Goal: Task Accomplishment & Management: Manage account settings

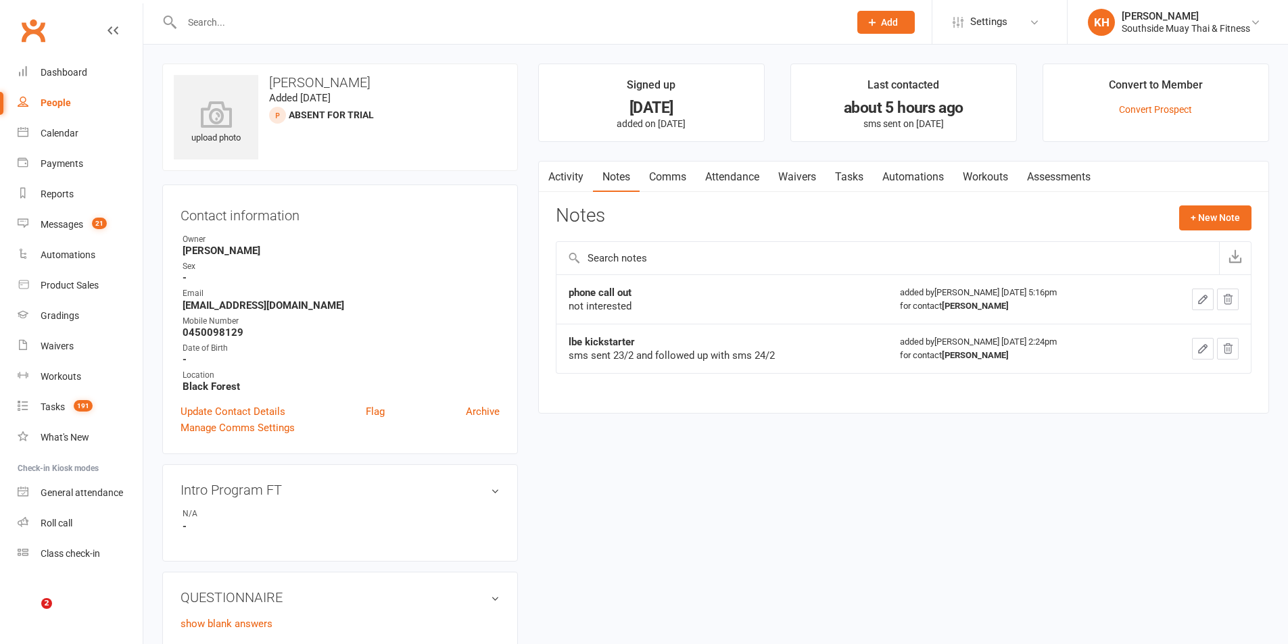
click at [51, 125] on link "Calendar" at bounding box center [80, 133] width 125 height 30
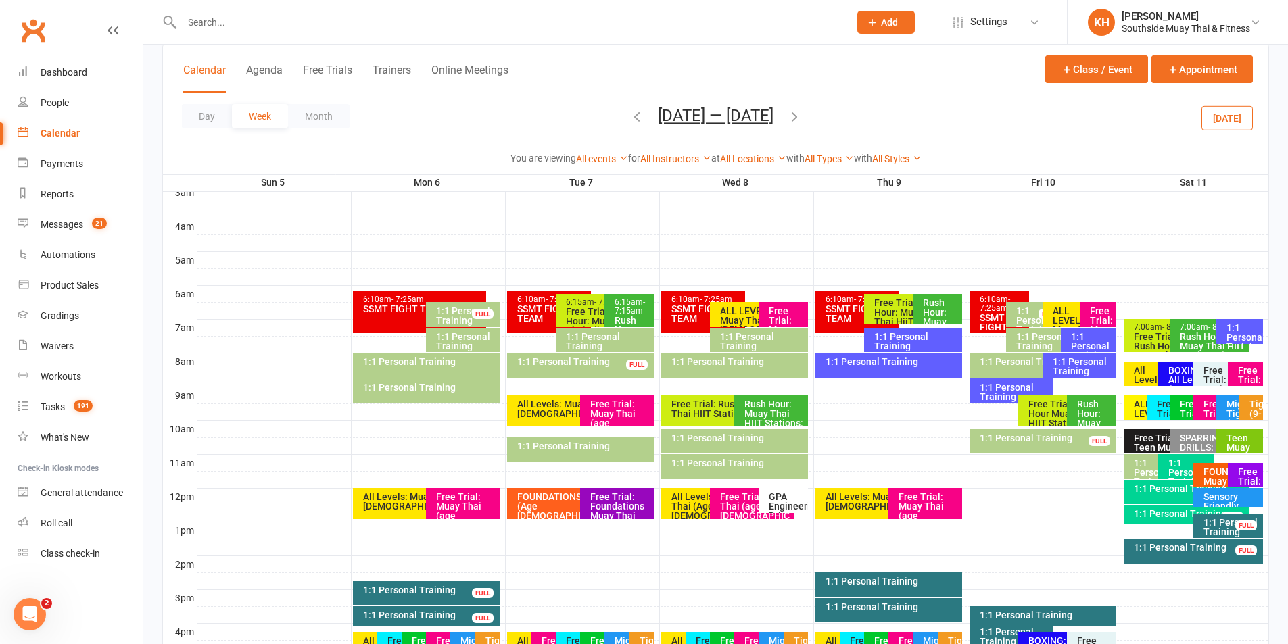
scroll to position [270, 0]
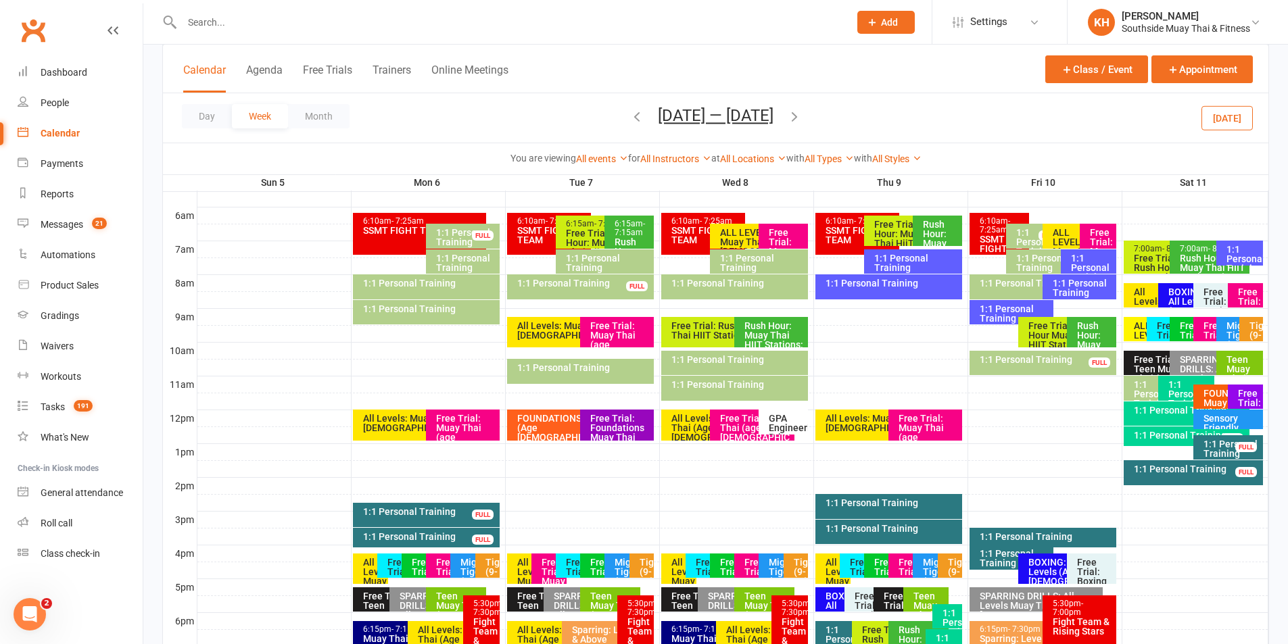
click at [1241, 122] on button "Today" at bounding box center [1226, 117] width 51 height 24
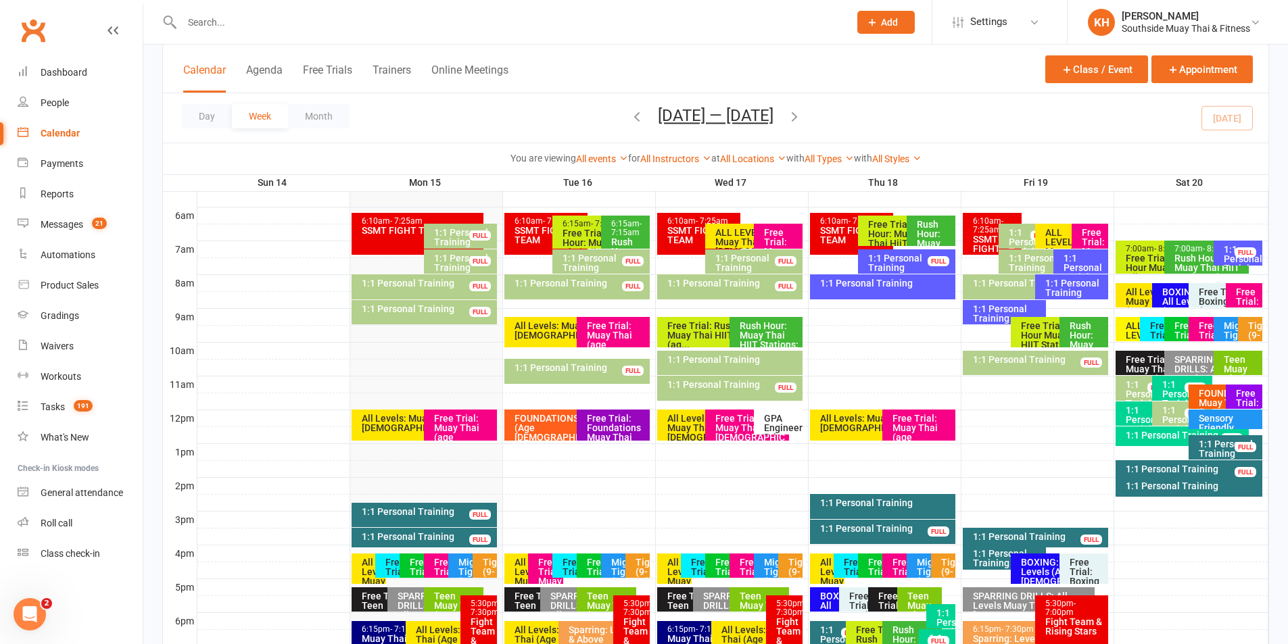
click at [460, 318] on div "1:1 Personal Training FULL" at bounding box center [424, 312] width 145 height 24
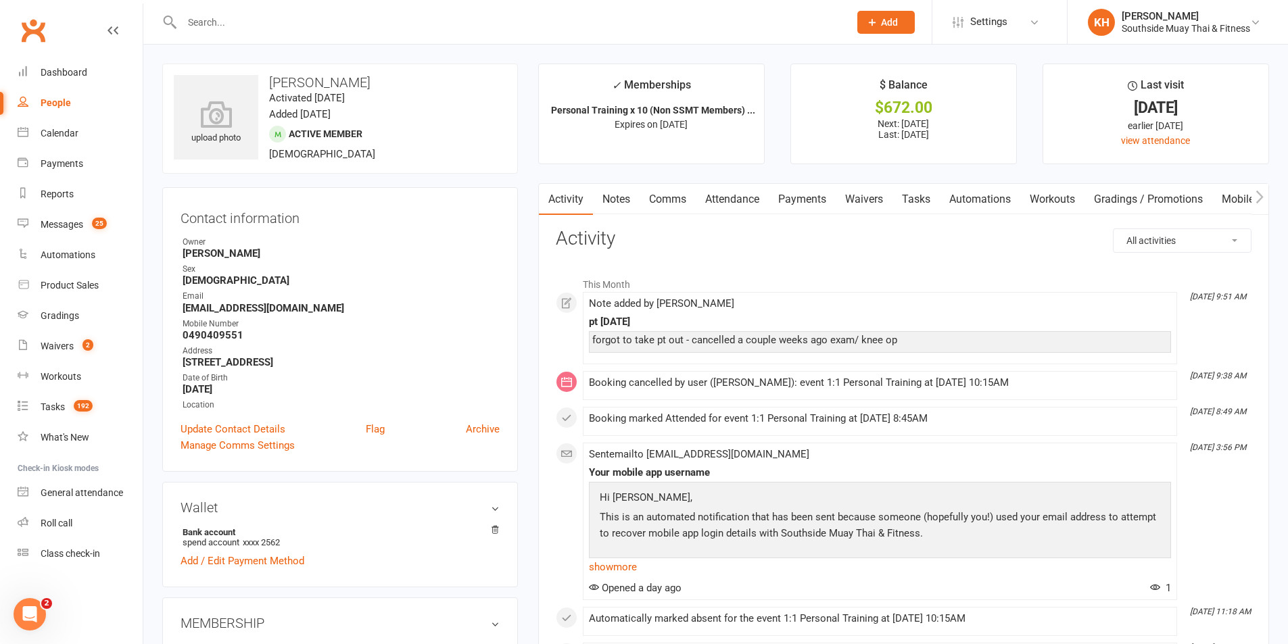
drag, startPoint x: 737, startPoint y: 192, endPoint x: 750, endPoint y: 205, distance: 18.2
click at [737, 191] on link "Attendance" at bounding box center [732, 199] width 73 height 31
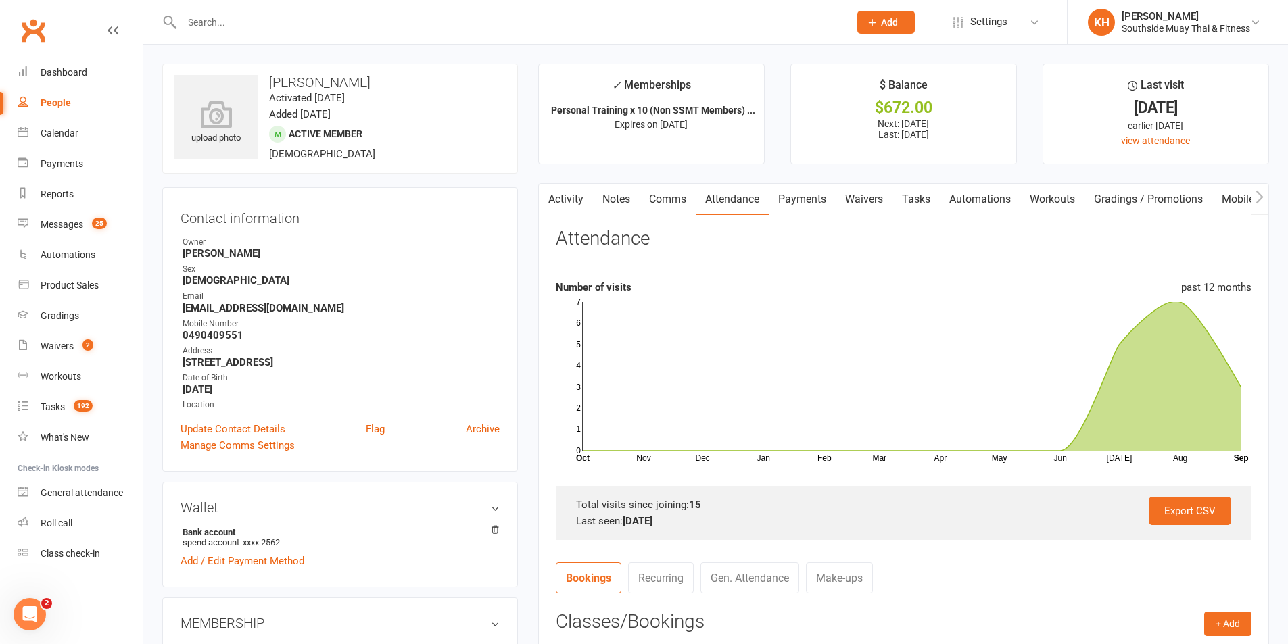
click at [621, 199] on link "Notes" at bounding box center [616, 199] width 47 height 31
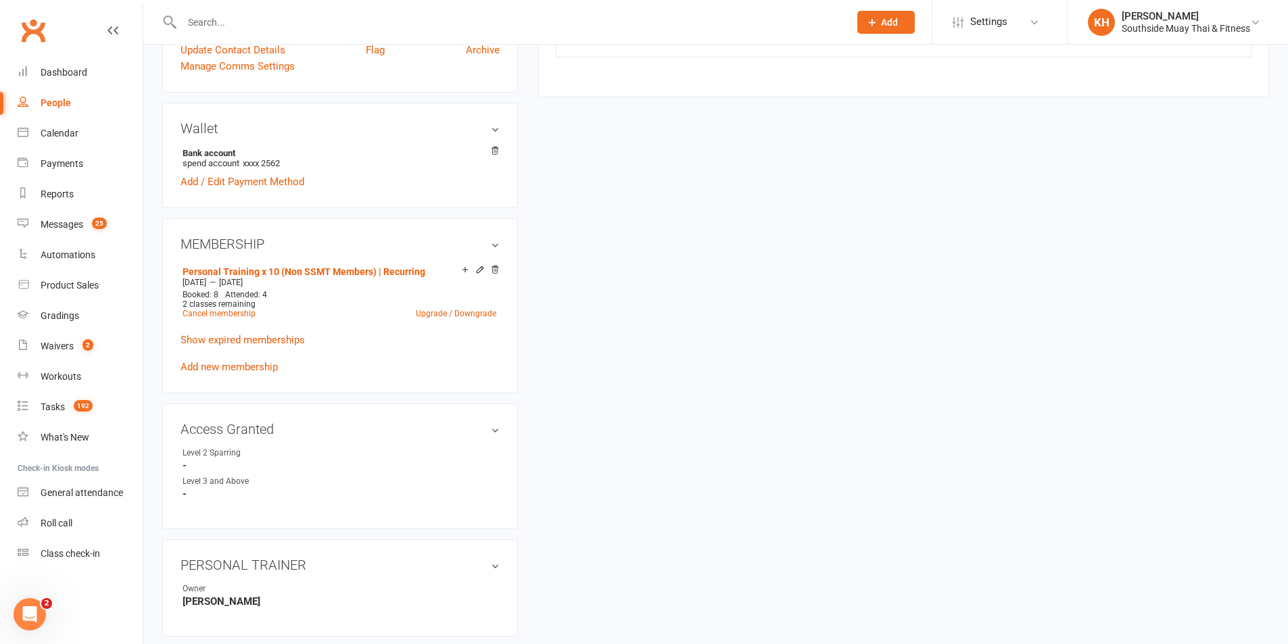
scroll to position [203, 0]
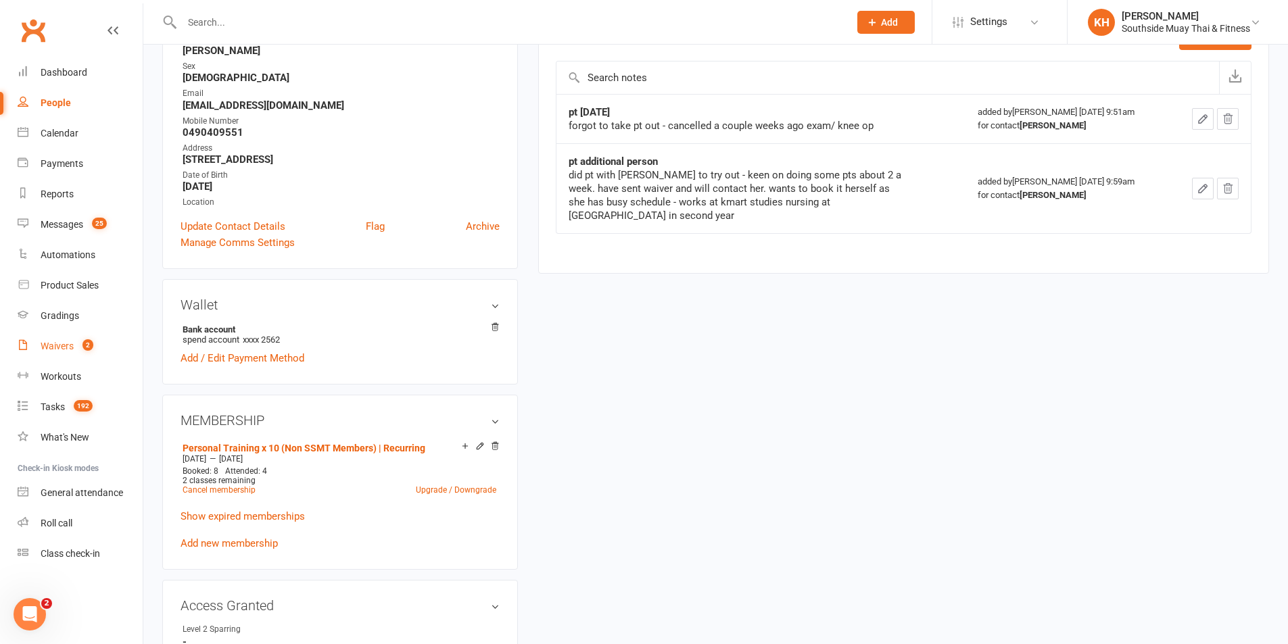
click at [41, 342] on div "Waivers" at bounding box center [57, 346] width 33 height 11
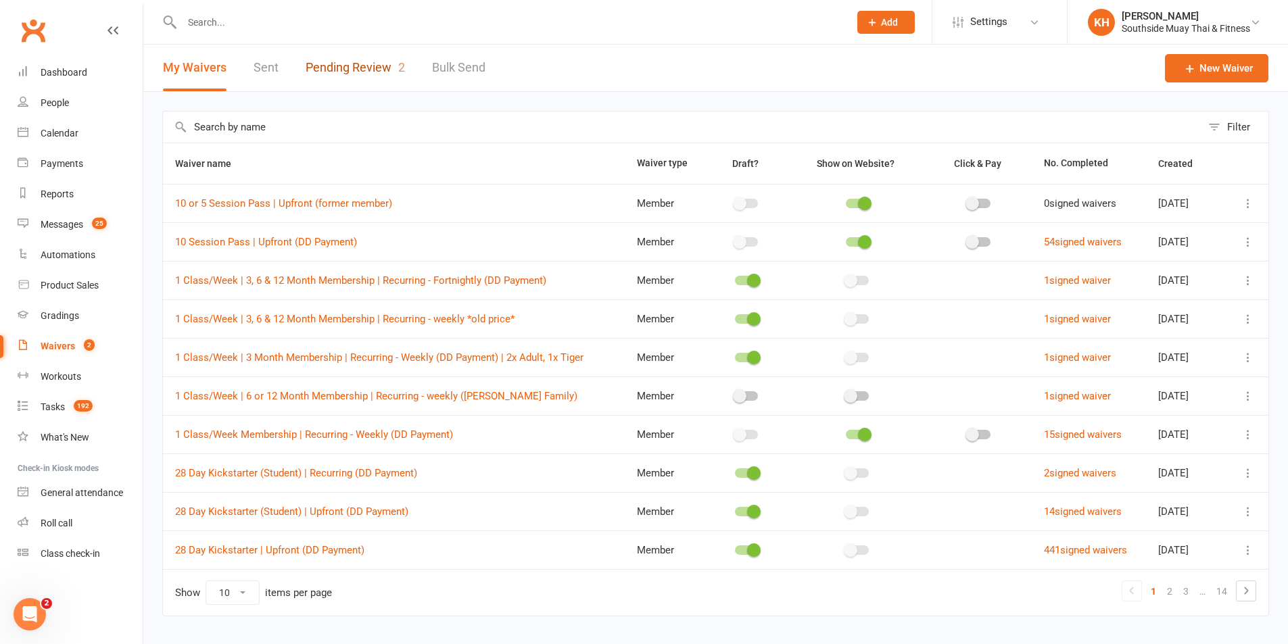
click at [358, 77] on link "Pending Review 2" at bounding box center [355, 68] width 99 height 47
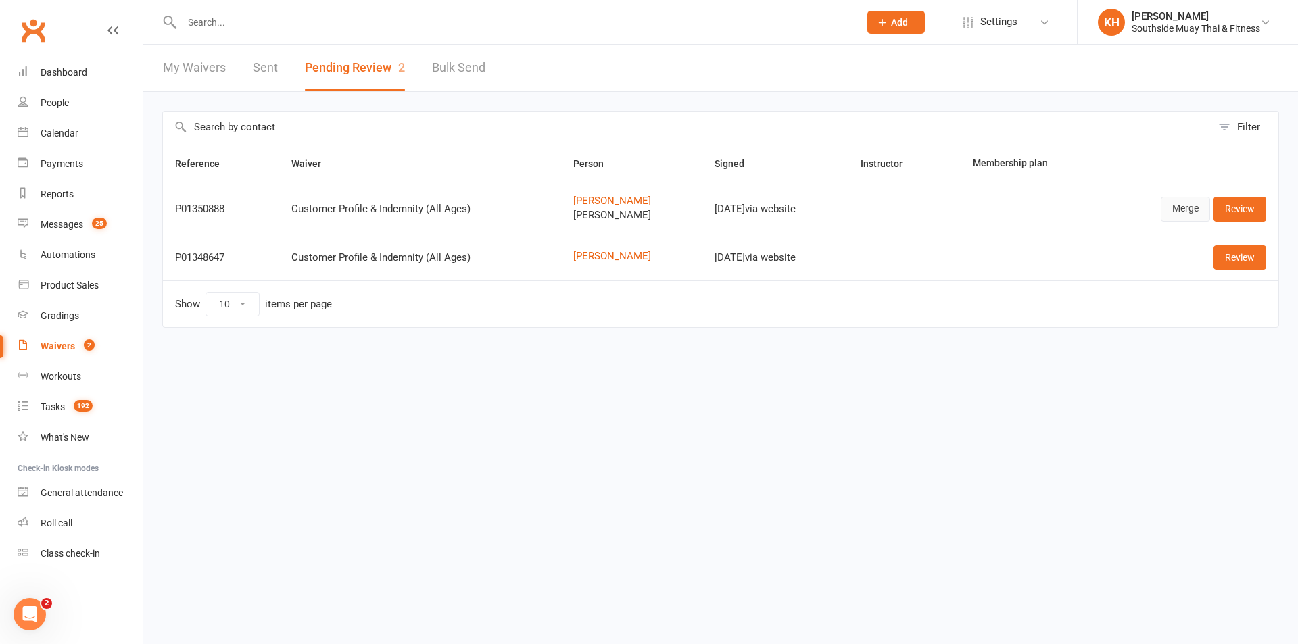
click at [1168, 213] on link "Merge" at bounding box center [1185, 209] width 49 height 24
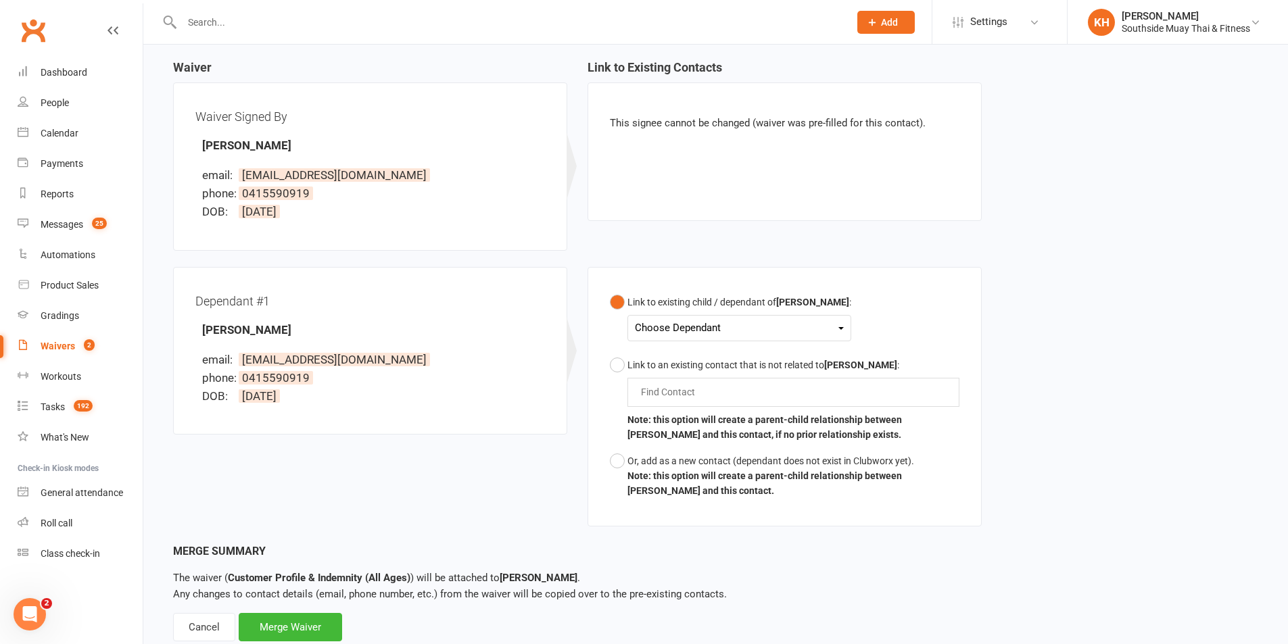
scroll to position [167, 0]
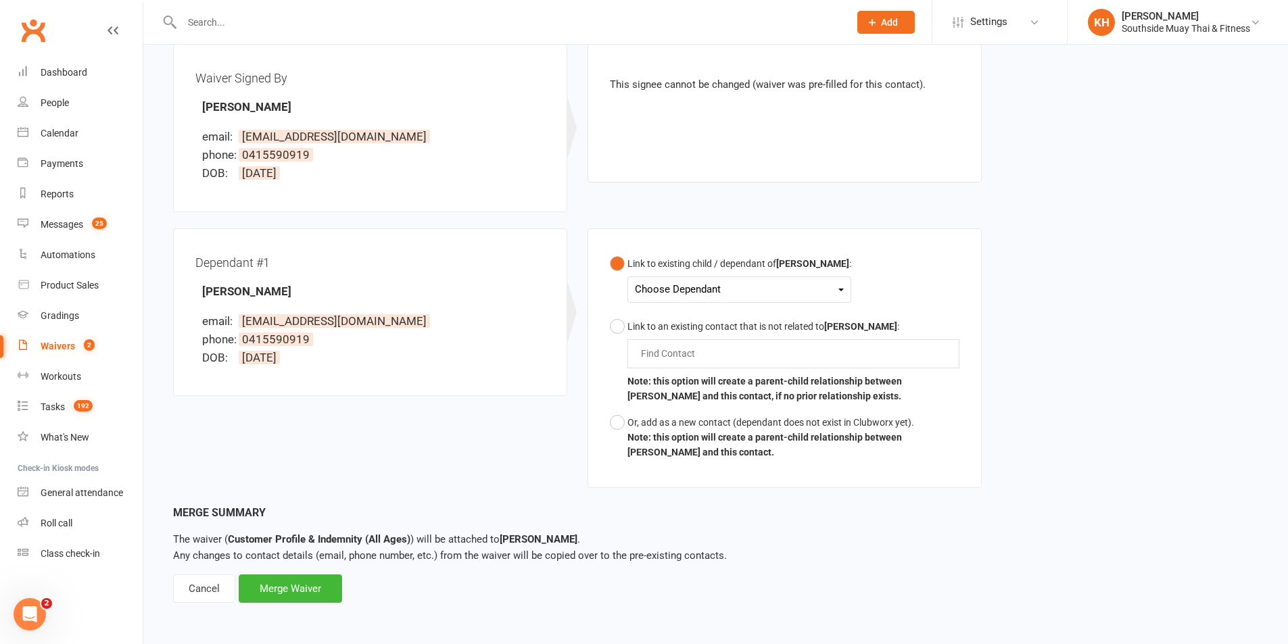
click at [683, 293] on div "Choose Dependant" at bounding box center [739, 290] width 209 height 18
click at [685, 323] on link "James Lu" at bounding box center [702, 321] width 134 height 29
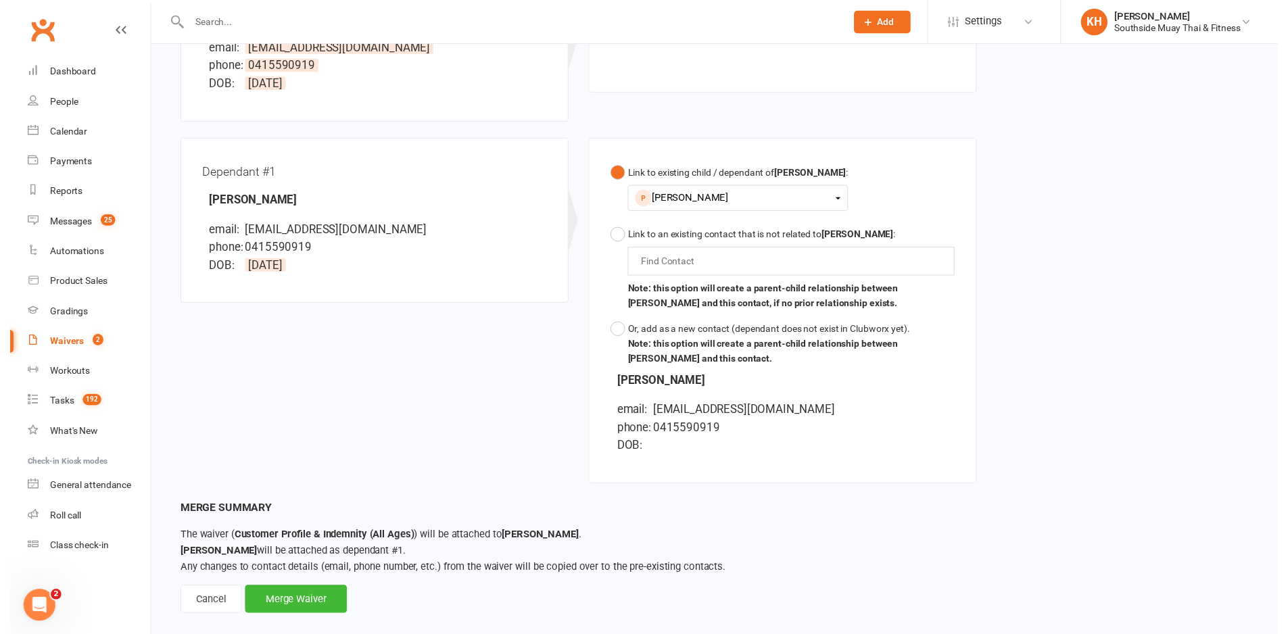
scroll to position [275, 0]
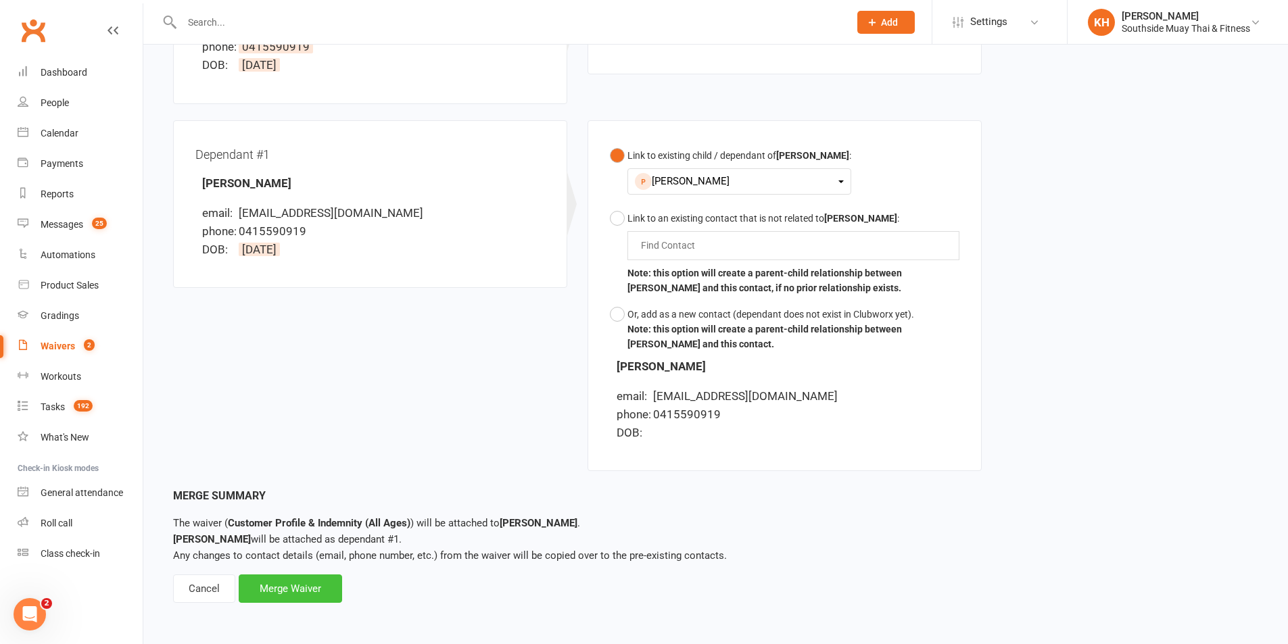
click at [318, 591] on div "Merge Waiver" at bounding box center [290, 589] width 103 height 28
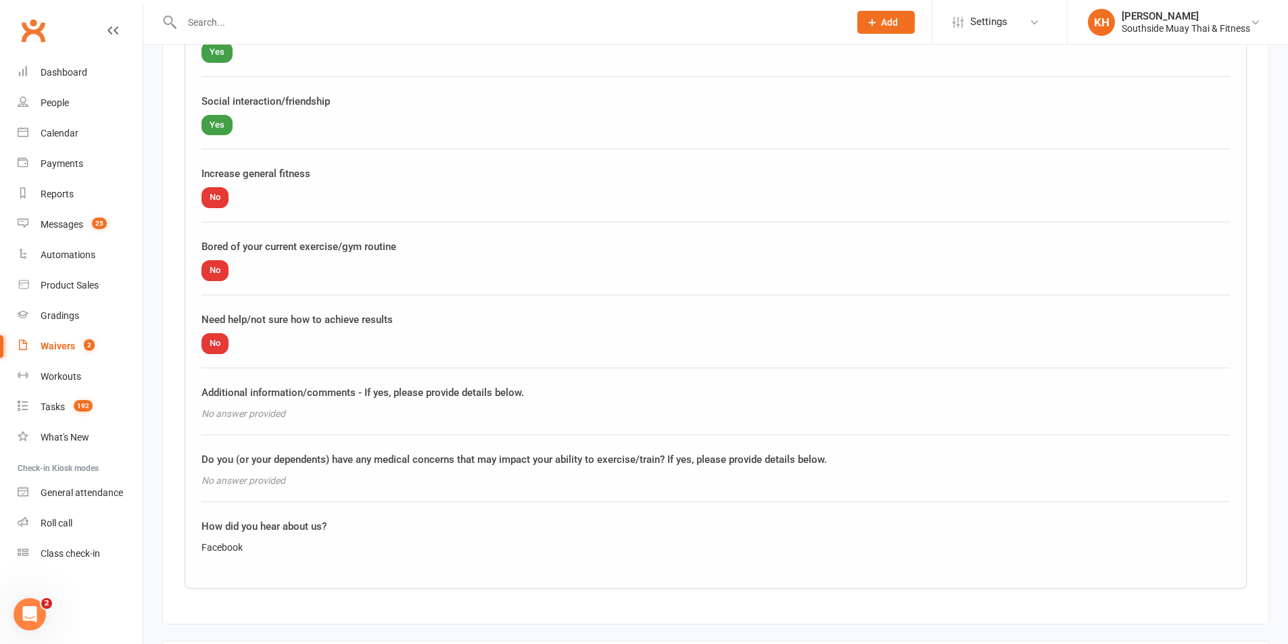
scroll to position [2212, 0]
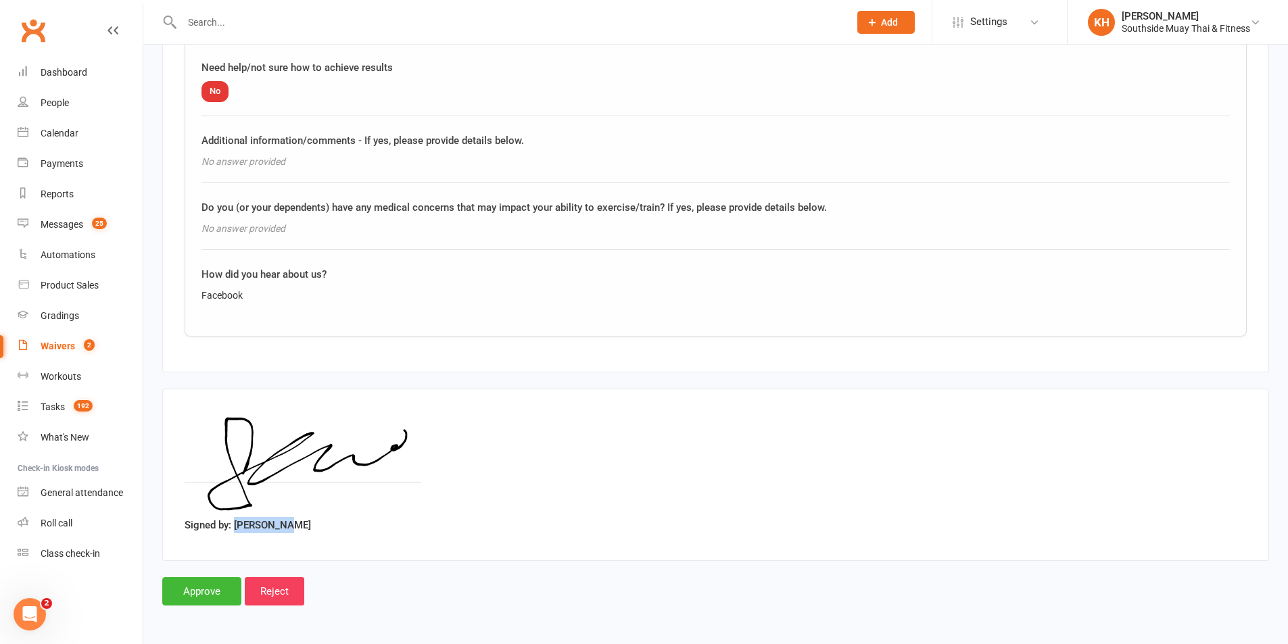
drag, startPoint x: 293, startPoint y: 527, endPoint x: 235, endPoint y: 531, distance: 59.0
click at [235, 531] on div "Signed by: Selina Liu" at bounding box center [716, 475] width 1062 height 128
copy label "Selina Liu"
click at [204, 588] on input "Approve" at bounding box center [201, 591] width 79 height 28
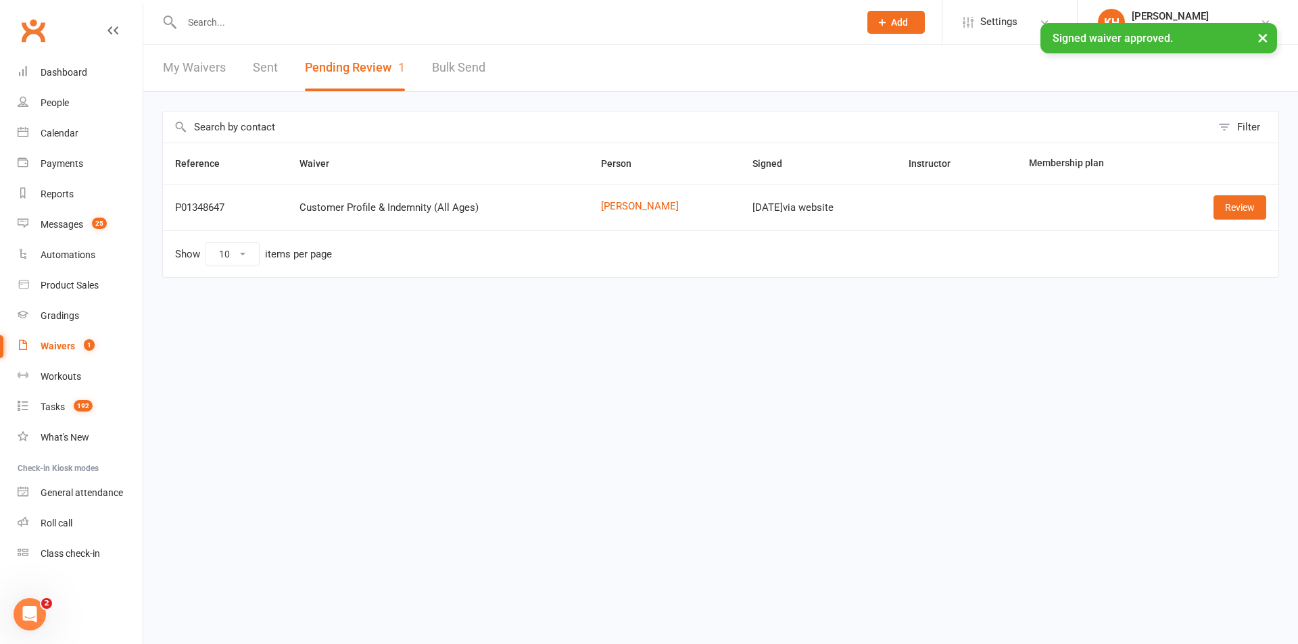
click at [247, 16] on input "text" at bounding box center [514, 22] width 672 height 19
paste input "[PERSON_NAME]"
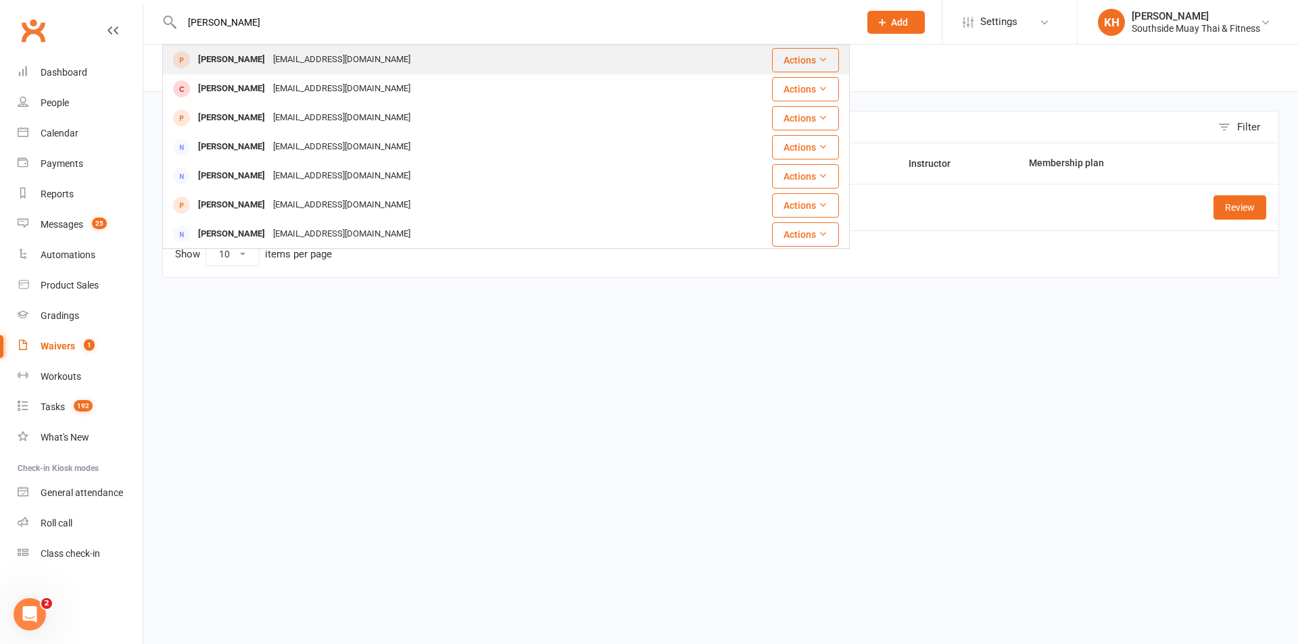
type input "[PERSON_NAME]"
click at [227, 55] on div "[PERSON_NAME]" at bounding box center [231, 60] width 75 height 20
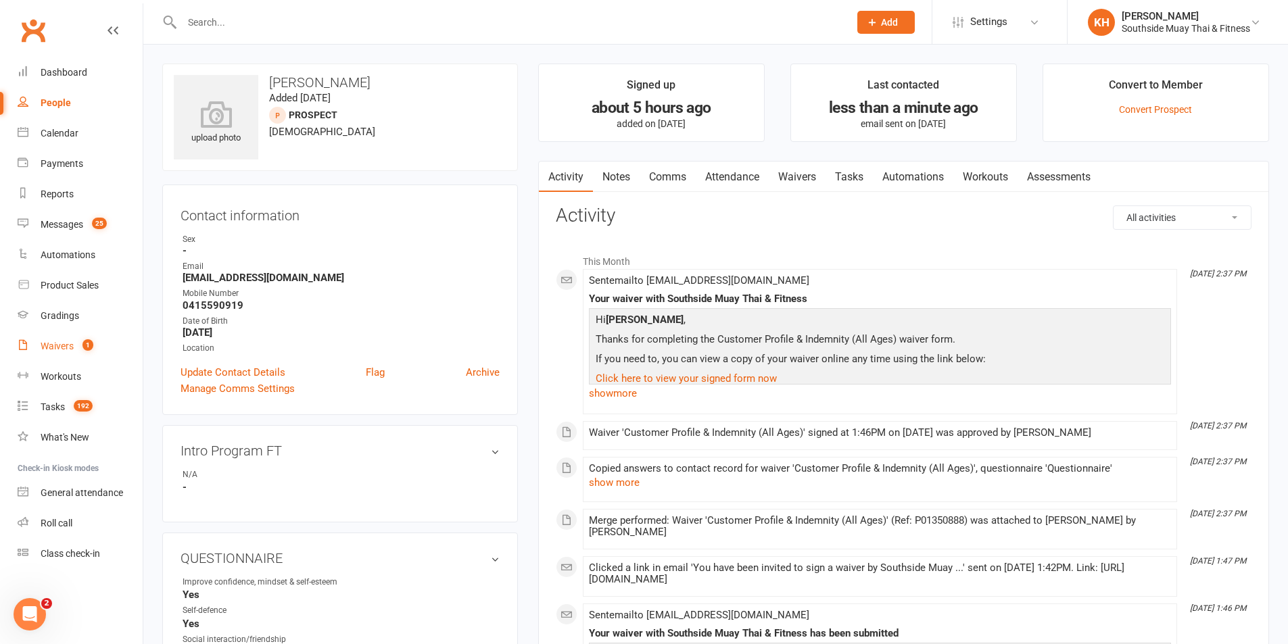
click at [50, 347] on div "Waivers" at bounding box center [57, 346] width 33 height 11
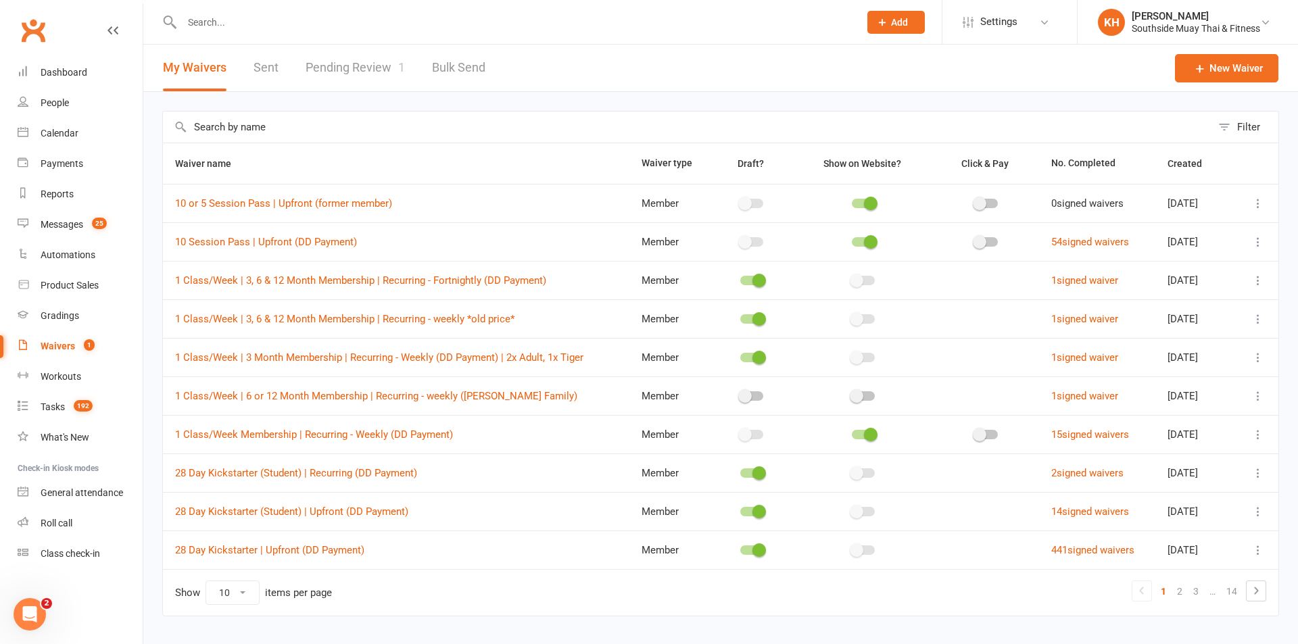
click at [356, 68] on link "Pending Review 1" at bounding box center [355, 68] width 99 height 47
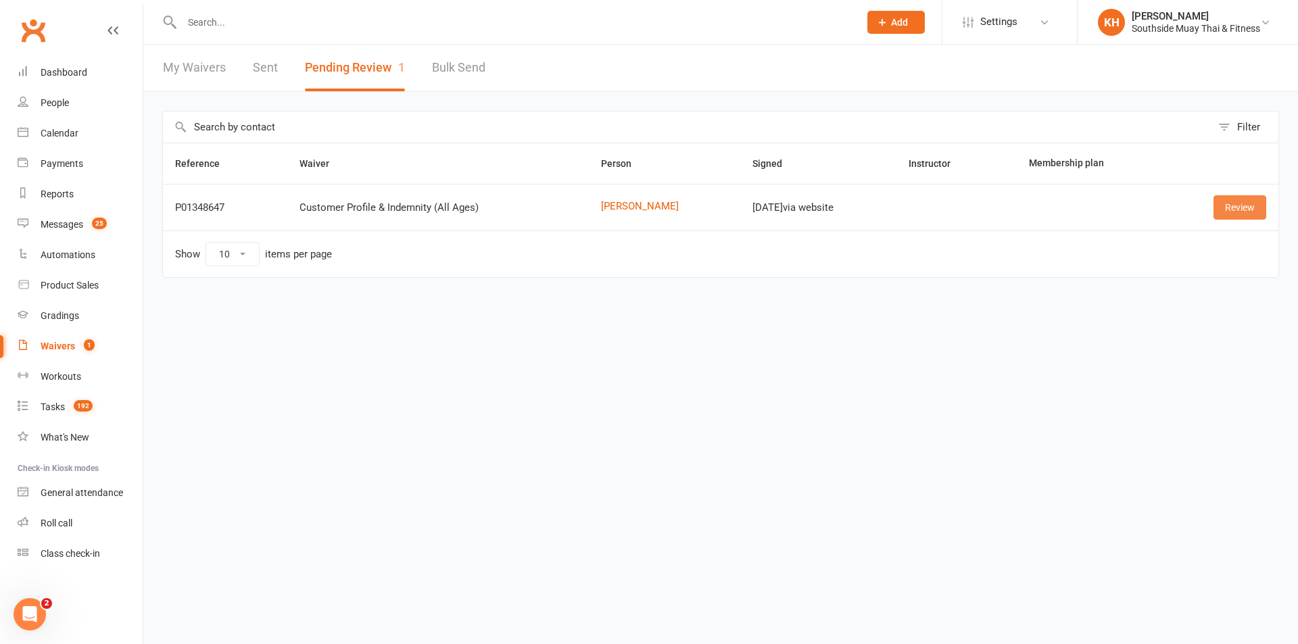
click at [1229, 203] on link "Review" at bounding box center [1239, 207] width 53 height 24
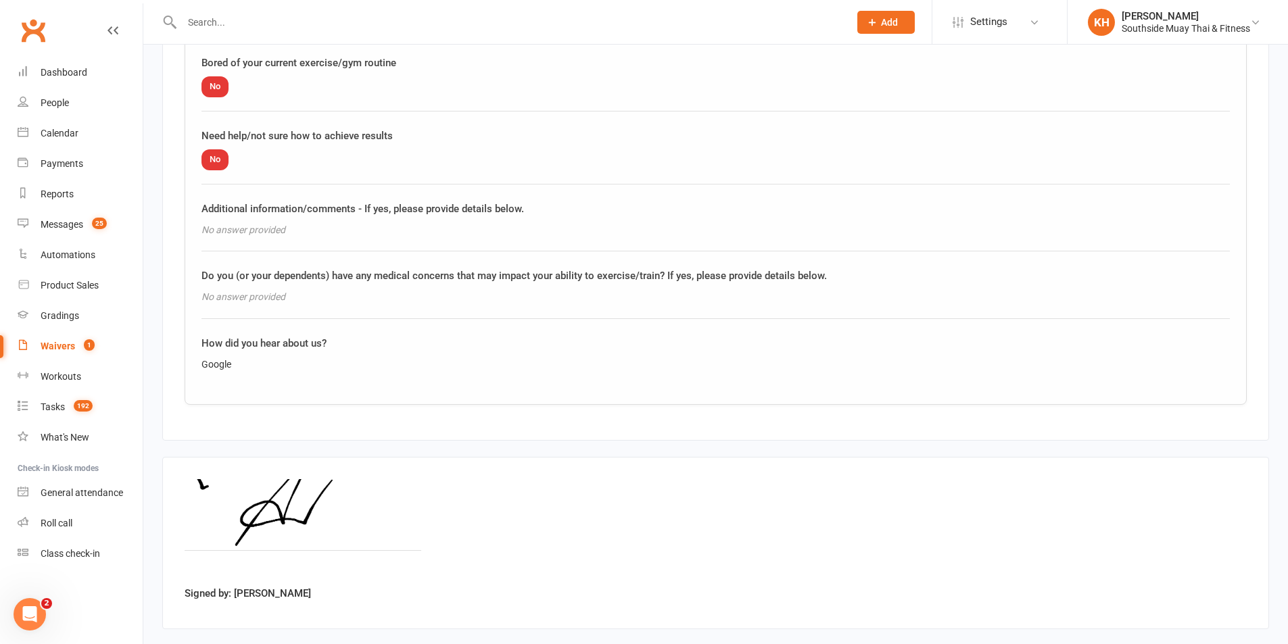
scroll to position [1699, 0]
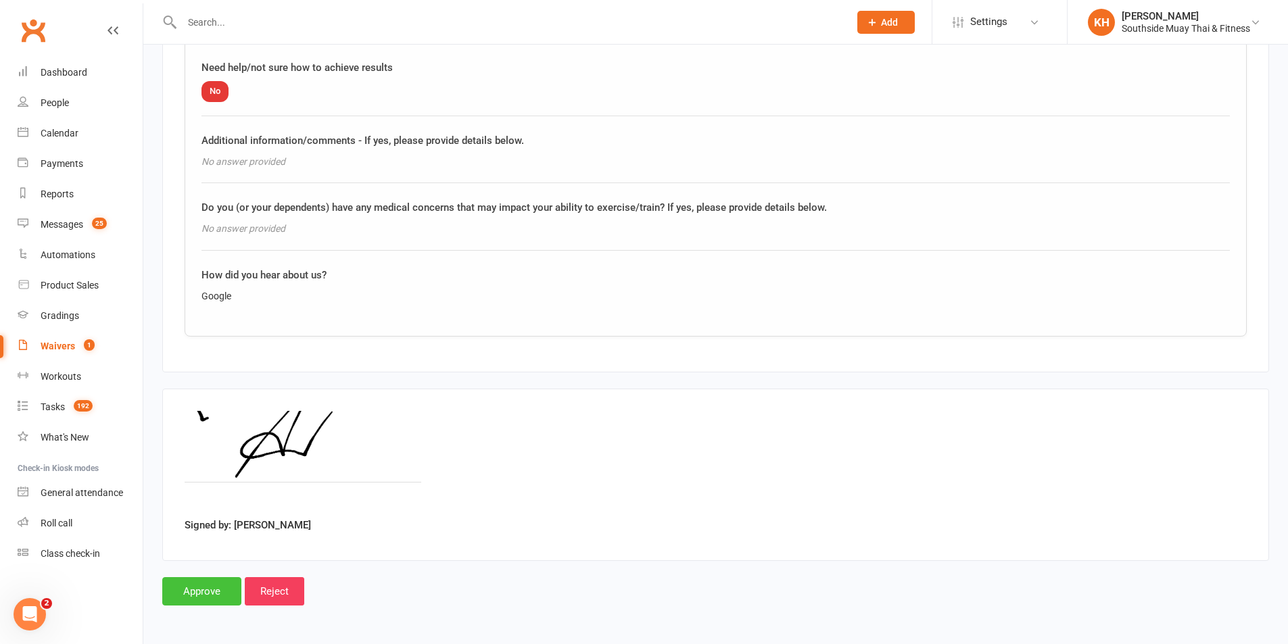
click at [208, 588] on input "Approve" at bounding box center [201, 591] width 79 height 28
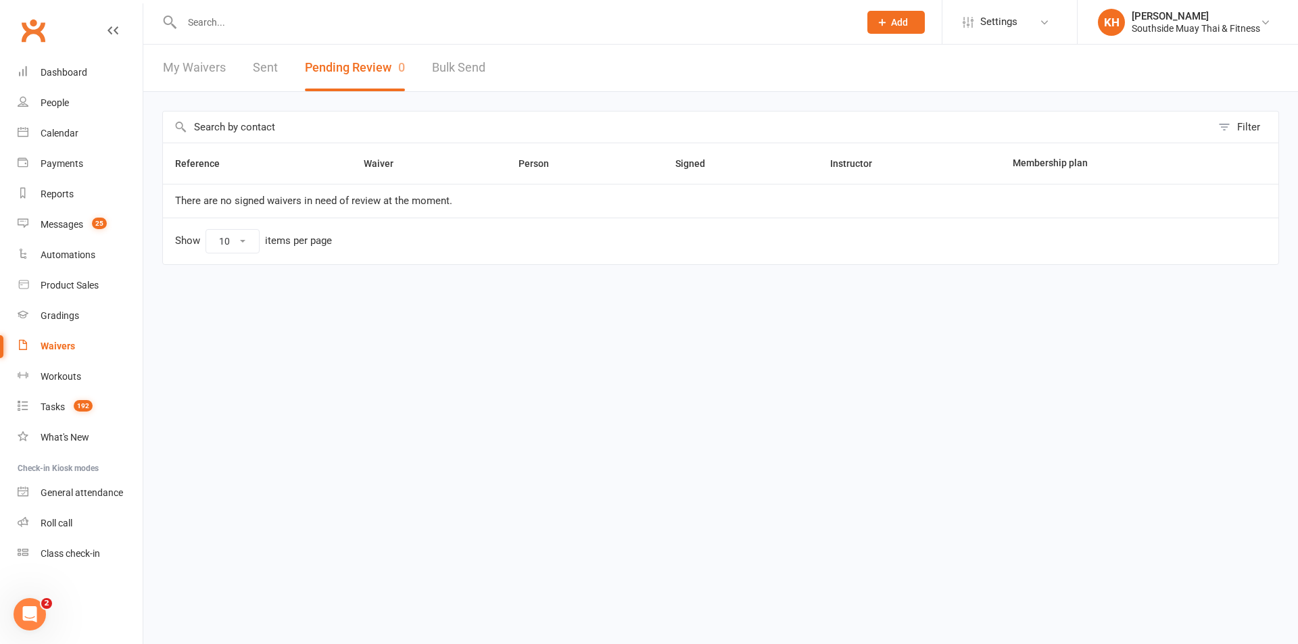
click at [249, 18] on input "text" at bounding box center [514, 22] width 672 height 19
paste input "0422087673"
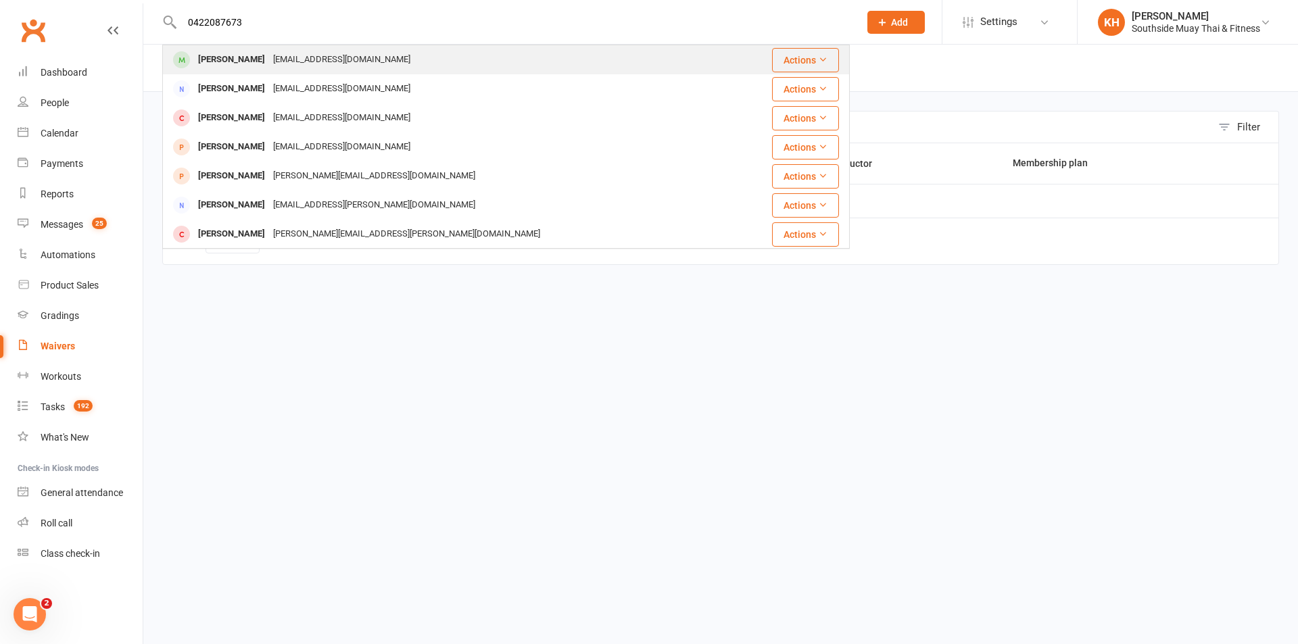
type input "0422087673"
click at [233, 59] on div "Sumi Rai" at bounding box center [231, 60] width 75 height 20
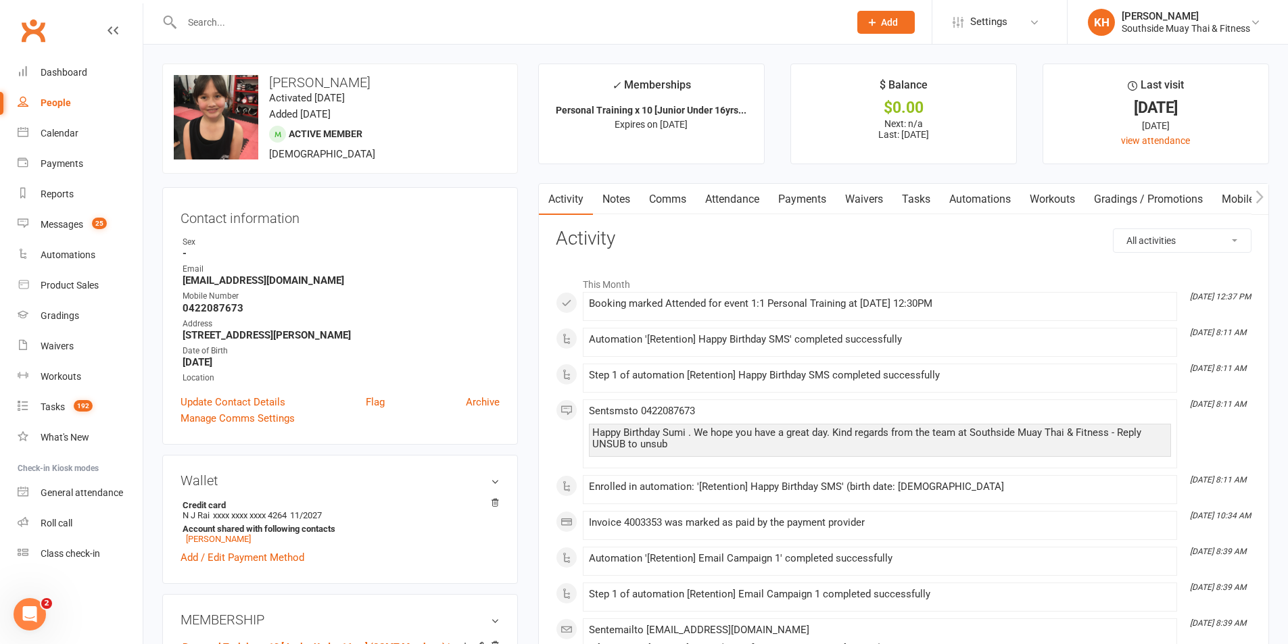
click at [234, 18] on input "text" at bounding box center [509, 22] width 662 height 19
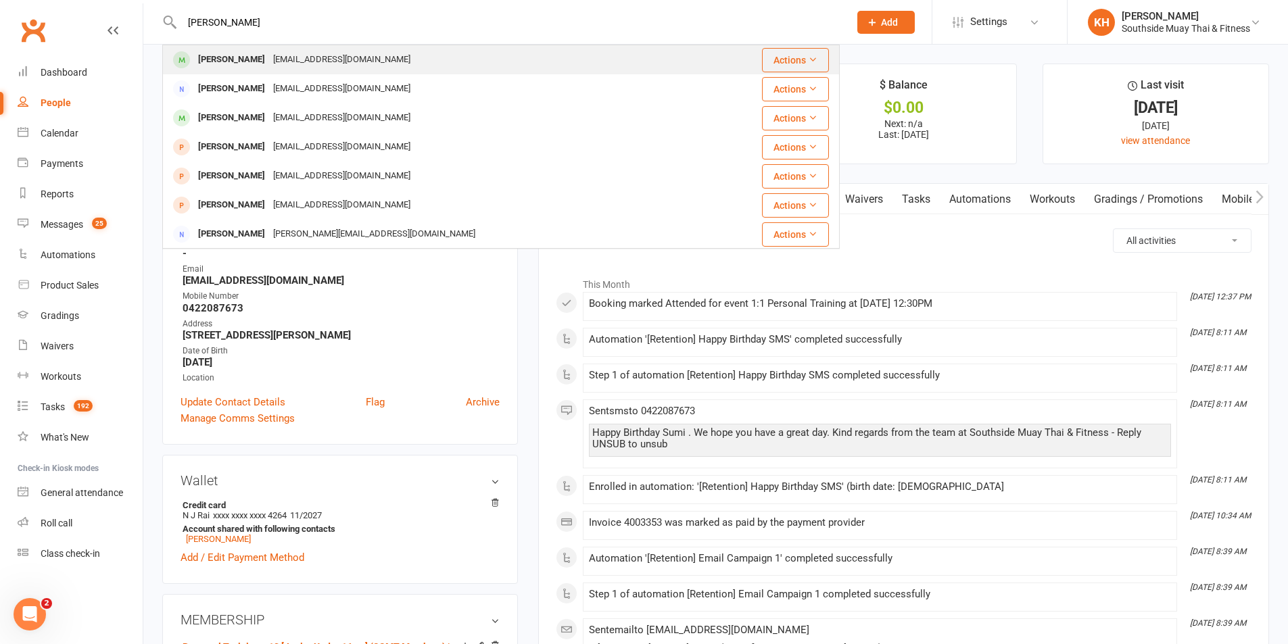
type input "jairo"
click at [269, 52] on div "jairosoto1990@gmail.com" at bounding box center [341, 60] width 145 height 20
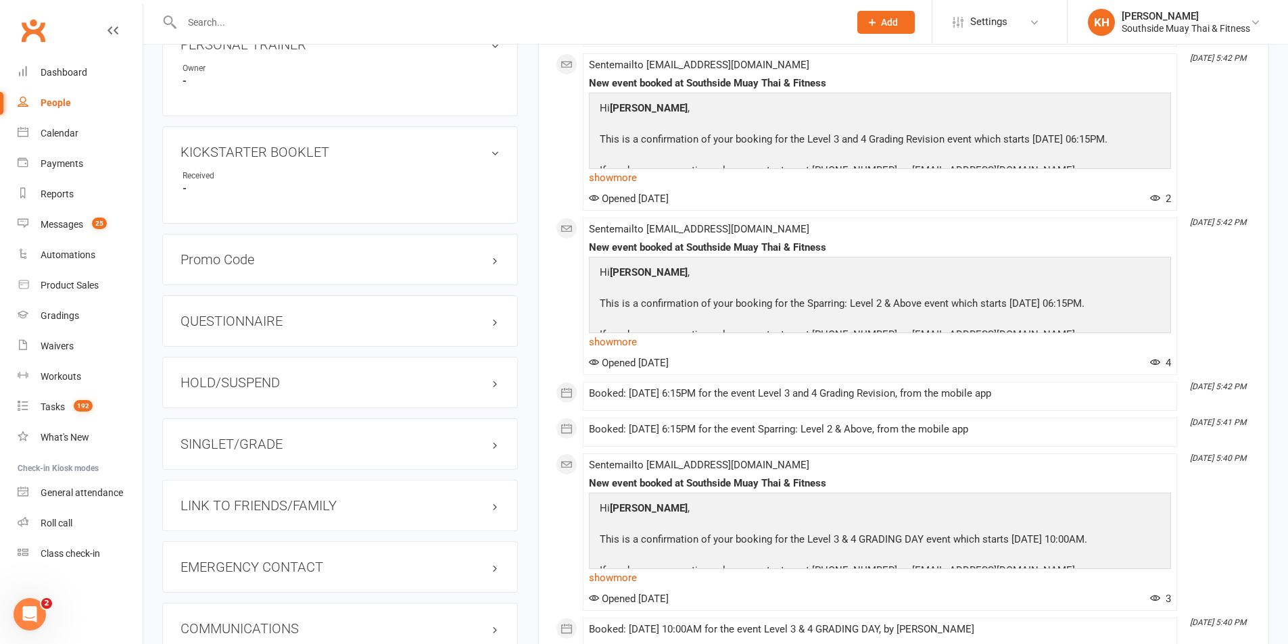
scroll to position [1038, 0]
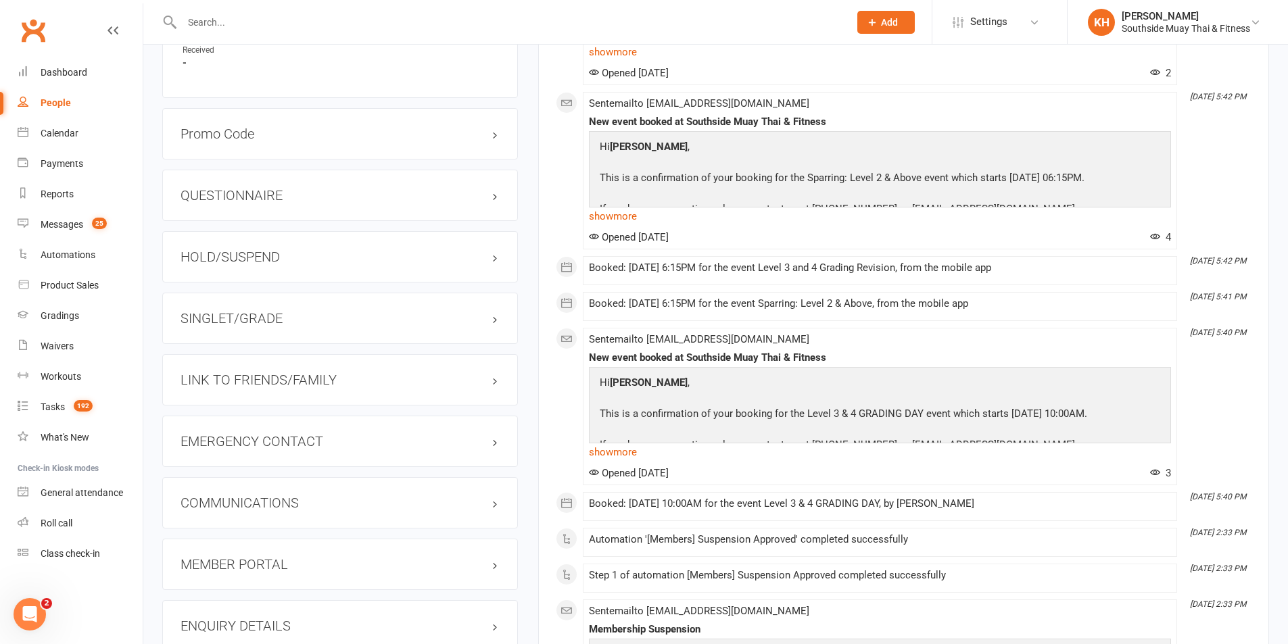
click at [270, 326] on div "SINGLET/GRADE" at bounding box center [340, 318] width 356 height 51
click at [270, 324] on h3 "SINGLET/GRADE" at bounding box center [339, 318] width 319 height 15
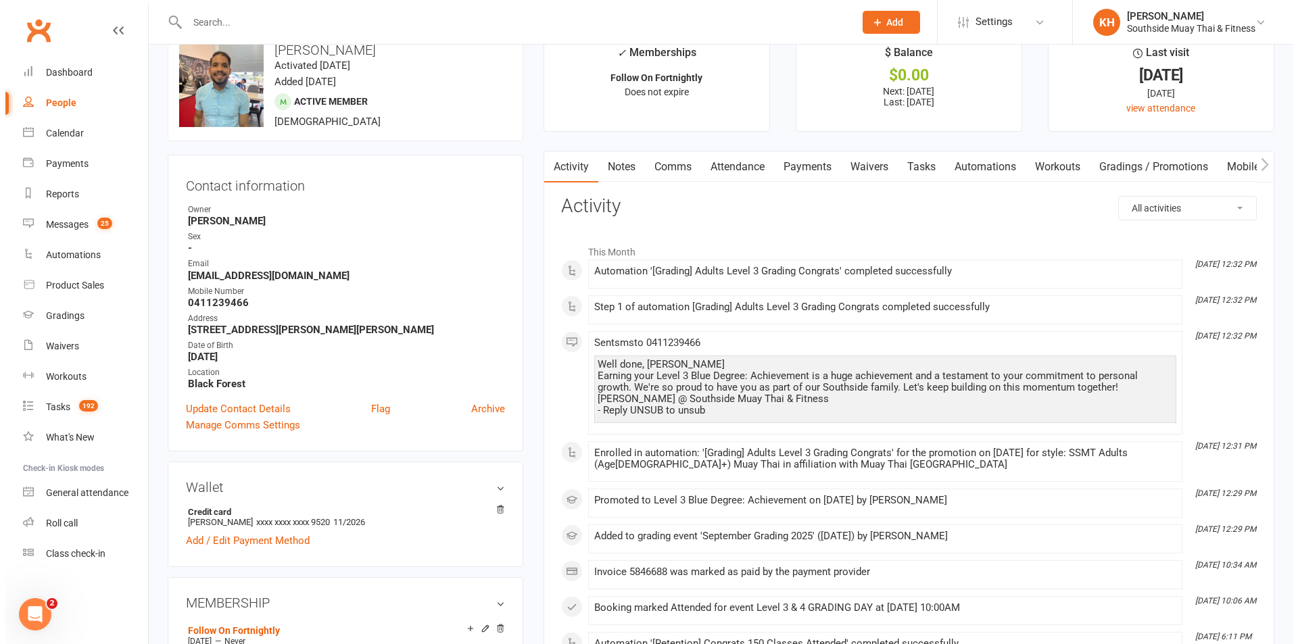
scroll to position [0, 0]
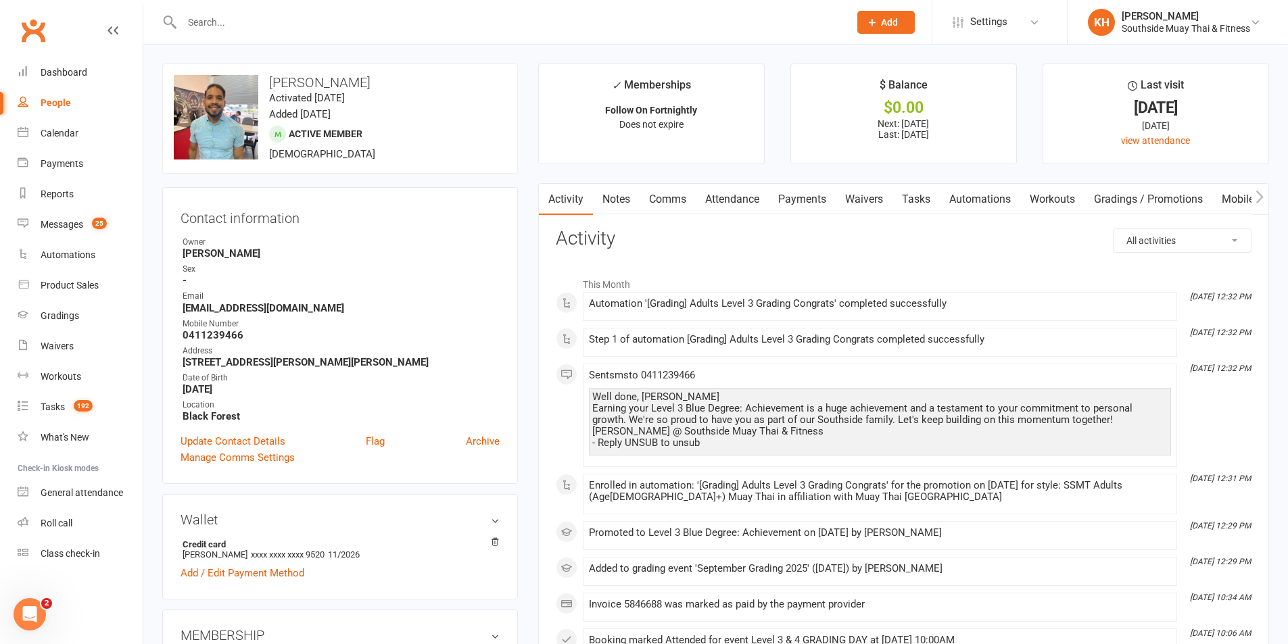
click at [872, 200] on link "Waivers" at bounding box center [863, 199] width 57 height 31
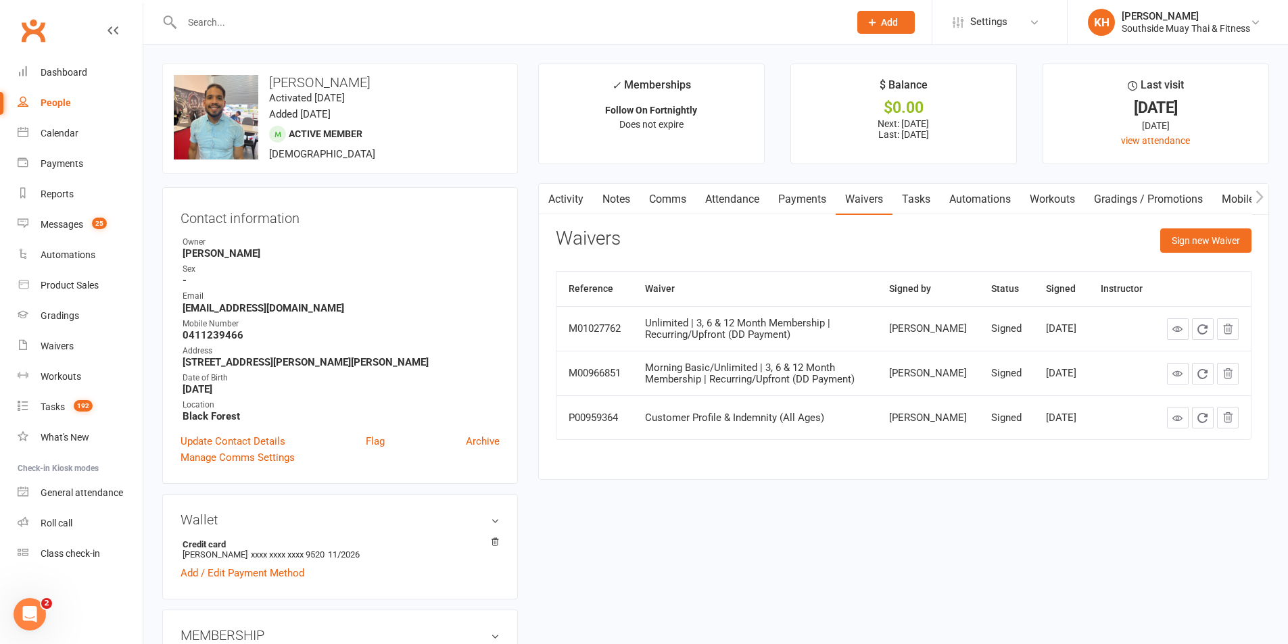
click at [62, 99] on div "People" at bounding box center [56, 102] width 30 height 11
select select "100"
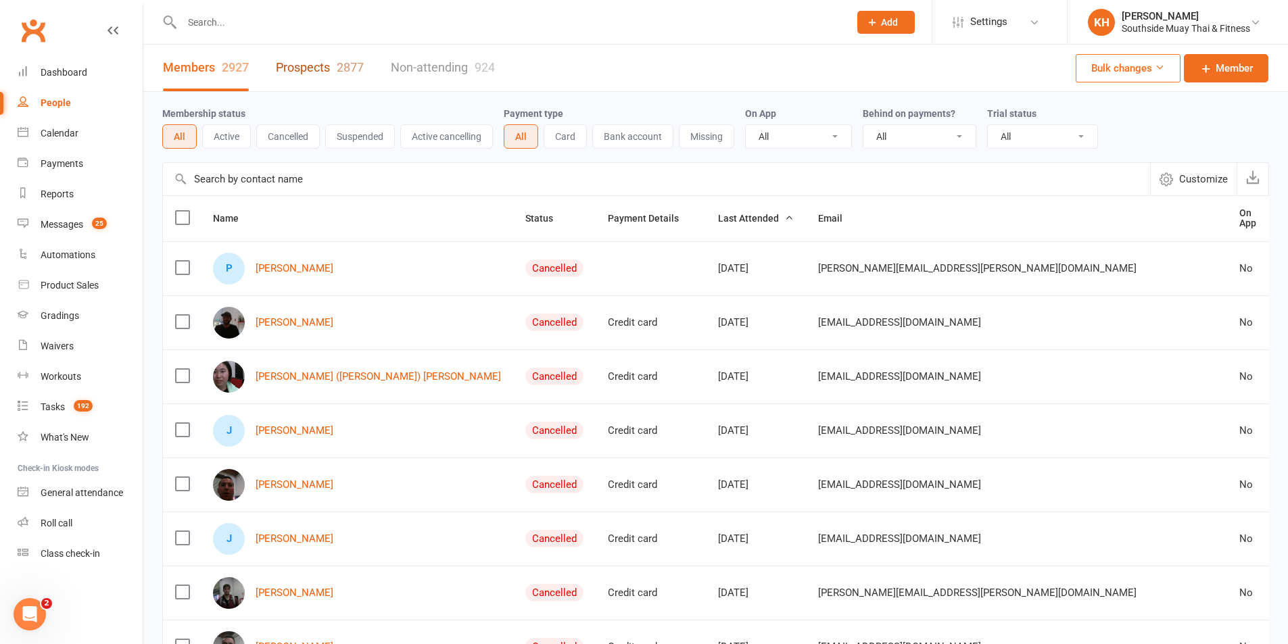
click at [300, 74] on link "Prospects 2877" at bounding box center [320, 68] width 88 height 47
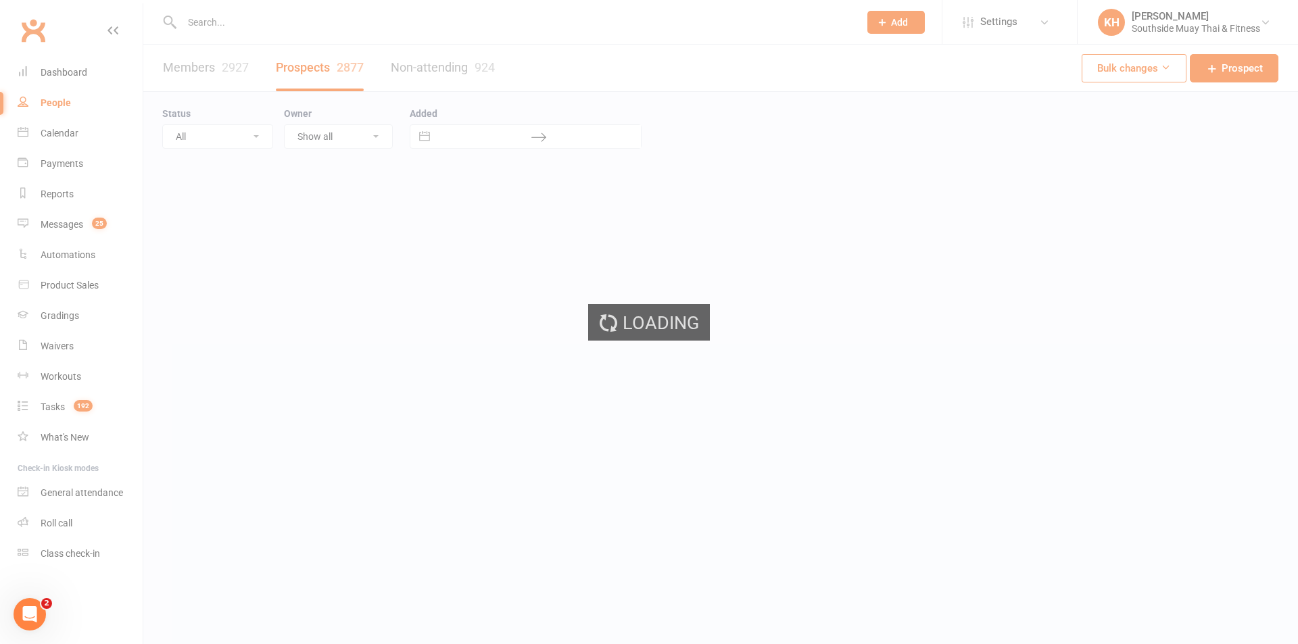
select select "100"
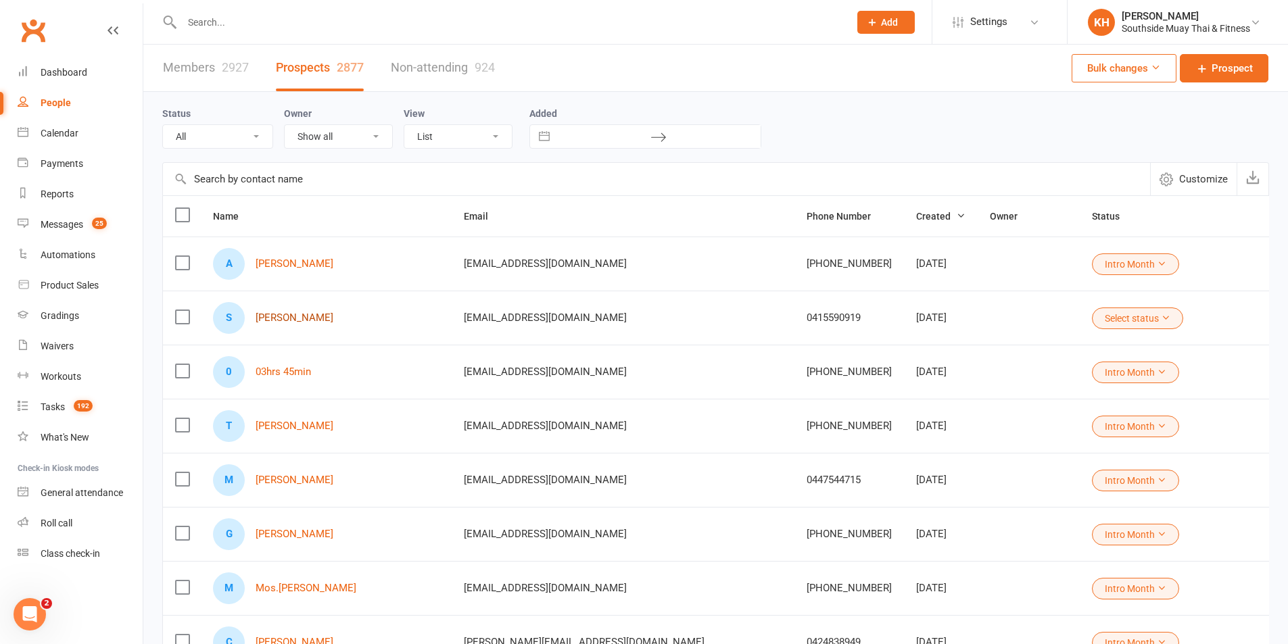
click at [274, 316] on link "Selina Liu" at bounding box center [295, 317] width 78 height 11
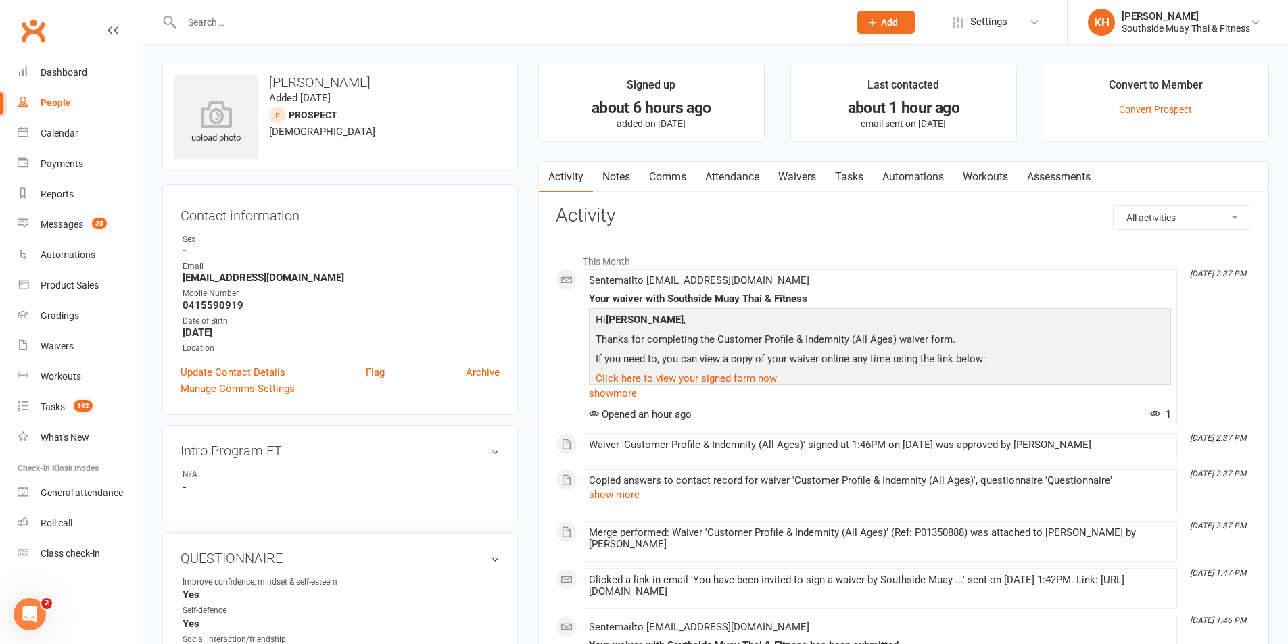
click at [798, 179] on link "Waivers" at bounding box center [797, 177] width 57 height 31
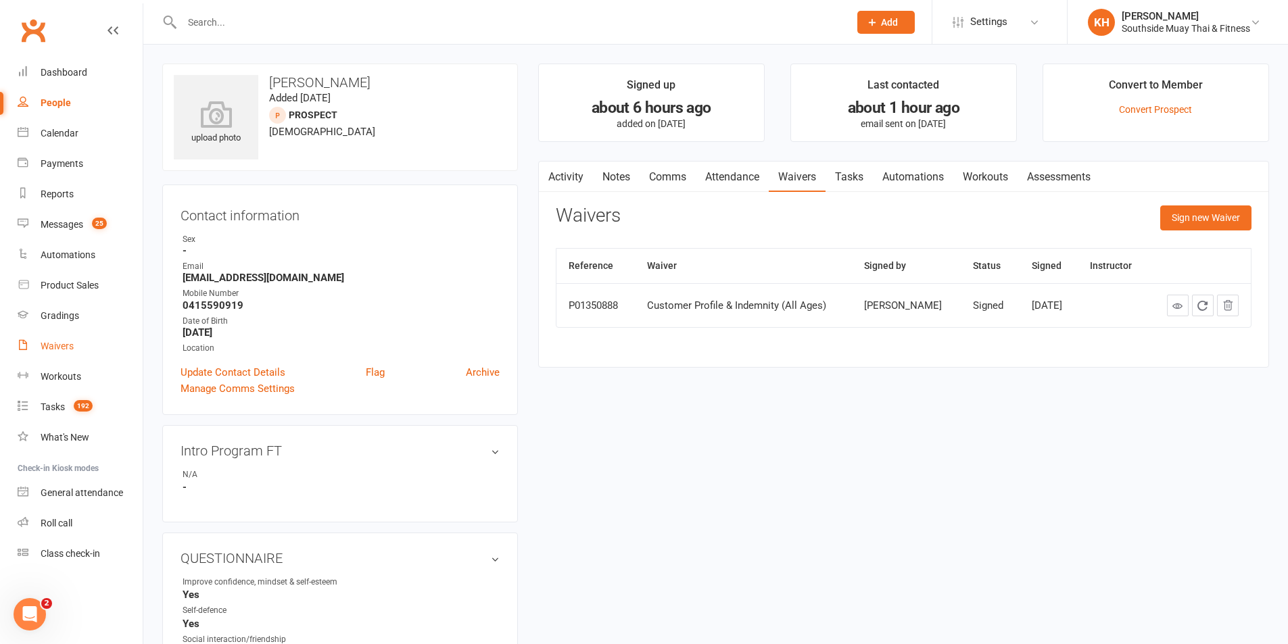
click at [64, 348] on div "Waivers" at bounding box center [57, 346] width 33 height 11
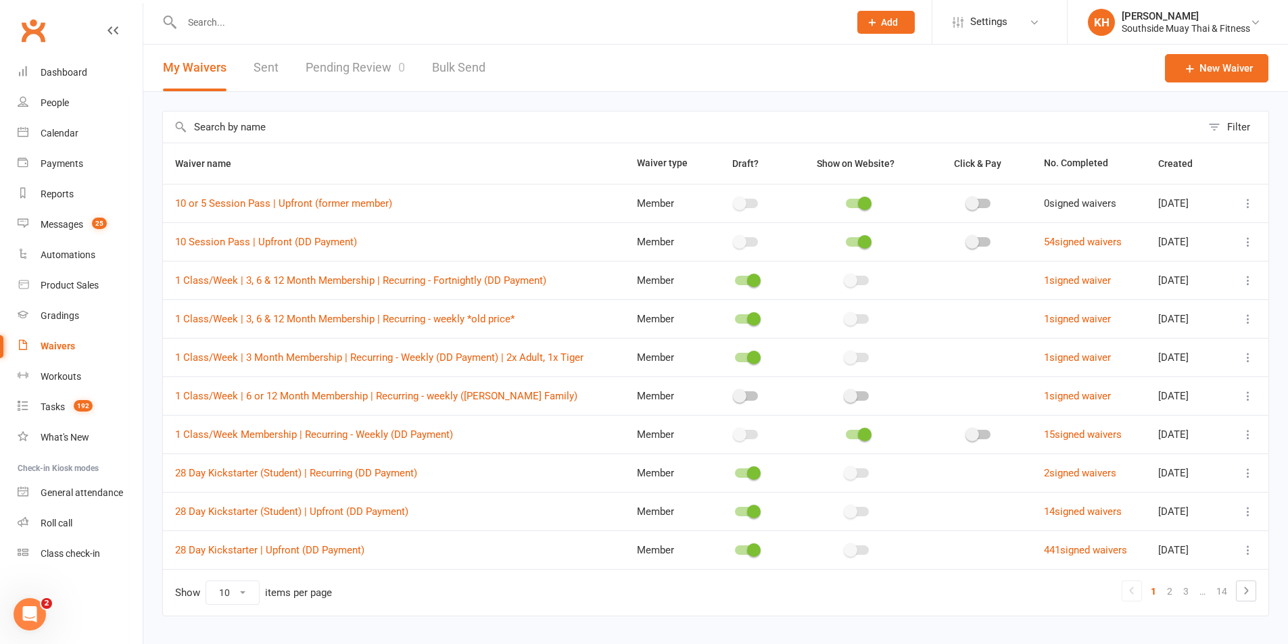
click at [311, 61] on link "Pending Review 0" at bounding box center [355, 68] width 99 height 47
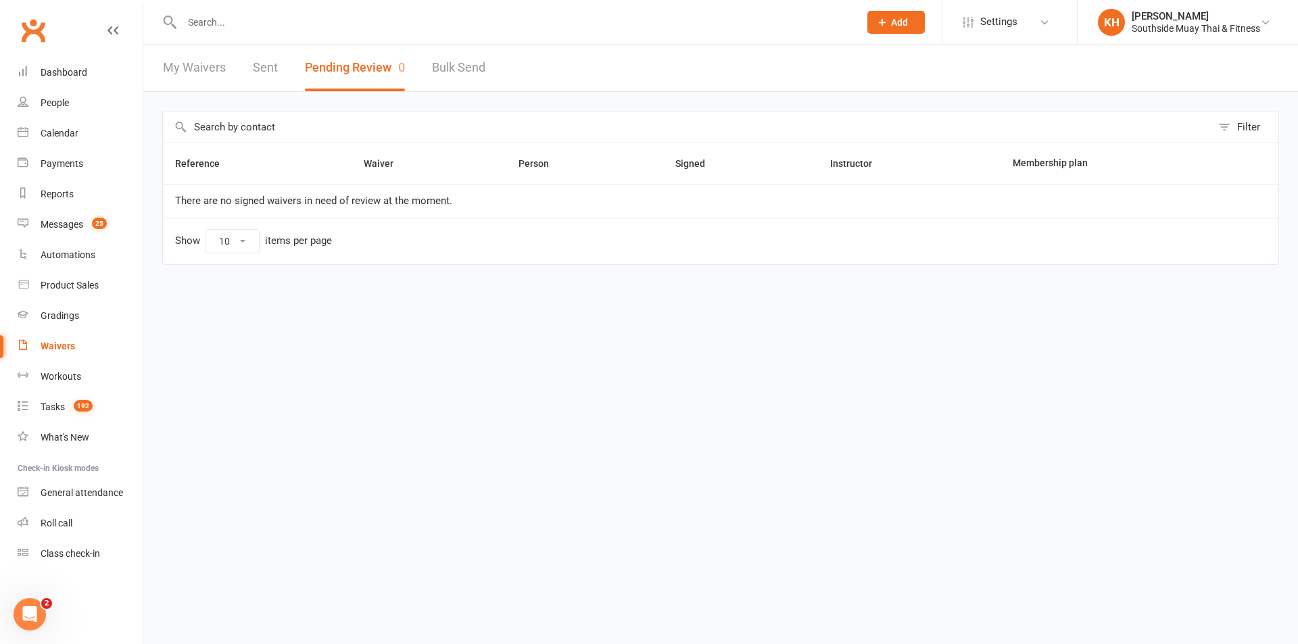
drag, startPoint x: 355, startPoint y: 355, endPoint x: 754, endPoint y: 435, distance: 407.4
click at [356, 322] on html "Prospect Member Non-attending contact Class / event Appointment Grading event T…" at bounding box center [649, 161] width 1298 height 322
click at [1095, 322] on html "Prospect Member Non-attending contact Class / event Appointment Grading event T…" at bounding box center [649, 161] width 1298 height 322
click at [1297, 322] on html "Prospect Member Non-attending contact Class / event Appointment Grading event T…" at bounding box center [649, 161] width 1298 height 322
click at [1009, 322] on html "Prospect Member Non-attending contact Class / event Appointment Grading event T…" at bounding box center [649, 161] width 1298 height 322
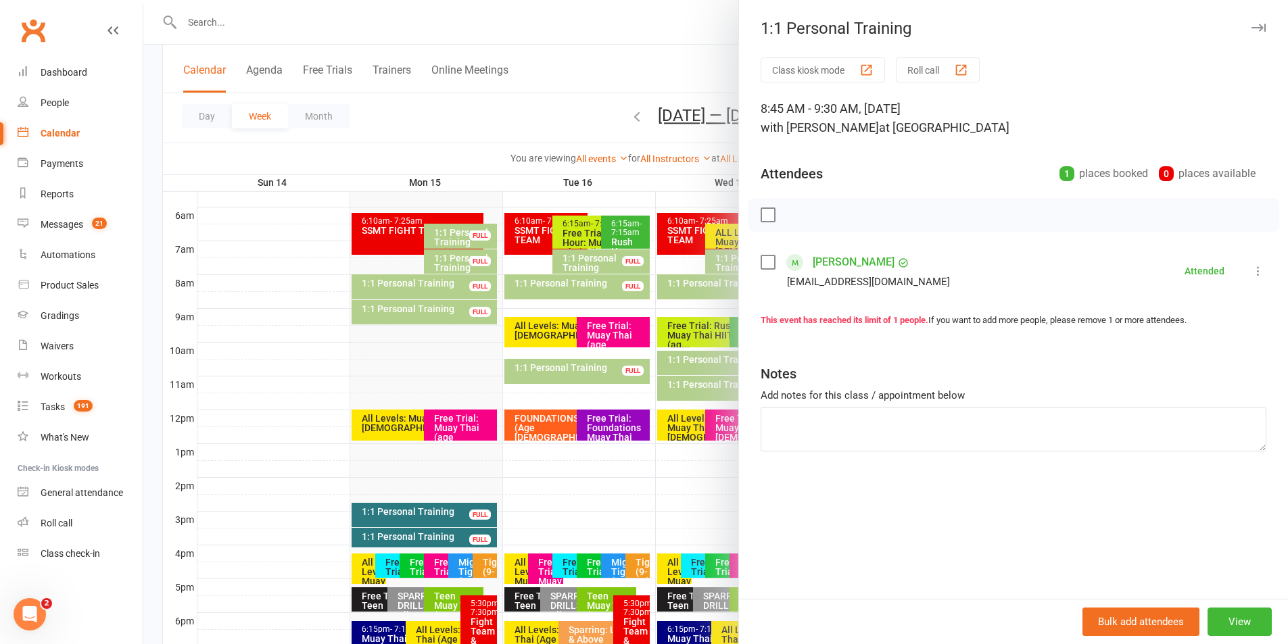
drag, startPoint x: 1250, startPoint y: 26, endPoint x: 1251, endPoint y: 34, distance: 8.2
click at [1251, 26] on icon "button" at bounding box center [1258, 28] width 14 height 8
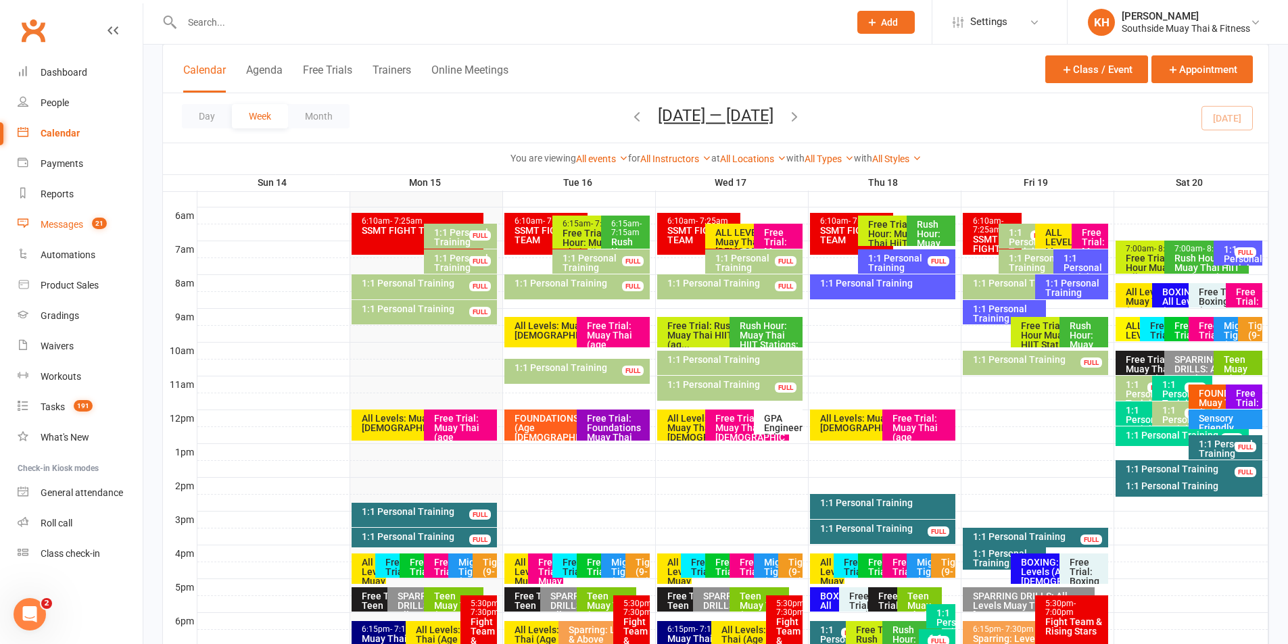
click at [60, 235] on link "Messages 21" at bounding box center [80, 225] width 125 height 30
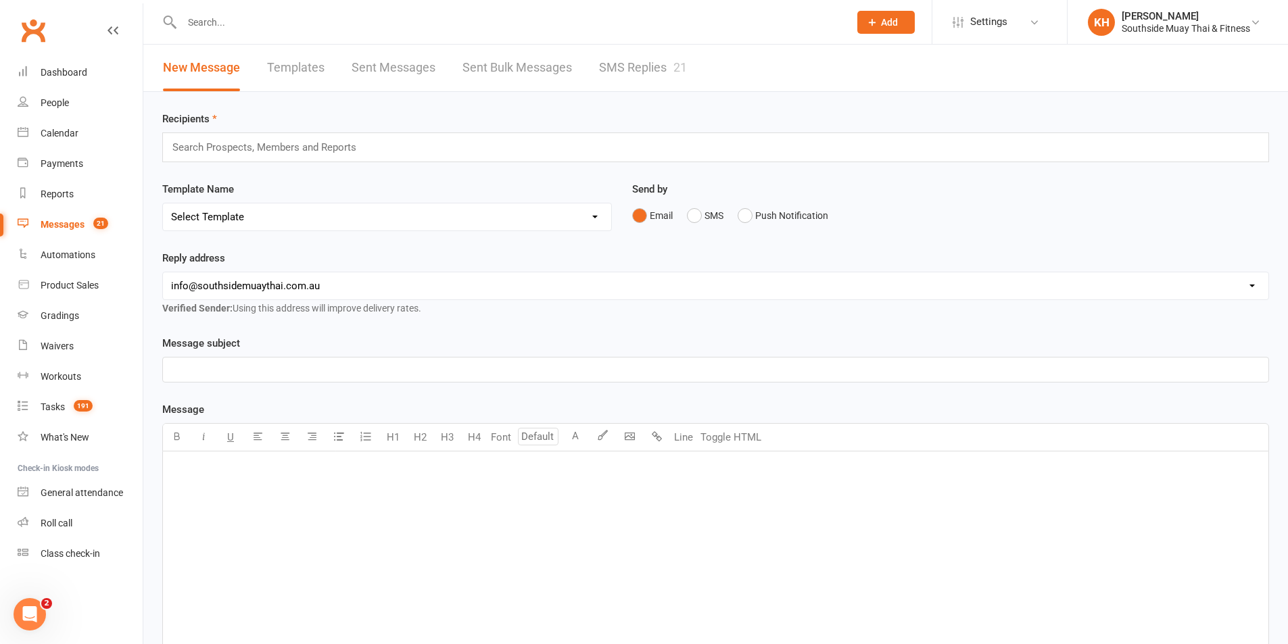
click at [641, 68] on link "SMS Replies 21" at bounding box center [643, 68] width 88 height 47
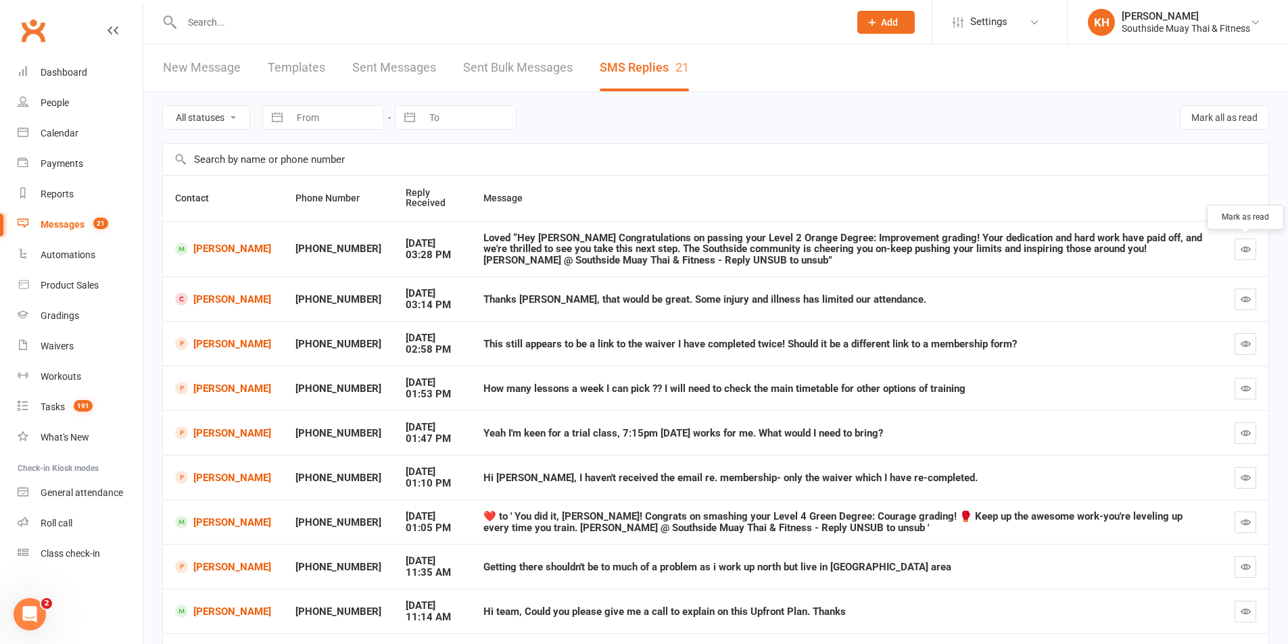
click at [1240, 250] on icon "button" at bounding box center [1245, 249] width 10 height 10
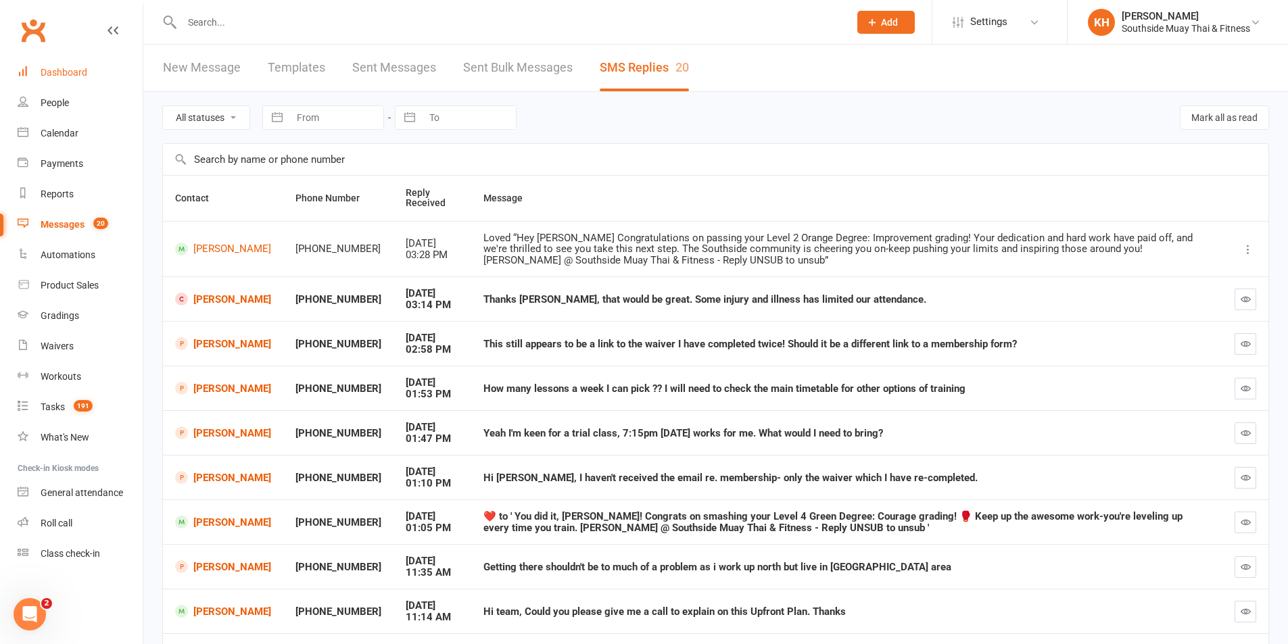
click at [74, 78] on link "Dashboard" at bounding box center [80, 72] width 125 height 30
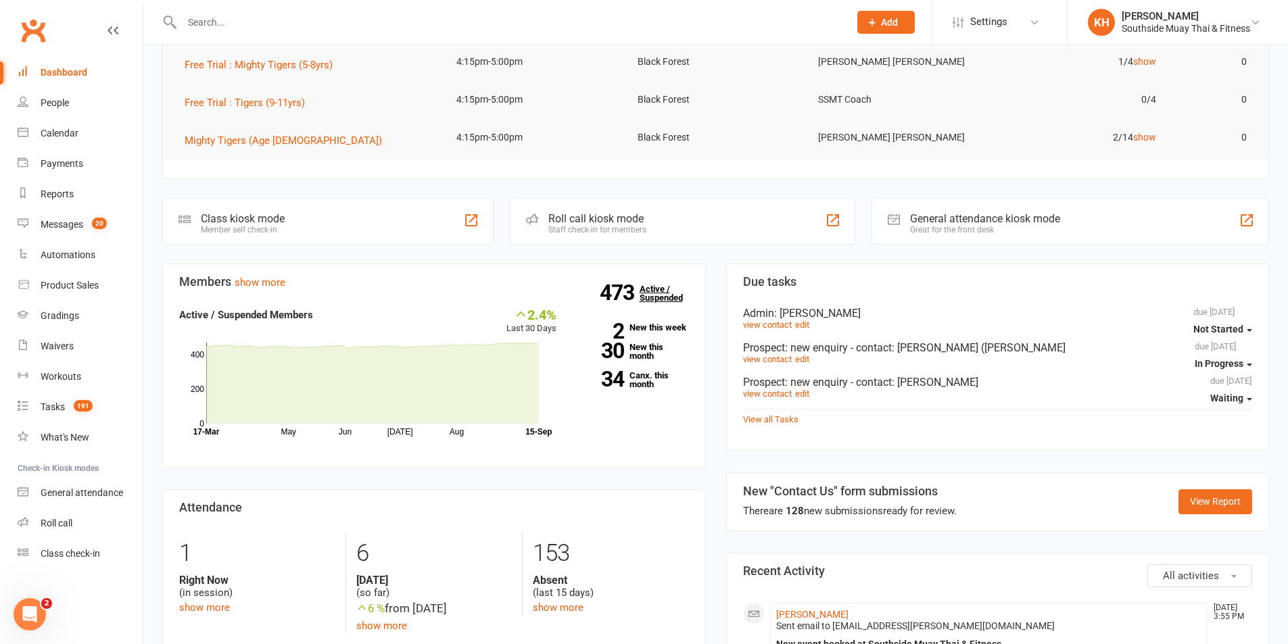
scroll to position [270, 0]
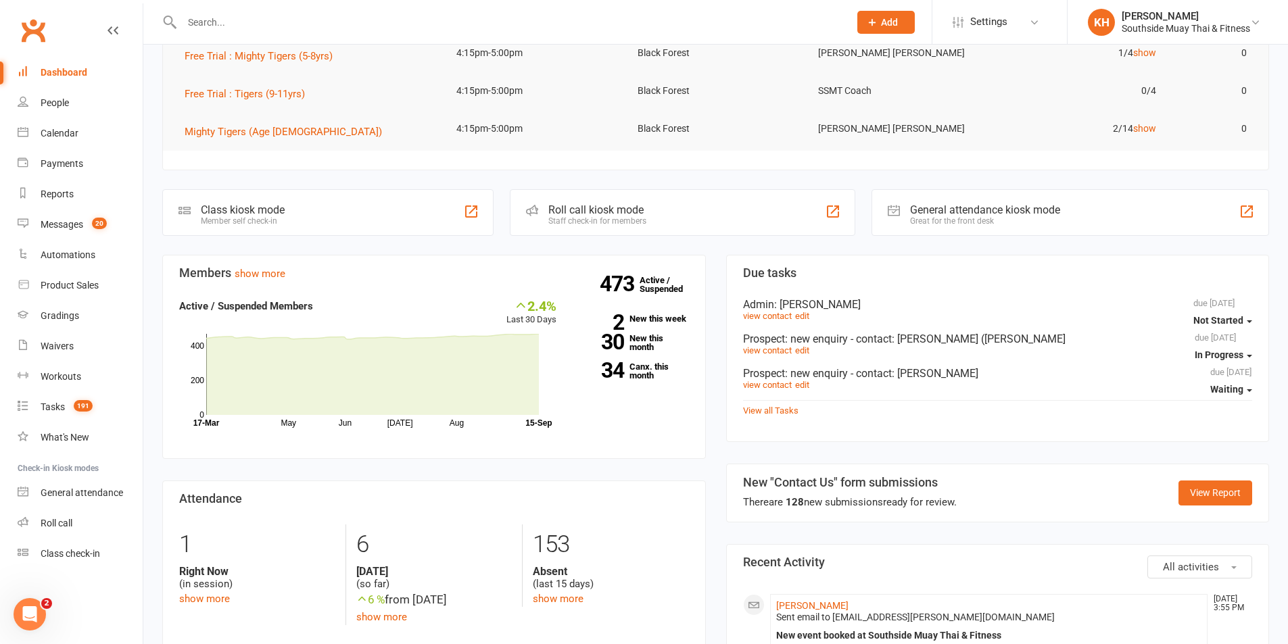
click at [45, 135] on div "Calendar" at bounding box center [60, 133] width 38 height 11
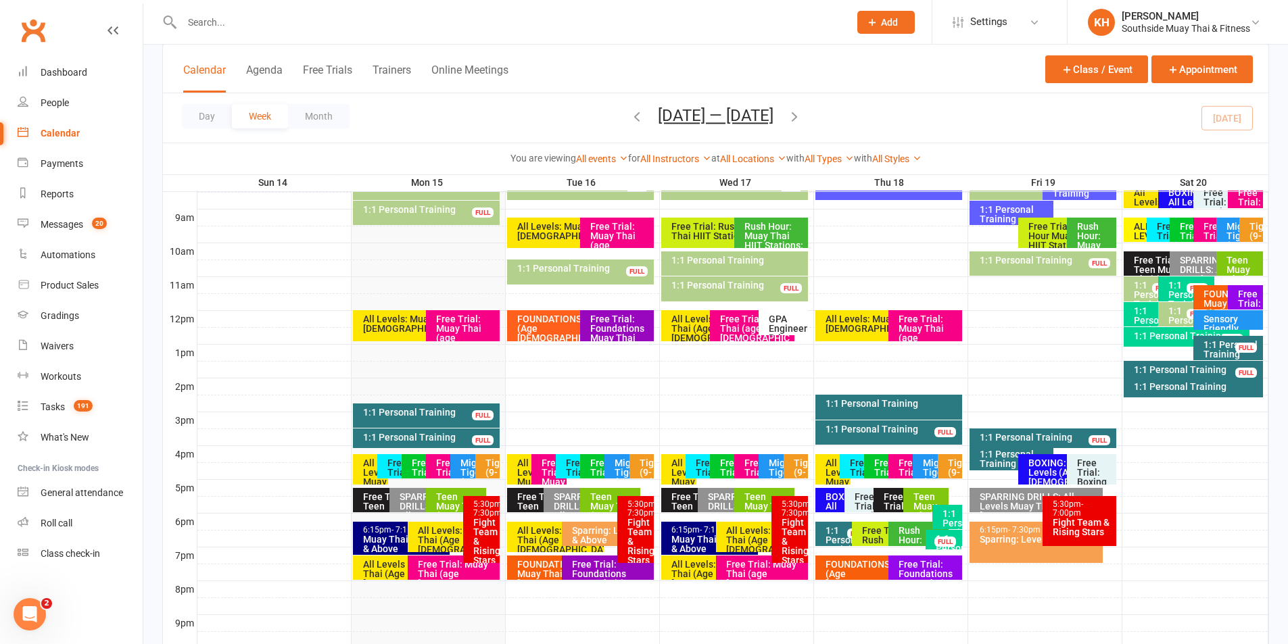
scroll to position [406, 0]
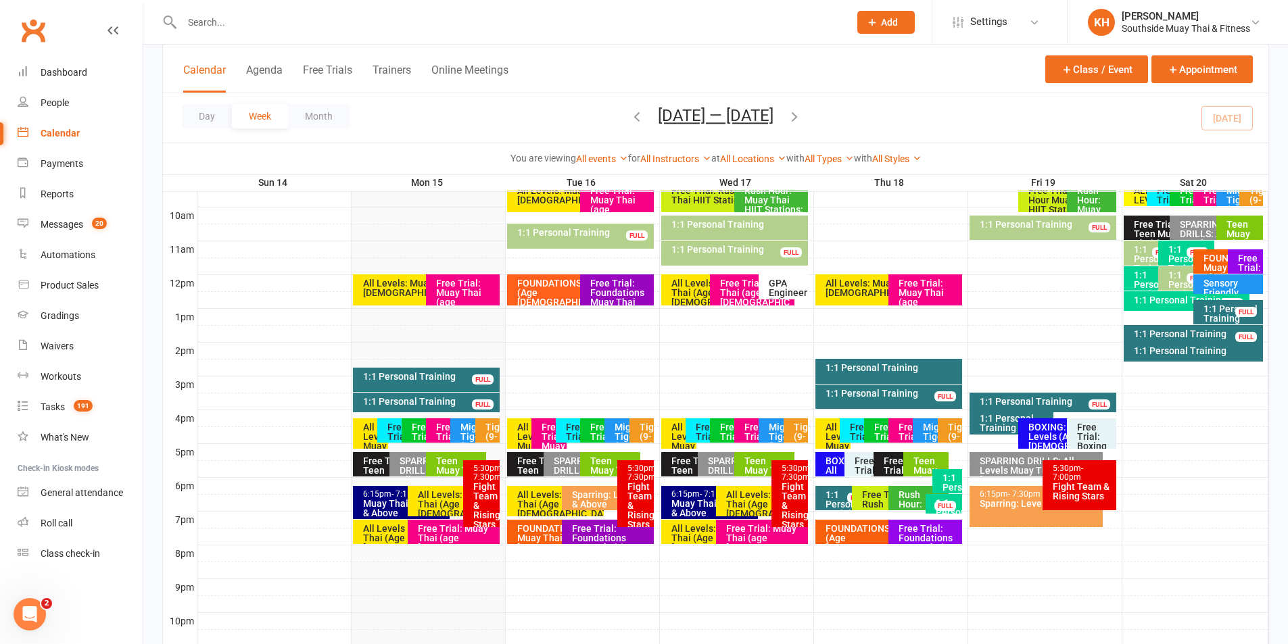
click at [621, 113] on div "Day Week Month Sep 14 — 20 2025 September 2025 Sun Mon Tue Wed Thu Fri Sat 31 0…" at bounding box center [715, 117] width 1105 height 49
click at [629, 110] on icon "button" at bounding box center [636, 116] width 15 height 15
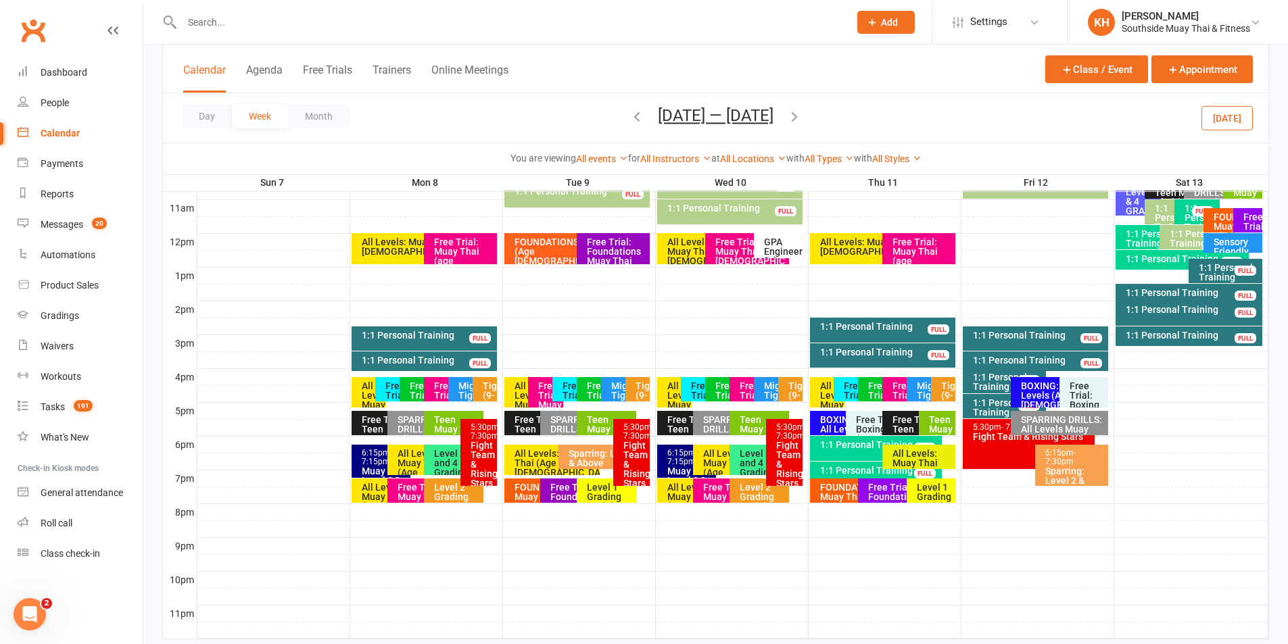
scroll to position [481, 0]
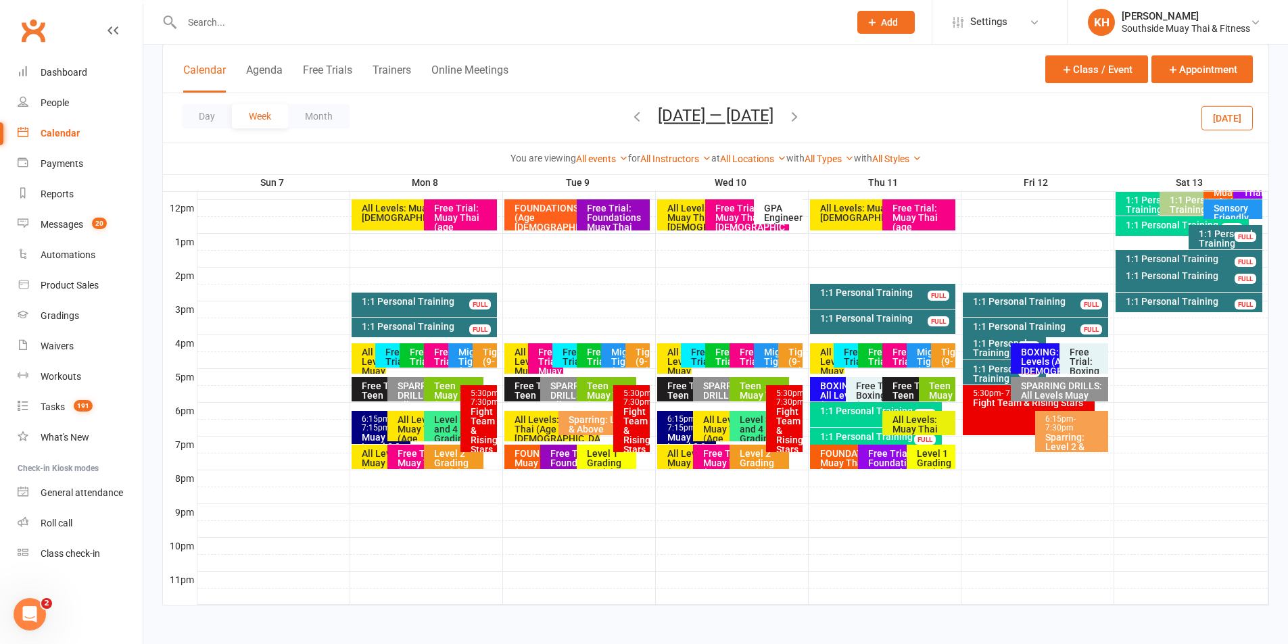
click at [1244, 117] on button "[DATE]" at bounding box center [1226, 117] width 51 height 24
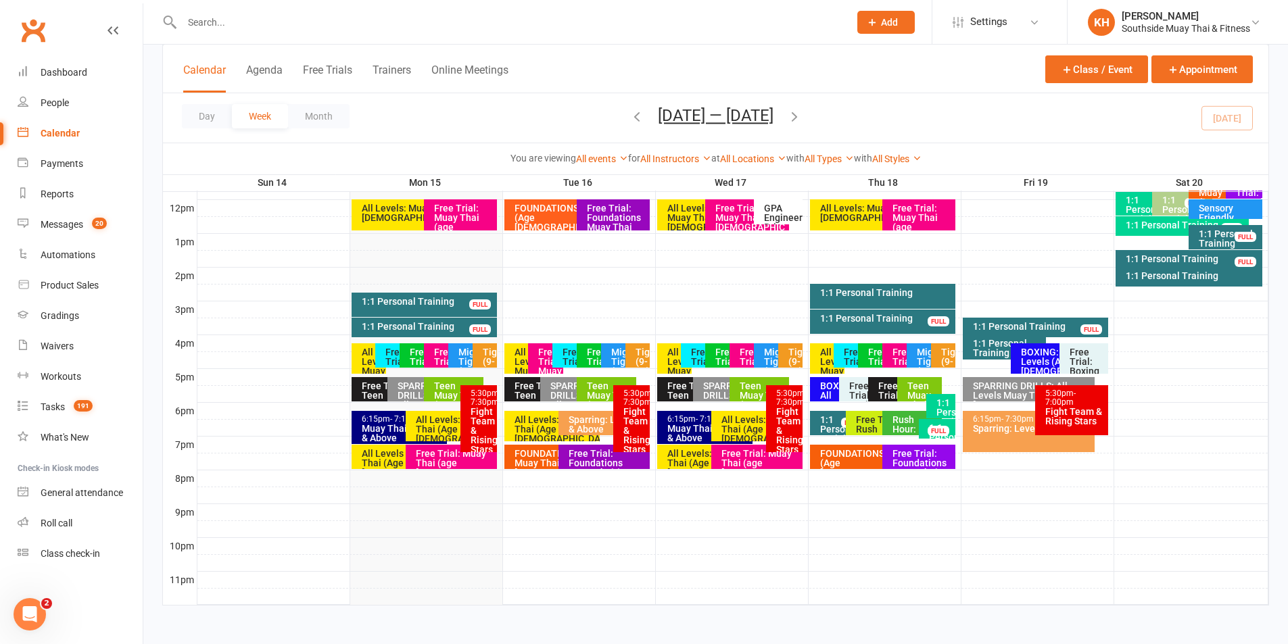
click at [381, 361] on div "Free Trial : Mighty Tigers (5-8yrs)" at bounding box center [392, 355] width 35 height 24
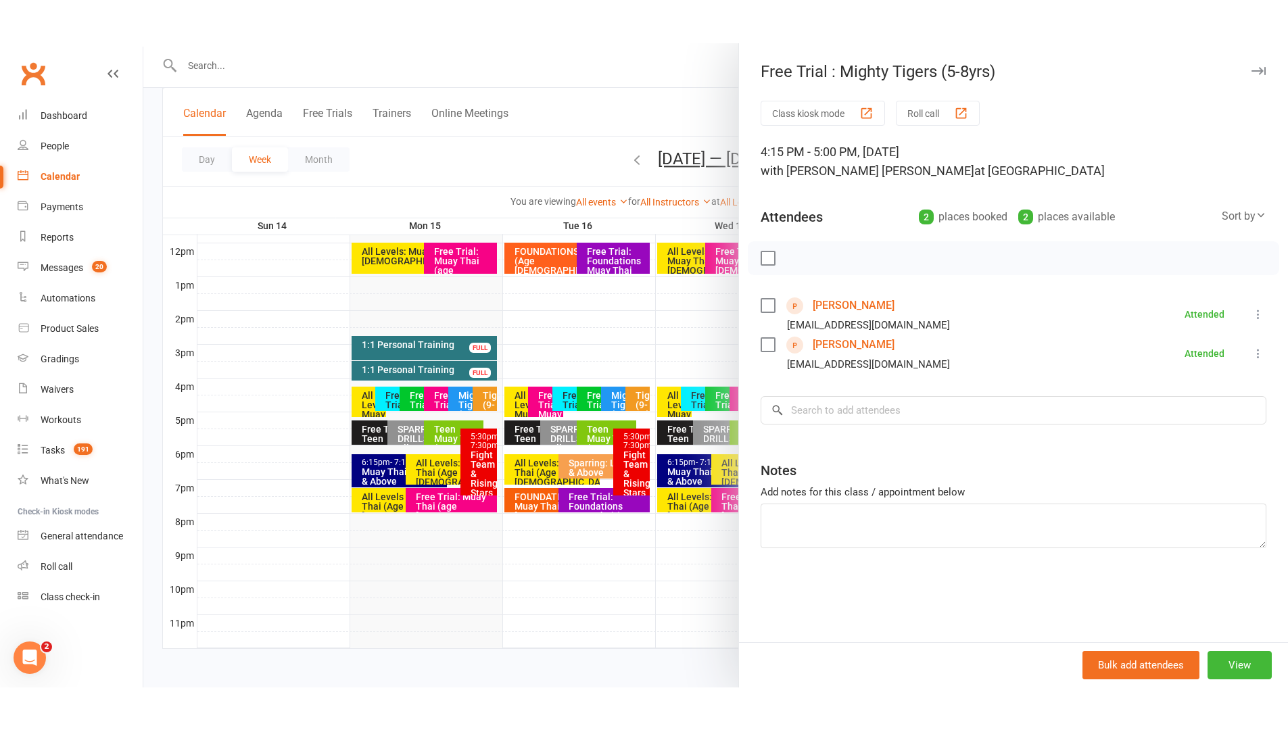
scroll to position [395, 0]
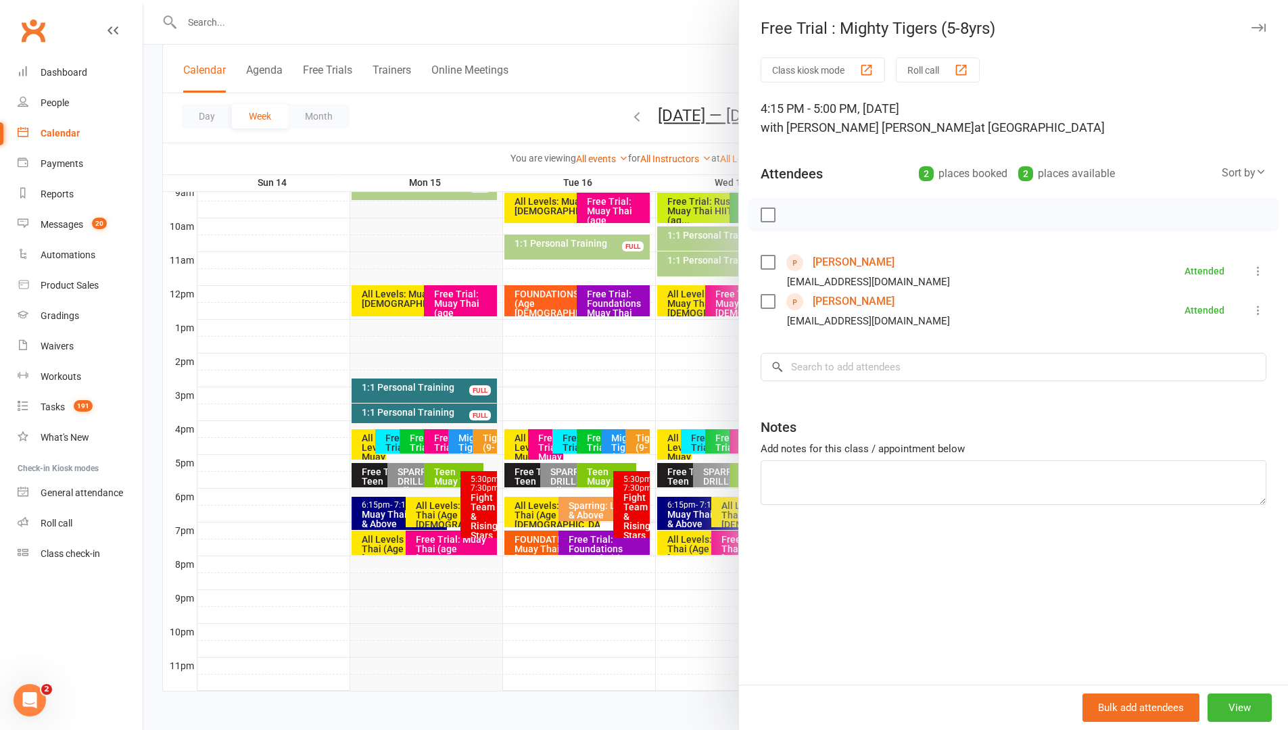
click at [1254, 26] on icon "button" at bounding box center [1258, 28] width 14 height 8
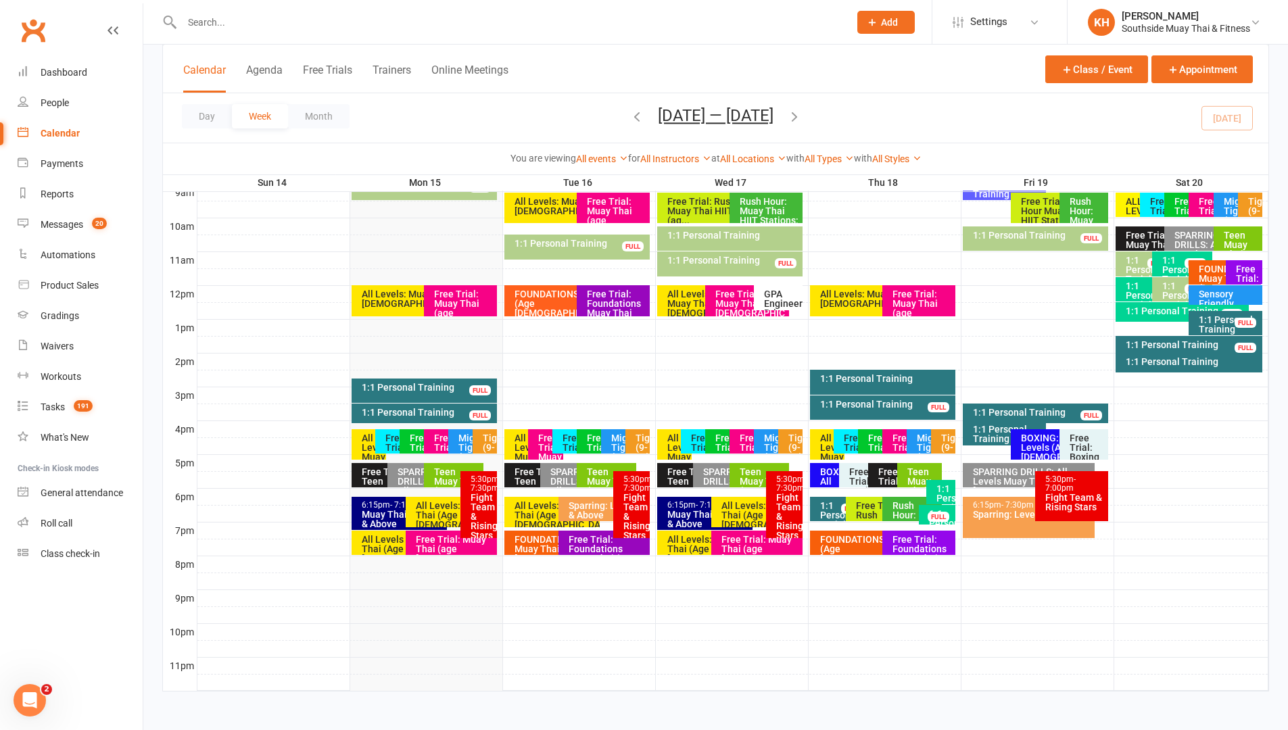
click at [466, 433] on div "Mighty Tigers (Age [DEMOGRAPHIC_DATA])" at bounding box center [469, 452] width 23 height 38
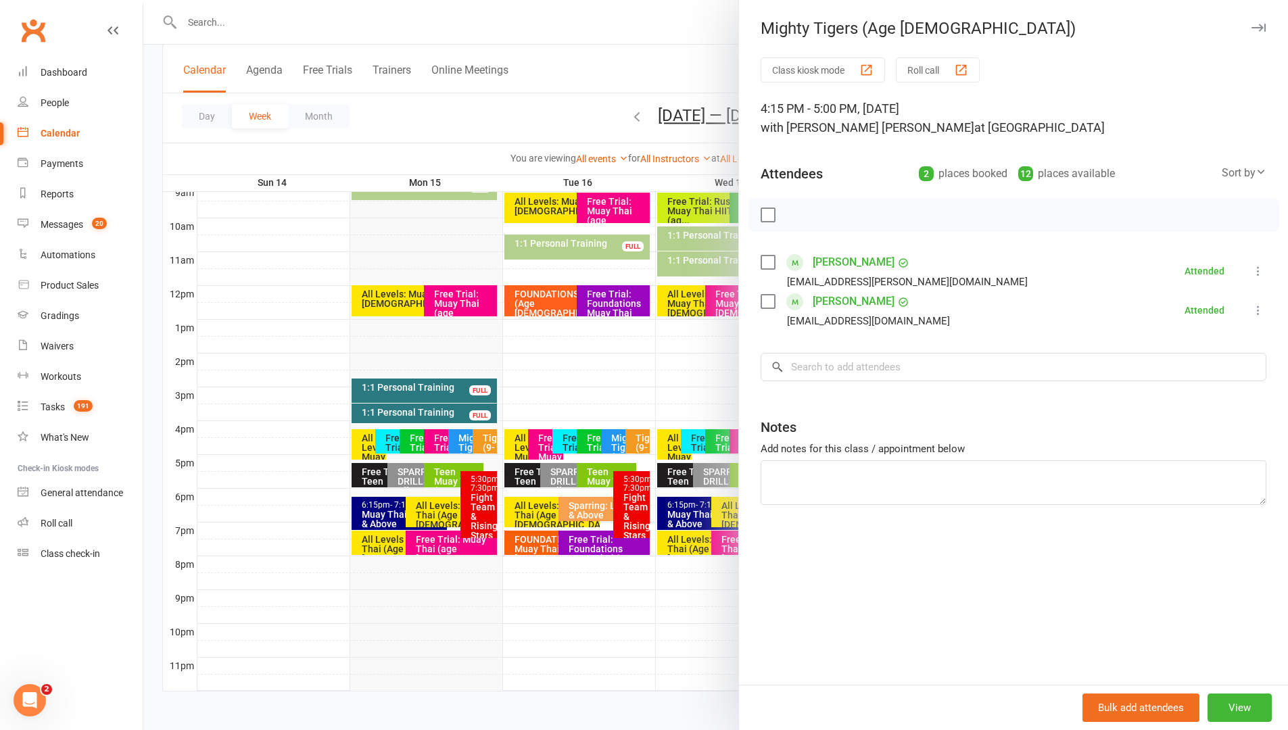
click at [1251, 24] on icon "button" at bounding box center [1258, 28] width 14 height 8
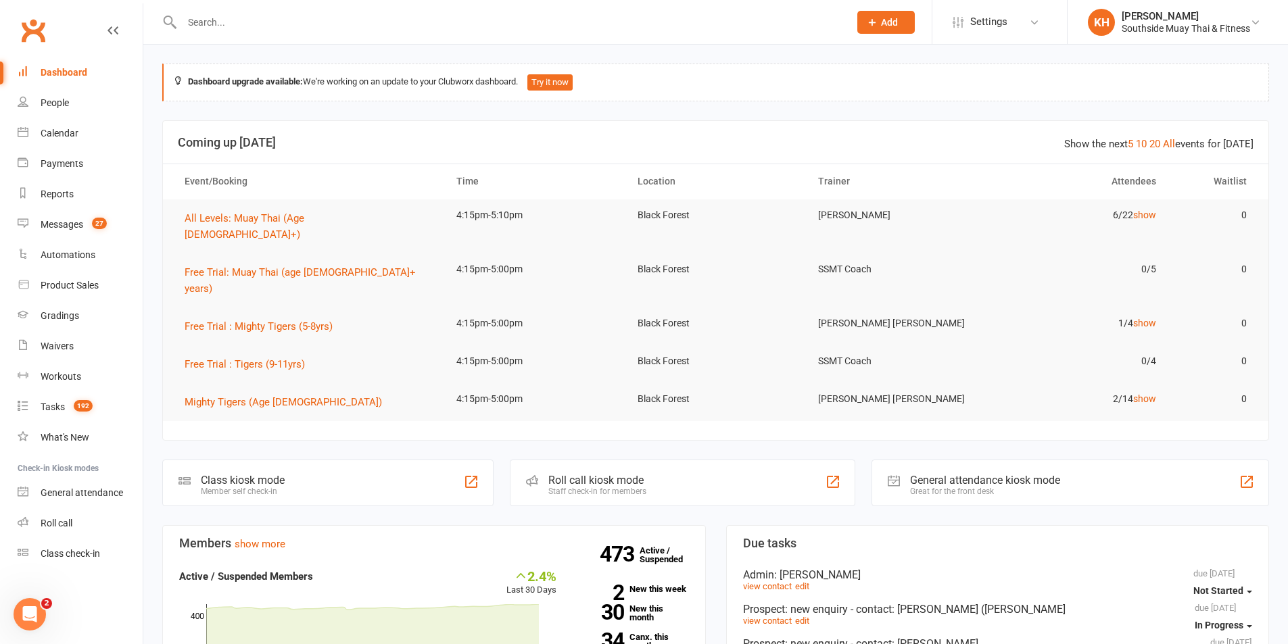
click at [265, 22] on input "text" at bounding box center [509, 22] width 662 height 19
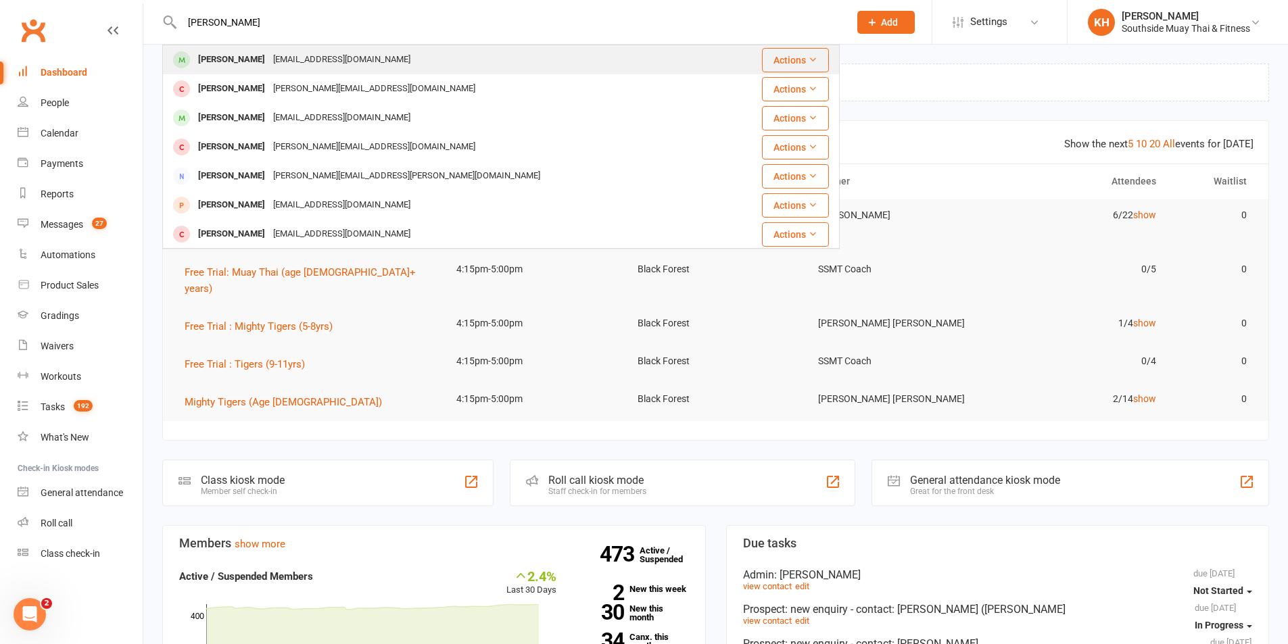
type input "[PERSON_NAME]"
click at [228, 57] on div "[PERSON_NAME]" at bounding box center [231, 60] width 75 height 20
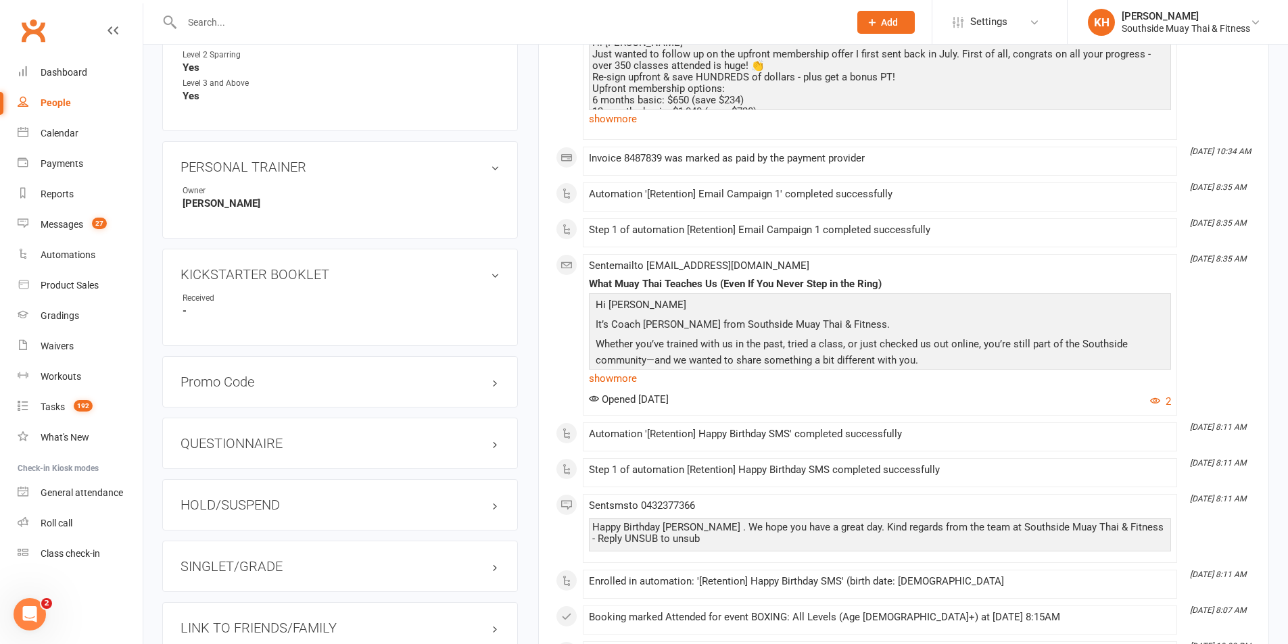
scroll to position [1082, 0]
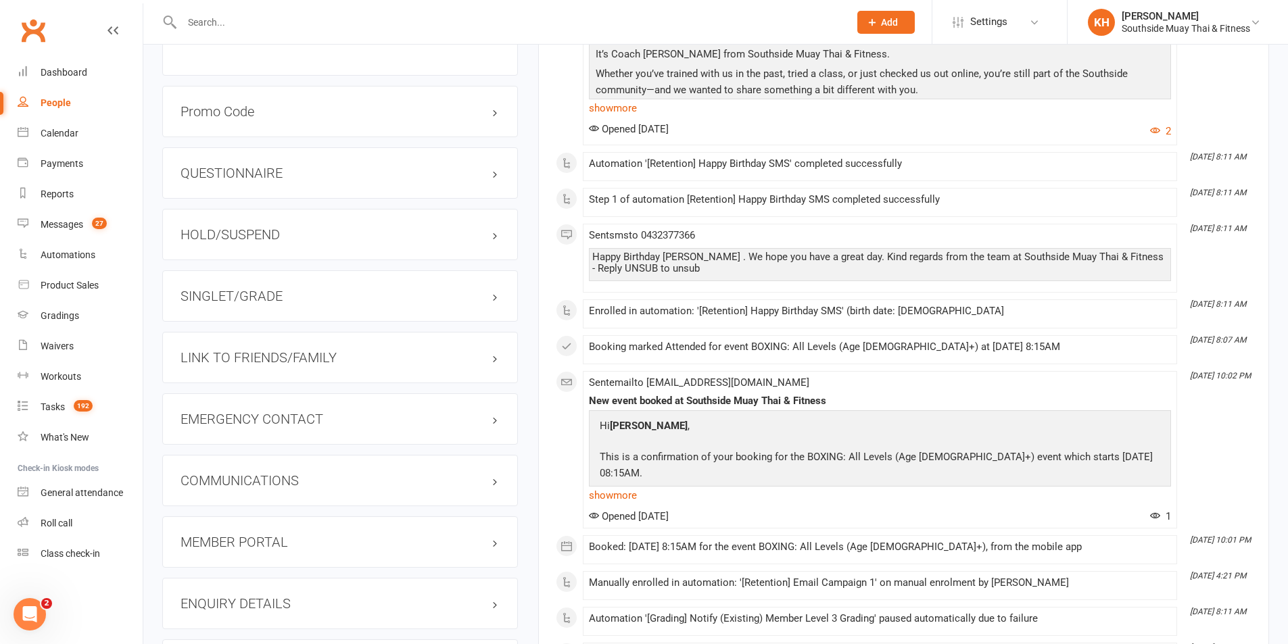
click at [229, 293] on h3 "SINGLET/GRADE" at bounding box center [339, 296] width 319 height 15
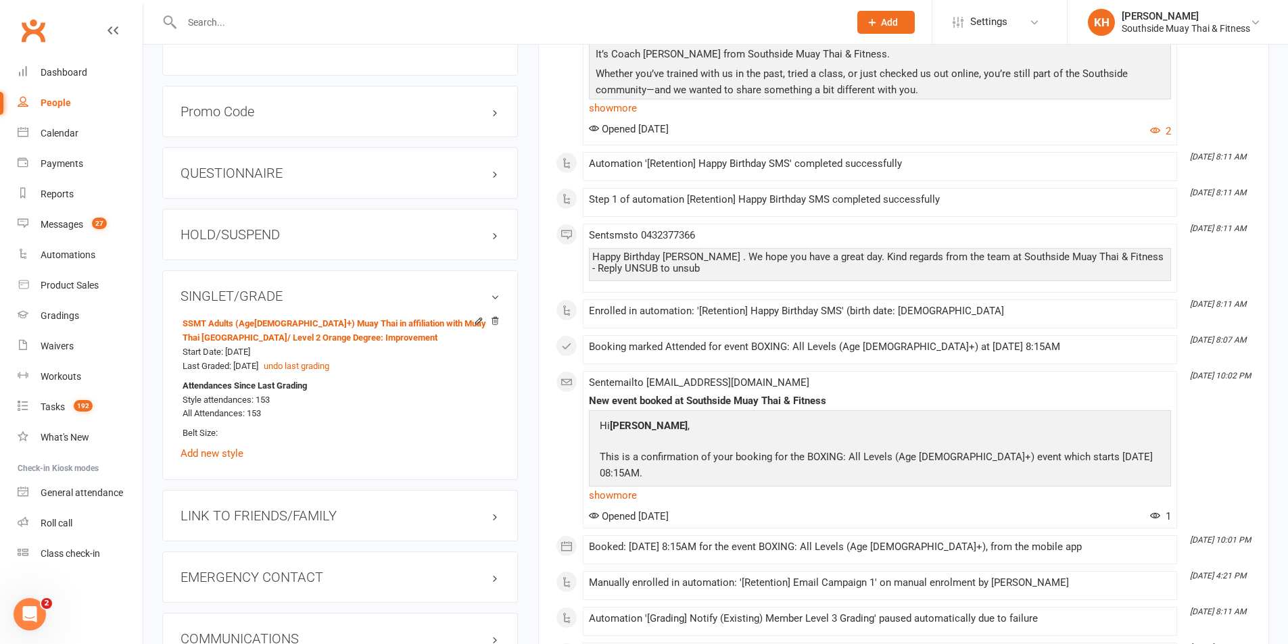
click at [234, 222] on div "HOLD/SUSPEND" at bounding box center [340, 234] width 356 height 51
click at [233, 227] on h3 "HOLD/SUSPEND" at bounding box center [339, 234] width 319 height 15
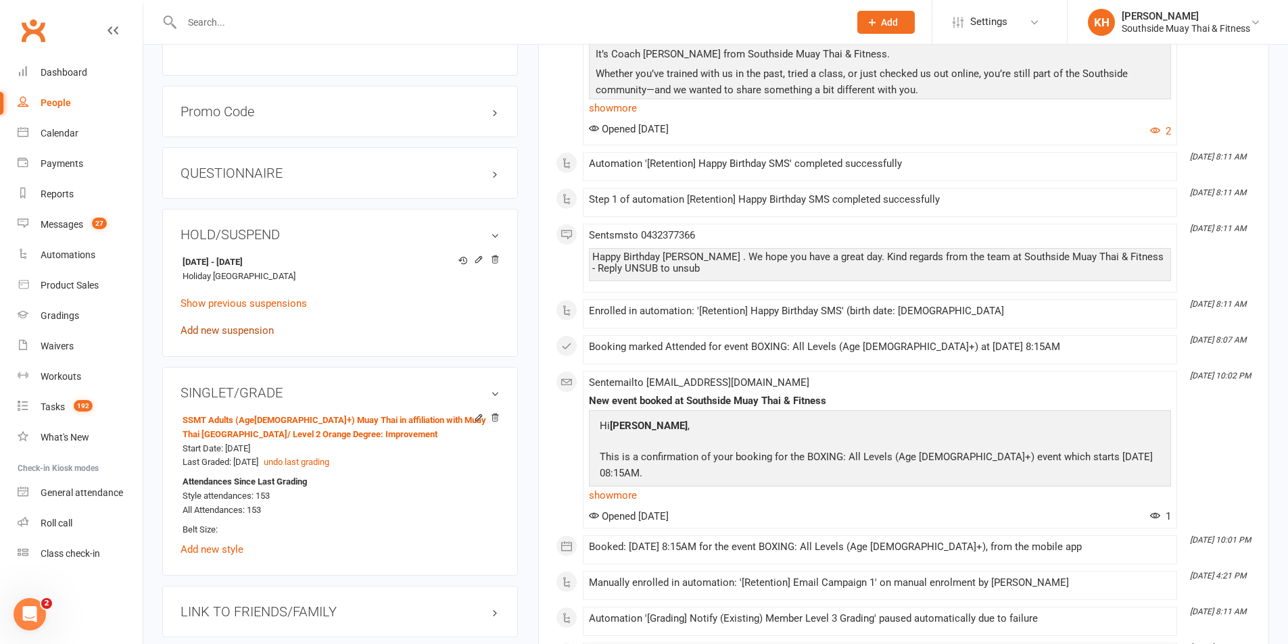
click at [212, 328] on link "Add new suspension" at bounding box center [226, 330] width 93 height 12
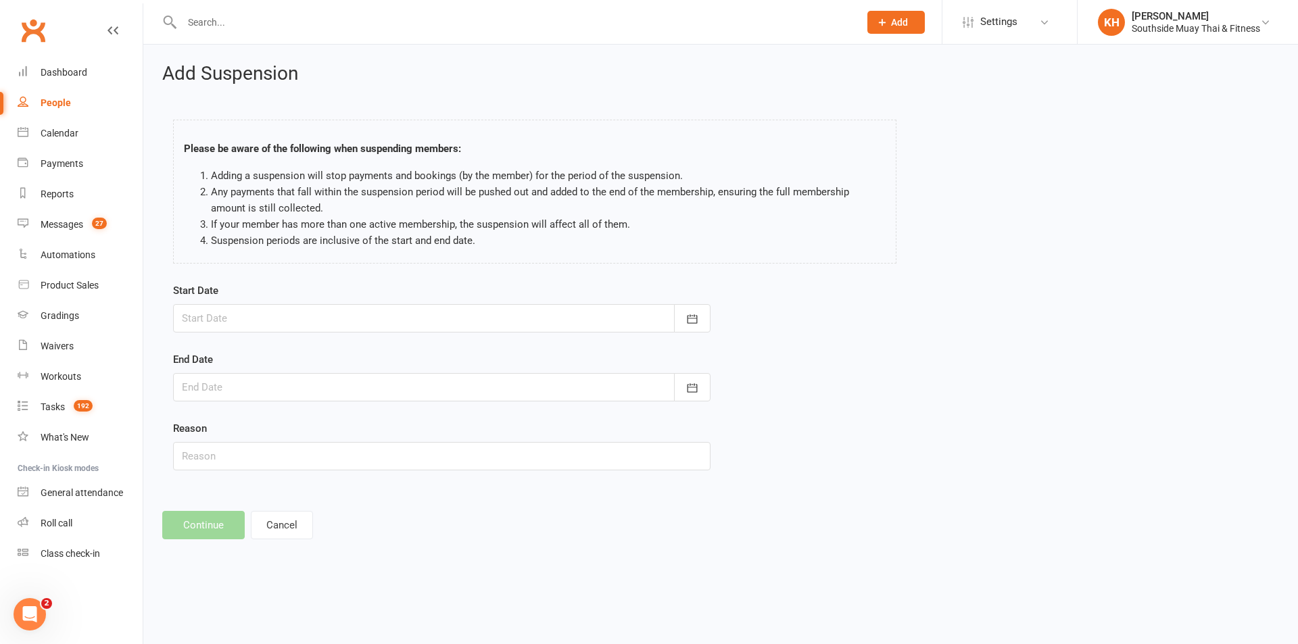
click at [345, 323] on div at bounding box center [441, 318] width 537 height 28
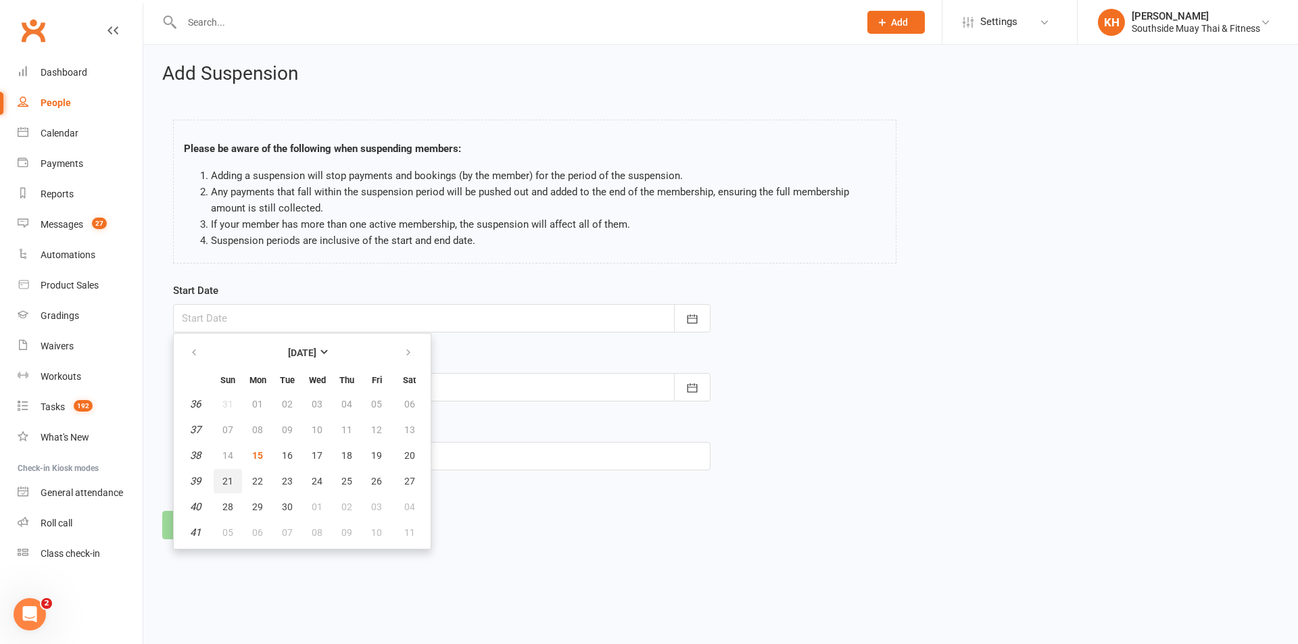
click at [231, 485] on span "21" at bounding box center [227, 481] width 11 height 11
type input "21 Sep 2025"
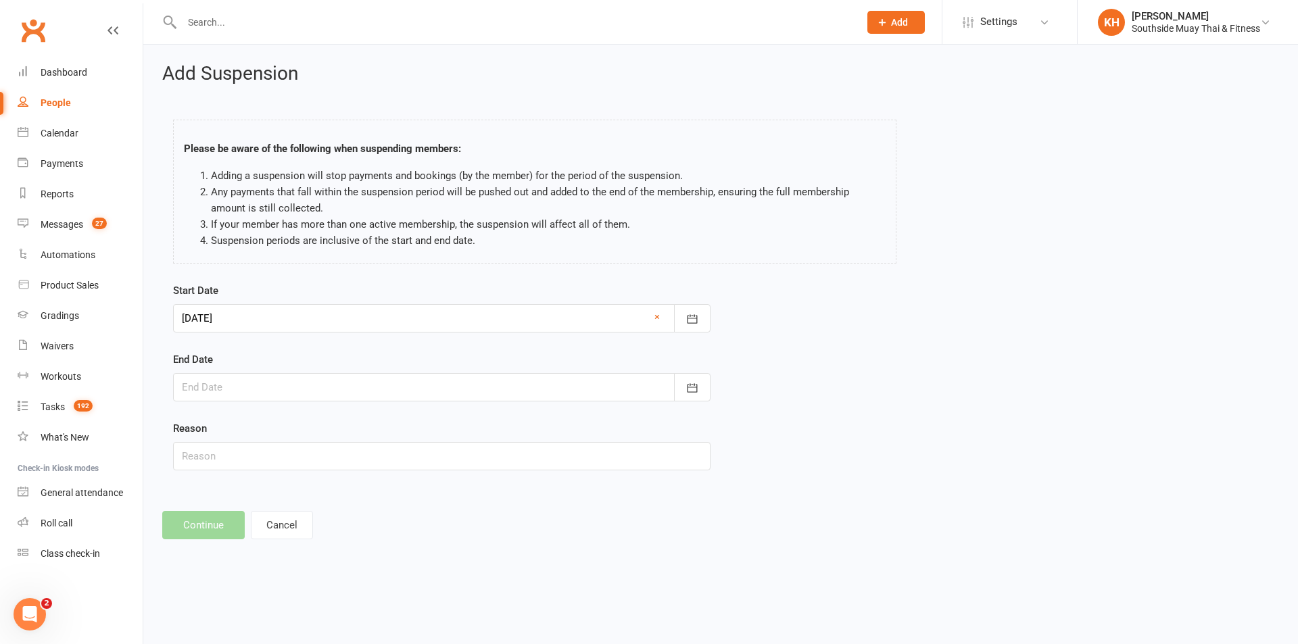
click at [282, 388] on div at bounding box center [441, 387] width 537 height 28
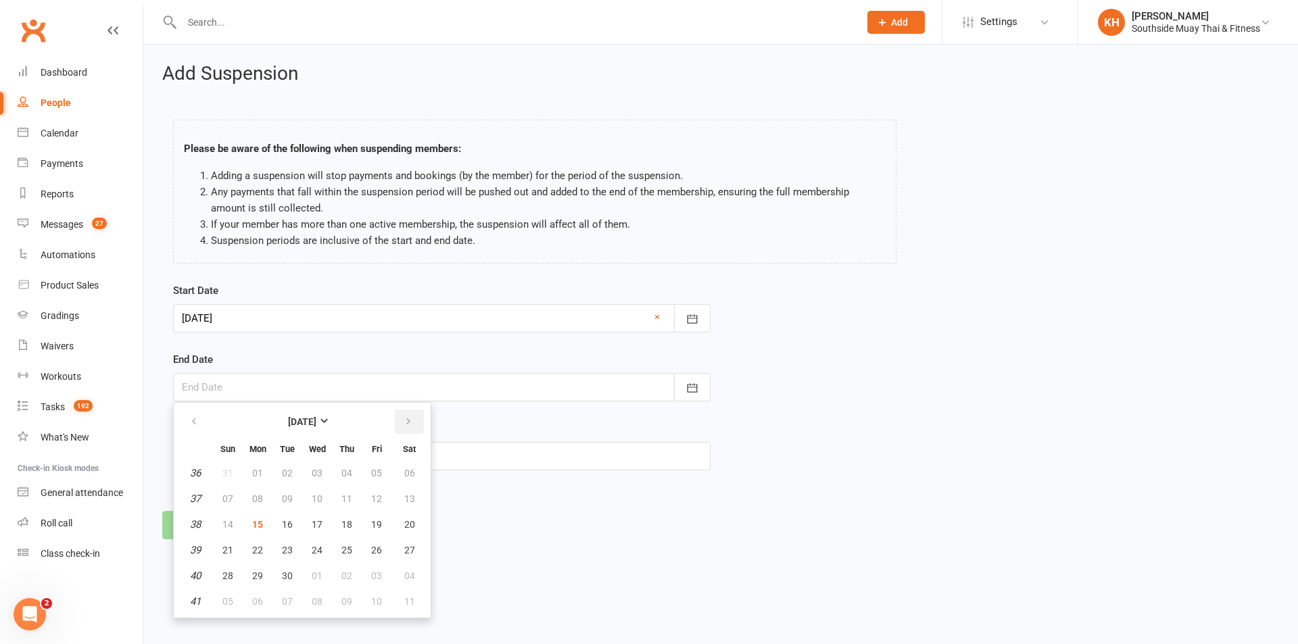
click at [417, 420] on button "button" at bounding box center [409, 422] width 29 height 24
click at [327, 479] on button "01" at bounding box center [317, 473] width 28 height 24
type input "01 Oct 2025"
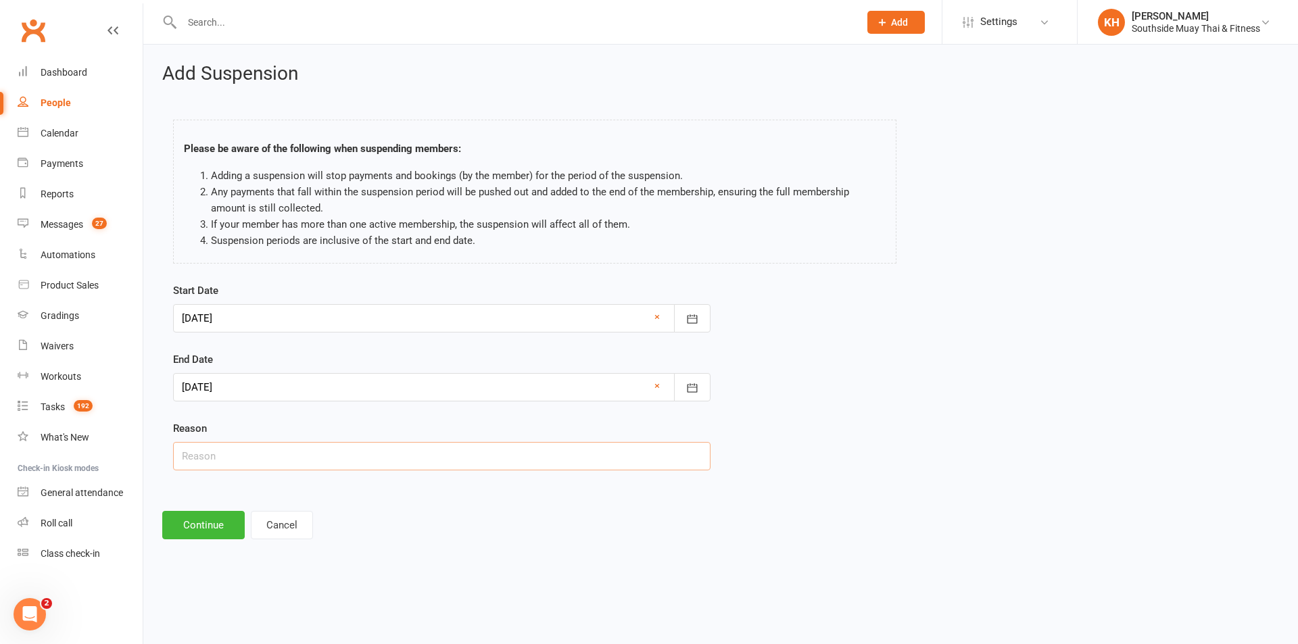
click at [310, 466] on input "text" at bounding box center [441, 456] width 537 height 28
type input "holiday"
click at [210, 523] on button "Continue" at bounding box center [203, 525] width 82 height 28
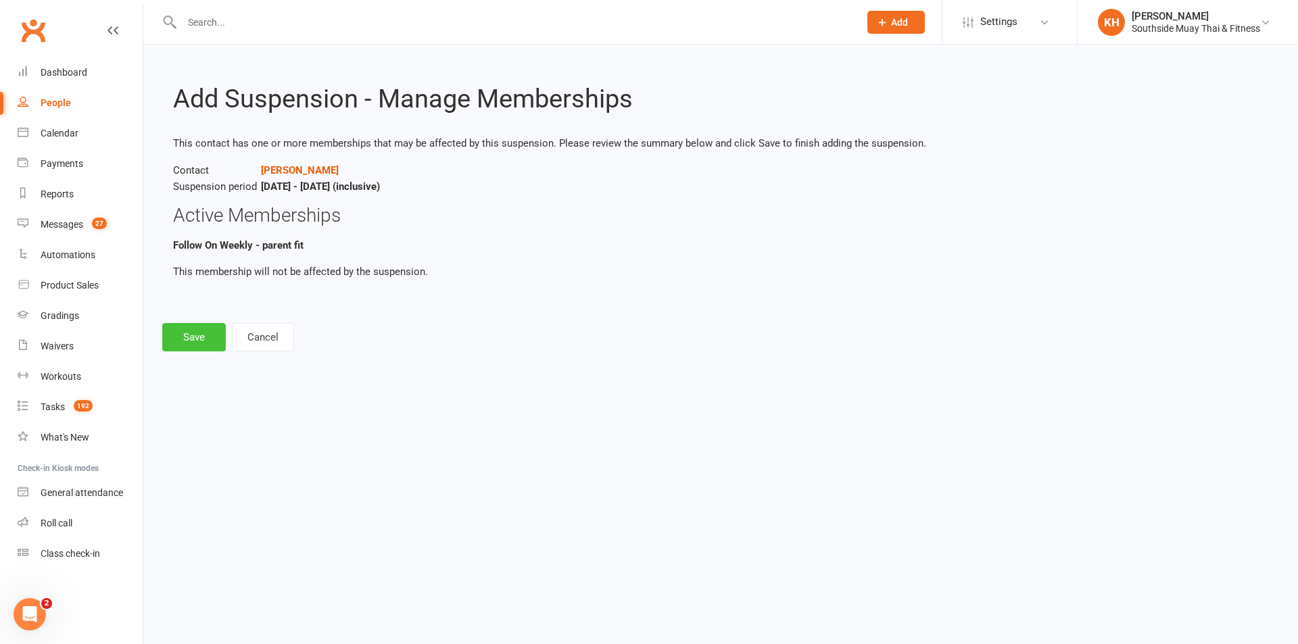
click at [180, 337] on button "Save" at bounding box center [194, 337] width 64 height 28
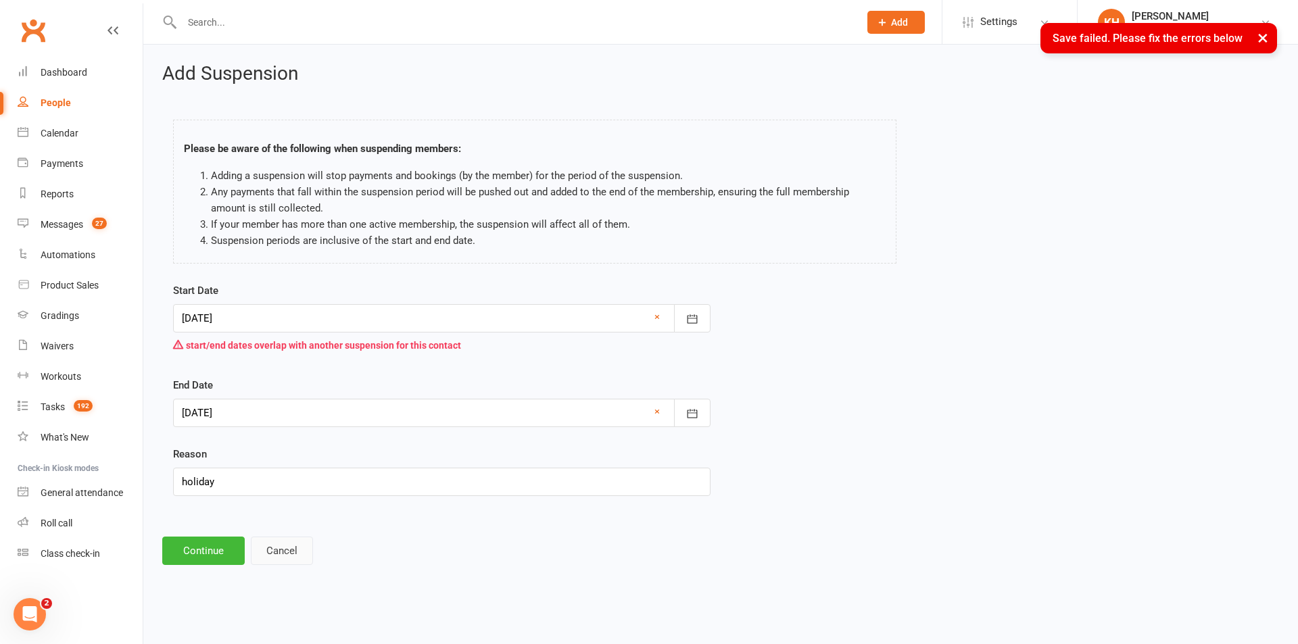
click at [285, 548] on button "Cancel" at bounding box center [282, 551] width 62 height 28
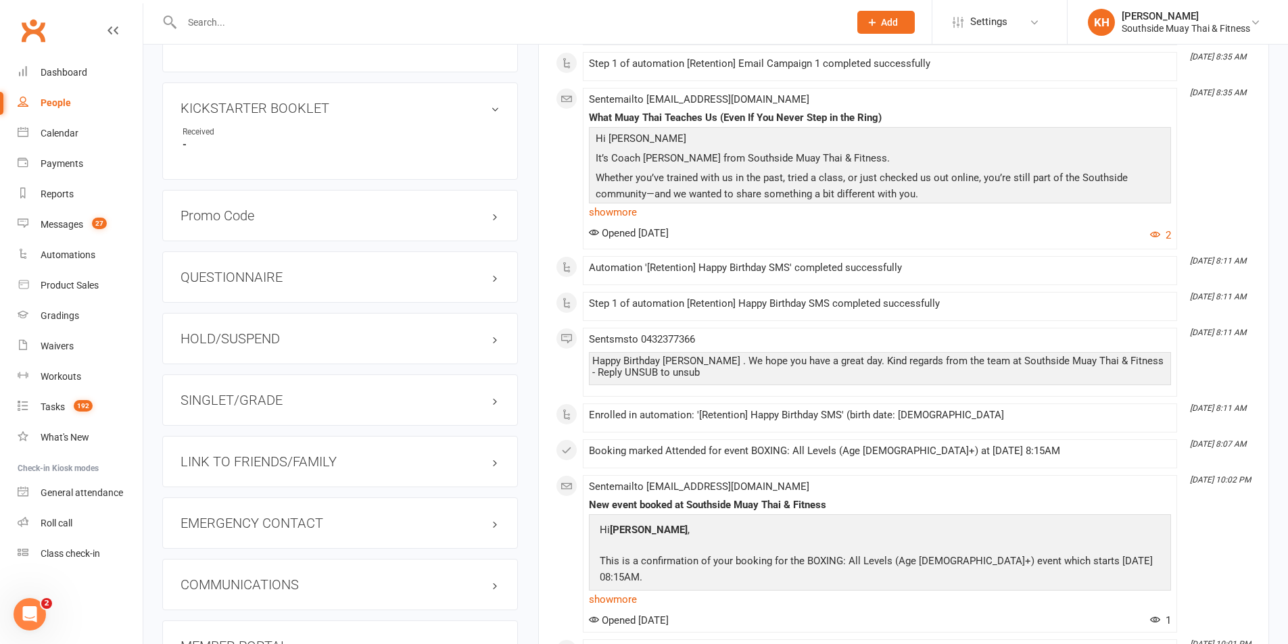
scroll to position [1149, 0]
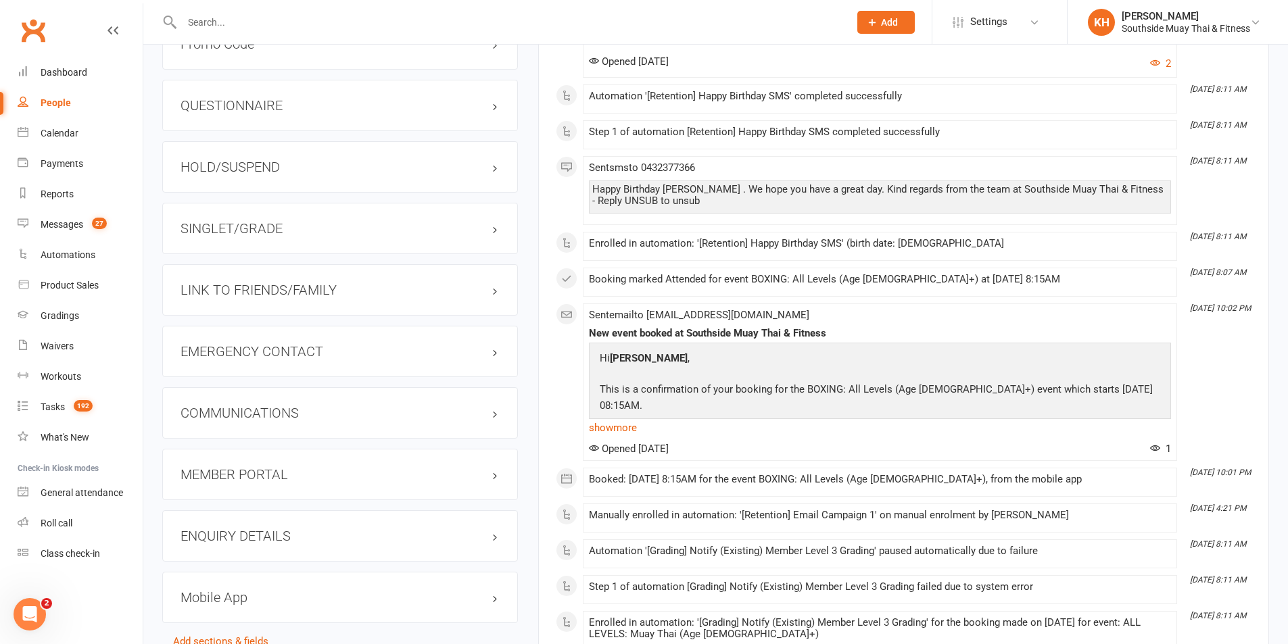
click at [225, 232] on h3 "SINGLET/GRADE" at bounding box center [339, 228] width 319 height 15
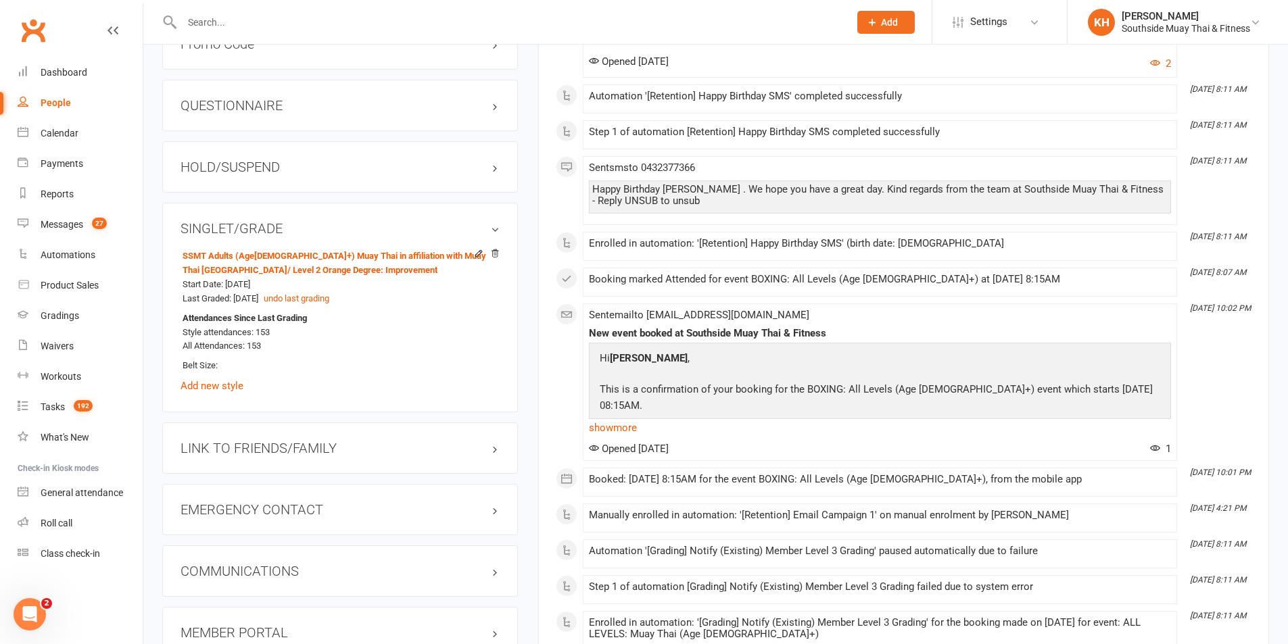
click at [239, 163] on h3 "HOLD/SUSPEND" at bounding box center [339, 167] width 319 height 15
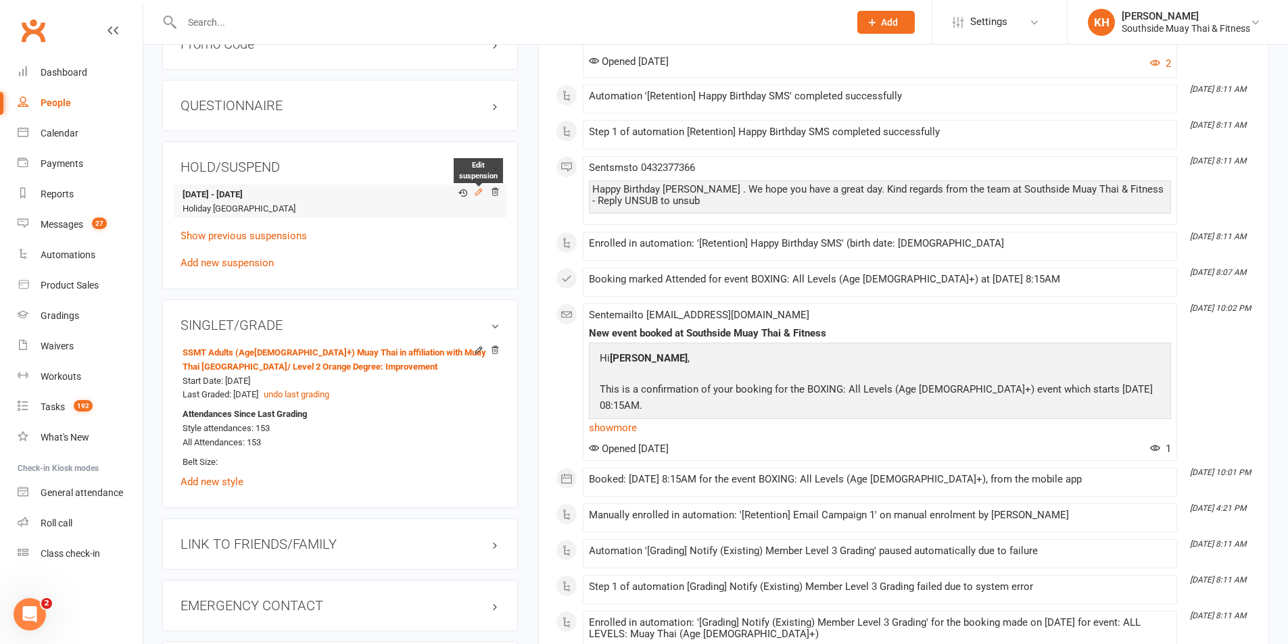
click at [478, 193] on icon at bounding box center [478, 192] width 6 height 6
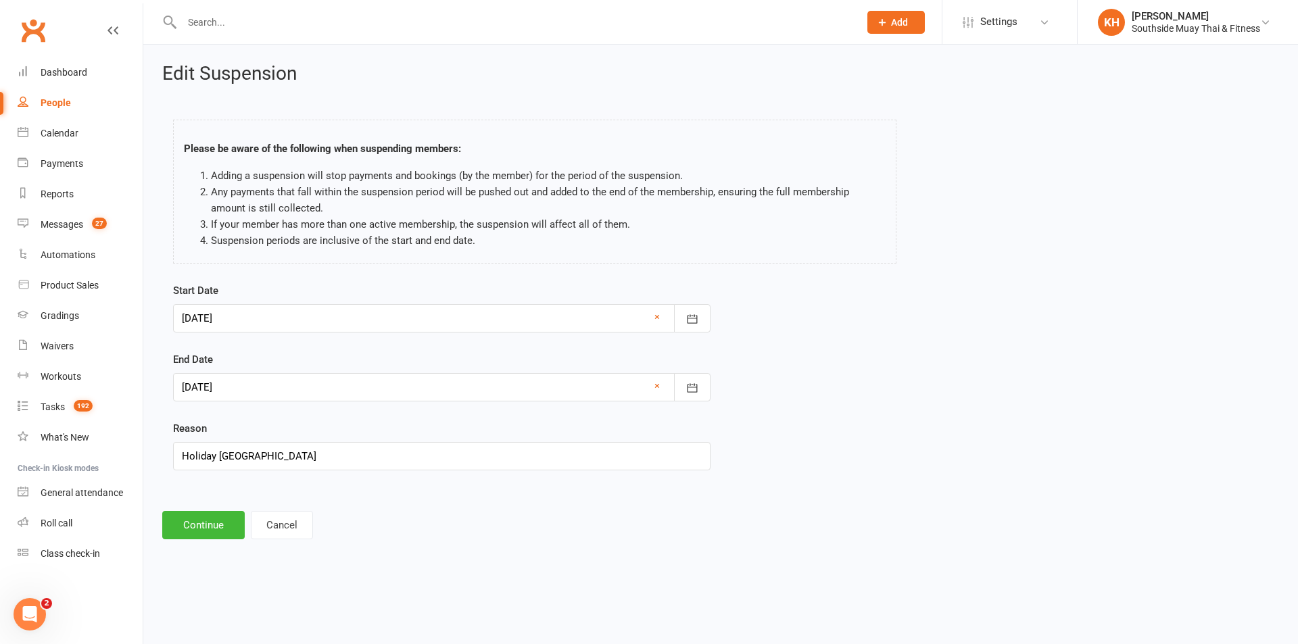
click at [236, 400] on div at bounding box center [441, 387] width 537 height 28
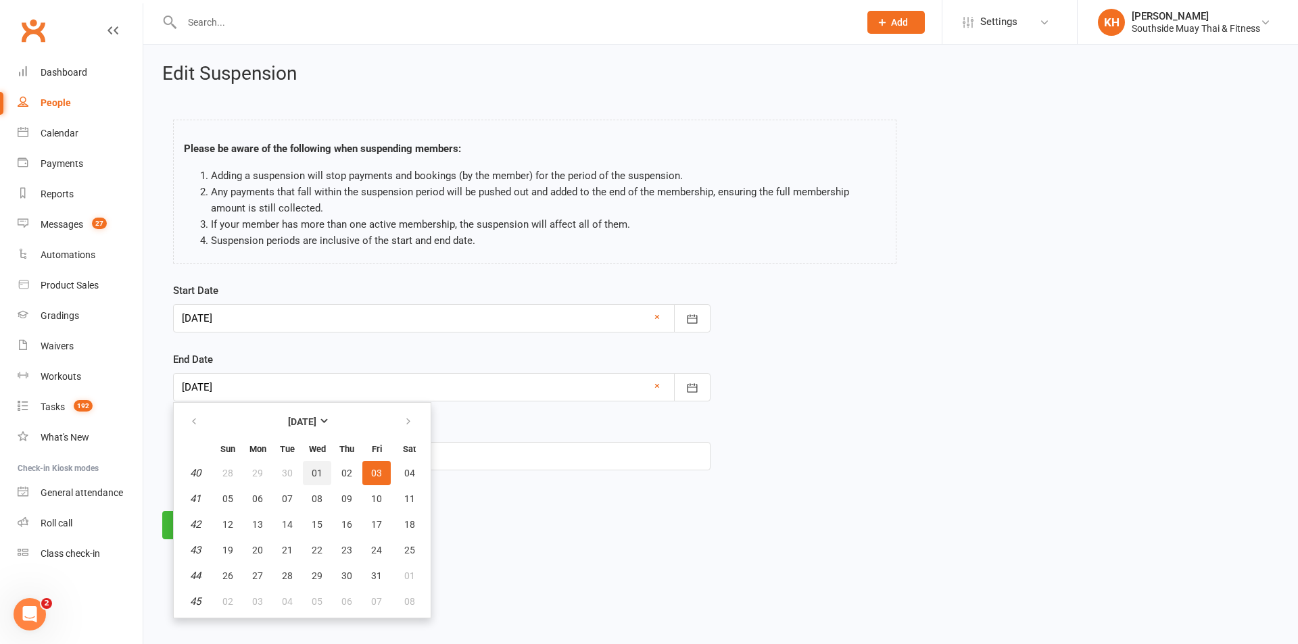
click at [314, 470] on span "01" at bounding box center [317, 473] width 11 height 11
type input "01 Oct 2025"
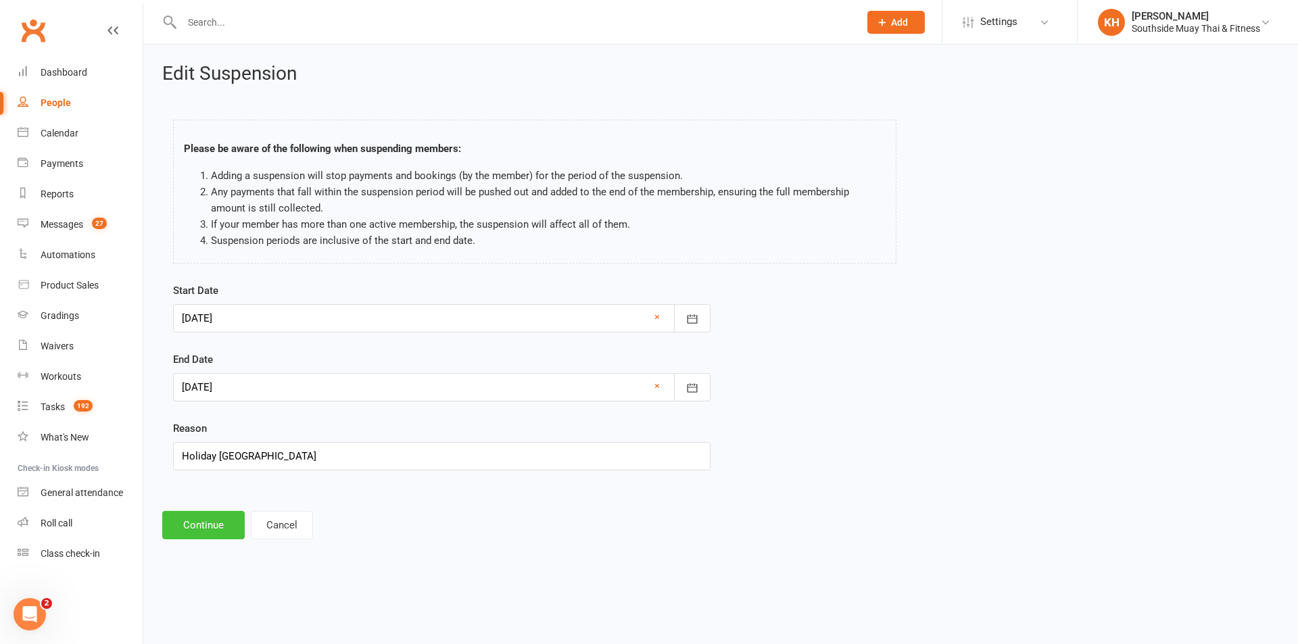
click at [201, 526] on button "Continue" at bounding box center [203, 525] width 82 height 28
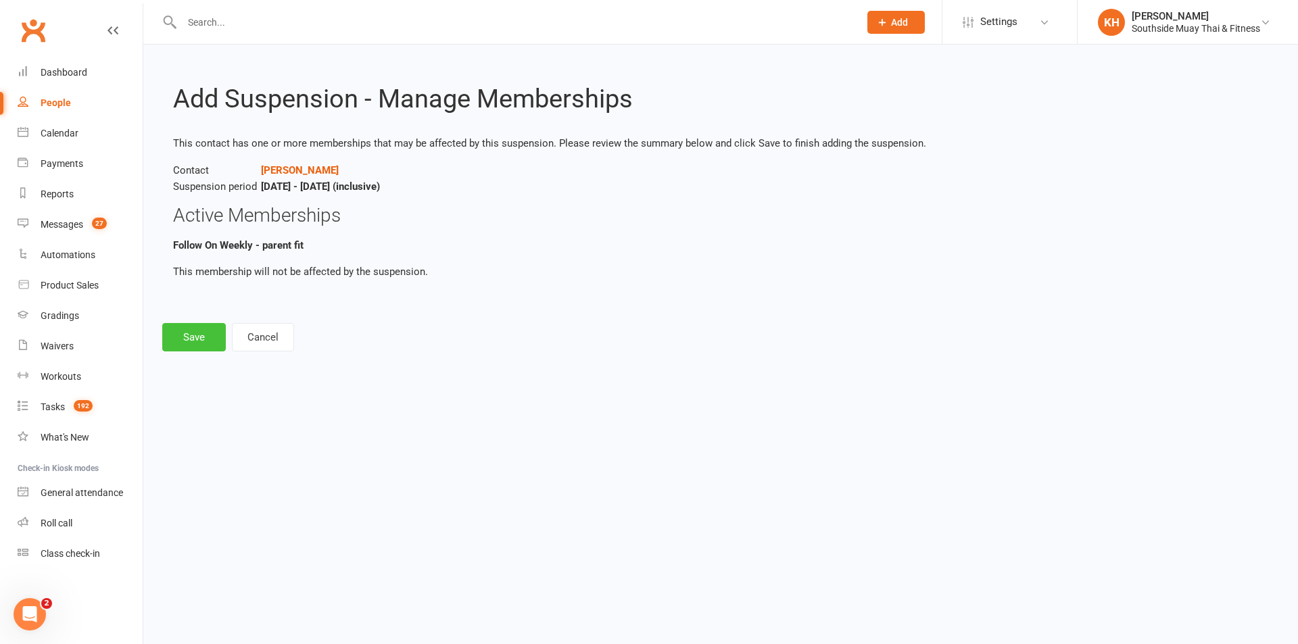
click at [184, 339] on button "Save" at bounding box center [194, 337] width 64 height 28
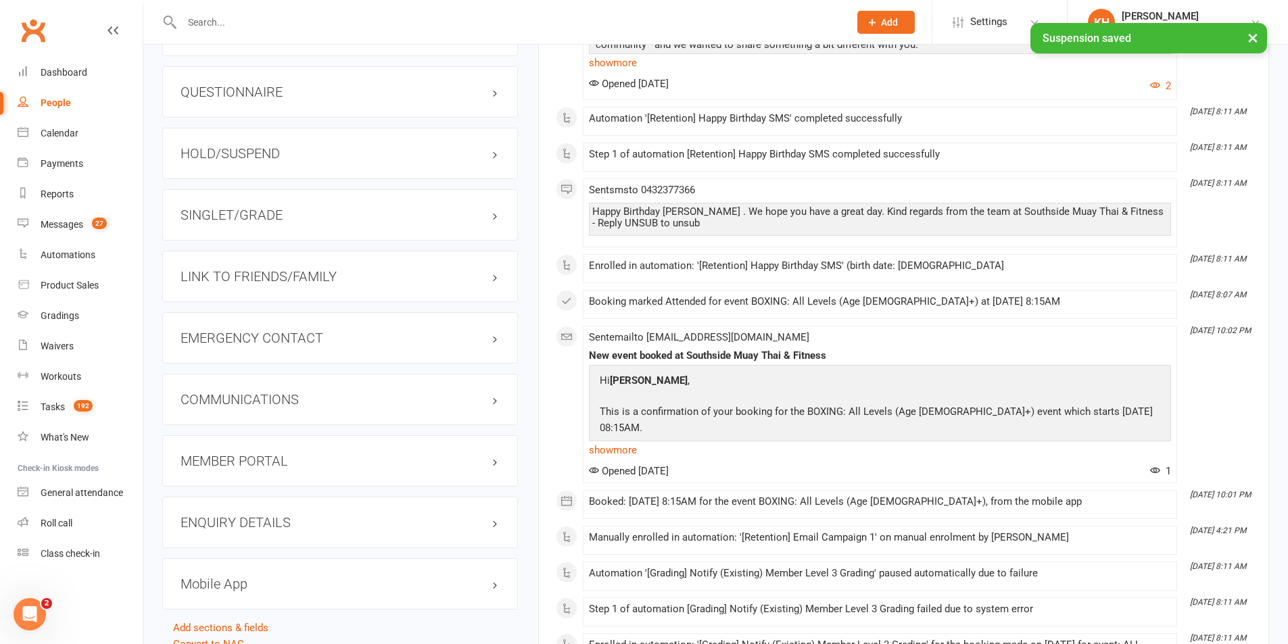
scroll to position [1130, 0]
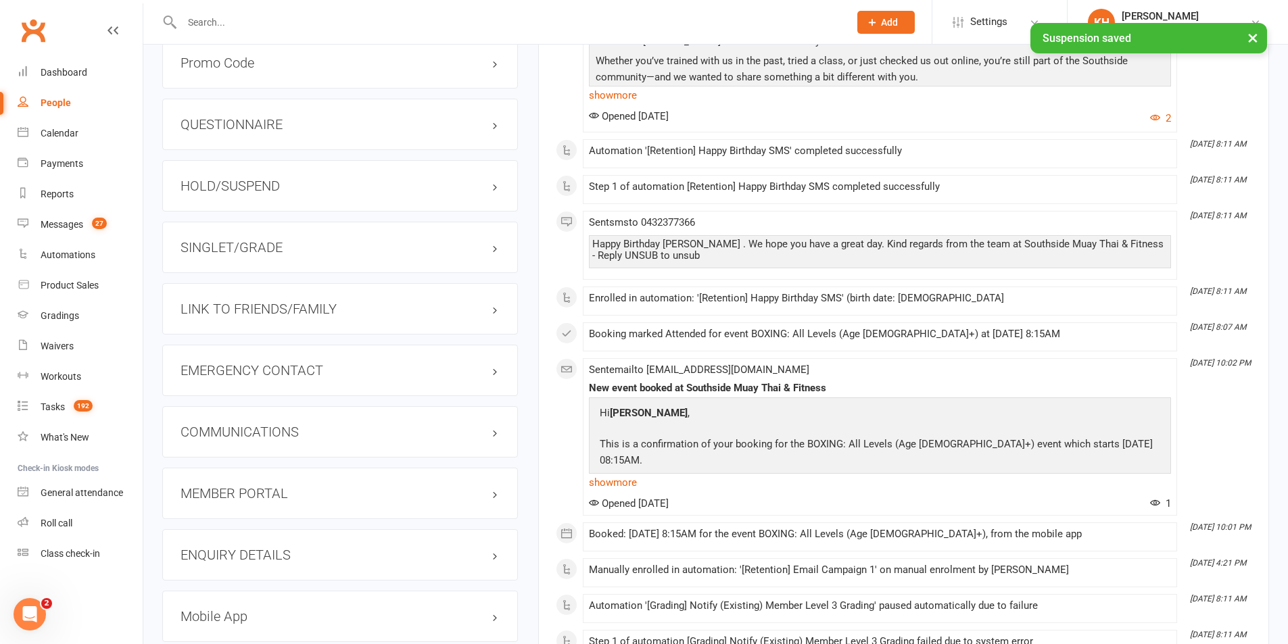
click at [256, 251] on h3 "SINGLET/GRADE" at bounding box center [339, 247] width 319 height 15
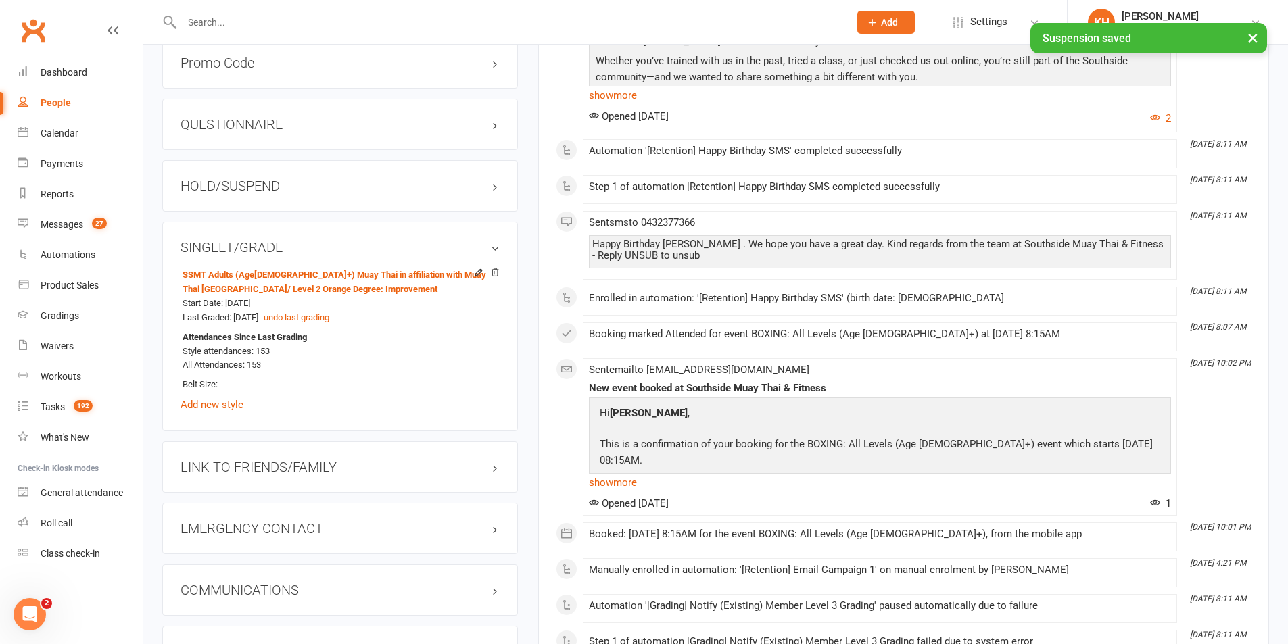
click at [241, 180] on h3 "HOLD/SUSPEND" at bounding box center [339, 185] width 319 height 15
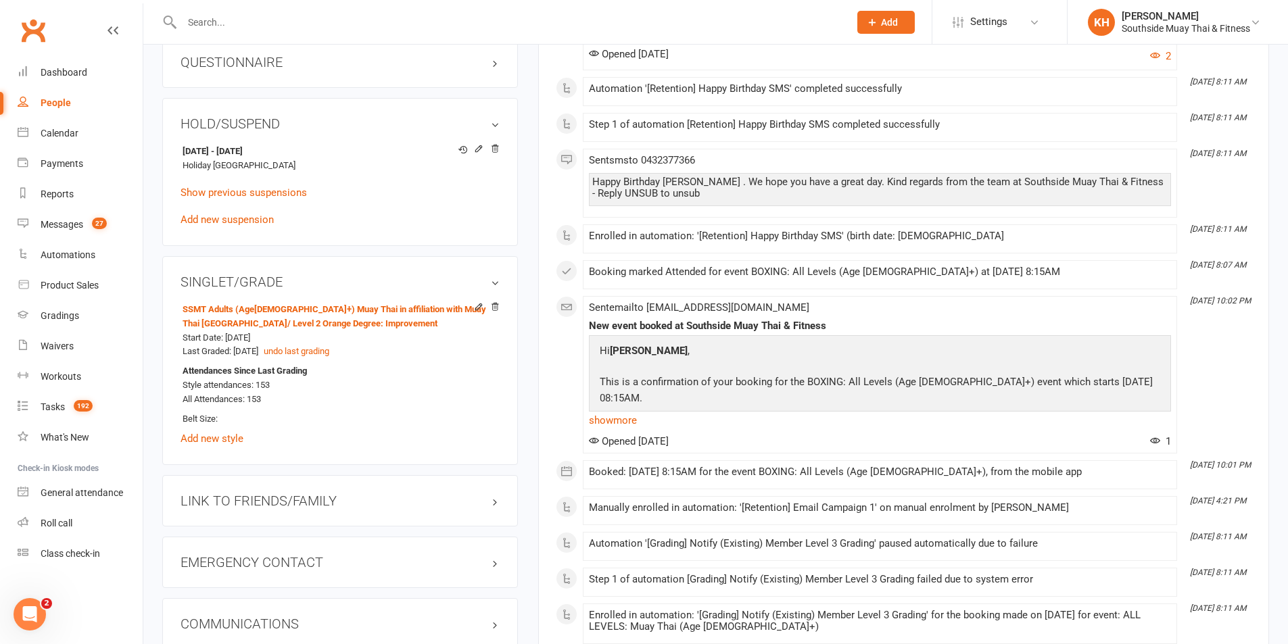
scroll to position [1265, 0]
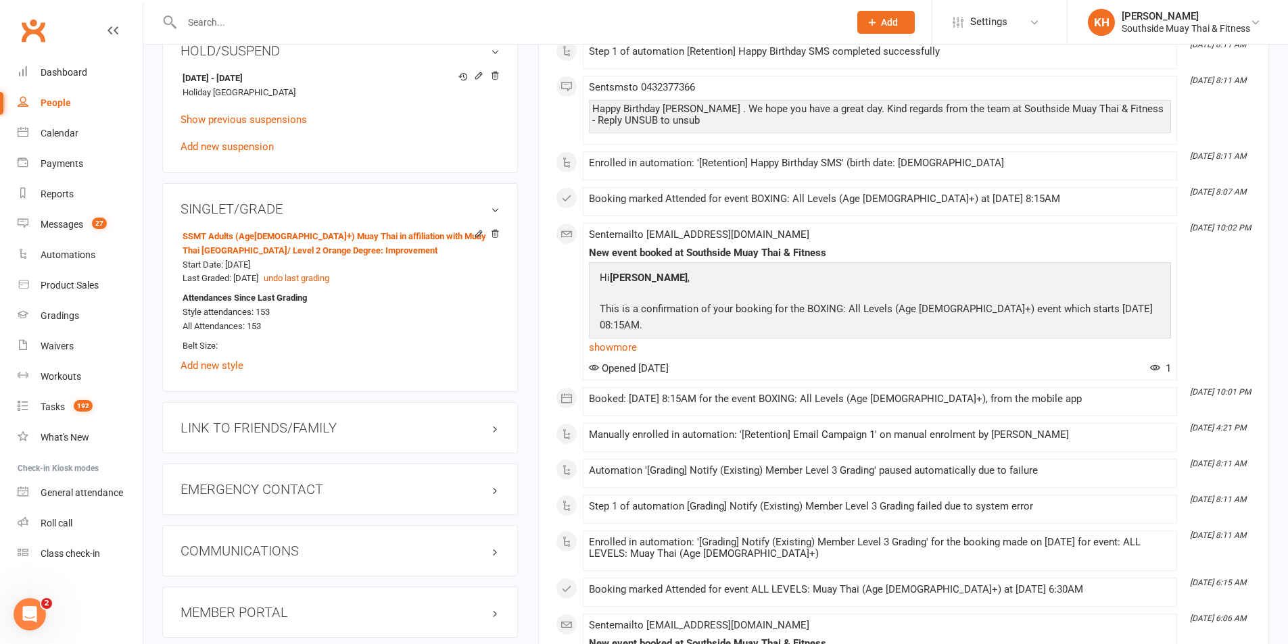
click at [256, 427] on h3 "LINK TO FRIENDS/FAMILY" at bounding box center [339, 427] width 319 height 15
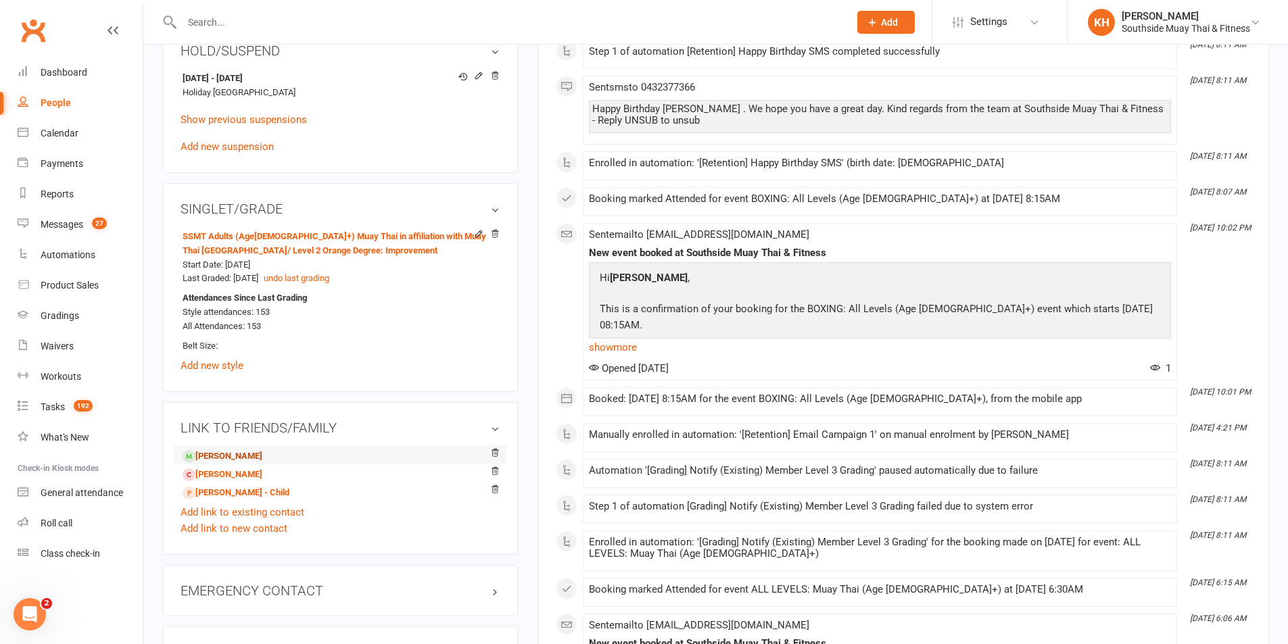
click at [247, 458] on link "Henry Joyce - Child" at bounding box center [223, 457] width 80 height 14
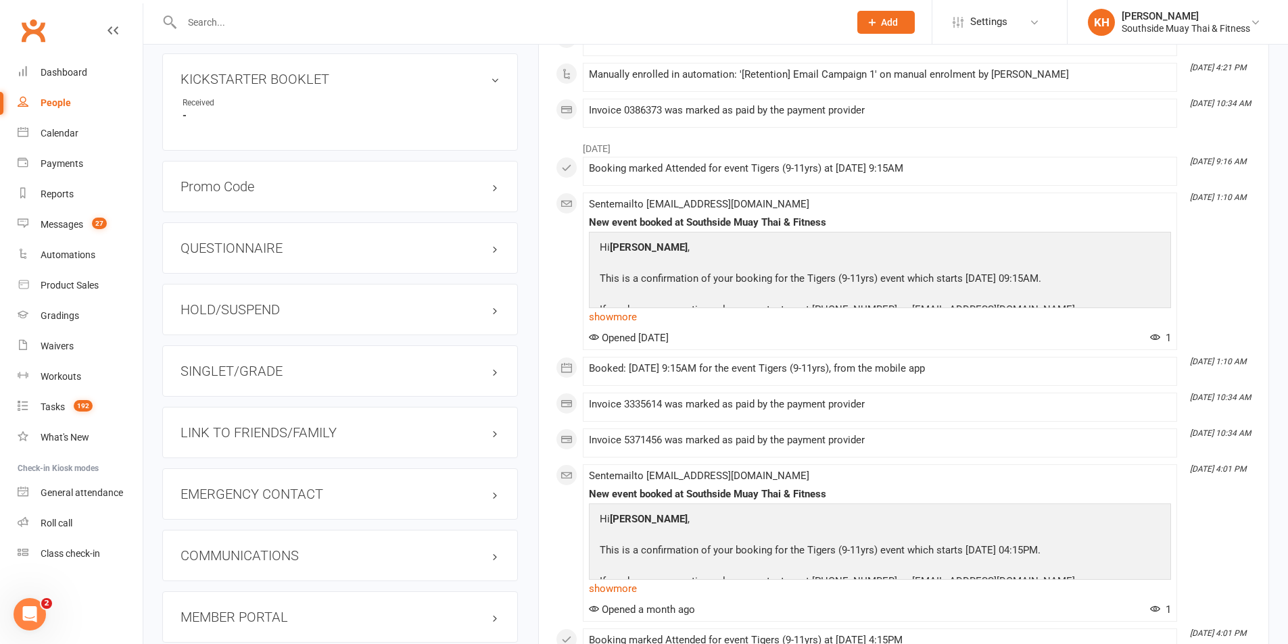
scroll to position [1082, 0]
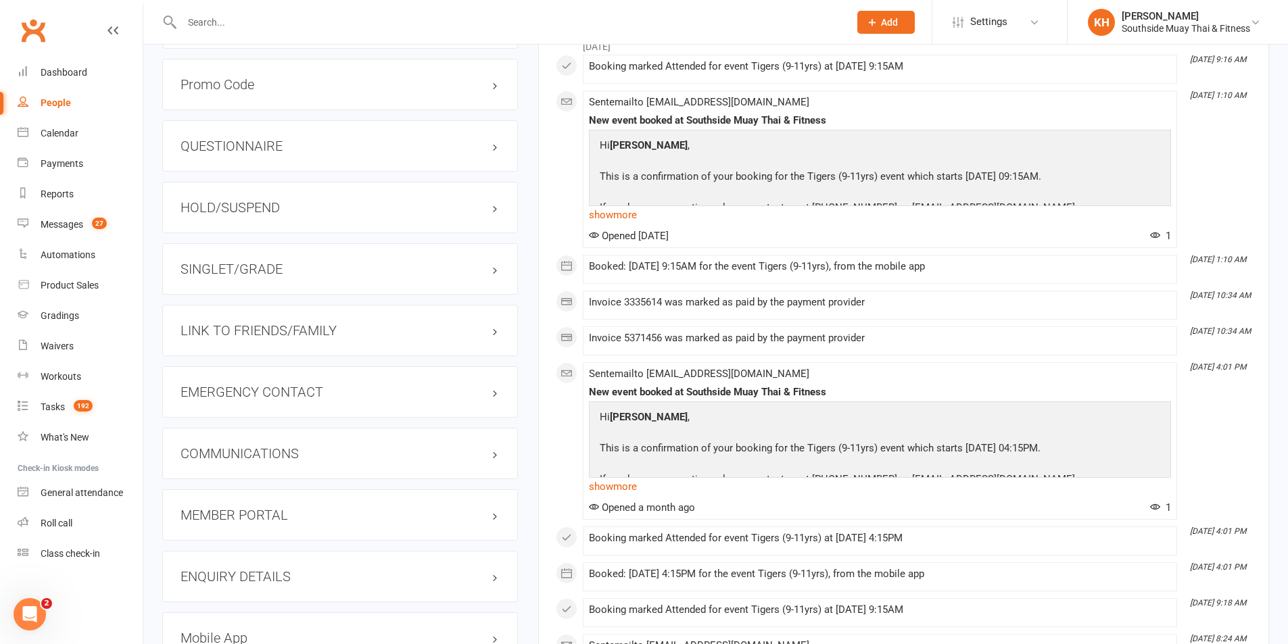
click at [212, 208] on h3 "HOLD/SUSPEND" at bounding box center [339, 207] width 319 height 15
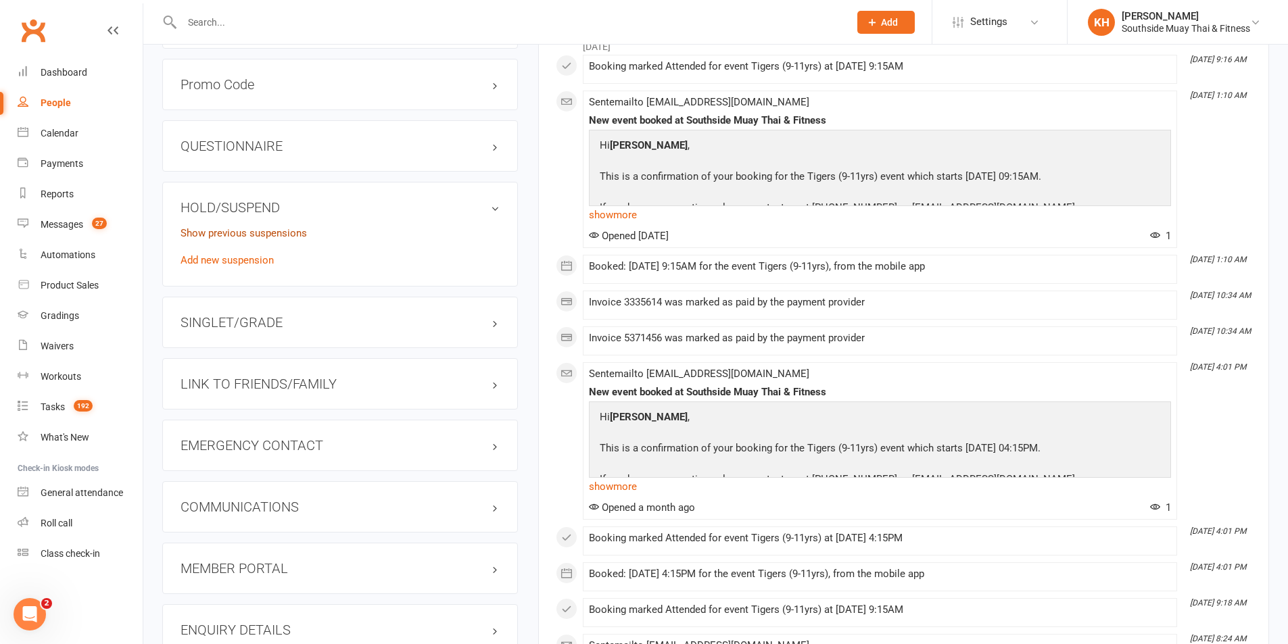
click at [205, 233] on link "Show previous suspensions" at bounding box center [243, 233] width 126 height 12
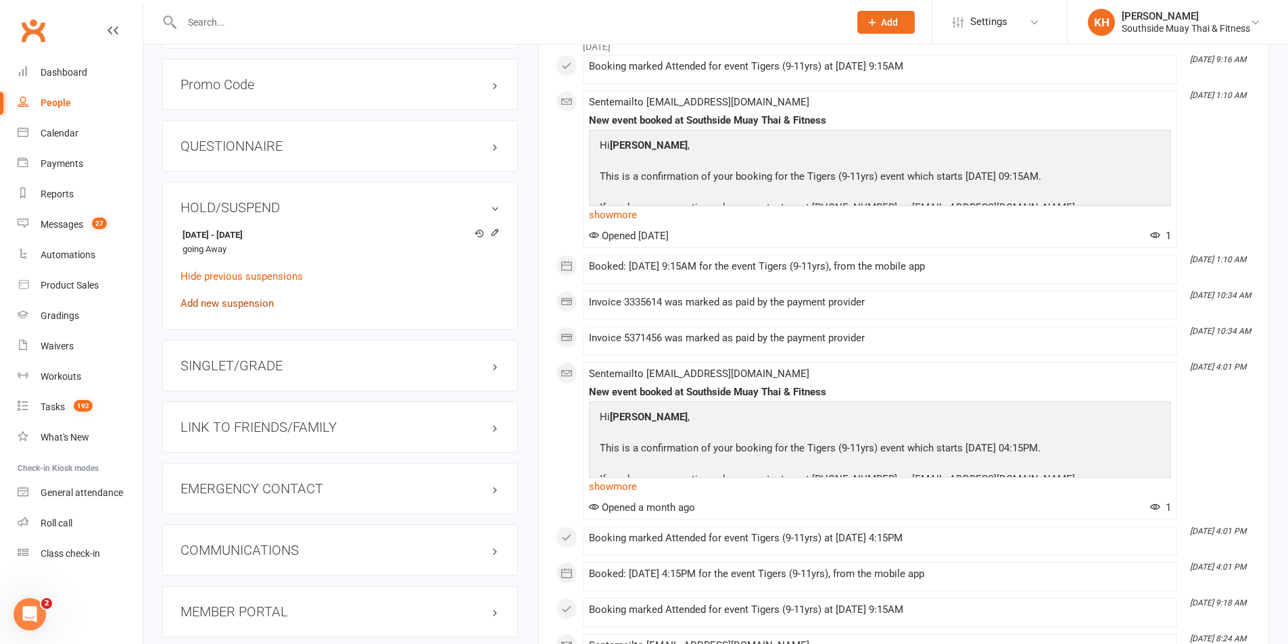
click at [227, 297] on link "Add new suspension" at bounding box center [226, 303] width 93 height 12
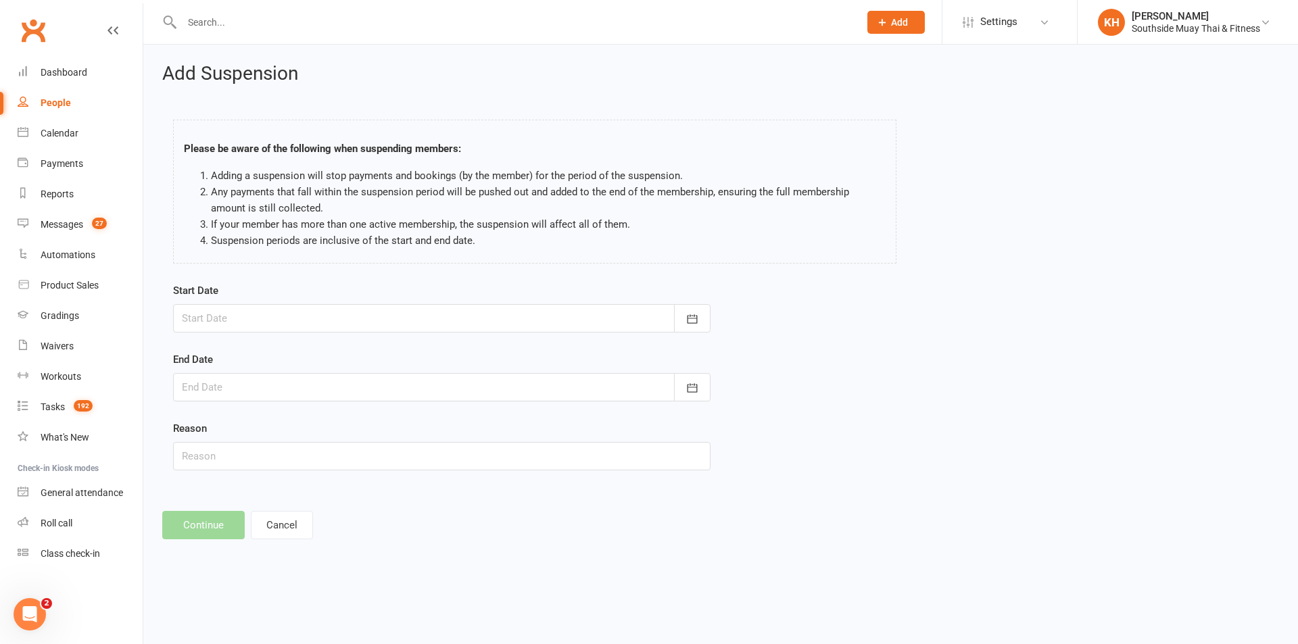
click at [299, 330] on div at bounding box center [441, 318] width 537 height 28
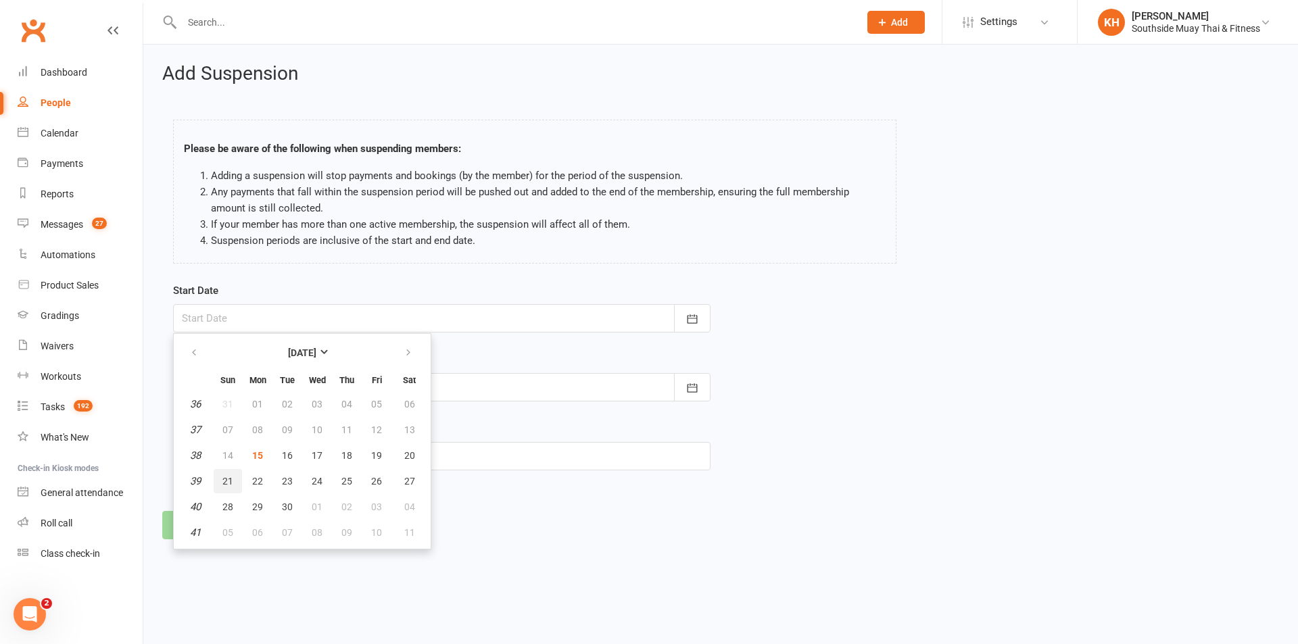
click at [226, 480] on span "21" at bounding box center [227, 481] width 11 height 11
type input "21 Sep 2025"
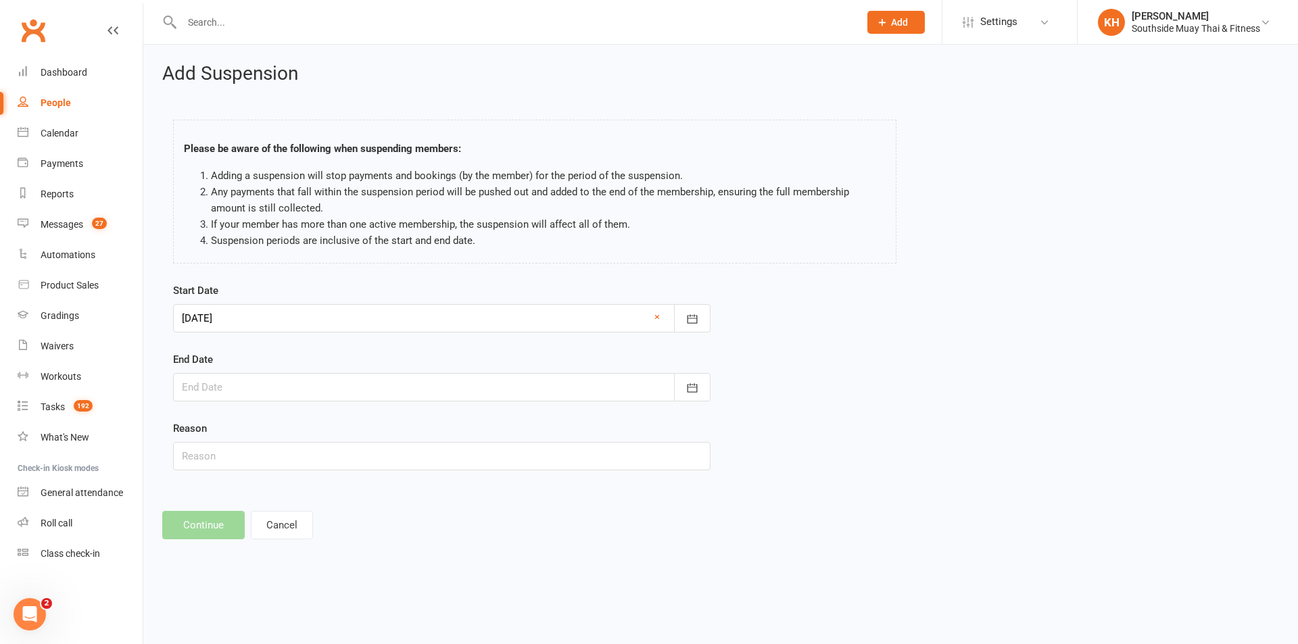
click at [226, 392] on div at bounding box center [441, 387] width 537 height 28
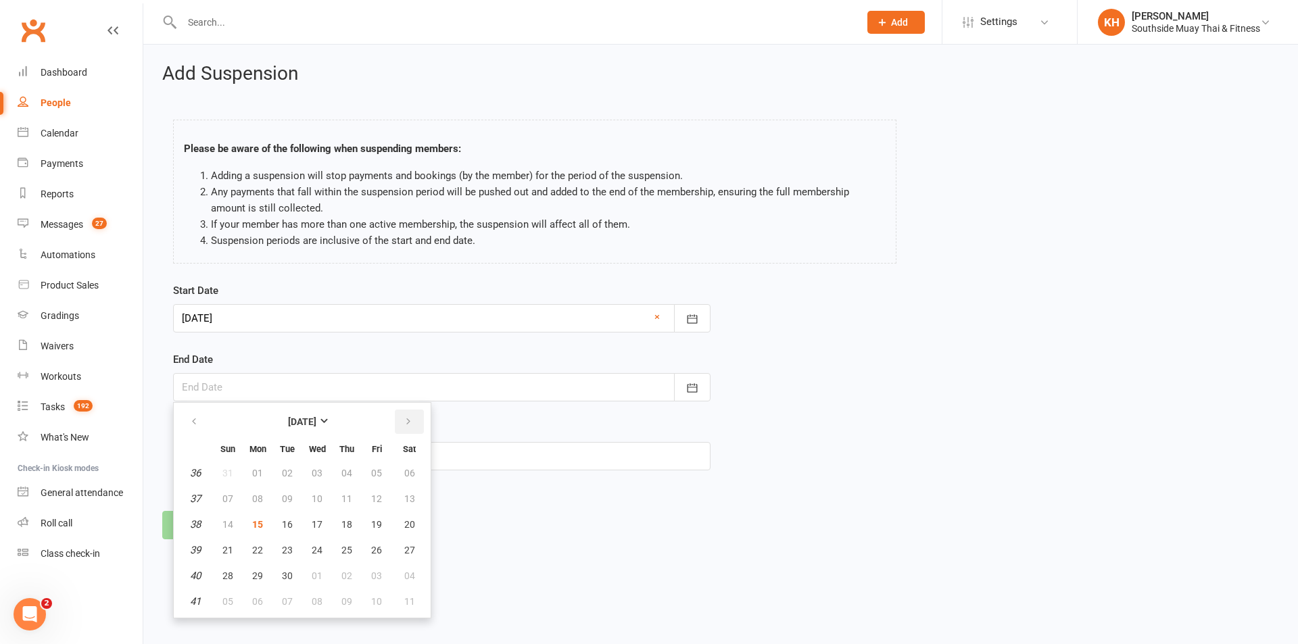
click at [404, 422] on icon "button" at bounding box center [408, 421] width 9 height 11
click at [313, 473] on span "01" at bounding box center [317, 473] width 11 height 11
type input "01 Oct 2025"
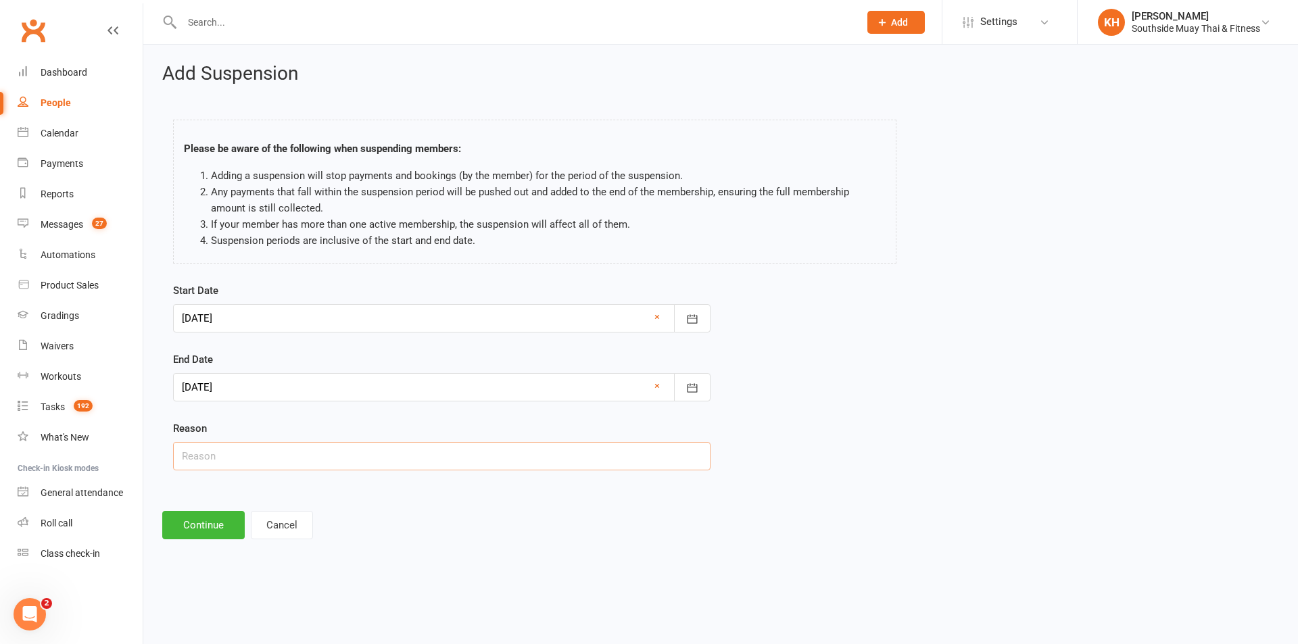
click at [271, 458] on input "text" at bounding box center [441, 456] width 537 height 28
type input "holiday"
click at [196, 534] on button "Continue" at bounding box center [203, 525] width 82 height 28
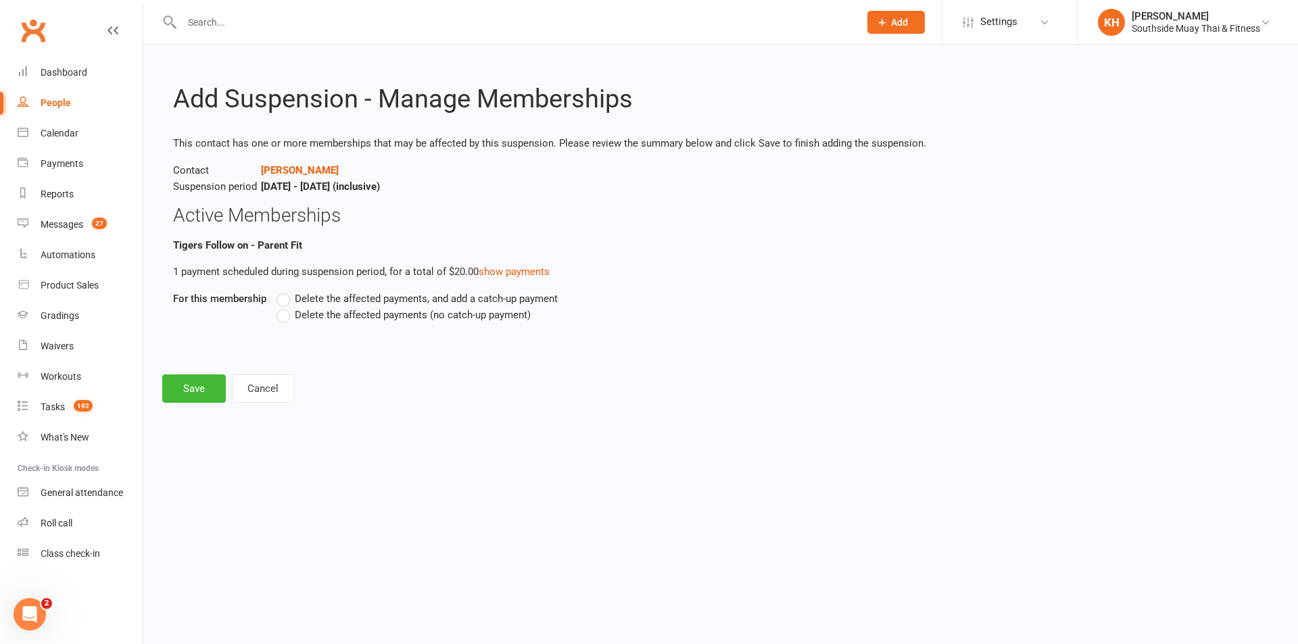
click at [288, 320] on label "Delete the affected payments (no catch-up payment)" at bounding box center [403, 315] width 254 height 16
click at [285, 307] on input "Delete the affected payments (no catch-up payment)" at bounding box center [280, 307] width 9 height 0
drag, startPoint x: 201, startPoint y: 399, endPoint x: 208, endPoint y: 395, distance: 7.3
click at [201, 399] on button "Save" at bounding box center [194, 388] width 64 height 28
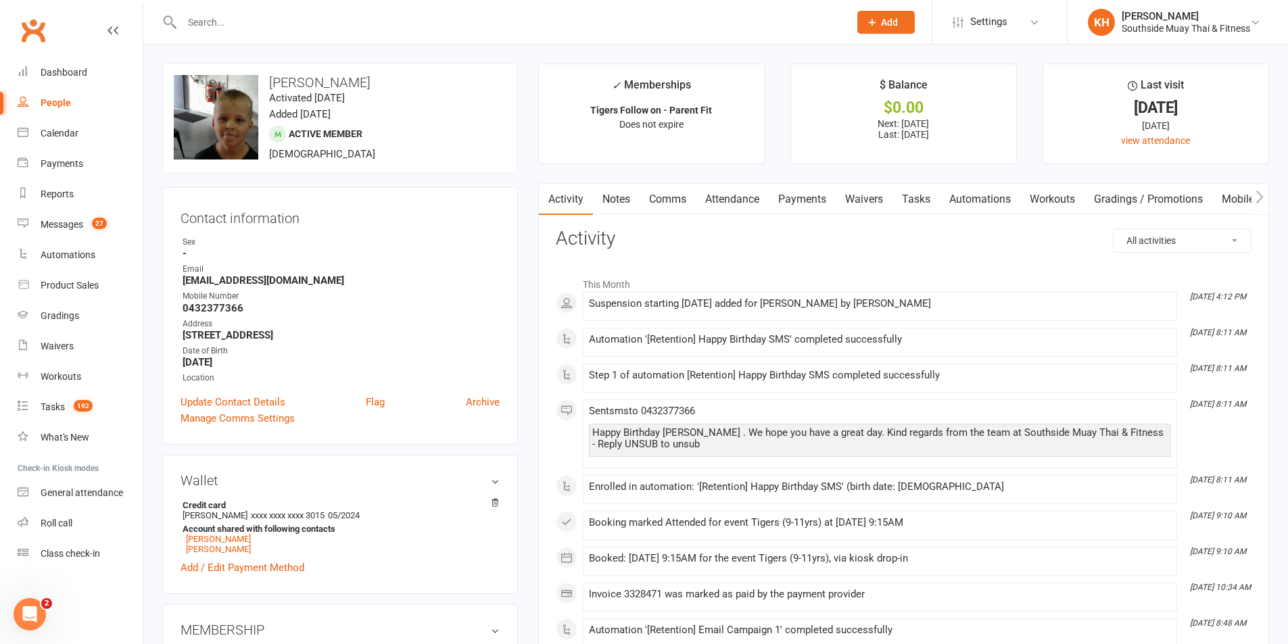
click at [253, 23] on input "text" at bounding box center [509, 22] width 662 height 19
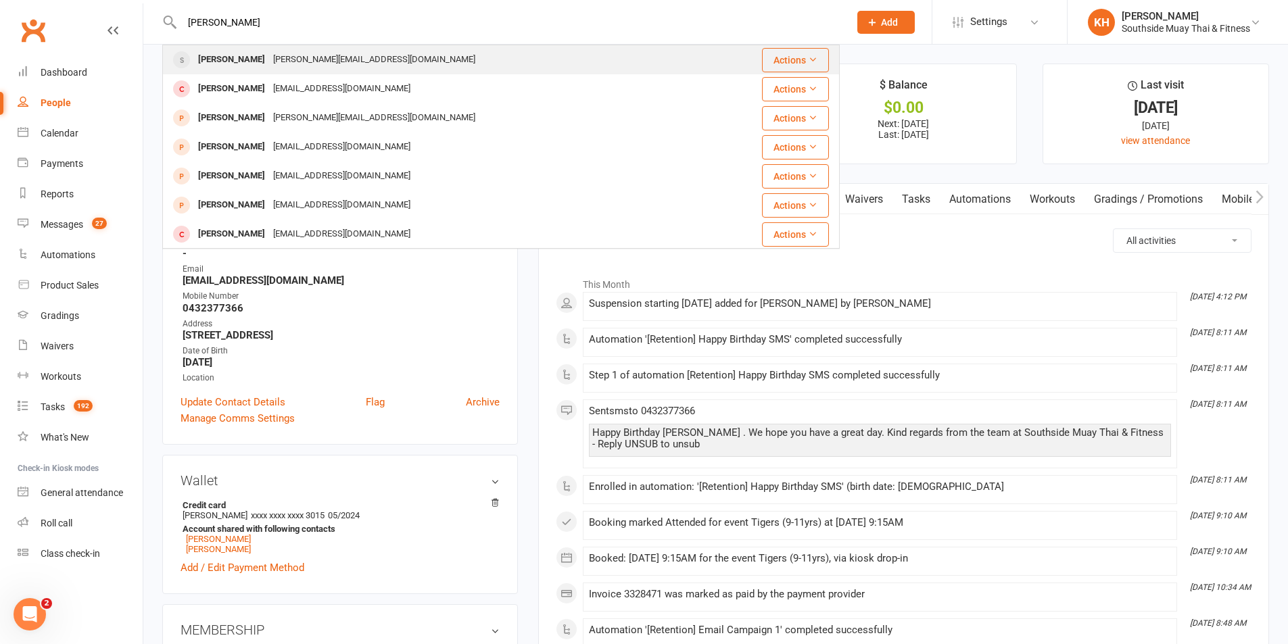
type input "angus coles"
click at [241, 64] on div "Angus Coles" at bounding box center [231, 60] width 75 height 20
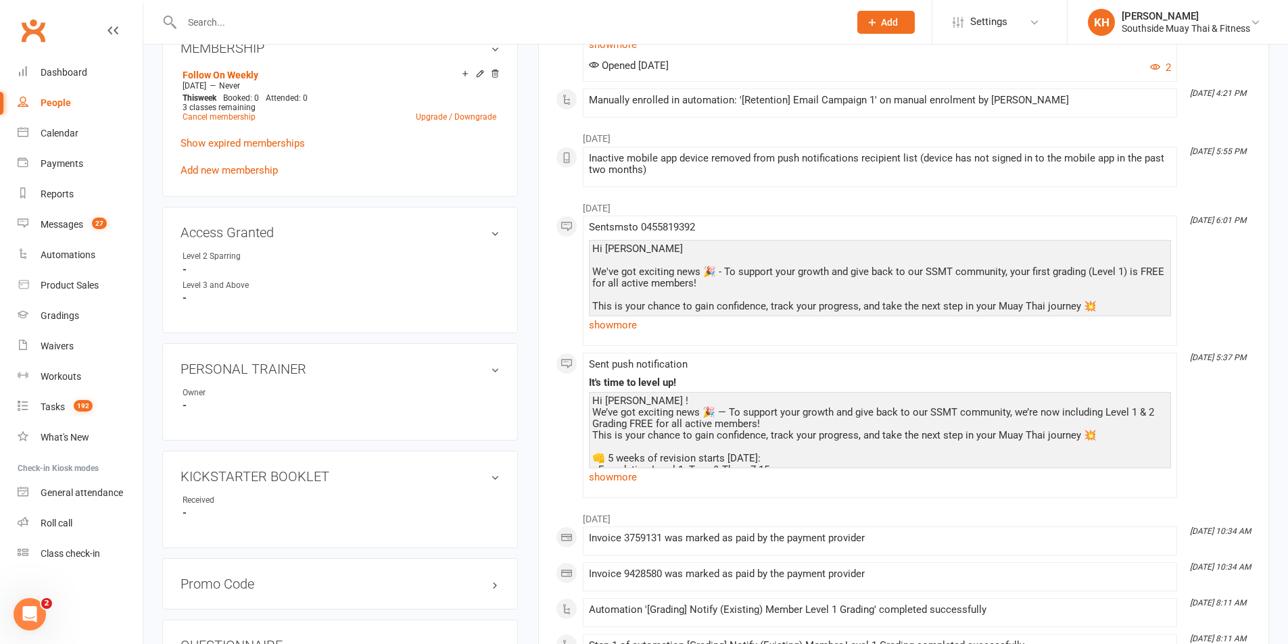
scroll to position [879, 0]
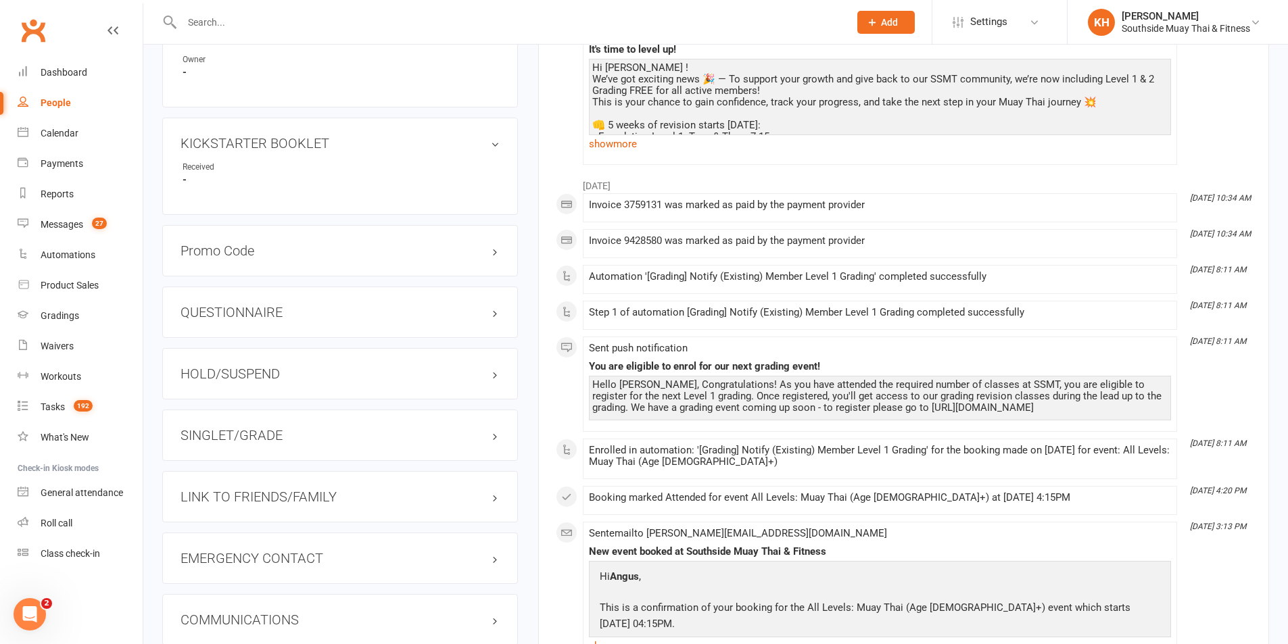
click at [281, 375] on h3 "HOLD/SUSPEND" at bounding box center [339, 373] width 319 height 15
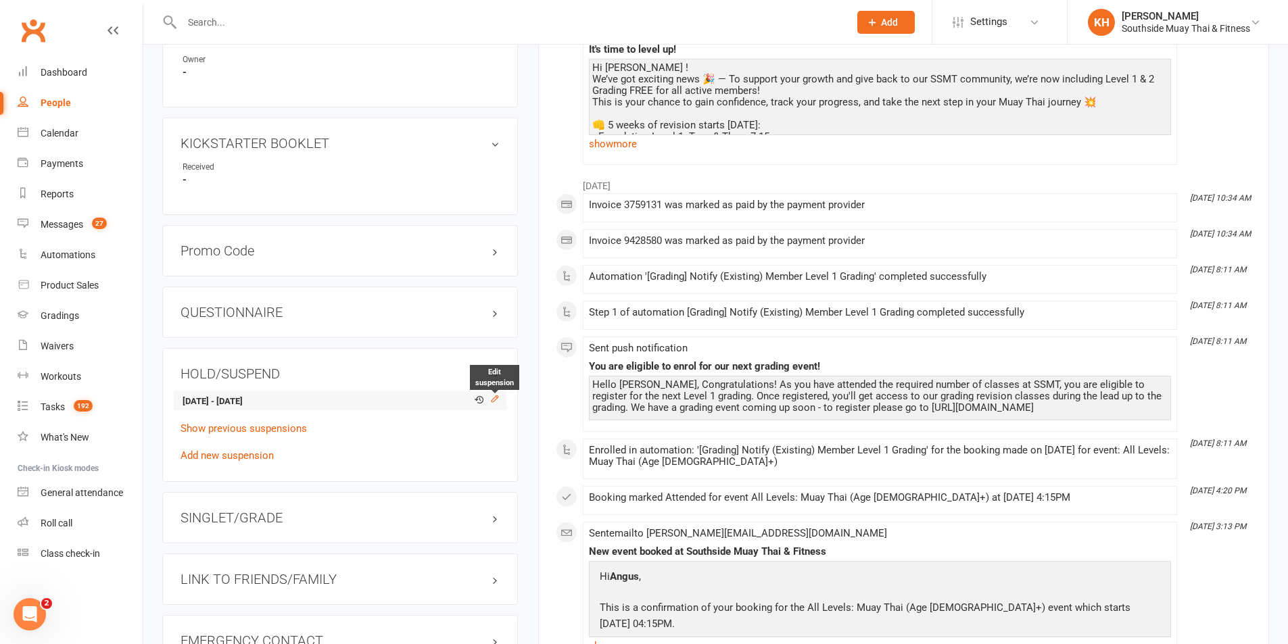
click at [492, 399] on icon at bounding box center [494, 399] width 6 height 6
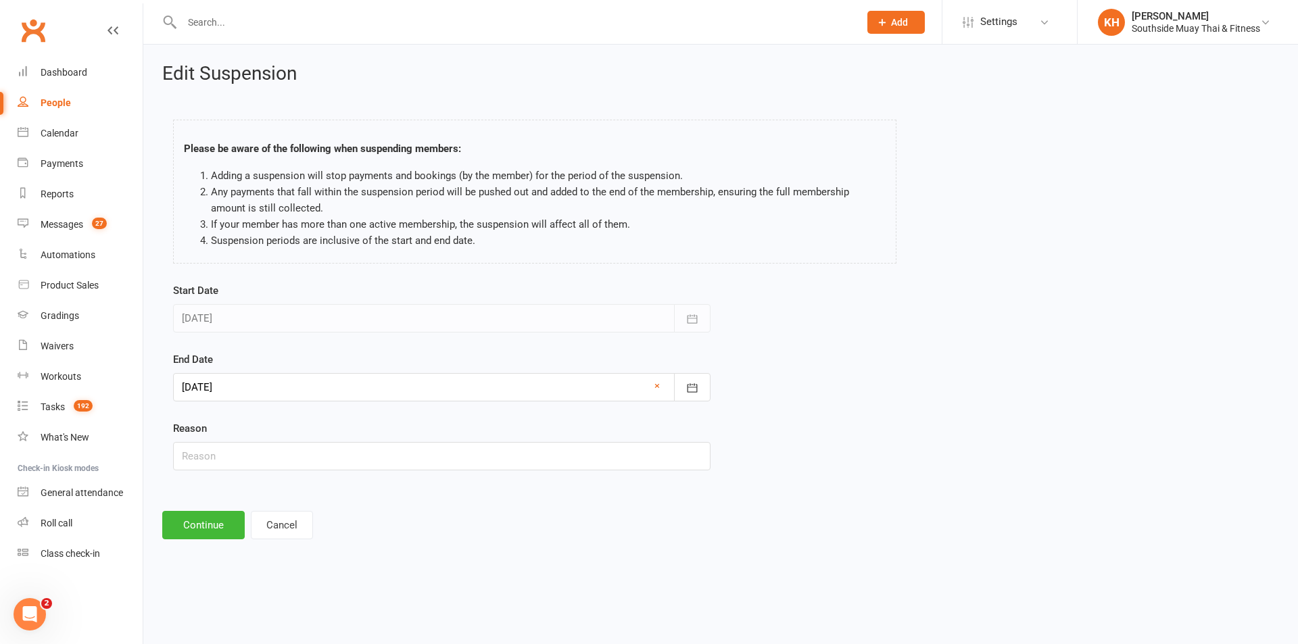
click at [335, 386] on div at bounding box center [441, 387] width 537 height 28
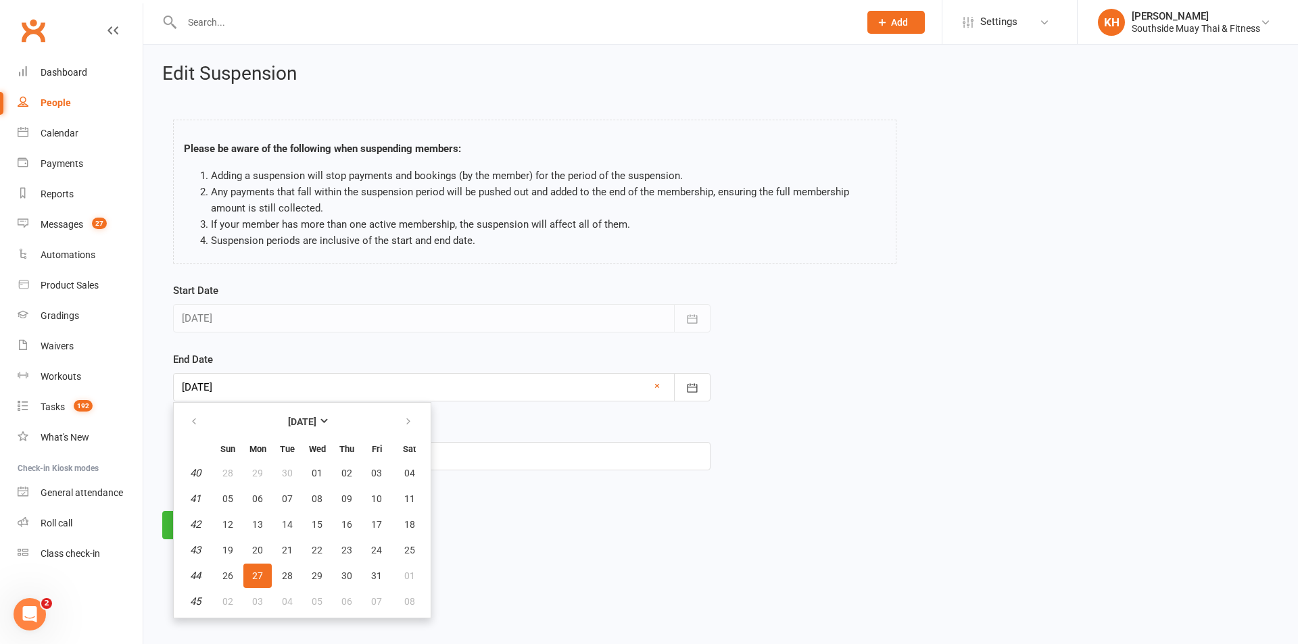
click at [210, 428] on th at bounding box center [195, 422] width 34 height 30
click at [198, 419] on icon "button" at bounding box center [193, 421] width 9 height 11
click at [252, 575] on span "29" at bounding box center [257, 576] width 11 height 11
type input "29 Sep 2025"
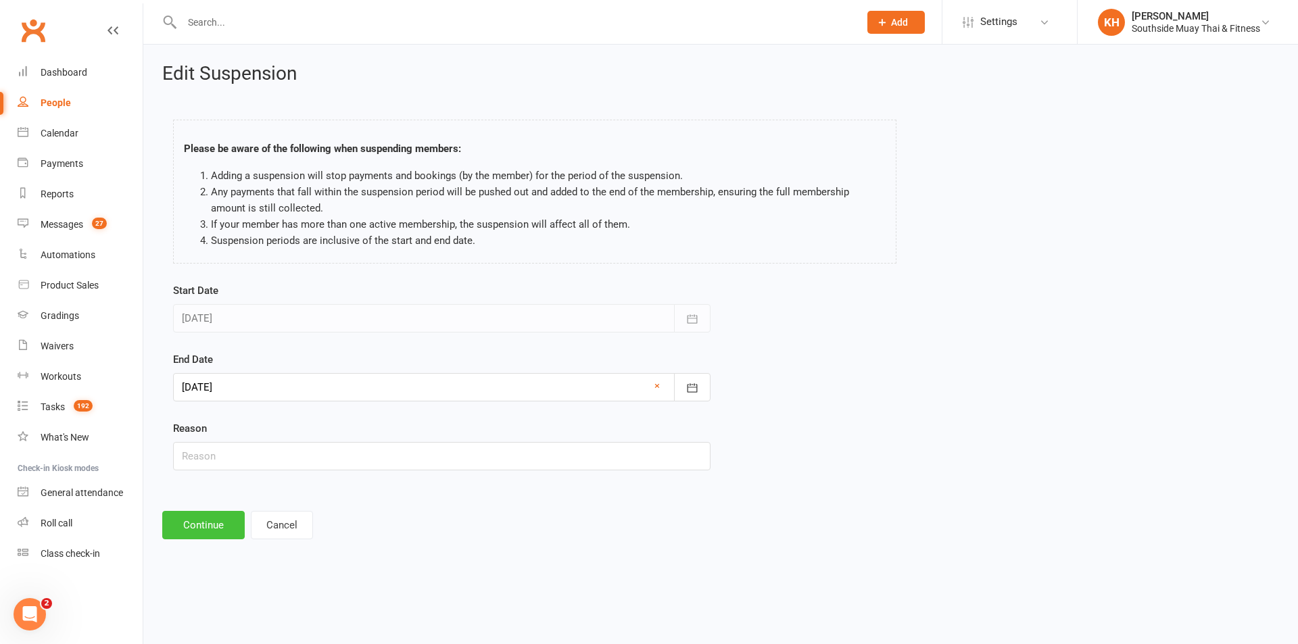
click at [229, 522] on button "Continue" at bounding box center [203, 525] width 82 height 28
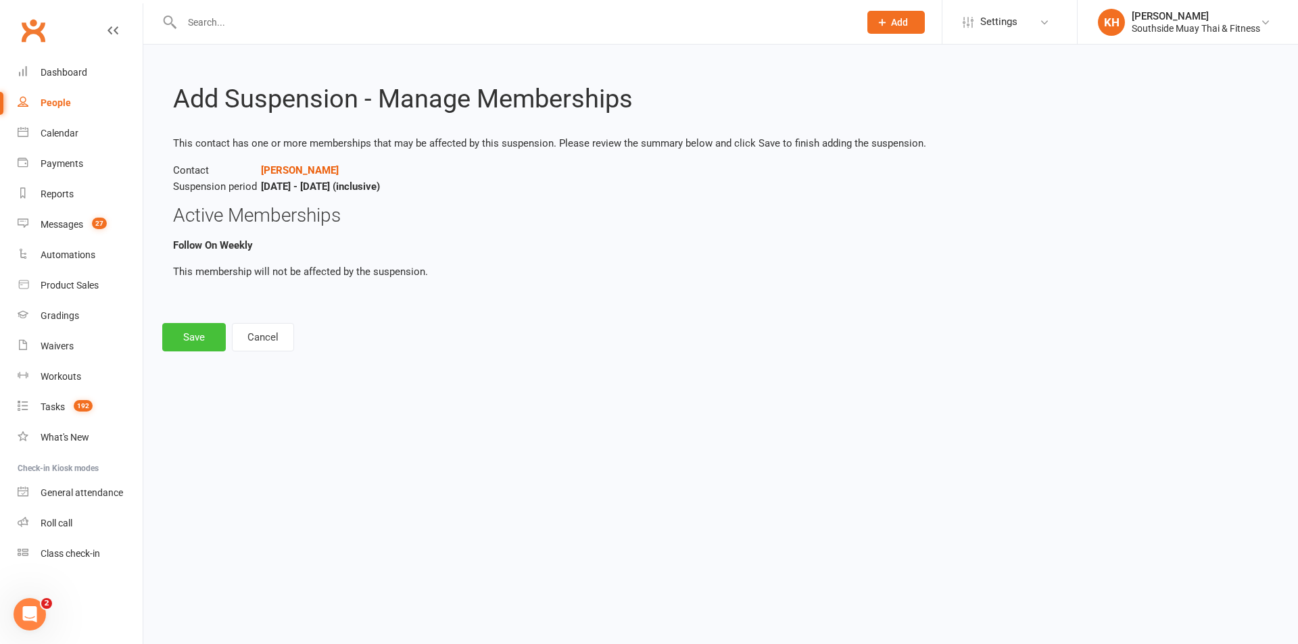
click at [185, 337] on button "Save" at bounding box center [194, 337] width 64 height 28
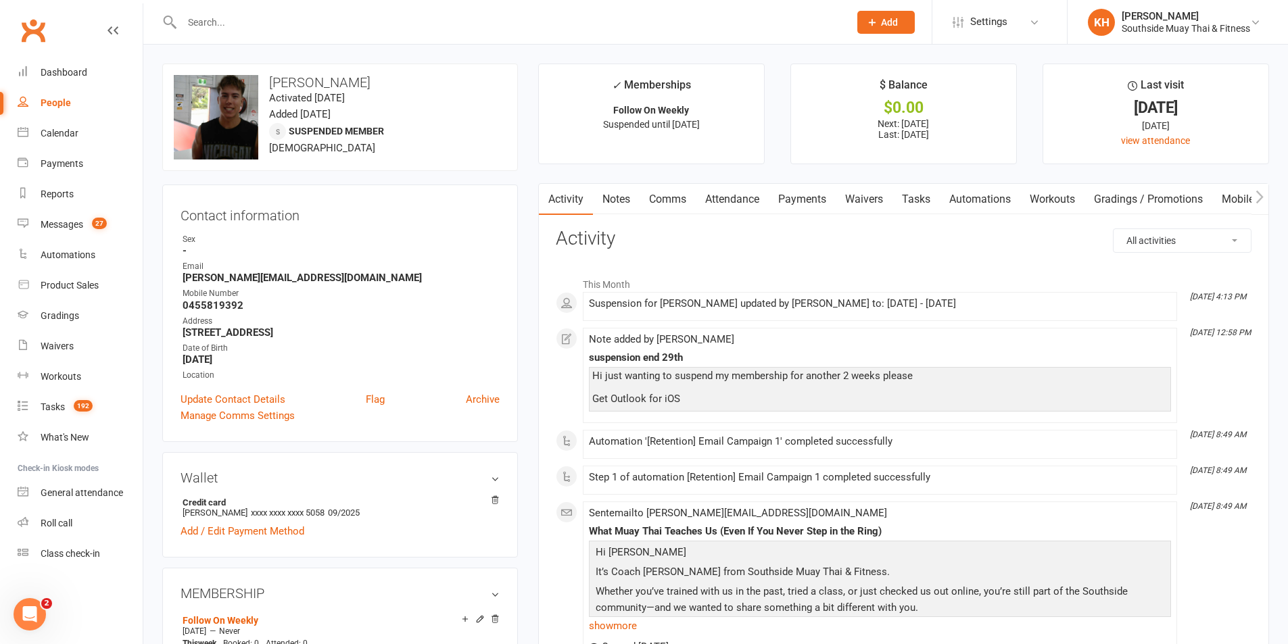
click at [295, 14] on input "text" at bounding box center [509, 22] width 662 height 19
paste input "Gabriel Benjamim"
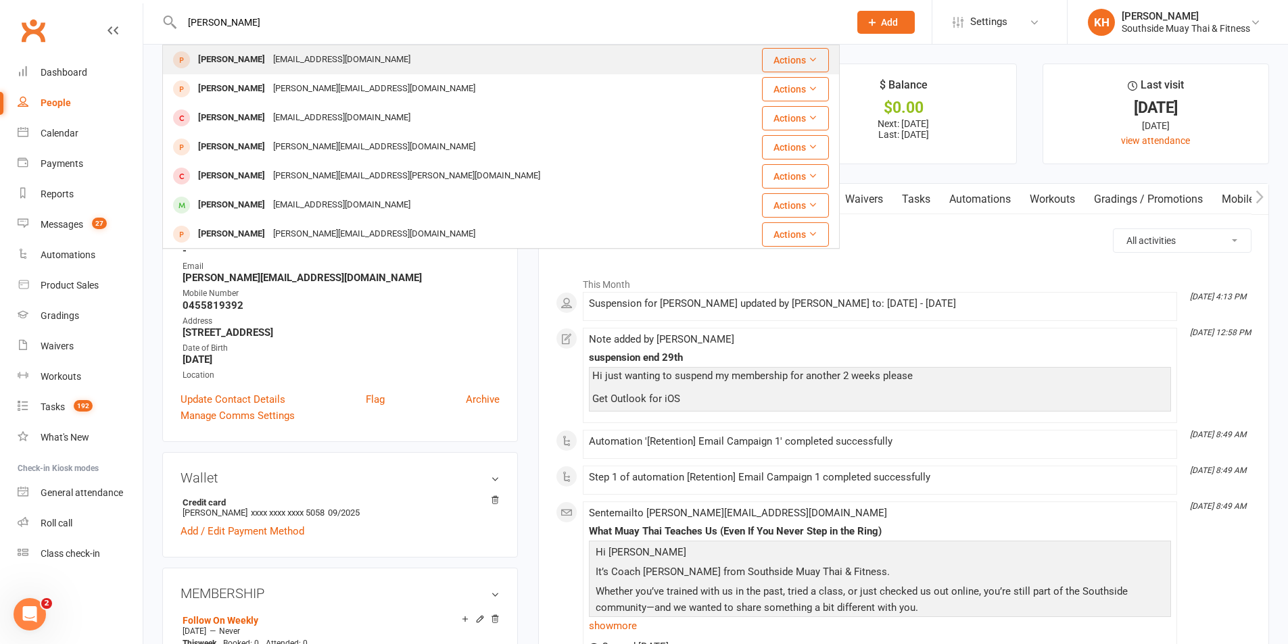
type input "Gabriel Benjamim"
click at [226, 60] on div "Gabriel Benjamim" at bounding box center [231, 60] width 75 height 20
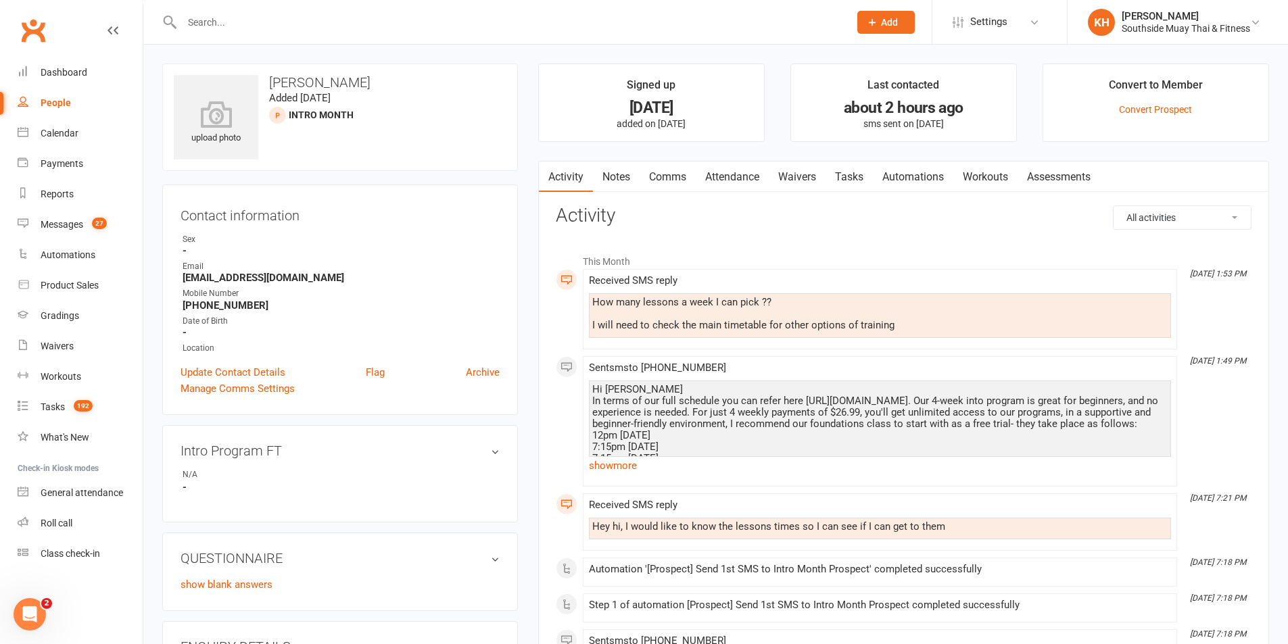
click at [669, 175] on link "Comms" at bounding box center [667, 177] width 56 height 31
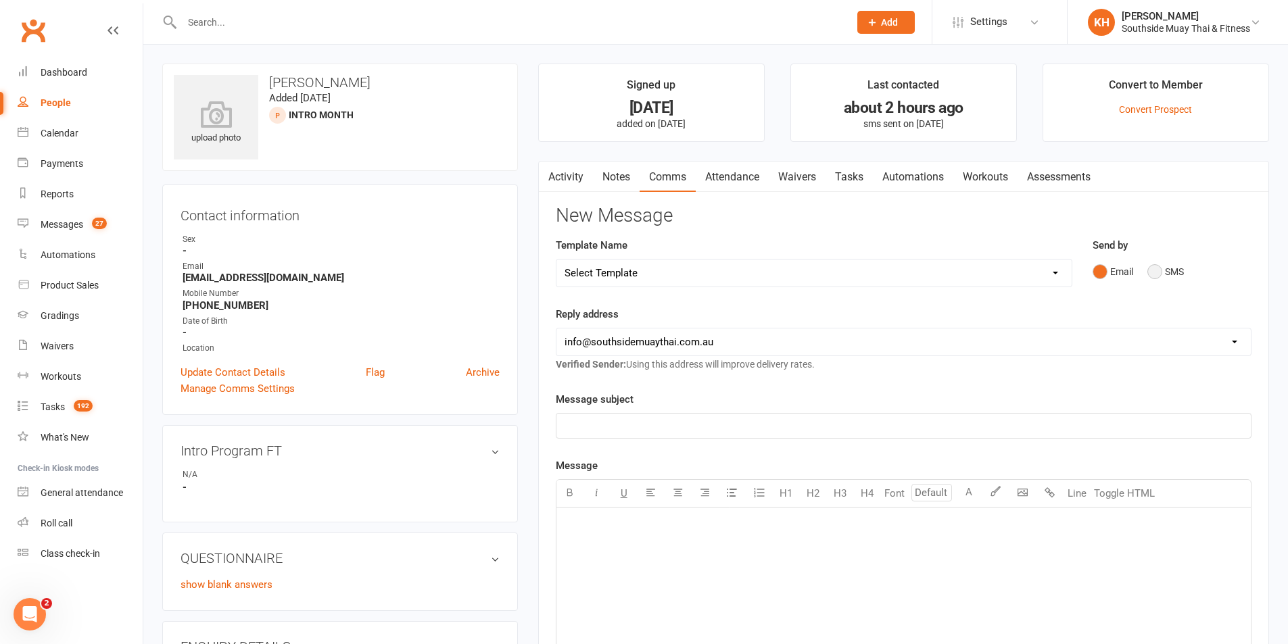
click at [1165, 276] on button "SMS" at bounding box center [1165, 272] width 37 height 26
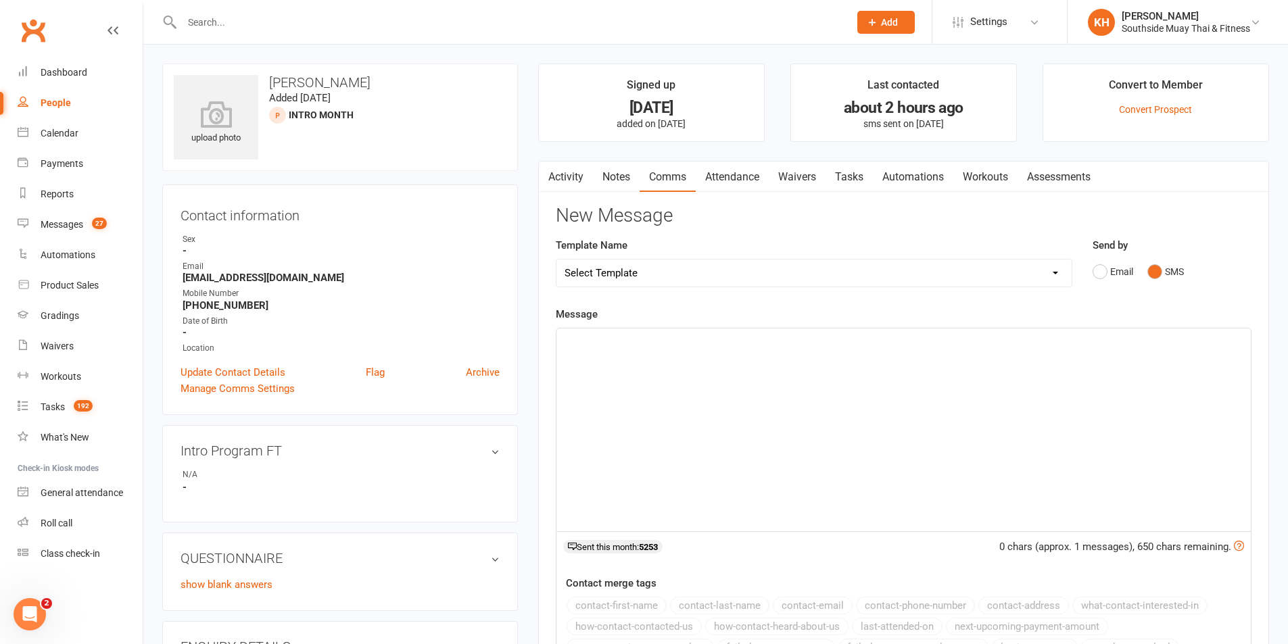
click at [939, 429] on div "﻿" at bounding box center [903, 430] width 694 height 203
click at [652, 604] on button "contact-first-name" at bounding box center [616, 606] width 100 height 18
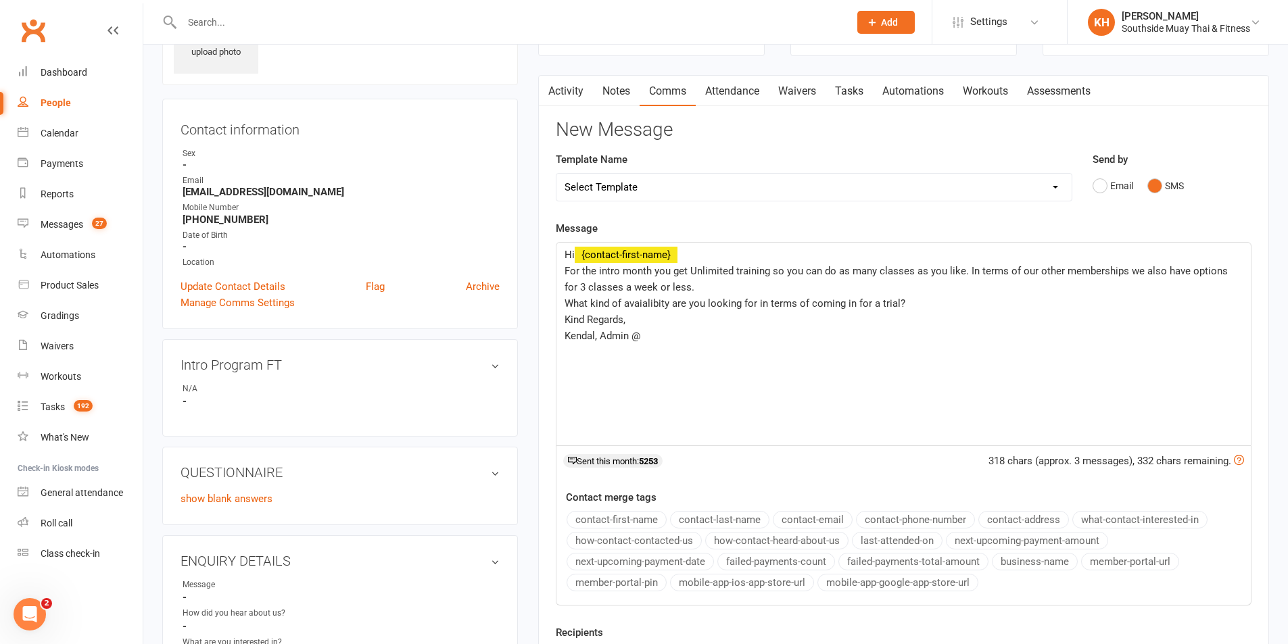
scroll to position [203, 0]
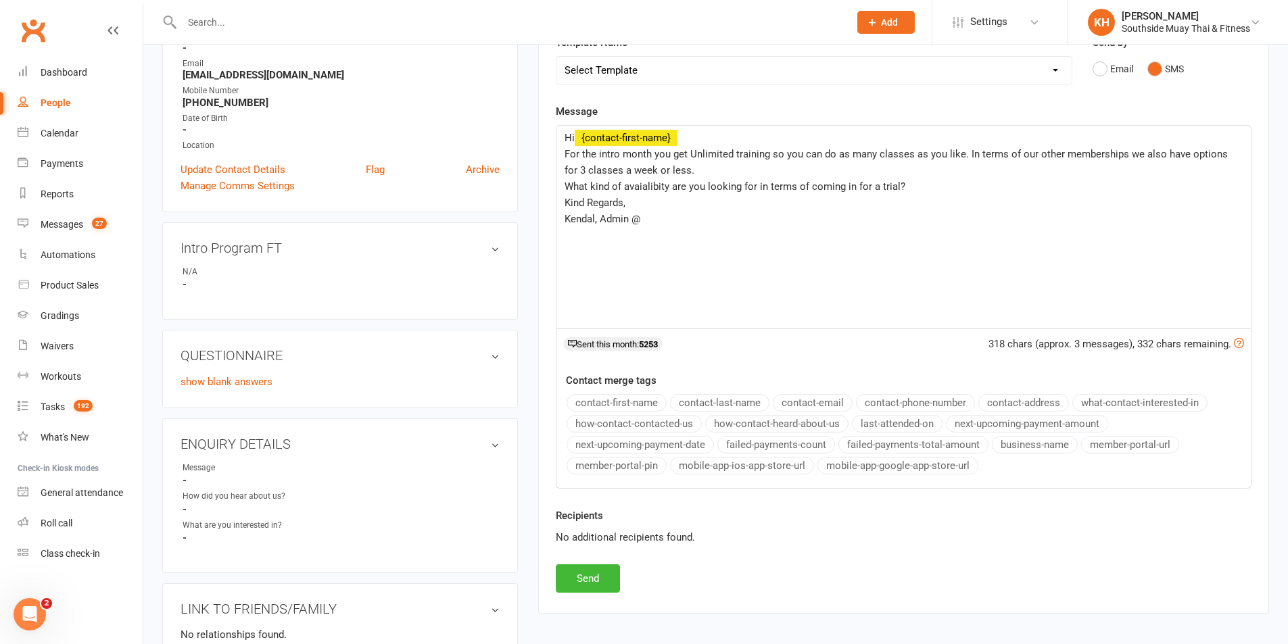
click at [1061, 449] on button "business-name" at bounding box center [1035, 445] width 86 height 18
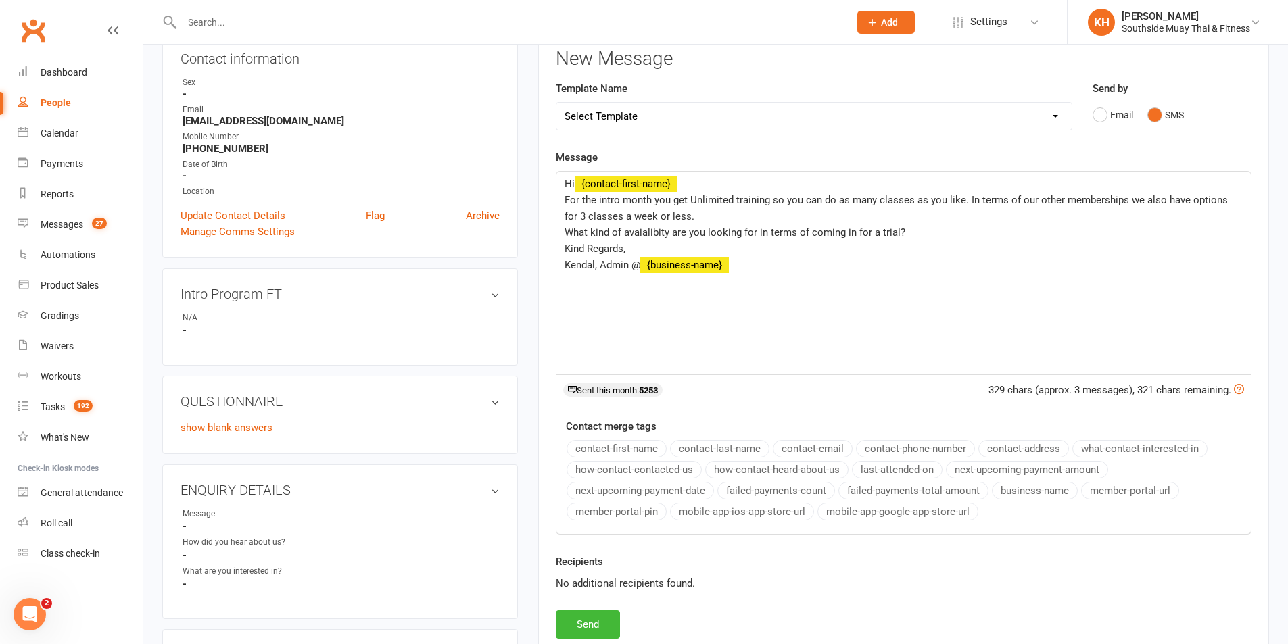
scroll to position [135, 0]
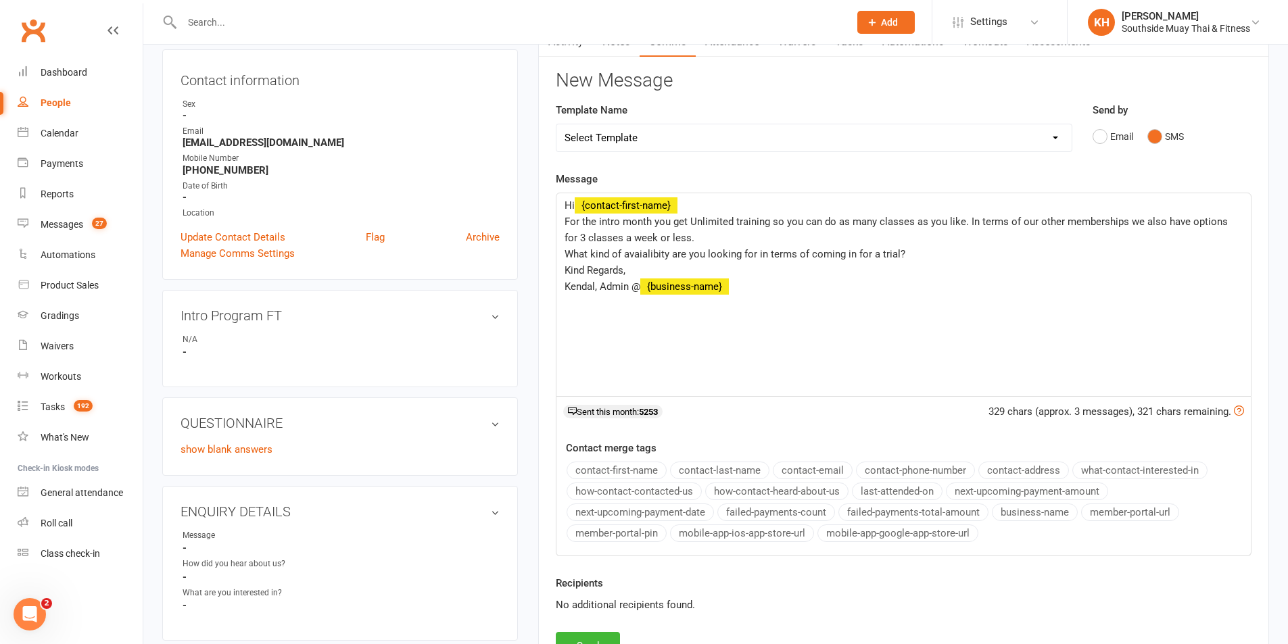
click at [654, 251] on span "What kind of avaialibity are you looking for in terms of coming in for a trial?" at bounding box center [734, 254] width 341 height 12
click at [636, 332] on div "Hi ﻿ {contact-first-name} For the intro month you get Unlimited training so you…" at bounding box center [903, 294] width 694 height 203
drag, startPoint x: 671, startPoint y: 256, endPoint x: 623, endPoint y: 254, distance: 48.0
click at [623, 254] on span "What kind of avaialibity are you looking for in terms of coming in for a trial?" at bounding box center [734, 254] width 341 height 12
copy span "avaialibity"
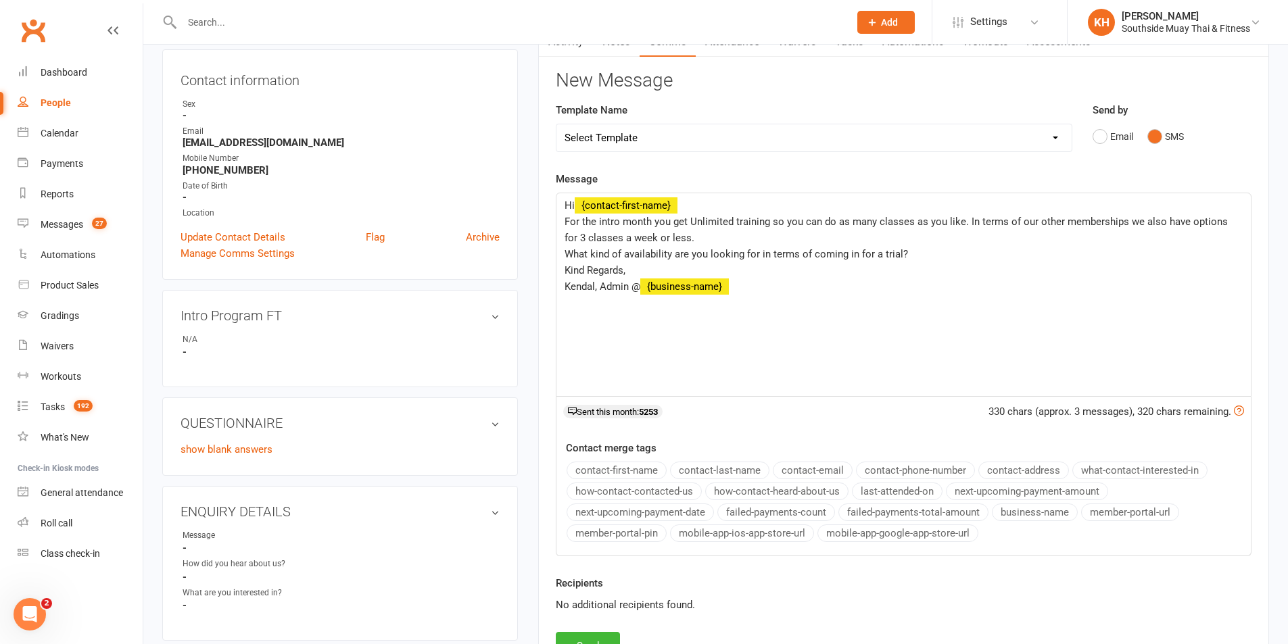
click at [754, 274] on p "Kind Regards," at bounding box center [903, 270] width 678 height 16
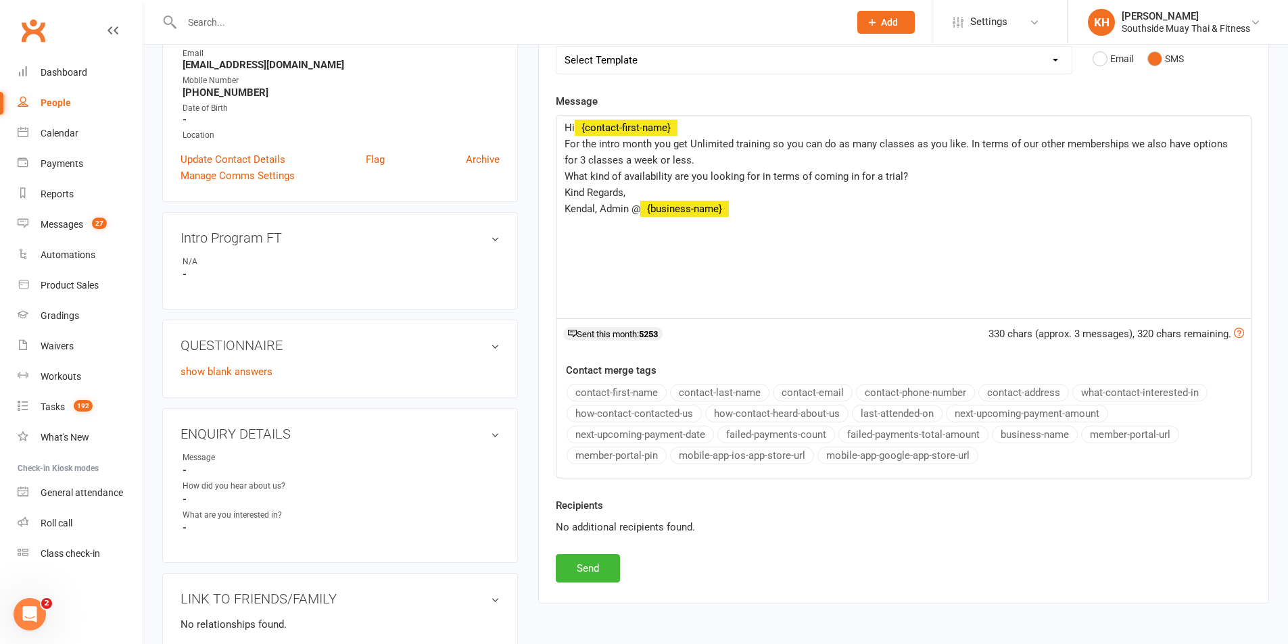
scroll to position [270, 0]
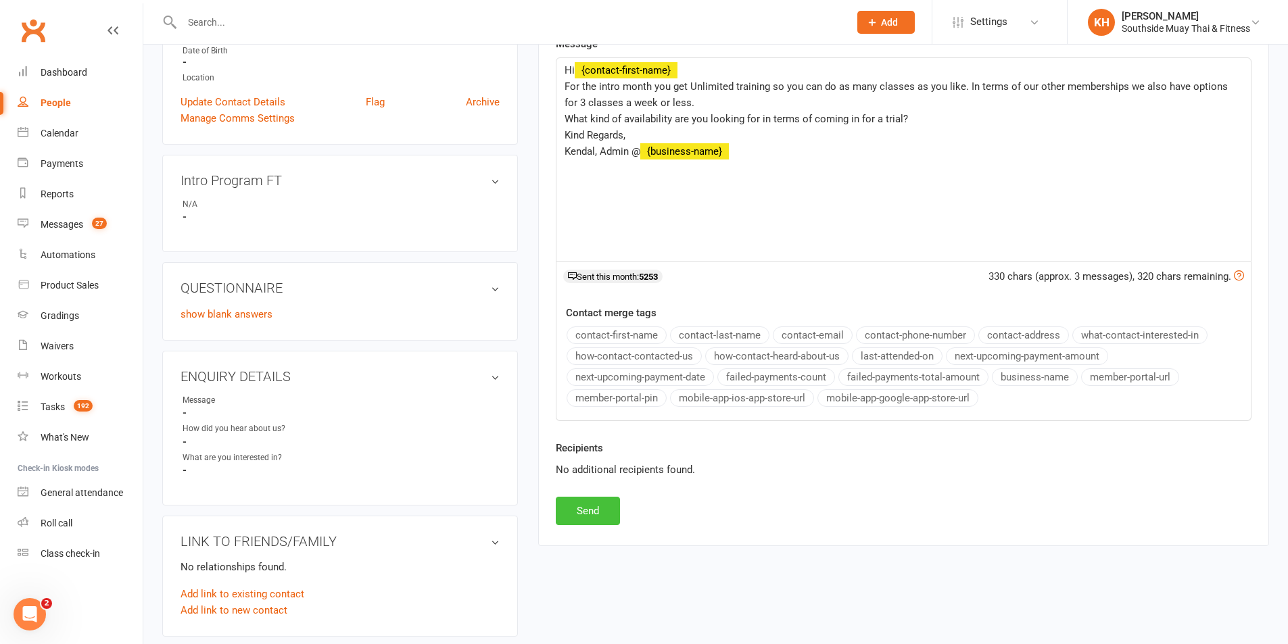
click at [595, 512] on button "Send" at bounding box center [588, 511] width 64 height 28
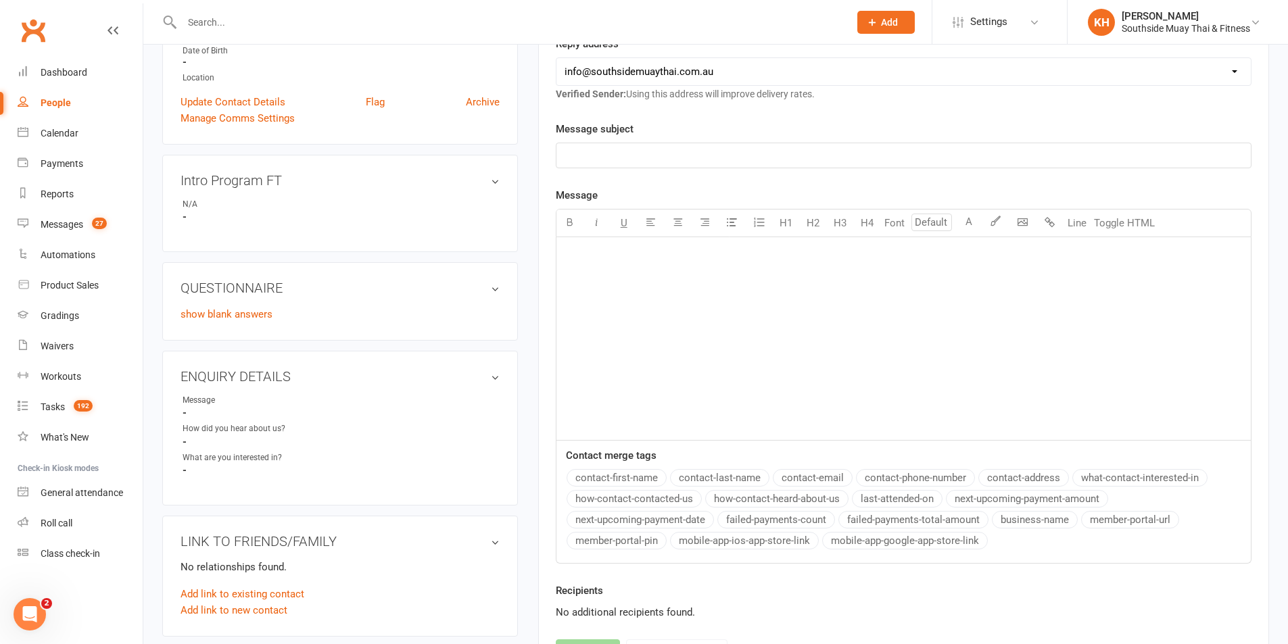
click at [309, 5] on div at bounding box center [500, 22] width 677 height 44
click at [306, 24] on input "text" at bounding box center [509, 22] width 662 height 19
paste input "Maxwell Naffine"
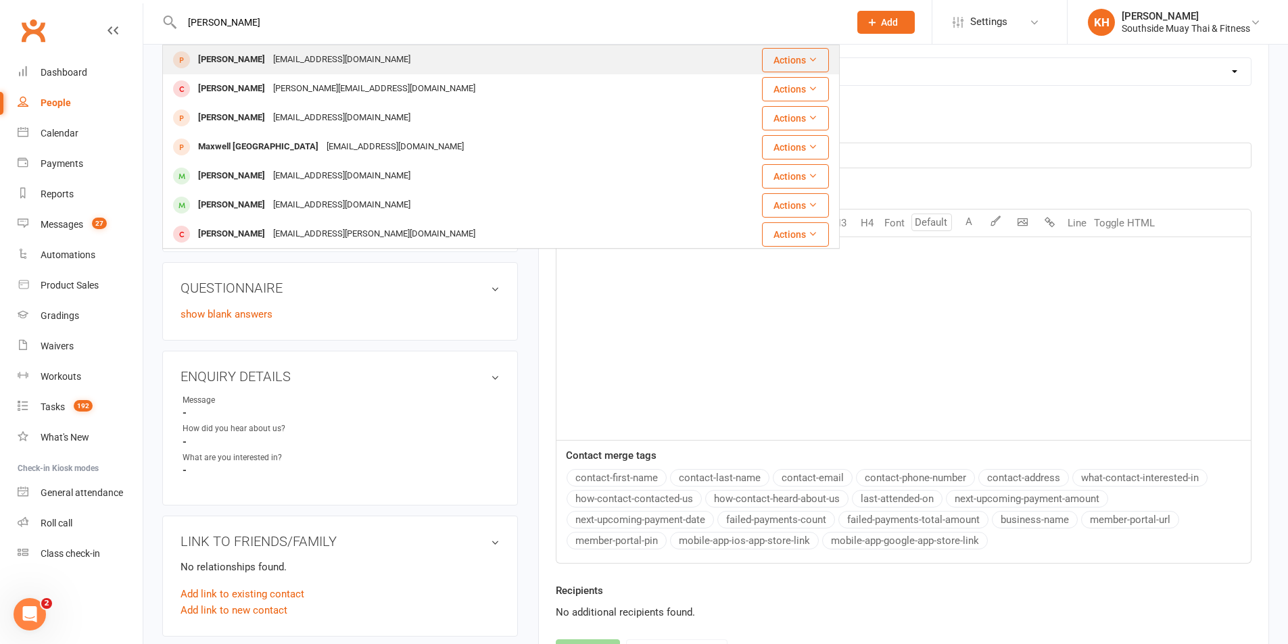
type input "Maxwell Naffine"
click at [239, 63] on div "Maxwell Naffine" at bounding box center [231, 60] width 75 height 20
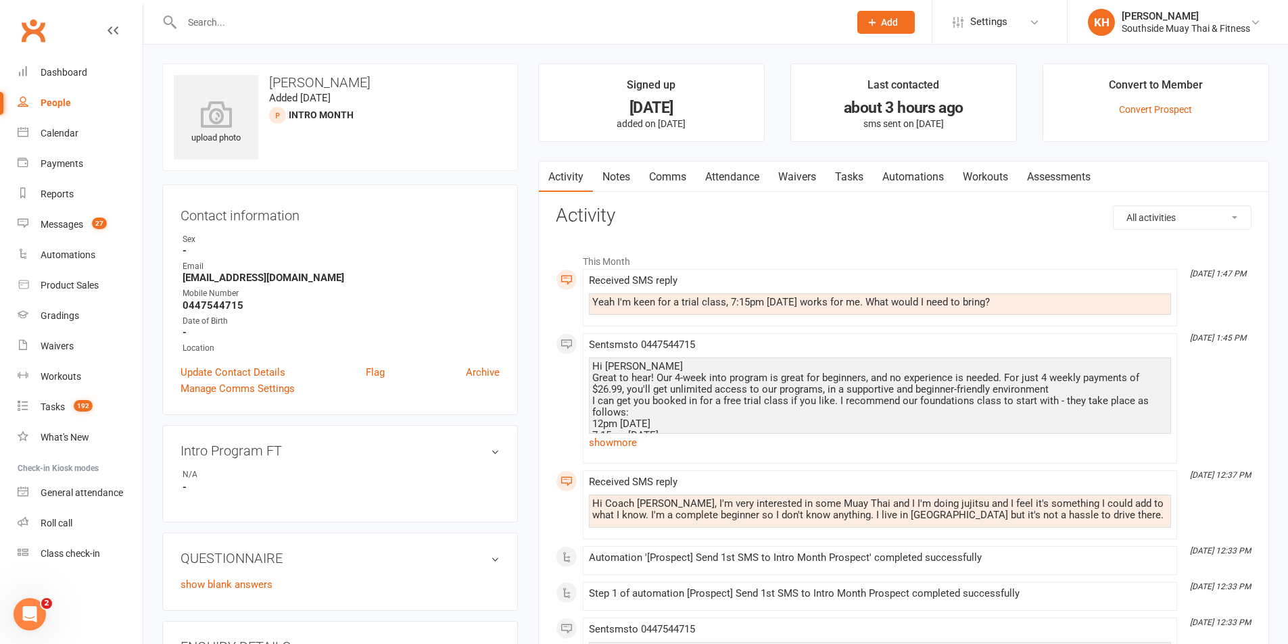
click at [752, 164] on link "Attendance" at bounding box center [732, 177] width 73 height 31
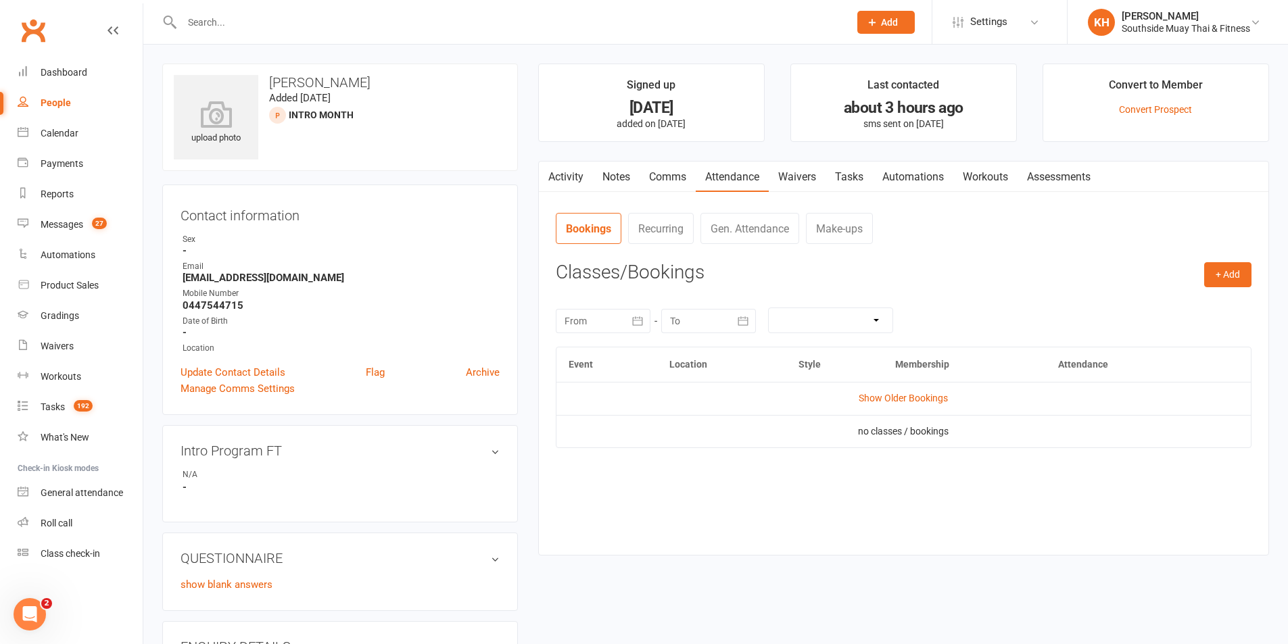
click at [655, 182] on link "Comms" at bounding box center [667, 177] width 56 height 31
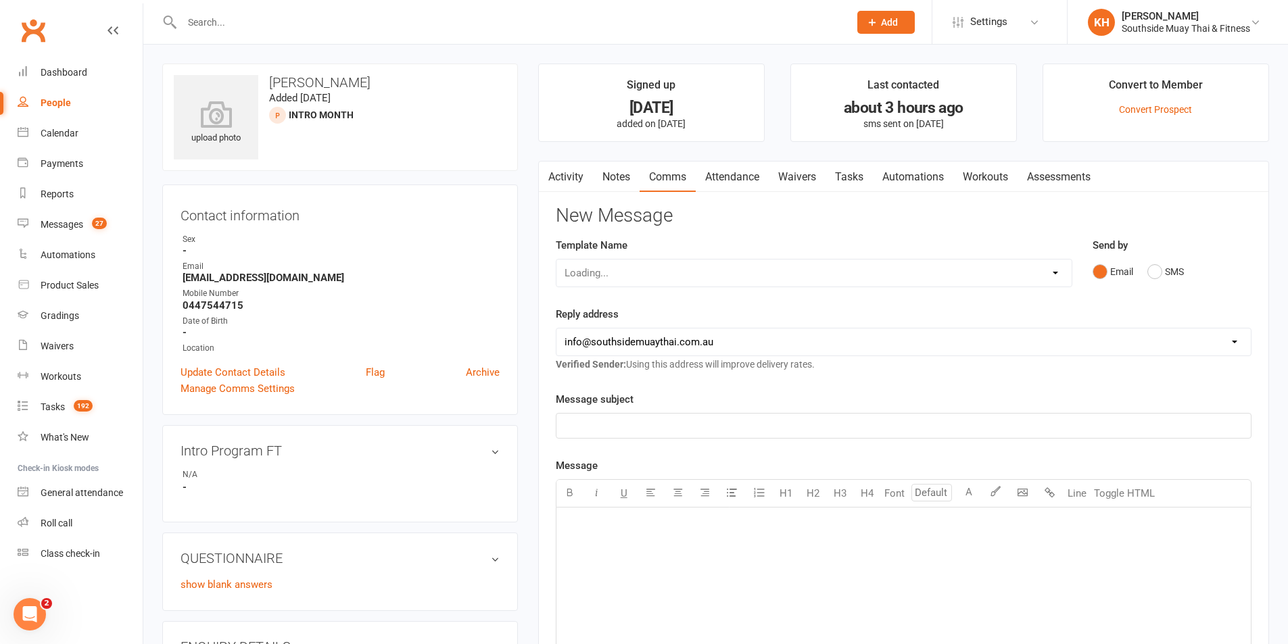
click at [610, 177] on link "Notes" at bounding box center [616, 177] width 47 height 31
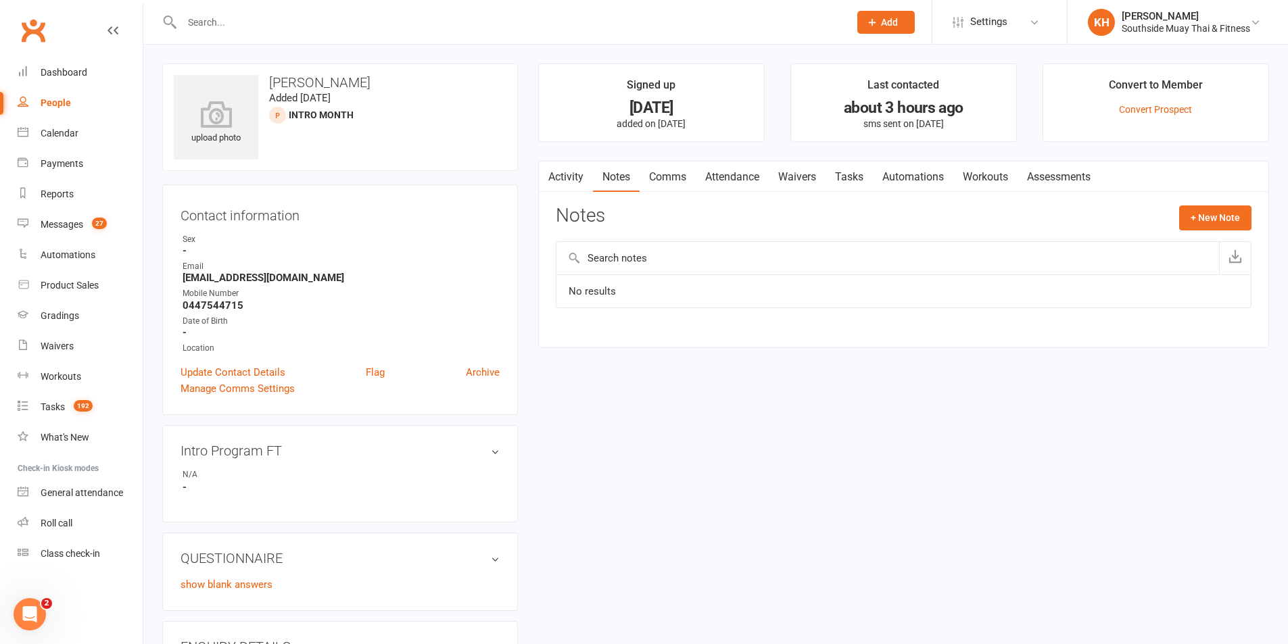
click at [528, 184] on main "Signed up 1 day ago added on 14 Sep 2025 Last contacted about 3 hours ago sms s…" at bounding box center [903, 213] width 751 height 298
click at [570, 177] on link "Activity" at bounding box center [566, 177] width 54 height 31
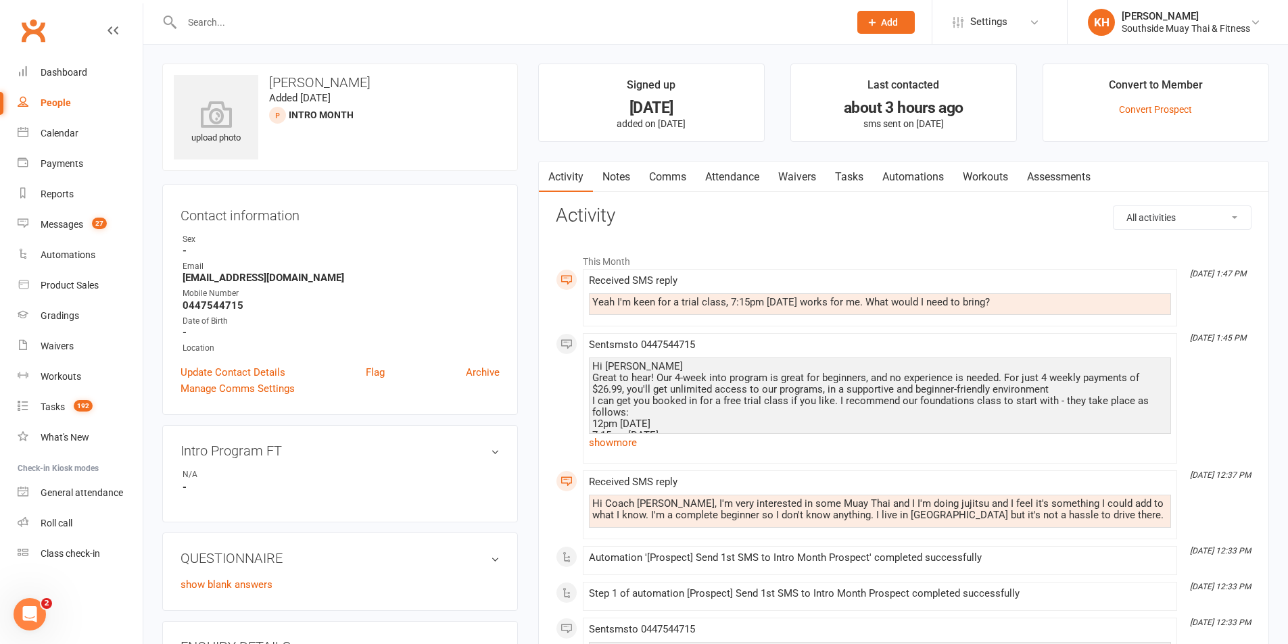
click at [736, 180] on link "Attendance" at bounding box center [732, 177] width 73 height 31
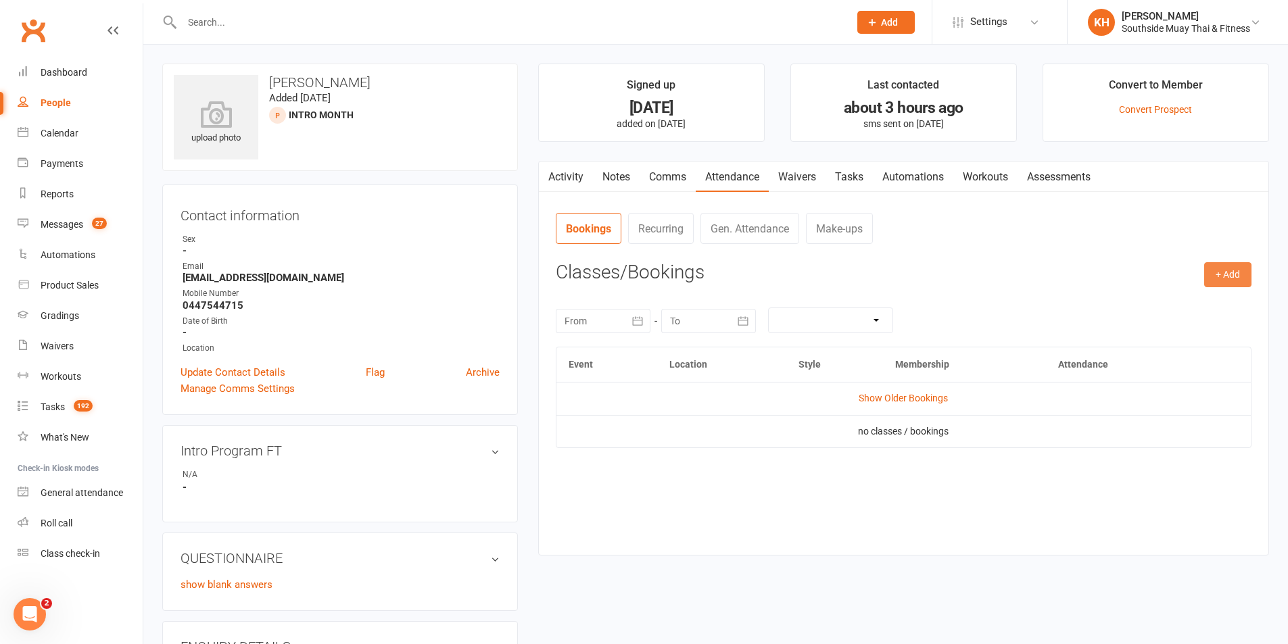
drag, startPoint x: 1232, startPoint y: 276, endPoint x: 1172, endPoint y: 312, distance: 70.0
click at [1234, 277] on button "+ Add" at bounding box center [1227, 274] width 47 height 24
click at [1163, 314] on link "Book Event" at bounding box center [1184, 305] width 134 height 27
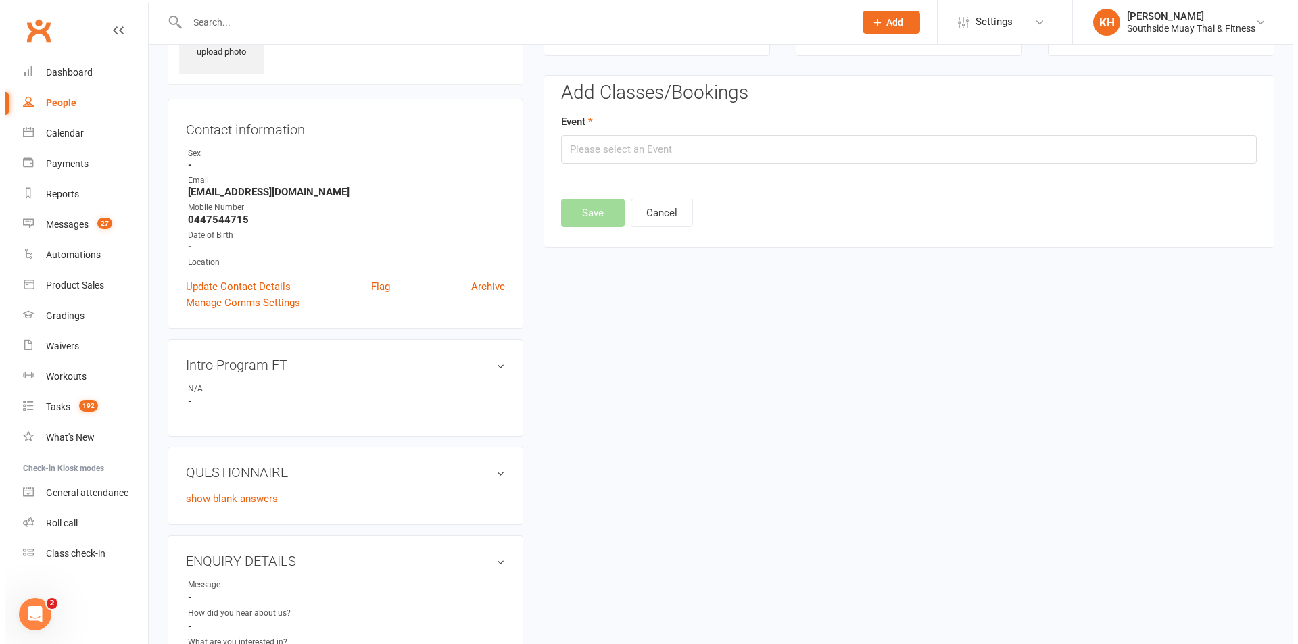
scroll to position [93, 0]
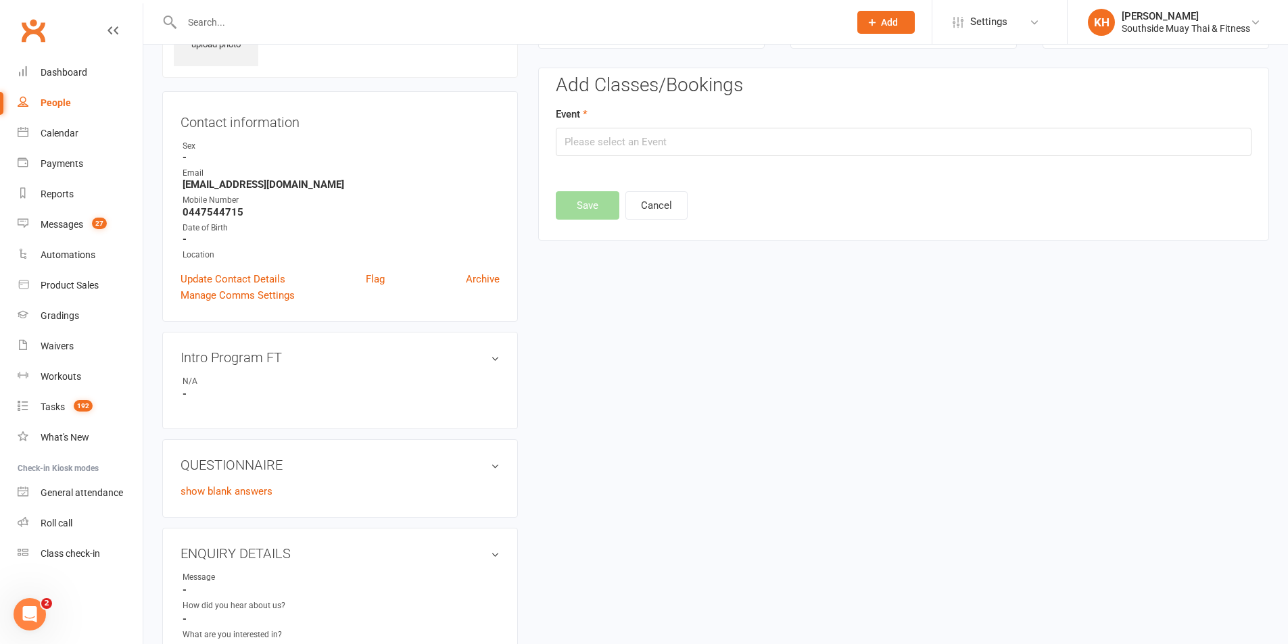
click at [675, 126] on div "Event" at bounding box center [904, 131] width 696 height 50
click at [699, 152] on input "text" at bounding box center [904, 142] width 696 height 28
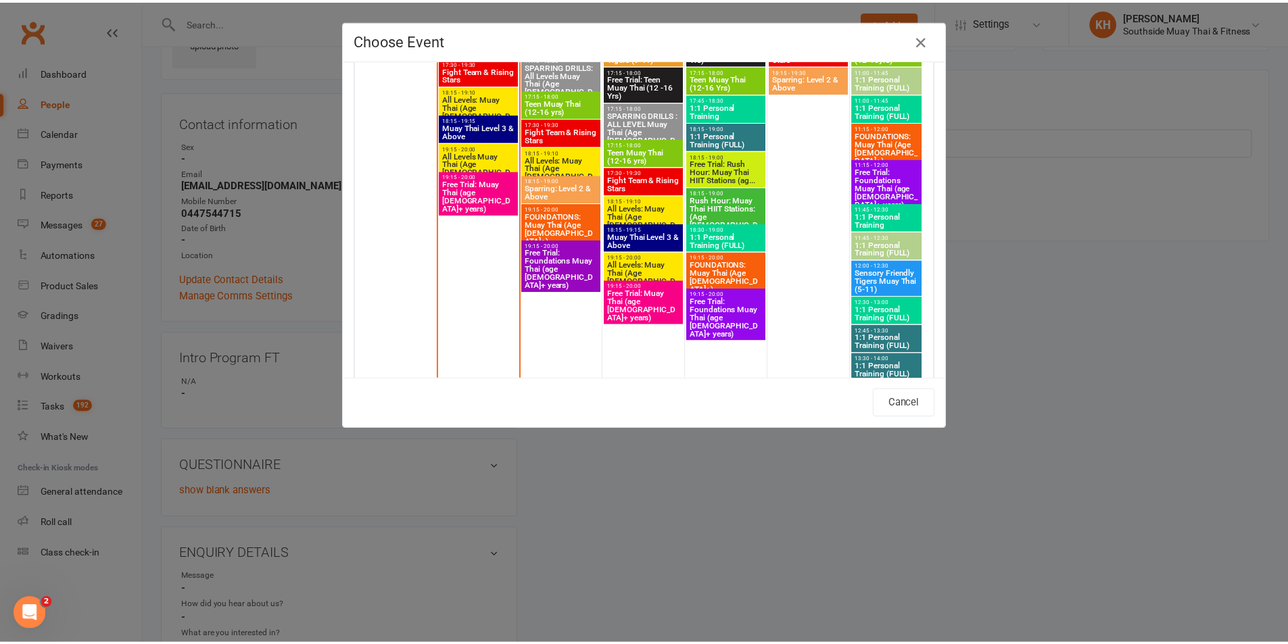
scroll to position [2501, 0]
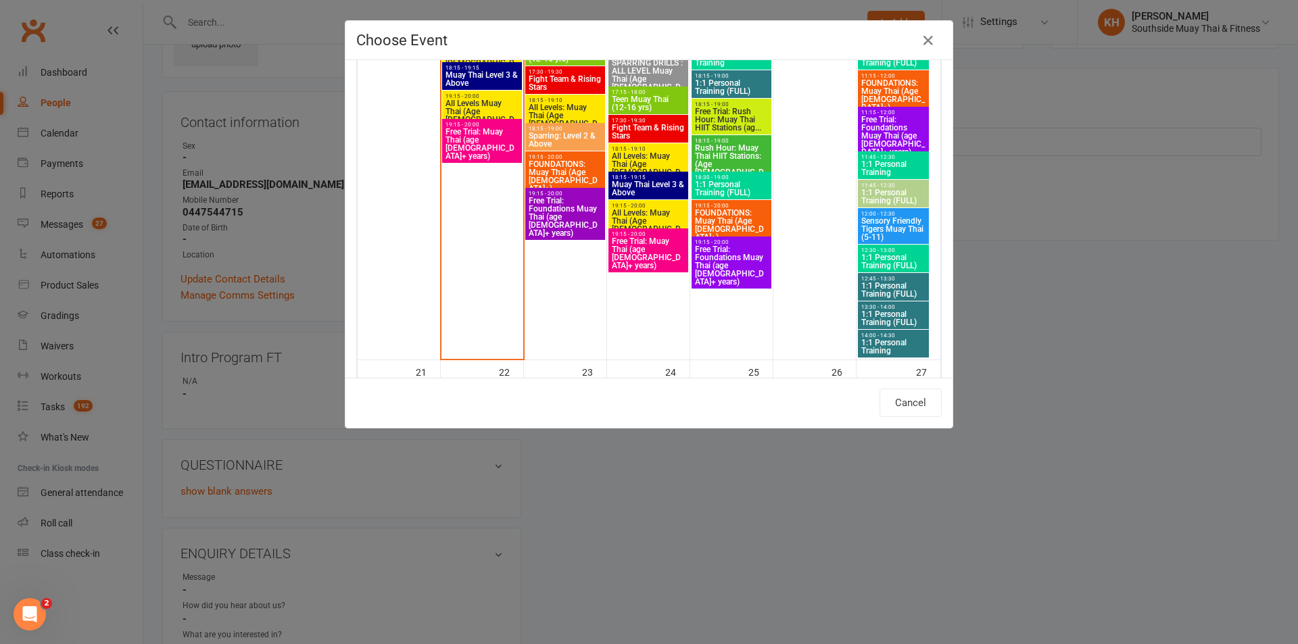
click at [723, 253] on span "Free Trial: Foundations Muay Thai (age 13+ years)" at bounding box center [731, 265] width 74 height 41
type input "Free Trial: Foundations Muay Thai (age 13+ years) - Sep 18, 2025 7:15:00 PM"
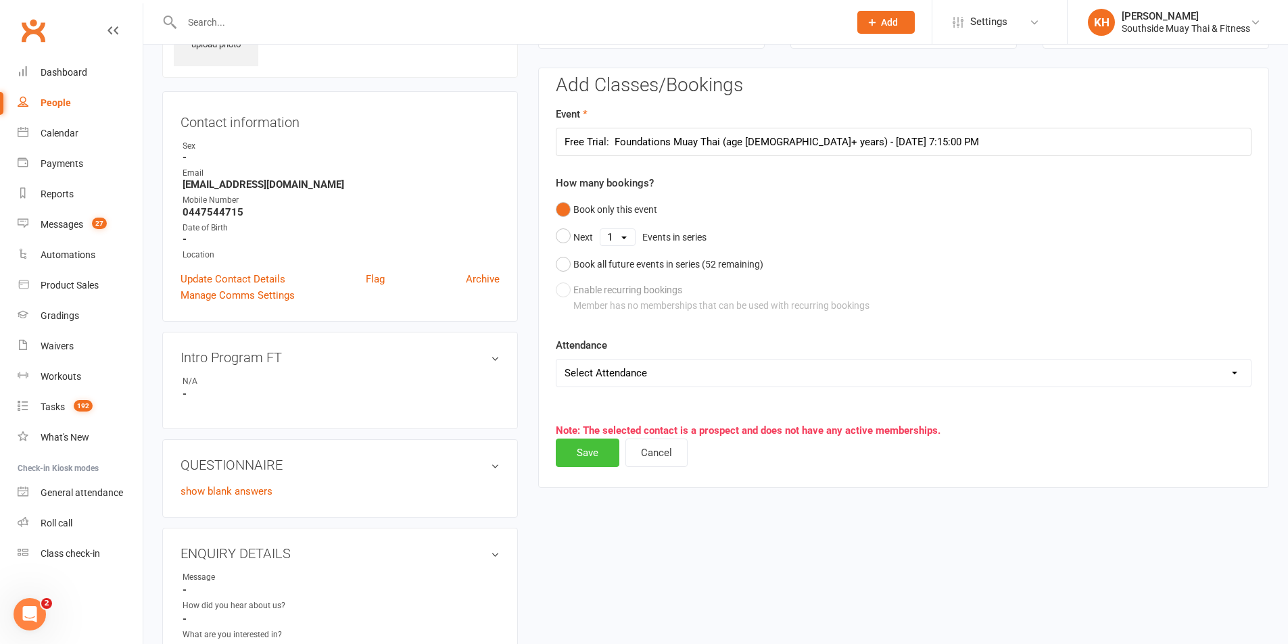
click at [575, 441] on button "Save" at bounding box center [588, 453] width 64 height 28
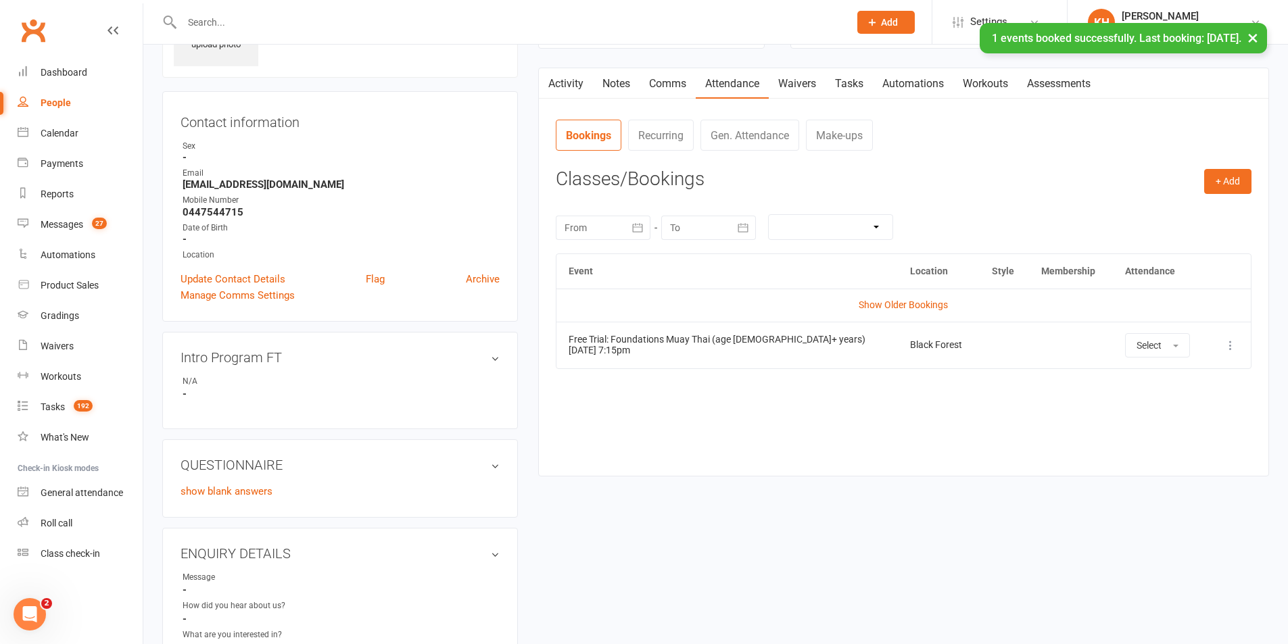
click at [581, 72] on link "Activity" at bounding box center [566, 83] width 54 height 31
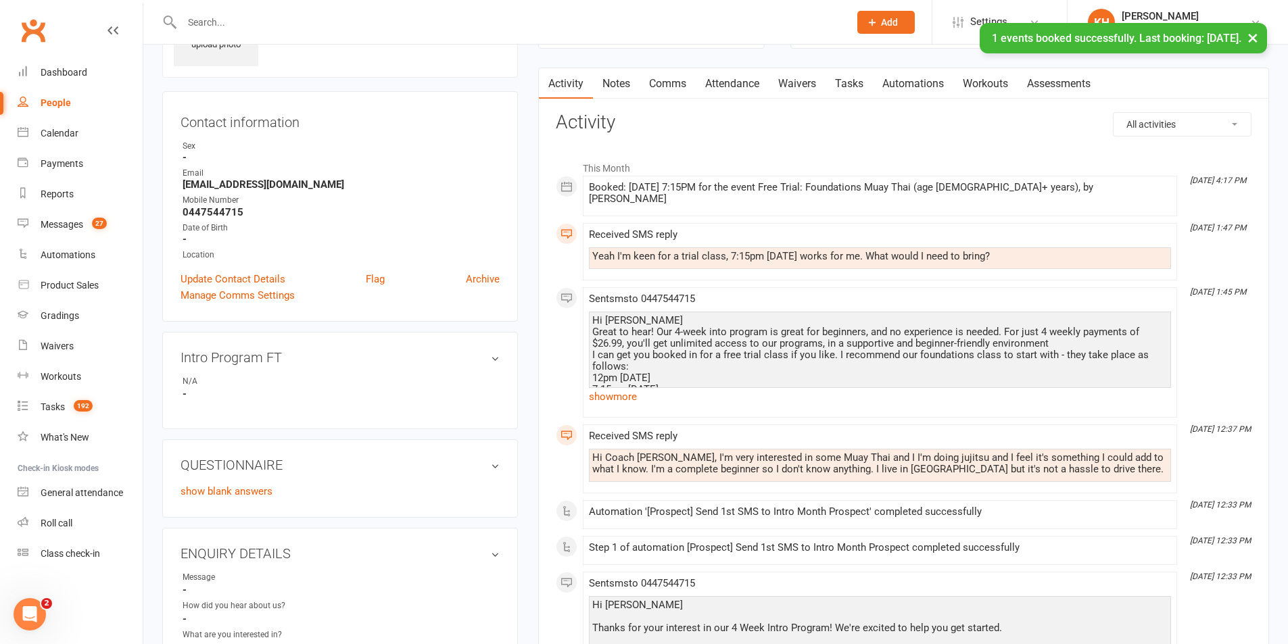
drag, startPoint x: 1092, startPoint y: 247, endPoint x: 588, endPoint y: 251, distance: 503.6
click at [589, 251] on div "Yeah I'm keen for a trial class, 7:15pm this Thursday works for me. What would …" at bounding box center [880, 258] width 582 height 22
copy div "Yeah I'm keen for a trial class, 7:15pm this Thursday works for me. What would …"
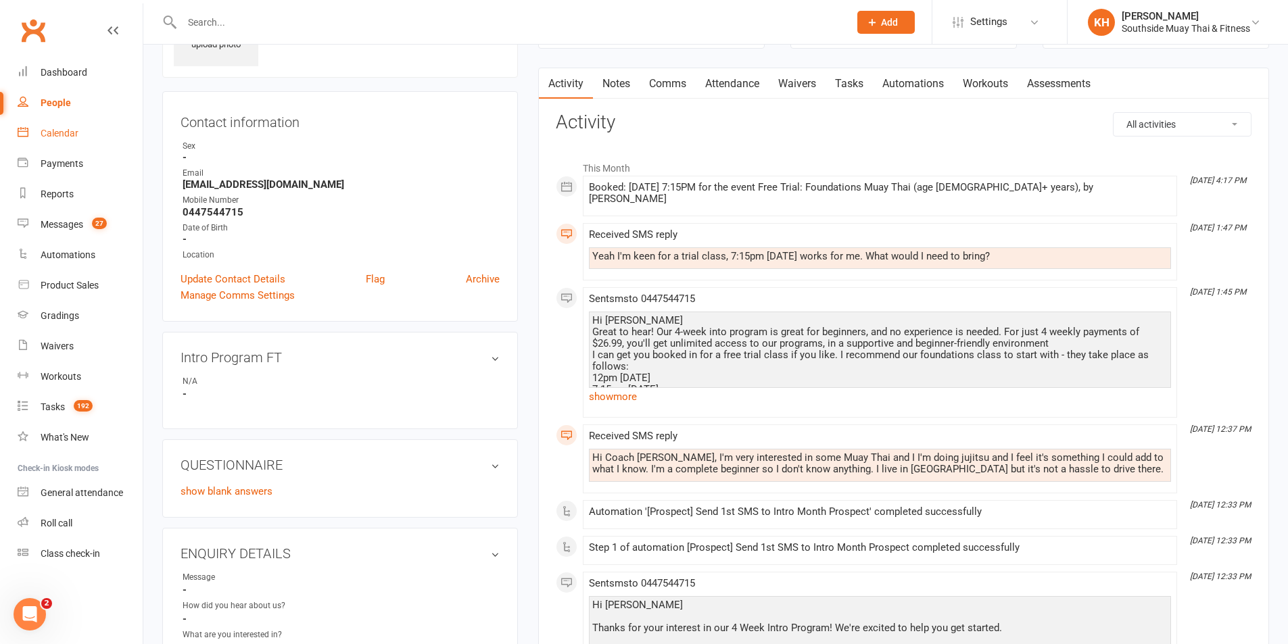
click at [71, 139] on link "Calendar" at bounding box center [80, 133] width 125 height 30
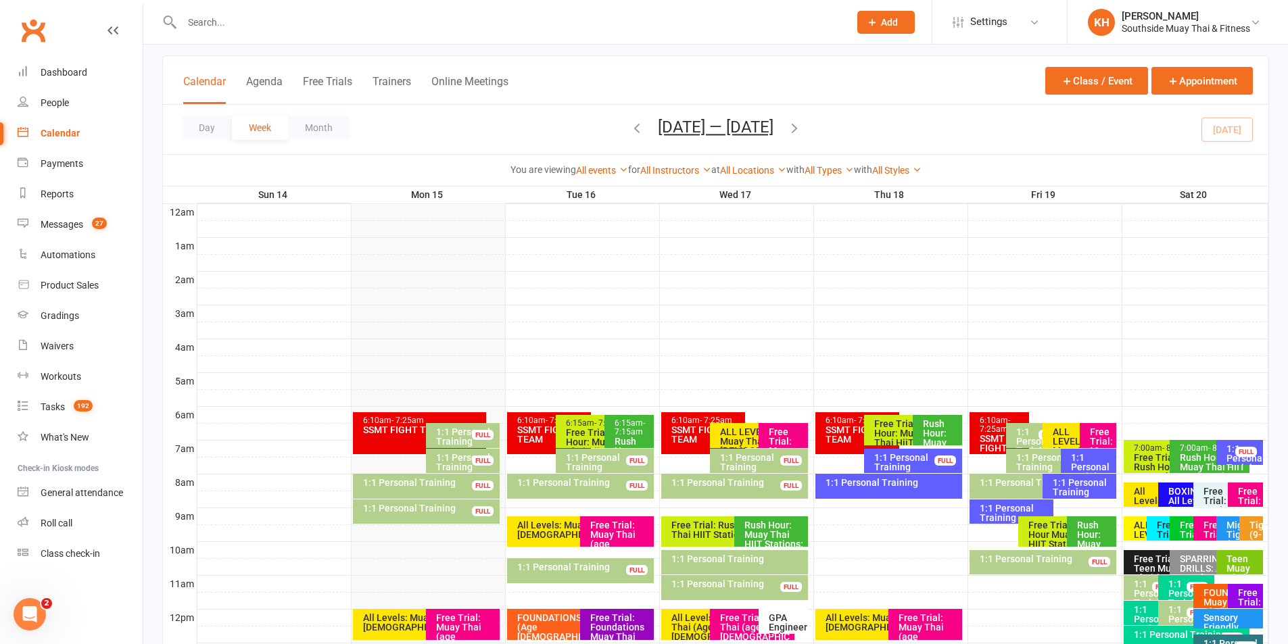
scroll to position [203, 0]
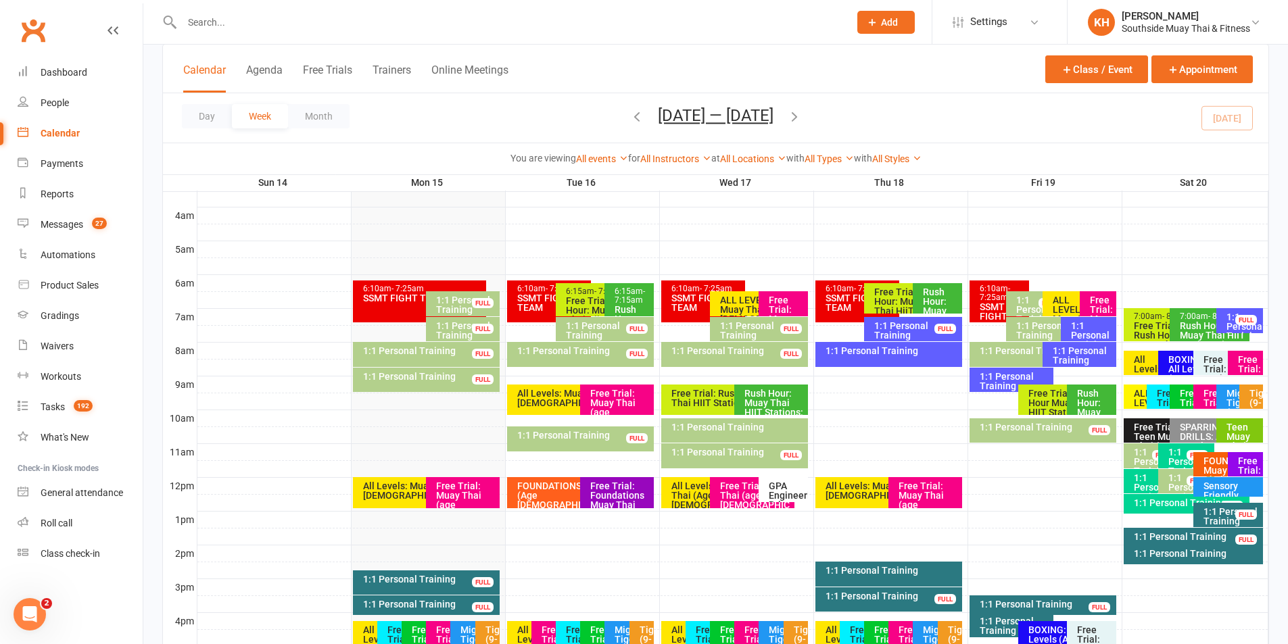
click at [264, 20] on input "text" at bounding box center [509, 22] width 662 height 19
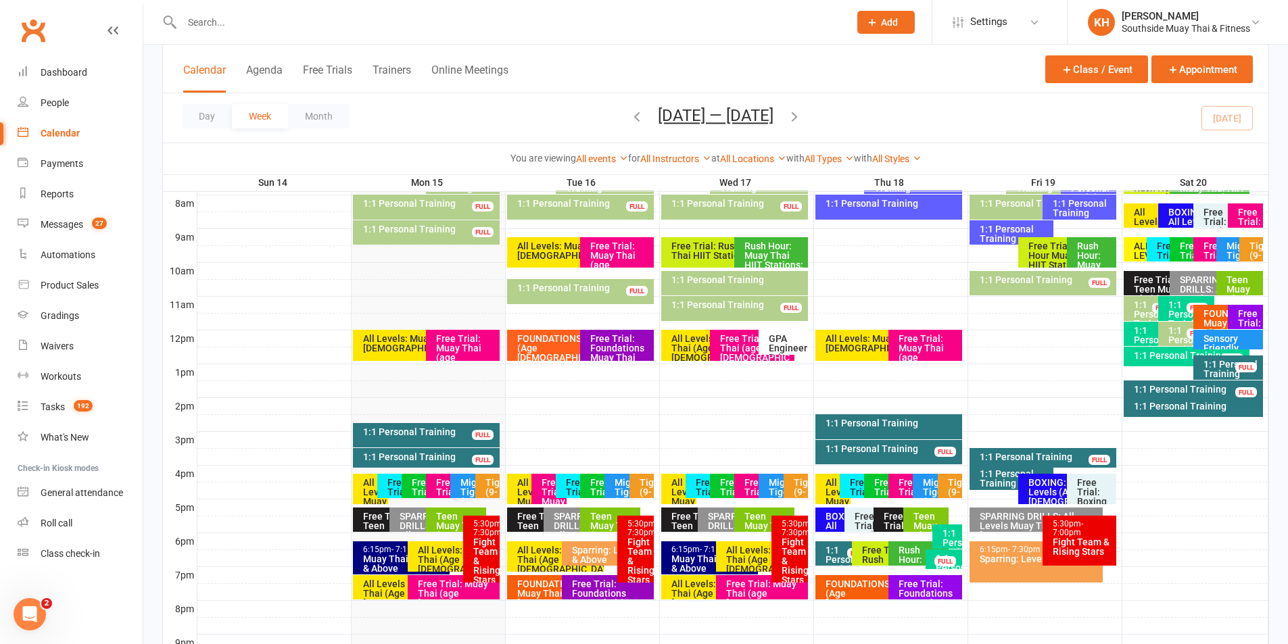
scroll to position [406, 0]
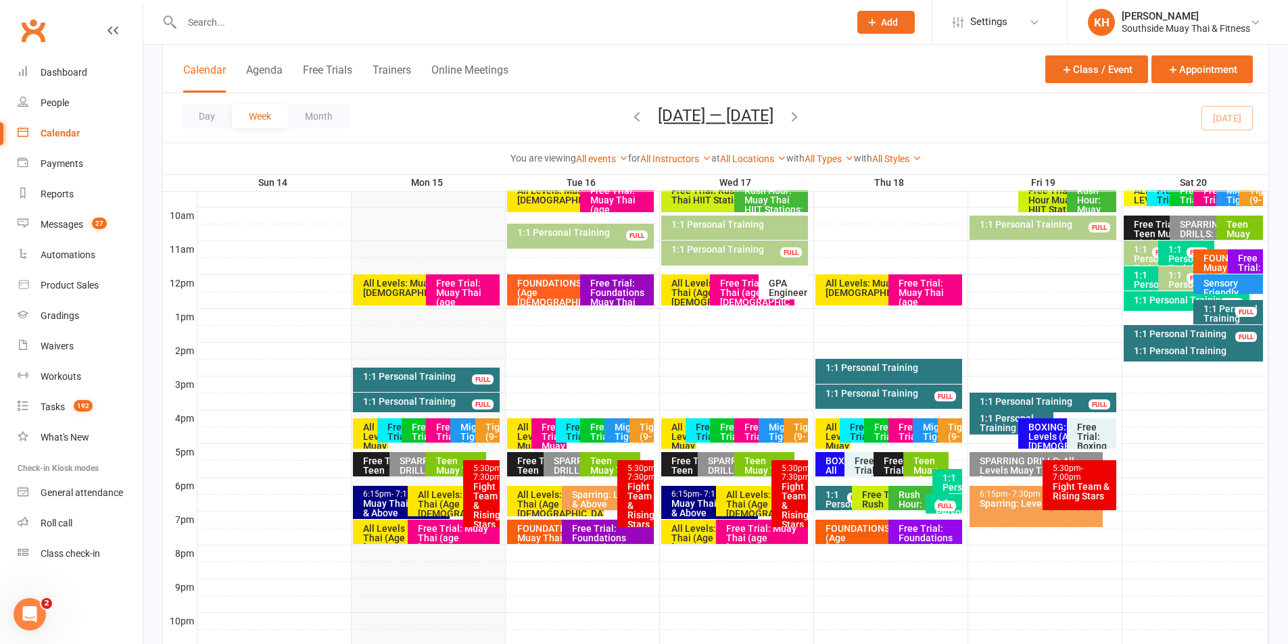
click at [901, 535] on div "Free Trial: Foundations Muay Thai (age [DEMOGRAPHIC_DATA]+ years)" at bounding box center [929, 552] width 62 height 57
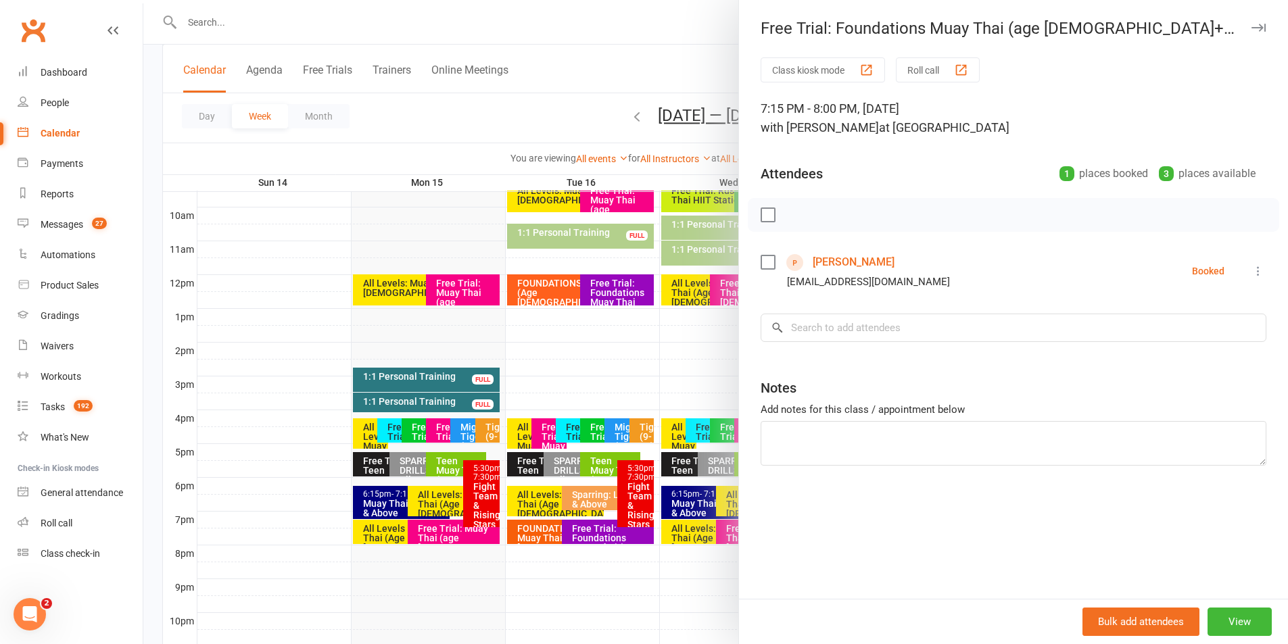
click at [877, 258] on link "Maxwell Naffine" at bounding box center [854, 262] width 82 height 22
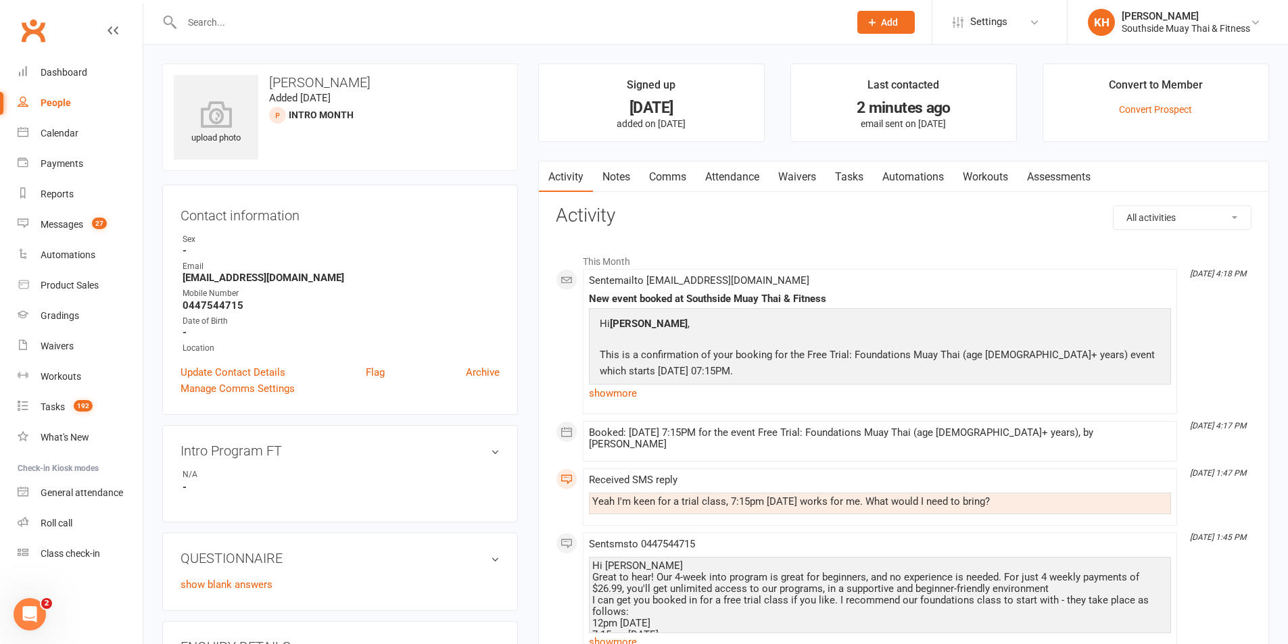
click at [673, 180] on link "Comms" at bounding box center [667, 177] width 56 height 31
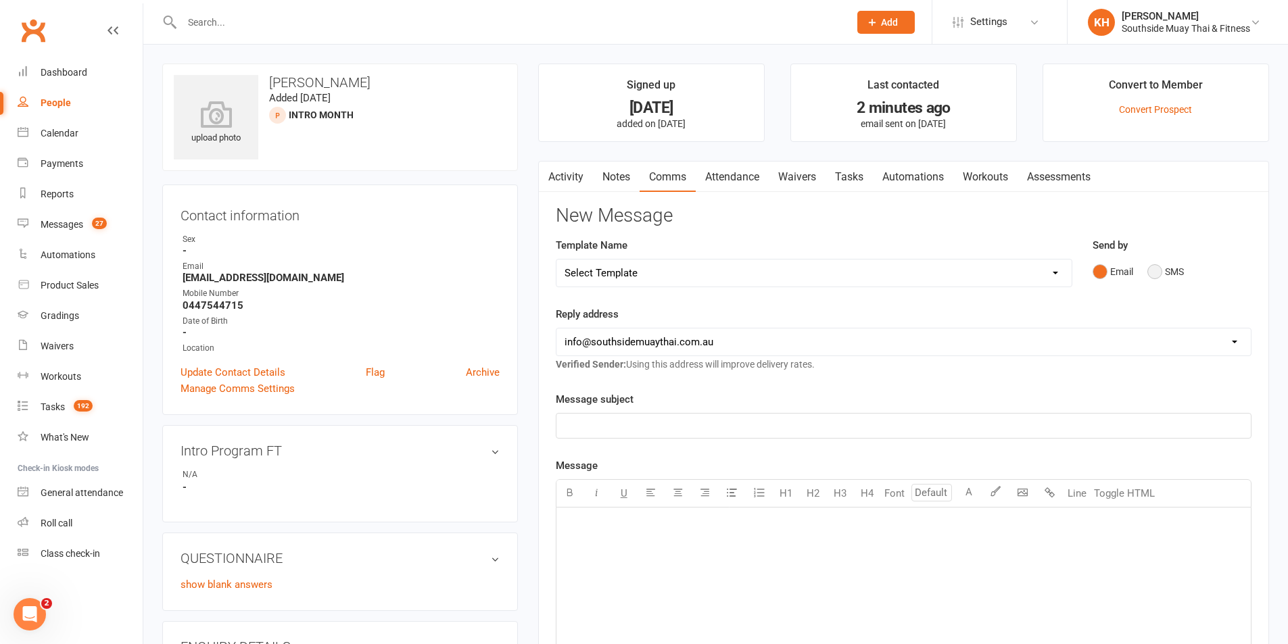
click at [1147, 270] on button "SMS" at bounding box center [1165, 272] width 37 height 26
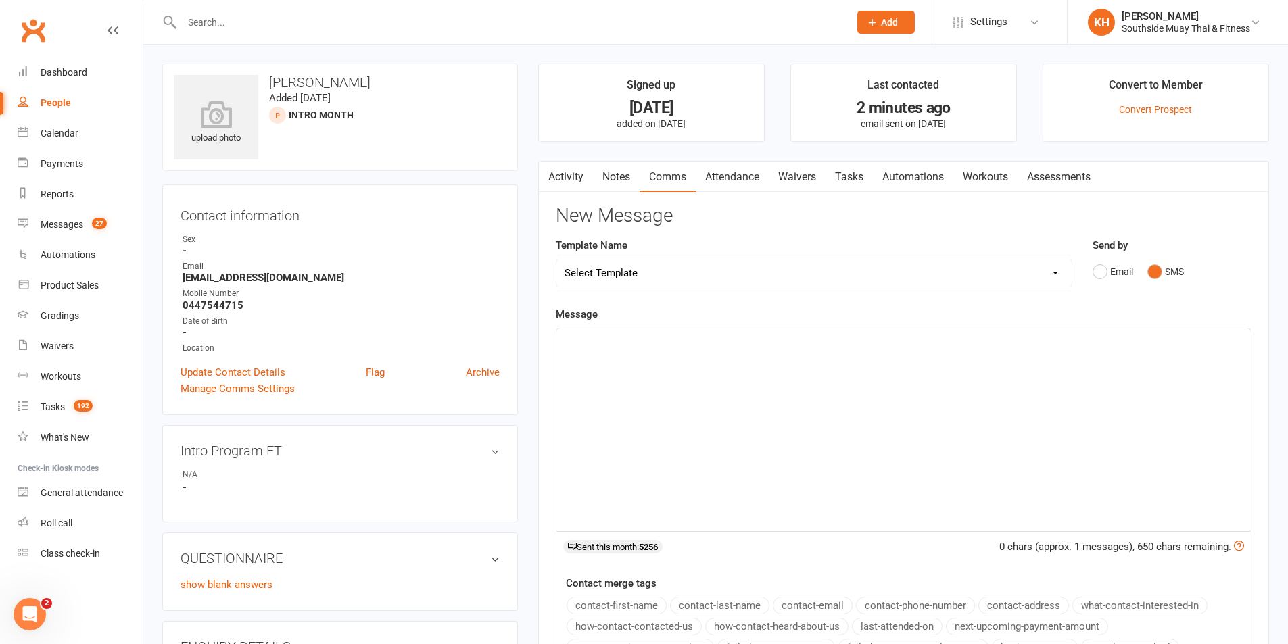
click at [807, 384] on div "﻿" at bounding box center [903, 430] width 694 height 203
paste div
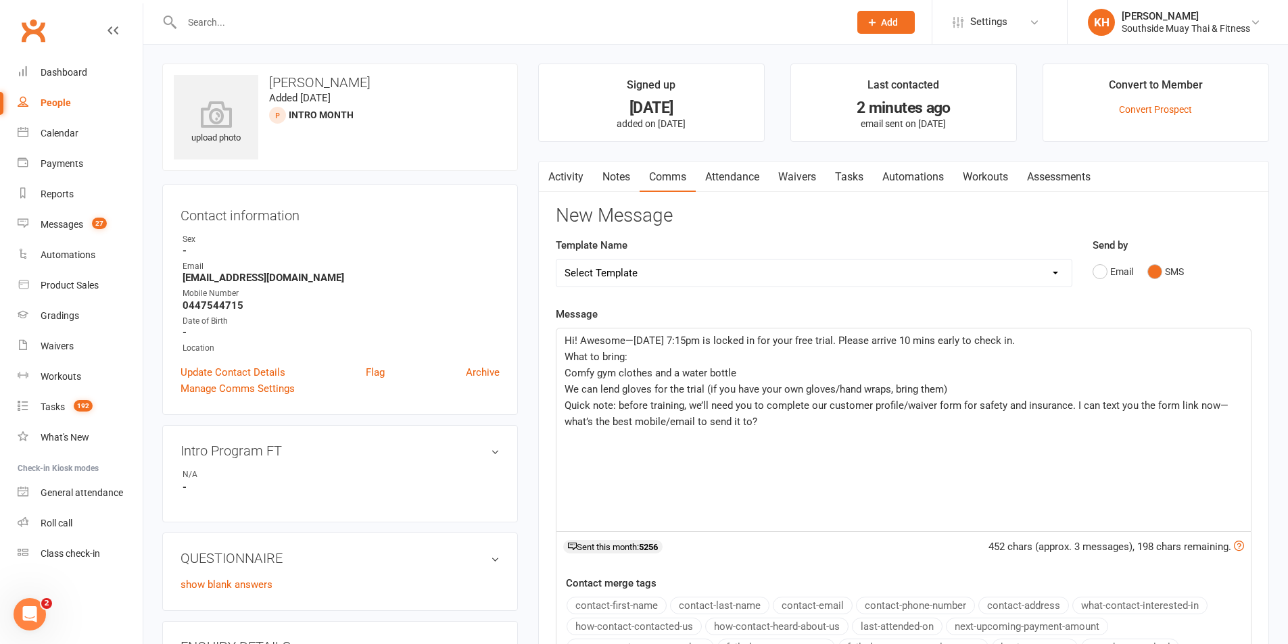
click at [579, 338] on span "Hi! Awesome—Thursday 7:15pm is locked in for your free trial. Please arrive 10 …" at bounding box center [789, 341] width 450 height 12
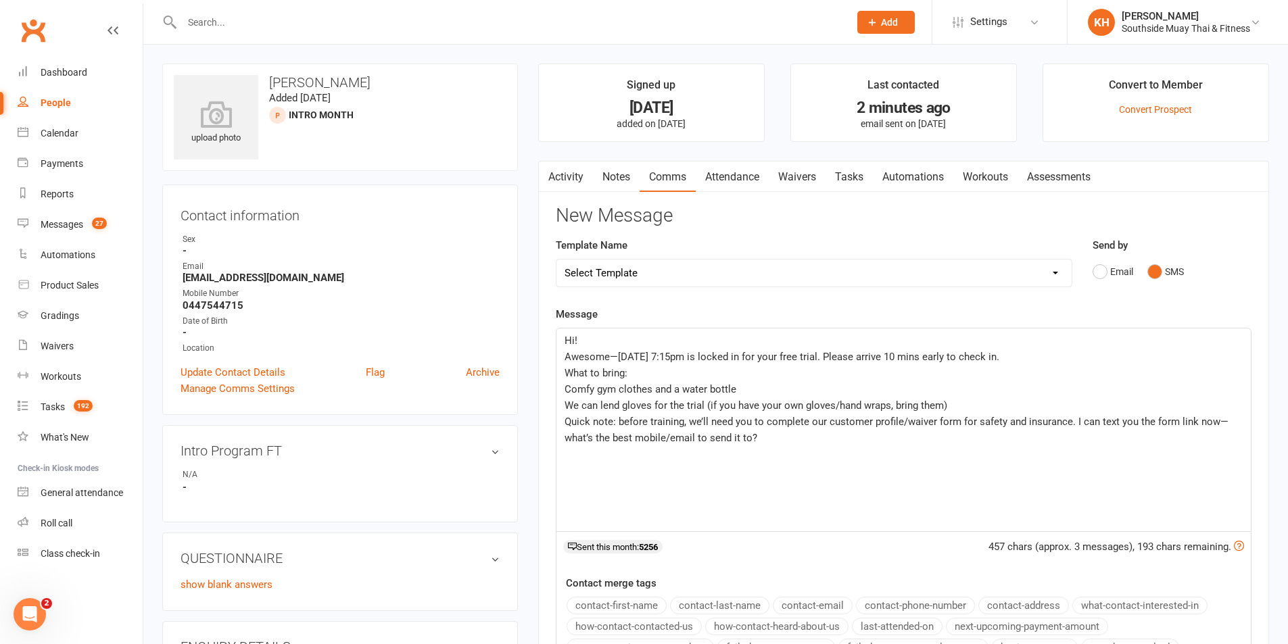
click at [577, 341] on span "Hi!" at bounding box center [570, 341] width 13 height 12
click at [635, 600] on button "contact-first-name" at bounding box center [616, 606] width 100 height 18
drag, startPoint x: 998, startPoint y: 357, endPoint x: 831, endPoint y: 356, distance: 167.6
click at [831, 356] on p "Awesome—Thursday 7:15pm is locked in for your free trial. Please arrive 10 mins…" at bounding box center [903, 357] width 678 height 16
click at [565, 383] on span "Comfy gym clothes and a water bottle" at bounding box center [650, 389] width 172 height 12
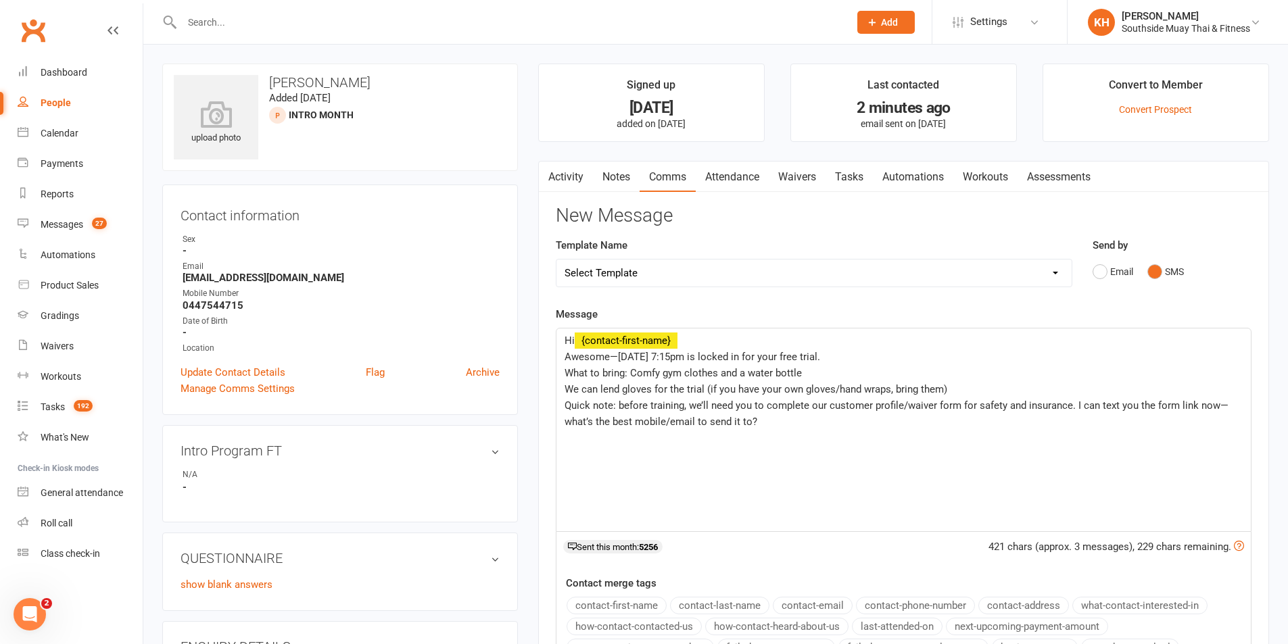
click at [813, 372] on p "What to bring: Comfy gym clothes and a water bottle" at bounding box center [903, 373] width 678 height 16
click at [564, 388] on span "We can lend gloves for the trial (if you have your own gloves/hand wraps, bring…" at bounding box center [755, 389] width 383 height 12
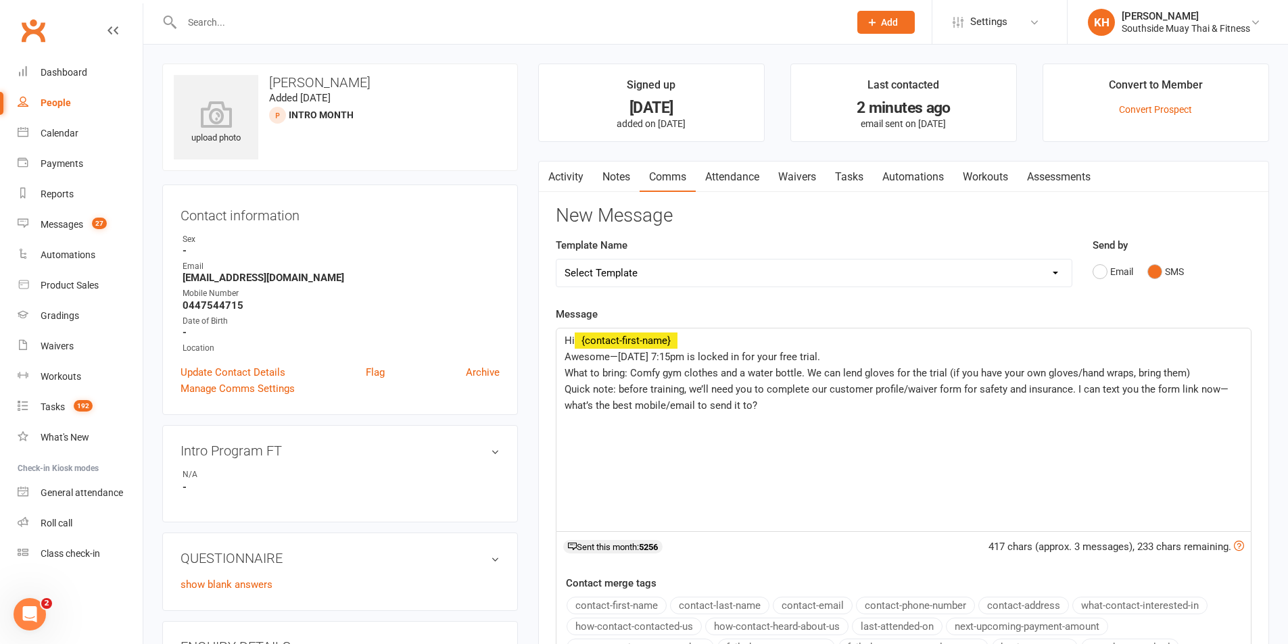
click at [892, 374] on span "What to bring: Comfy gym clothes and a water bottle. We can lend gloves for the…" at bounding box center [876, 373] width 625 height 12
click at [1125, 370] on span "What to bring: Comfy gym clothes and a water bottle. We can lend gloves/shin pa…" at bounding box center [900, 373] width 673 height 12
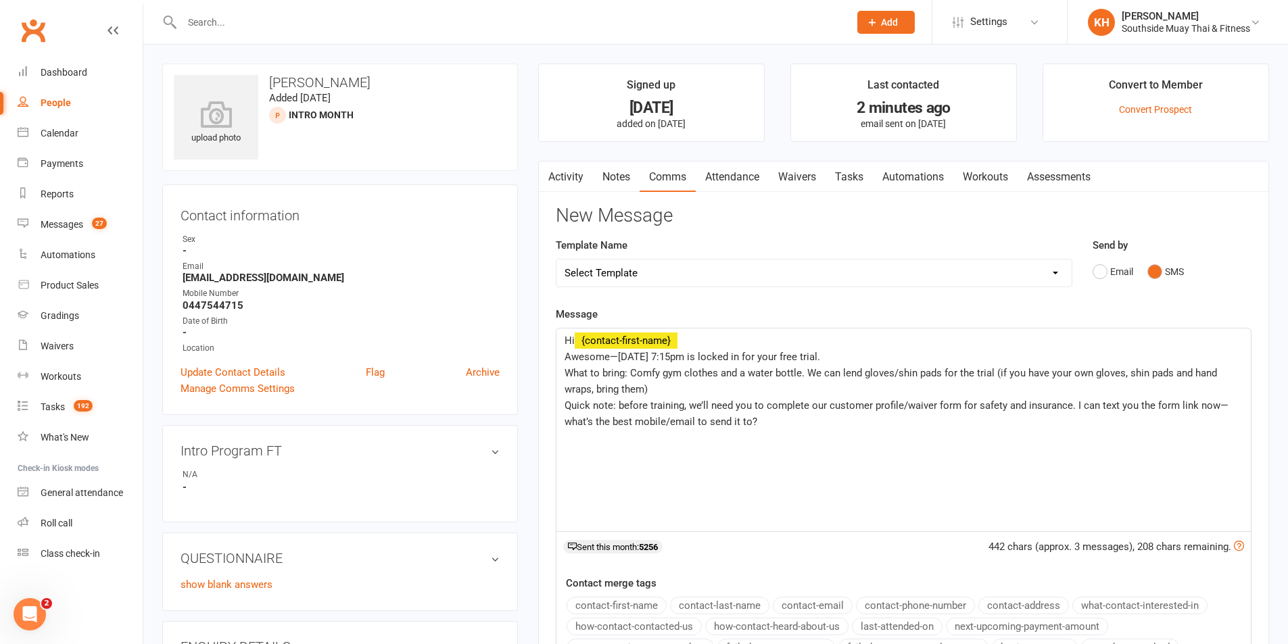
click at [641, 382] on p "What to bring: Comfy gym clothes and a water bottle. We can lend gloves/shin pa…" at bounding box center [903, 381] width 678 height 32
click at [566, 406] on span "Quick note: before training, we’ll need you to complete our customer profile/wa…" at bounding box center [896, 413] width 664 height 28
drag, startPoint x: 681, startPoint y: 406, endPoint x: 650, endPoint y: 405, distance: 31.8
click at [650, 405] on span "Quick note: before training, we’ll need you to complete our customer profile/wa…" at bounding box center [896, 413] width 664 height 28
drag, startPoint x: 1090, startPoint y: 406, endPoint x: 939, endPoint y: 410, distance: 150.8
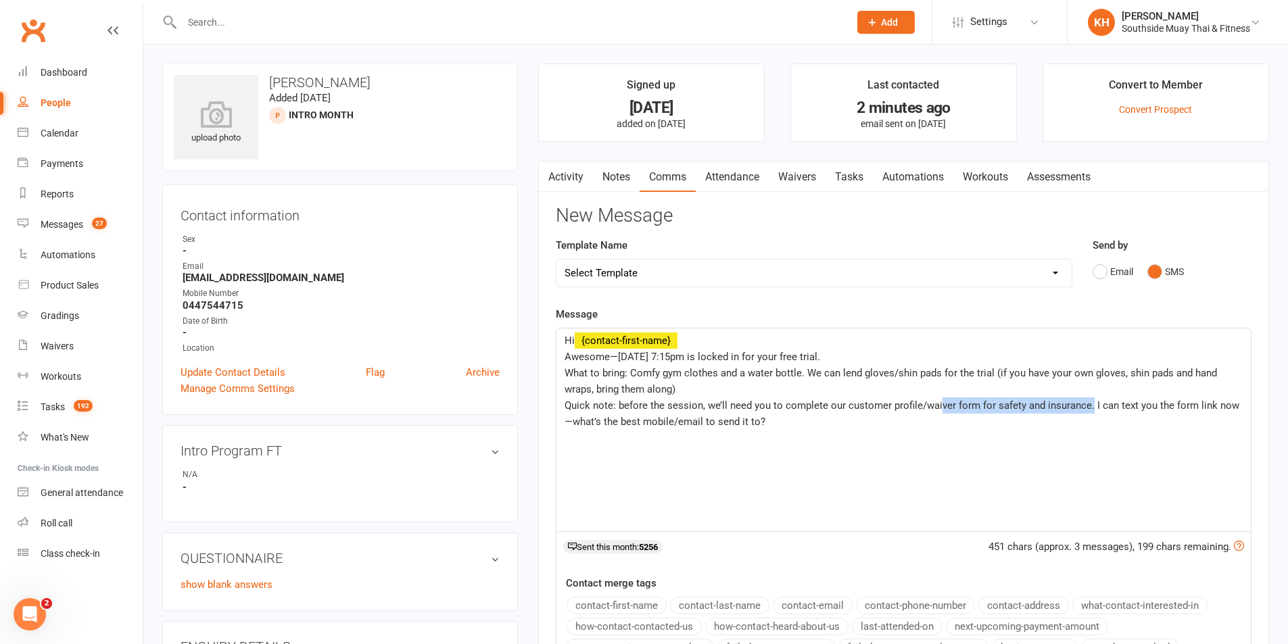
click at [939, 410] on span "Quick note: before the session, we’ll need you to complete our customer profile…" at bounding box center [901, 413] width 675 height 28
drag, startPoint x: 697, startPoint y: 436, endPoint x: 719, endPoint y: 435, distance: 21.7
click at [697, 437] on div "Hi ﻿ {contact-first-name} Awesome—Thursday 7:15pm is locked in for your free tr…" at bounding box center [903, 430] width 694 height 203
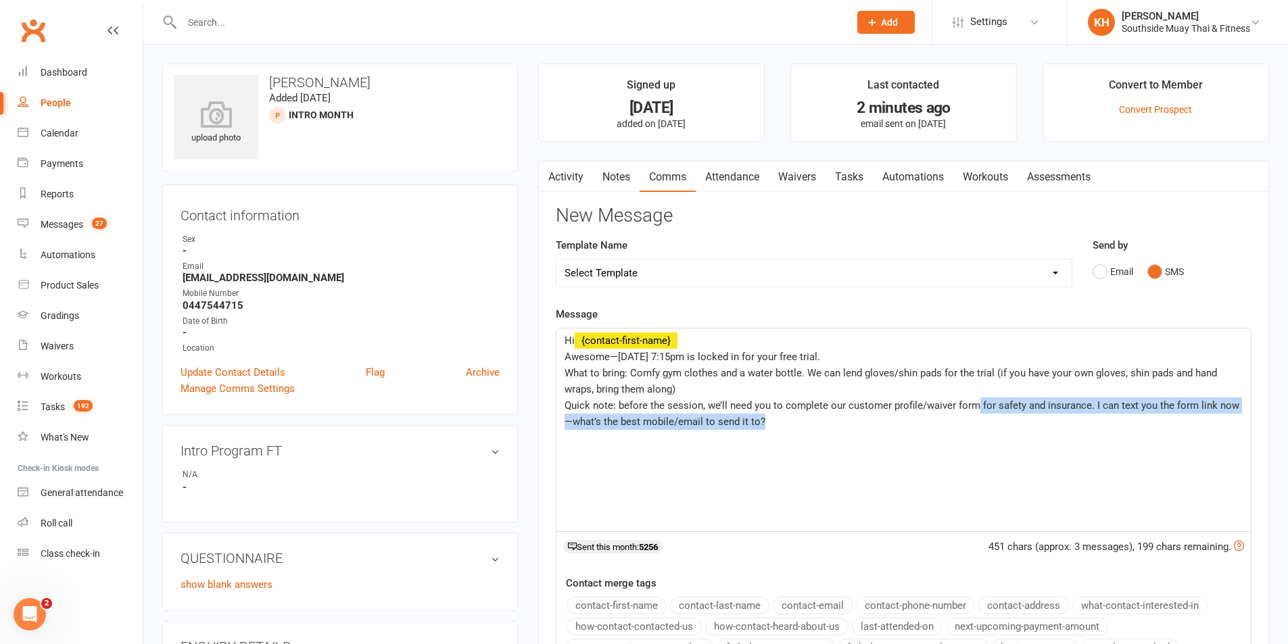
drag, startPoint x: 777, startPoint y: 429, endPoint x: 974, endPoint y: 406, distance: 198.8
click at [974, 406] on div "Hi ﻿ {contact-first-name} Awesome—Thursday 7:15pm is locked in for your free tr…" at bounding box center [903, 430] width 694 height 203
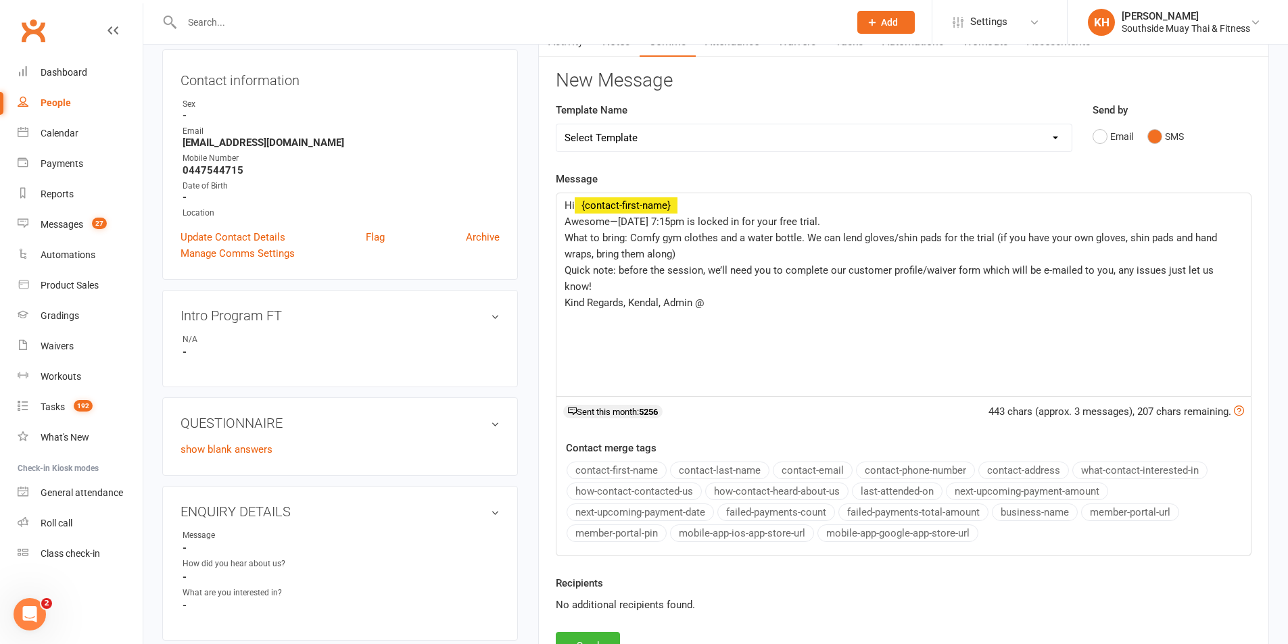
click at [1038, 508] on button "business-name" at bounding box center [1035, 513] width 86 height 18
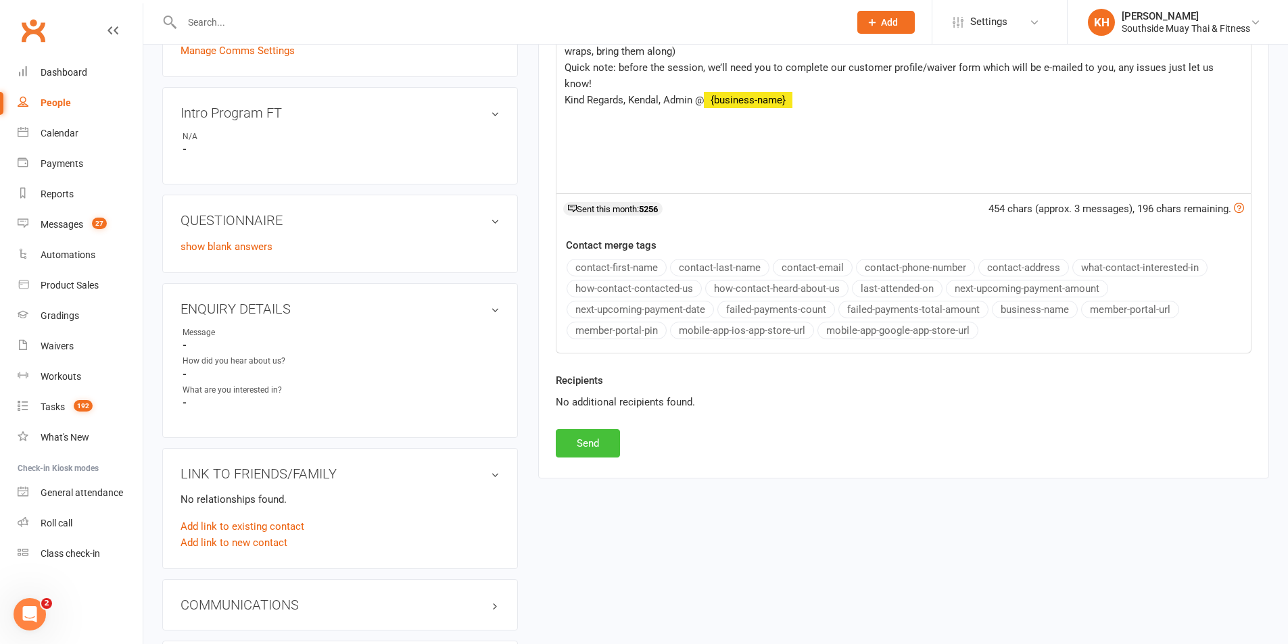
click at [592, 448] on button "Send" at bounding box center [588, 443] width 64 height 28
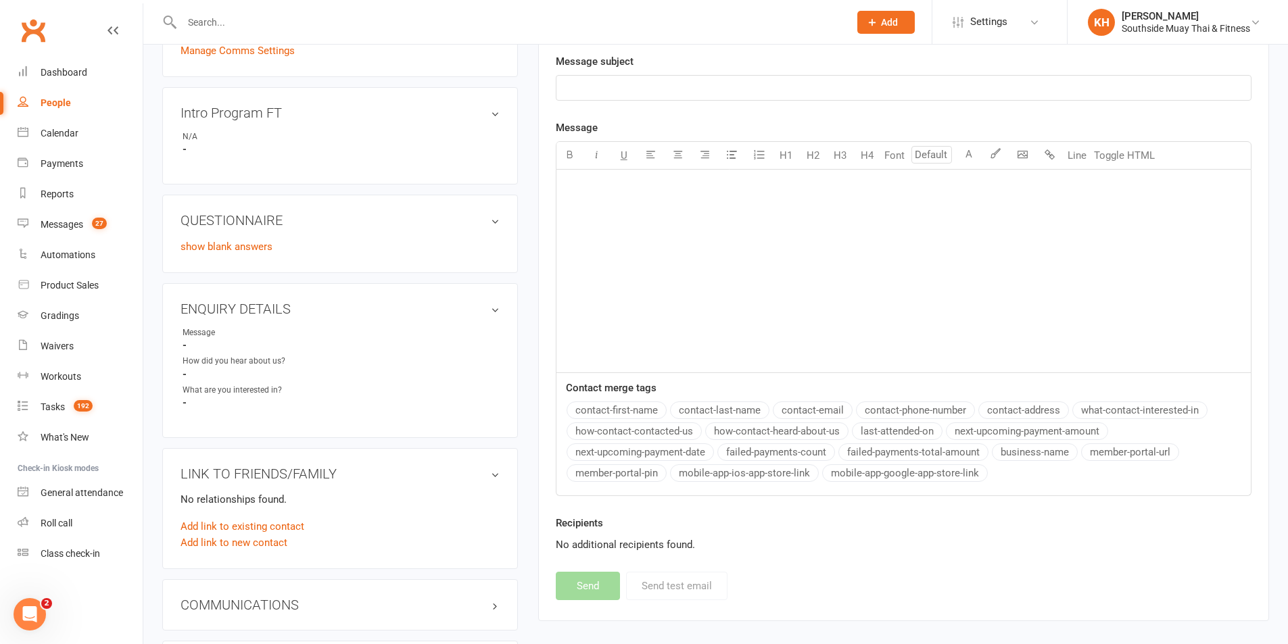
click at [525, 442] on div "upload photo Maxwell Naffine Added 14 September, 2025 Intro Month prospect Cont…" at bounding box center [340, 230] width 376 height 1009
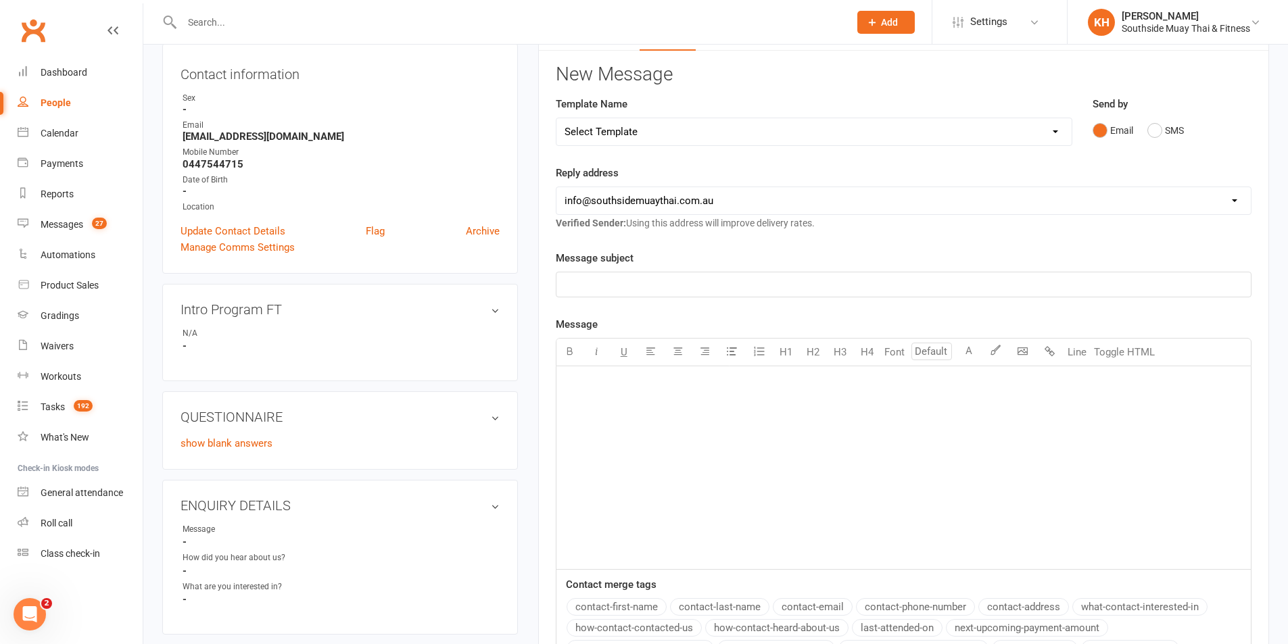
scroll to position [0, 0]
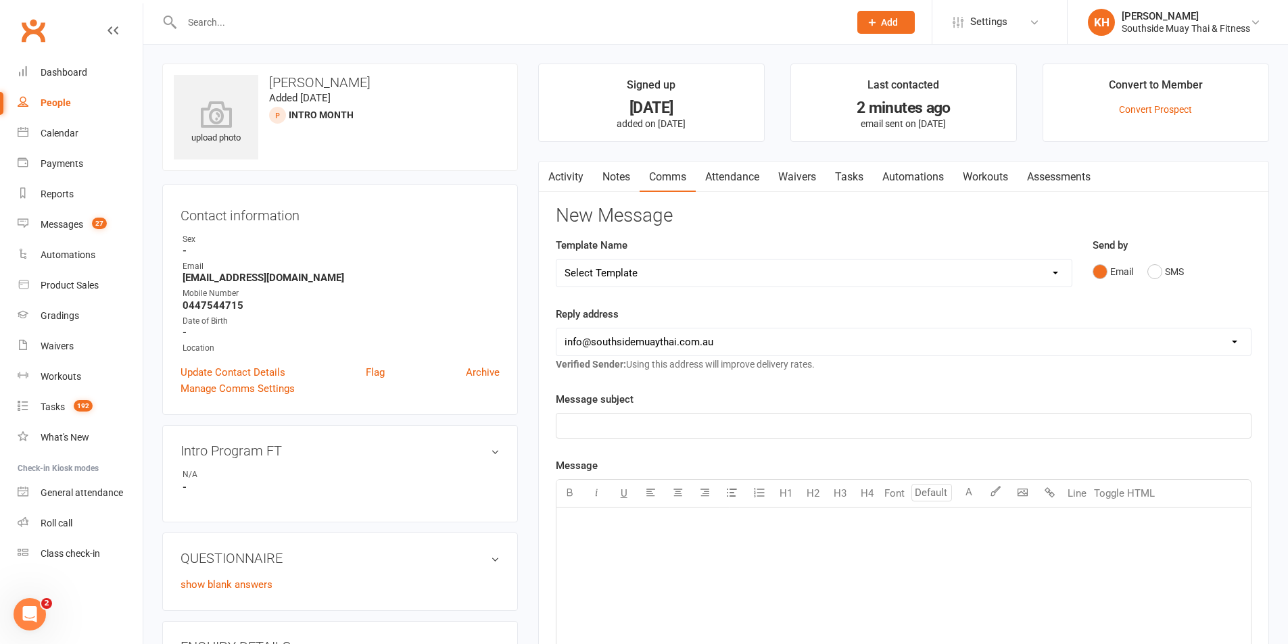
click at [559, 169] on link "Activity" at bounding box center [566, 177] width 54 height 31
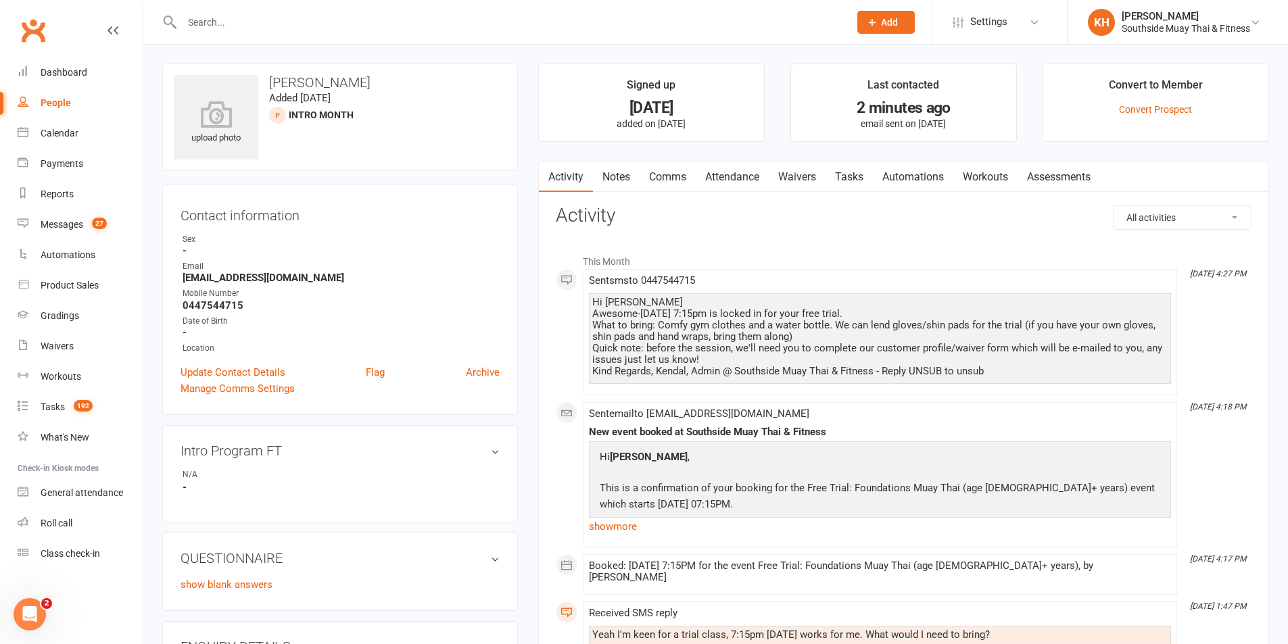
click at [195, 14] on input "text" at bounding box center [509, 22] width 662 height 19
click at [87, 137] on link "Calendar" at bounding box center [80, 133] width 125 height 30
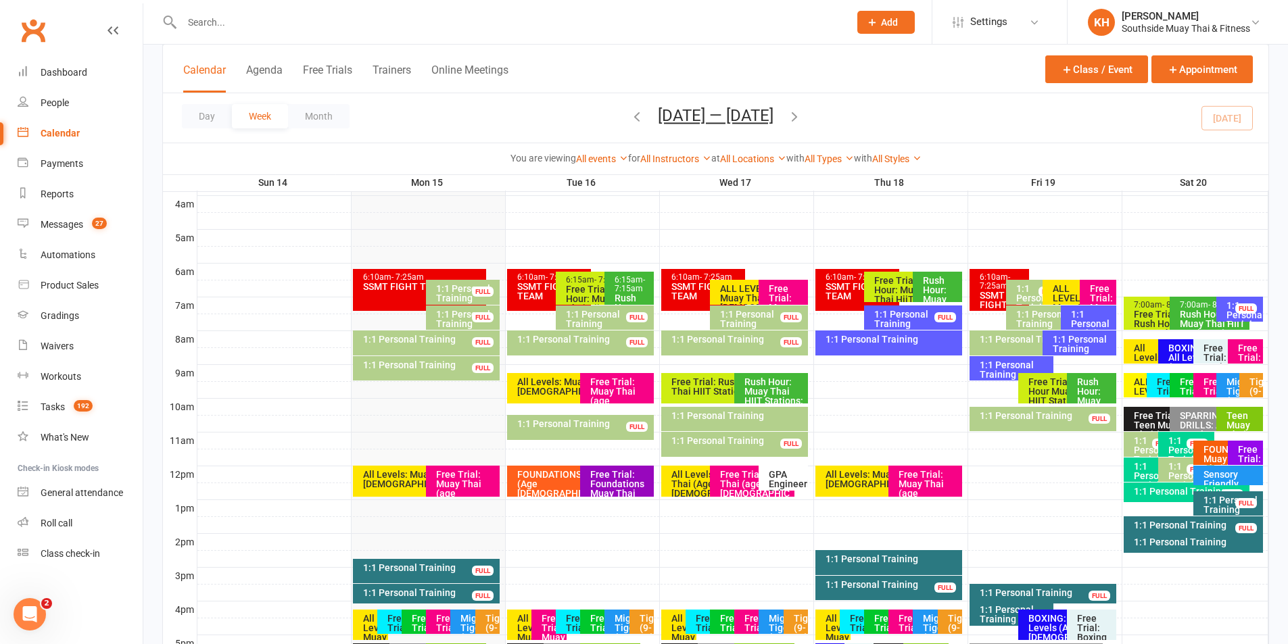
scroll to position [406, 0]
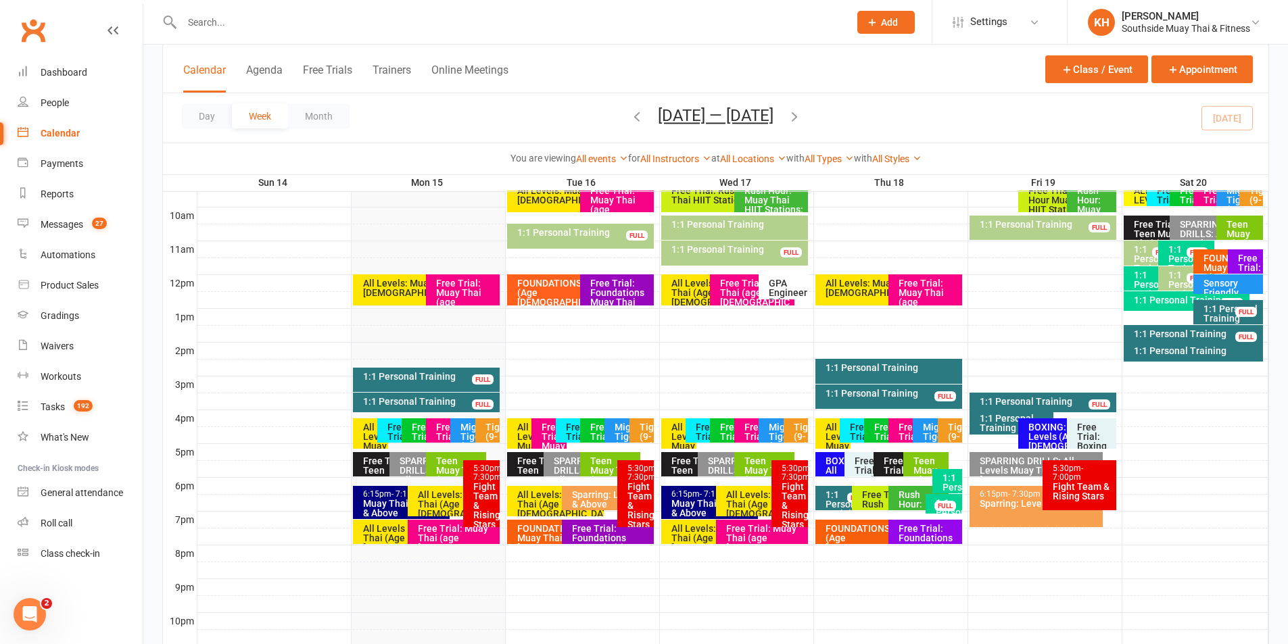
click at [574, 424] on div "Free Trial : Mighty Tigers (5-8yrs)" at bounding box center [576, 455] width 23 height 66
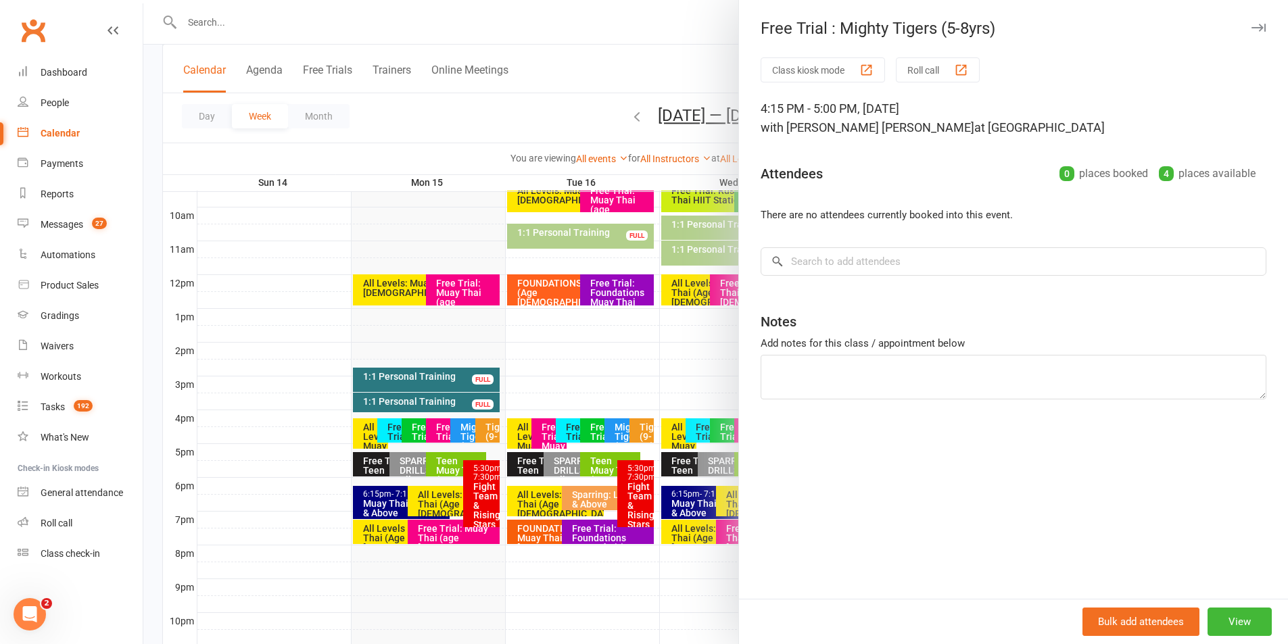
click at [1250, 22] on button "button" at bounding box center [1258, 28] width 16 height 16
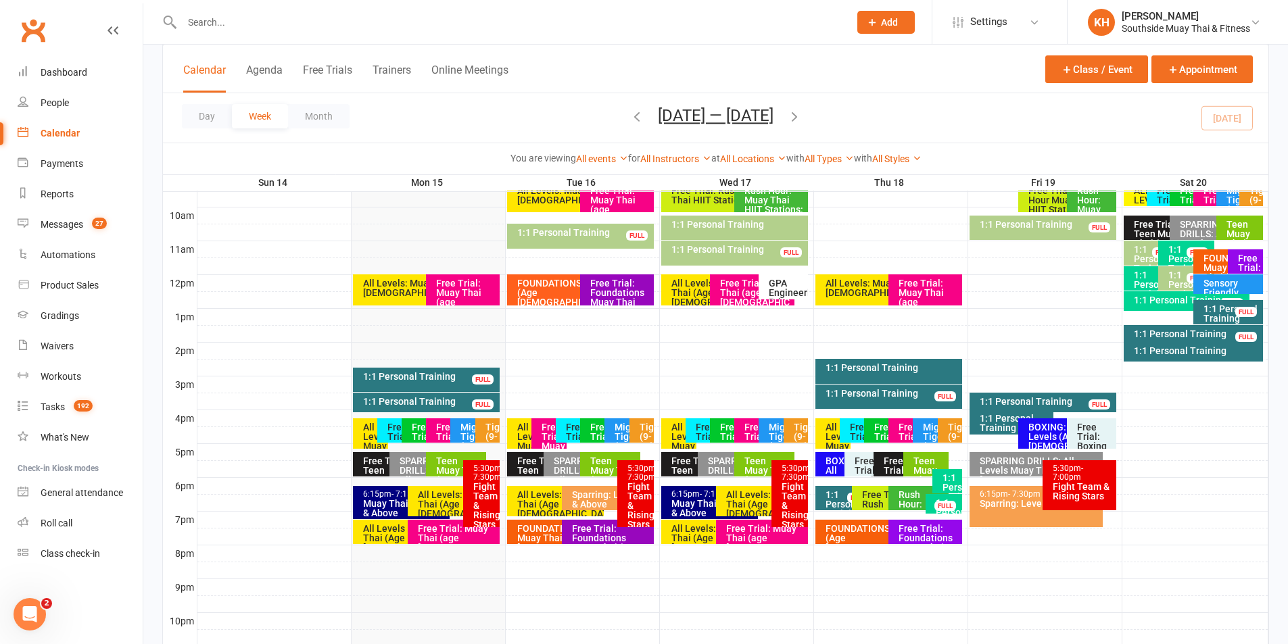
click at [536, 430] on div "Free Trial: Muay Thai (age [DEMOGRAPHIC_DATA]+ years)" at bounding box center [548, 433] width 35 height 30
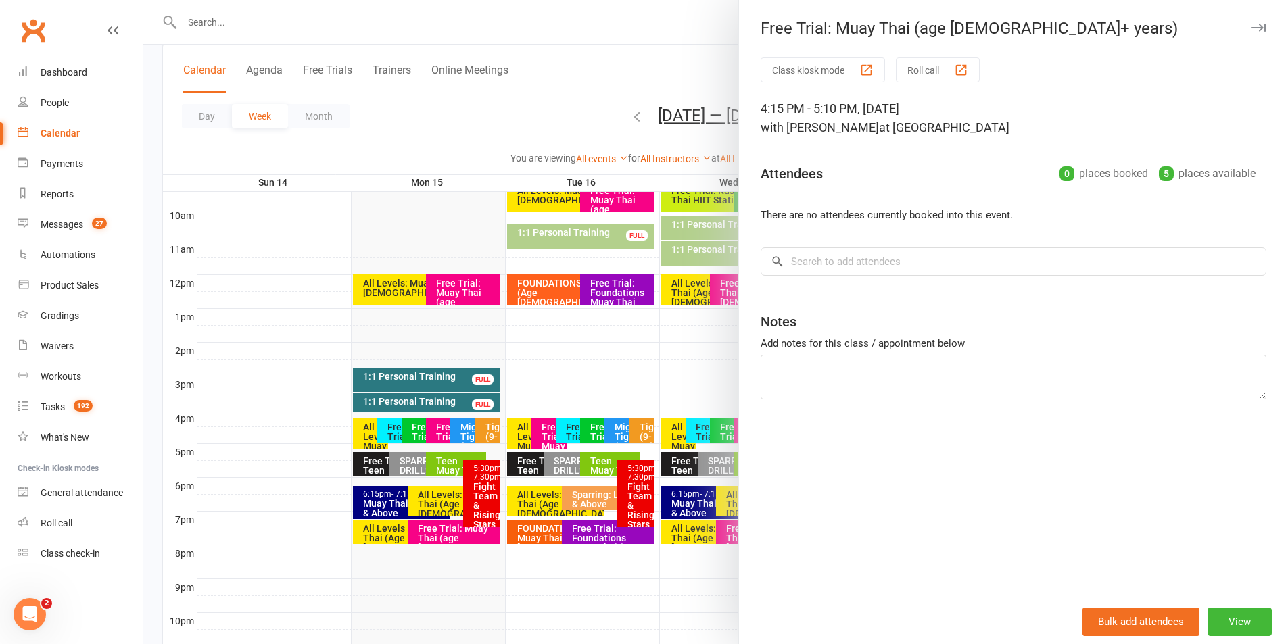
click at [1251, 24] on icon "button" at bounding box center [1258, 28] width 14 height 8
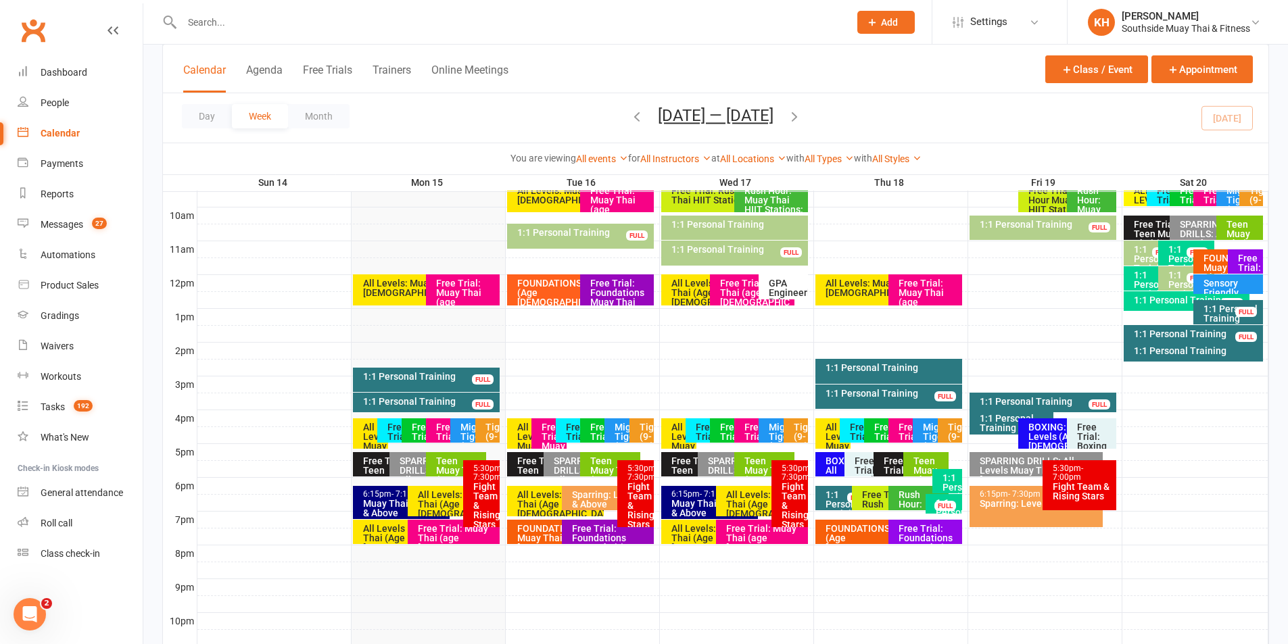
click at [597, 434] on div "Free Trial : Tigers (9-11yrs)" at bounding box center [600, 450] width 23 height 57
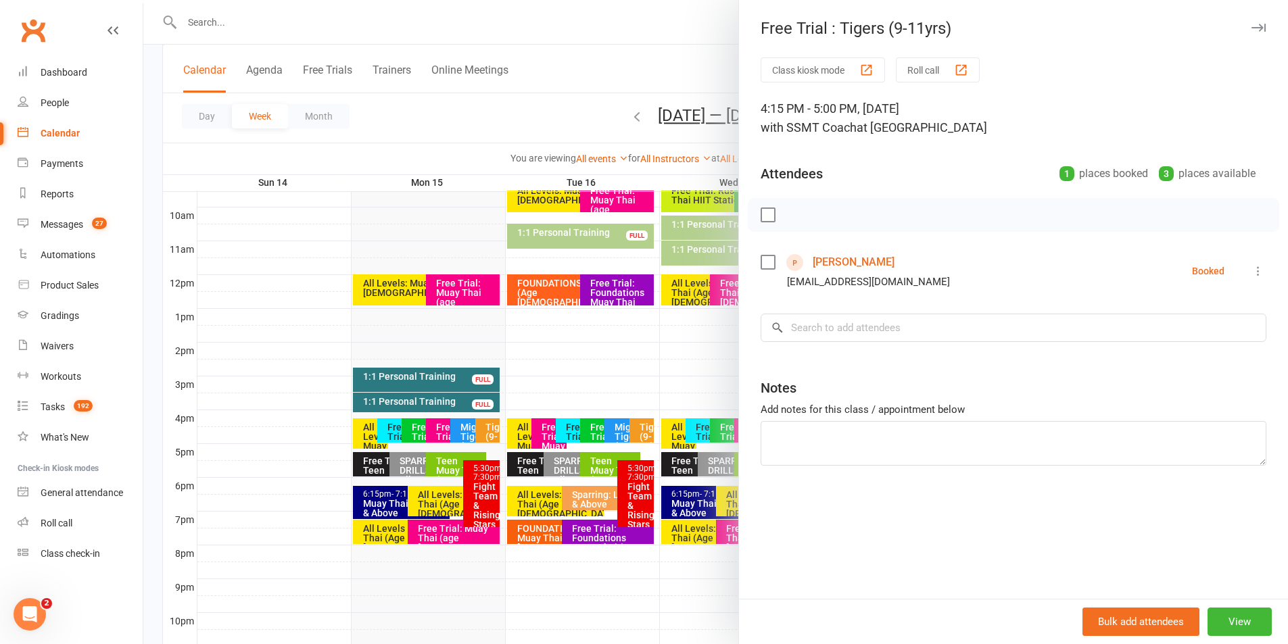
click at [825, 260] on link "Selina Liu" at bounding box center [854, 262] width 82 height 22
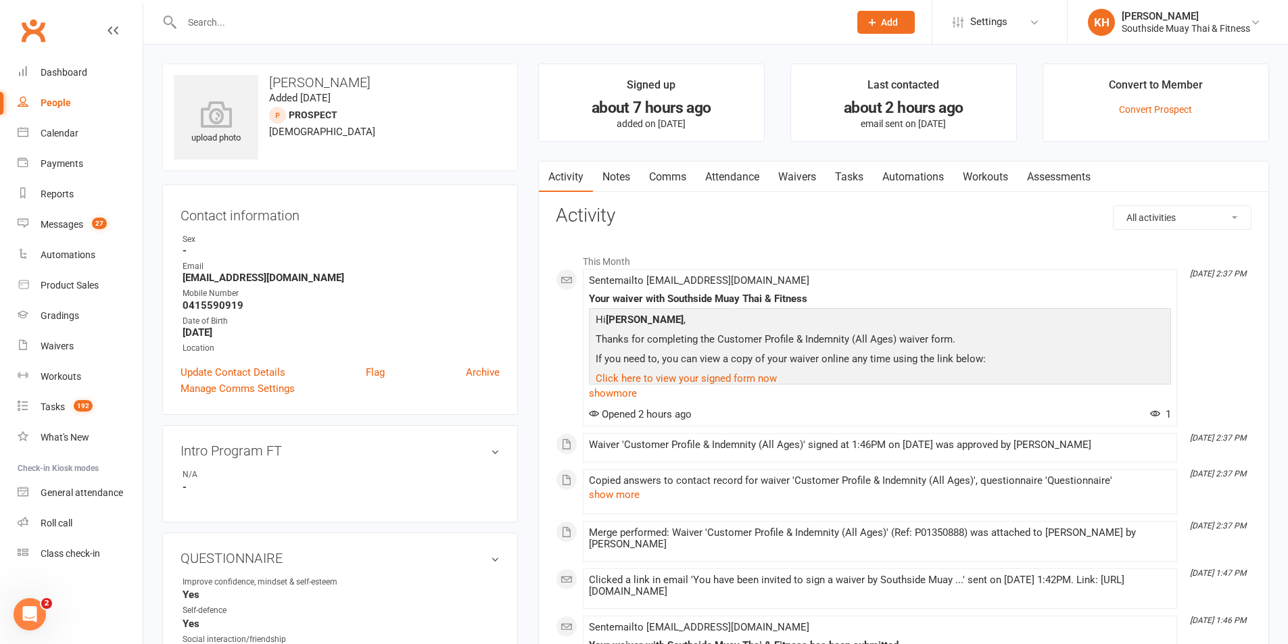
click at [673, 177] on link "Comms" at bounding box center [667, 177] width 56 height 31
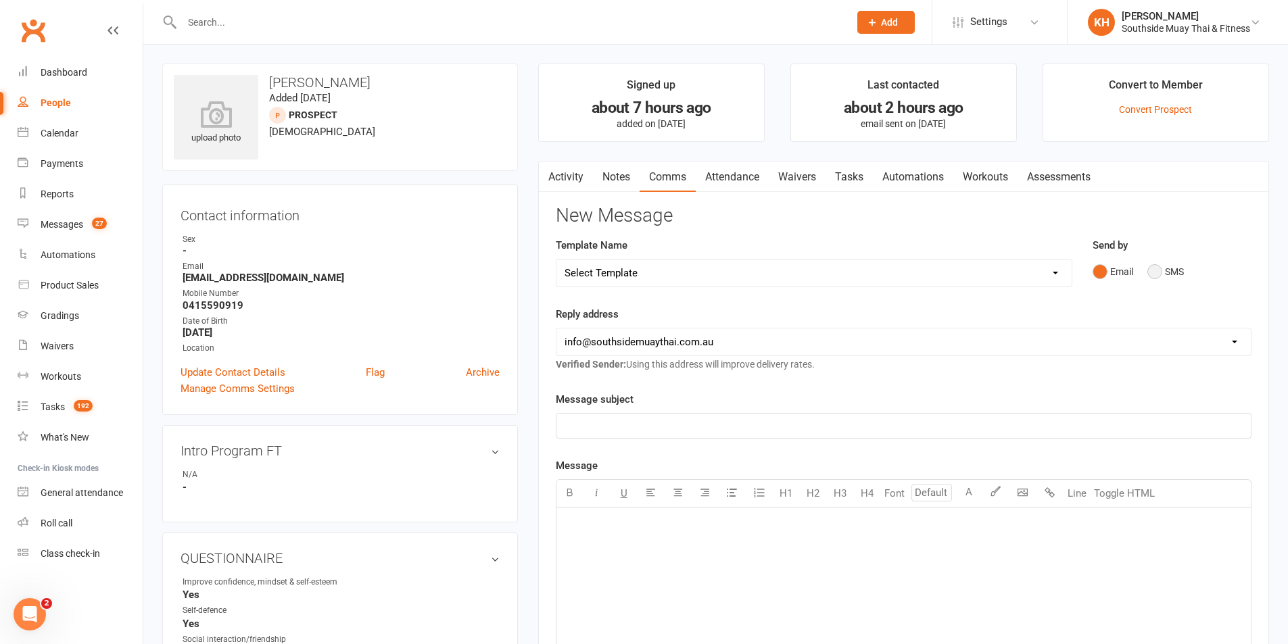
click at [1161, 278] on button "SMS" at bounding box center [1165, 272] width 37 height 26
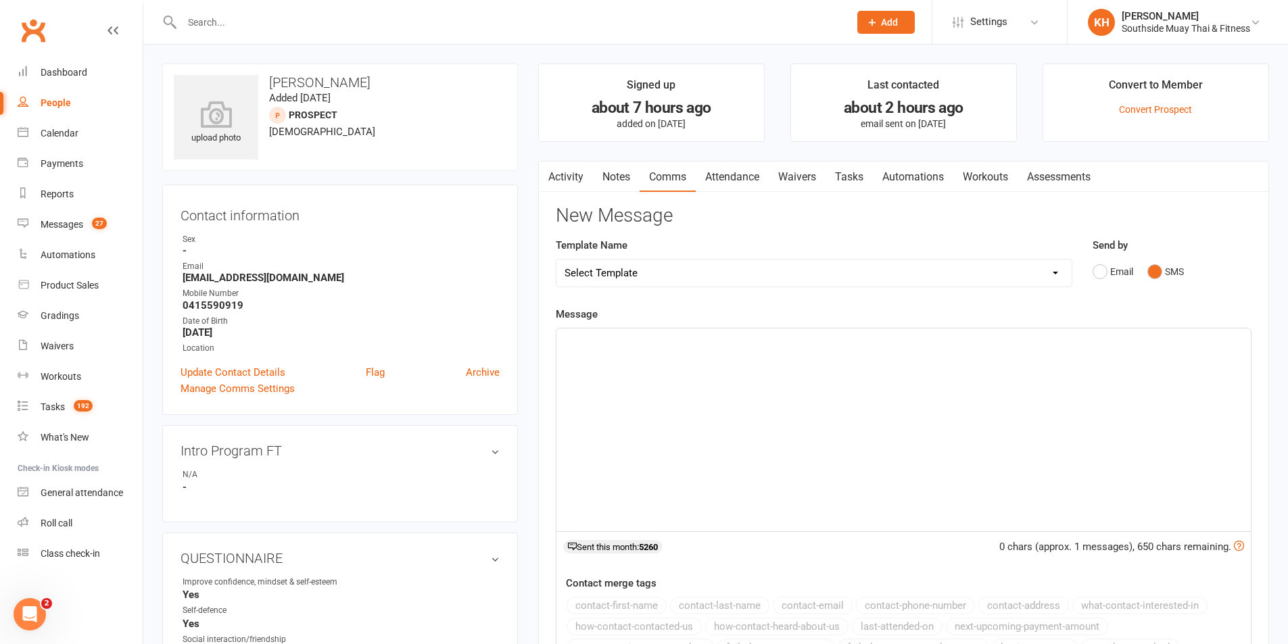
click at [893, 358] on div "﻿" at bounding box center [903, 430] width 694 height 203
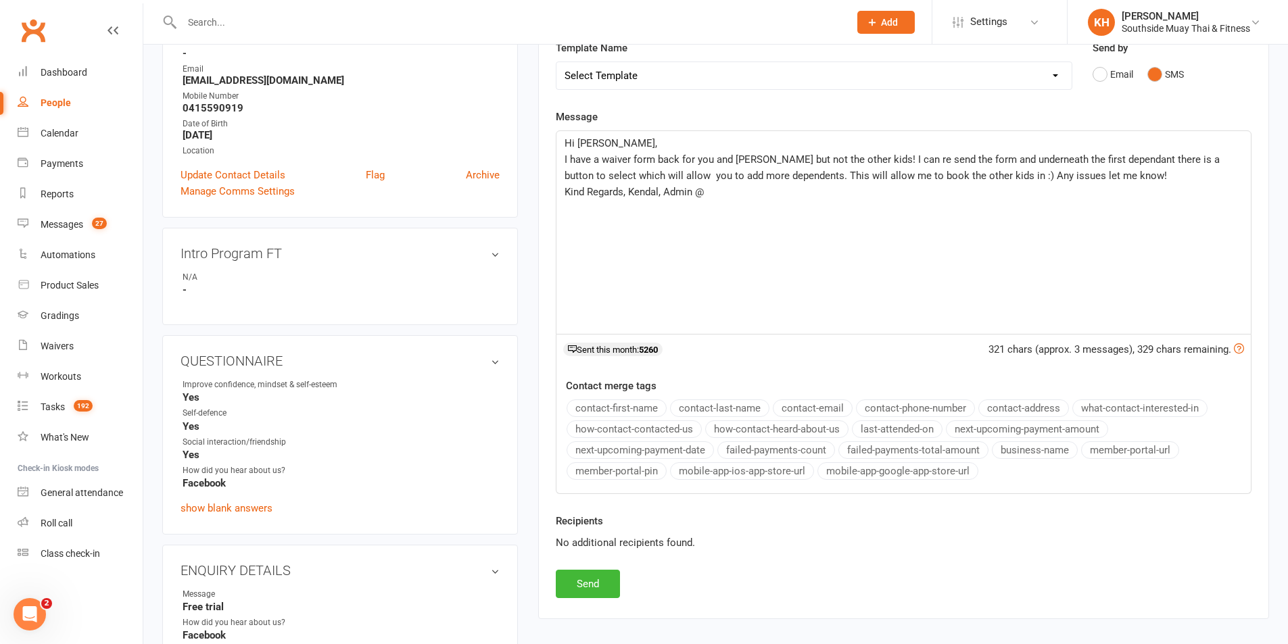
scroll to position [203, 0]
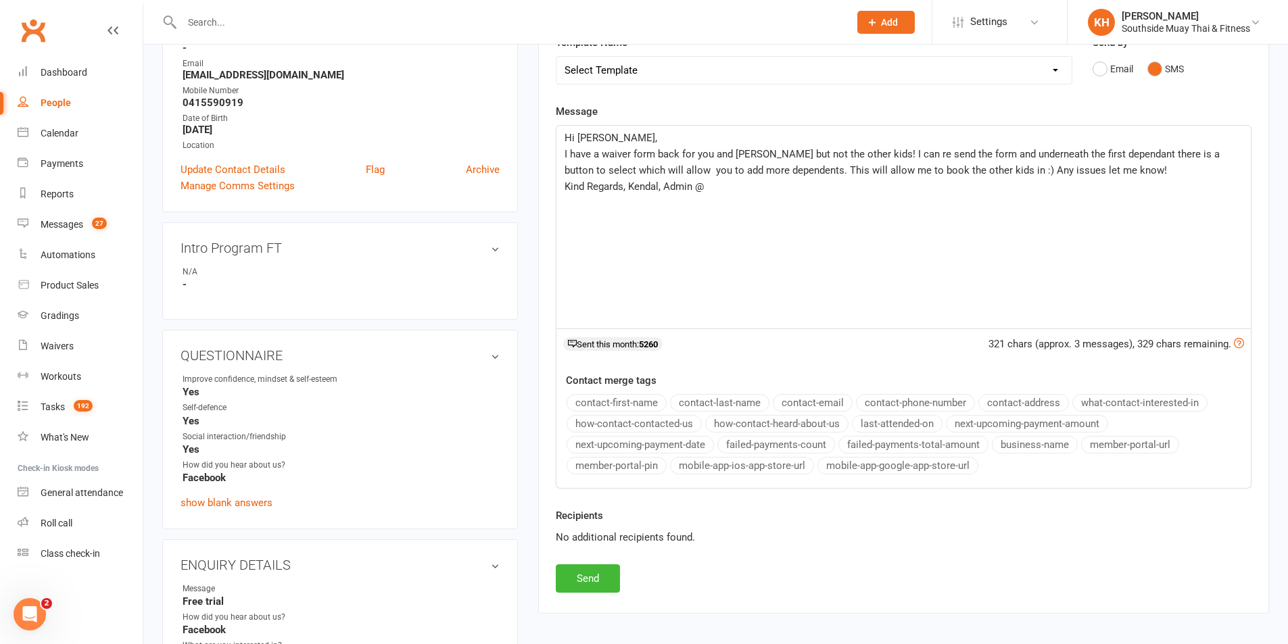
click at [1017, 442] on button "business-name" at bounding box center [1035, 445] width 86 height 18
click at [1118, 150] on span "I have a waiver form back for you and James but not the other kids! I can re se…" at bounding box center [893, 162] width 658 height 28
click at [1136, 170] on p "I have a waiver form back for you and James but not the other kids! I can re se…" at bounding box center [903, 162] width 678 height 32
click at [587, 585] on button "Send" at bounding box center [588, 578] width 64 height 28
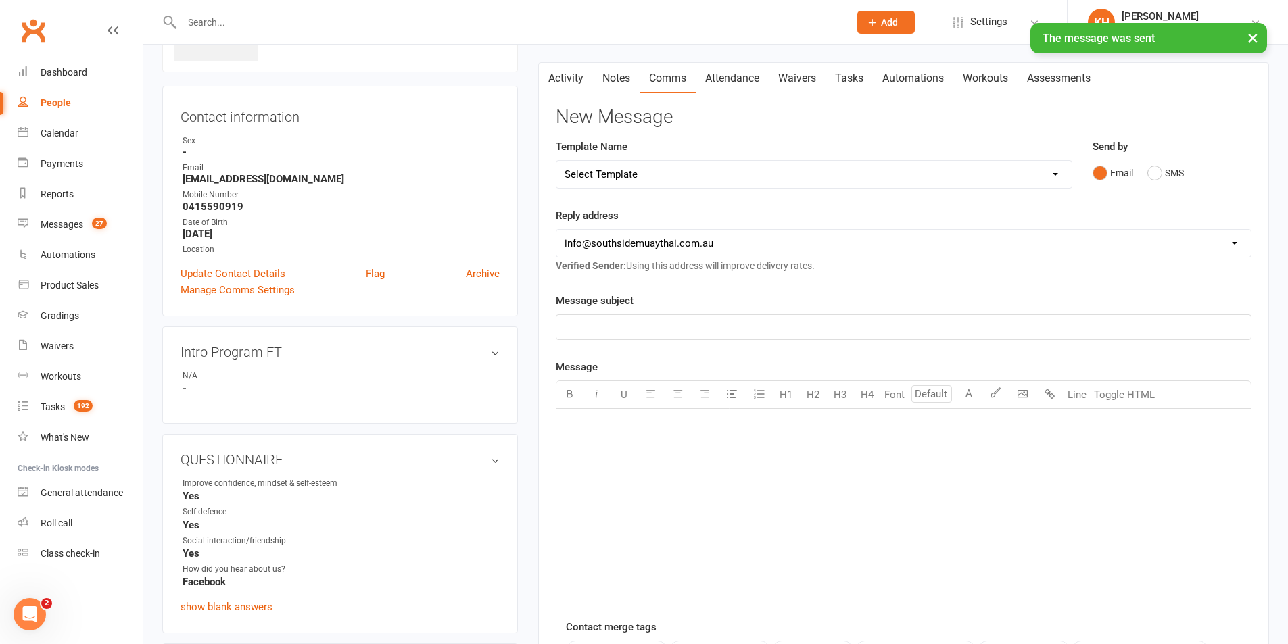
scroll to position [0, 0]
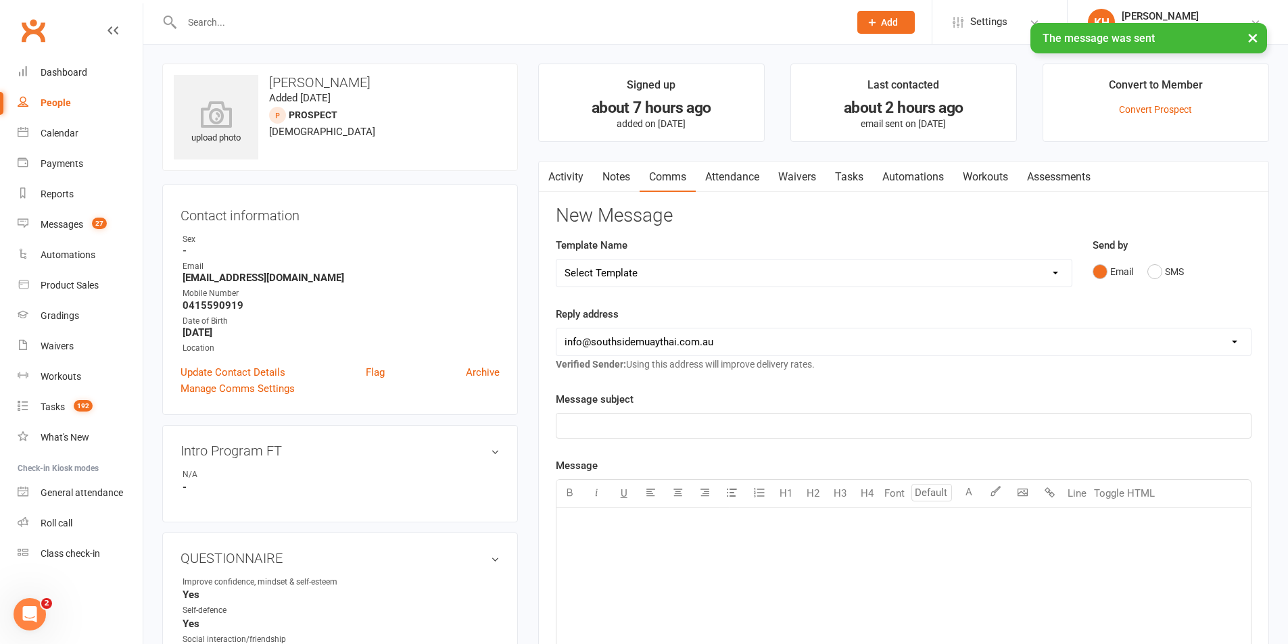
click at [788, 171] on link "Waivers" at bounding box center [797, 177] width 57 height 31
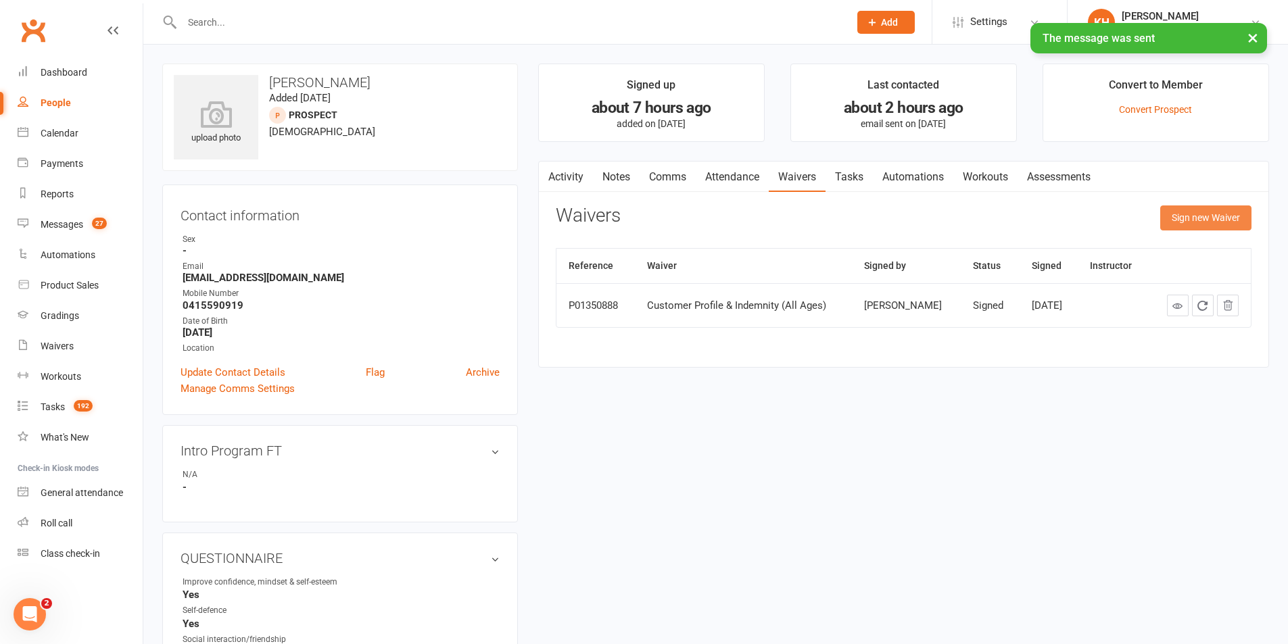
click at [1179, 216] on button "Sign new Waiver" at bounding box center [1205, 217] width 91 height 24
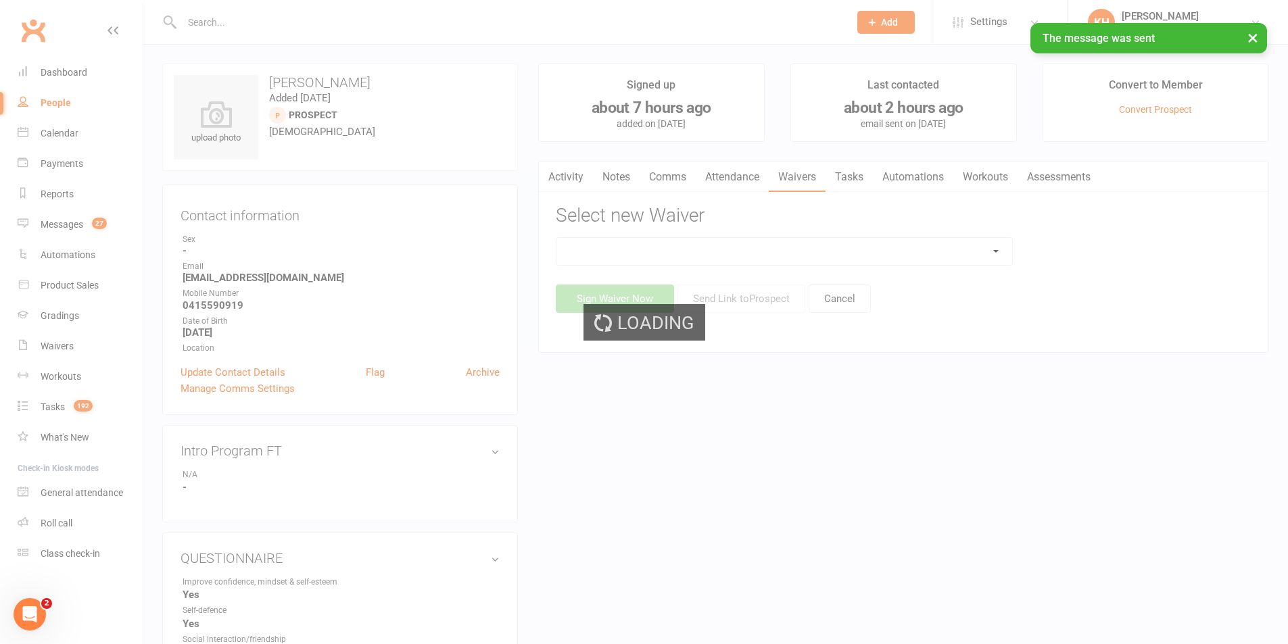
click at [890, 247] on div "Loading" at bounding box center [644, 322] width 1288 height 644
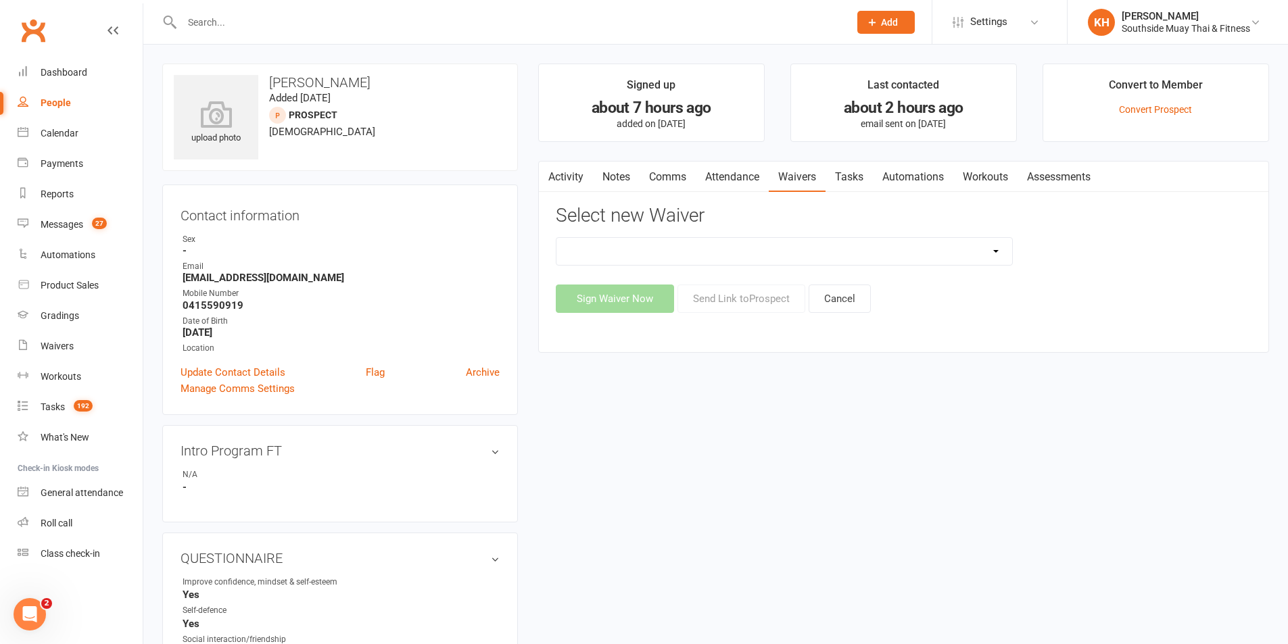
click at [832, 256] on select "10 or 5 Session Pass | Upfront (former member) 10 Session Pass | Upfront (DD Pa…" at bounding box center [784, 251] width 456 height 27
select select "175"
click at [556, 238] on select "10 or 5 Session Pass | Upfront (former member) 10 Session Pass | Upfront (DD Pa…" at bounding box center [784, 251] width 456 height 27
click at [727, 304] on button "Send Link to Prospect" at bounding box center [741, 299] width 128 height 28
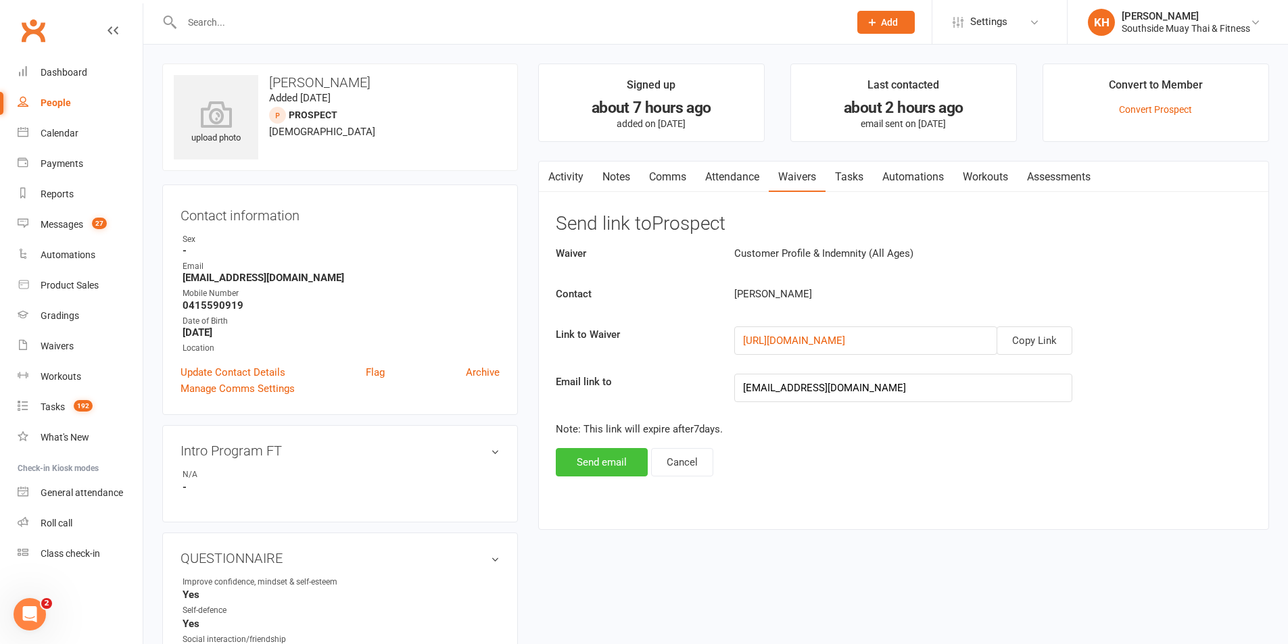
click at [619, 459] on button "Send email" at bounding box center [602, 462] width 92 height 28
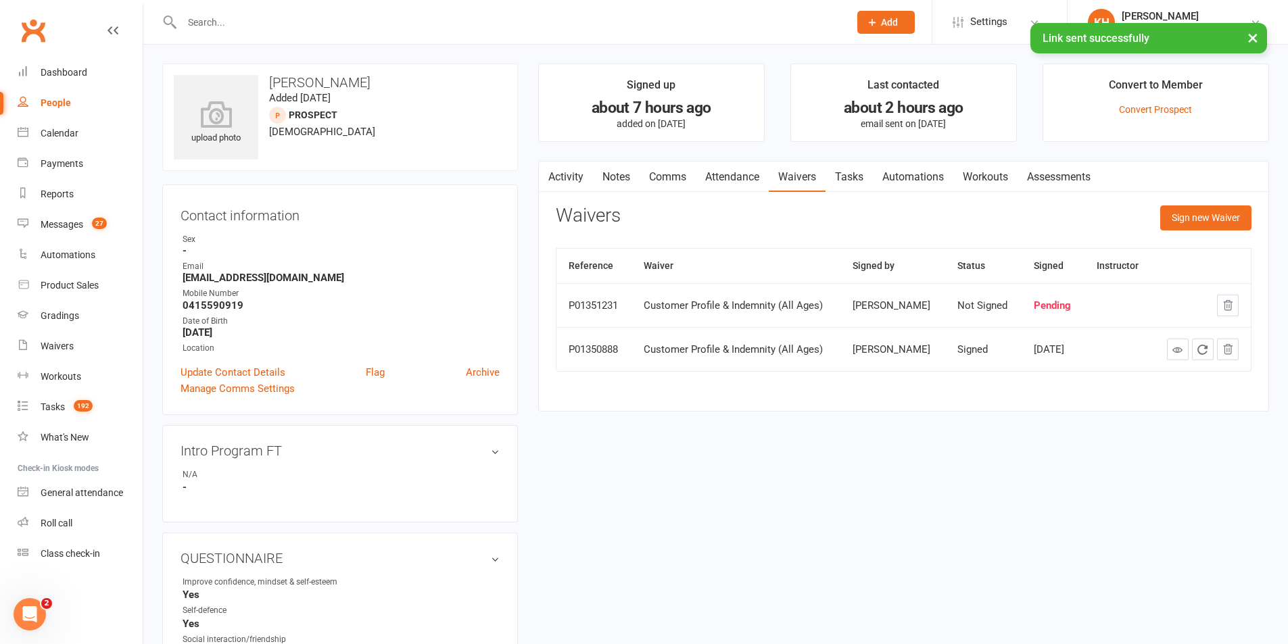
click at [854, 182] on link "Tasks" at bounding box center [848, 177] width 47 height 31
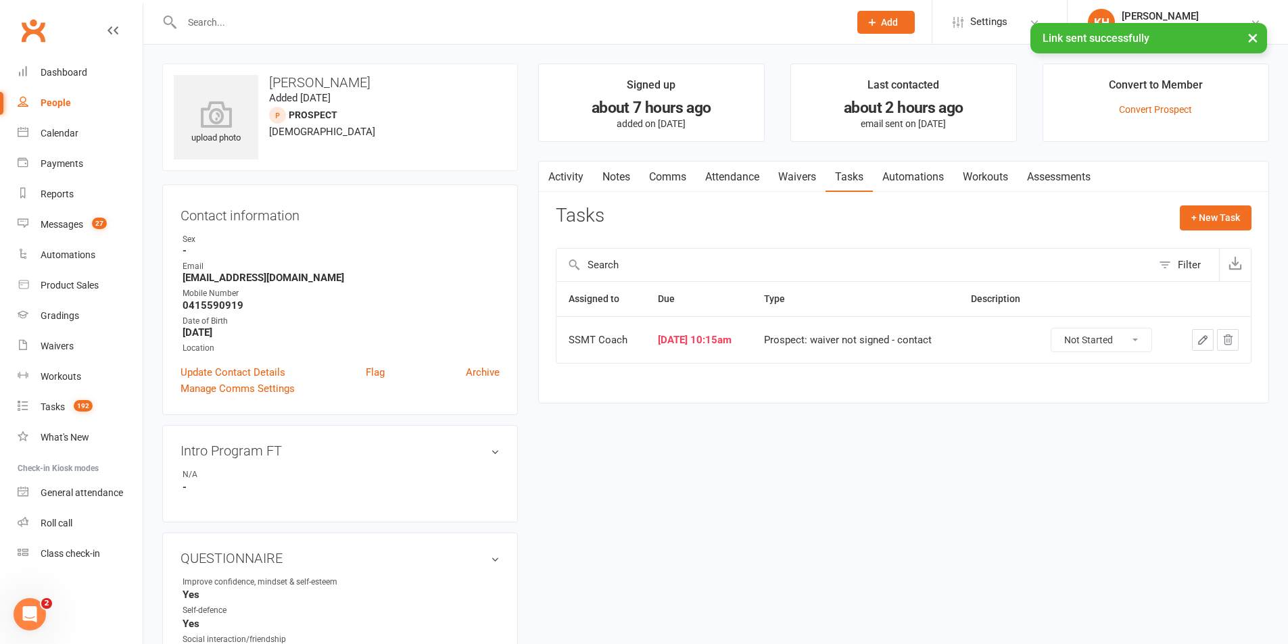
click at [566, 178] on link "Activity" at bounding box center [566, 177] width 54 height 31
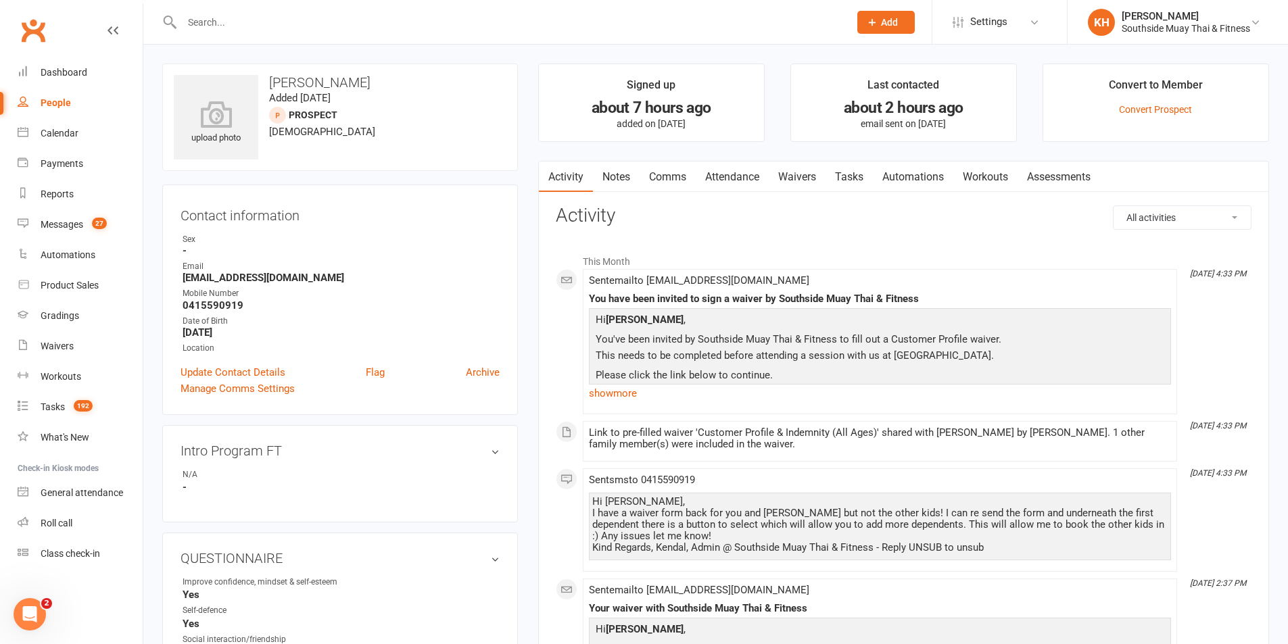
click at [245, 20] on input "text" at bounding box center [509, 22] width 662 height 19
paste input "Prabhat Bhattarai"
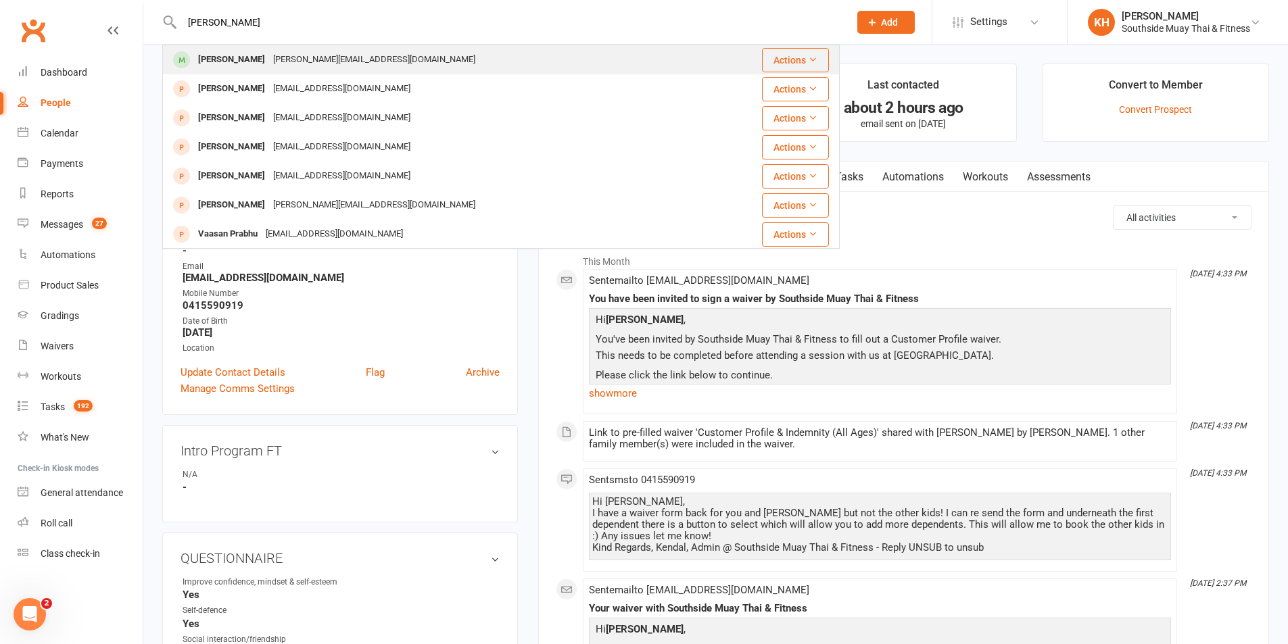
type input "Prabhat Bhattarai"
click at [227, 67] on div "Prabhat Bhattarai" at bounding box center [231, 60] width 75 height 20
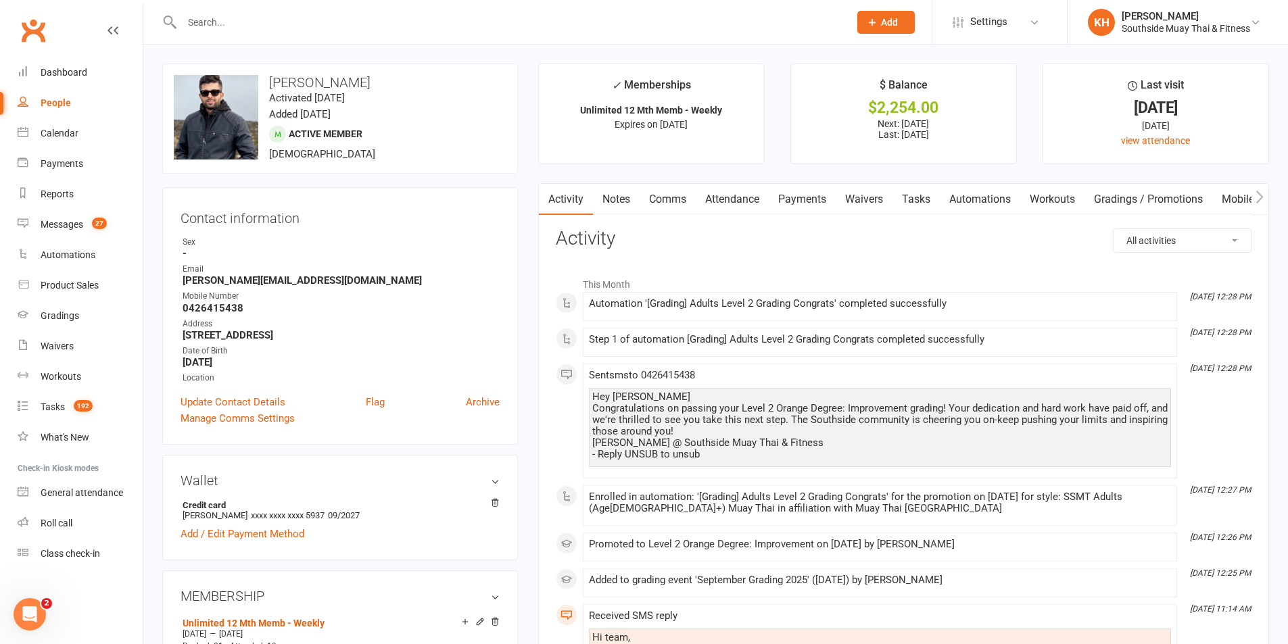
click at [796, 199] on link "Payments" at bounding box center [802, 199] width 67 height 31
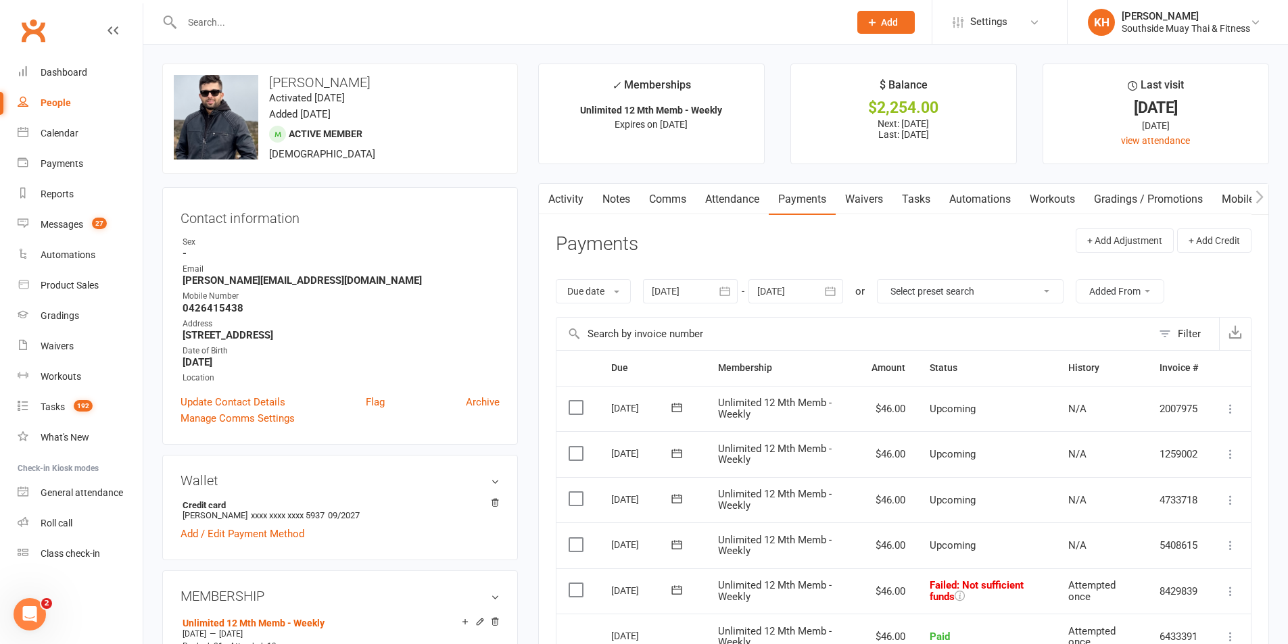
click at [652, 195] on link "Comms" at bounding box center [667, 199] width 56 height 31
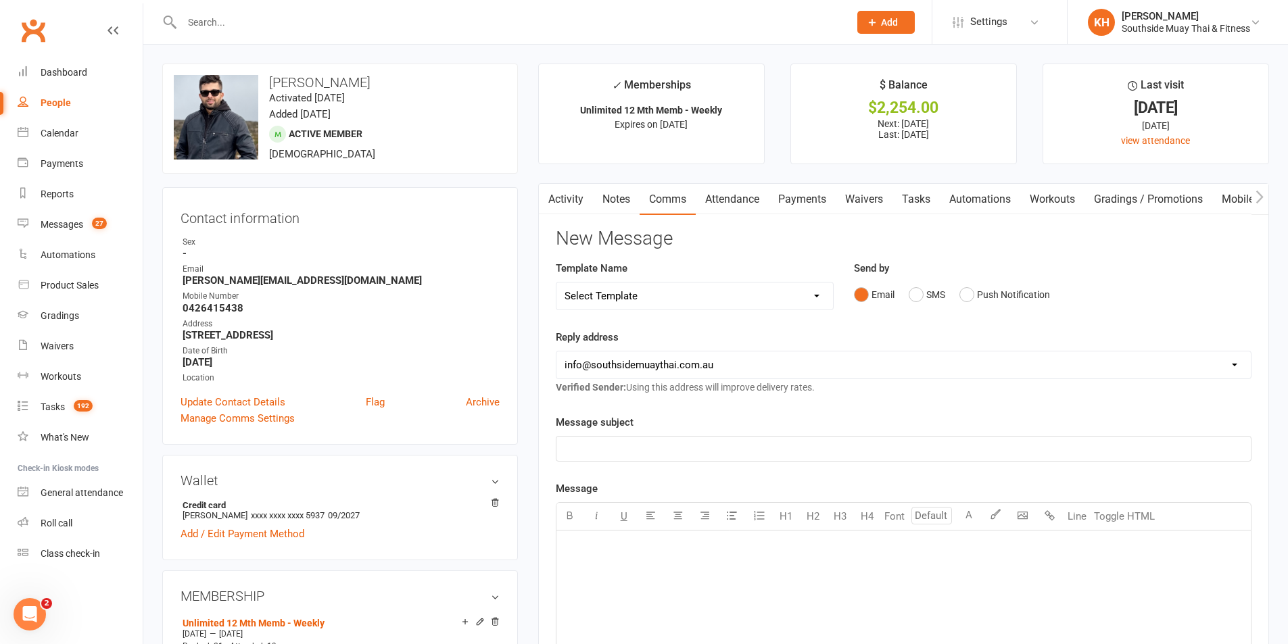
click at [797, 199] on link "Payments" at bounding box center [802, 199] width 67 height 31
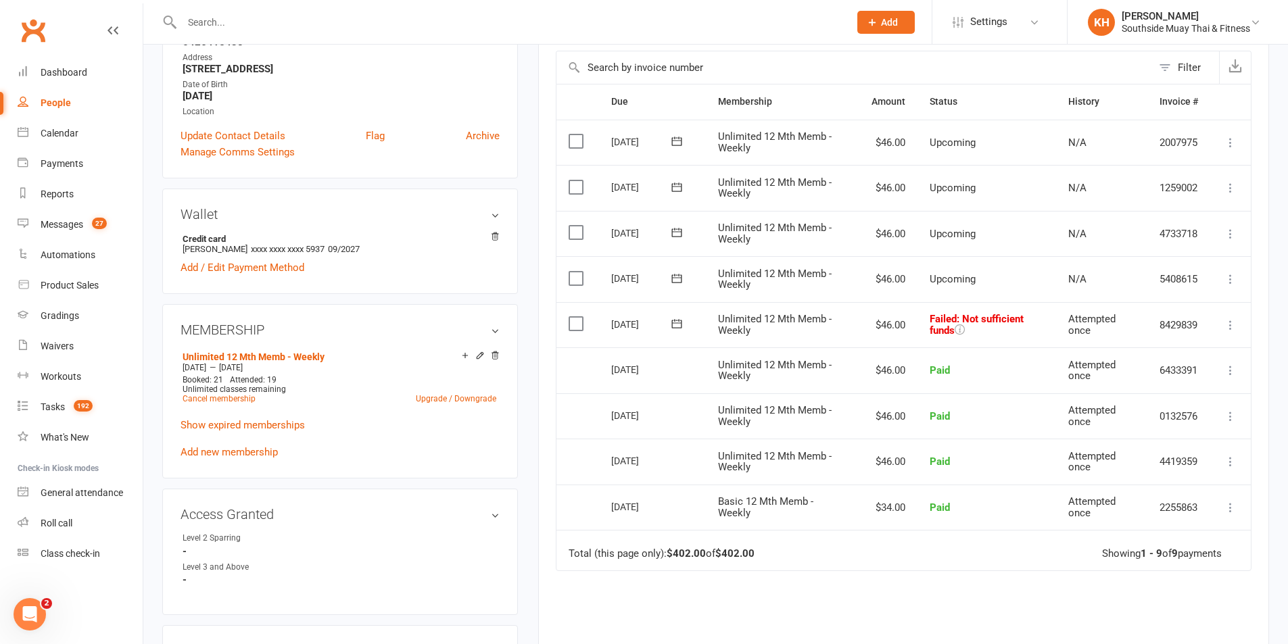
scroll to position [270, 0]
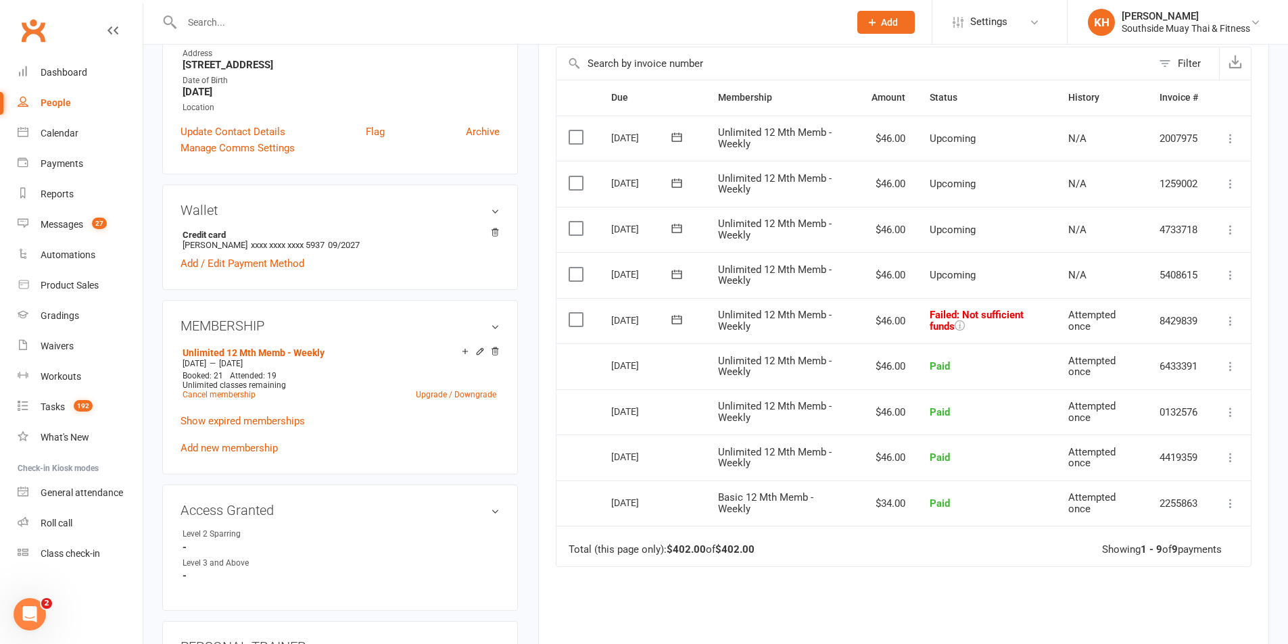
click at [1234, 322] on icon at bounding box center [1231, 321] width 14 height 14
click at [1158, 447] on link "Retry now" at bounding box center [1171, 455] width 134 height 27
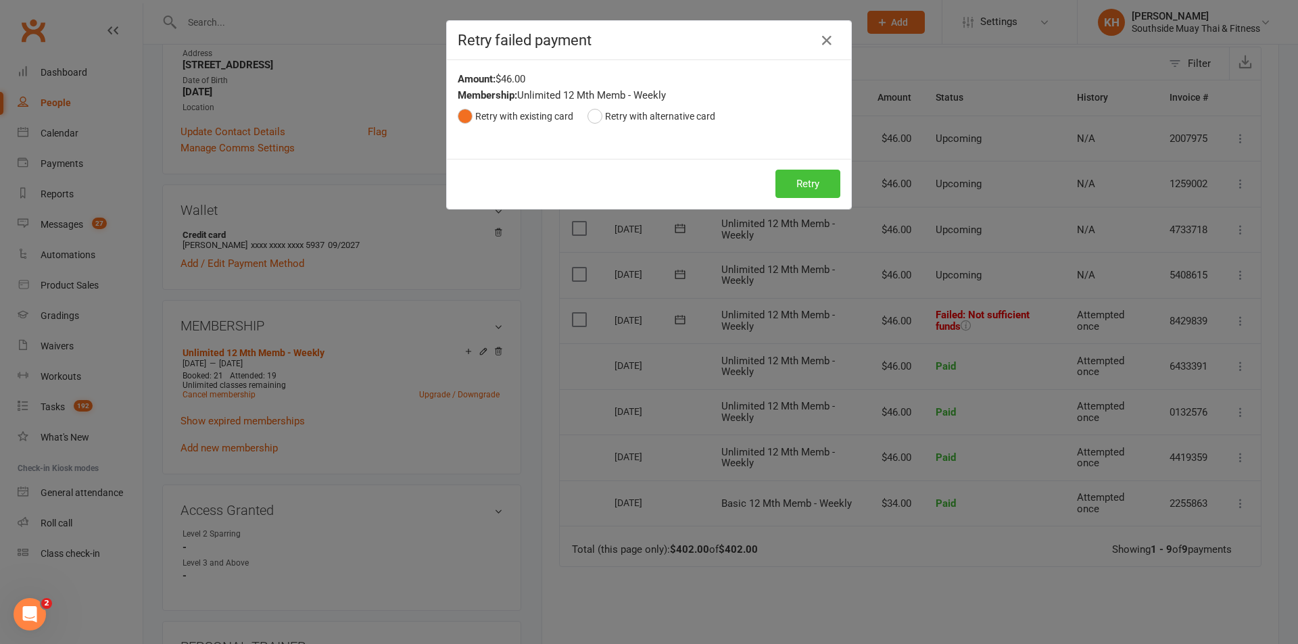
click at [825, 185] on button "Retry" at bounding box center [807, 184] width 65 height 28
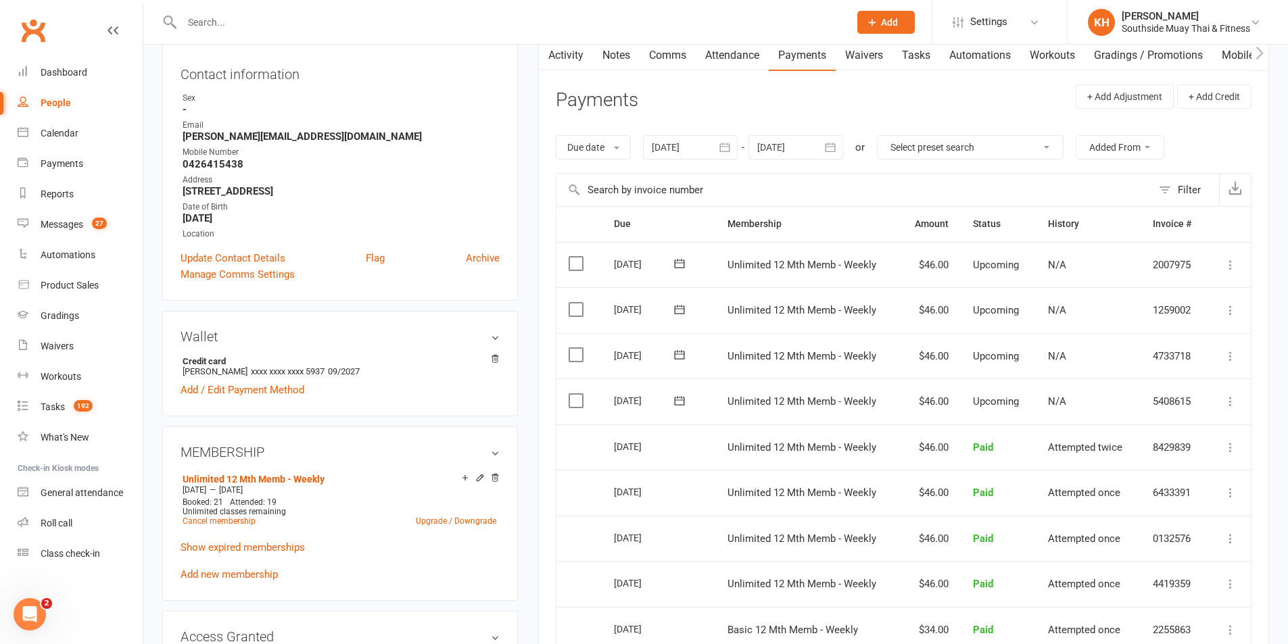
scroll to position [0, 0]
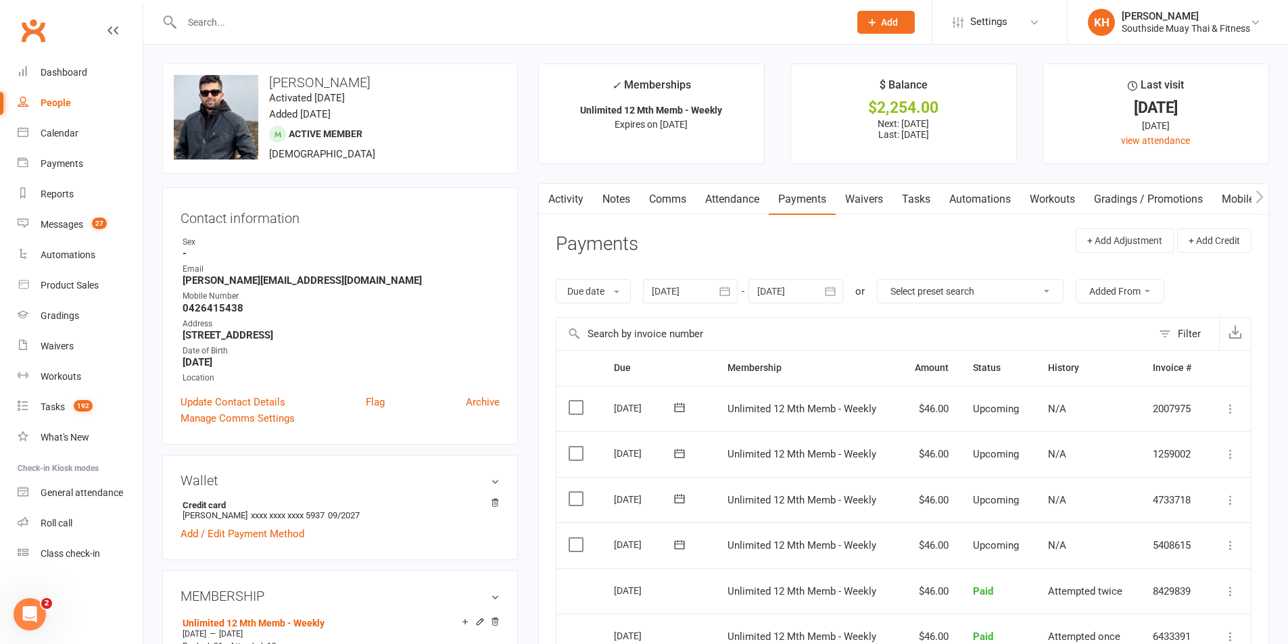
click at [562, 198] on link "Activity" at bounding box center [566, 199] width 54 height 31
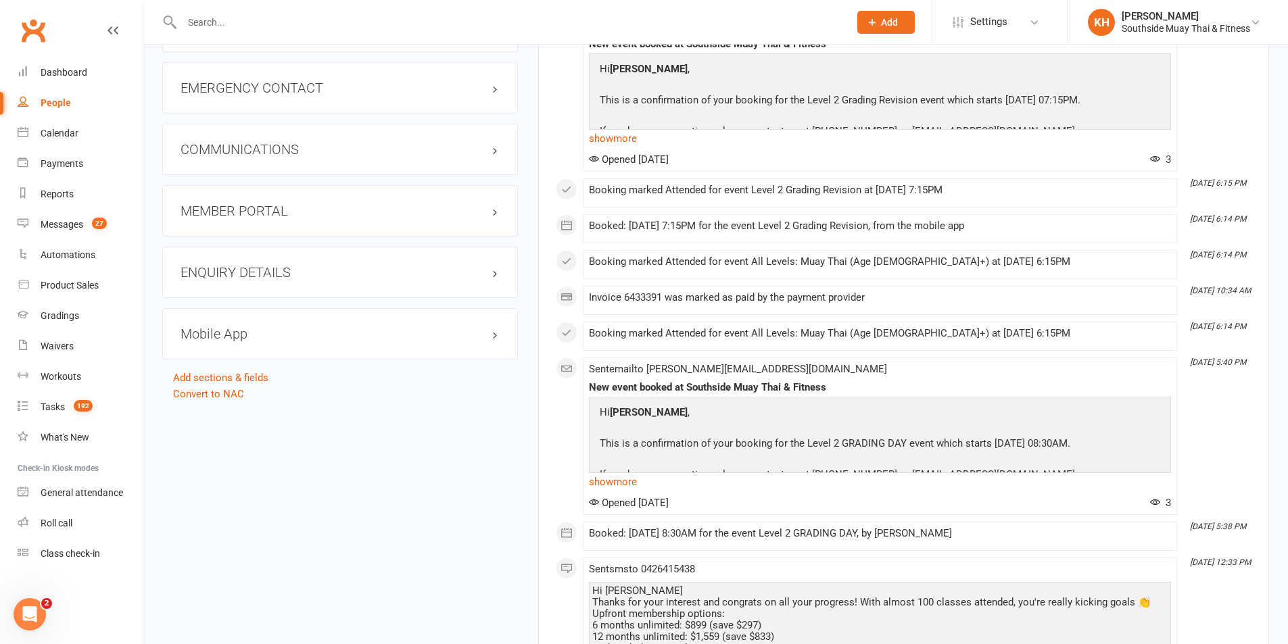
scroll to position [1555, 0]
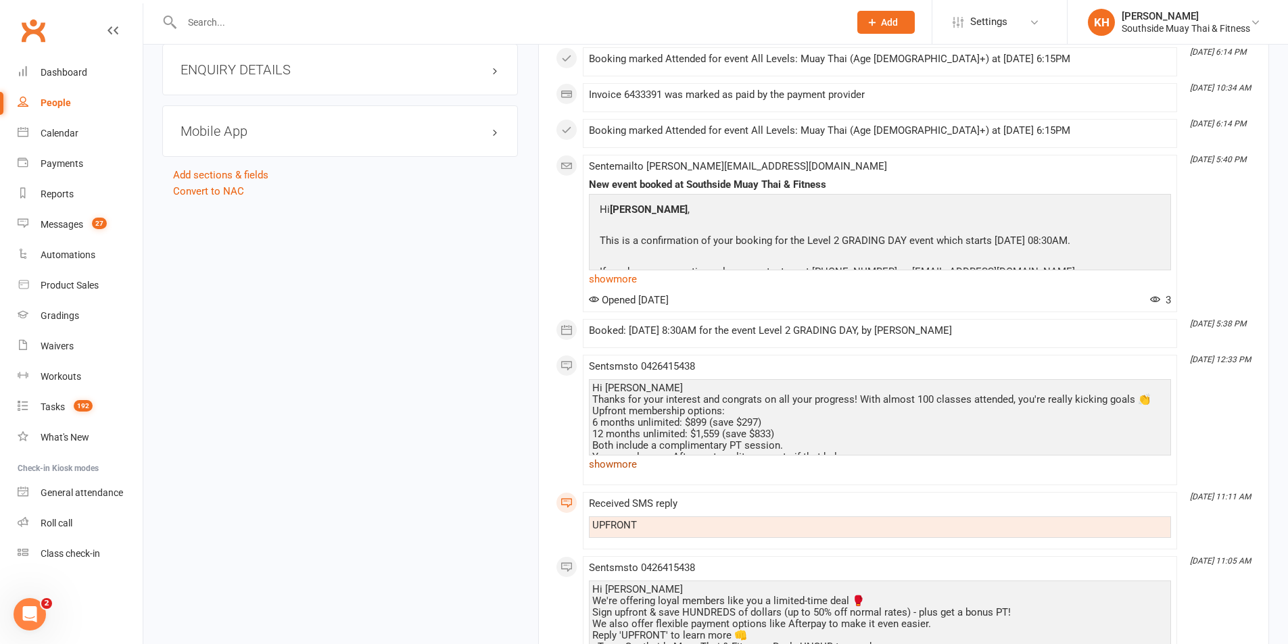
click at [614, 460] on link "show more" at bounding box center [880, 464] width 582 height 19
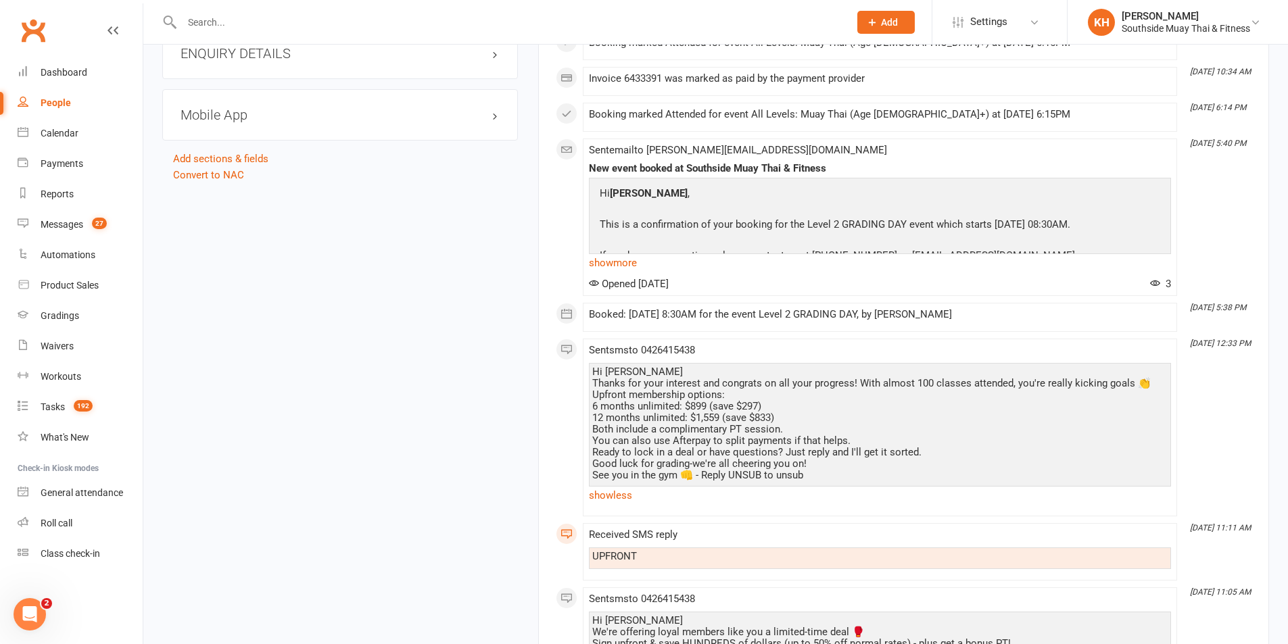
scroll to position [1622, 0]
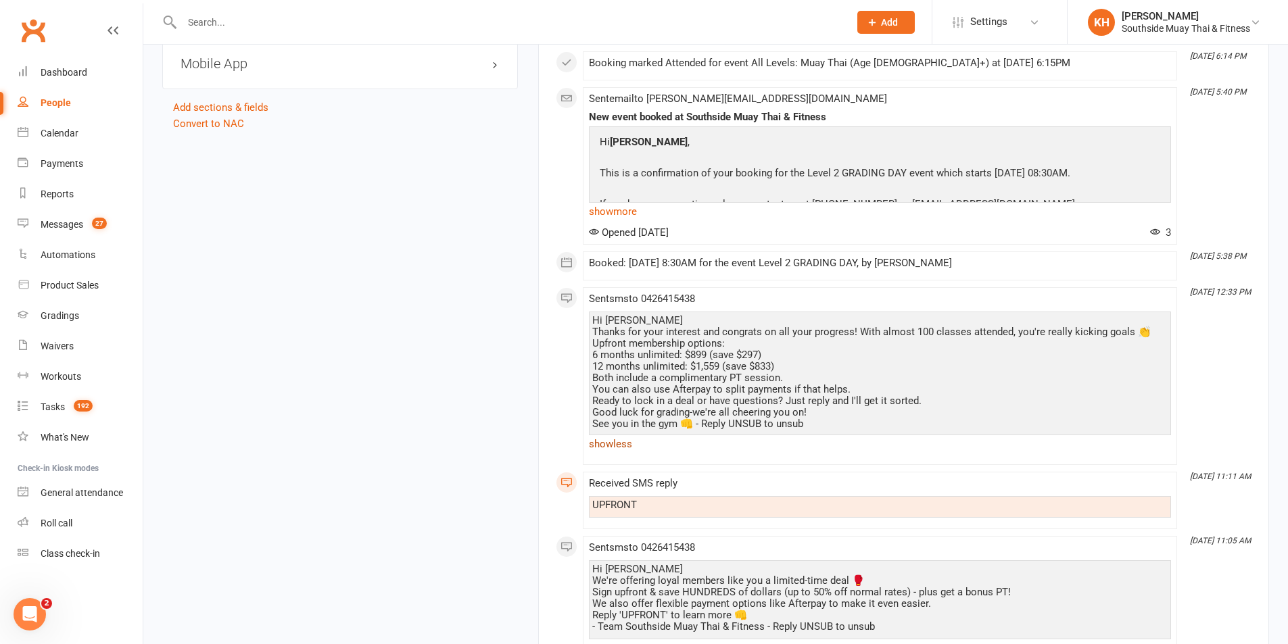
click at [600, 440] on link "show less" at bounding box center [880, 444] width 582 height 19
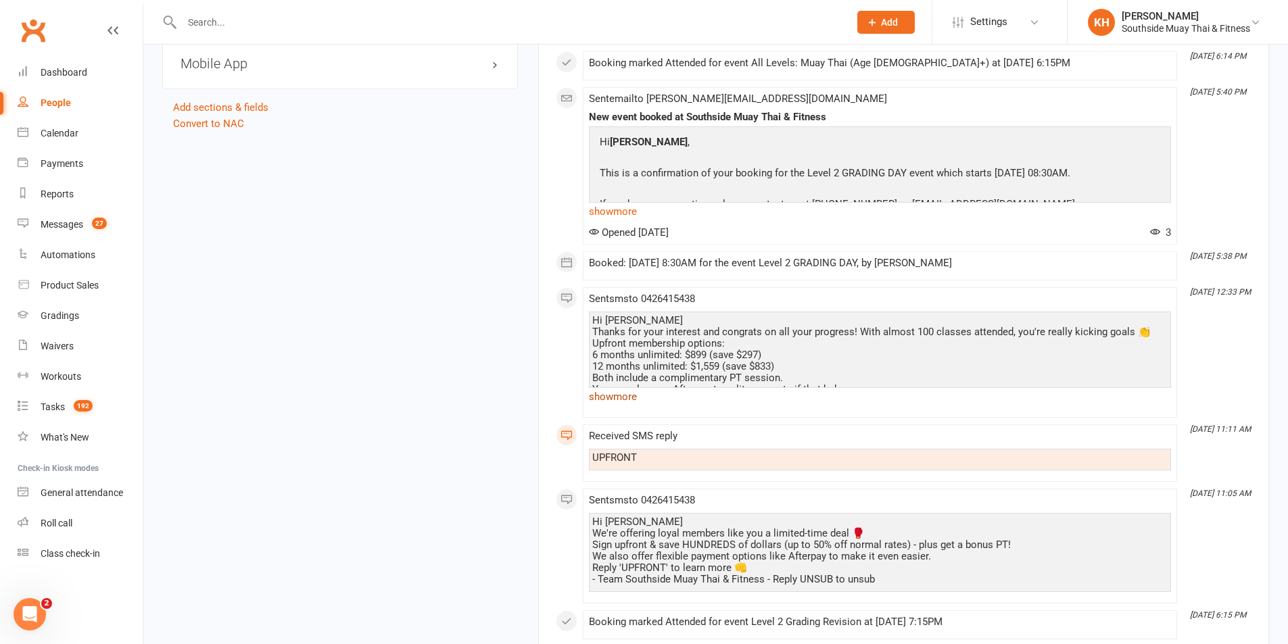
click at [616, 401] on link "show more" at bounding box center [880, 396] width 582 height 19
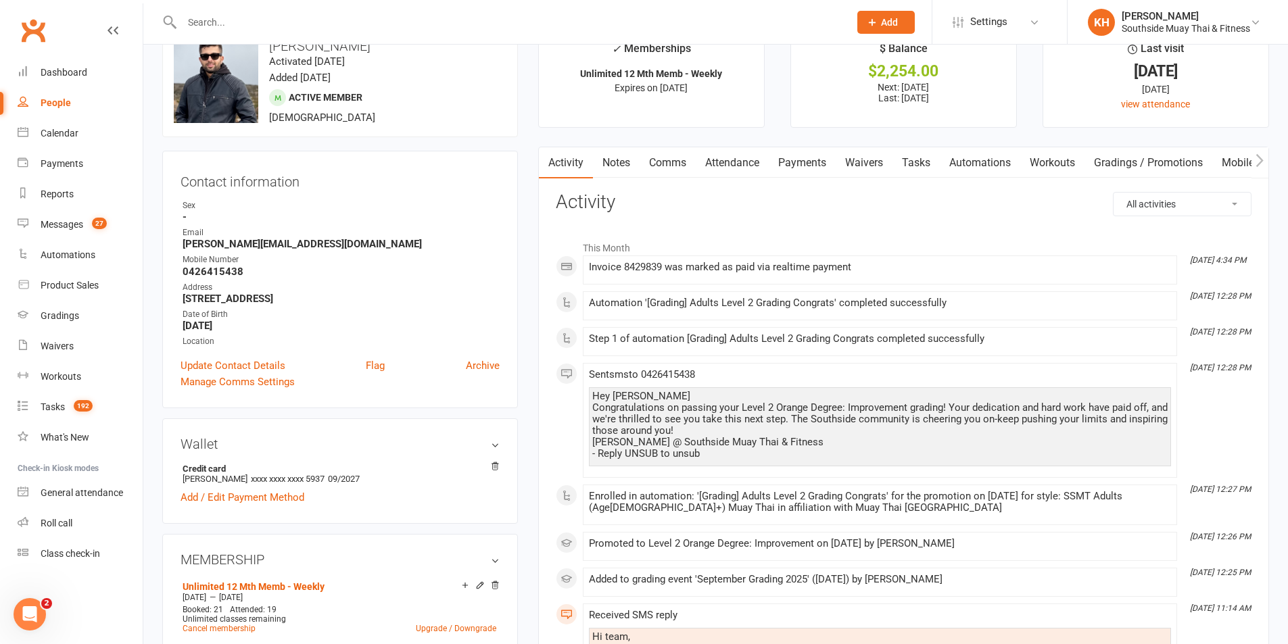
scroll to position [0, 0]
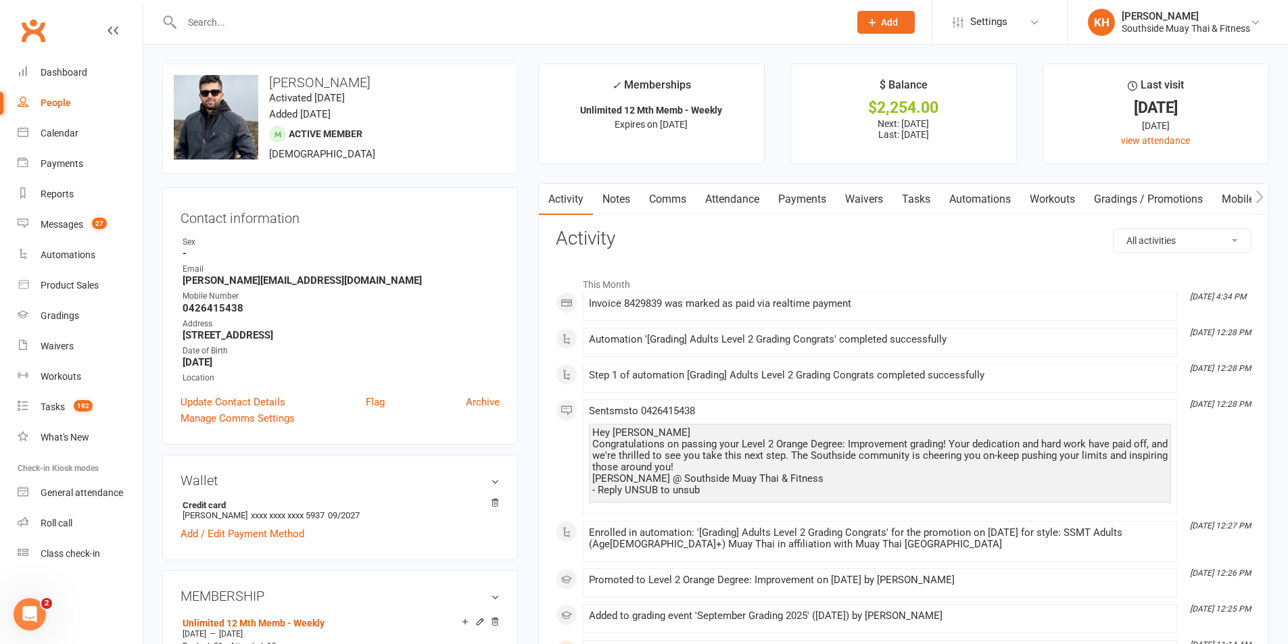
click at [793, 197] on link "Payments" at bounding box center [802, 199] width 67 height 31
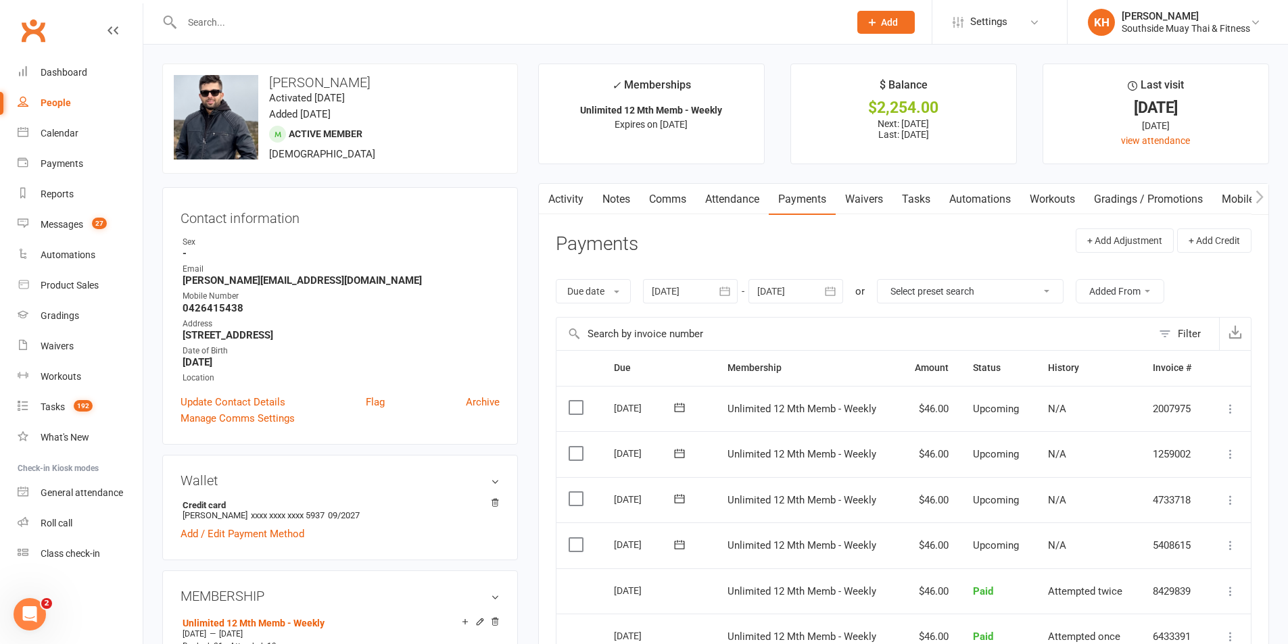
click at [548, 195] on icon "button" at bounding box center [547, 197] width 8 height 14
click at [585, 198] on link "Activity" at bounding box center [566, 199] width 54 height 31
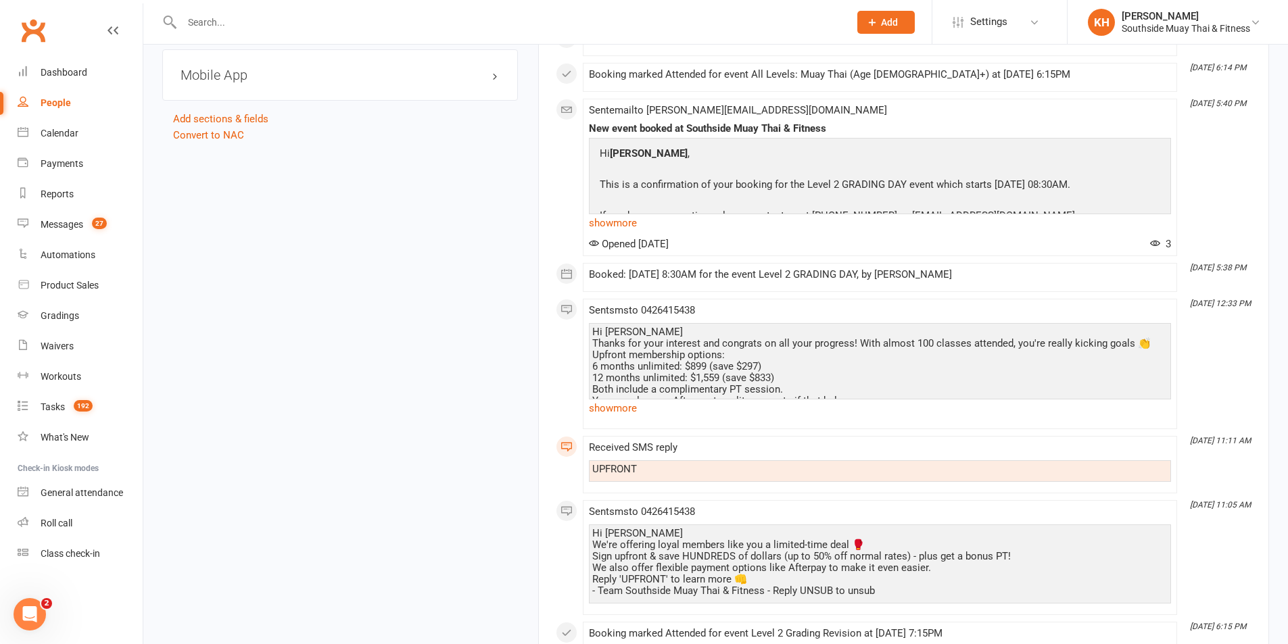
scroll to position [1622, 0]
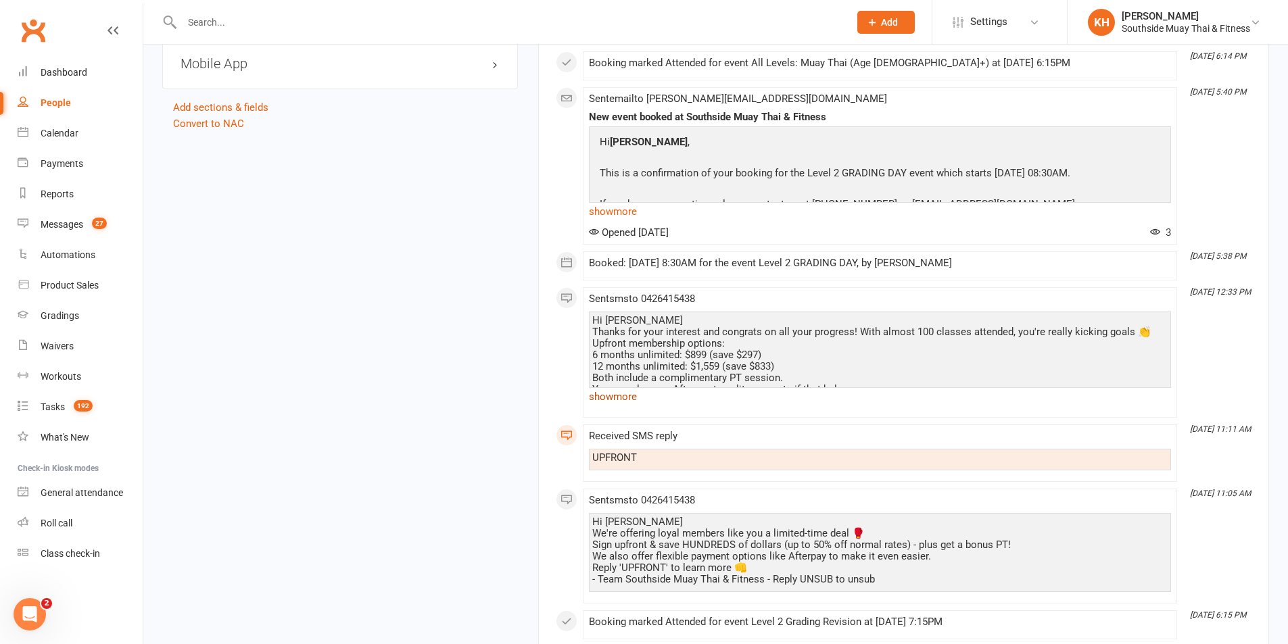
click at [610, 393] on link "show more" at bounding box center [880, 396] width 582 height 19
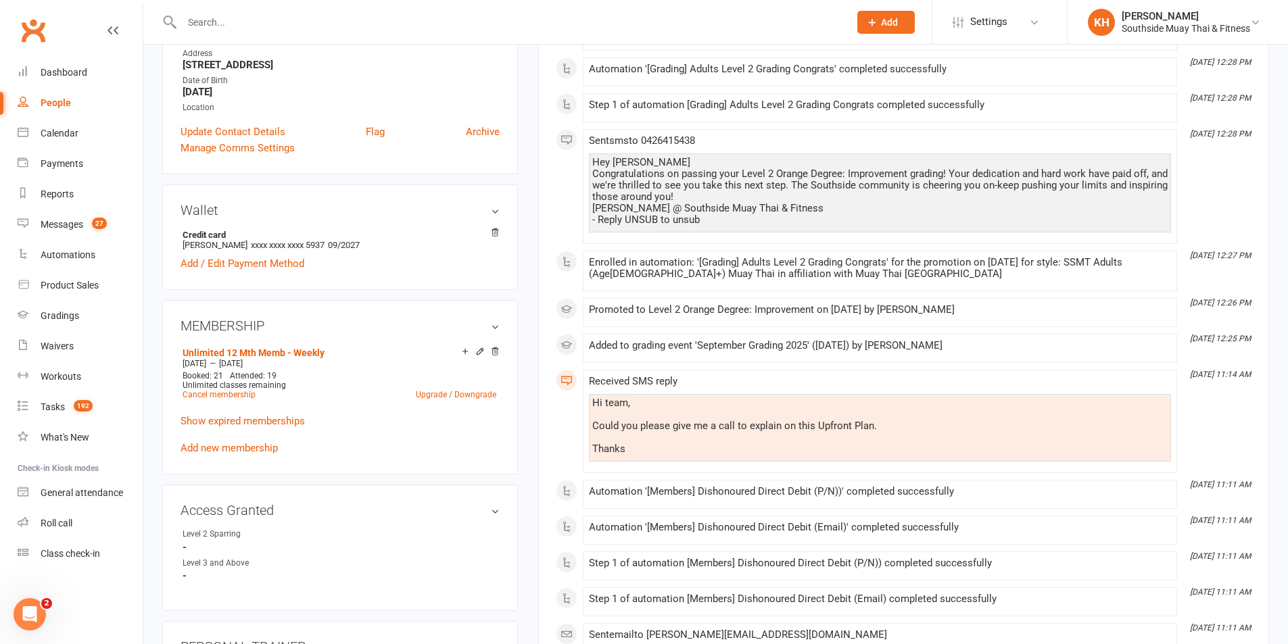
scroll to position [0, 0]
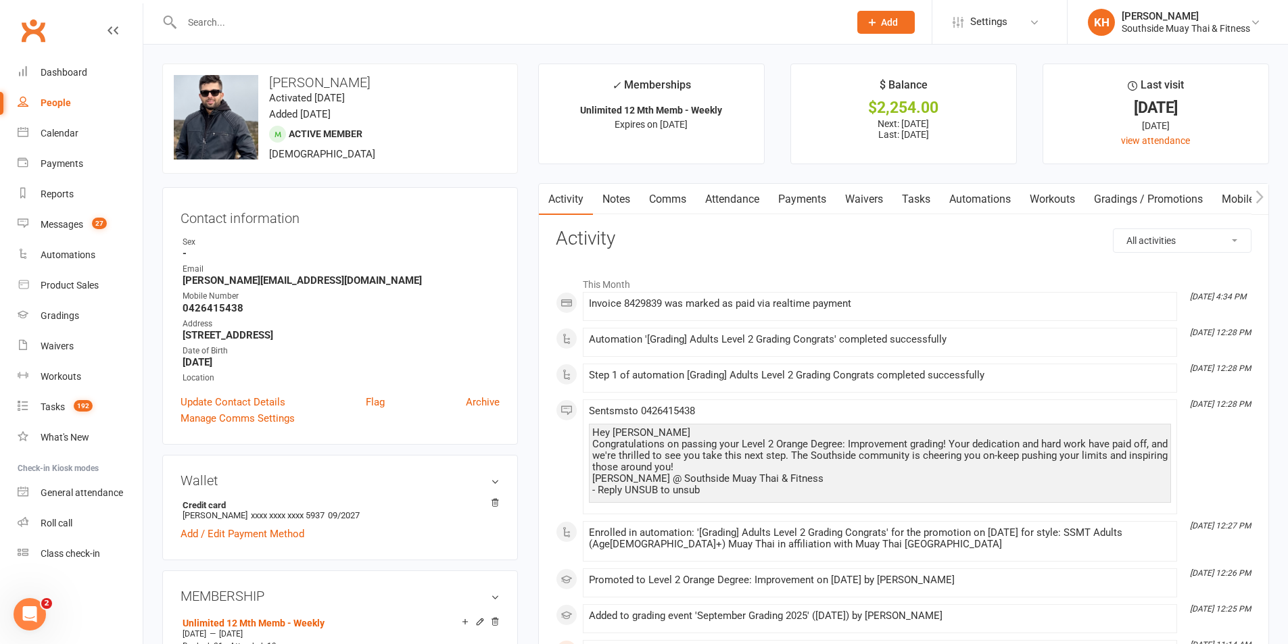
click at [788, 203] on link "Payments" at bounding box center [802, 199] width 67 height 31
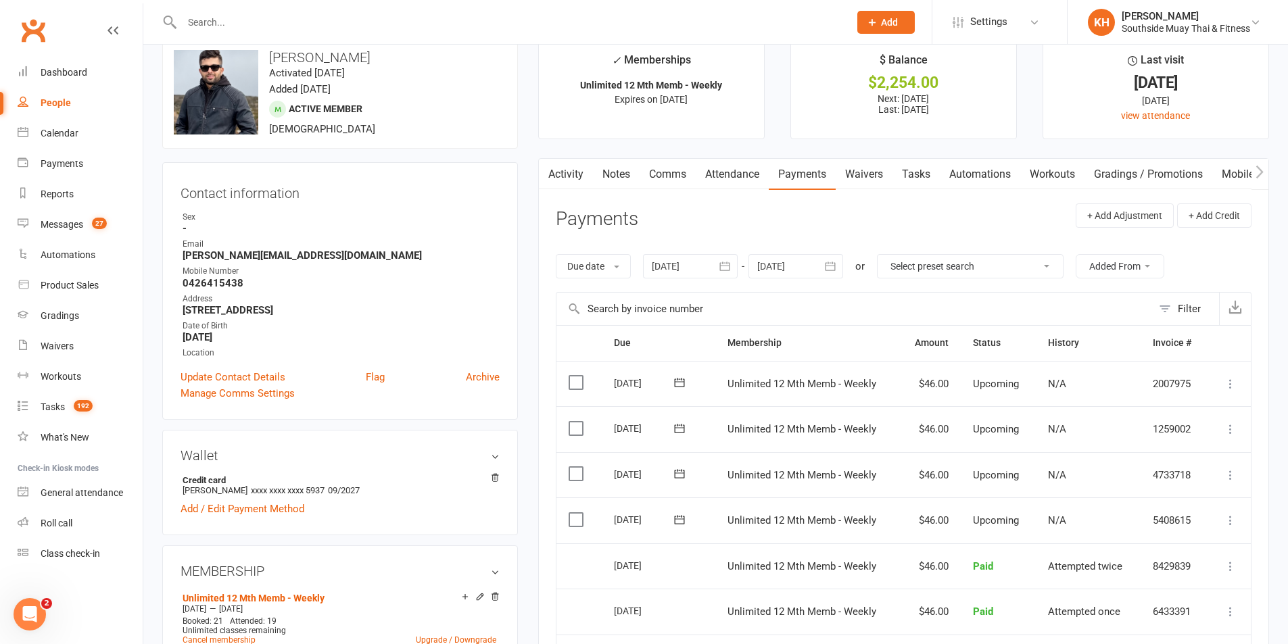
scroll to position [68, 0]
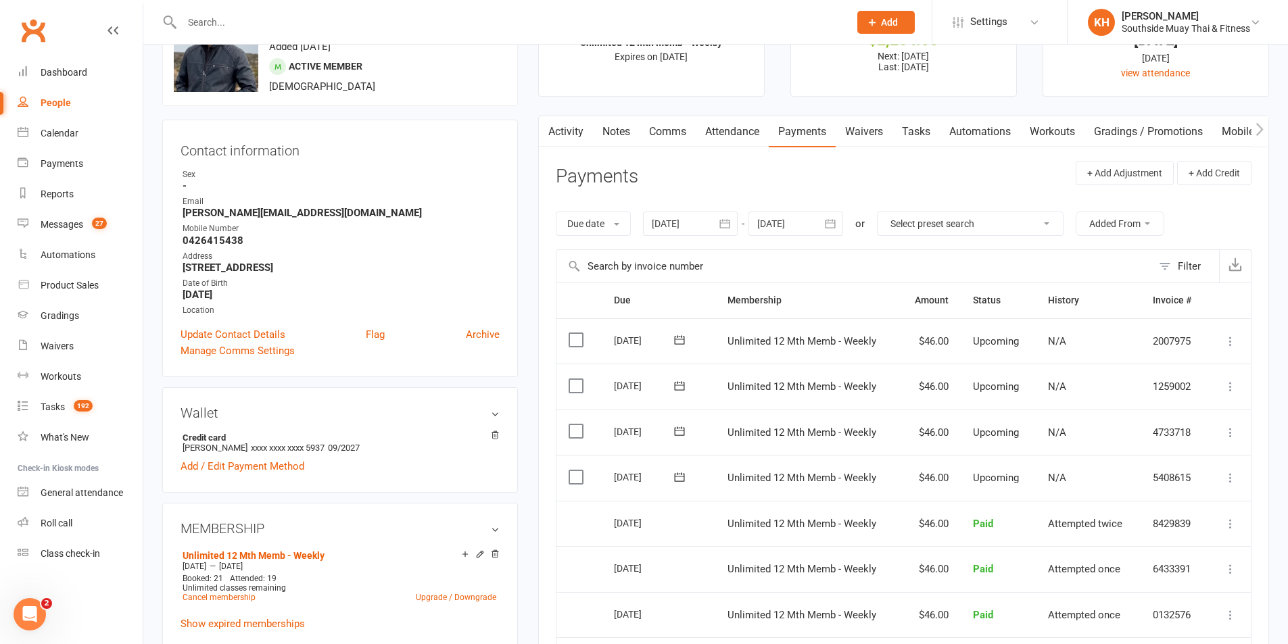
click at [560, 124] on link "Activity" at bounding box center [566, 131] width 54 height 31
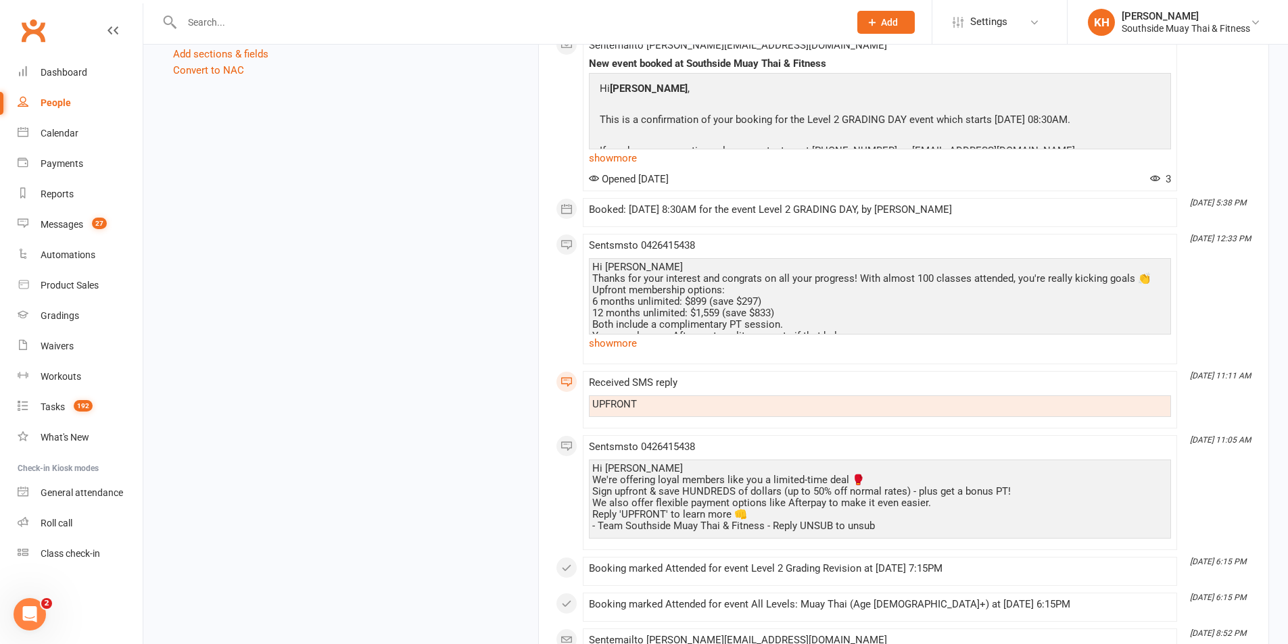
scroll to position [1672, 0]
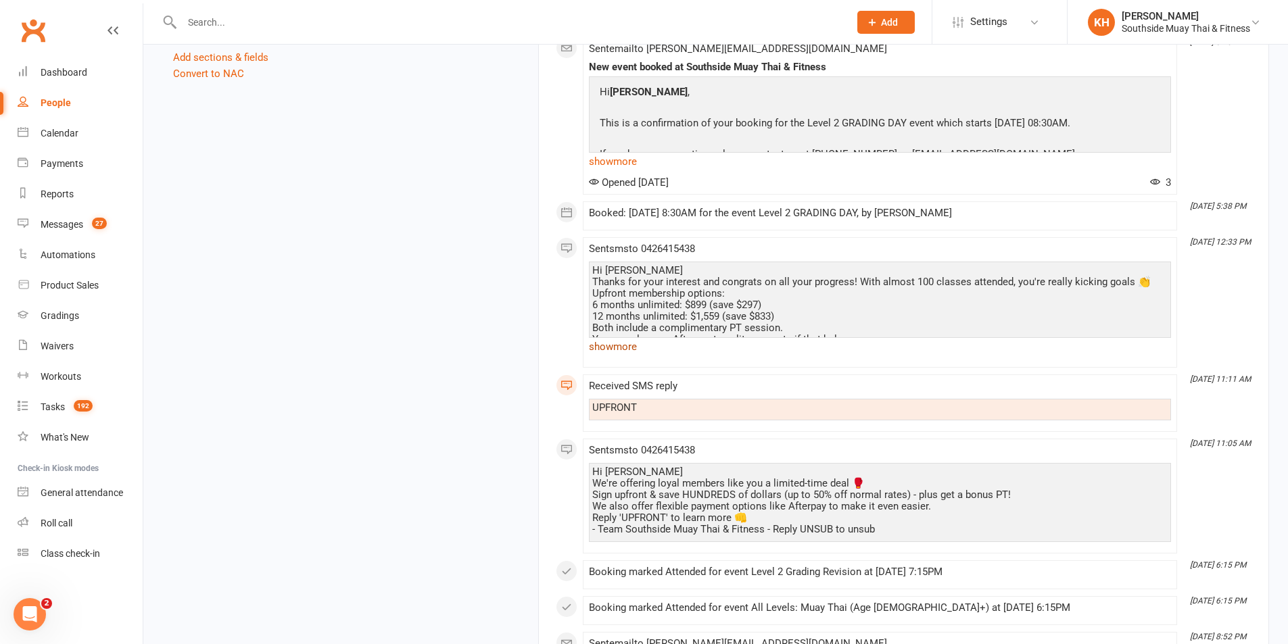
click at [612, 343] on link "show more" at bounding box center [880, 346] width 582 height 19
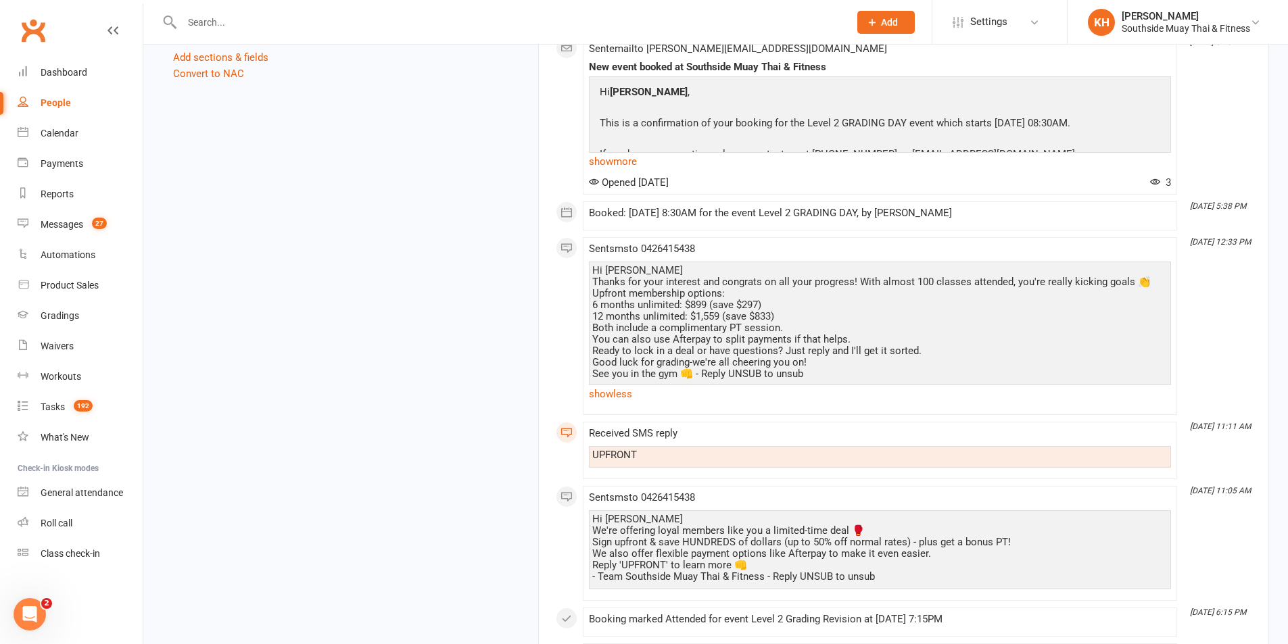
click at [517, 395] on div "upload photo change photo Prabhat Bhattarai Activated 22 February, 2025 Added 1…" at bounding box center [715, 340] width 1127 height 3898
click at [1277, 84] on main "✓ Memberships Unlimited 12 Mth Memb - Weekly Expires on 24th August, 2026 $ Bal…" at bounding box center [903, 330] width 751 height 3879
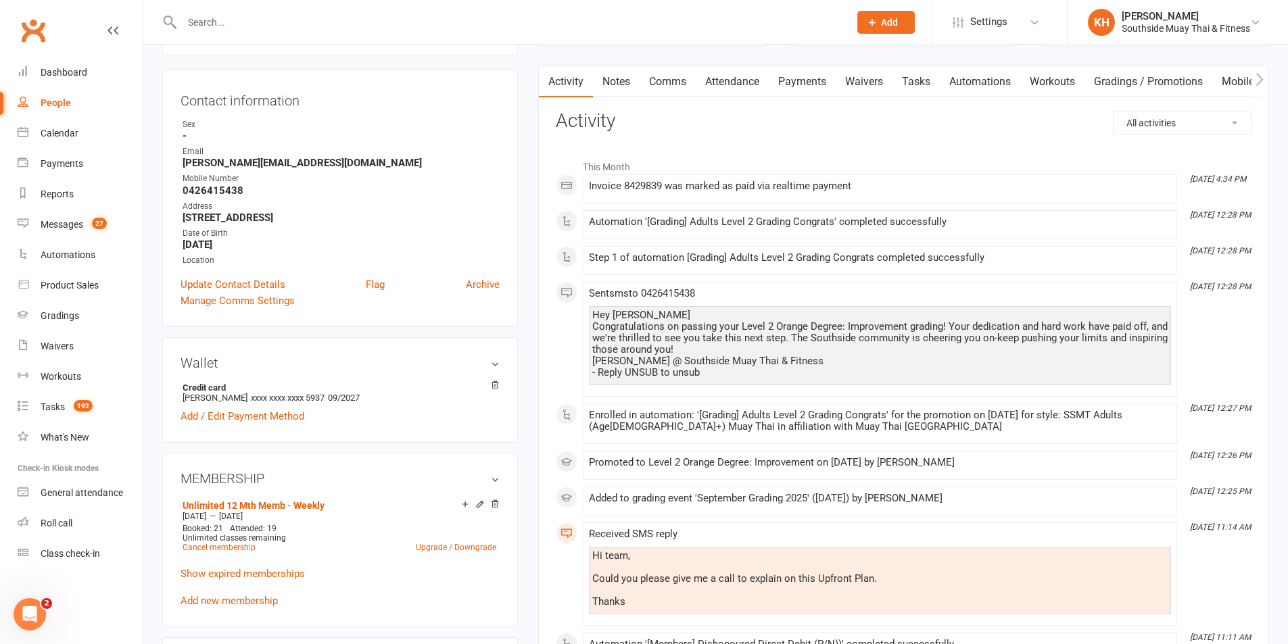
scroll to position [0, 0]
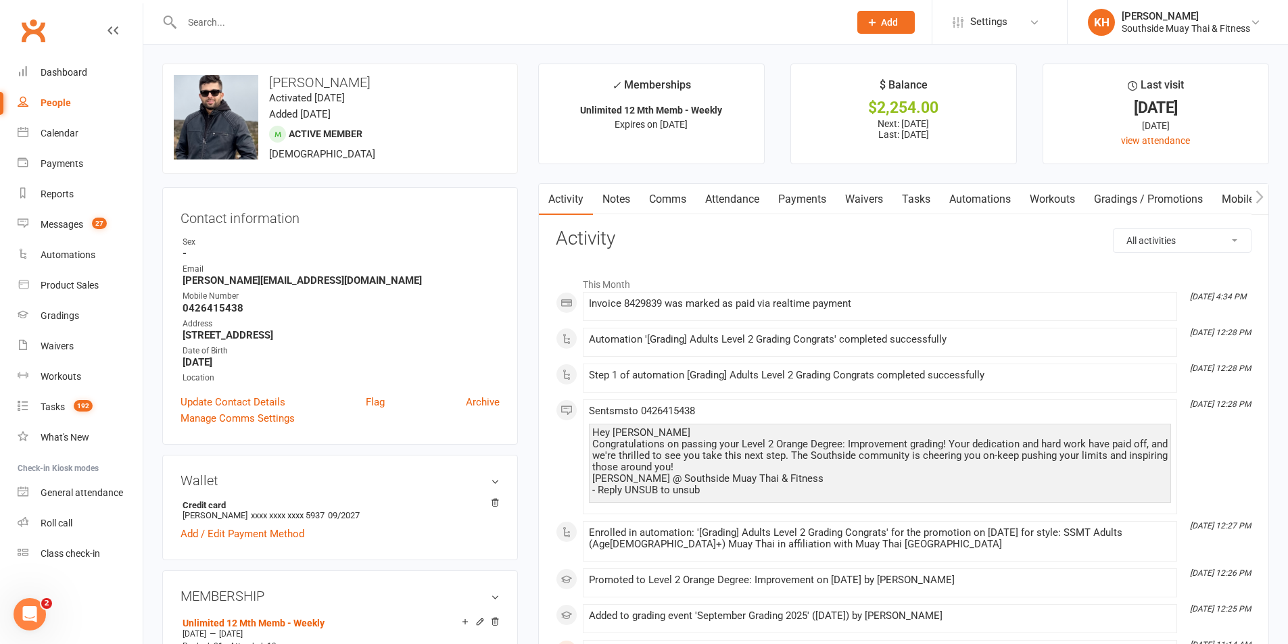
click at [792, 197] on link "Payments" at bounding box center [802, 199] width 67 height 31
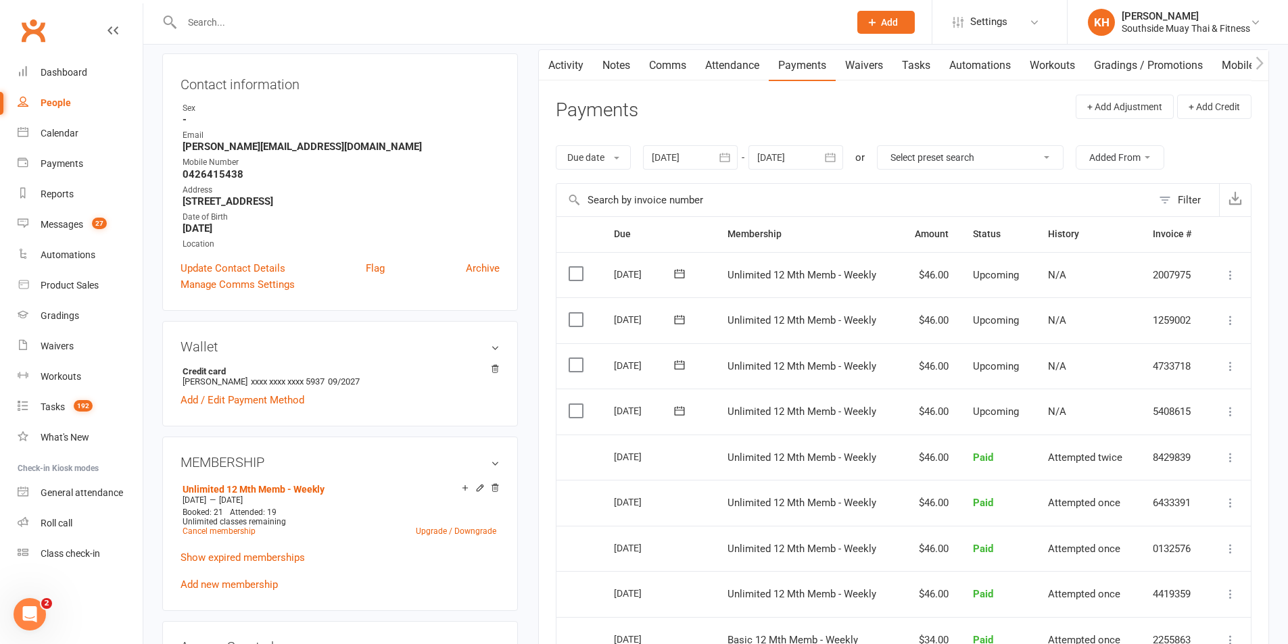
scroll to position [135, 0]
click at [929, 87] on div "Activity Notes Comms Attendance Payments Waivers Tasks Automations Workouts Gra…" at bounding box center [903, 472] width 731 height 849
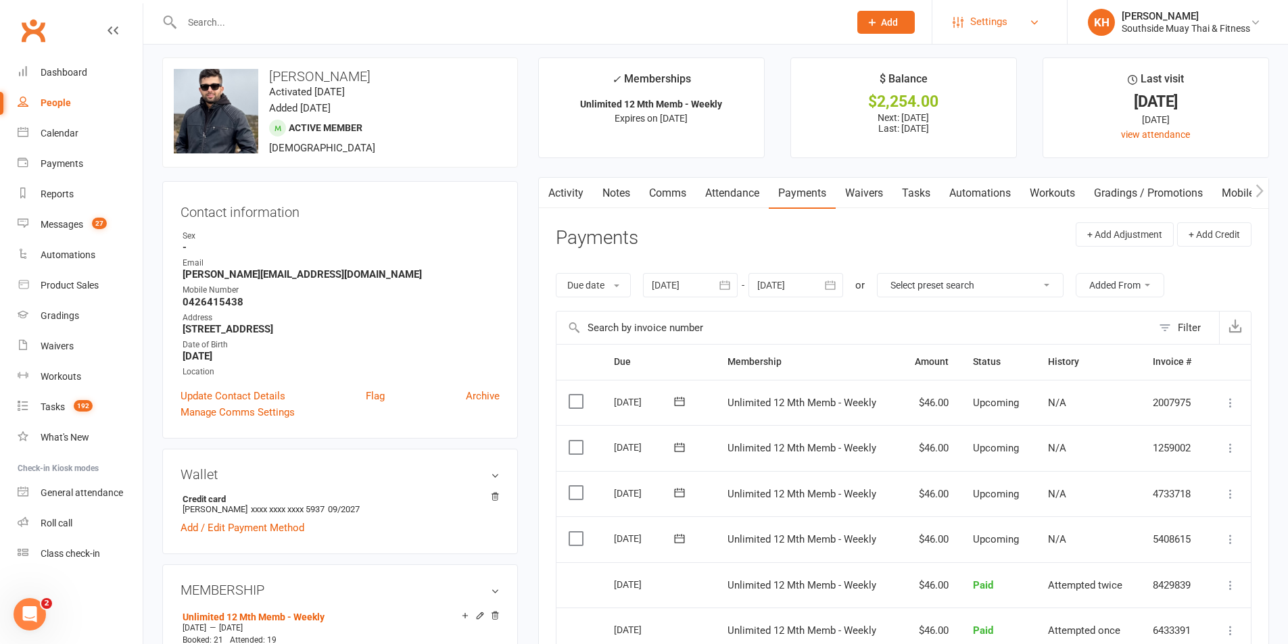
scroll to position [0, 0]
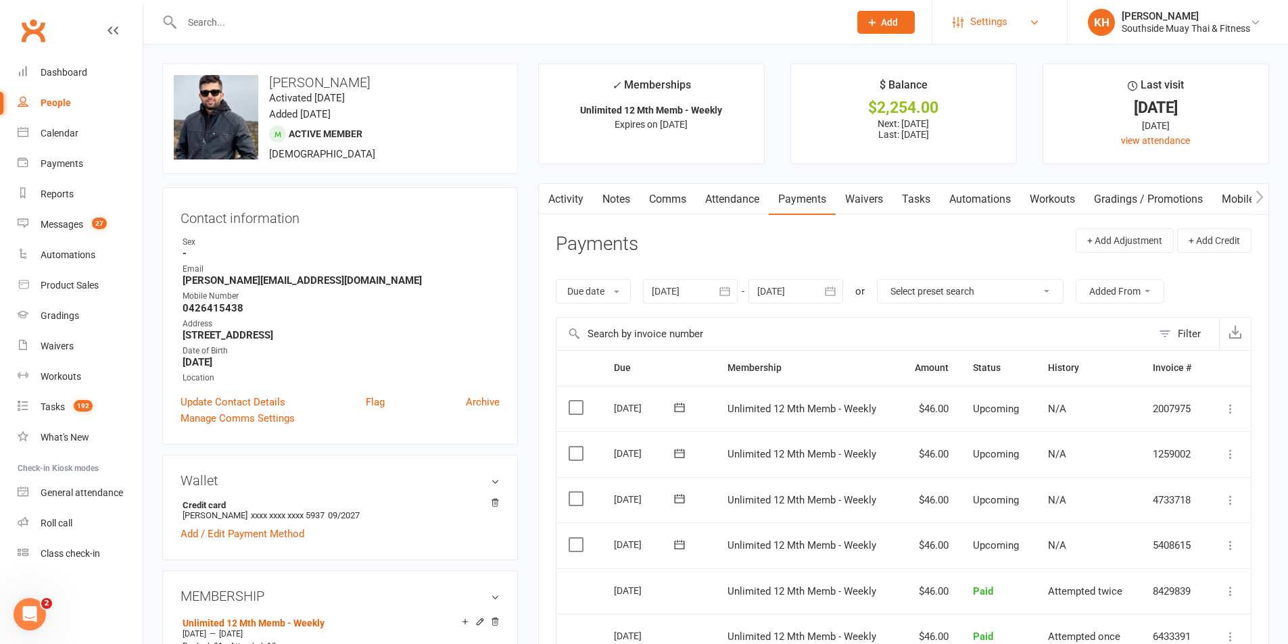
click at [1018, 26] on link "Settings" at bounding box center [999, 22] width 94 height 30
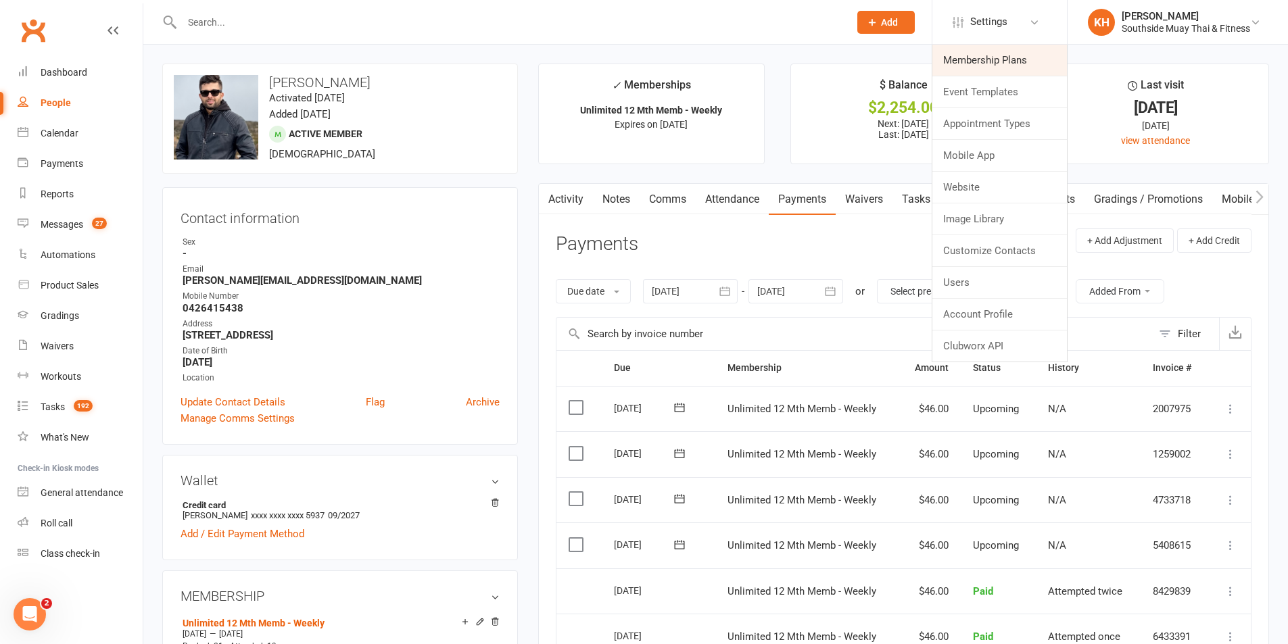
click at [992, 62] on link "Membership Plans" at bounding box center [999, 60] width 135 height 31
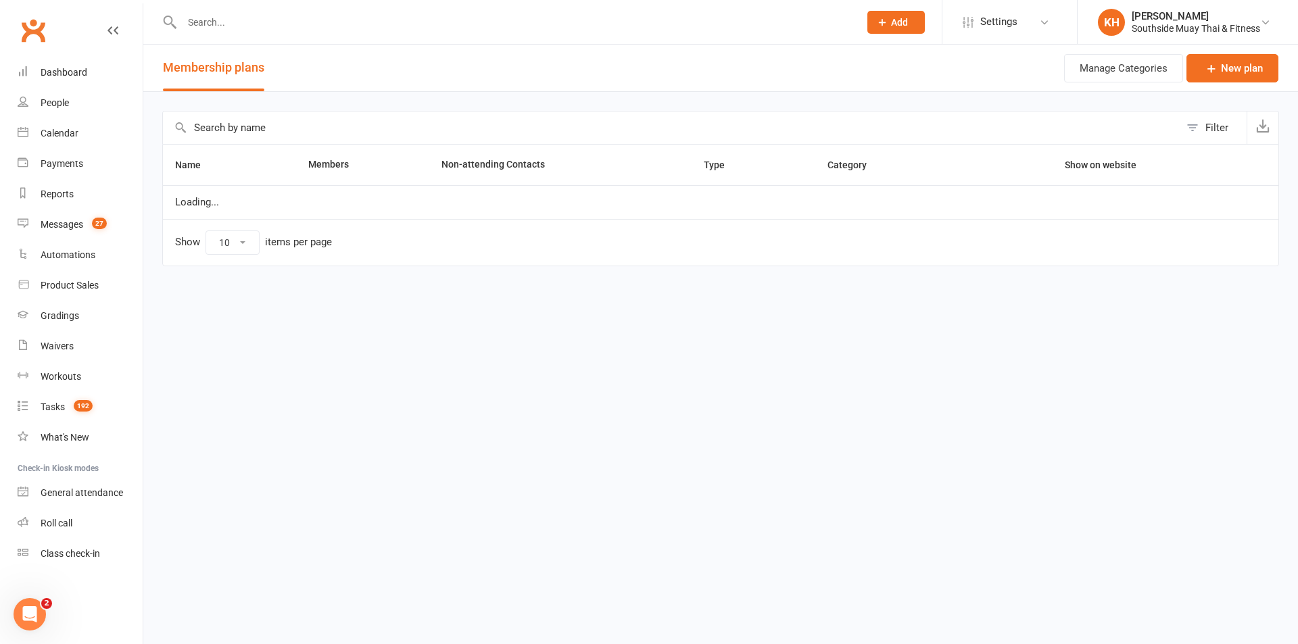
select select "100"
click at [458, 119] on input "text" at bounding box center [671, 128] width 1017 height 32
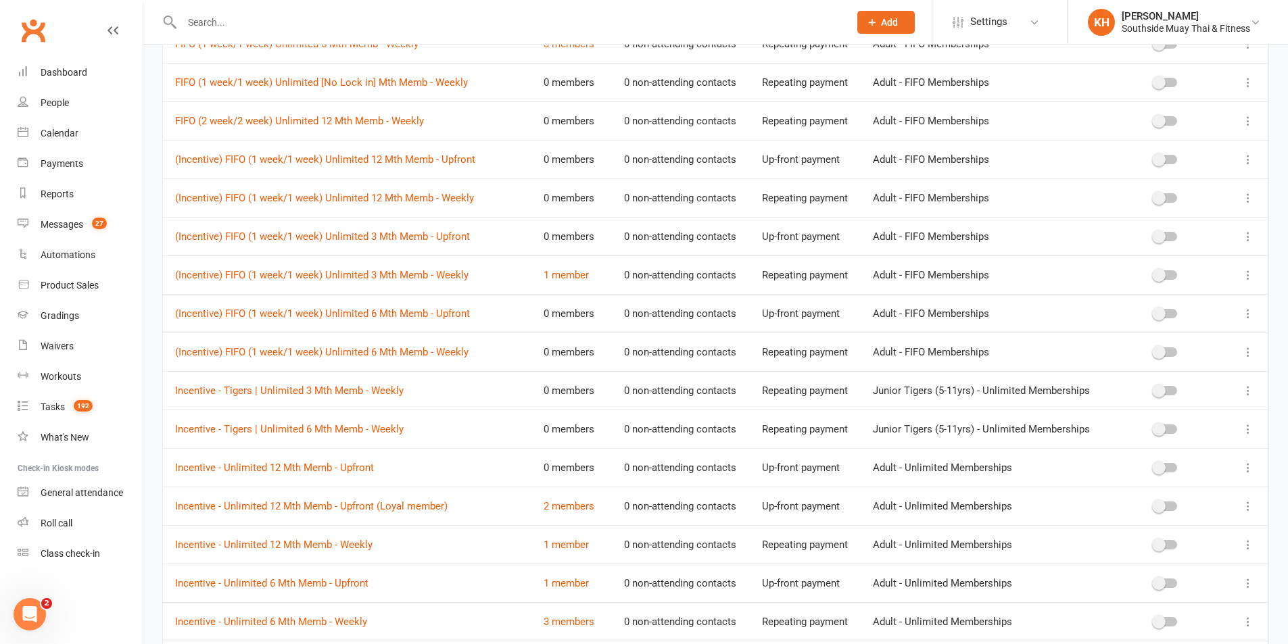
scroll to position [338, 0]
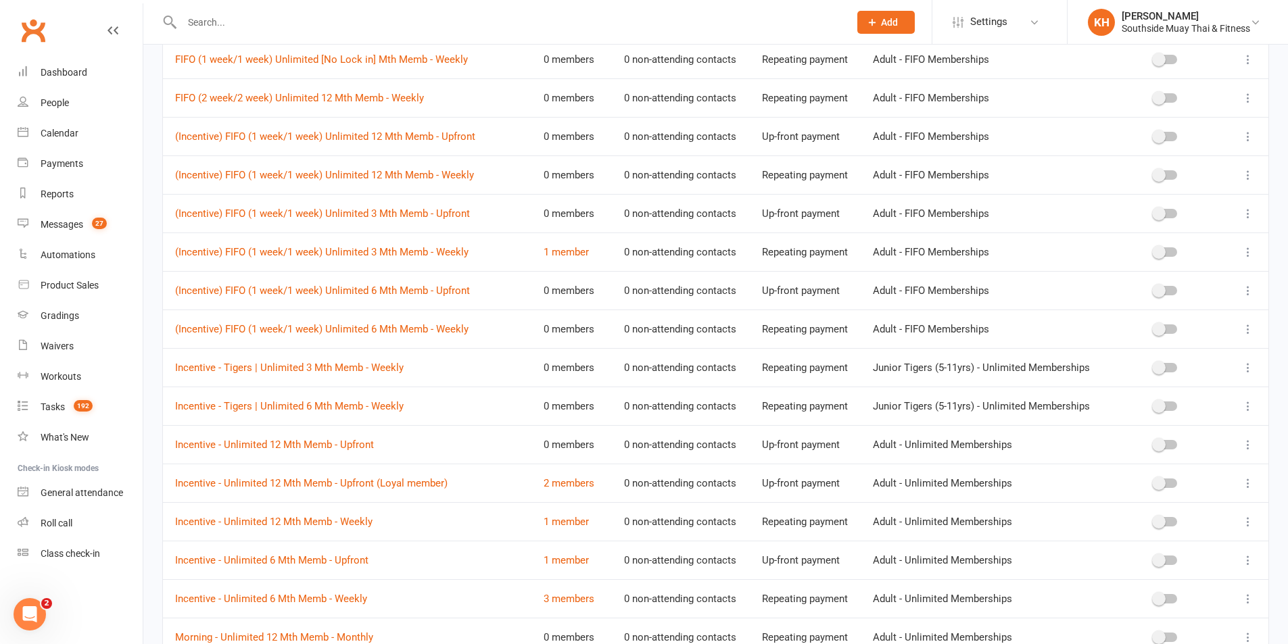
type input "unlimited"
click at [1253, 448] on icon at bounding box center [1248, 445] width 14 height 14
click at [1175, 479] on link "Edit" at bounding box center [1178, 471] width 134 height 27
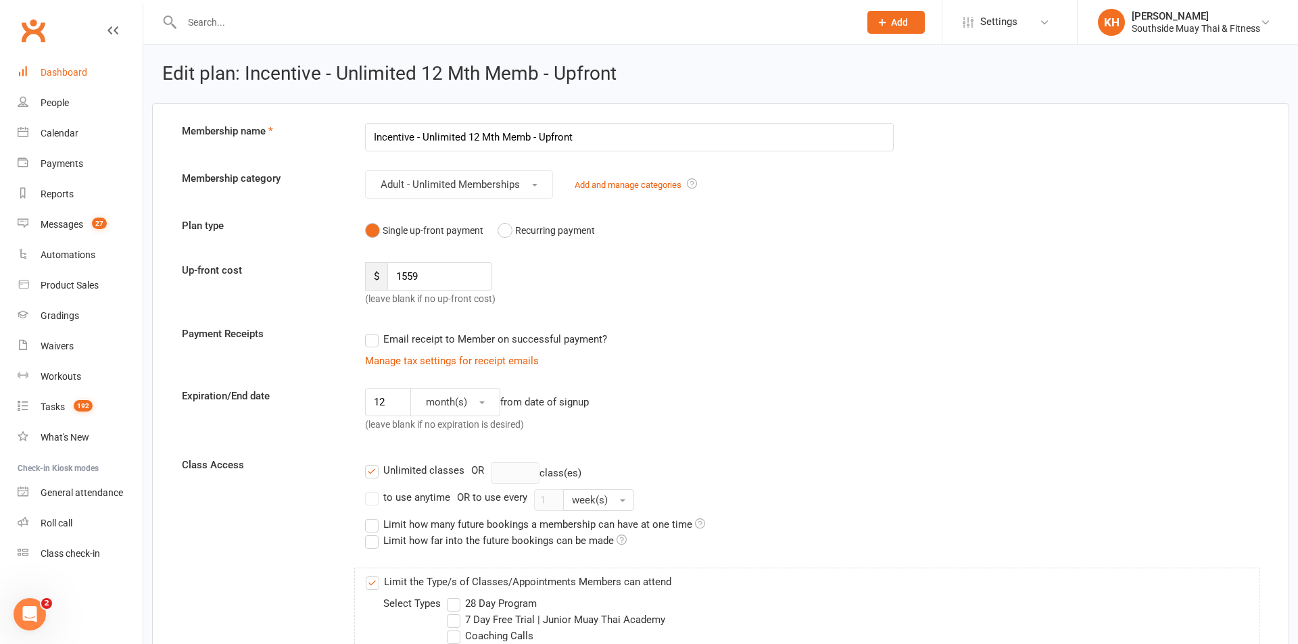
select select "100"
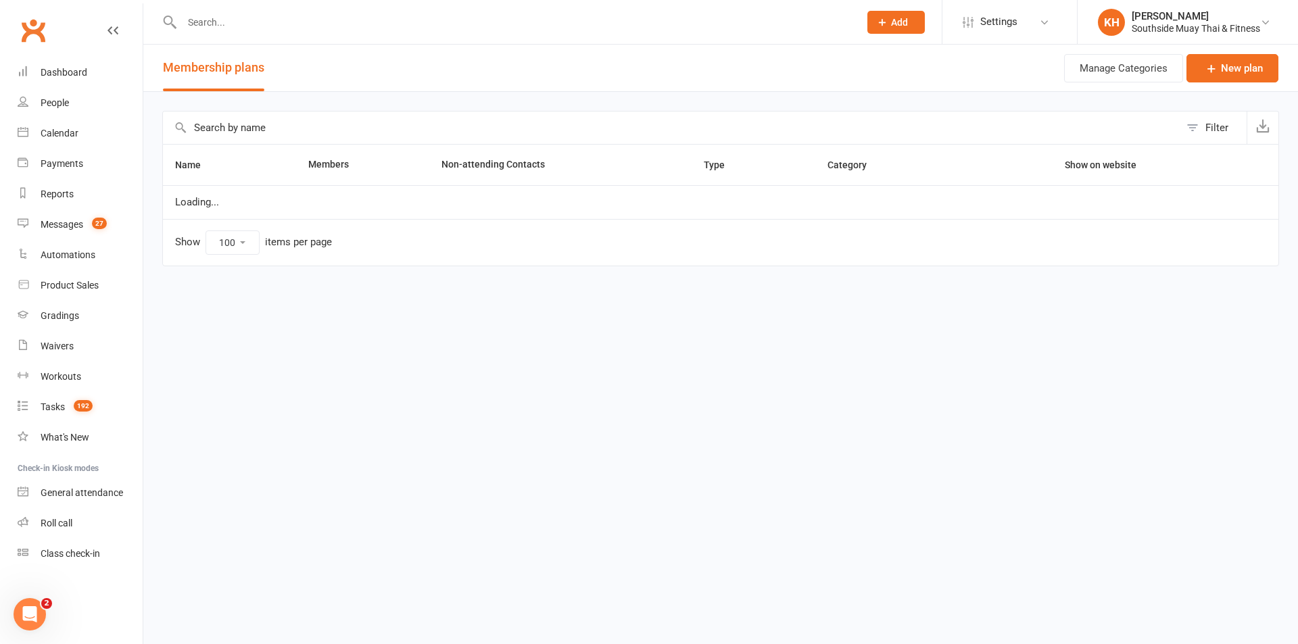
click at [273, 135] on input "text" at bounding box center [671, 128] width 1017 height 32
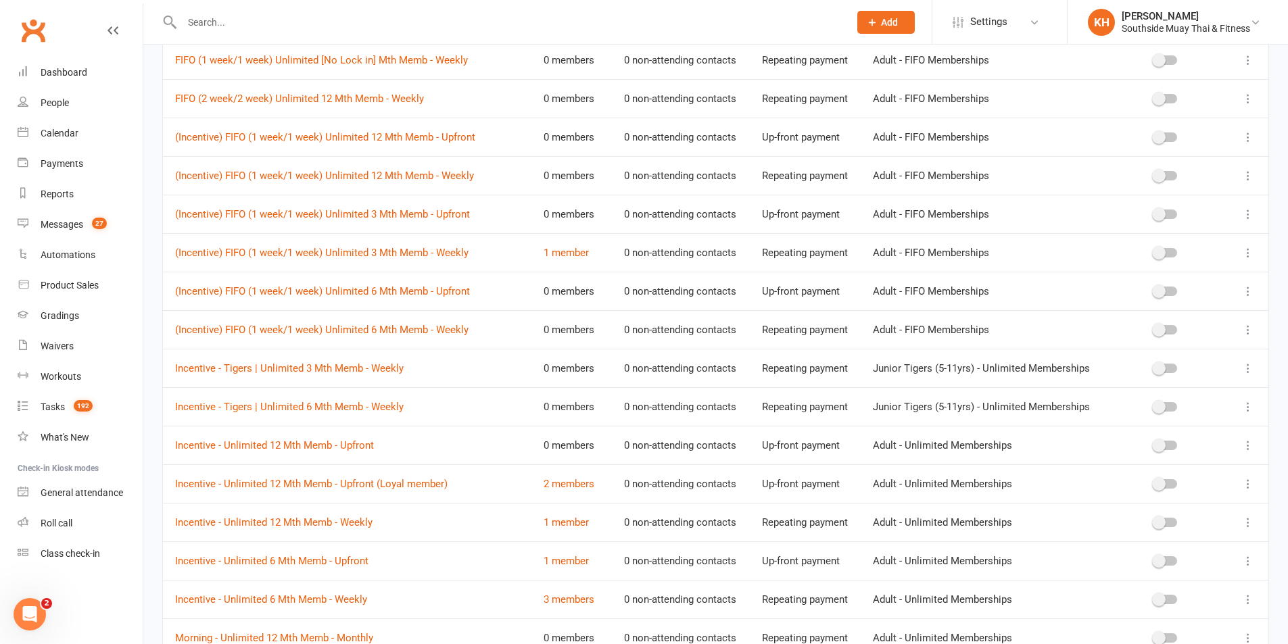
scroll to position [338, 0]
type input "unlimited"
click at [1246, 443] on icon at bounding box center [1248, 445] width 14 height 14
click at [1189, 495] on link "Duplicate" at bounding box center [1178, 498] width 134 height 27
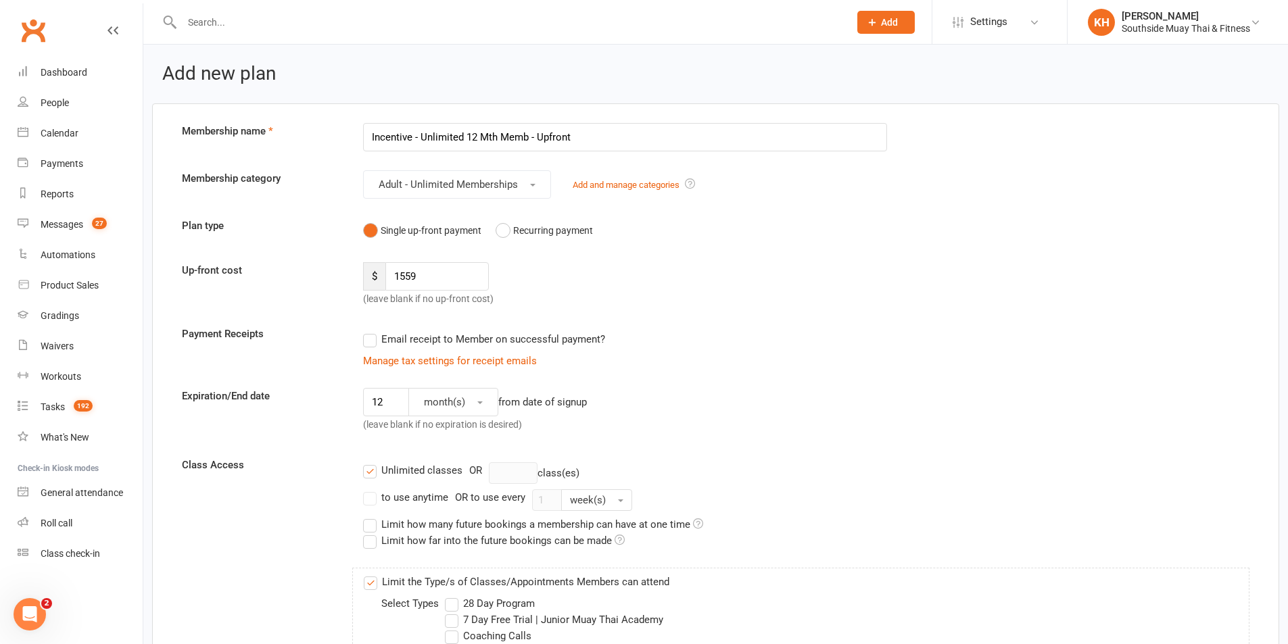
click at [687, 141] on input "Incentive - Unlimited 12 Mth Memb - Upfront" at bounding box center [625, 137] width 524 height 28
type input "Incentive - Unlimited 12 Mth Memb - Upfront (4 payment)"
click at [503, 228] on button "Recurring payment" at bounding box center [543, 231] width 97 height 26
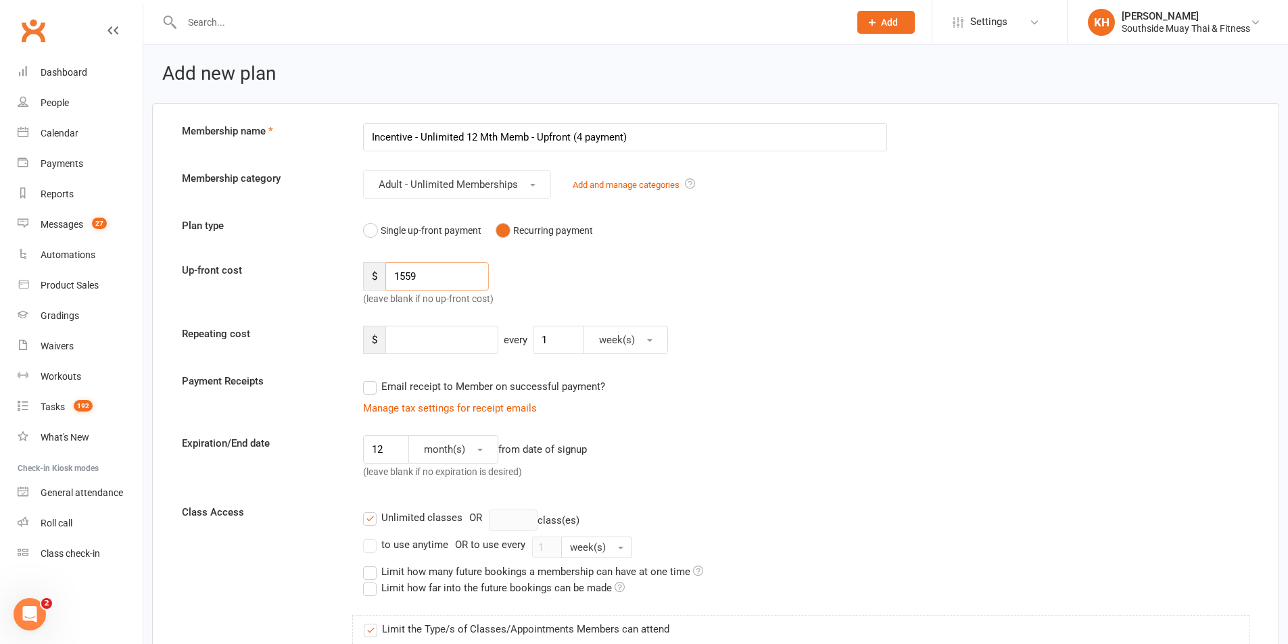
drag, startPoint x: 469, startPoint y: 274, endPoint x: 387, endPoint y: 281, distance: 82.0
click at [387, 281] on input "1559" at bounding box center [436, 276] width 103 height 28
click at [363, 218] on button "Single up-front payment" at bounding box center [422, 231] width 118 height 26
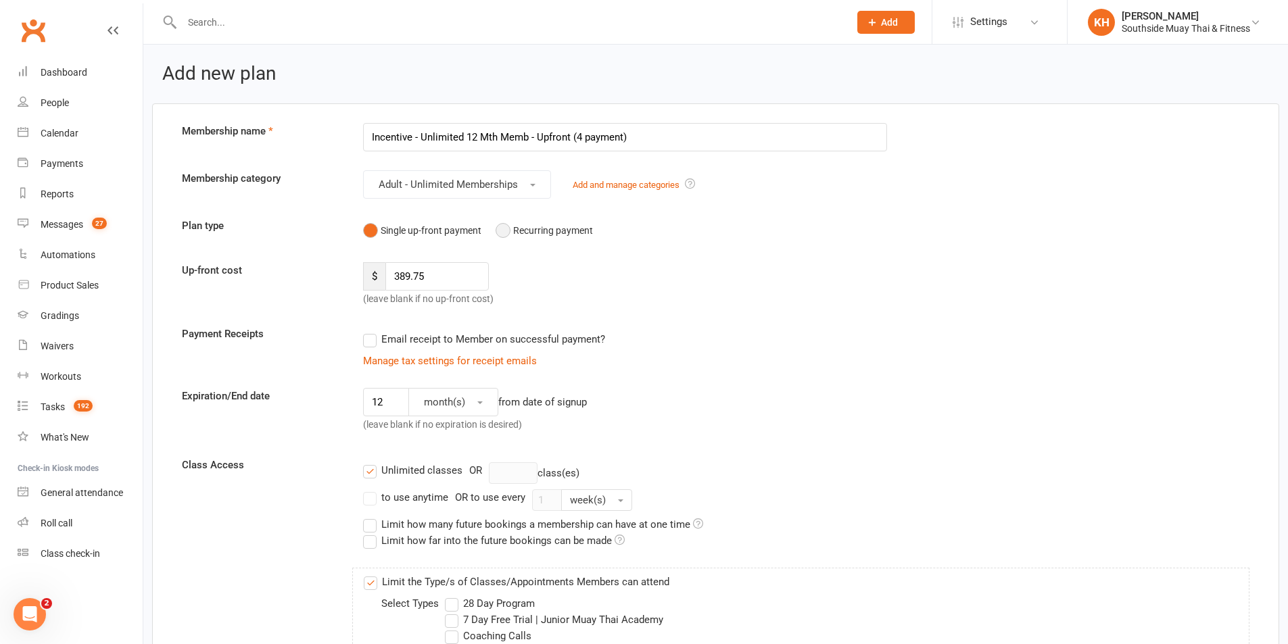
click at [505, 228] on button "Recurring payment" at bounding box center [543, 231] width 97 height 26
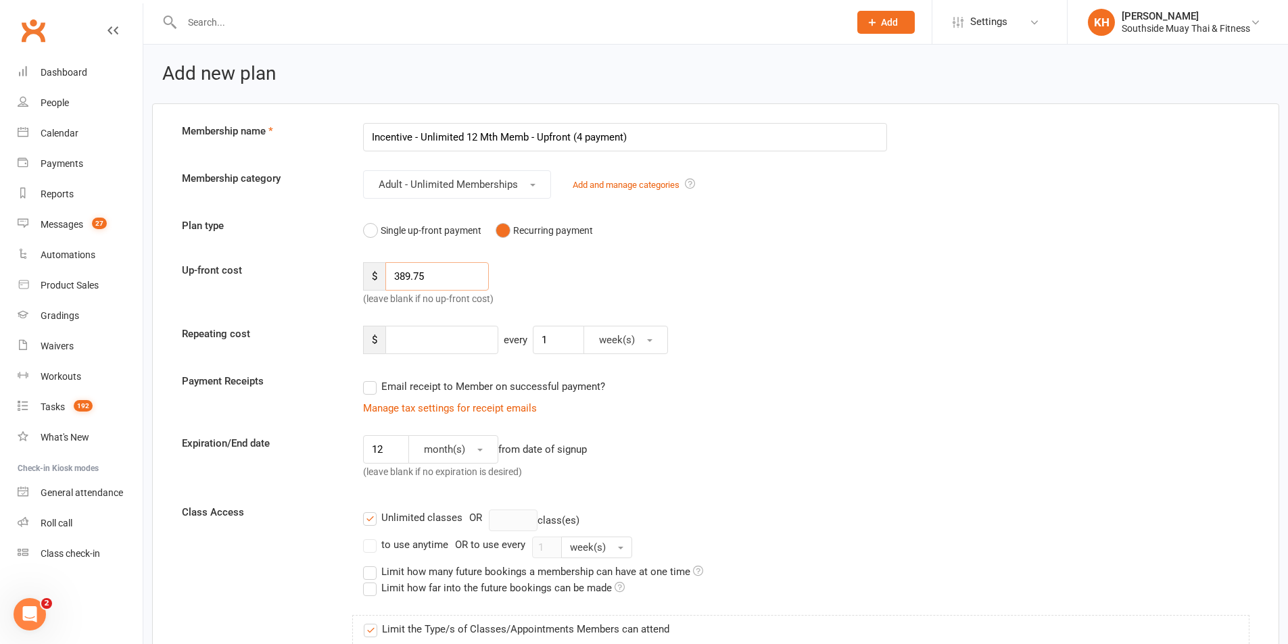
drag, startPoint x: 399, startPoint y: 278, endPoint x: 385, endPoint y: 278, distance: 14.9
click at [386, 278] on input "389.75" at bounding box center [436, 276] width 103 height 28
type input "0"
click at [406, 337] on input "number" at bounding box center [441, 340] width 113 height 28
type input "389.75"
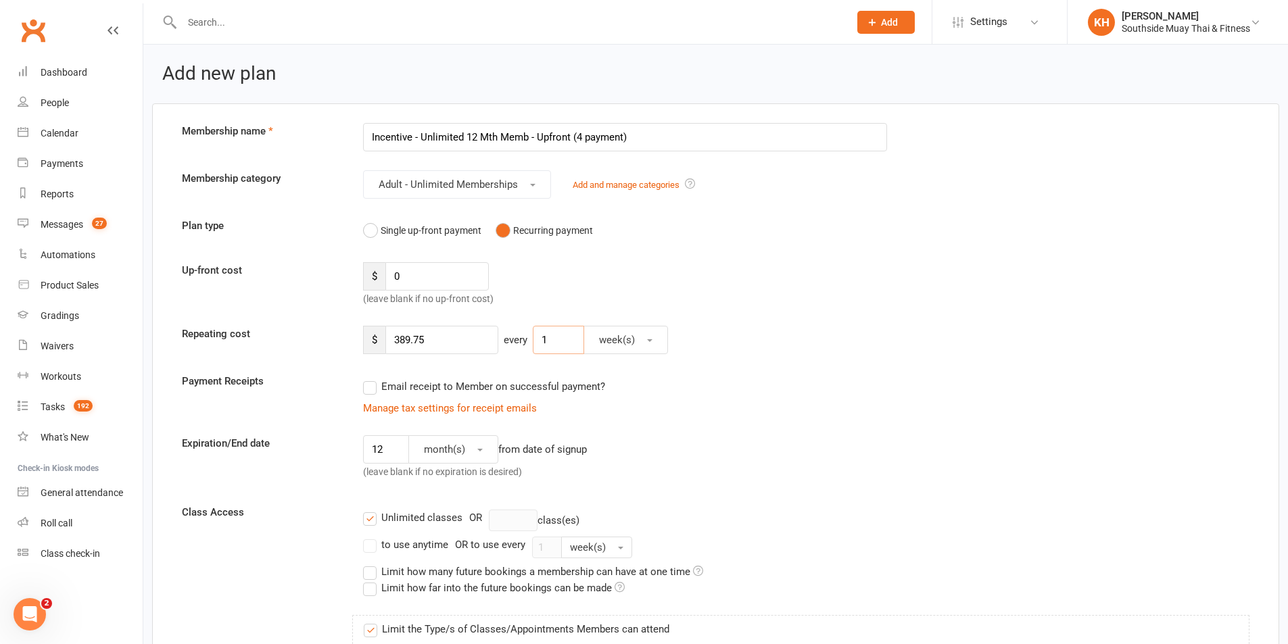
click at [558, 338] on input "1" at bounding box center [558, 340] width 51 height 28
click at [622, 337] on span "week(s)" at bounding box center [617, 340] width 36 height 12
click at [626, 423] on span "month(s)" at bounding box center [615, 426] width 41 height 12
click at [767, 384] on div "Email receipt to Member on successful payment?" at bounding box center [619, 386] width 535 height 27
drag, startPoint x: 410, startPoint y: 268, endPoint x: 393, endPoint y: 267, distance: 16.9
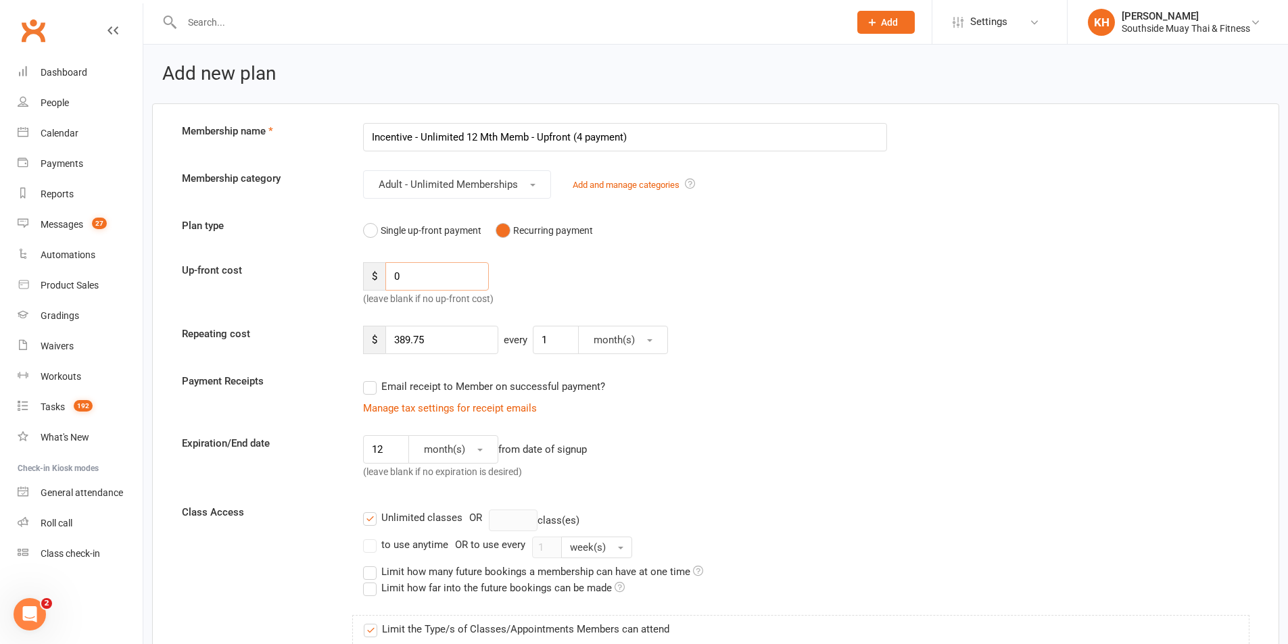
click at [393, 267] on input "0" at bounding box center [436, 276] width 103 height 28
click at [795, 297] on div "Up-front cost $ 0 (leave blank if no up-front cost)" at bounding box center [716, 284] width 1088 height 45
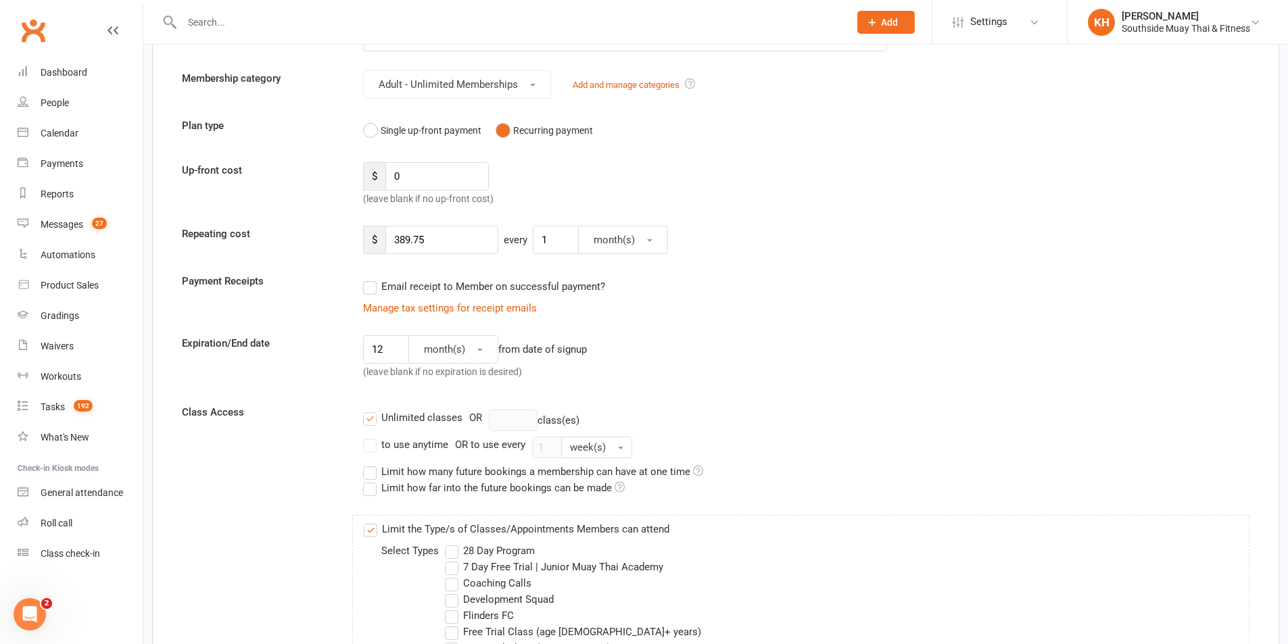
scroll to position [4, 0]
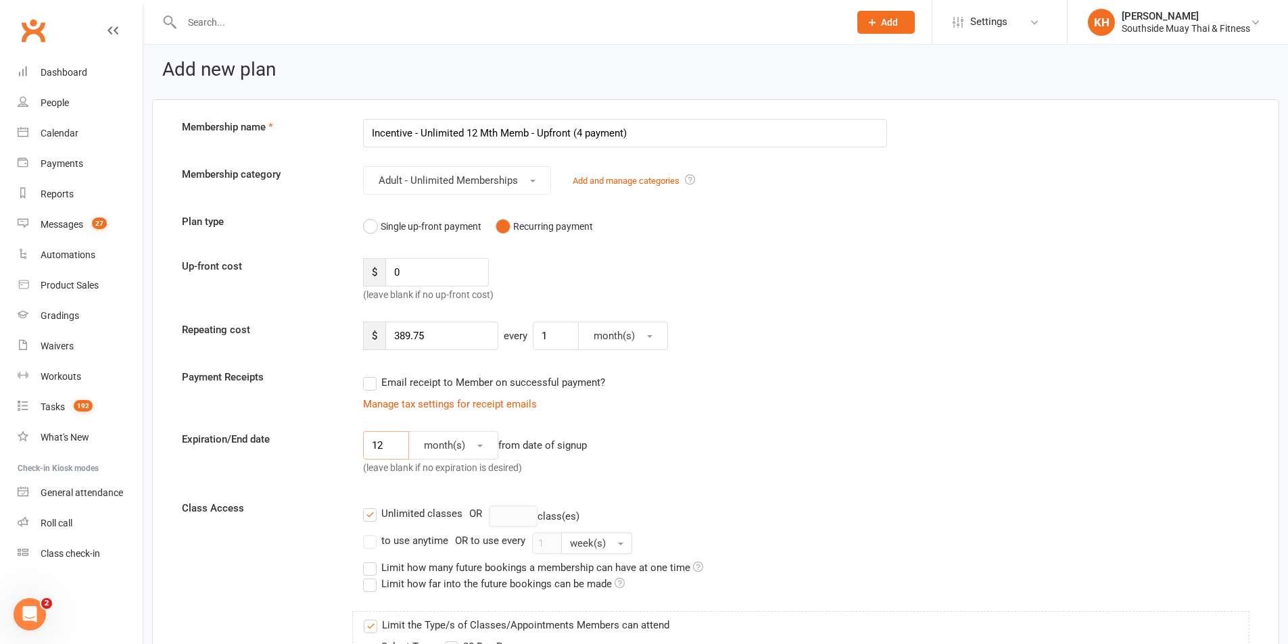
drag, startPoint x: 399, startPoint y: 449, endPoint x: 354, endPoint y: 455, distance: 45.7
click at [352, 456] on div "Expiration/End date 12 month(s) from date of signup (leave blank if no expirati…" at bounding box center [716, 456] width 1088 height 50
type input "4"
click at [689, 441] on div "4 month(s) from date of signup (leave blank if no expiration is desired)" at bounding box center [625, 456] width 544 height 50
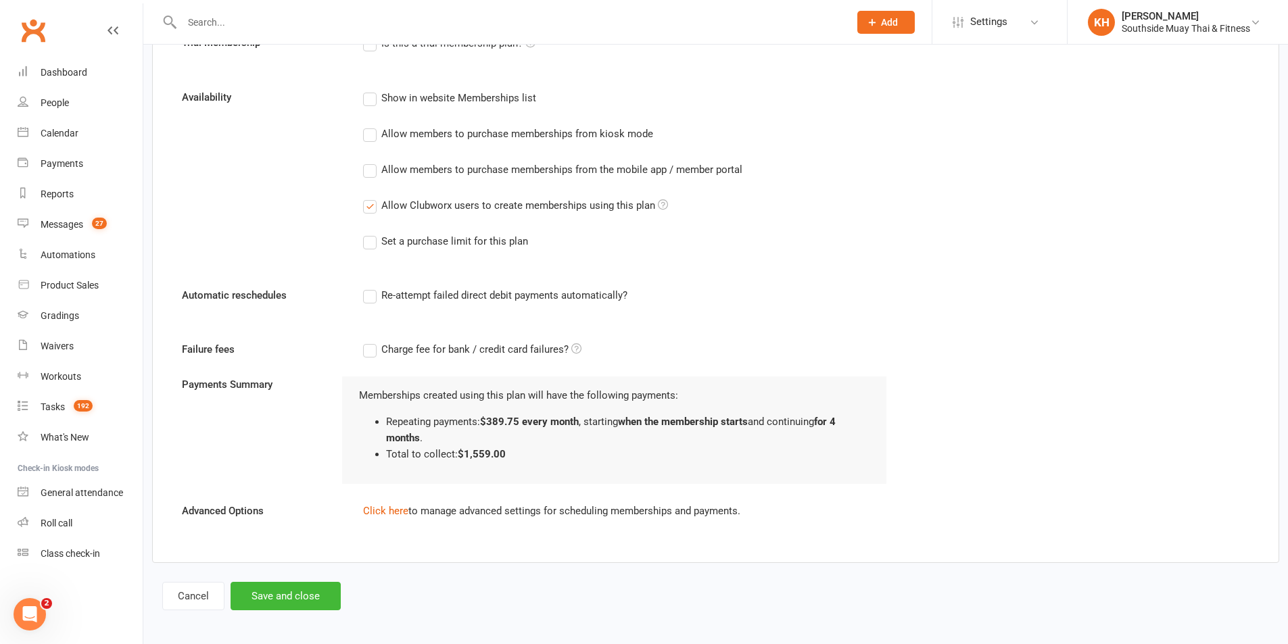
scroll to position [1288, 0]
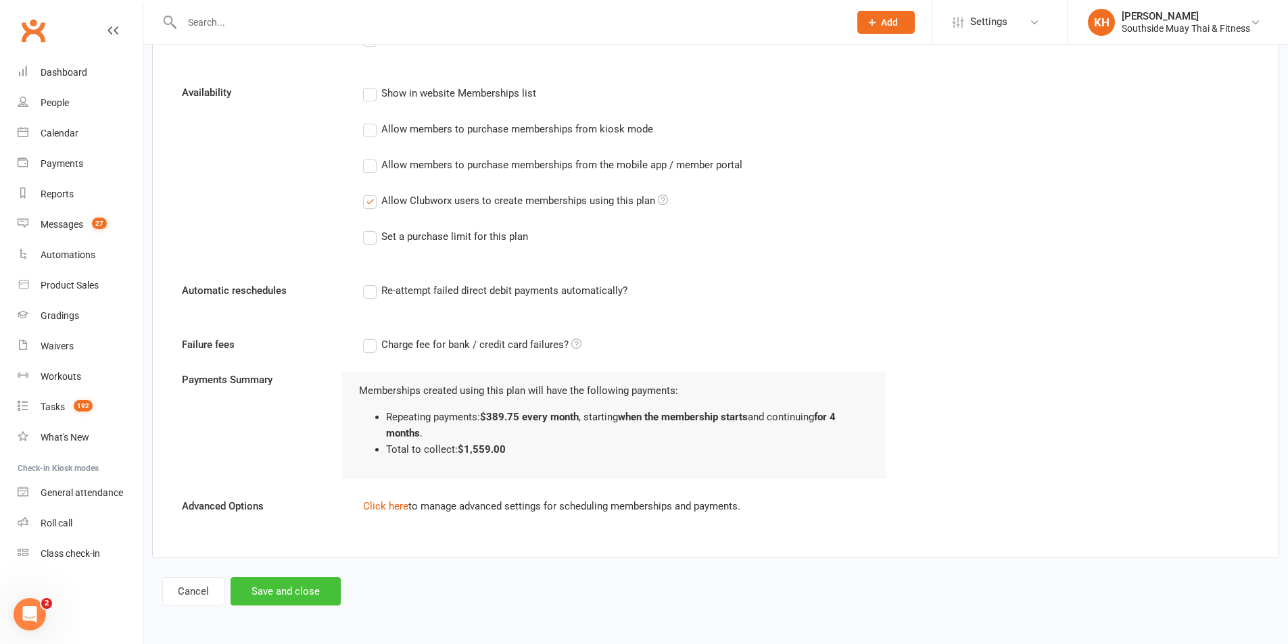
click at [262, 587] on button "Save and close" at bounding box center [286, 591] width 110 height 28
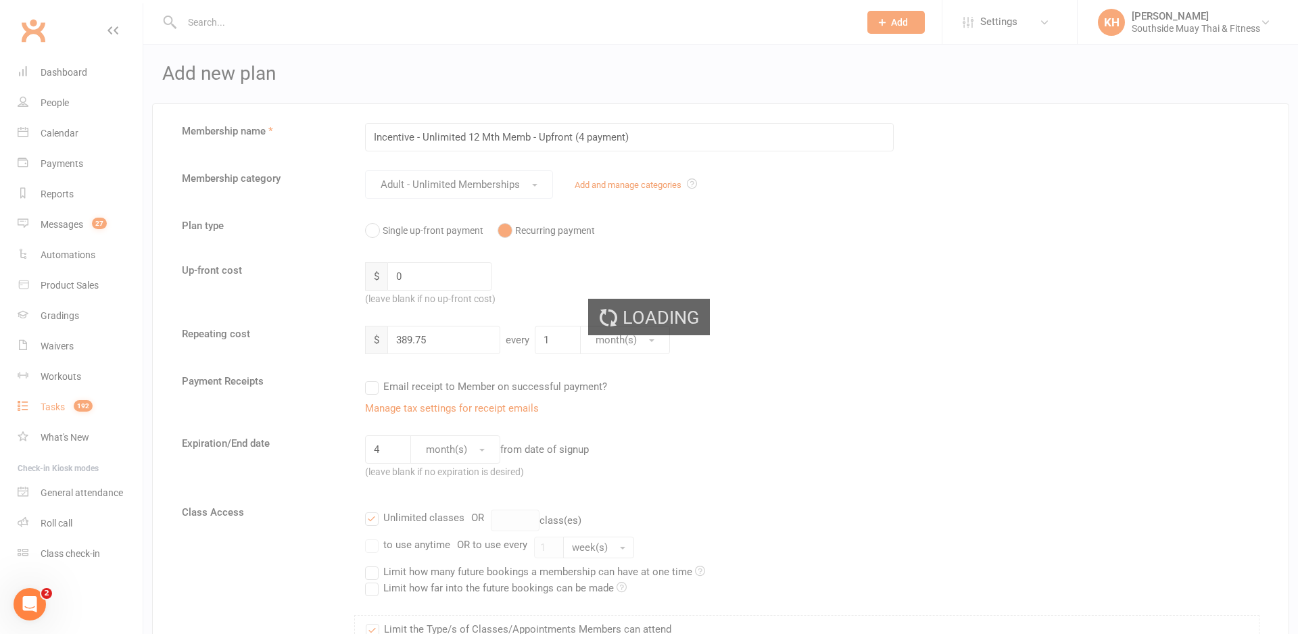
select select "100"
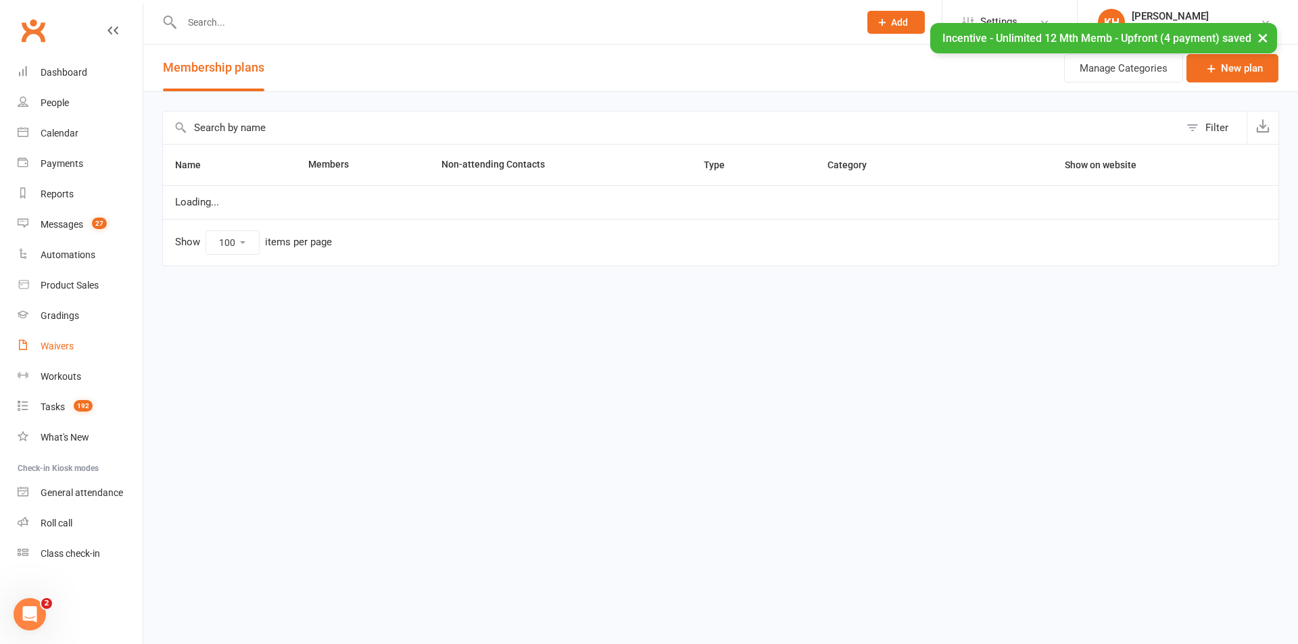
click at [65, 344] on div "Waivers" at bounding box center [57, 346] width 33 height 11
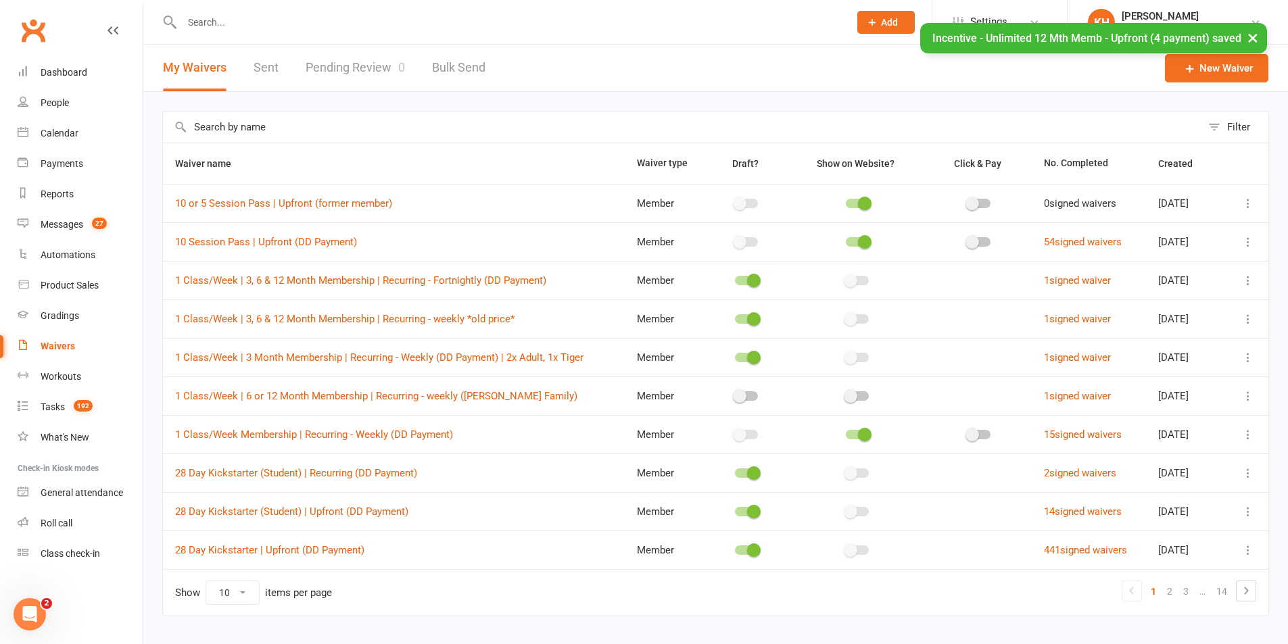
click at [294, 128] on input "text" at bounding box center [682, 127] width 1038 height 31
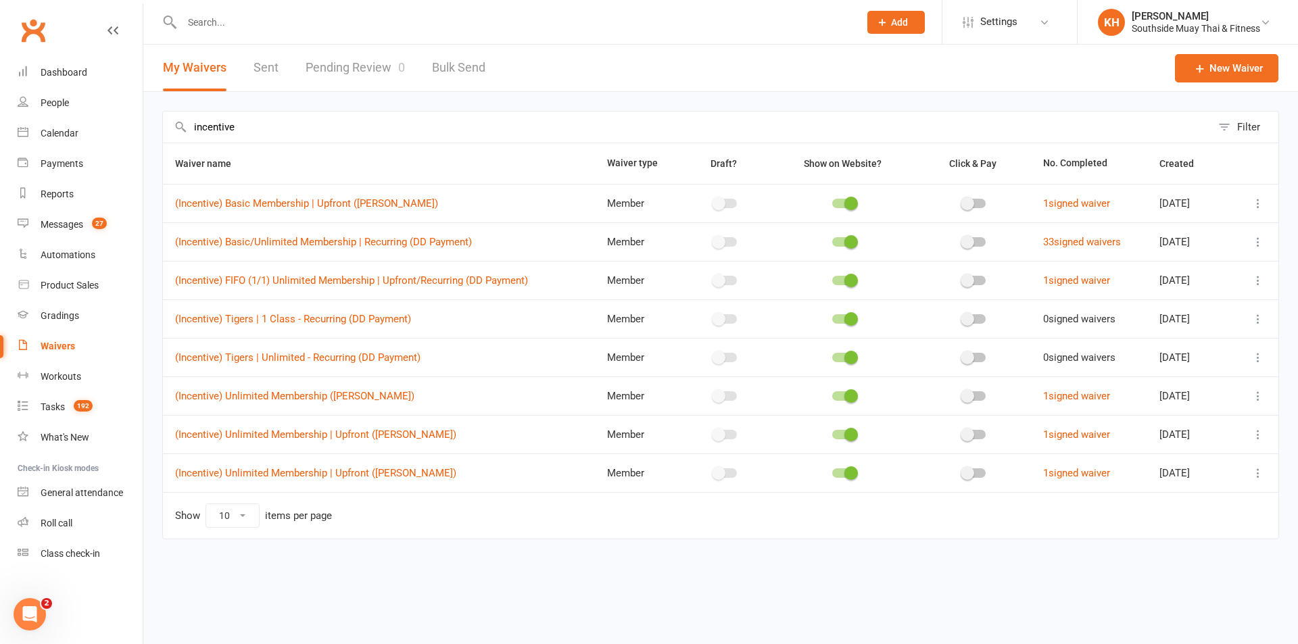
type input "incentive"
click at [1253, 433] on icon at bounding box center [1258, 435] width 14 height 14
drag, startPoint x: 1196, startPoint y: 485, endPoint x: 723, endPoint y: 76, distance: 625.4
click at [1196, 484] on link "Duplicate waiver" at bounding box center [1186, 488] width 159 height 27
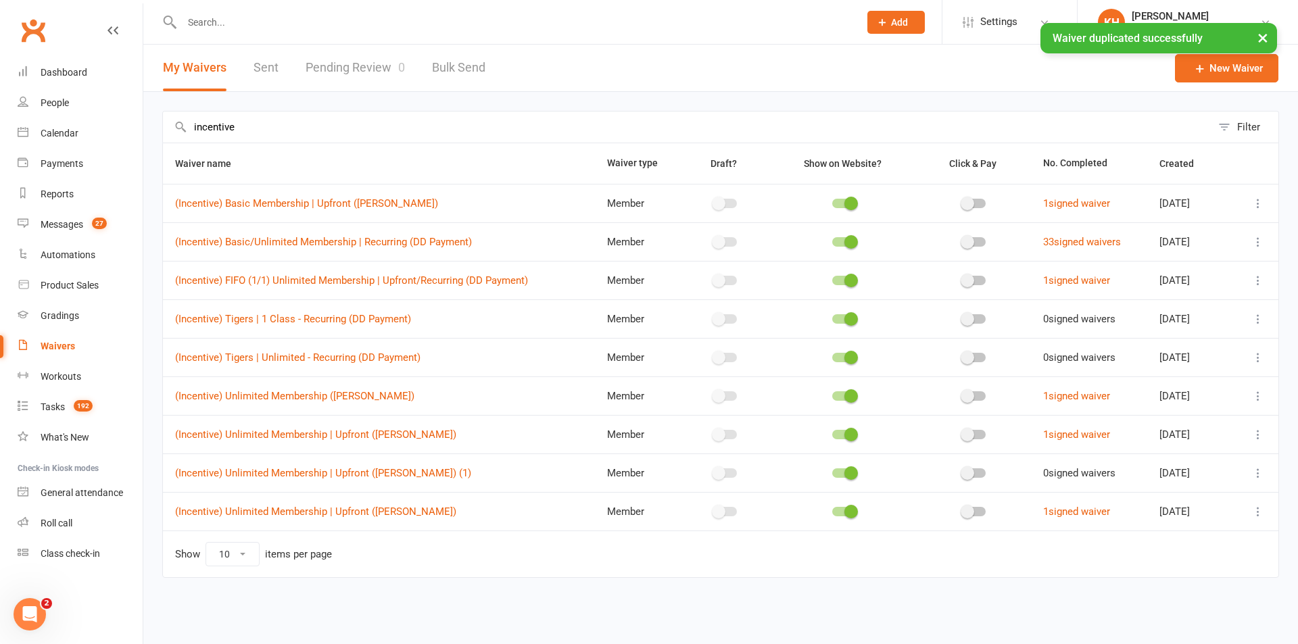
click at [1255, 470] on icon at bounding box center [1258, 473] width 14 height 14
click at [1198, 502] on link "Edit waiver" at bounding box center [1186, 499] width 159 height 27
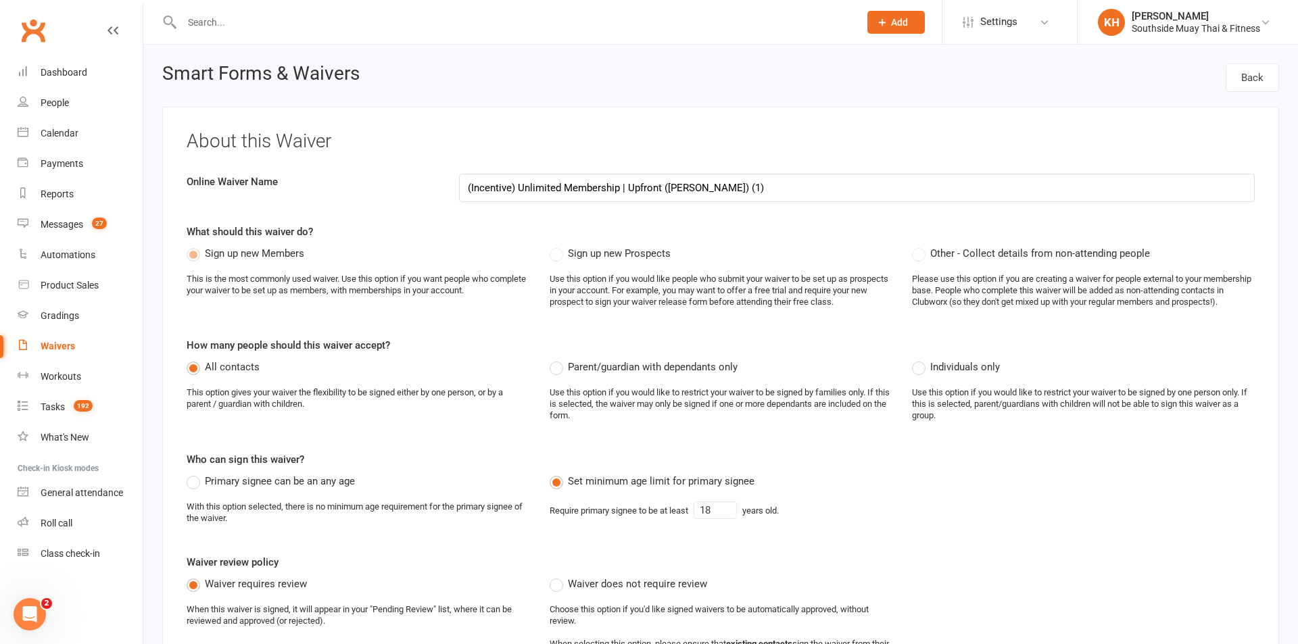
select select "applies_to_all_signees"
select select "copy_answers_for_all_signees"
select select "select"
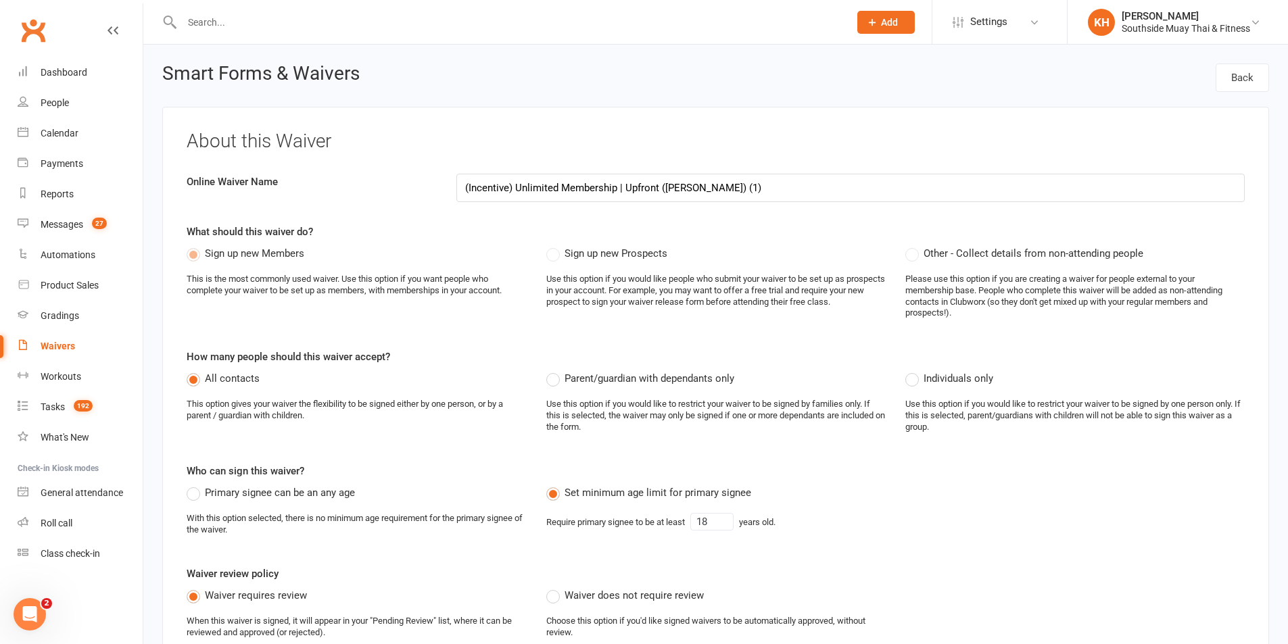
click at [514, 182] on input "(Incentive) Unlimited Membership | Upfront (Amy Carroll) (1)" at bounding box center [850, 188] width 788 height 28
click at [616, 188] on input "(Incentive) Unlimited Membership | Upfront (Amy Carroll) (1)" at bounding box center [850, 188] width 788 height 28
drag, startPoint x: 744, startPoint y: 187, endPoint x: 668, endPoint y: 189, distance: 76.4
click at [668, 189] on input "(Incentive) Unlimited Membership | Upfront (Amy Carroll) (1)" at bounding box center [850, 188] width 788 height 28
paste input "Prabhat Bhattarai"
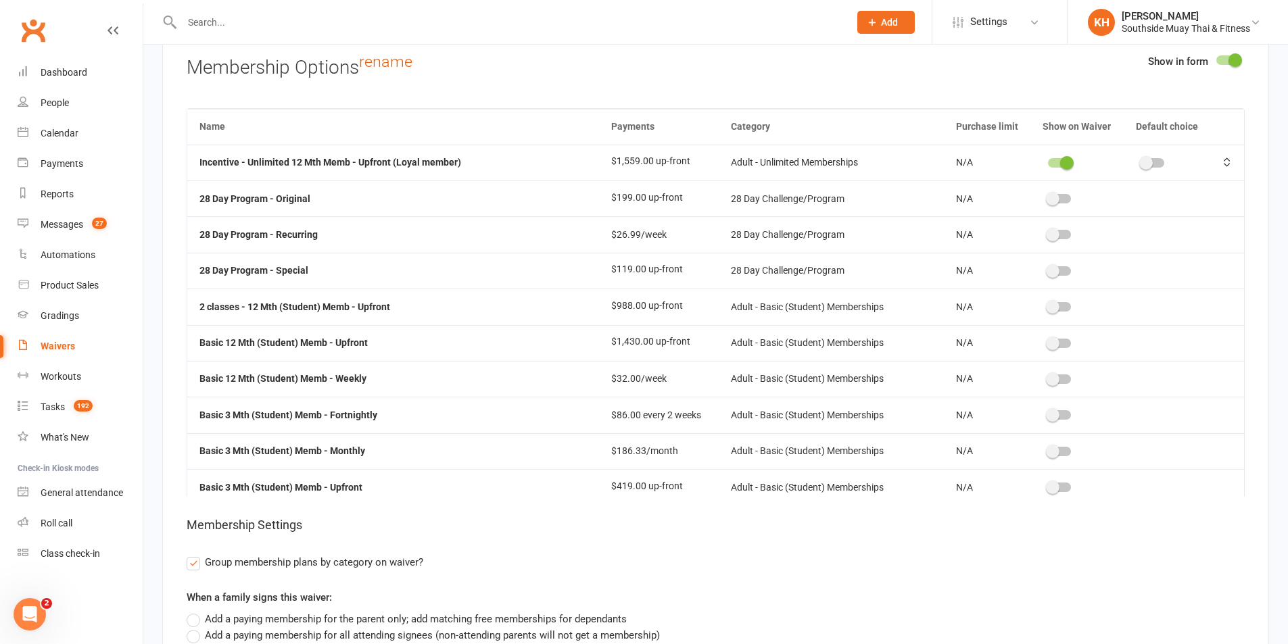
scroll to position [8314, 0]
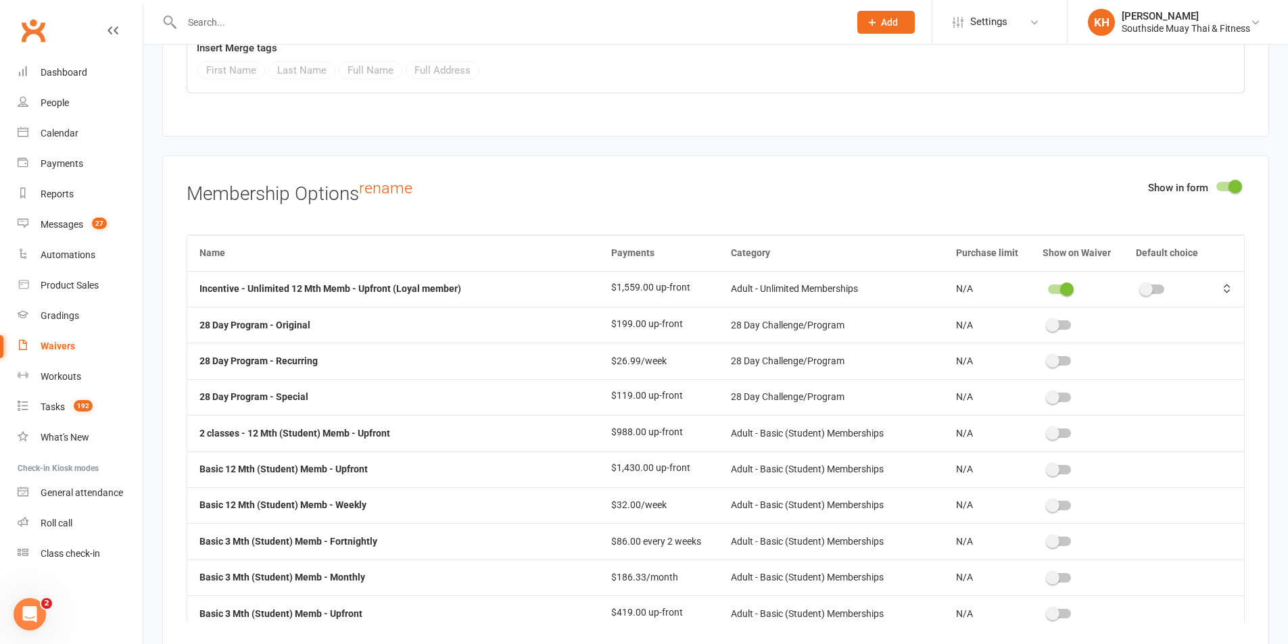
type input "(Incentive) Unlimited Membership | Upfront (Prabhat Bhattarai - 12 months)"
click at [1060, 287] on span at bounding box center [1067, 290] width 14 height 14
click at [1048, 287] on input "checkbox" at bounding box center [1048, 287] width 0 height 0
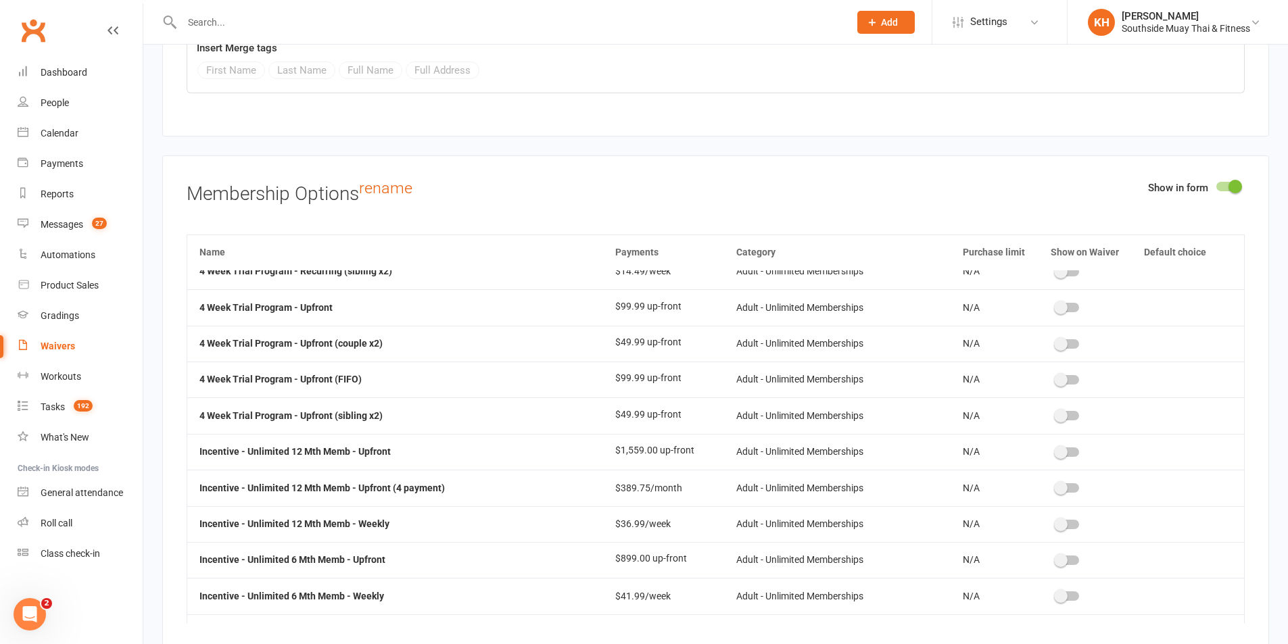
scroll to position [4123, 0]
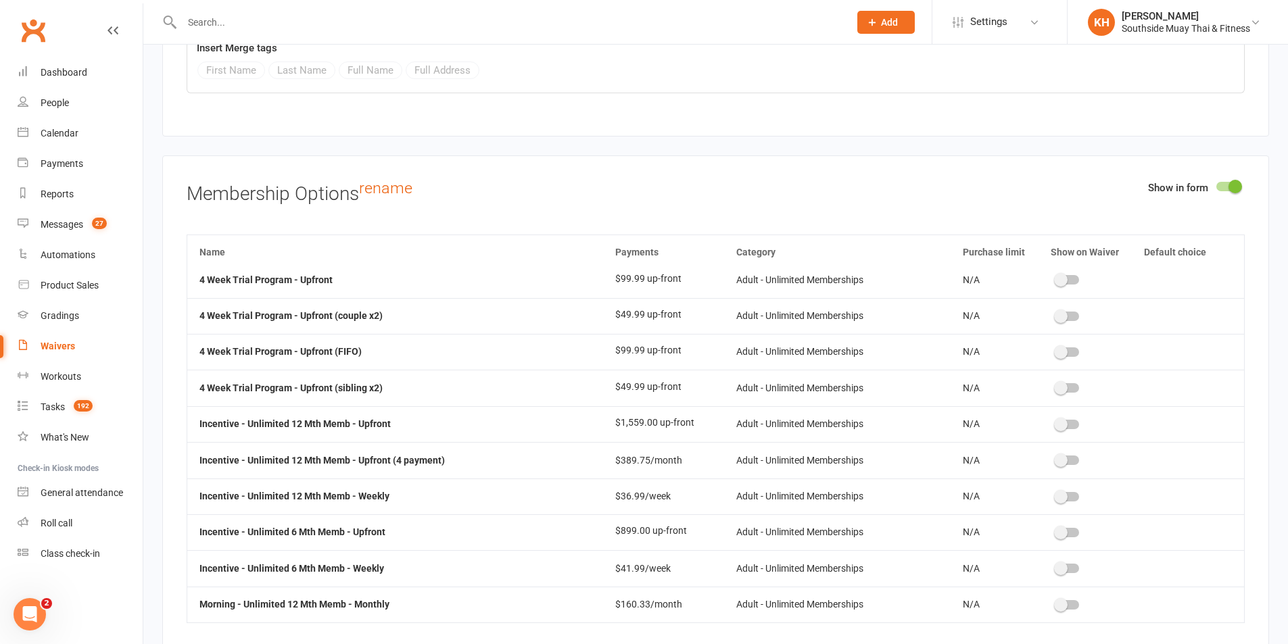
click at [1054, 455] on span at bounding box center [1061, 461] width 14 height 14
click at [1056, 458] on input "checkbox" at bounding box center [1056, 458] width 0 height 0
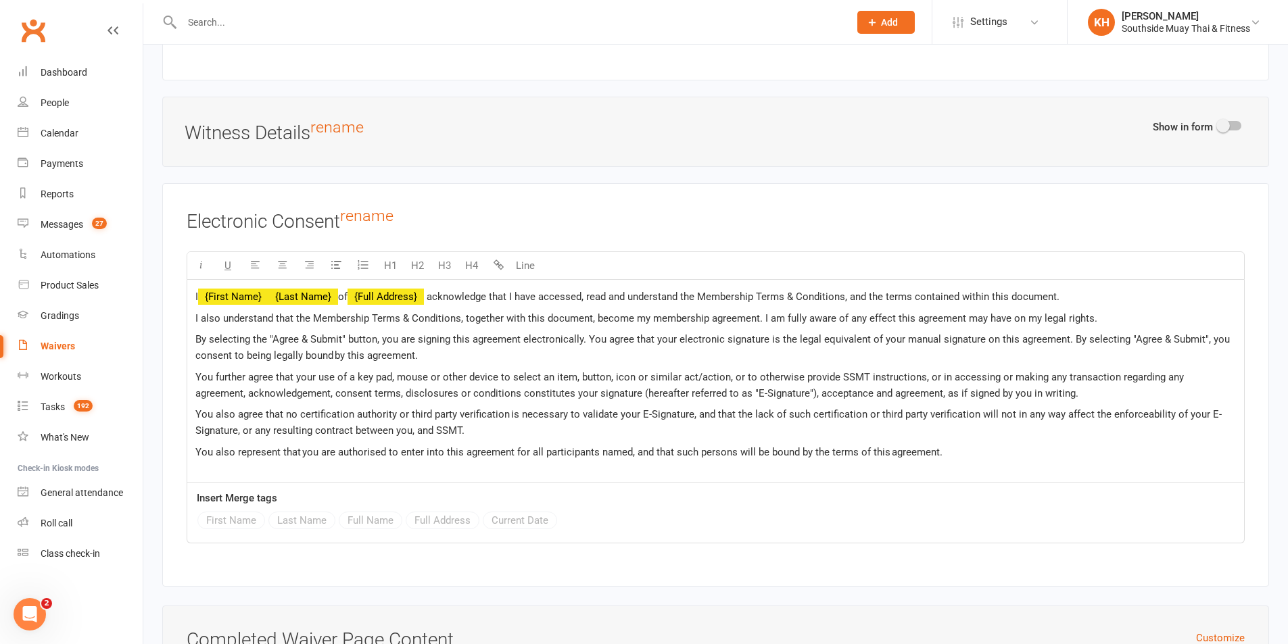
scroll to position [10125, 0]
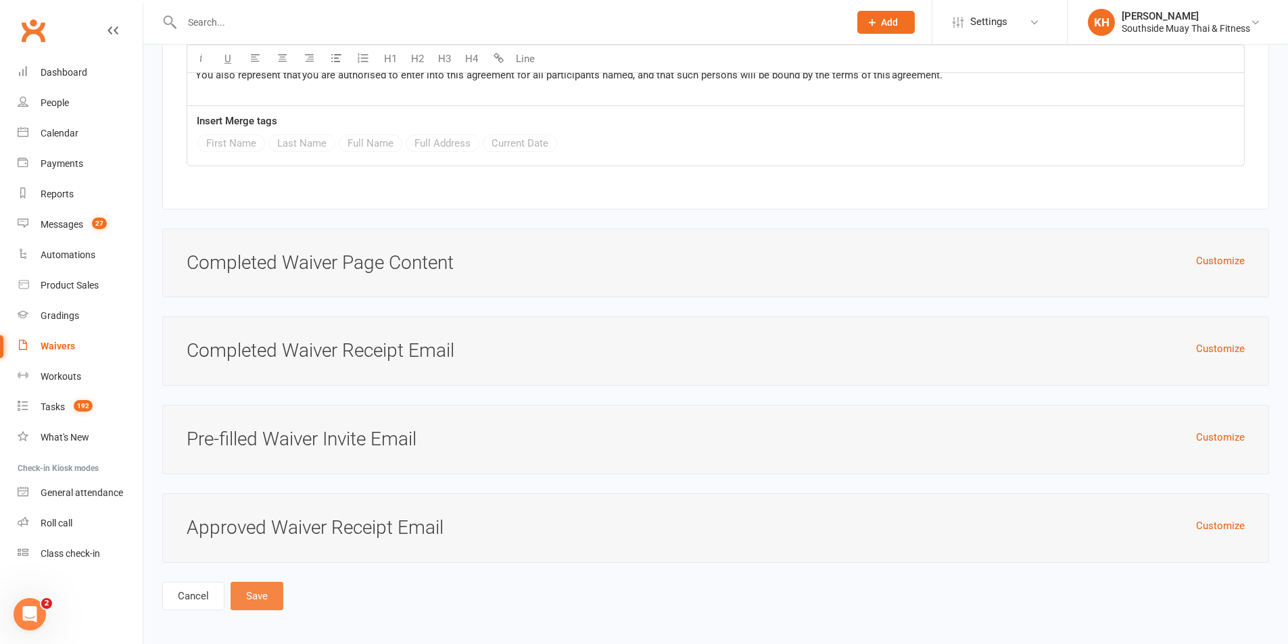
click at [239, 587] on button "Save" at bounding box center [257, 596] width 53 height 28
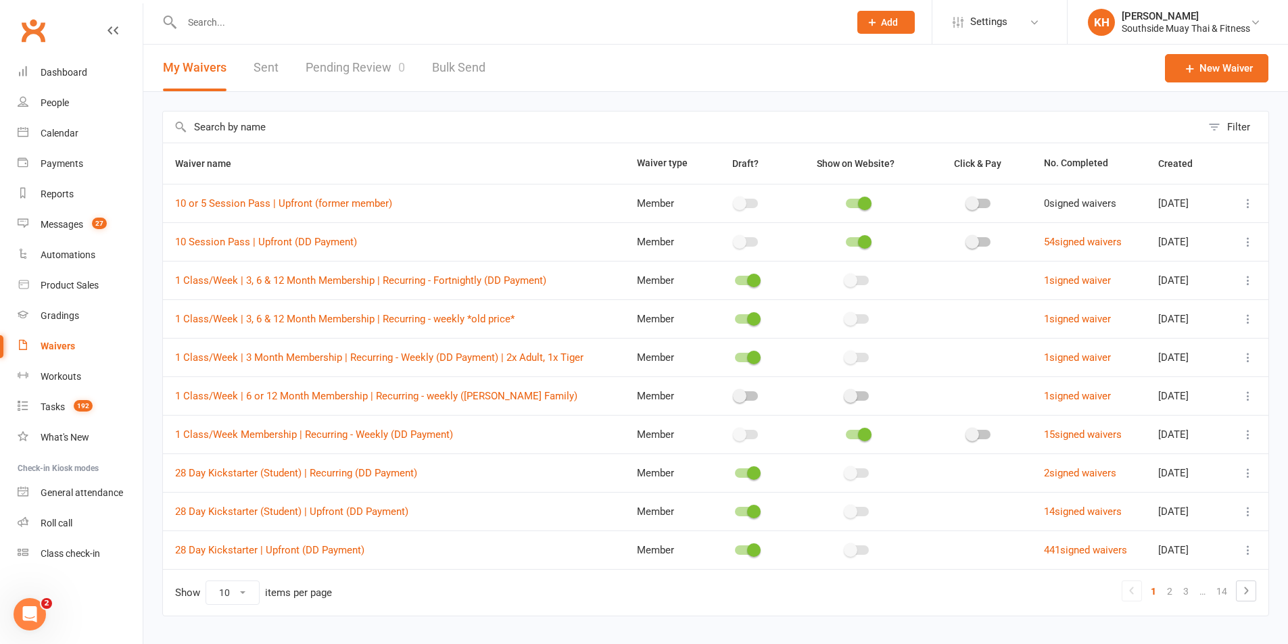
click at [582, 104] on div "Filter Waiver name Waiver type Draft? Show on Website? Click & Pay No. Complete…" at bounding box center [715, 373] width 1144 height 562
click at [398, 112] on input "text" at bounding box center [682, 127] width 1038 height 31
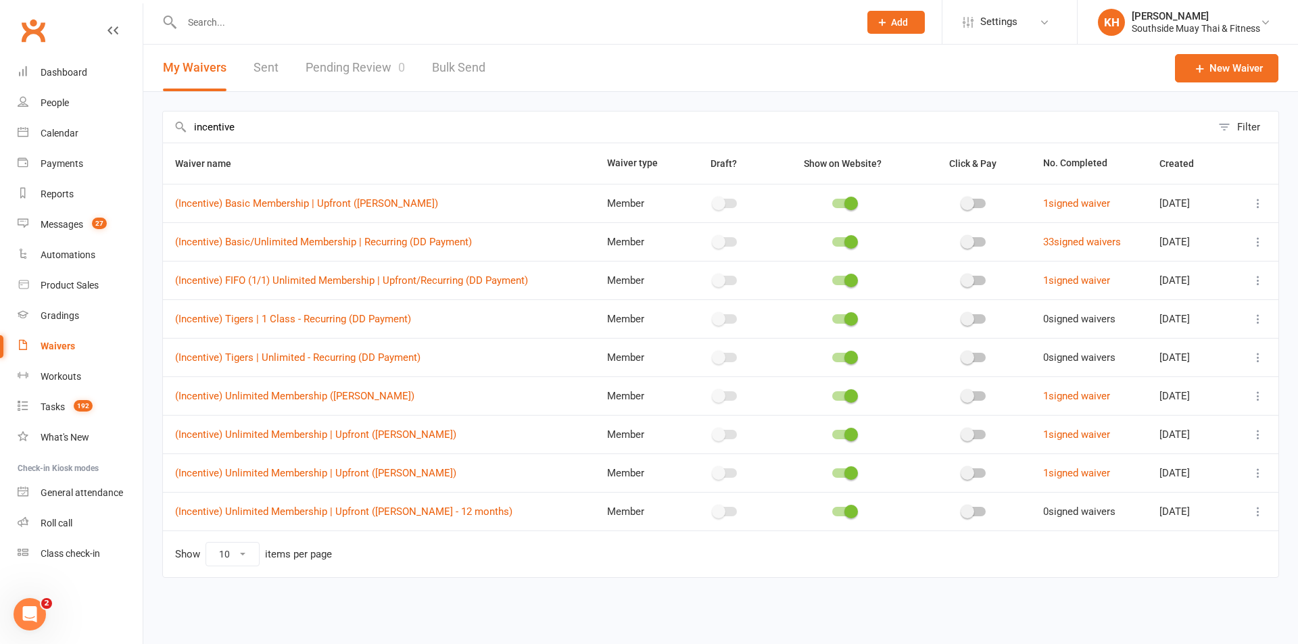
click at [327, 124] on input "incentive" at bounding box center [687, 127] width 1048 height 31
type input "incentive"
click at [460, 506] on link "(Incentive) Unlimited Membership | Upfront (Prabhat Bhattarai - 12 months)" at bounding box center [343, 512] width 337 height 12
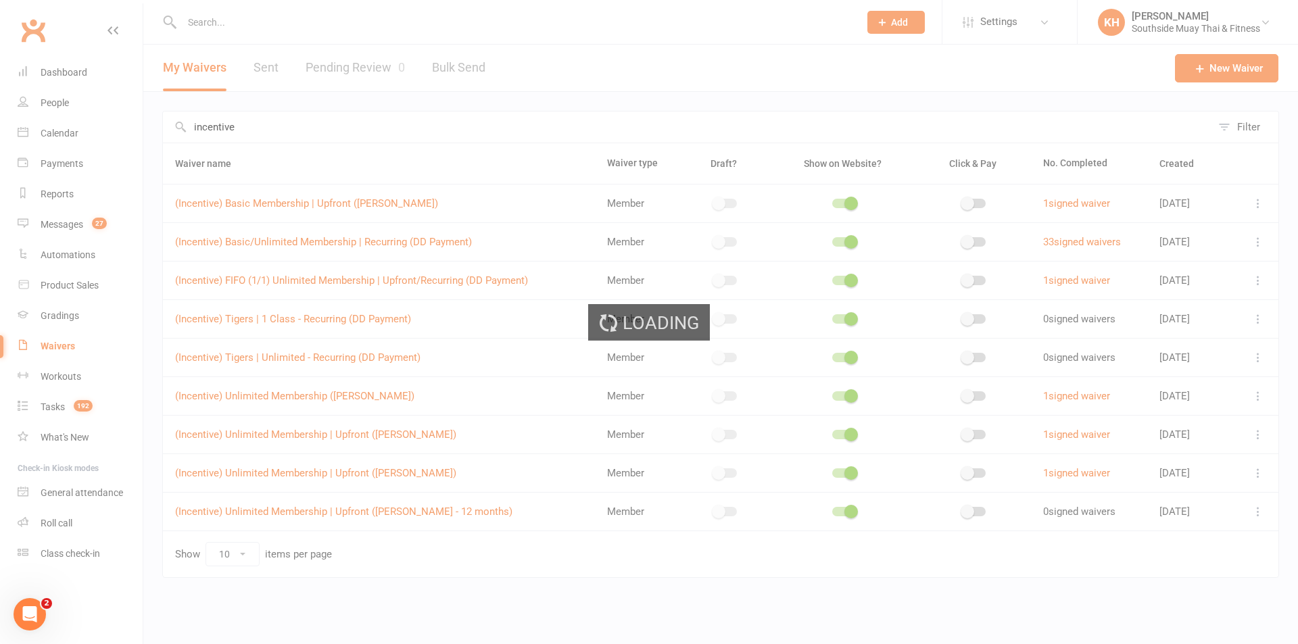
select select "applies_to_all_signees"
select select "copy_answers_for_all_signees"
select select "select"
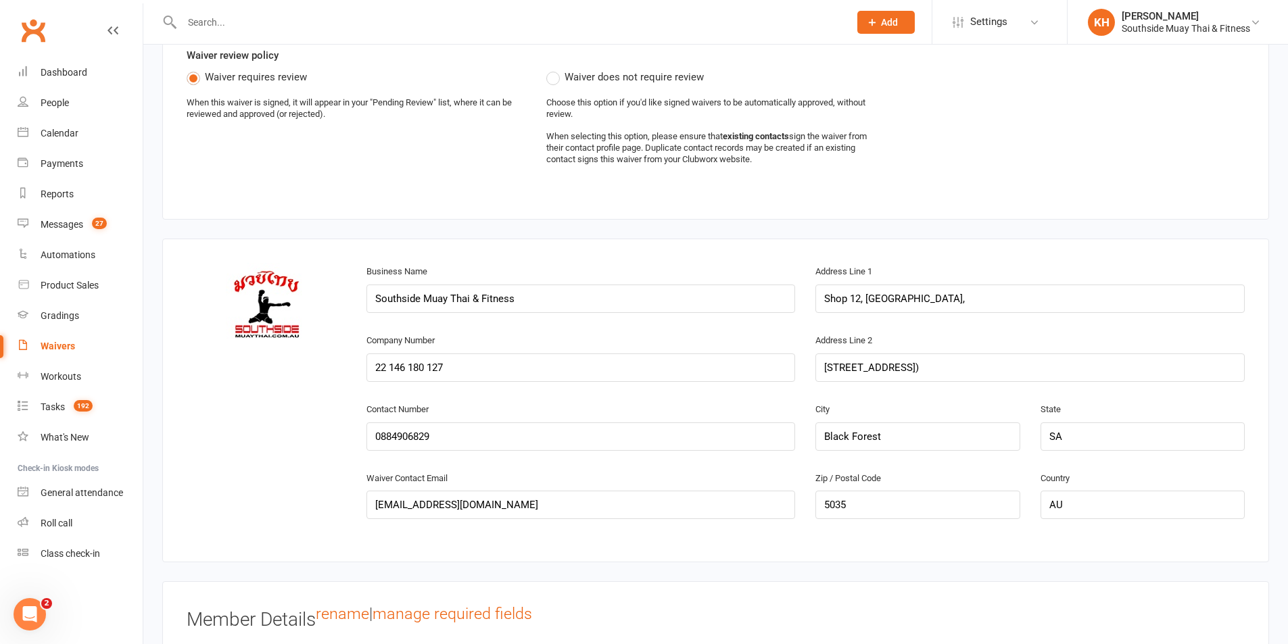
scroll to position [213, 0]
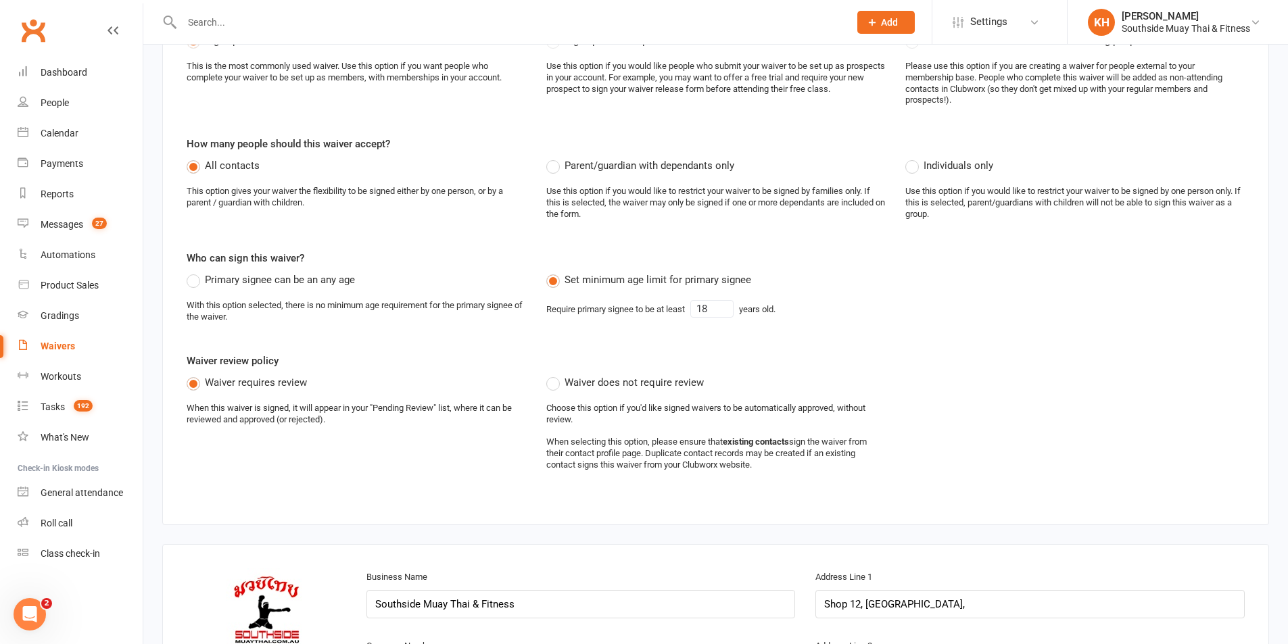
click at [225, 26] on input "text" at bounding box center [509, 22] width 662 height 19
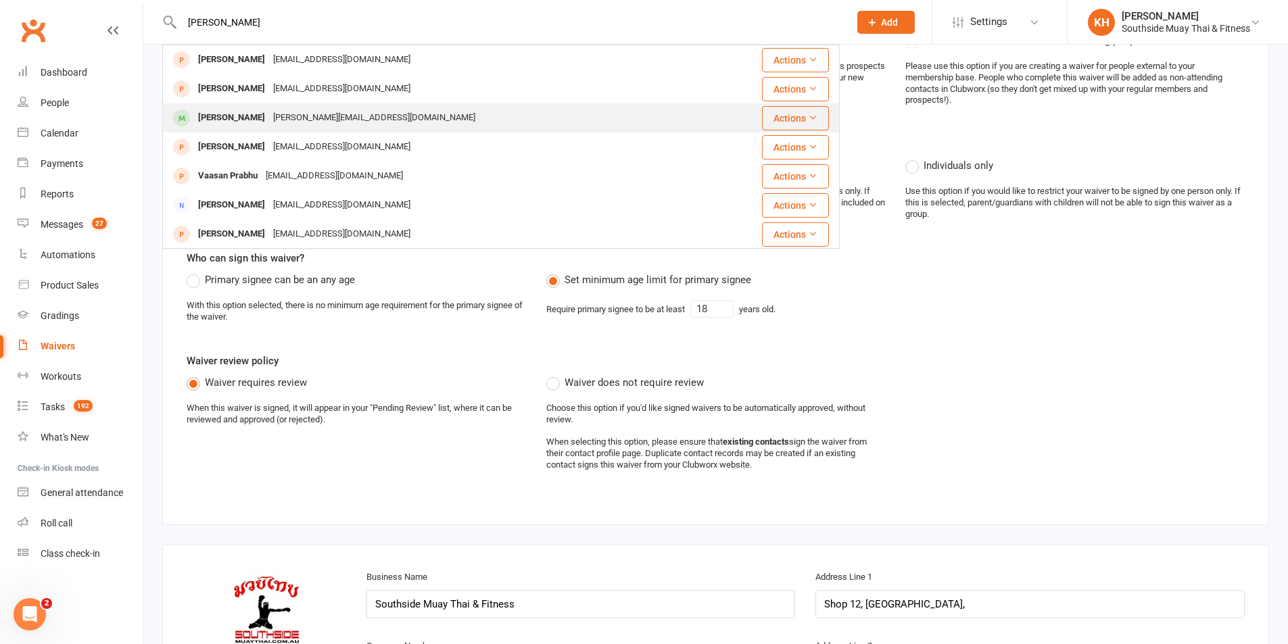
type input "prabhat"
click at [237, 123] on div "Prabhat Bhattarai" at bounding box center [231, 118] width 75 height 20
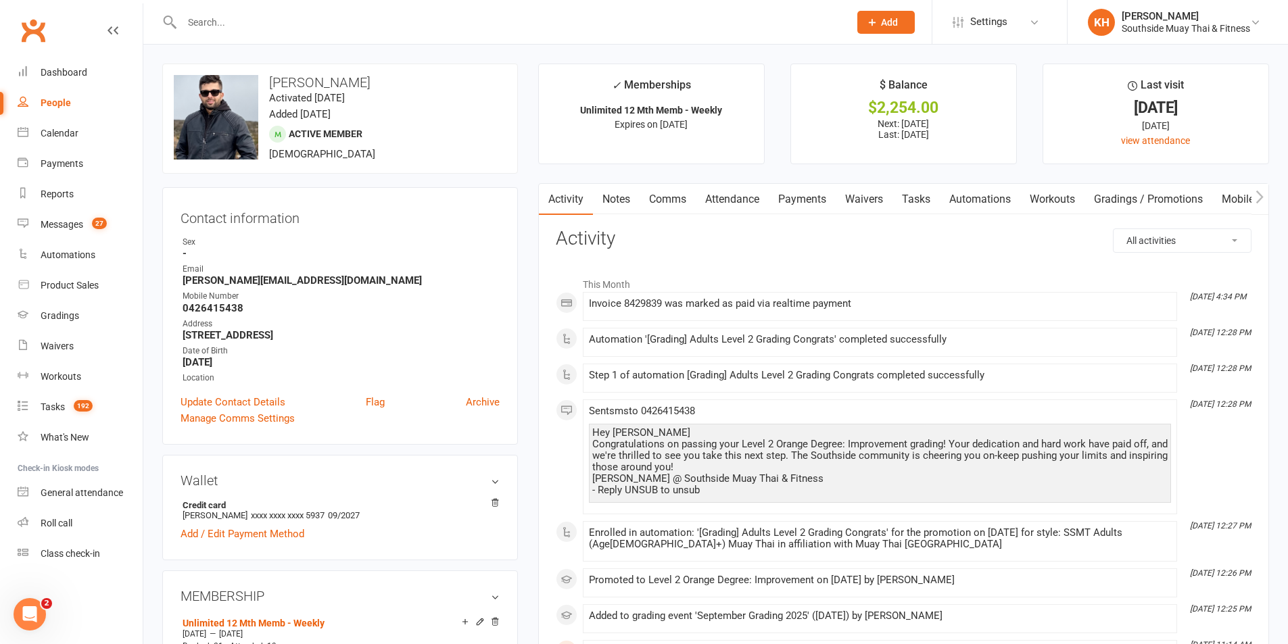
click at [871, 199] on link "Waivers" at bounding box center [863, 199] width 57 height 31
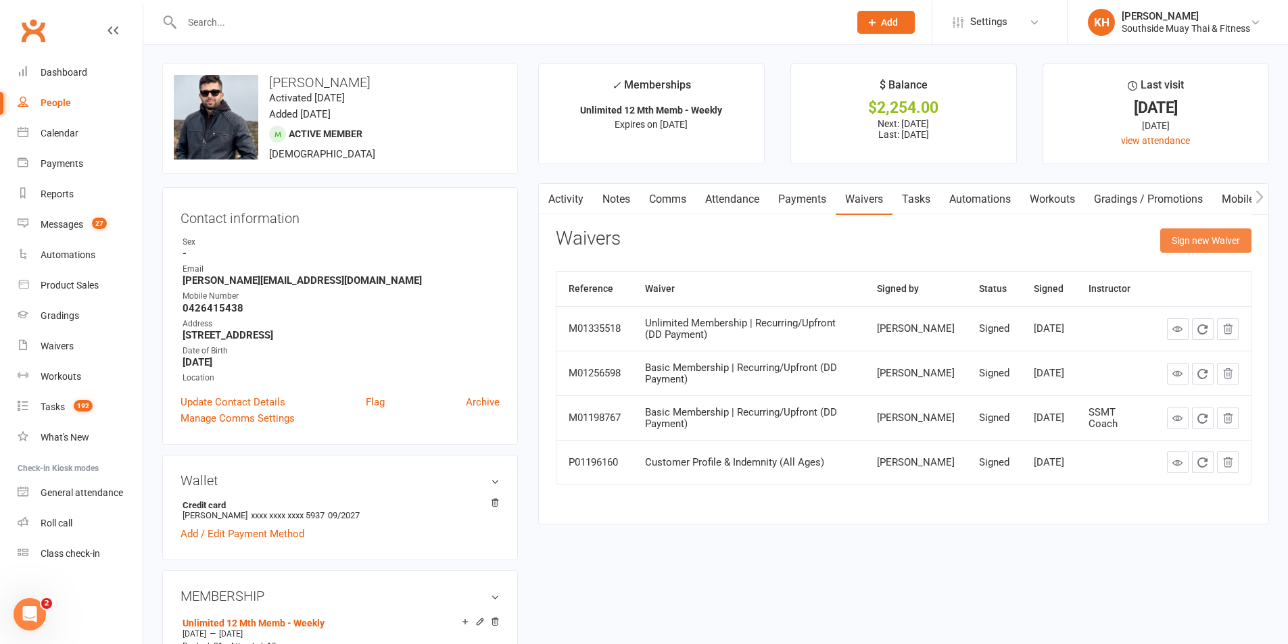
click at [1200, 238] on button "Sign new Waiver" at bounding box center [1205, 240] width 91 height 24
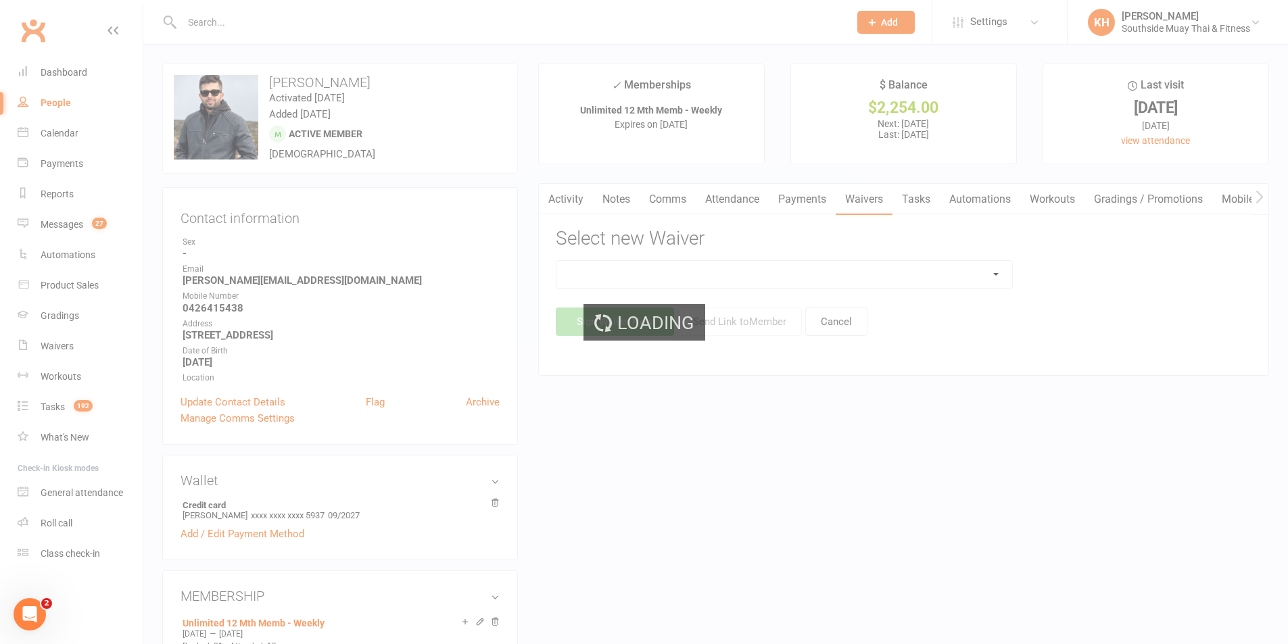
click at [717, 272] on div "Loading" at bounding box center [644, 322] width 1288 height 644
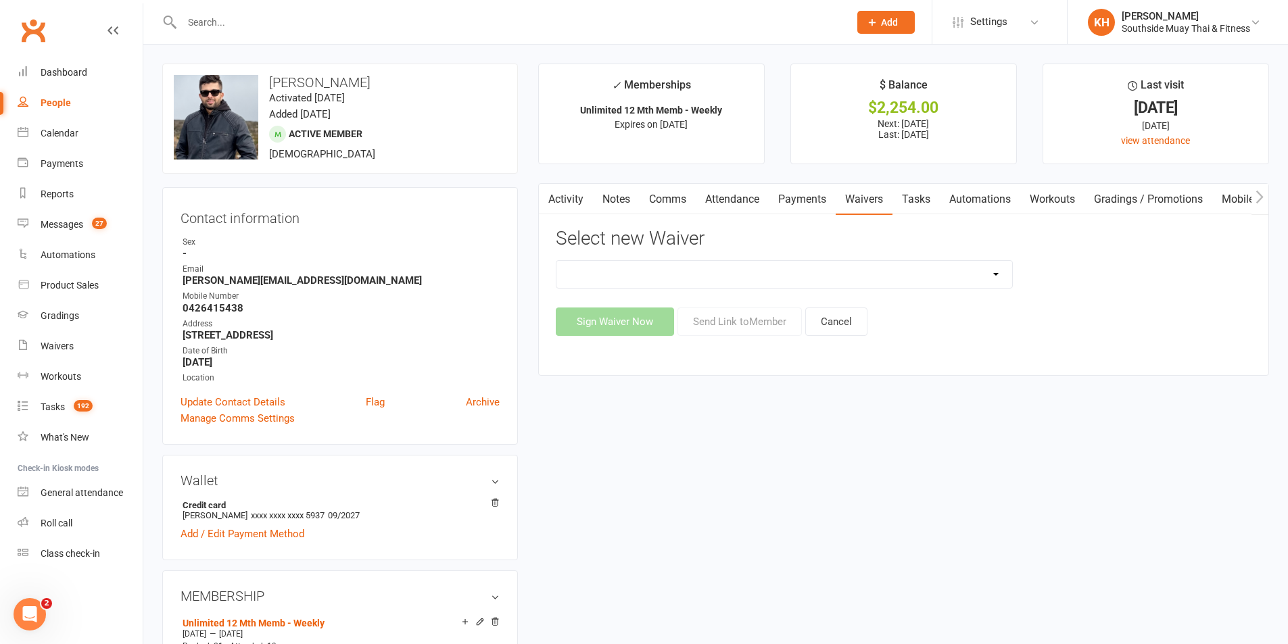
click at [717, 272] on select "10 or 5 Session Pass | Upfront (former member) 10 Session Pass | Upfront (DD Pa…" at bounding box center [784, 274] width 456 height 27
click at [644, 272] on select "10 or 5 Session Pass | Upfront (former member) 10 Session Pass | Upfront (DD Pa…" at bounding box center [784, 274] width 456 height 27
select select "14935"
click at [556, 261] on select "10 or 5 Session Pass | Upfront (former member) 10 Session Pass | Upfront (DD Pa…" at bounding box center [784, 274] width 456 height 27
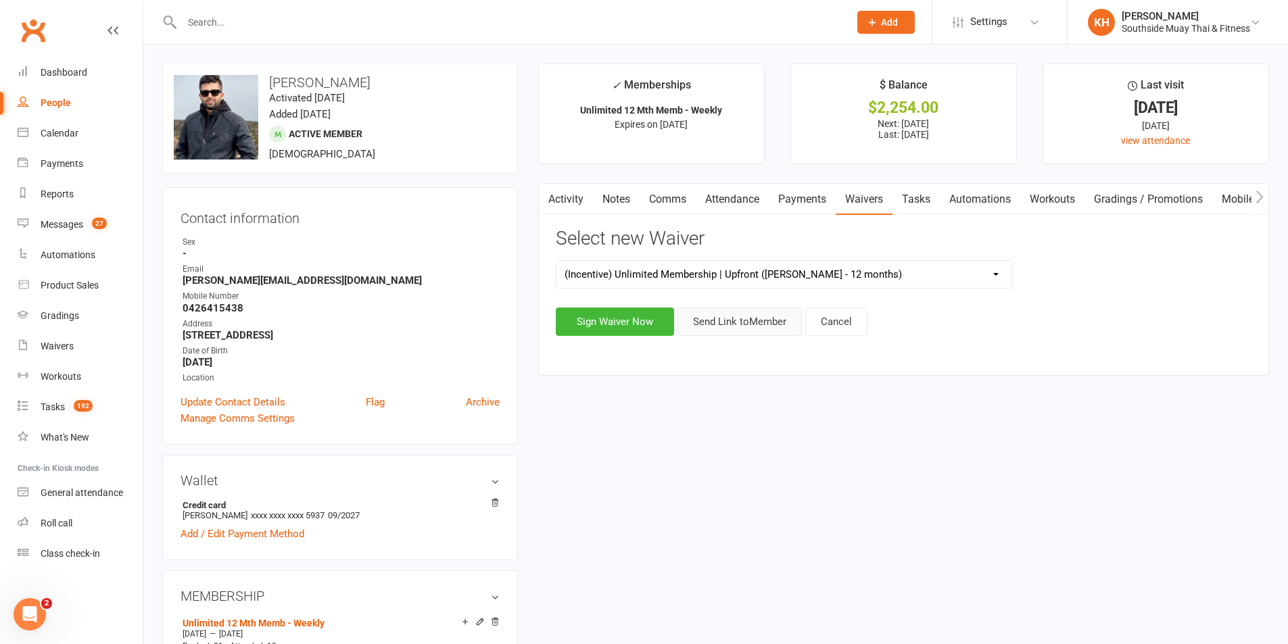
click at [770, 331] on button "Send Link to Member" at bounding box center [739, 322] width 124 height 28
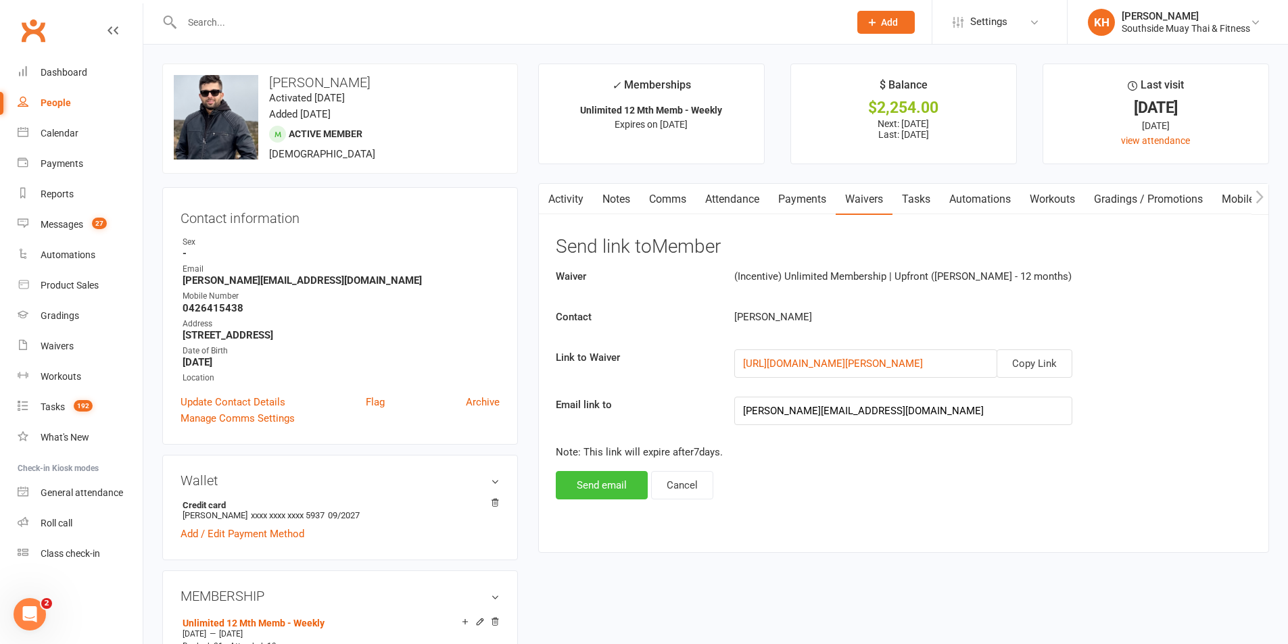
click at [633, 483] on button "Send email" at bounding box center [602, 485] width 92 height 28
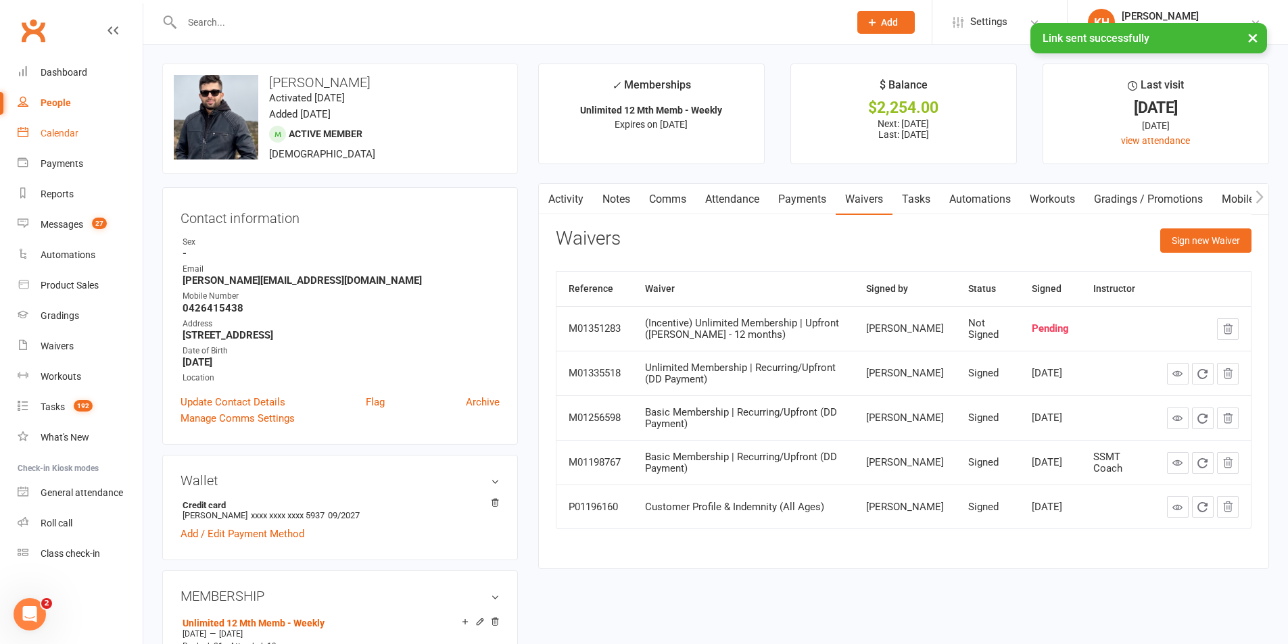
click at [60, 137] on div "Calendar" at bounding box center [60, 133] width 38 height 11
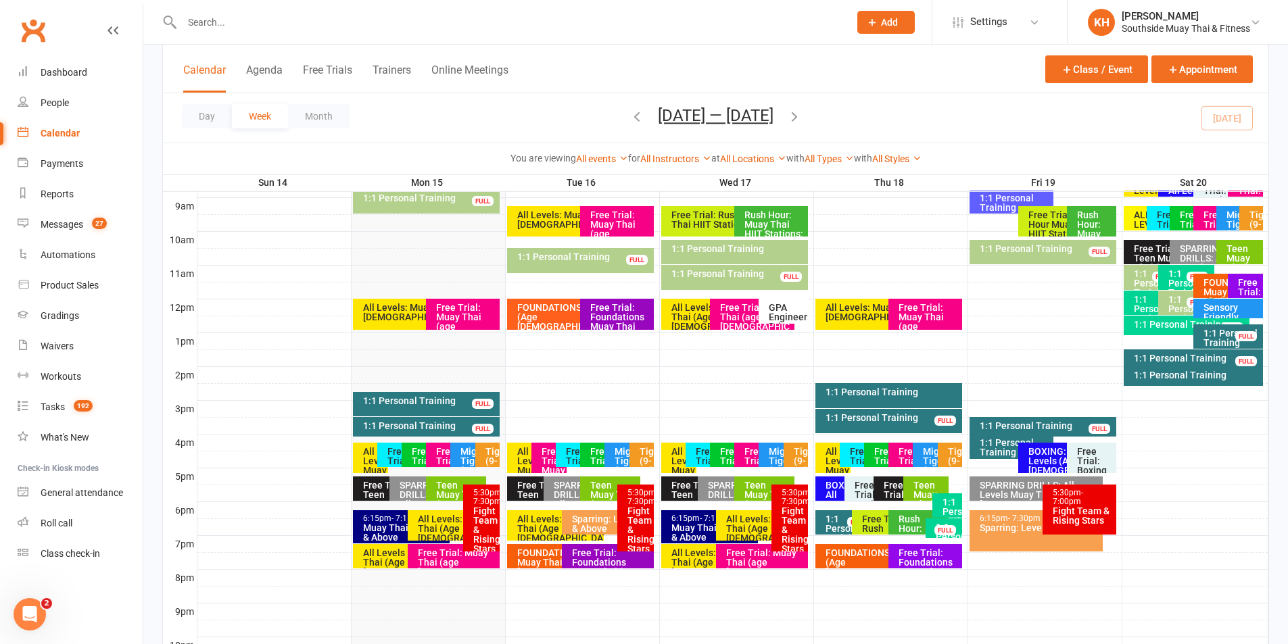
scroll to position [406, 0]
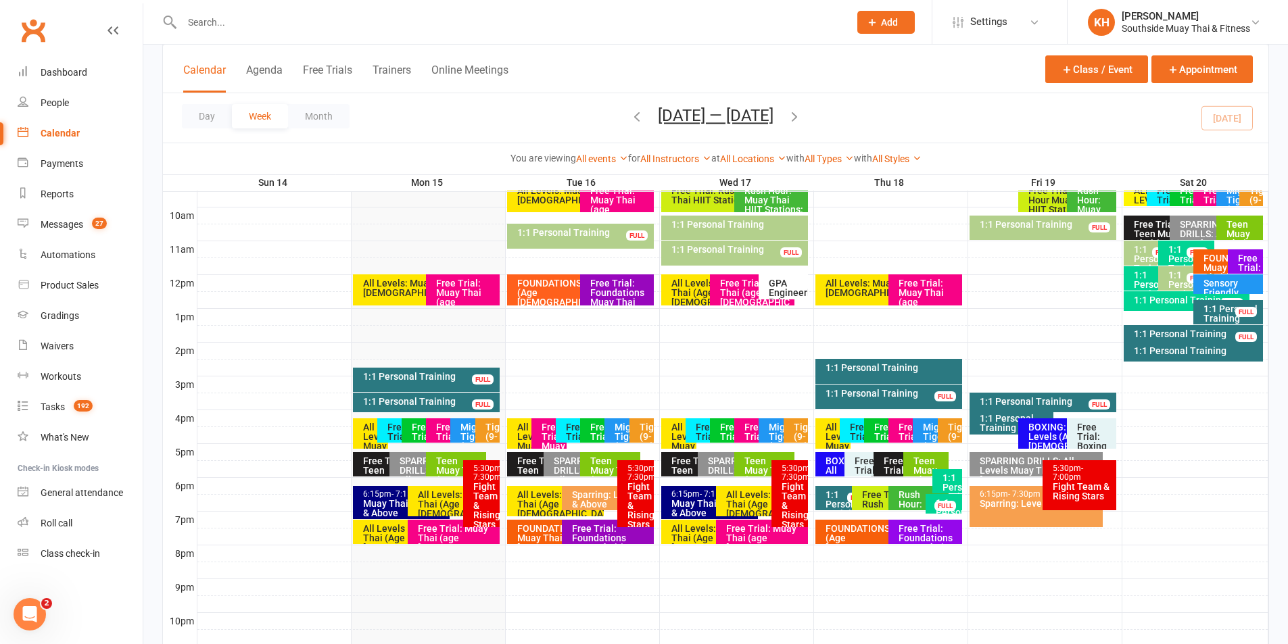
click at [558, 431] on div "Free Trial : Mighty Tigers (5-8yrs)" at bounding box center [573, 430] width 35 height 24
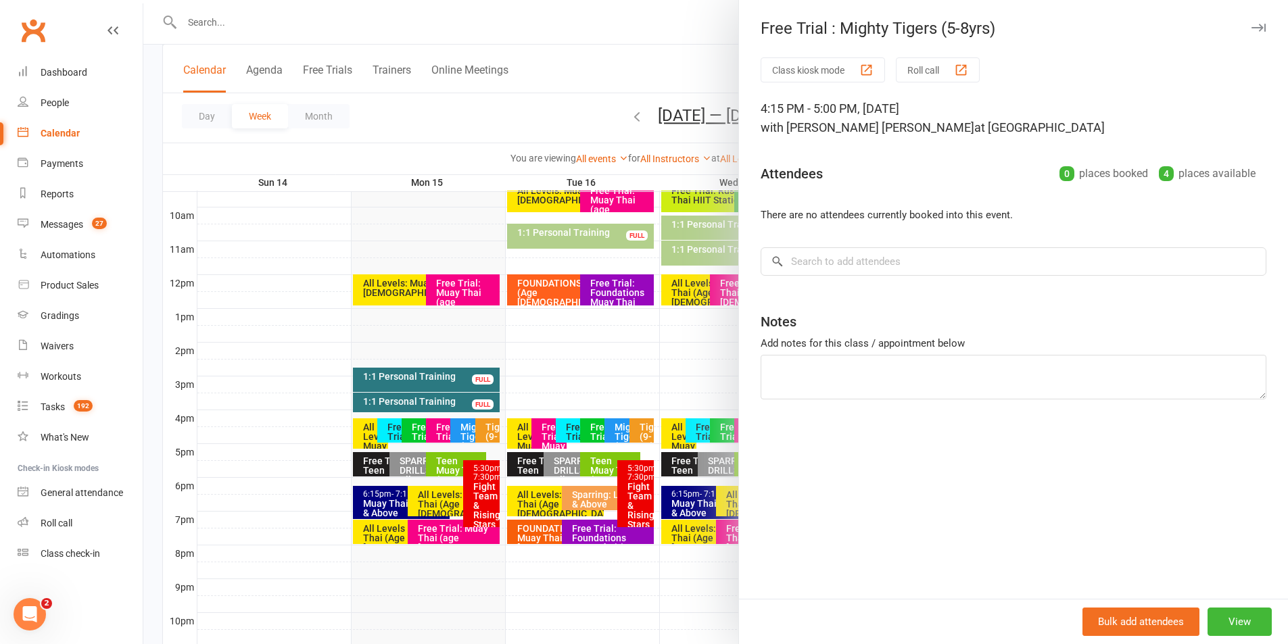
drag, startPoint x: 1246, startPoint y: 27, endPoint x: 987, endPoint y: 207, distance: 315.8
click at [1251, 26] on icon "button" at bounding box center [1258, 28] width 14 height 8
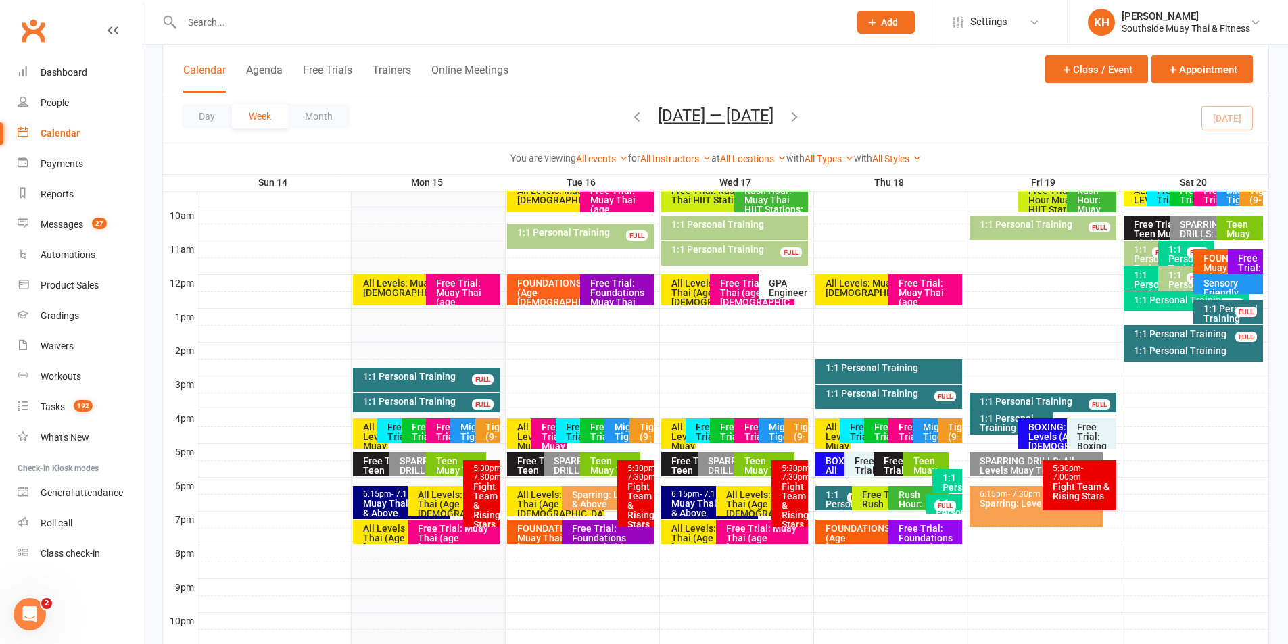
click at [591, 429] on div "Free Trial : Tigers (9-11yrs)" at bounding box center [600, 450] width 23 height 57
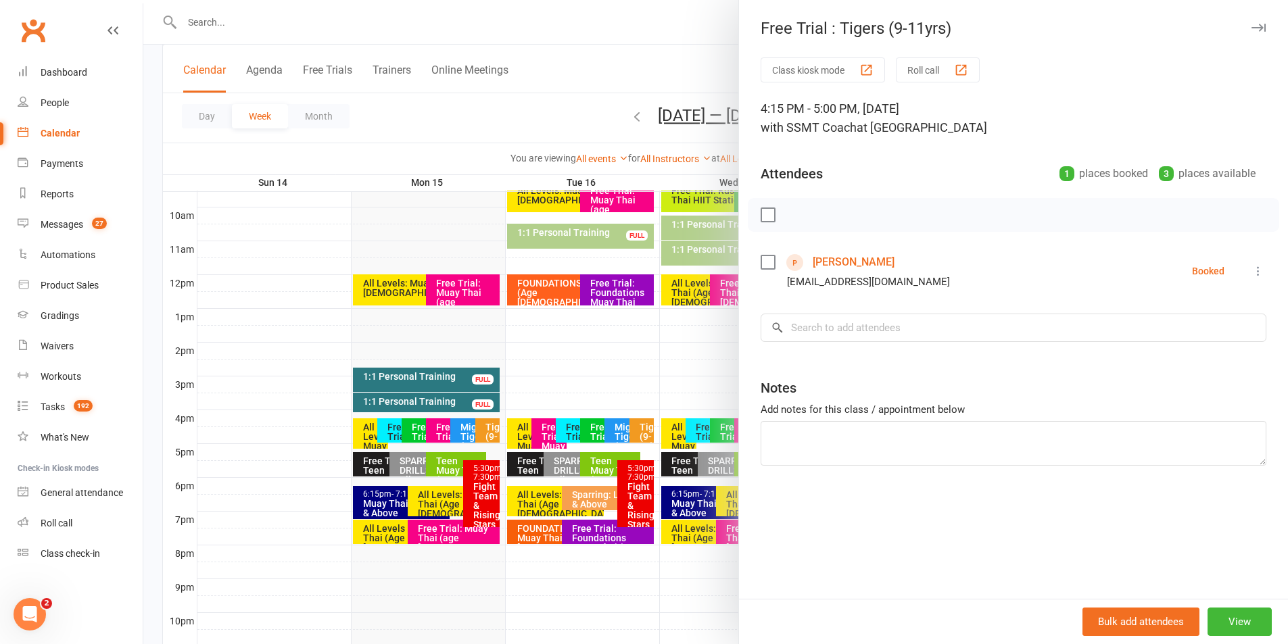
click at [1251, 28] on icon "button" at bounding box center [1258, 28] width 14 height 8
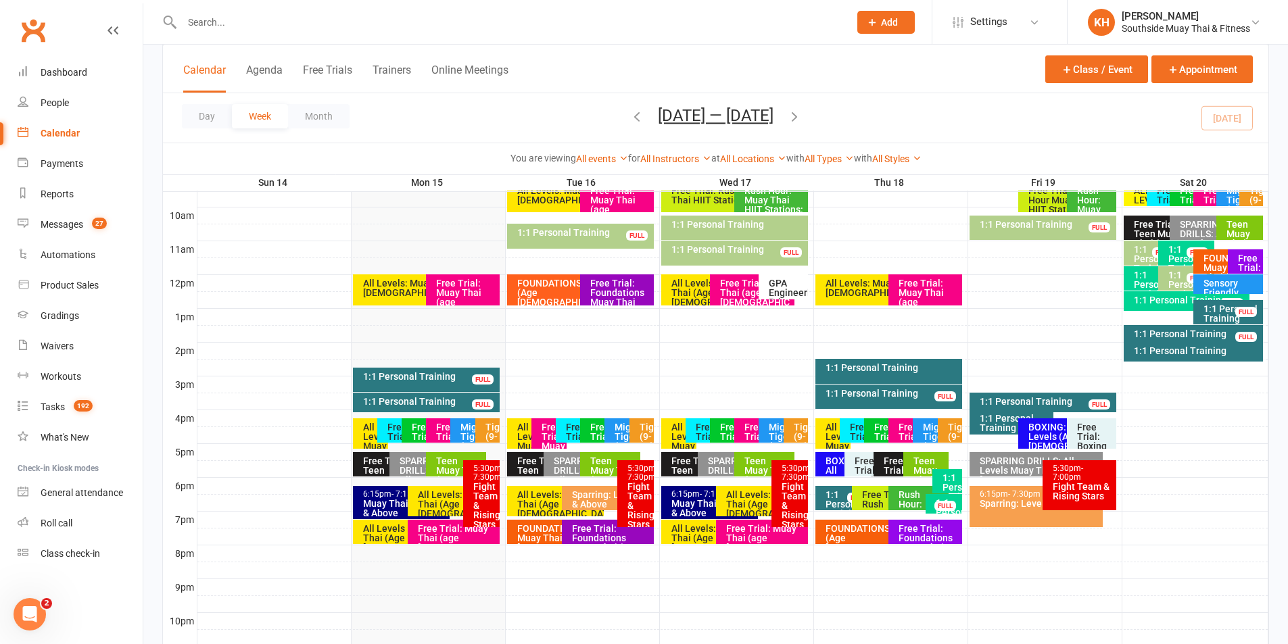
click at [418, 429] on div "Free Trial : Tigers (9-11yrs)" at bounding box center [422, 450] width 23 height 57
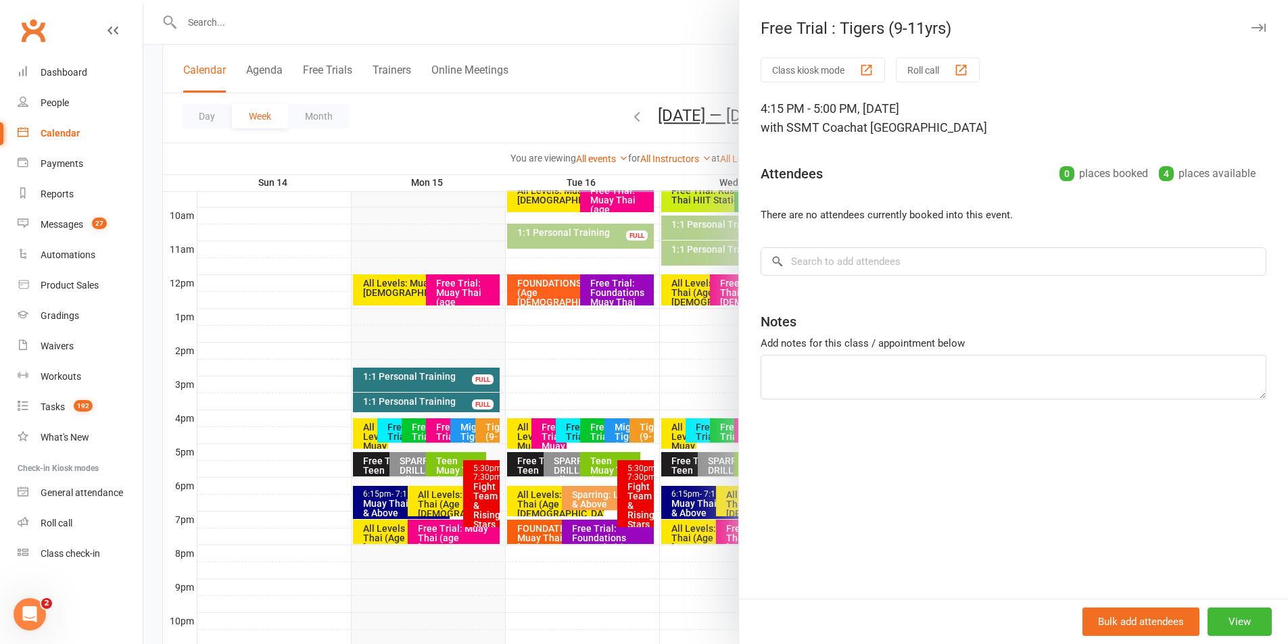
click at [389, 431] on div at bounding box center [715, 322] width 1144 height 644
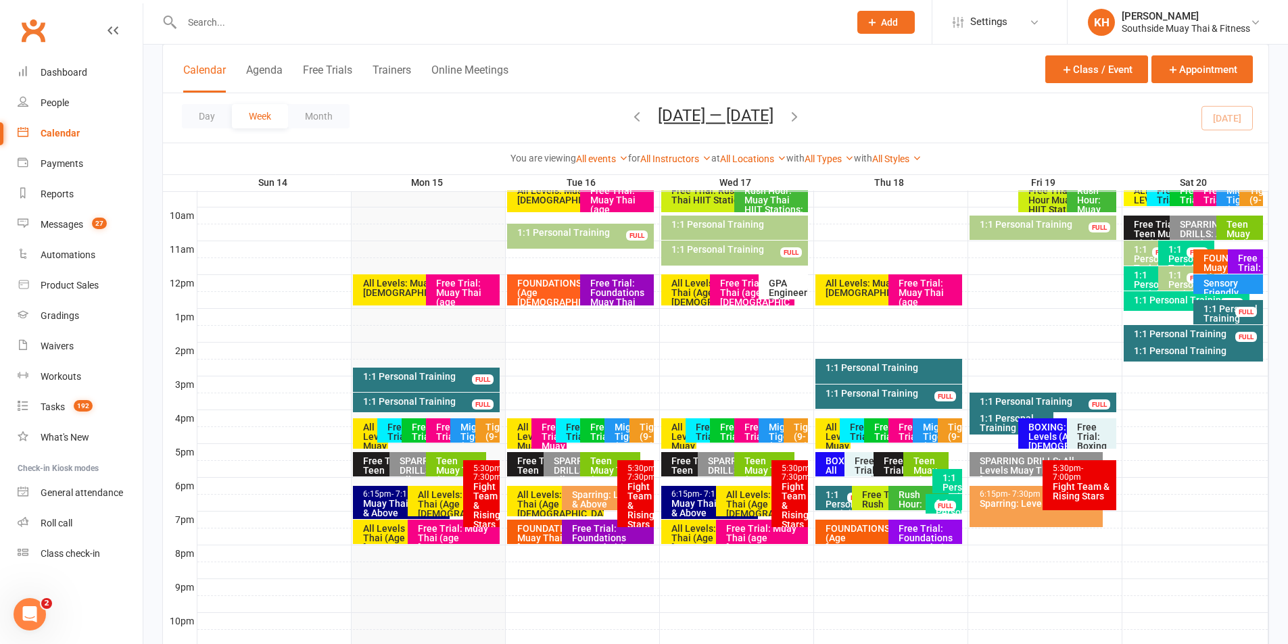
click at [388, 429] on div "Free Trial : Mighty Tigers (5-8yrs)" at bounding box center [398, 455] width 23 height 66
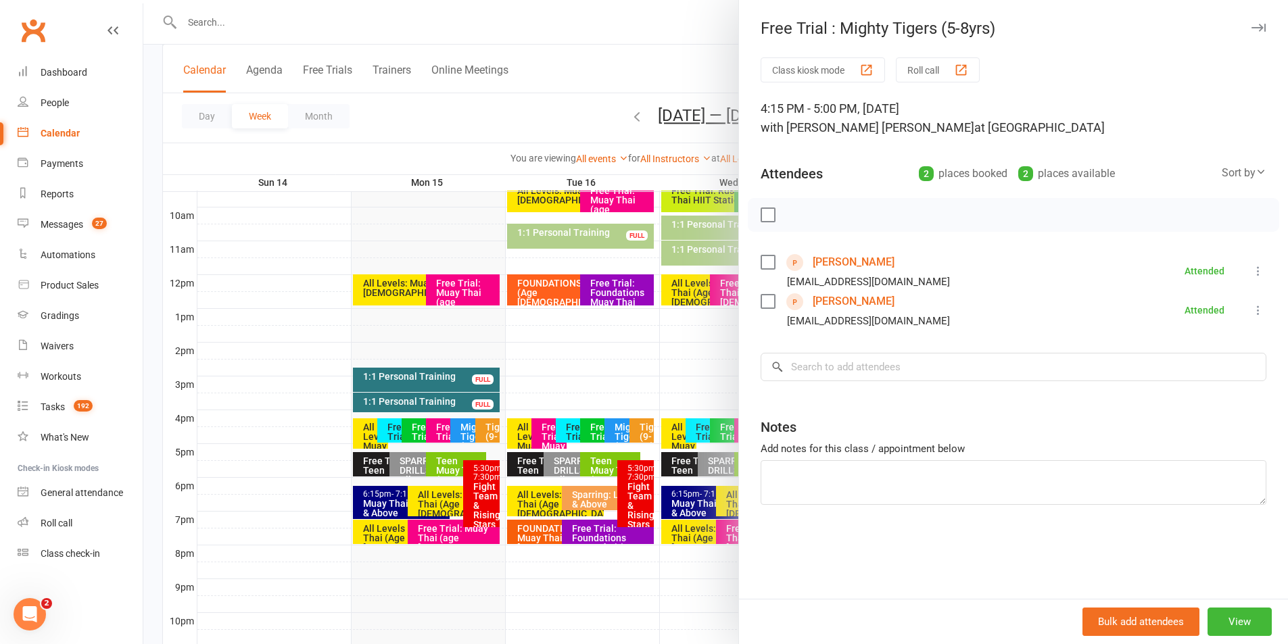
click at [820, 300] on link "Theodore Jasper" at bounding box center [854, 302] width 82 height 22
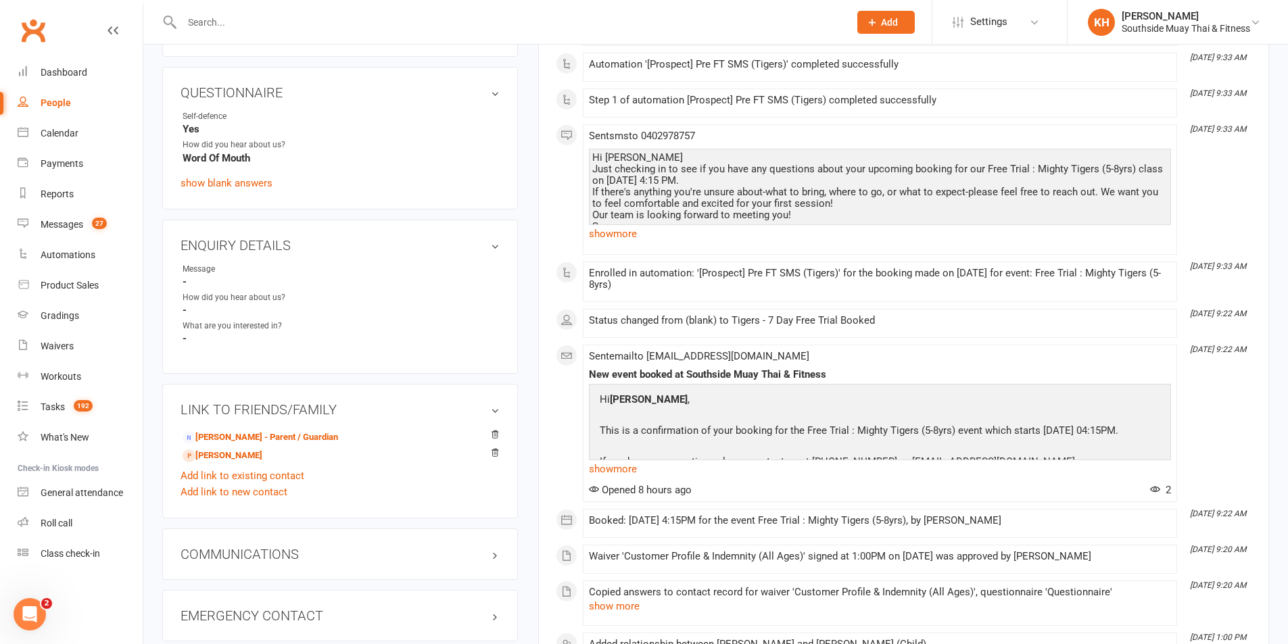
scroll to position [473, 0]
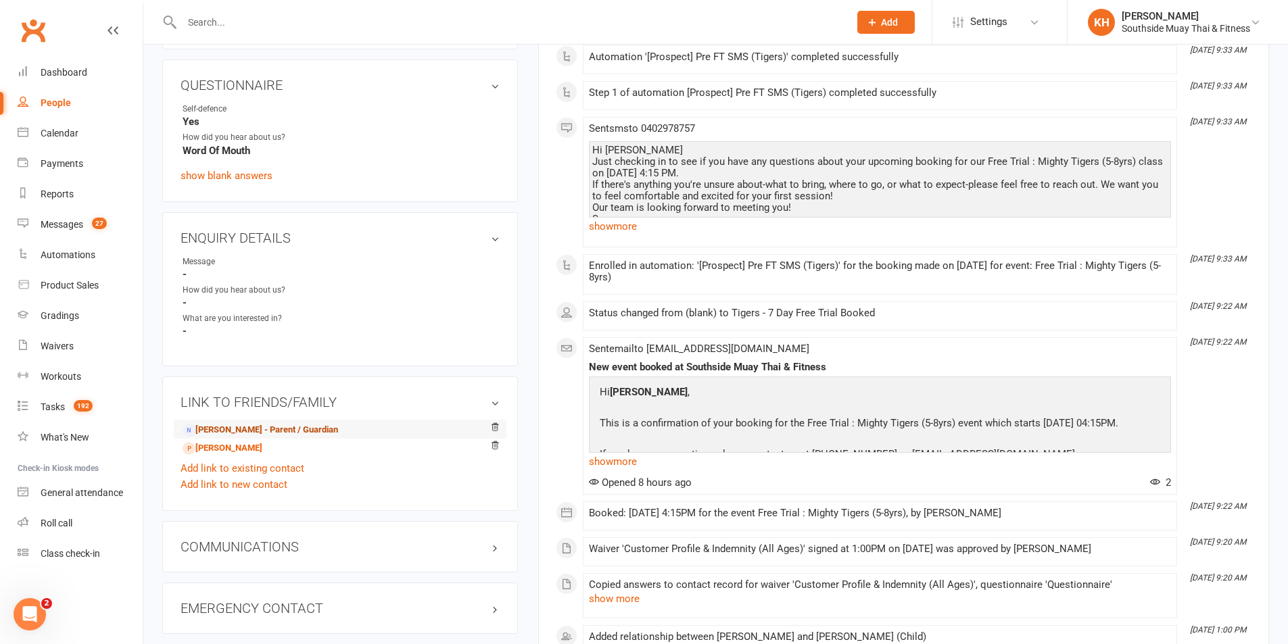
click at [226, 429] on link "Kirsty Reynolds - Parent / Guardian" at bounding box center [260, 430] width 155 height 14
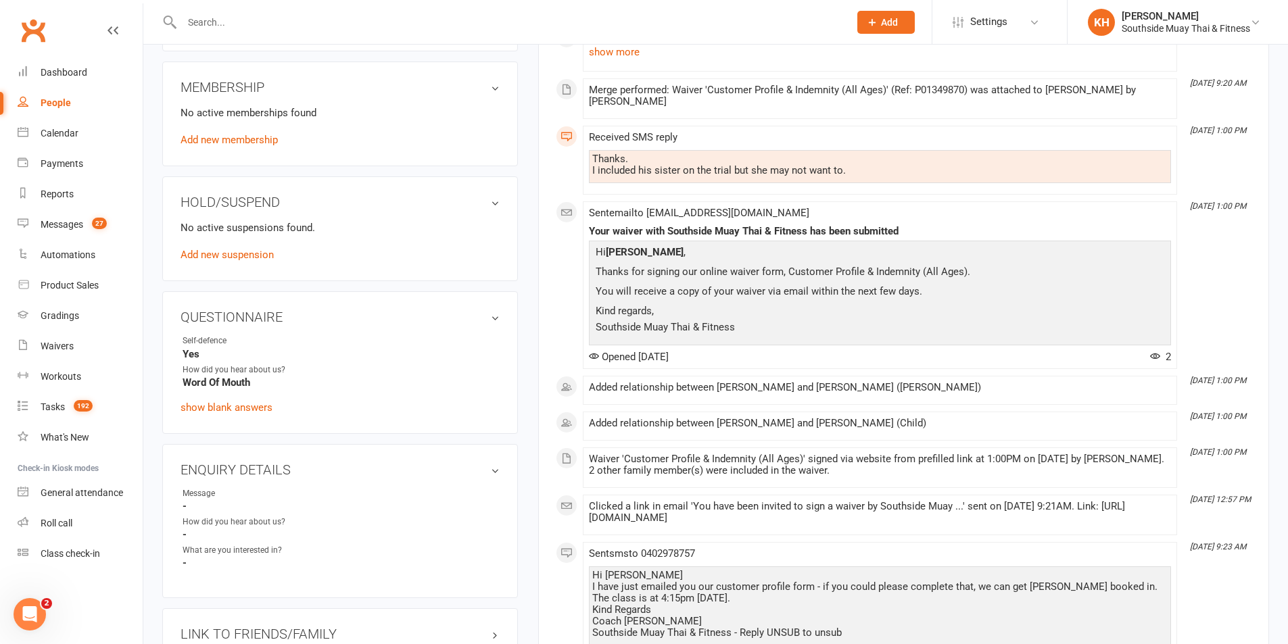
scroll to position [676, 0]
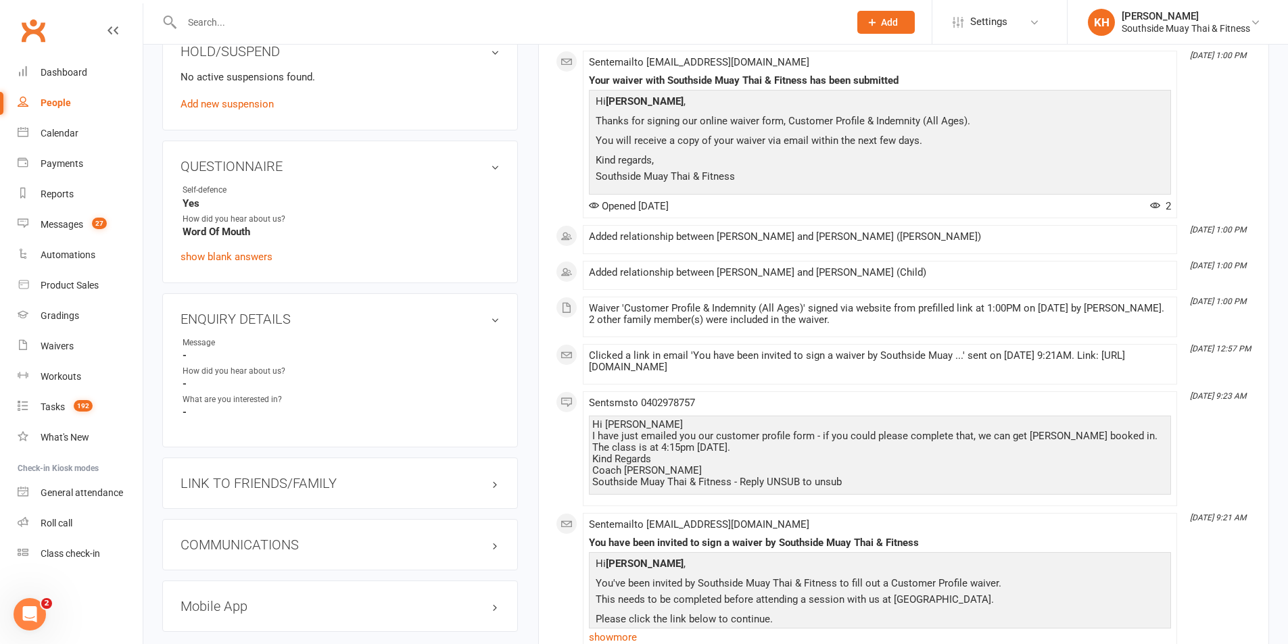
click at [215, 492] on div "LINK TO FRIENDS/FAMILY" at bounding box center [340, 483] width 356 height 51
click at [222, 486] on h3 "LINK TO FRIENDS/FAMILY" at bounding box center [339, 483] width 319 height 15
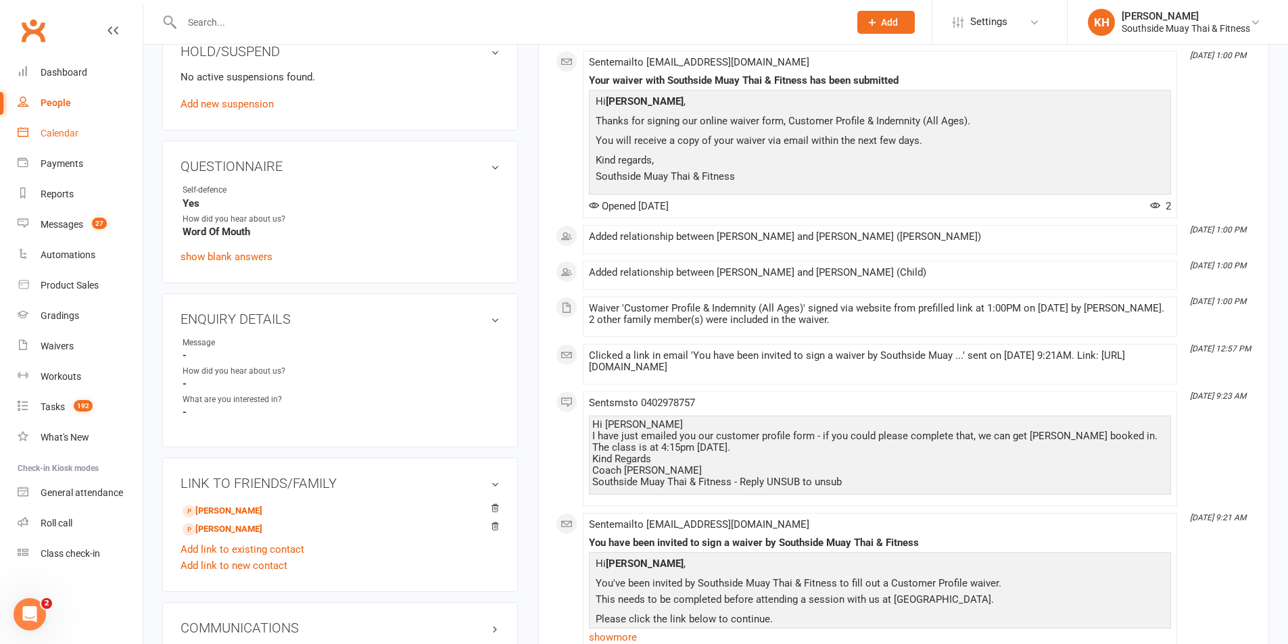
click at [54, 126] on link "Calendar" at bounding box center [80, 133] width 125 height 30
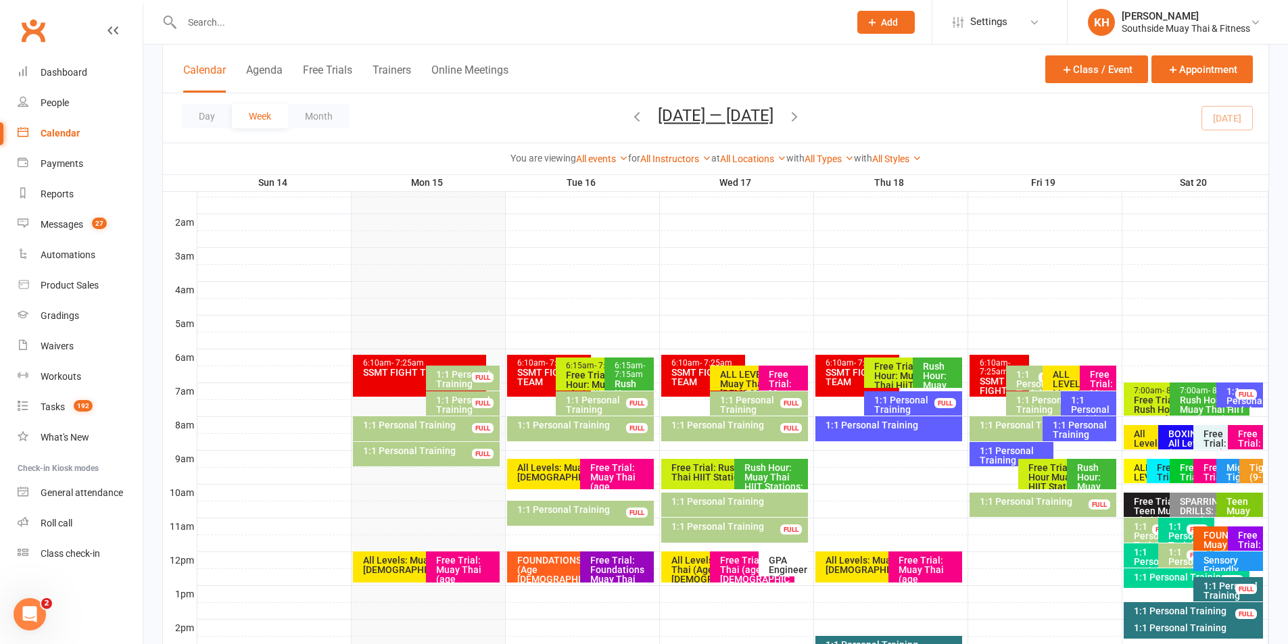
scroll to position [473, 0]
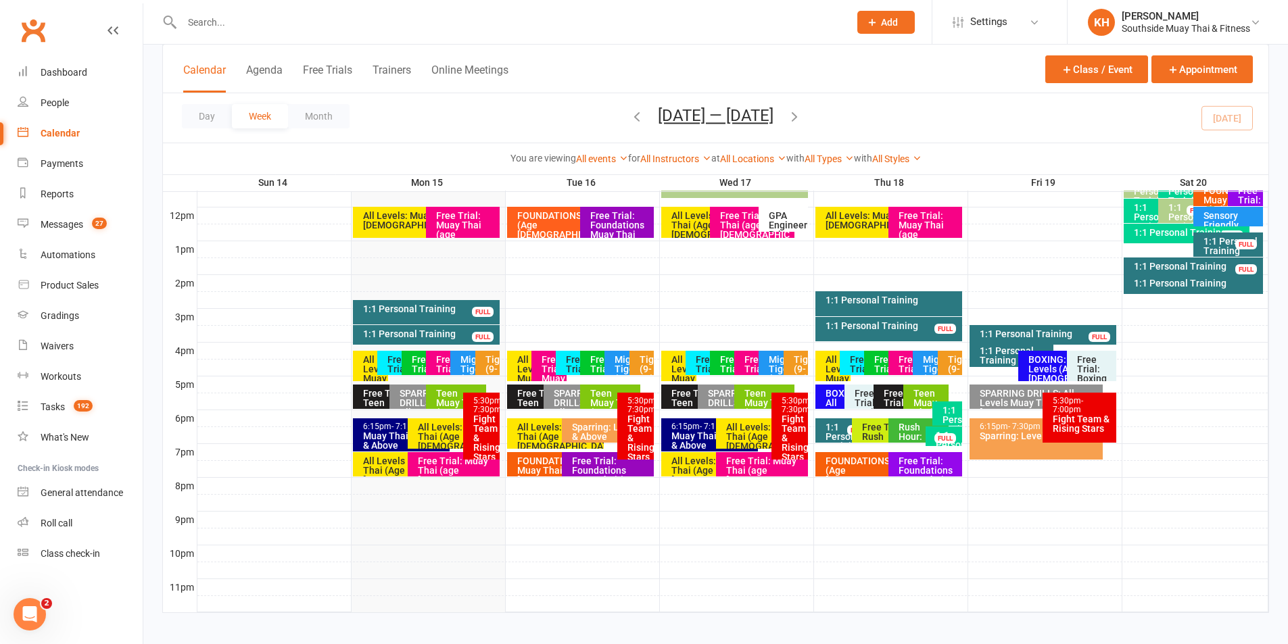
click at [432, 461] on div "Free Trial: Muay Thai (age 13+ years)" at bounding box center [457, 475] width 80 height 38
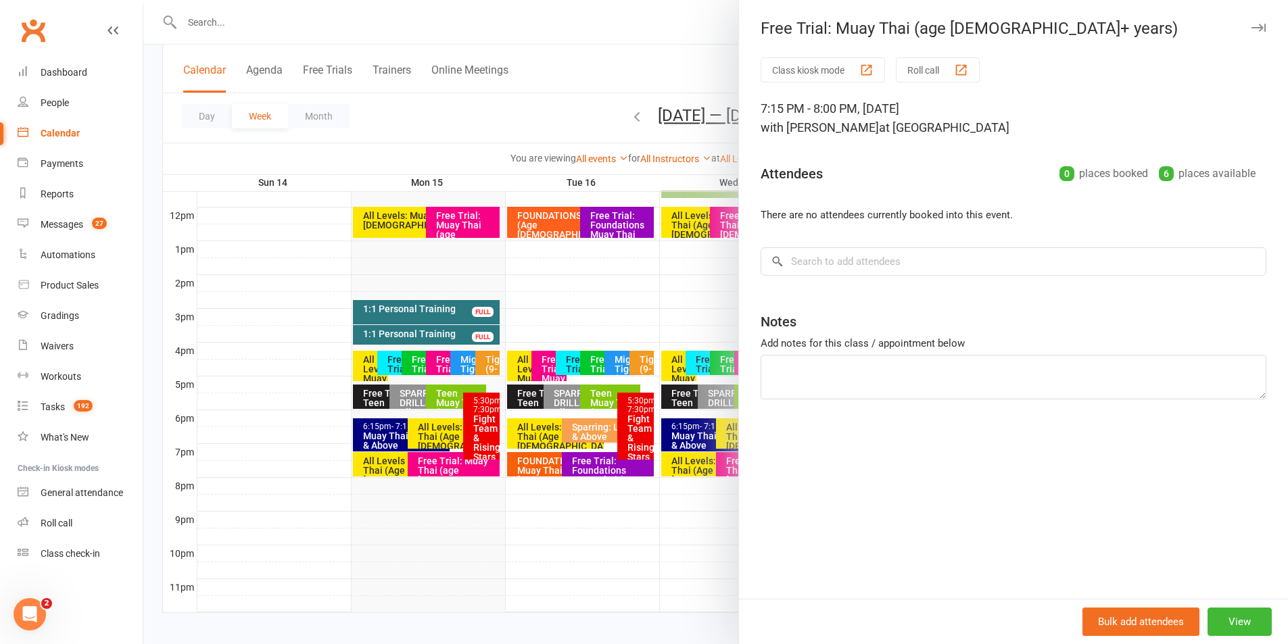
click at [1257, 26] on div "Free Trial: Muay Thai (age 13+ years)" at bounding box center [1013, 28] width 549 height 19
click at [1253, 26] on icon "button" at bounding box center [1258, 28] width 14 height 8
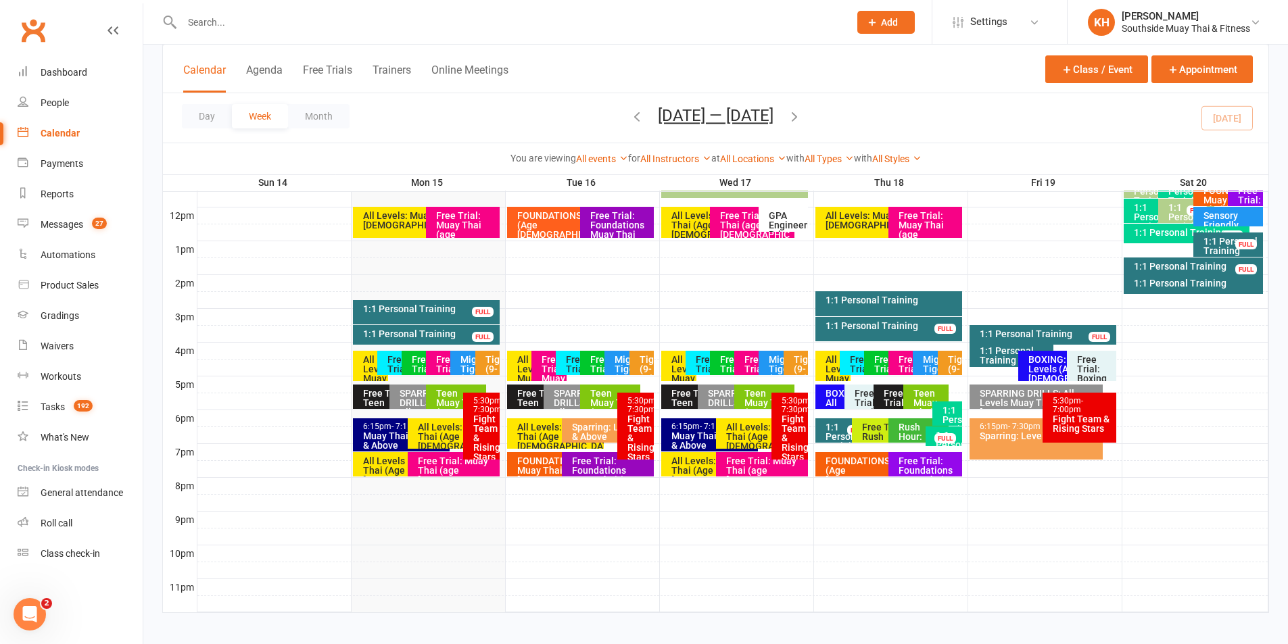
click at [371, 398] on div "Free Trial: Teen Muay Thai (12 -16 Yrs)" at bounding box center [386, 412] width 48 height 47
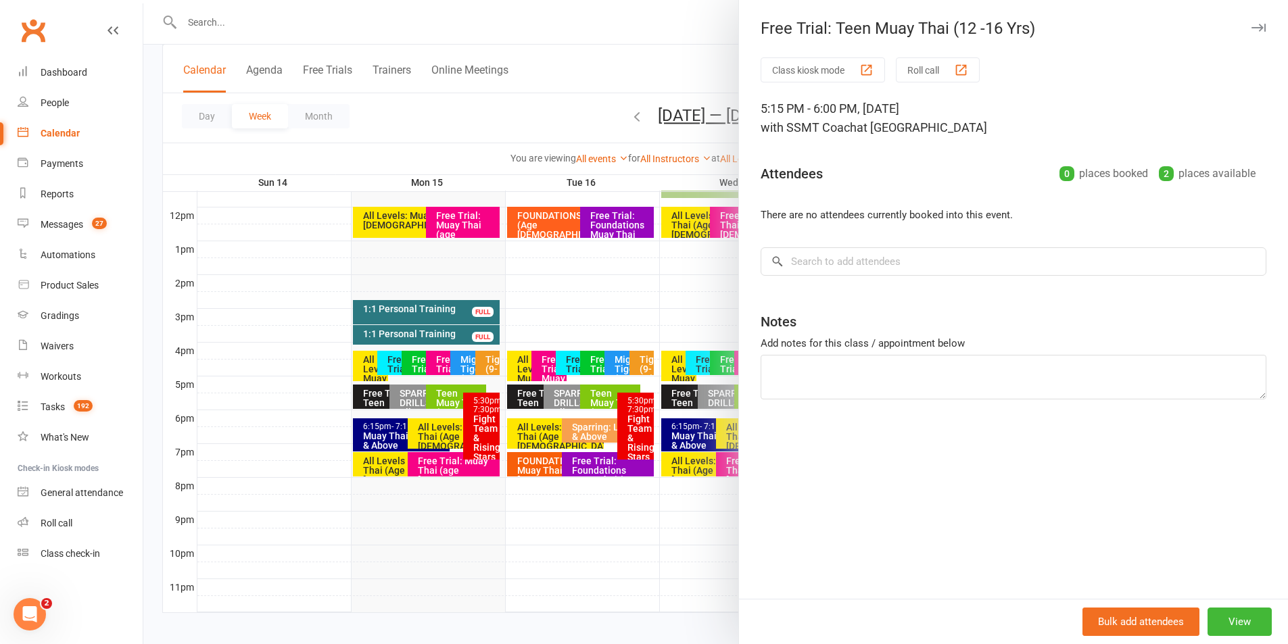
click at [1250, 20] on button "button" at bounding box center [1258, 28] width 16 height 16
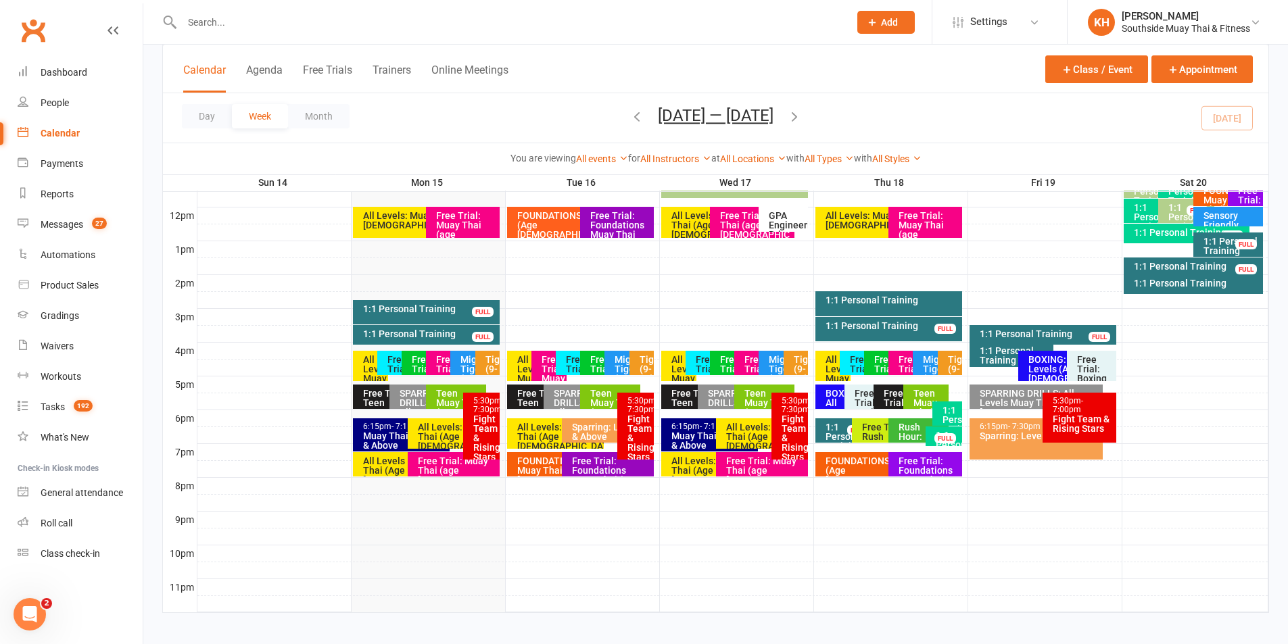
click at [433, 427] on div "All Levels: Muay Thai (Age 13+)" at bounding box center [457, 436] width 80 height 28
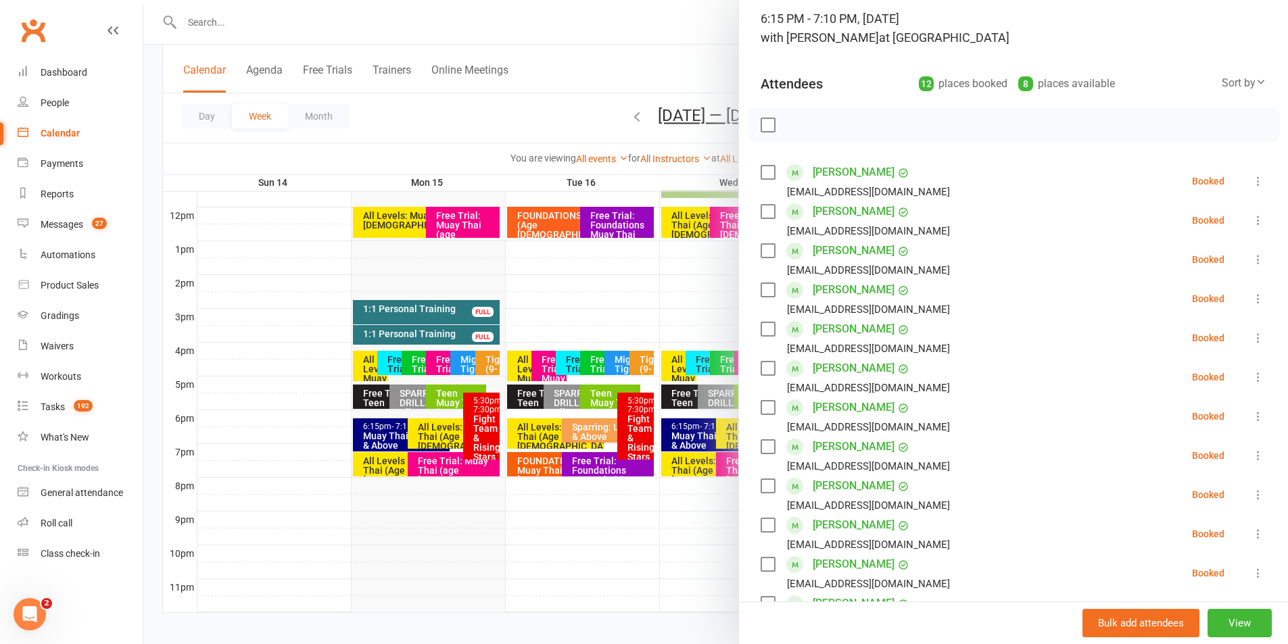
scroll to position [0, 0]
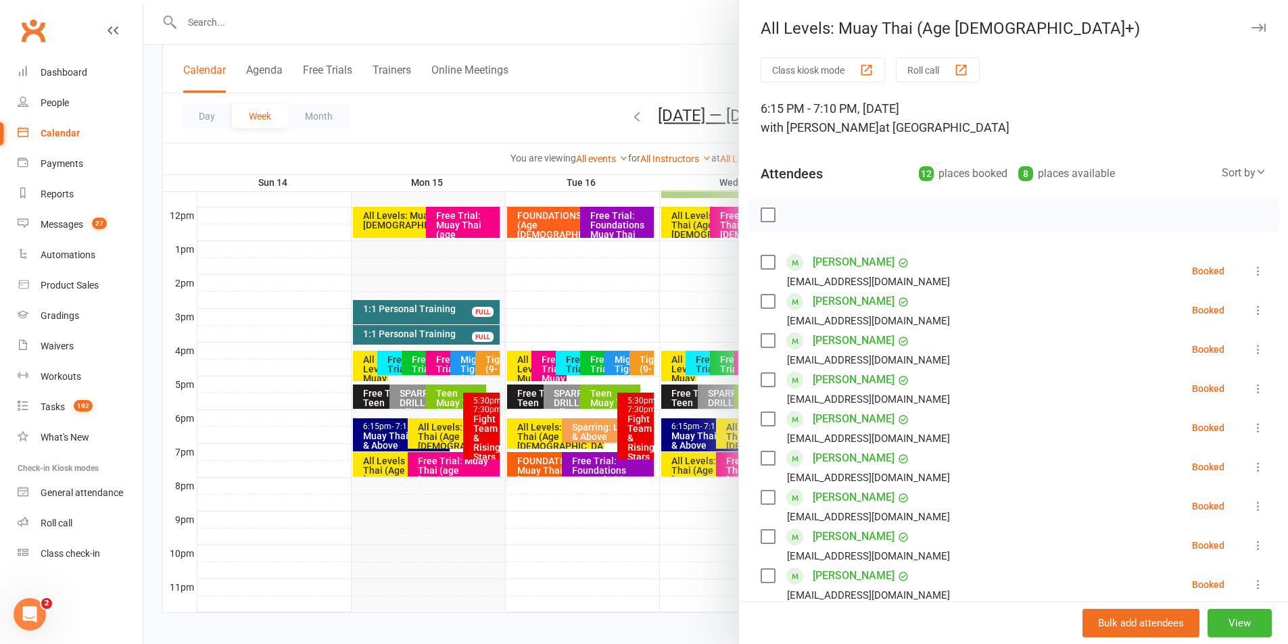
click at [1251, 26] on icon "button" at bounding box center [1258, 28] width 14 height 8
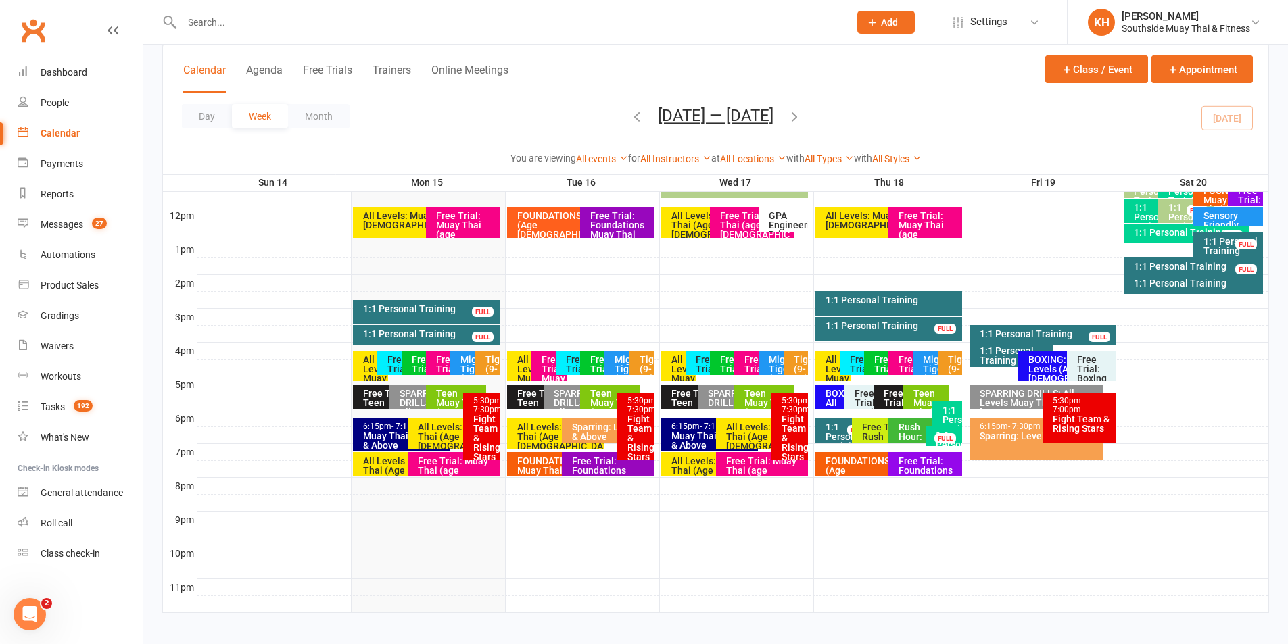
click at [219, 26] on input "text" at bounding box center [509, 22] width 662 height 19
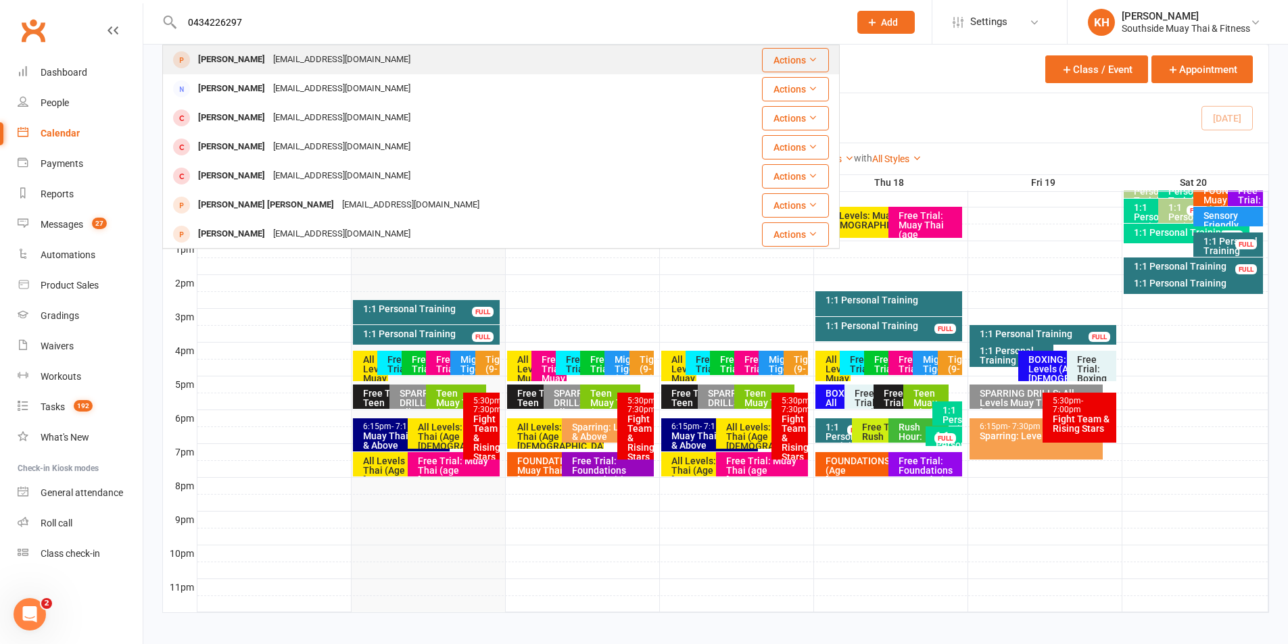
type input "0434226297"
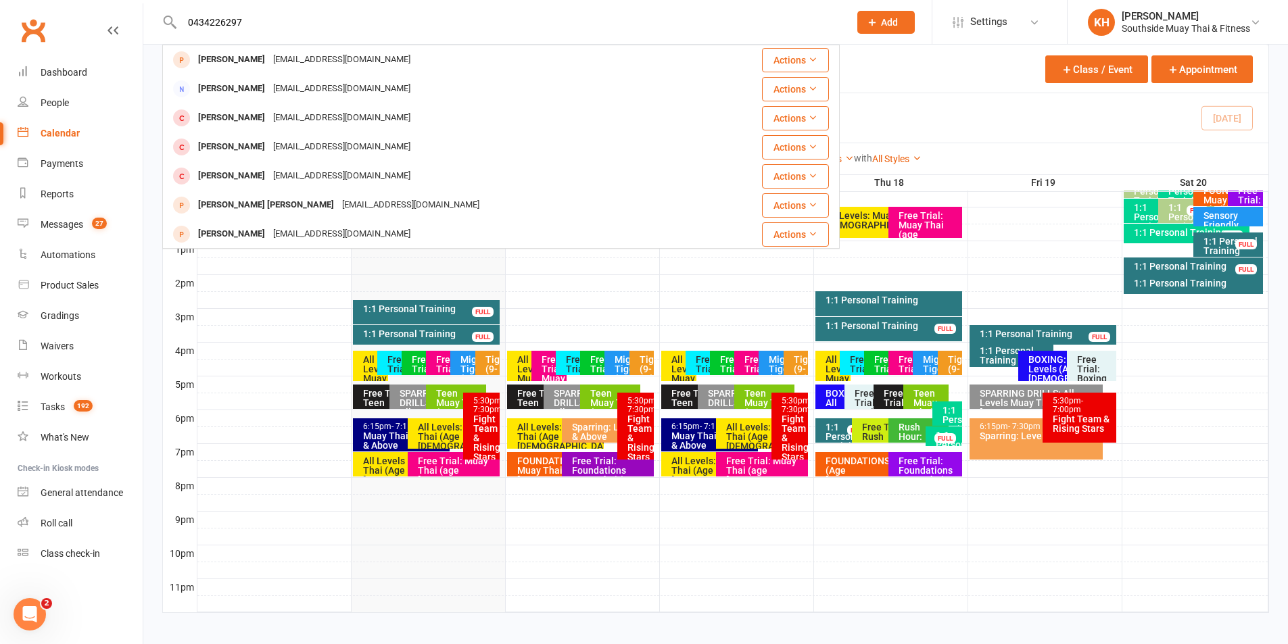
click at [220, 53] on div "Rohan Navin" at bounding box center [231, 60] width 75 height 20
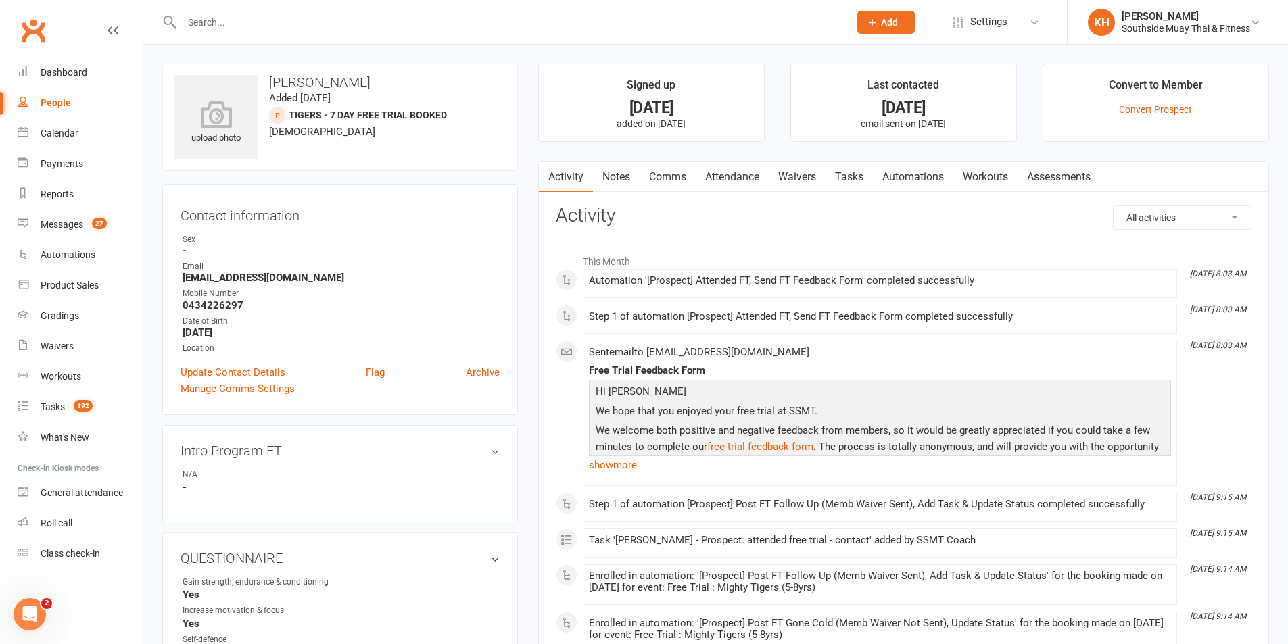
click at [744, 177] on link "Attendance" at bounding box center [732, 177] width 73 height 31
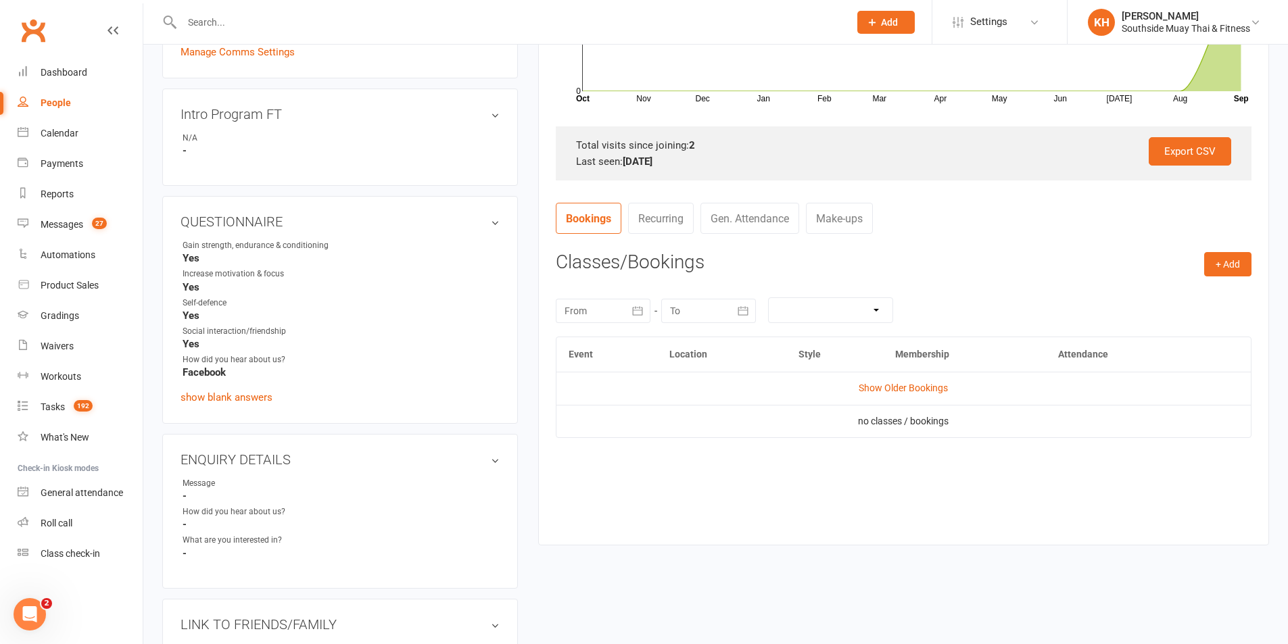
scroll to position [338, 0]
click at [875, 385] on link "Show Older Bookings" at bounding box center [902, 386] width 89 height 11
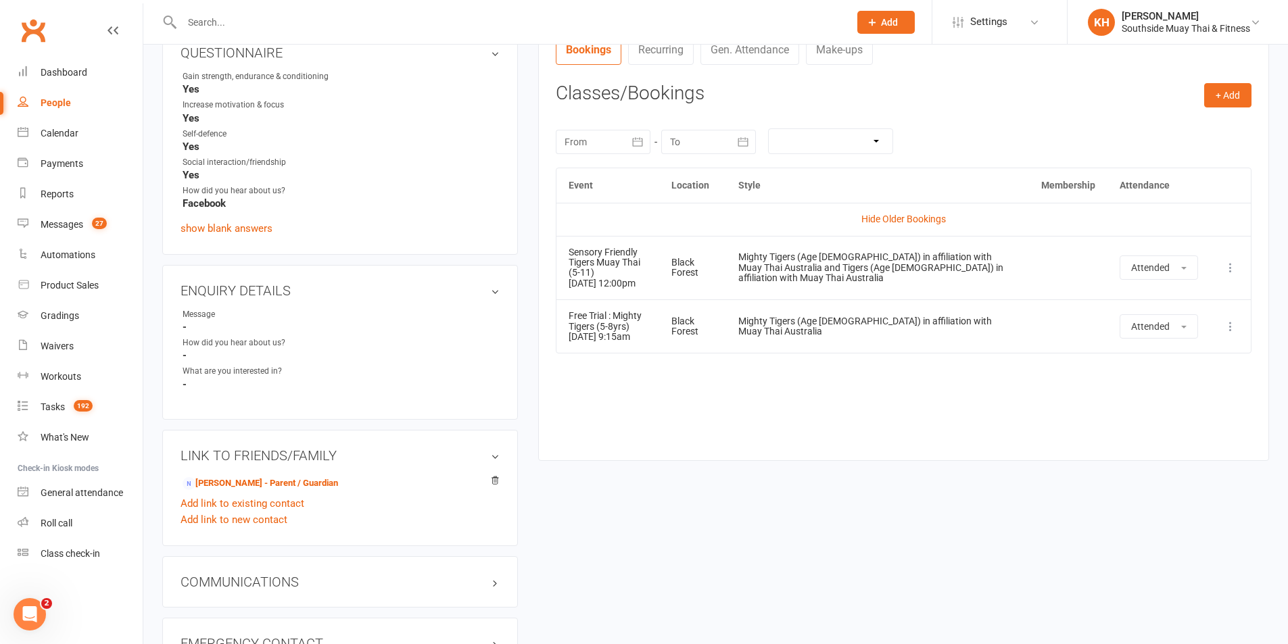
scroll to position [627, 0]
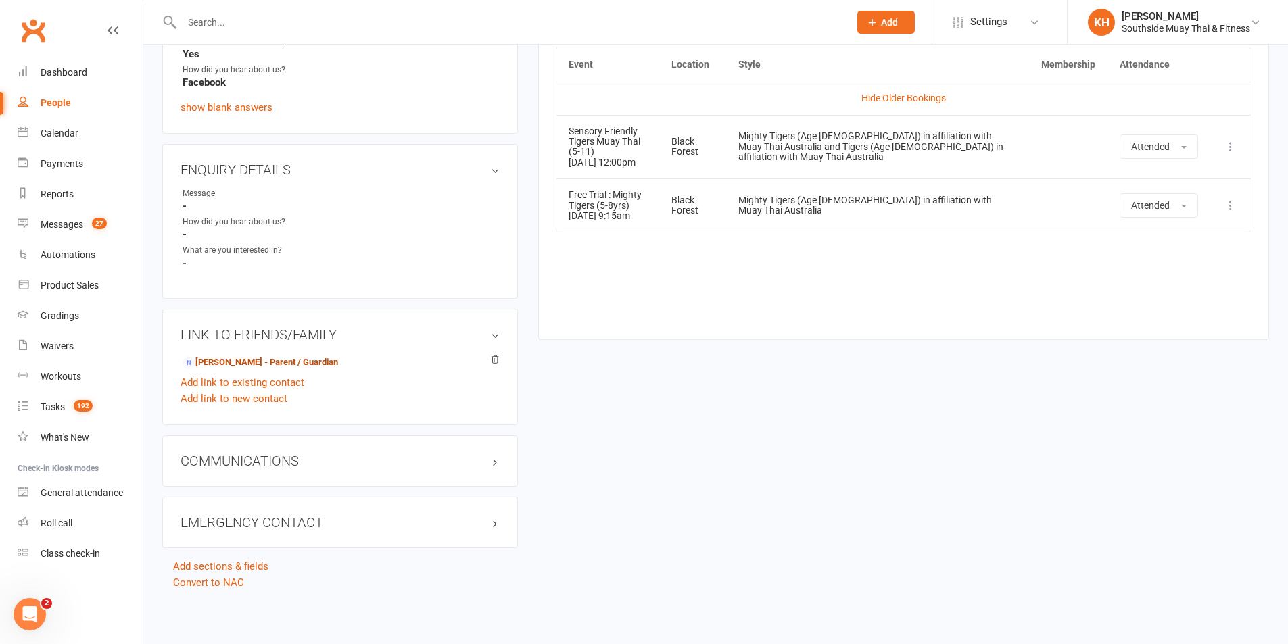
click at [270, 362] on link "Navin Arthanareeswaran - Parent / Guardian" at bounding box center [260, 363] width 155 height 14
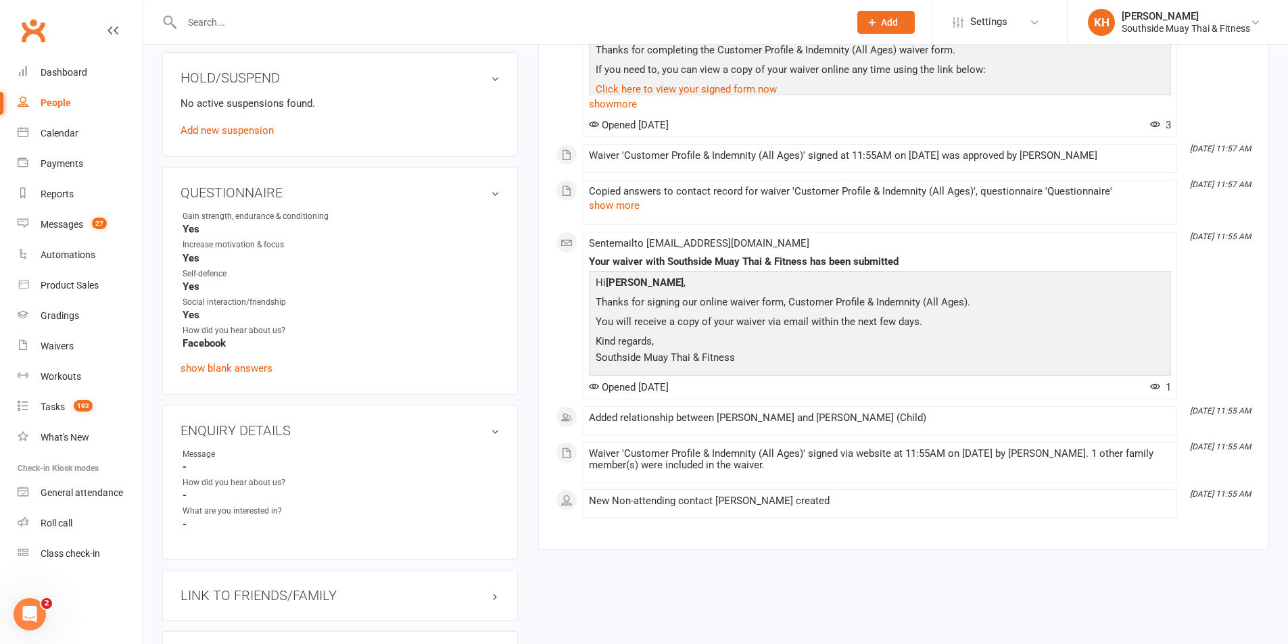
scroll to position [802, 0]
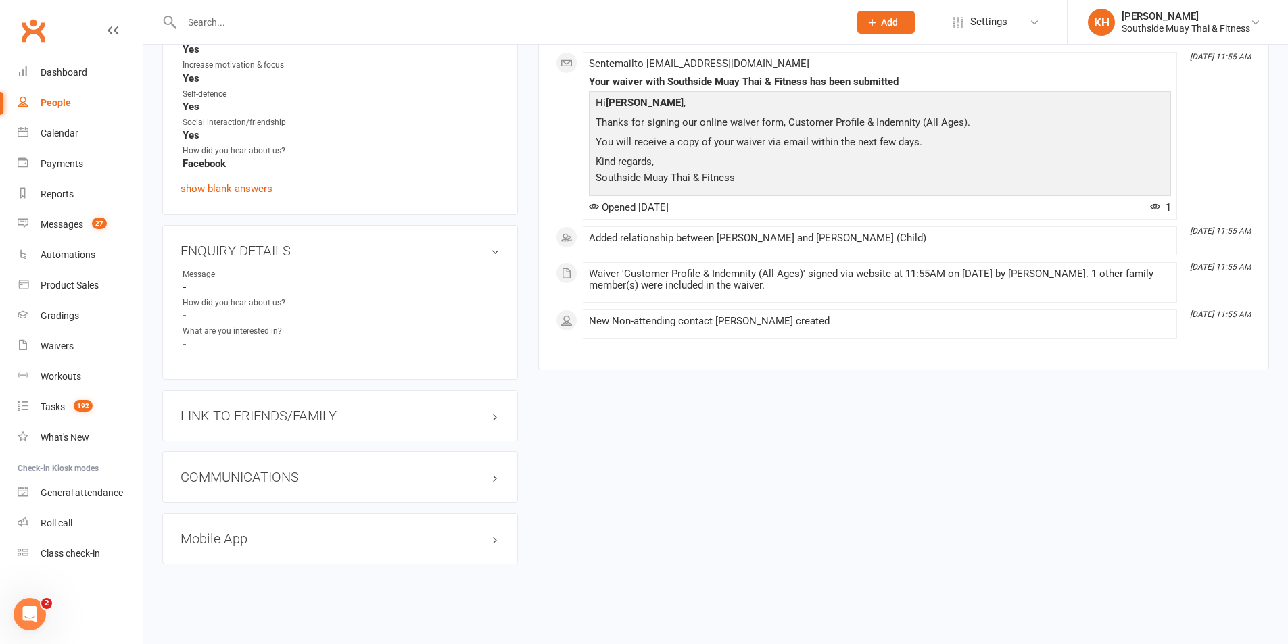
click at [262, 418] on h3 "LINK TO FRIENDS/FAMILY" at bounding box center [339, 415] width 319 height 15
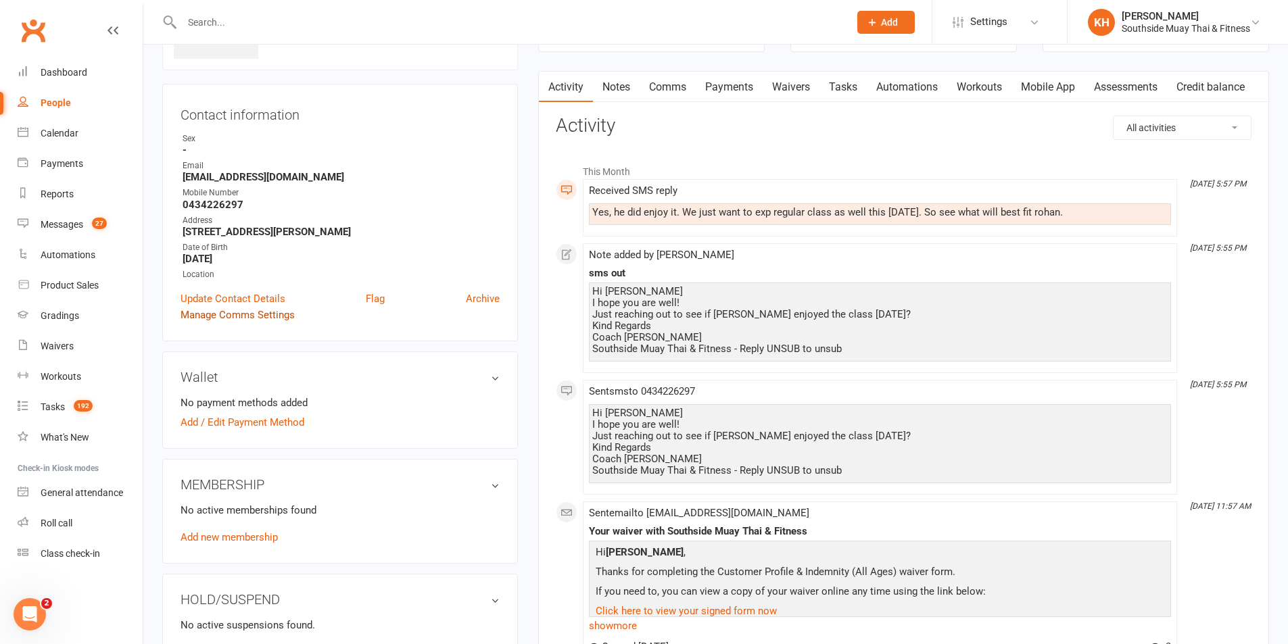
scroll to position [0, 0]
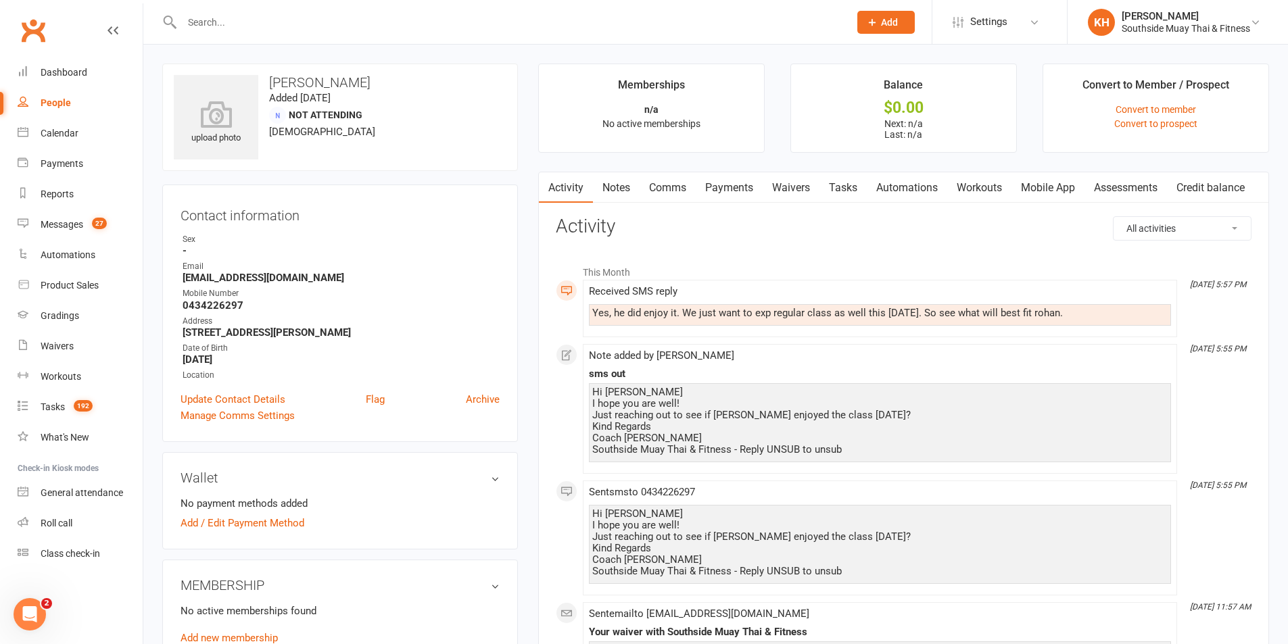
click at [775, 185] on link "Waivers" at bounding box center [790, 187] width 57 height 31
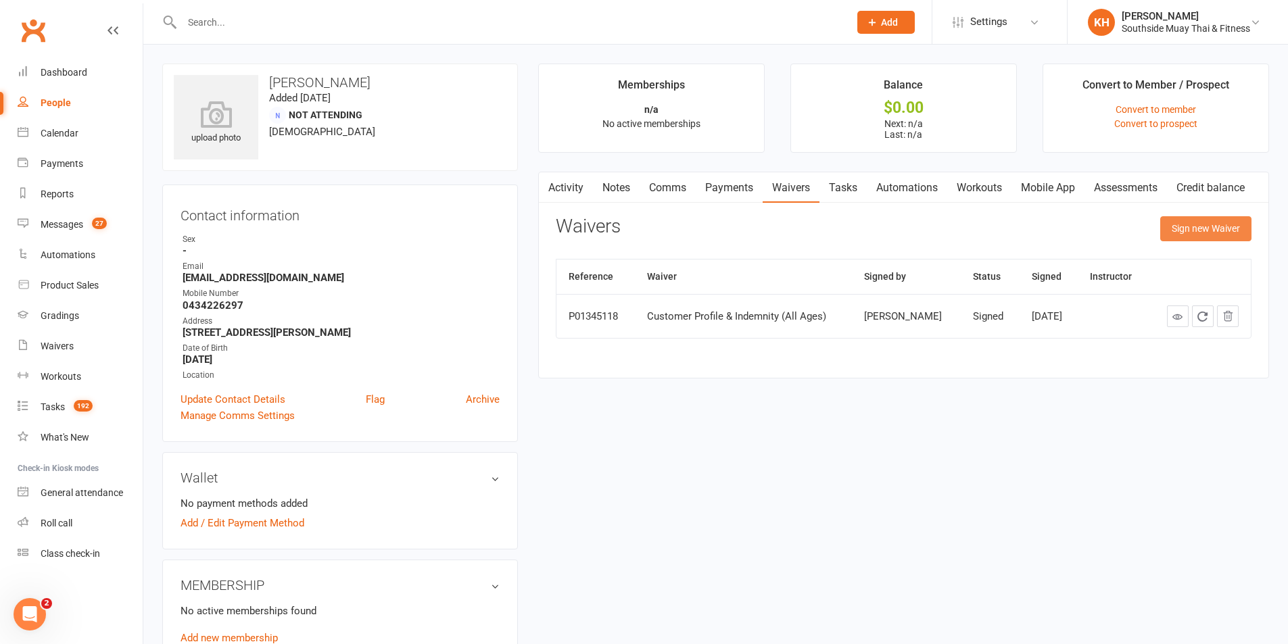
click at [1176, 216] on button "Sign new Waiver" at bounding box center [1205, 228] width 91 height 24
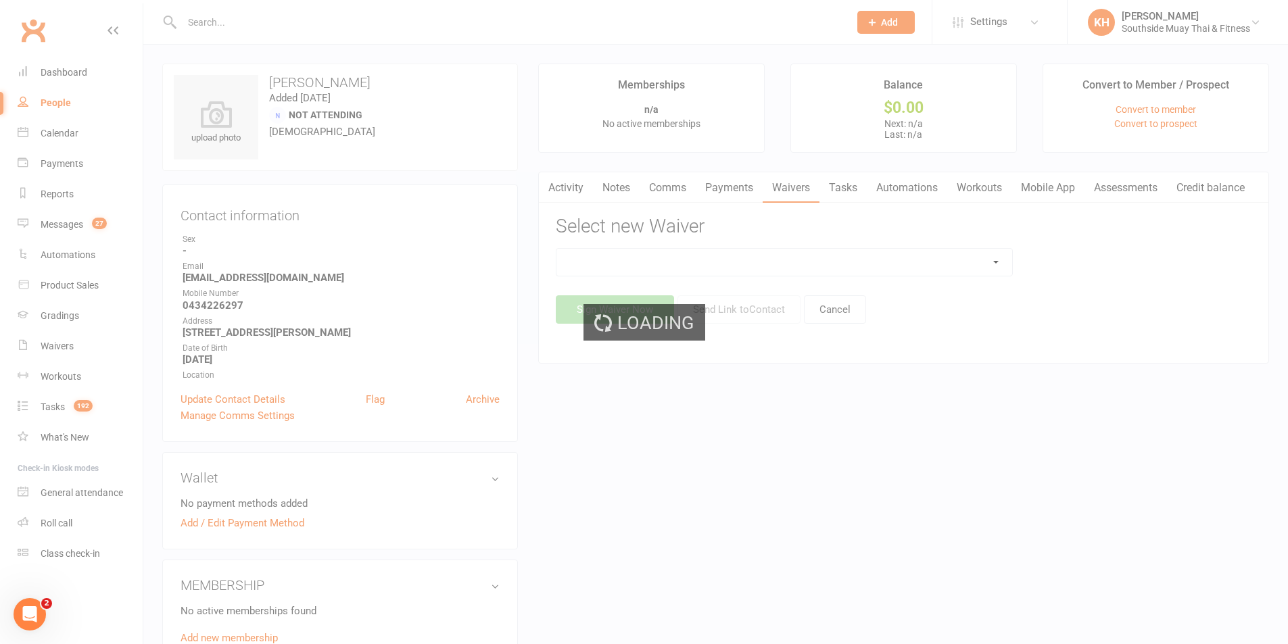
click at [898, 252] on div "Loading" at bounding box center [644, 322] width 1288 height 644
click at [595, 262] on div "Loading" at bounding box center [644, 322] width 1288 height 644
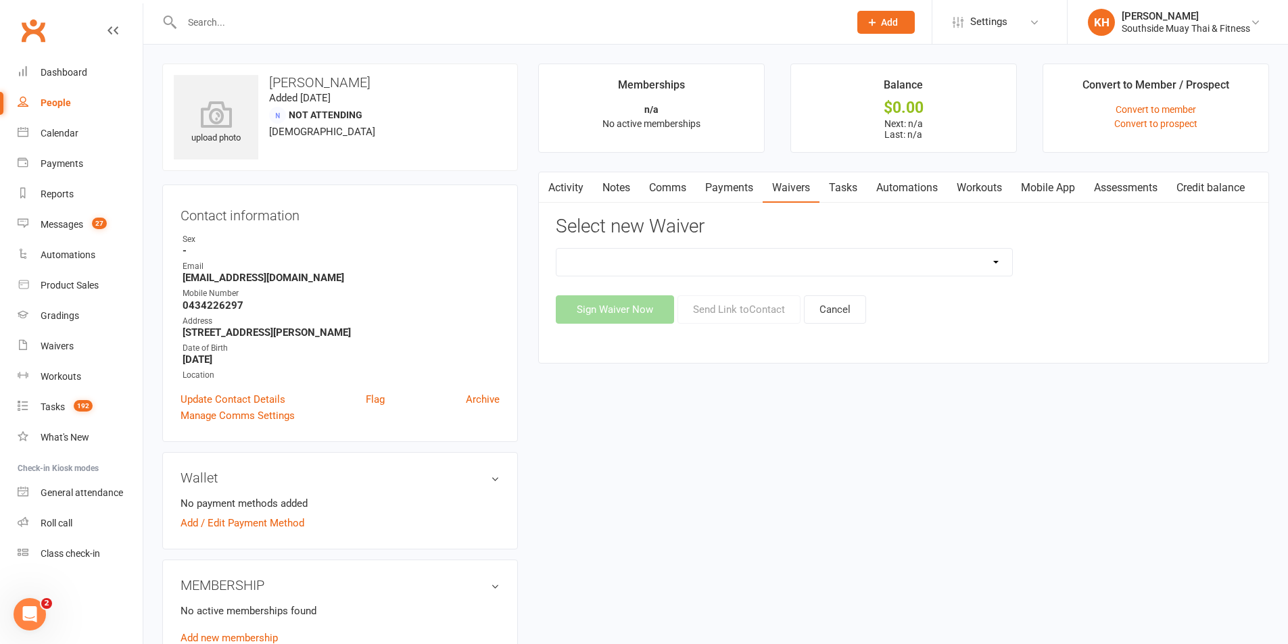
click at [595, 262] on select "10 or 5 Session Pass | Upfront (former member) 10 Session Pass | Upfront (DD Pa…" at bounding box center [784, 262] width 456 height 27
select select "10654"
click at [556, 249] on select "10 or 5 Session Pass | Upfront (former member) 10 Session Pass | Upfront (DD Pa…" at bounding box center [784, 262] width 456 height 27
click at [768, 305] on button "Send Link to Contact" at bounding box center [738, 309] width 123 height 28
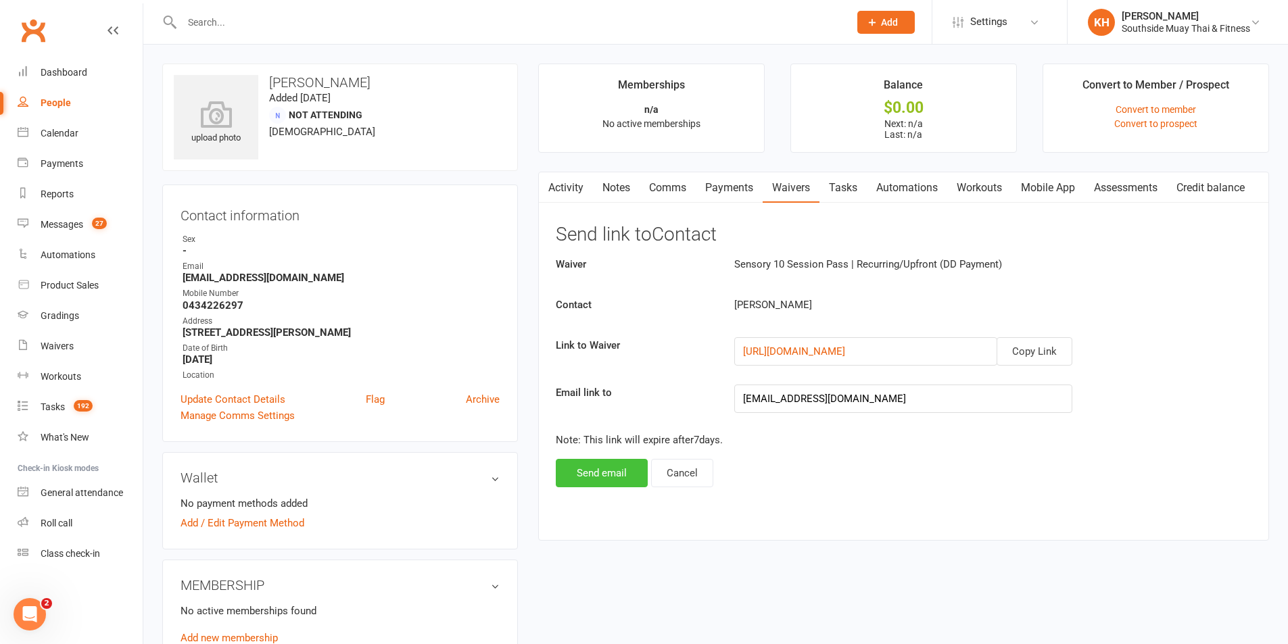
click at [619, 471] on button "Send email" at bounding box center [602, 473] width 92 height 28
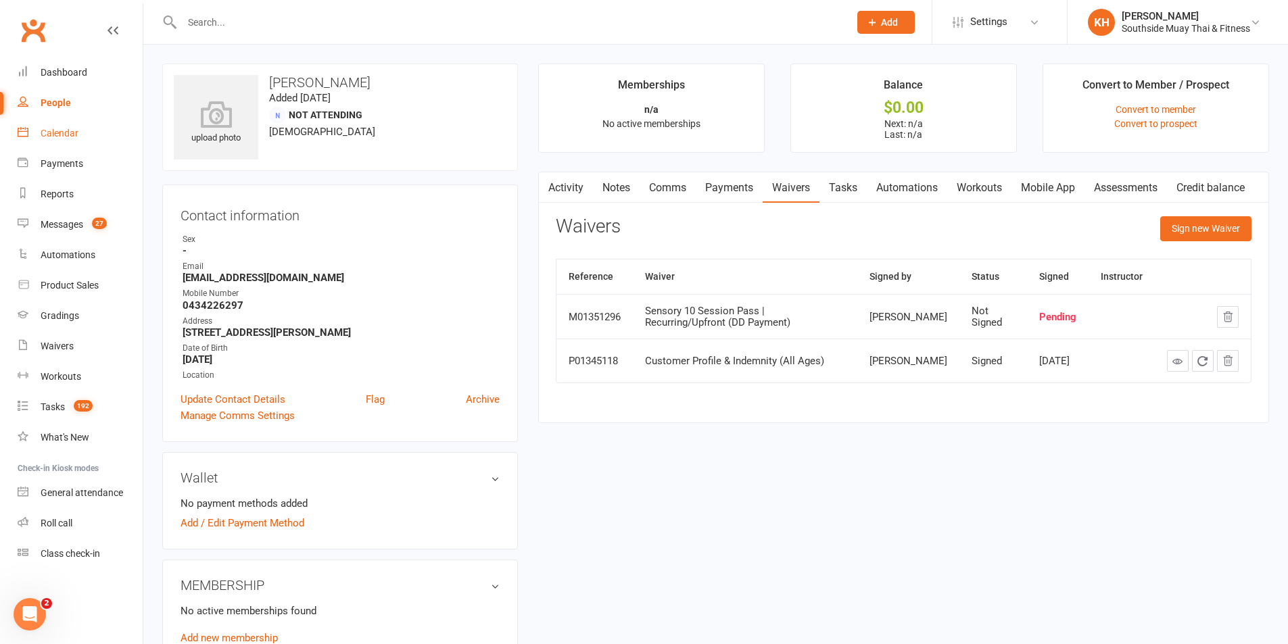
click at [64, 143] on link "Calendar" at bounding box center [80, 133] width 125 height 30
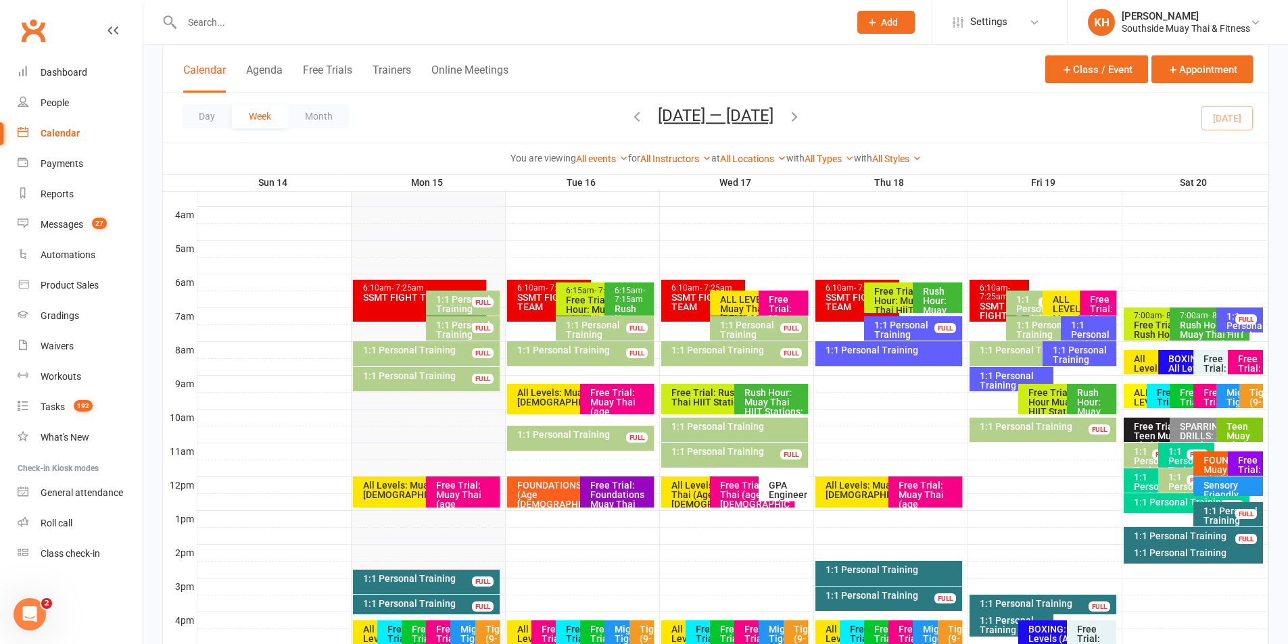
scroll to position [338, 0]
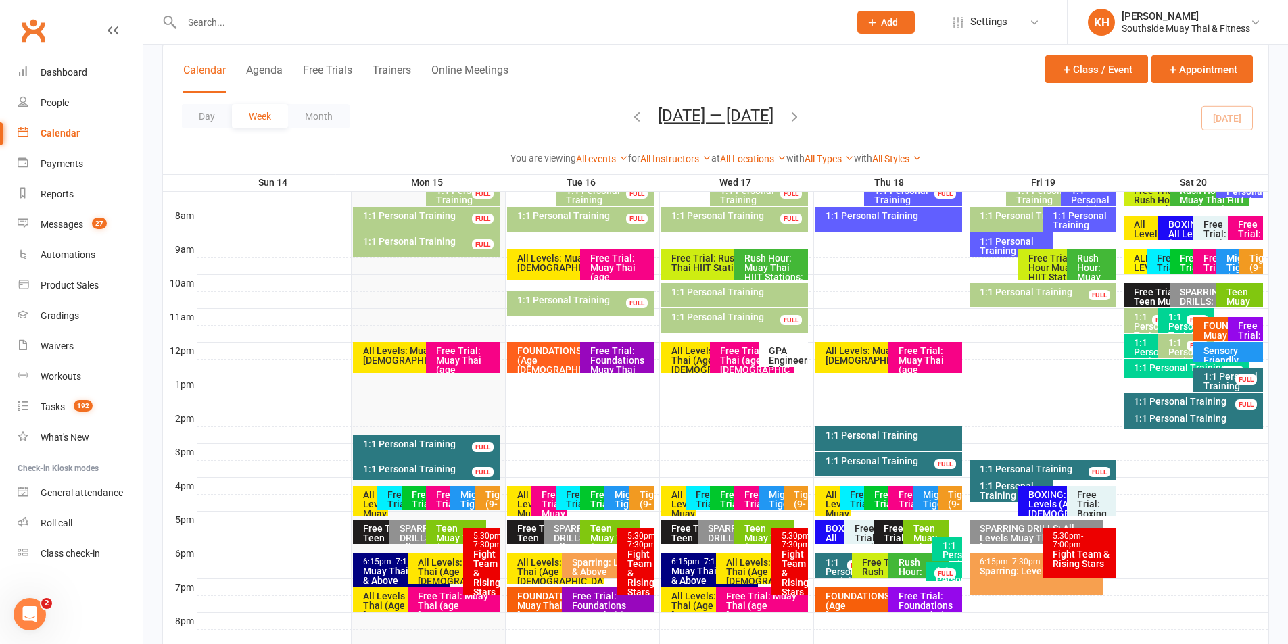
click at [434, 529] on div "Teen Muay Thai (12 -16 Yrs)" at bounding box center [456, 532] width 60 height 24
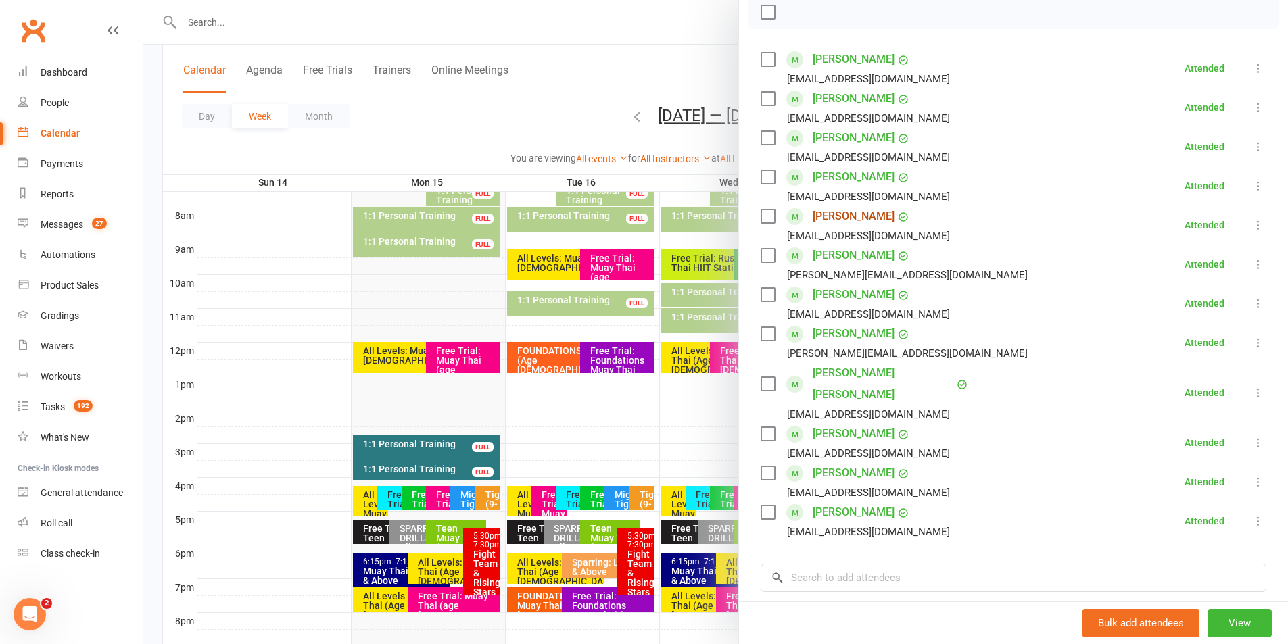
scroll to position [0, 0]
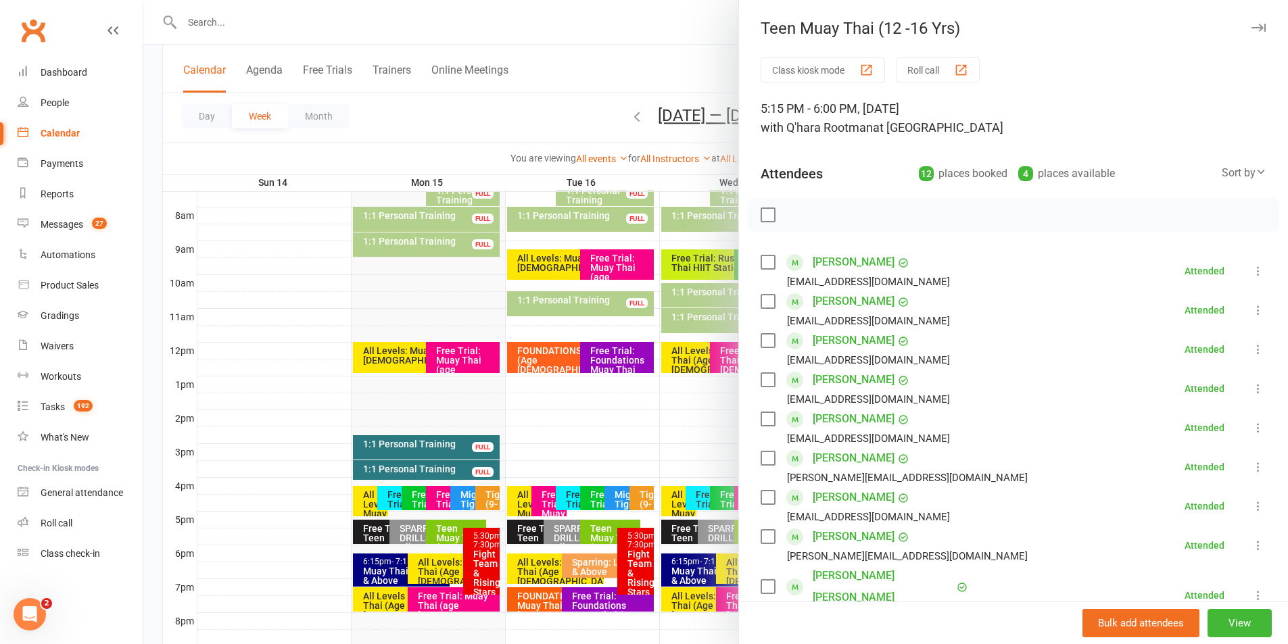
click at [1251, 25] on icon "button" at bounding box center [1258, 28] width 14 height 8
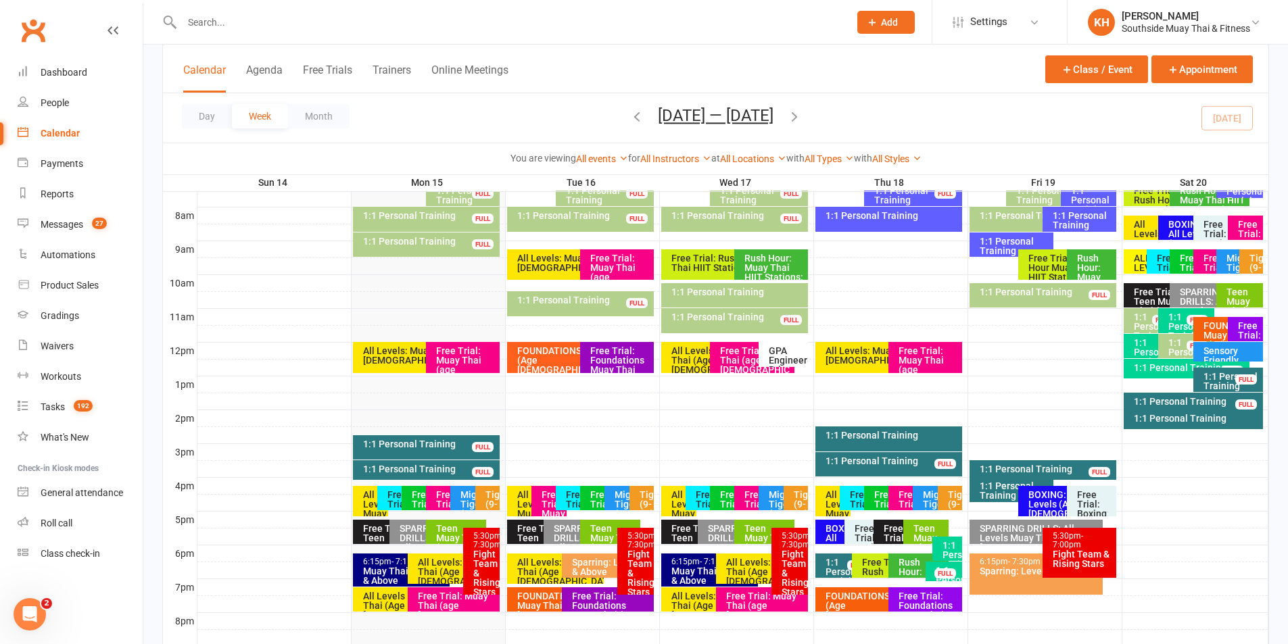
click at [636, 114] on icon "button" at bounding box center [636, 116] width 15 height 15
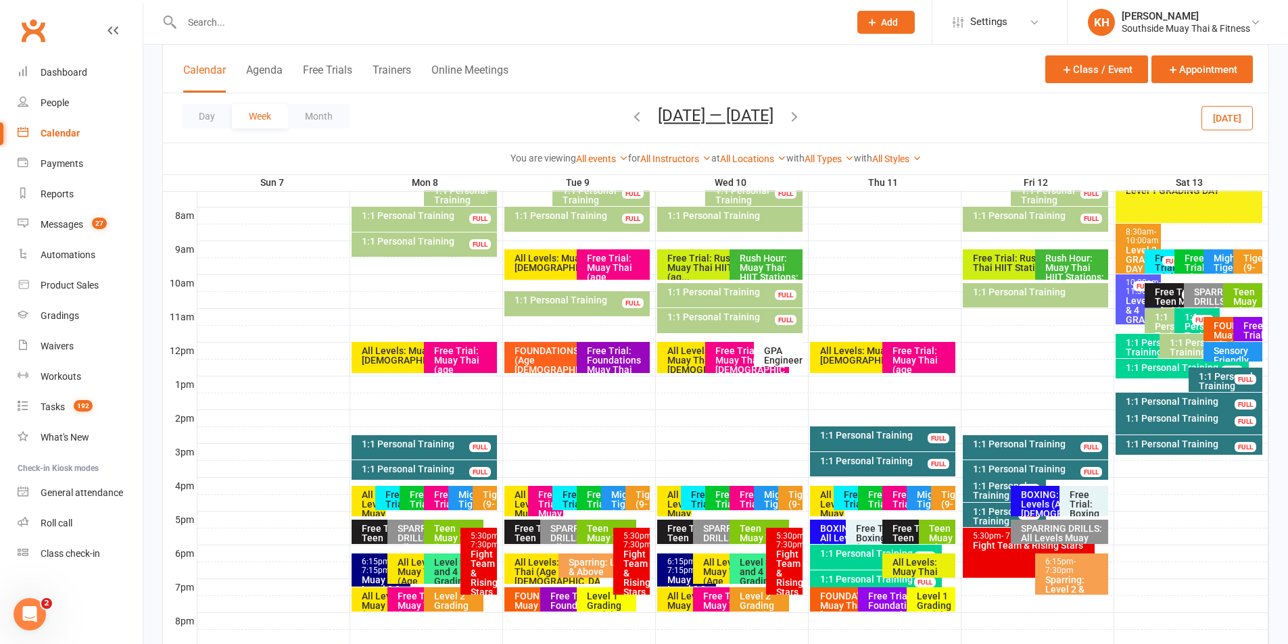
click at [996, 447] on div "1:1 Personal Training" at bounding box center [1038, 443] width 133 height 9
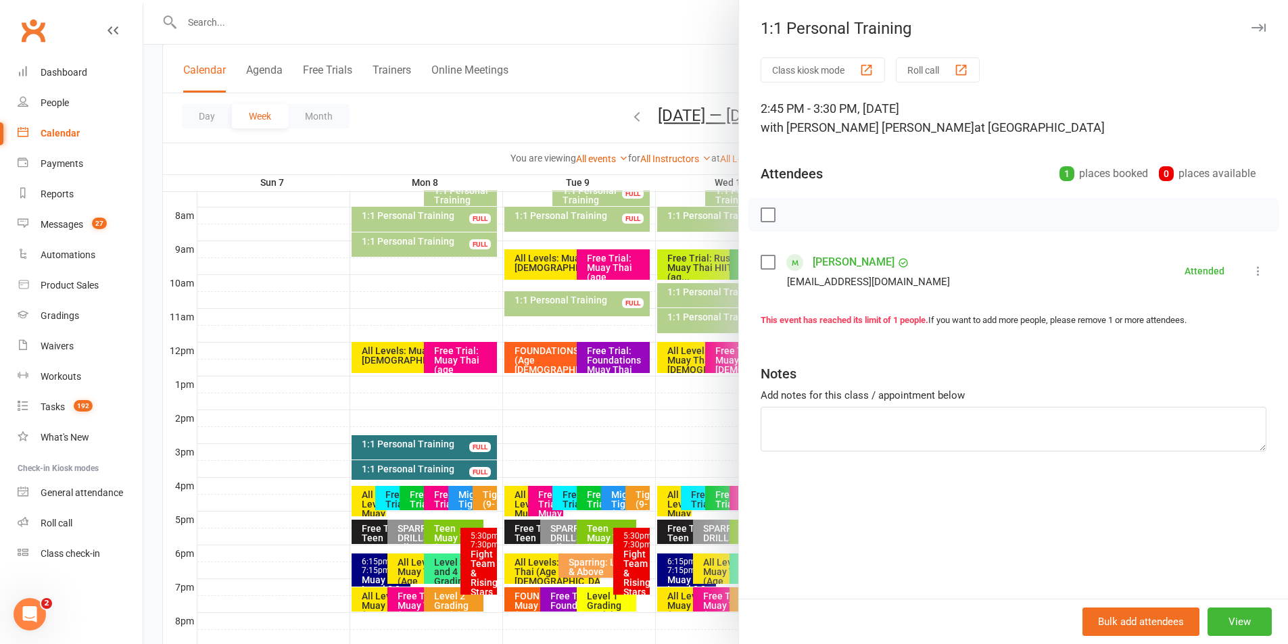
click at [844, 264] on link "Alex Beckett" at bounding box center [854, 262] width 82 height 22
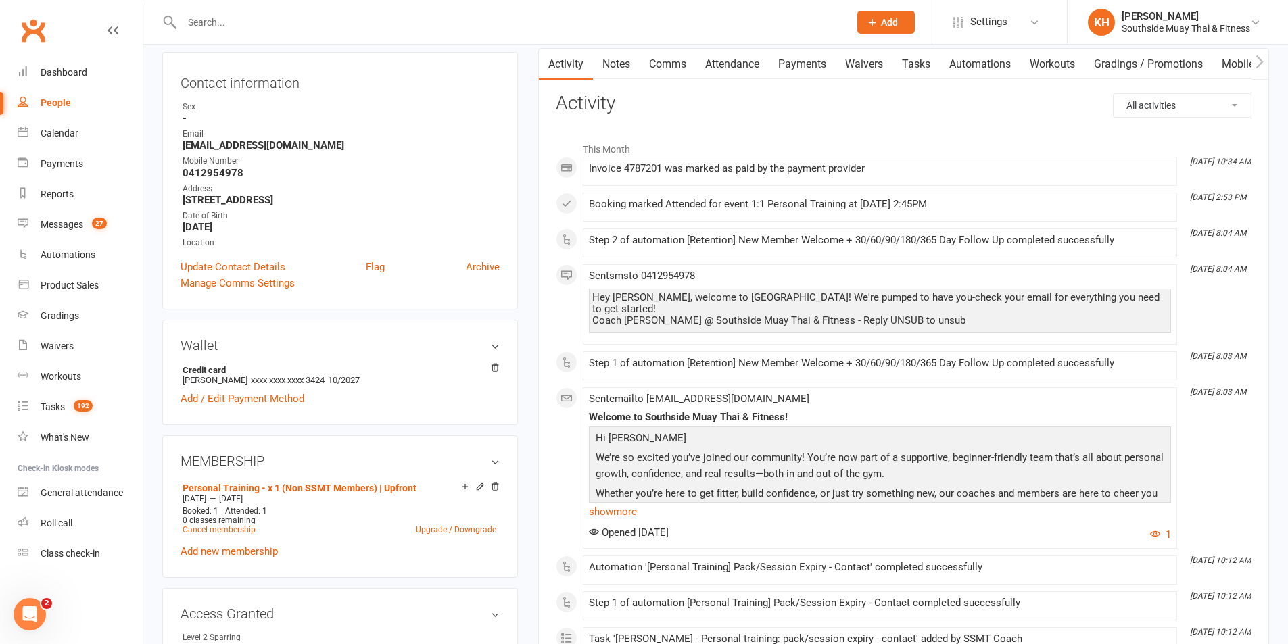
scroll to position [68, 0]
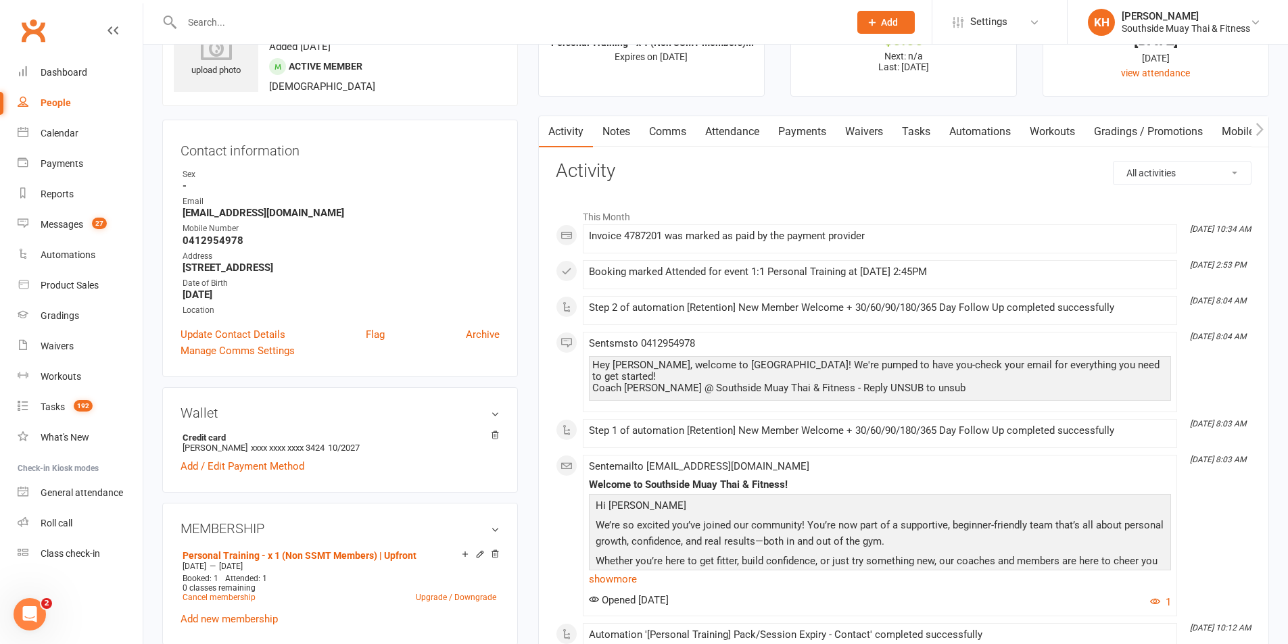
click at [666, 125] on link "Comms" at bounding box center [667, 131] width 56 height 31
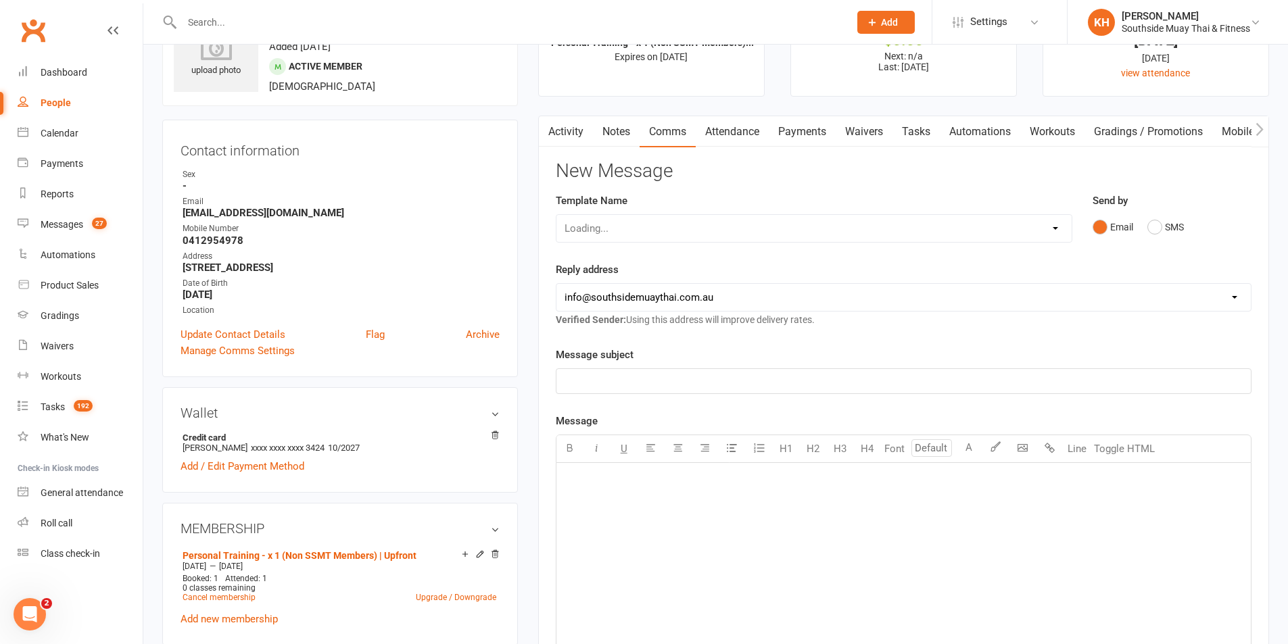
click at [717, 231] on div "Loading..." at bounding box center [814, 228] width 516 height 28
click at [710, 228] on select "Select Template [SMS] Outreach Message: High Risk – Personal From Trainer + Ree…" at bounding box center [813, 228] width 515 height 27
select select "273"
click at [556, 215] on select "Select Template [SMS] Outreach Message: High Risk – Personal From Trainer + Ree…" at bounding box center [813, 228] width 515 height 27
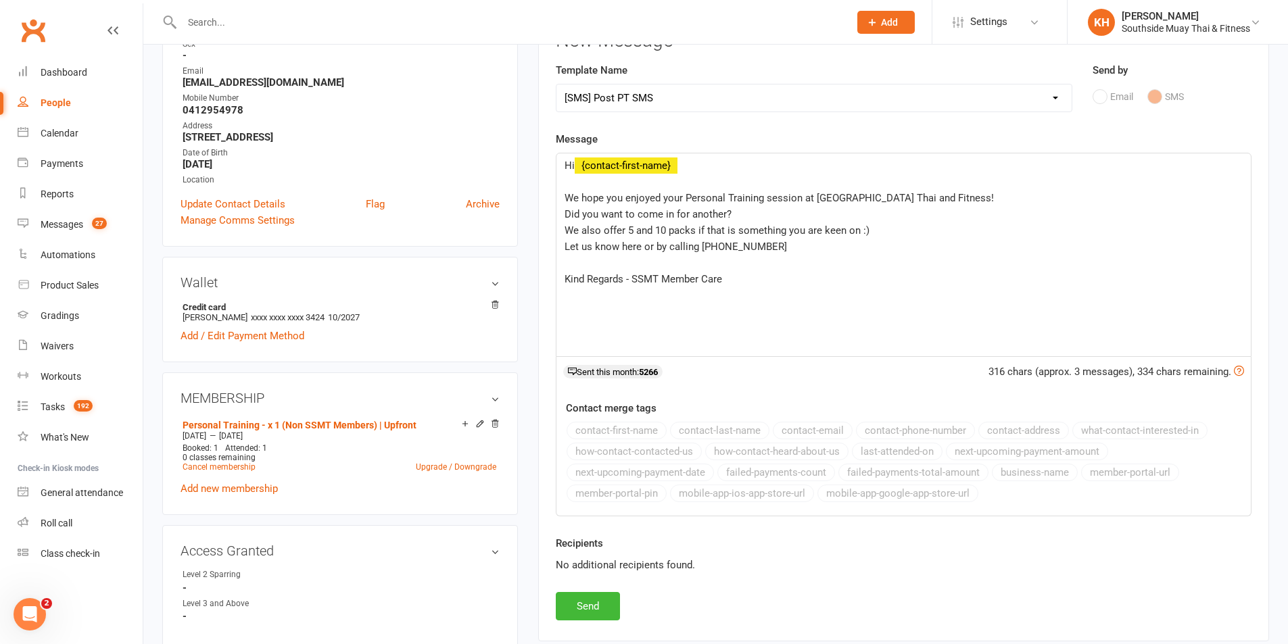
scroll to position [203, 0]
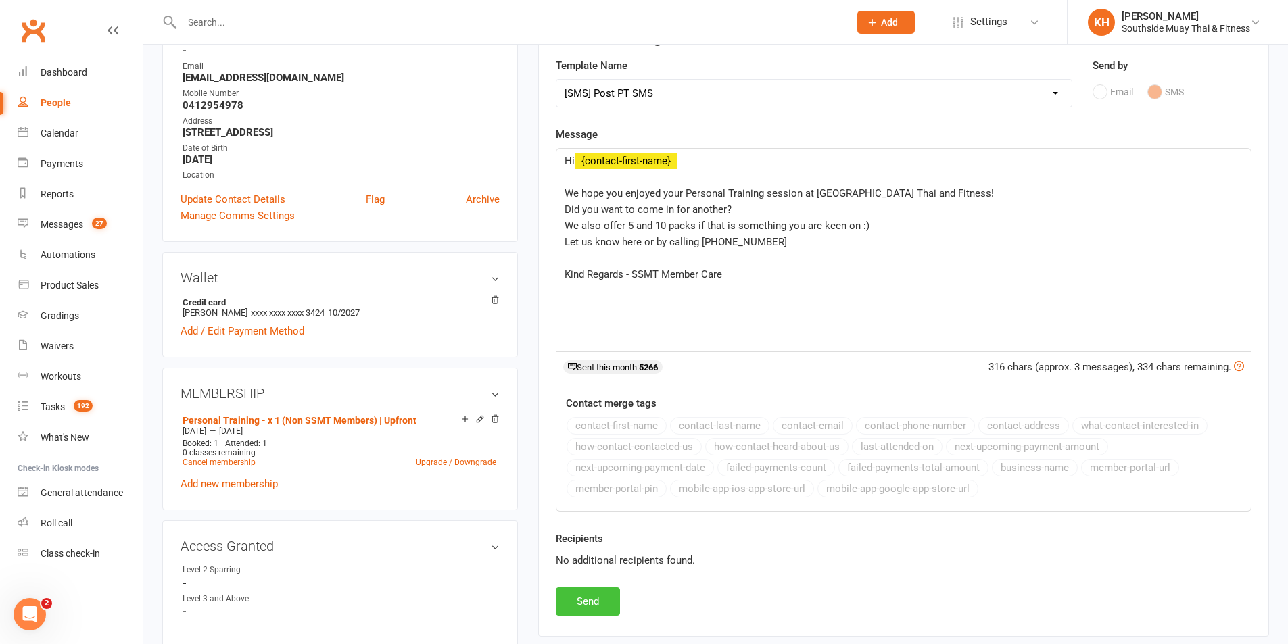
click at [582, 610] on button "Send" at bounding box center [588, 601] width 64 height 28
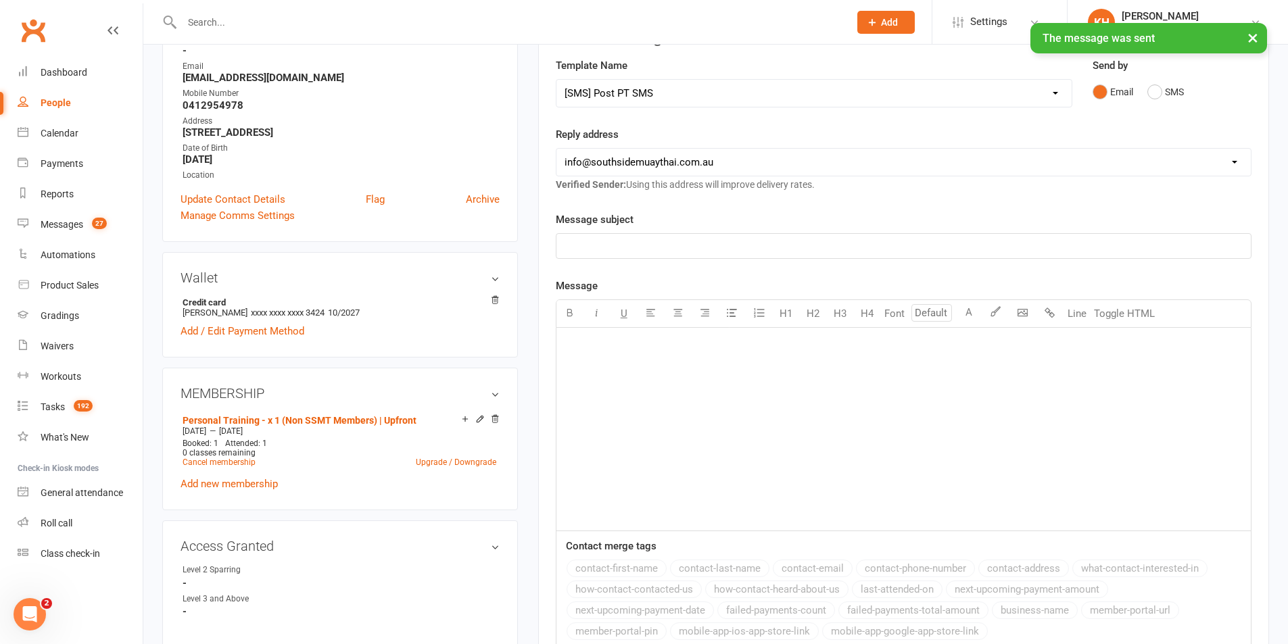
select select
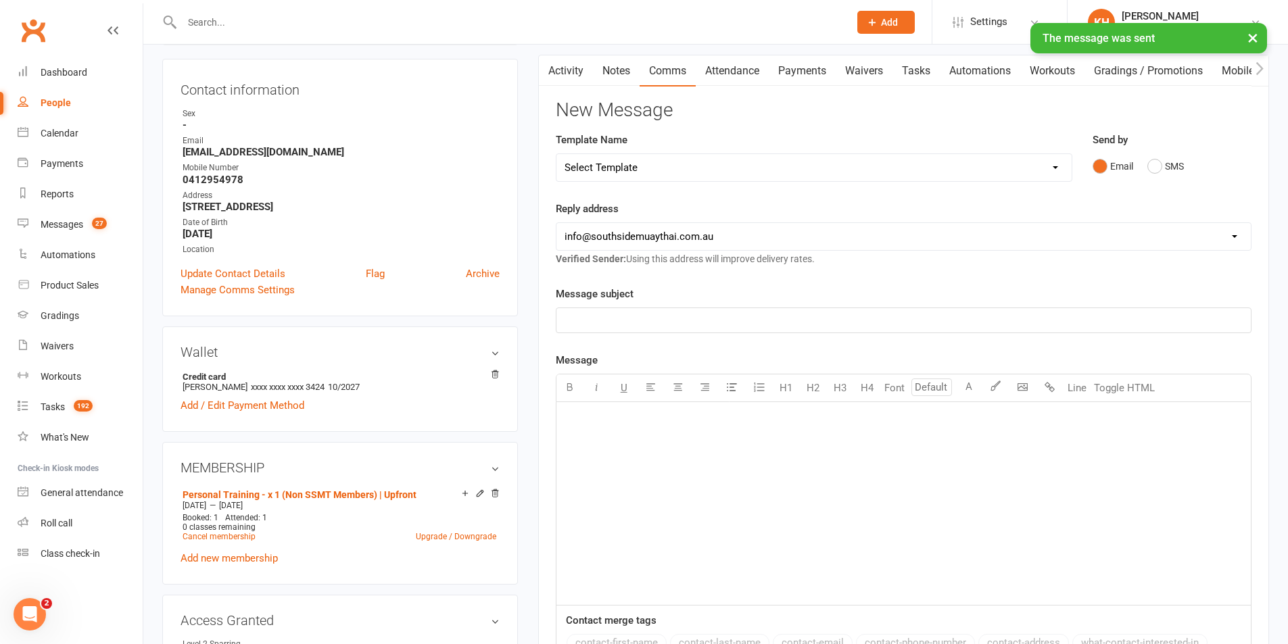
scroll to position [0, 0]
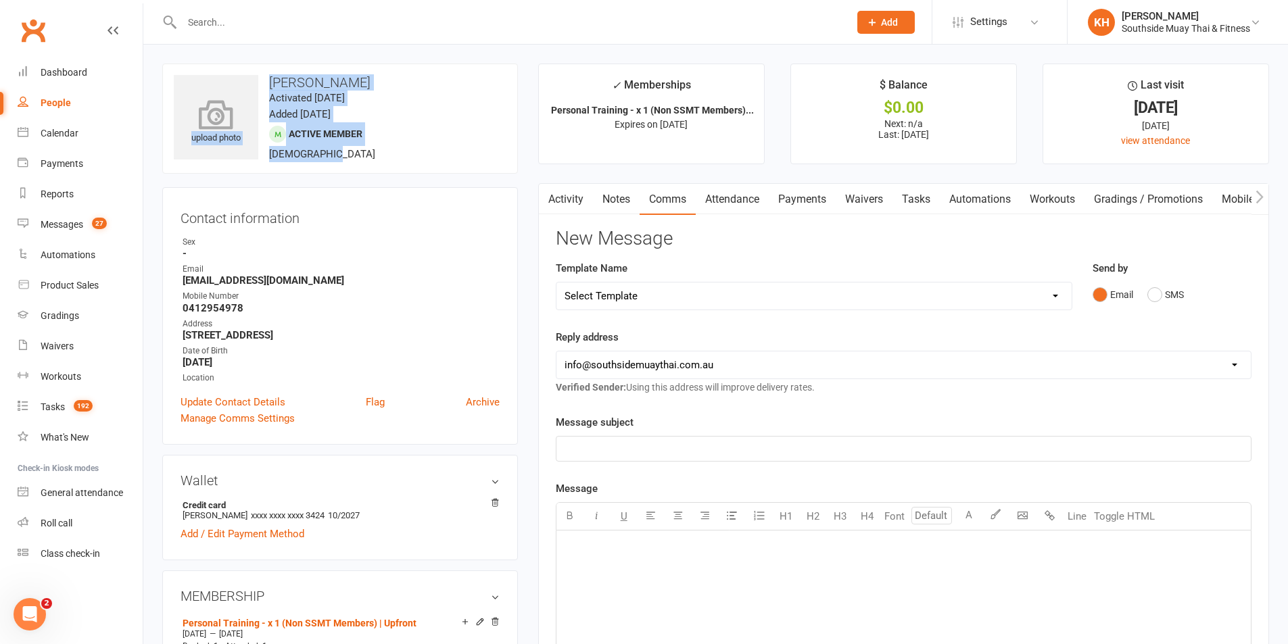
drag, startPoint x: 326, startPoint y: 151, endPoint x: 258, endPoint y: 155, distance: 68.4
click at [258, 155] on div "upload photo Alex Beckett Activated 11 September, 2025 Added 11 September, 2025…" at bounding box center [340, 119] width 356 height 110
click at [310, 170] on div "upload photo Alex Beckett Activated 11 September, 2025 Added 11 September, 2025…" at bounding box center [340, 119] width 356 height 110
click at [447, 155] on div "upload photo Alex Beckett Activated 11 September, 2025 Added 11 September, 2025…" at bounding box center [340, 119] width 356 height 110
drag, startPoint x: 178, startPoint y: 337, endPoint x: 316, endPoint y: 337, distance: 138.6
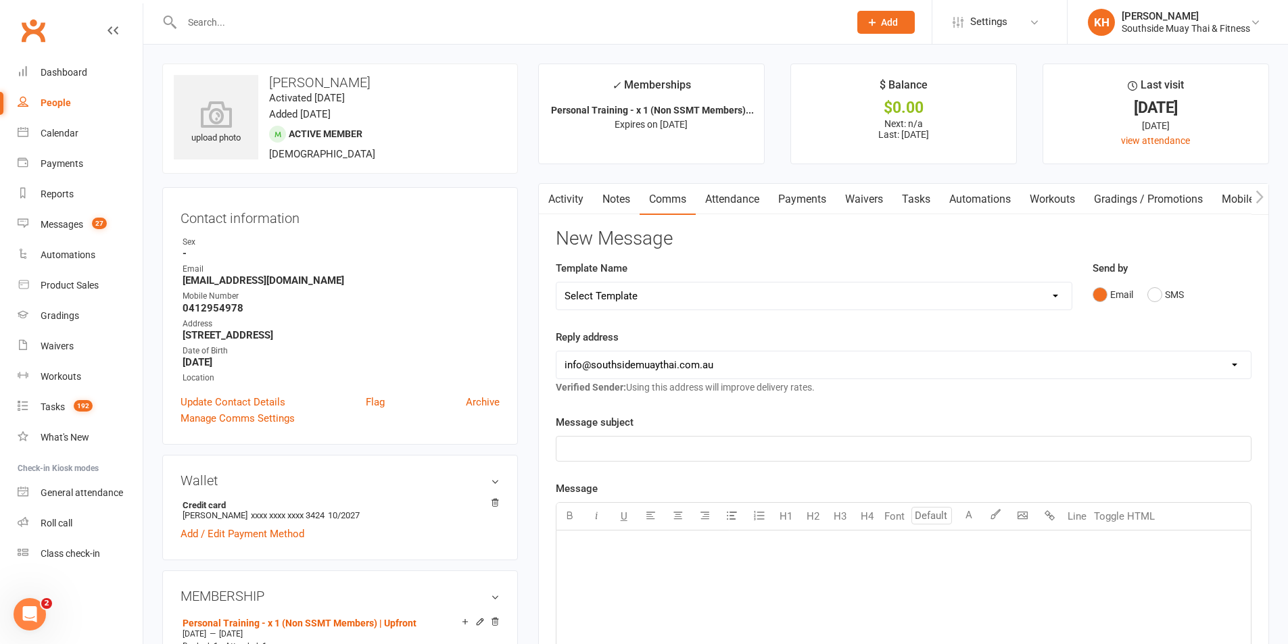
click at [316, 337] on div "Contact information Owner Sex - Email alexbeckkett@gmail.com Mobile Number 0412…" at bounding box center [340, 316] width 356 height 258
click at [517, 317] on div "Contact information Owner Sex - Email alexbeckkett@gmail.com Mobile Number 0412…" at bounding box center [340, 316] width 356 height 258
click at [248, 13] on input "text" at bounding box center [509, 22] width 662 height 19
paste input "Xyza"
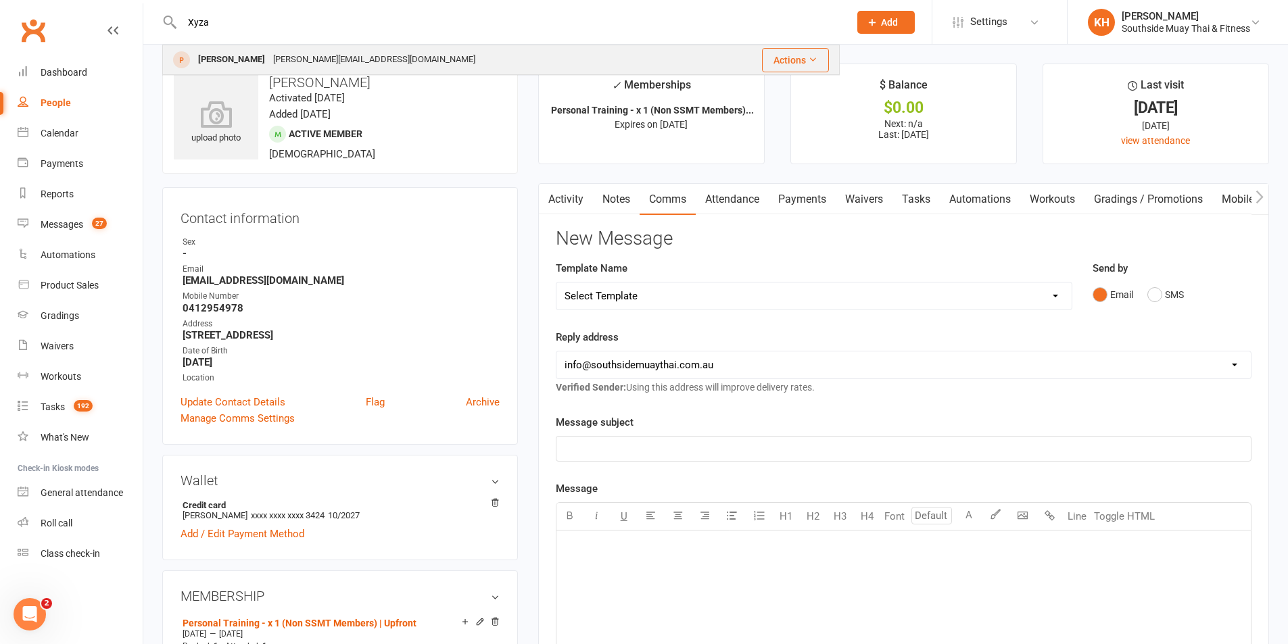
type input "Xyza"
click at [218, 58] on div "Xyza Wilson" at bounding box center [231, 60] width 75 height 20
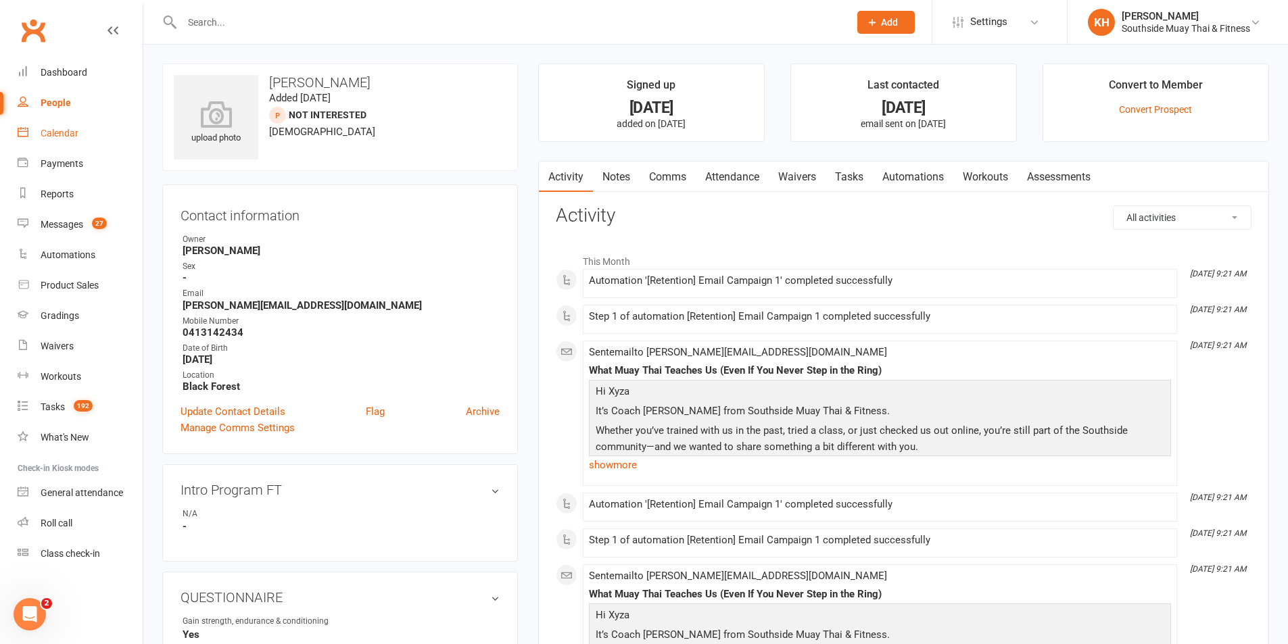
click at [56, 128] on div "Calendar" at bounding box center [60, 133] width 38 height 11
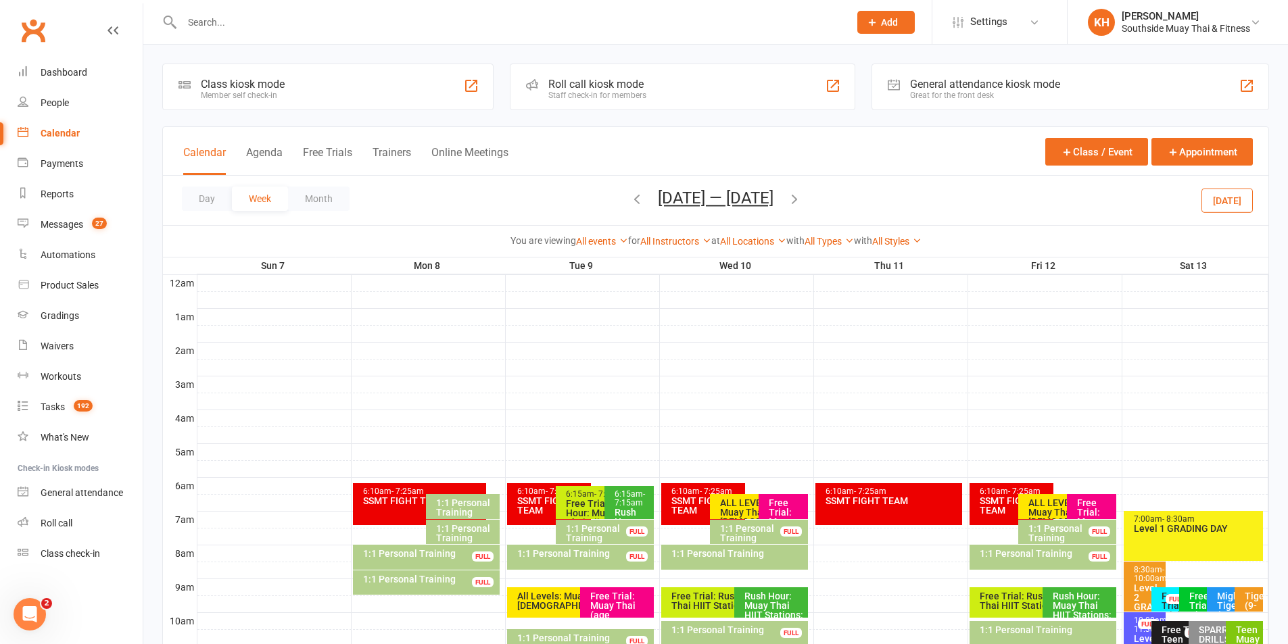
click at [214, 21] on input "text" at bounding box center [509, 22] width 662 height 19
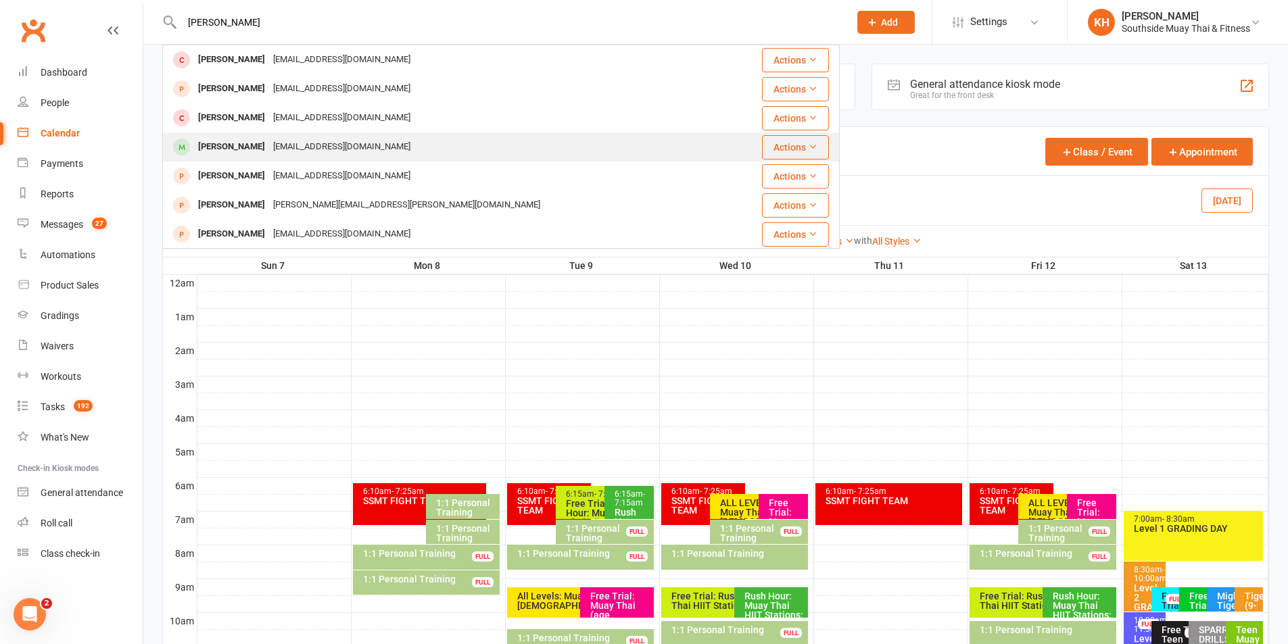
type input "carter"
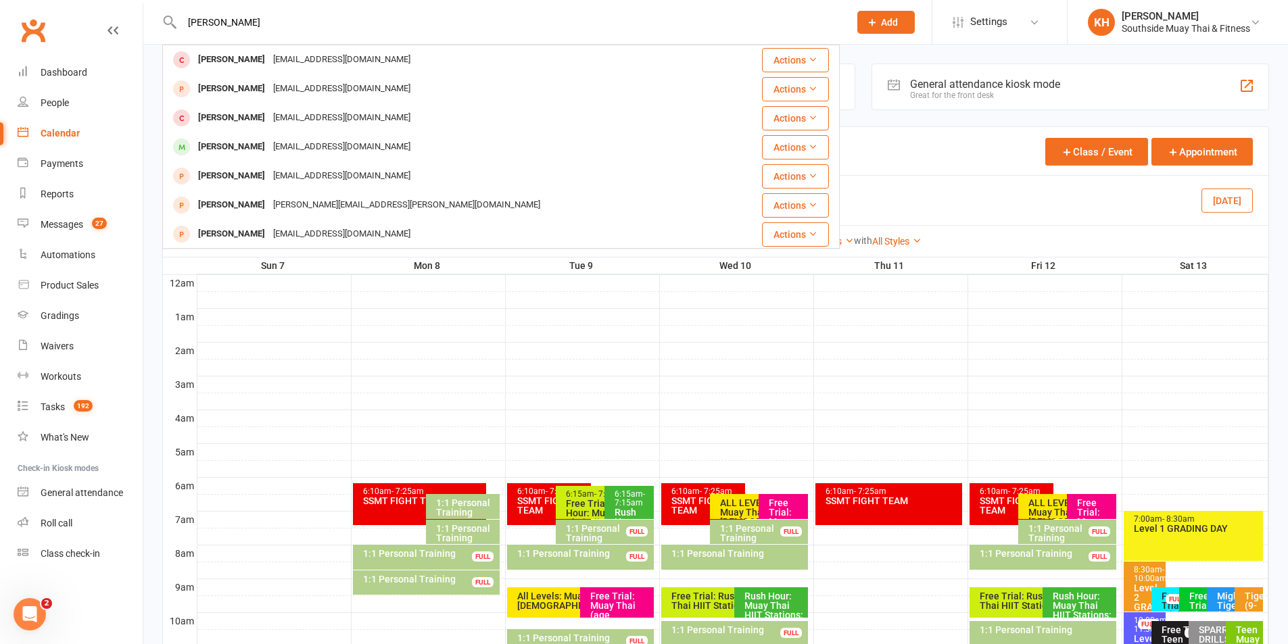
click at [198, 149] on div "Carter Murton" at bounding box center [231, 147] width 75 height 20
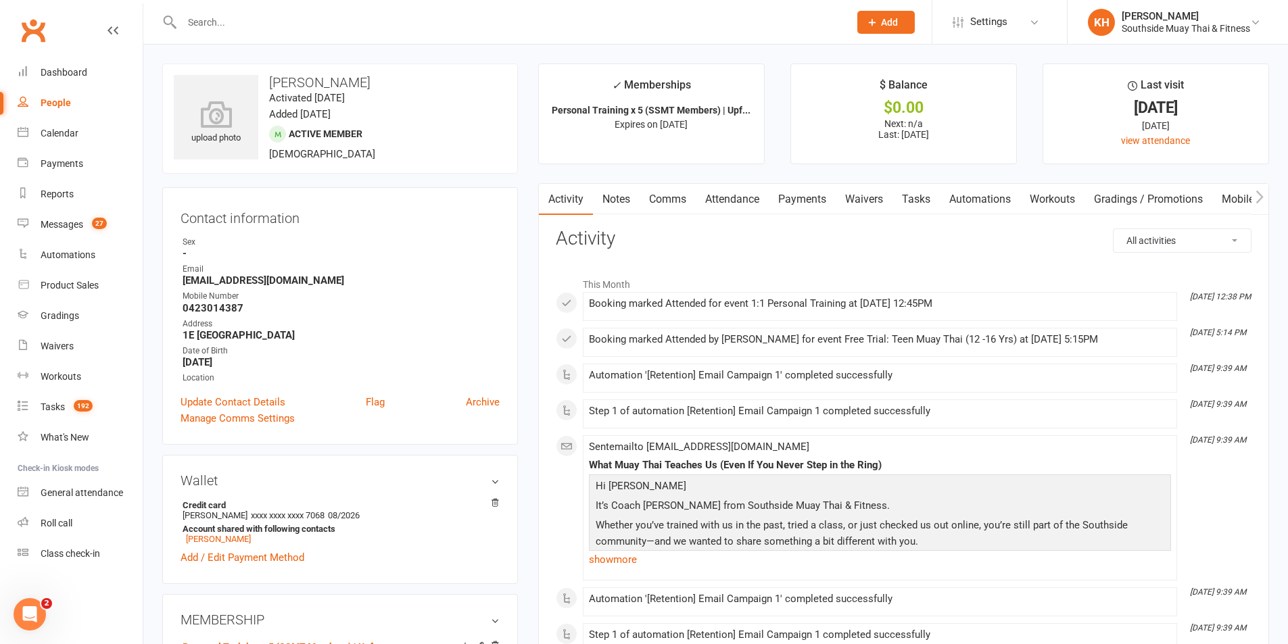
click at [721, 190] on link "Attendance" at bounding box center [732, 199] width 73 height 31
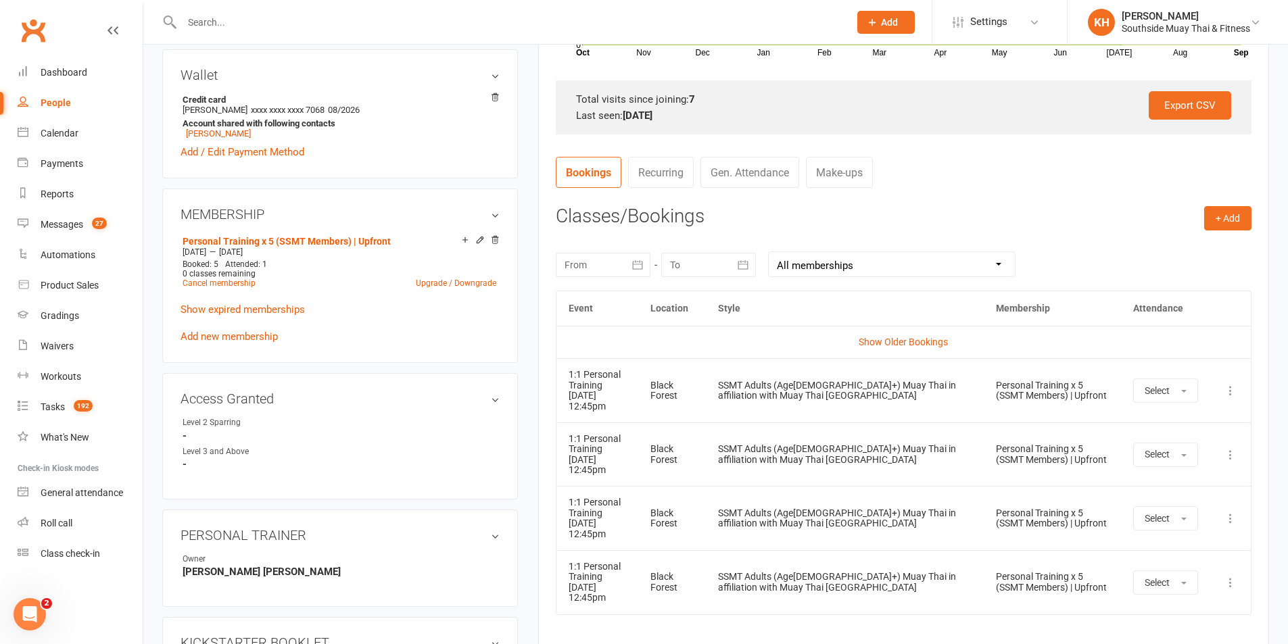
scroll to position [270, 0]
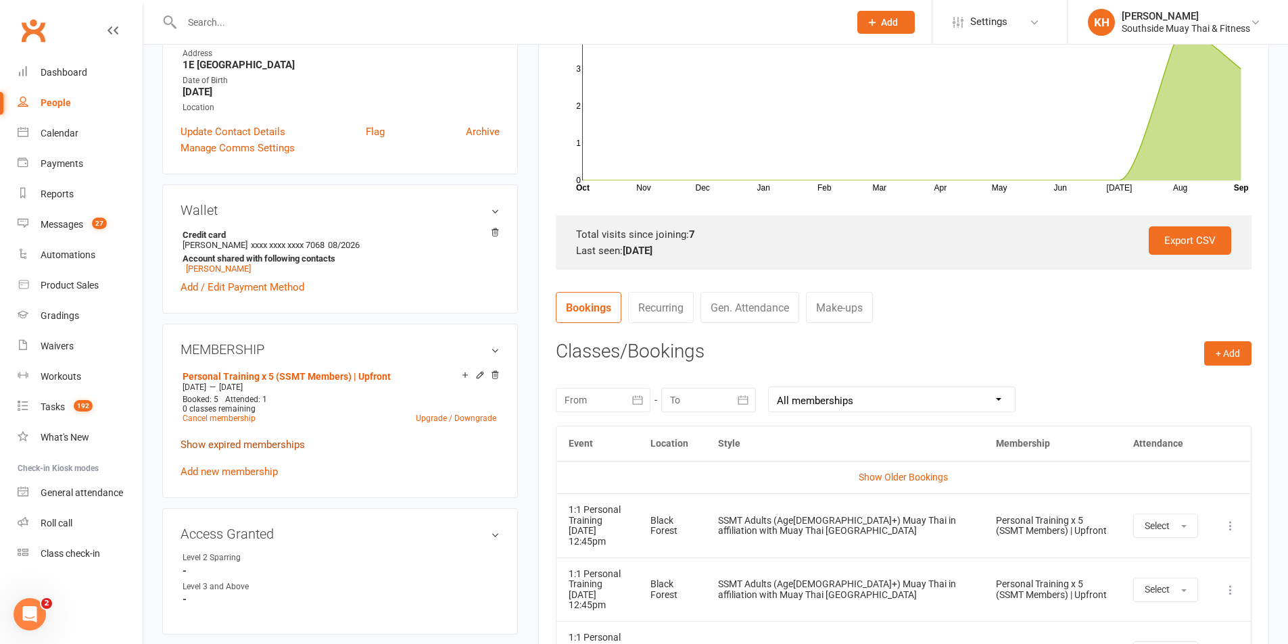
click at [203, 444] on link "Show expired memberships" at bounding box center [242, 445] width 124 height 12
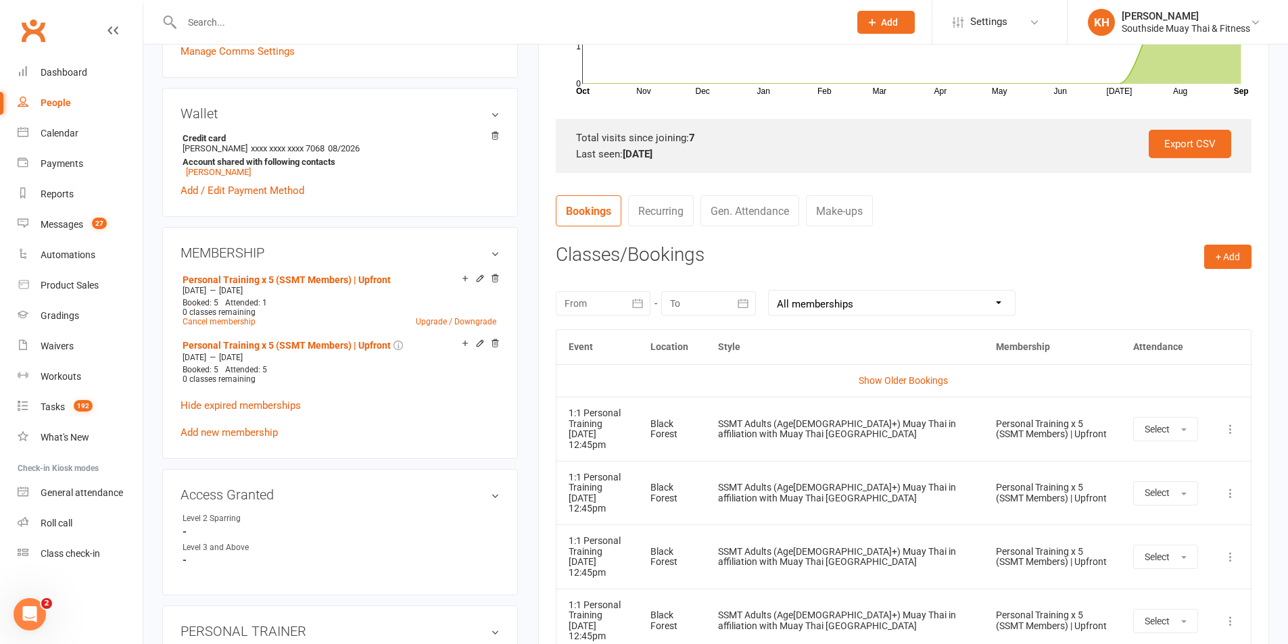
scroll to position [473, 0]
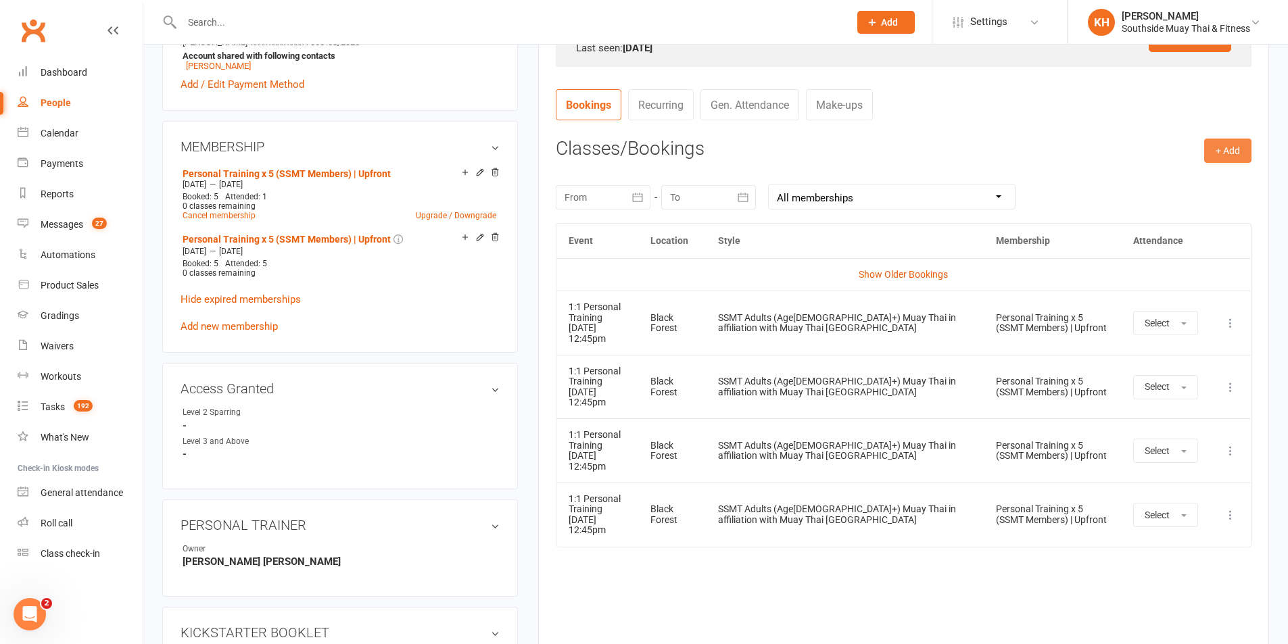
click at [1246, 151] on button "+ Add" at bounding box center [1227, 151] width 47 height 24
click at [1188, 175] on link "Book Event" at bounding box center [1184, 181] width 134 height 27
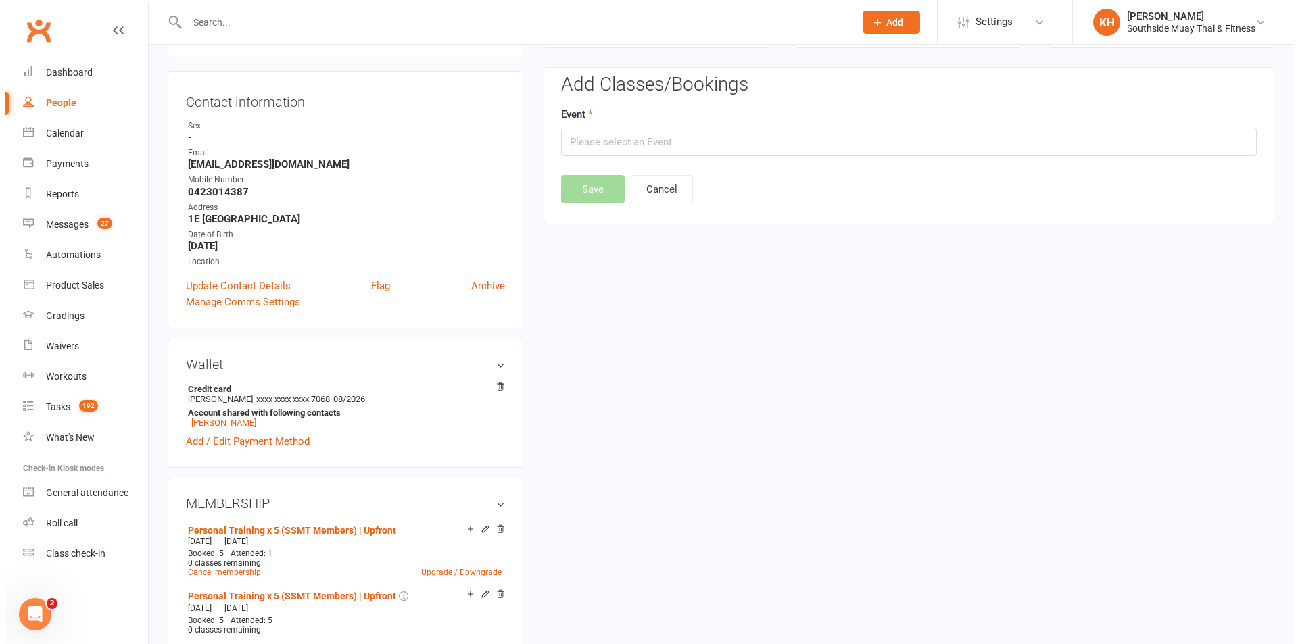
scroll to position [116, 0]
click at [838, 138] on input "text" at bounding box center [904, 142] width 696 height 28
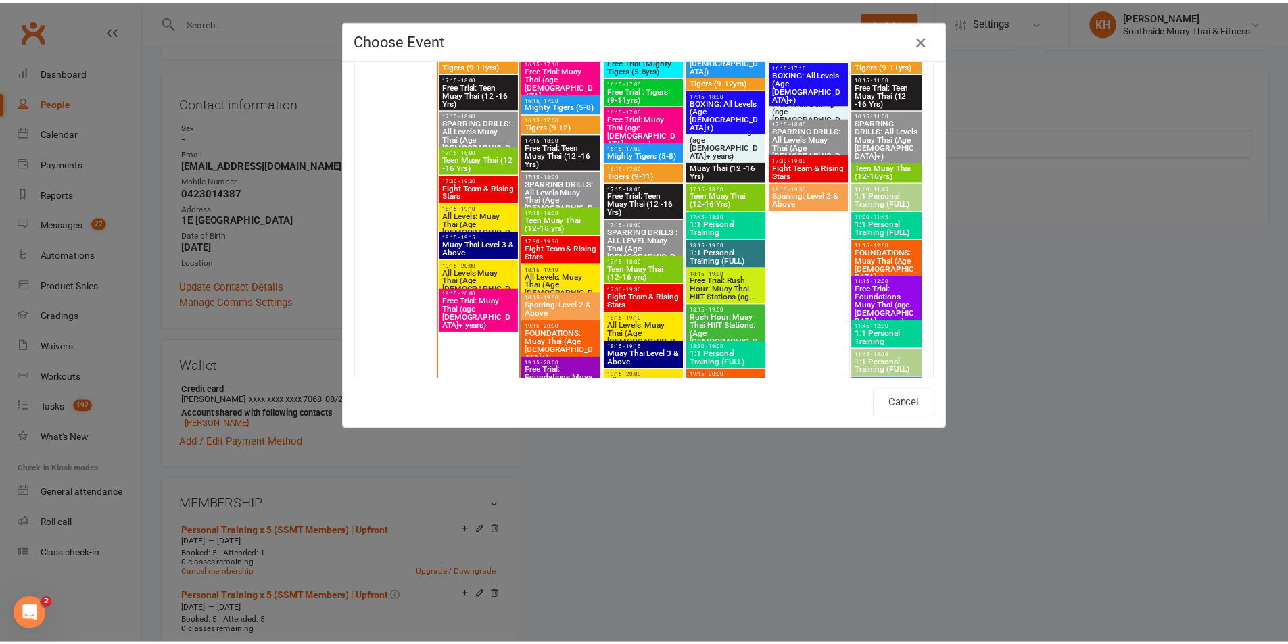
scroll to position [2366, 0]
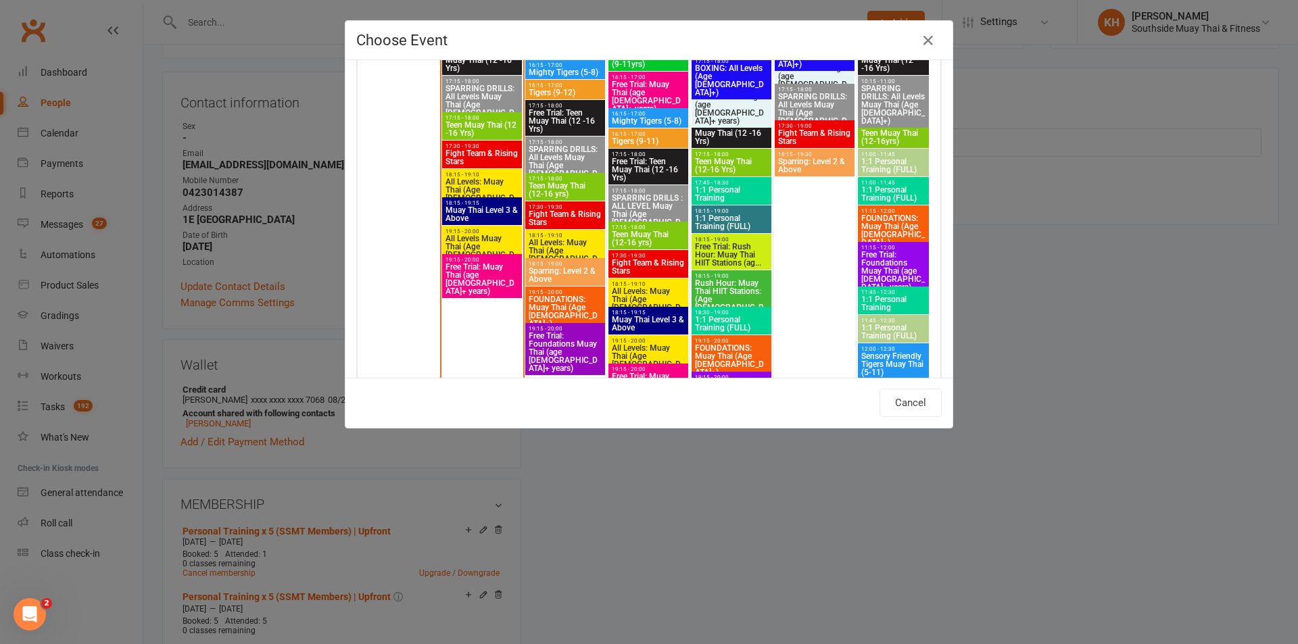
click at [629, 158] on span "Free Trial: Teen Muay Thai (12 -16 Yrs)" at bounding box center [648, 170] width 74 height 24
type input "Free Trial: Teen Muay Thai (12 -16 Yrs) - Sep 17, 2025 5:15:00 PM"
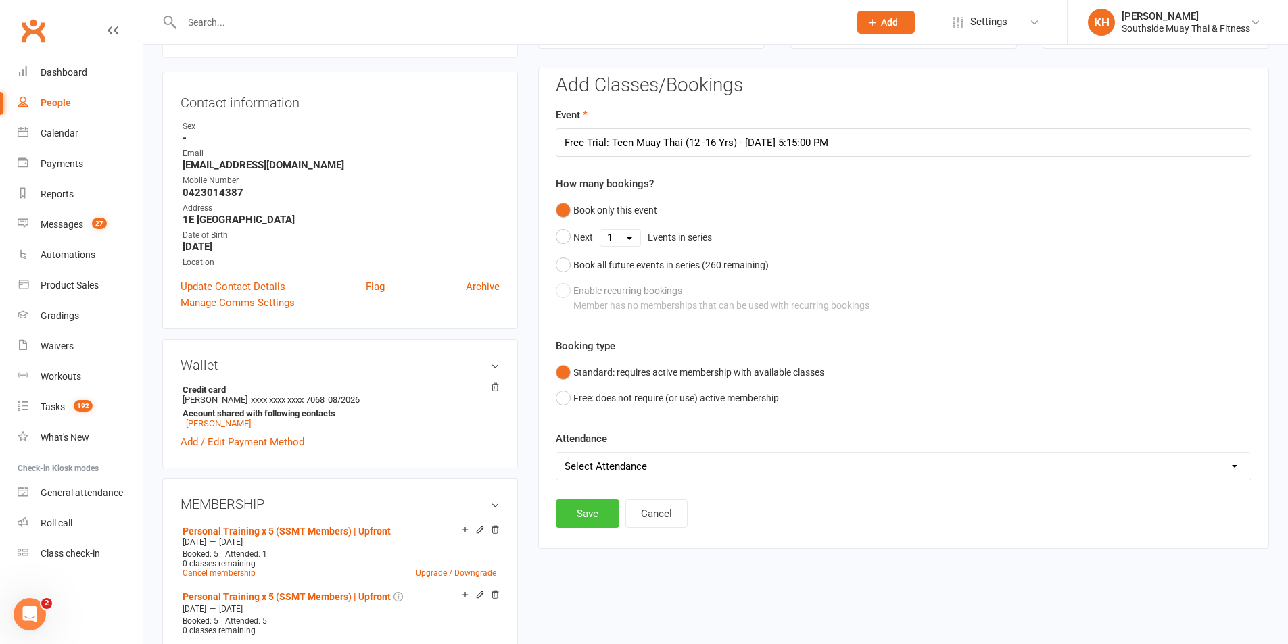
click at [583, 518] on button "Save" at bounding box center [588, 514] width 64 height 28
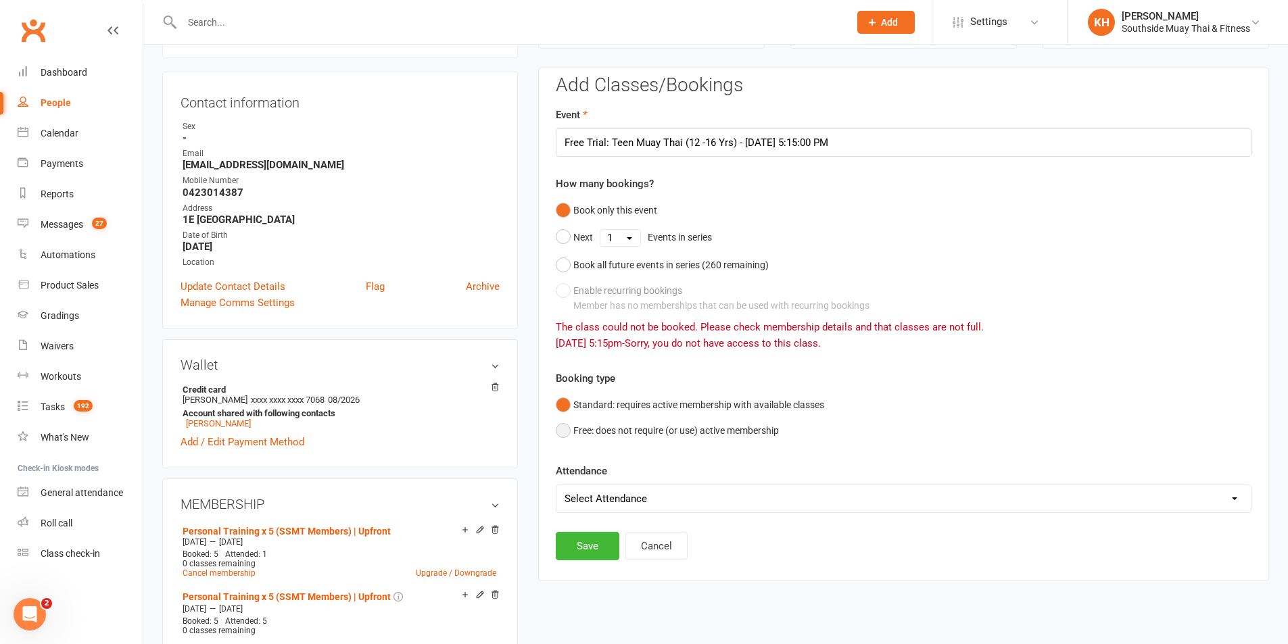
click at [564, 431] on button "Free: does not require (or use) active membership" at bounding box center [667, 431] width 223 height 26
click at [564, 545] on button "Save" at bounding box center [588, 546] width 64 height 28
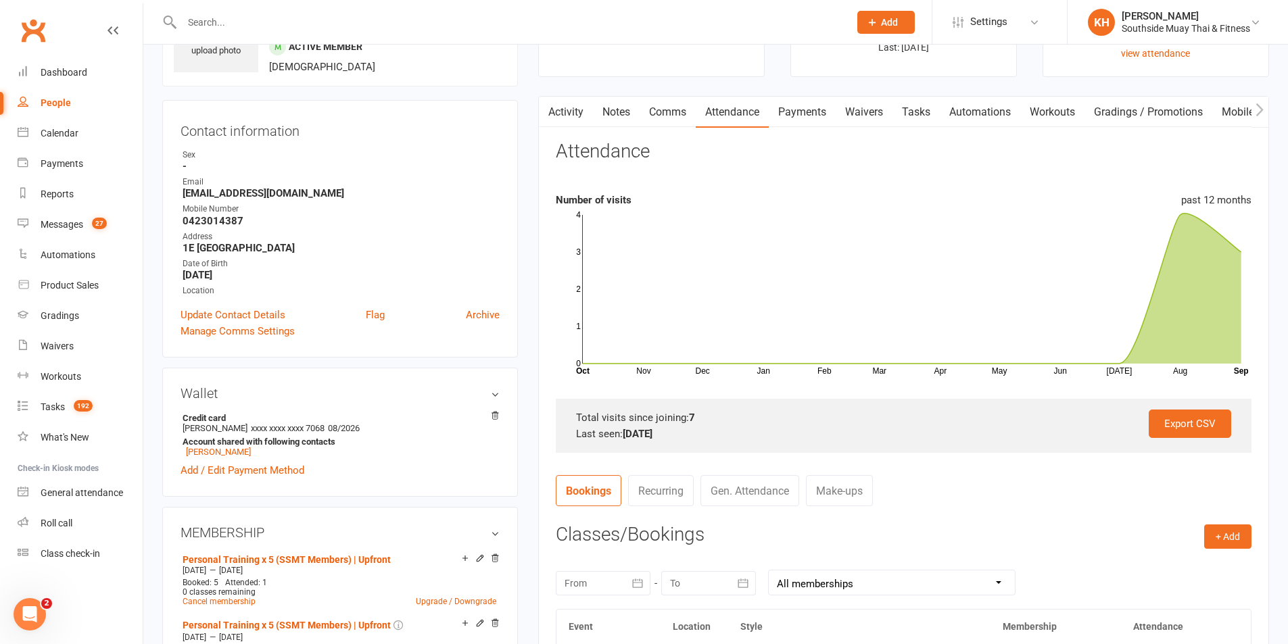
scroll to position [0, 0]
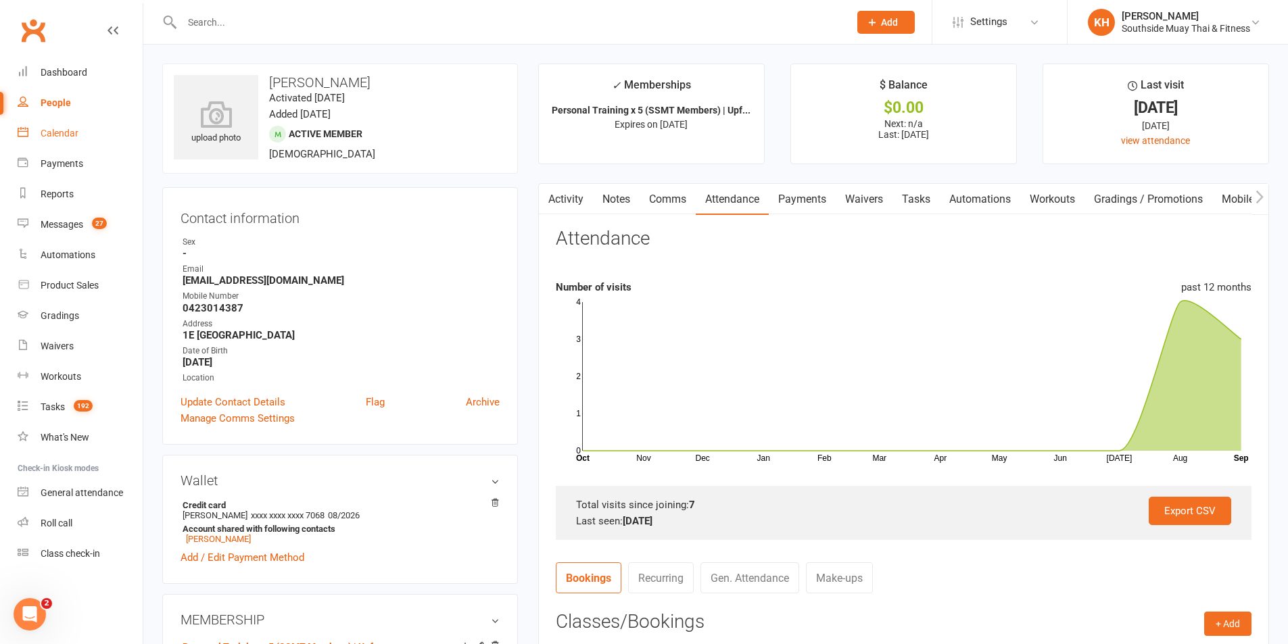
click at [83, 138] on link "Calendar" at bounding box center [80, 133] width 125 height 30
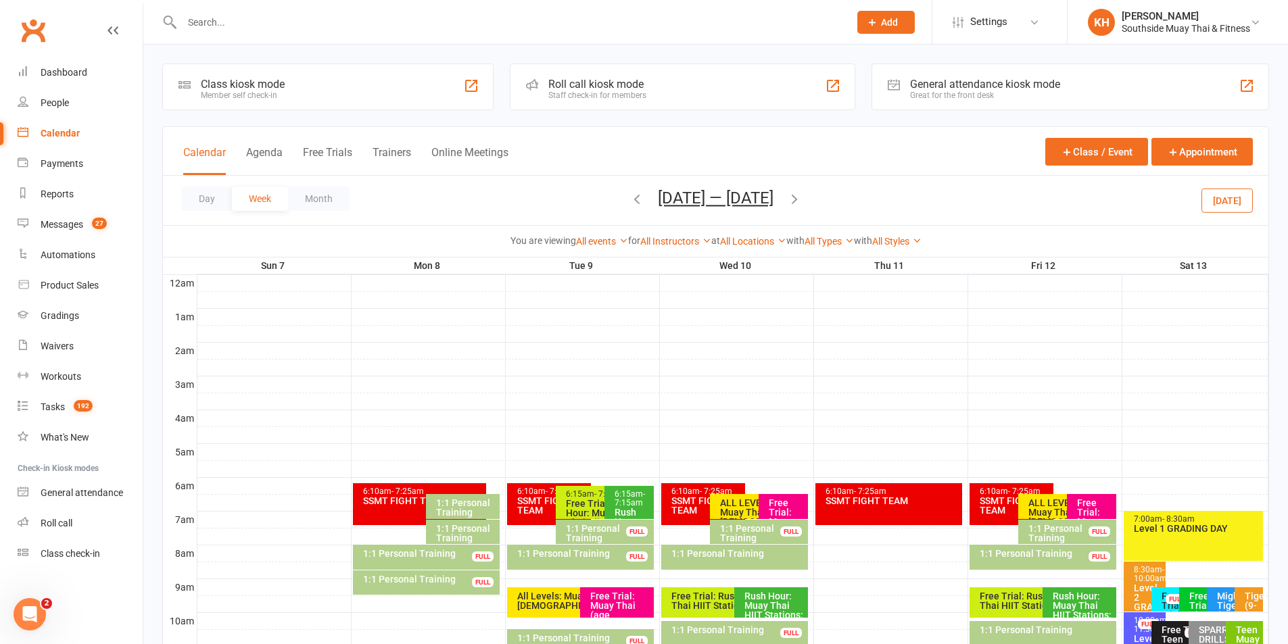
click at [208, 26] on input "text" at bounding box center [509, 22] width 662 height 19
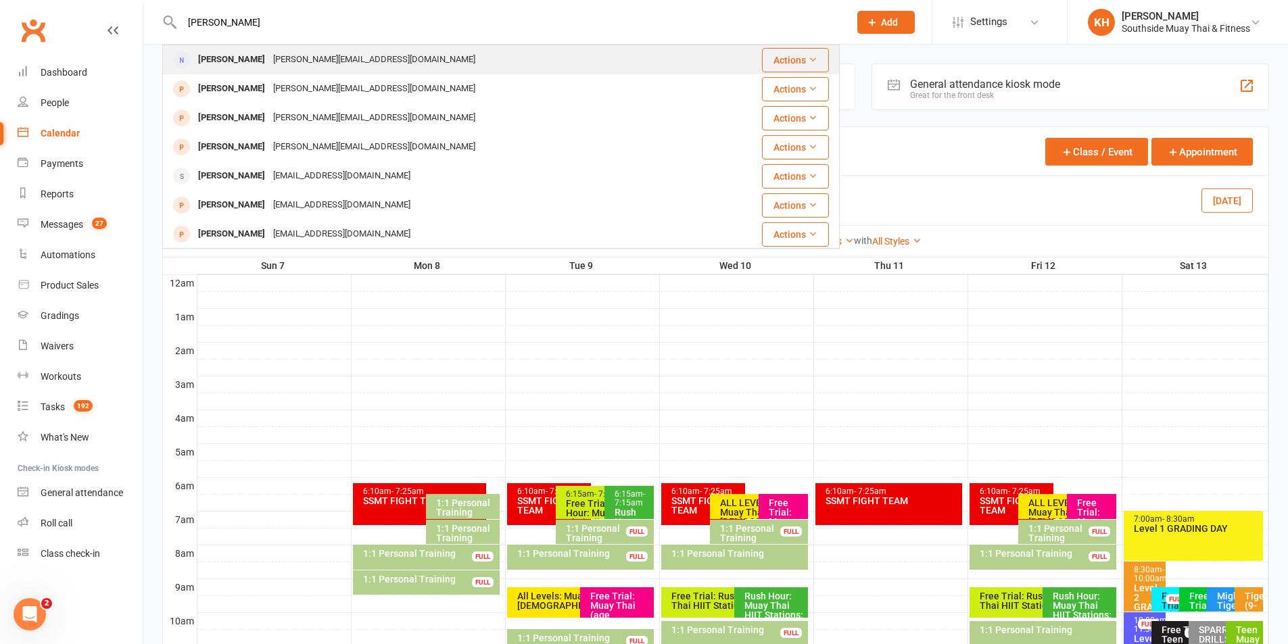
type input "philip wil"
click at [241, 64] on div "Philip Wilson" at bounding box center [231, 60] width 75 height 20
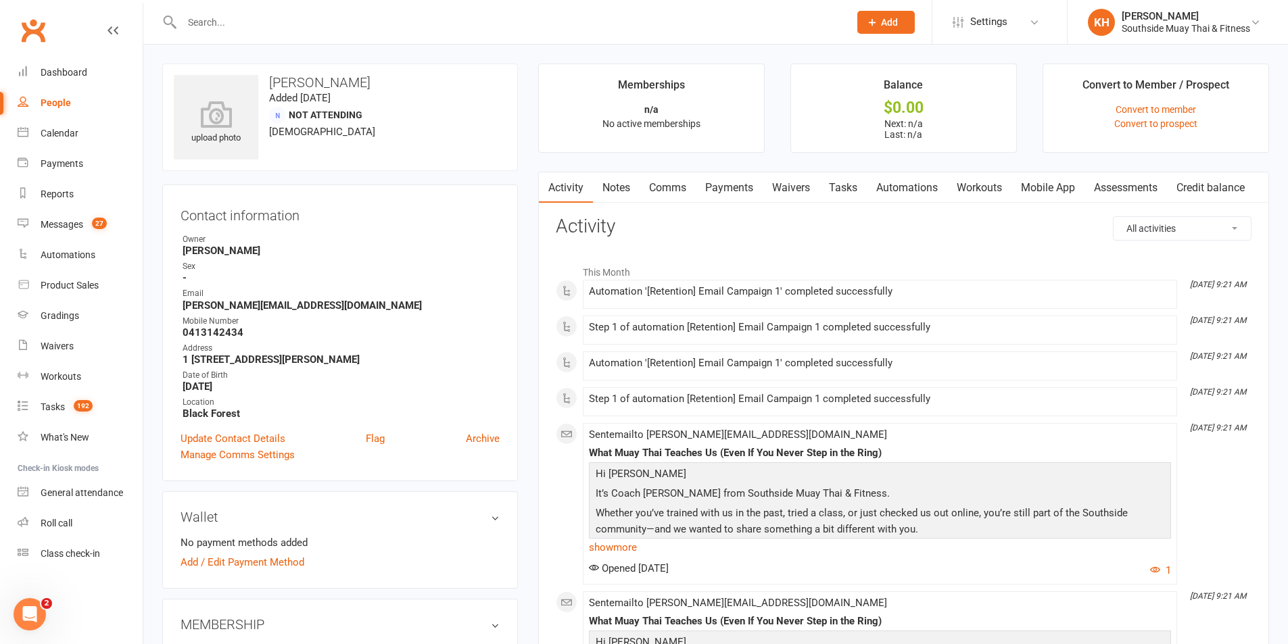
click at [612, 192] on link "Notes" at bounding box center [616, 187] width 47 height 31
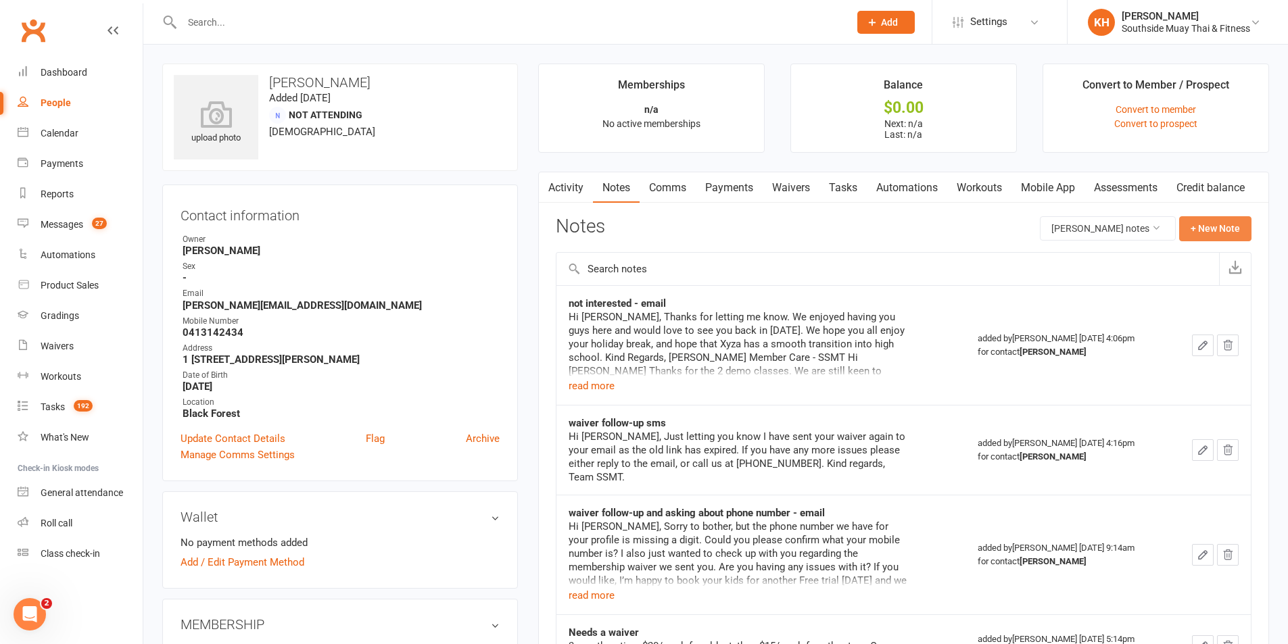
click at [1228, 226] on button "+ New Note" at bounding box center [1215, 228] width 72 height 24
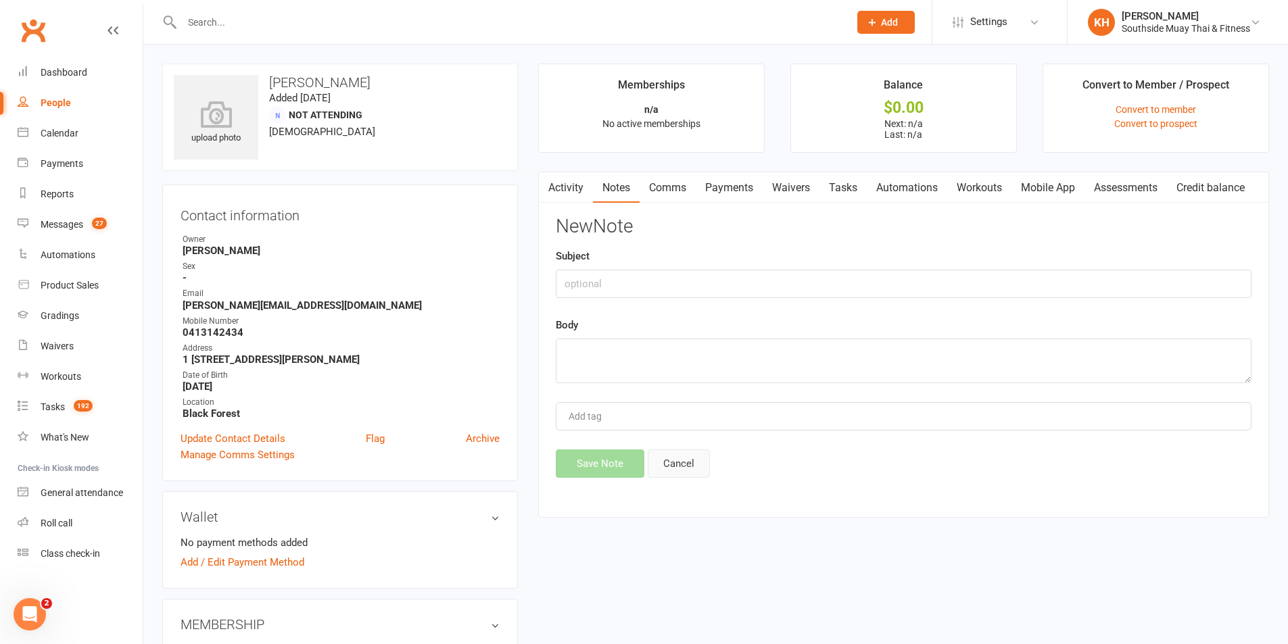
click at [671, 462] on button "Cancel" at bounding box center [679, 464] width 62 height 28
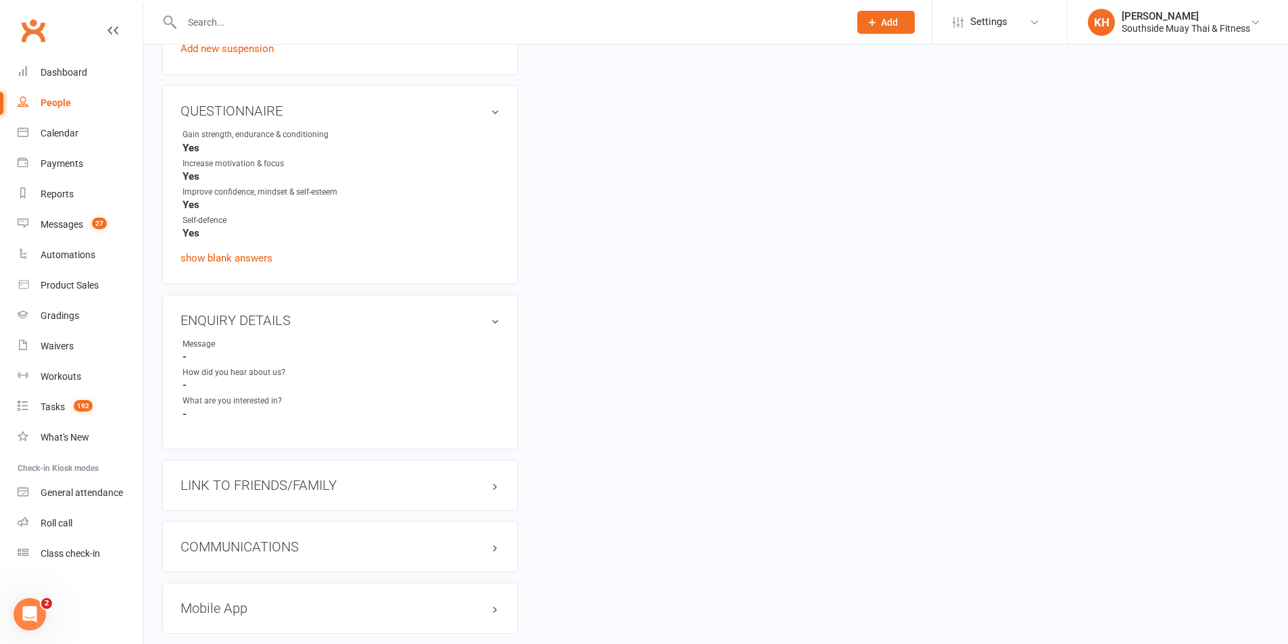
click at [250, 487] on h3 "LINK TO FRIENDS/FAMILY" at bounding box center [339, 485] width 319 height 15
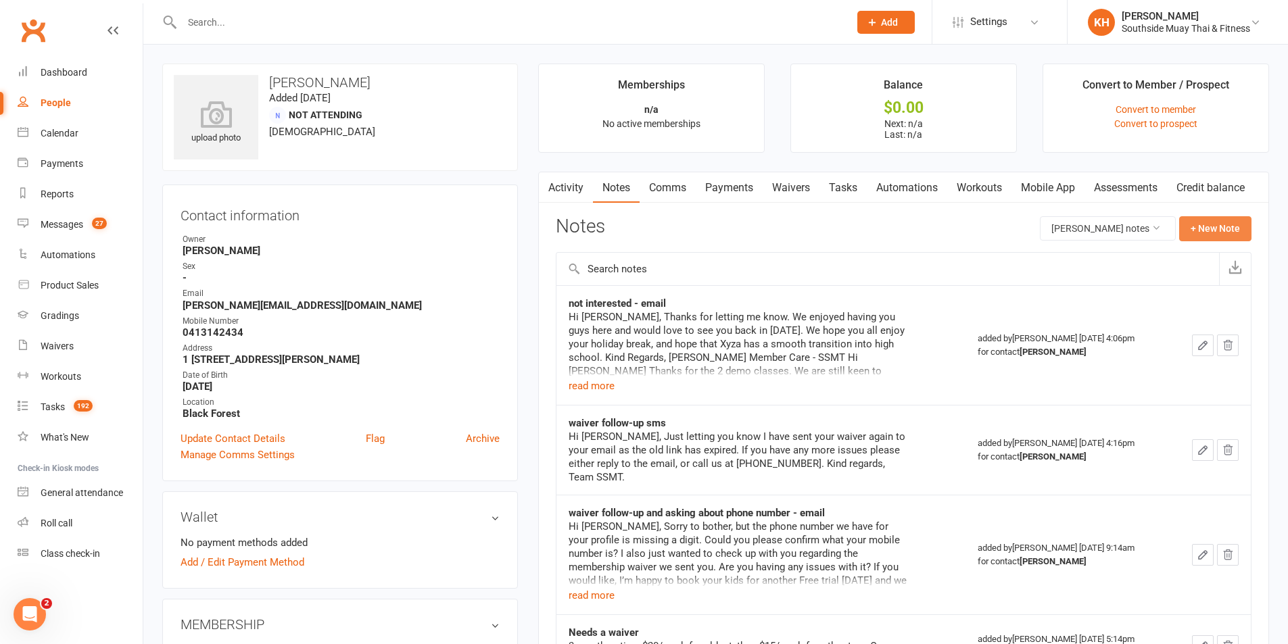
click at [1190, 225] on button "+ New Note" at bounding box center [1215, 228] width 72 height 24
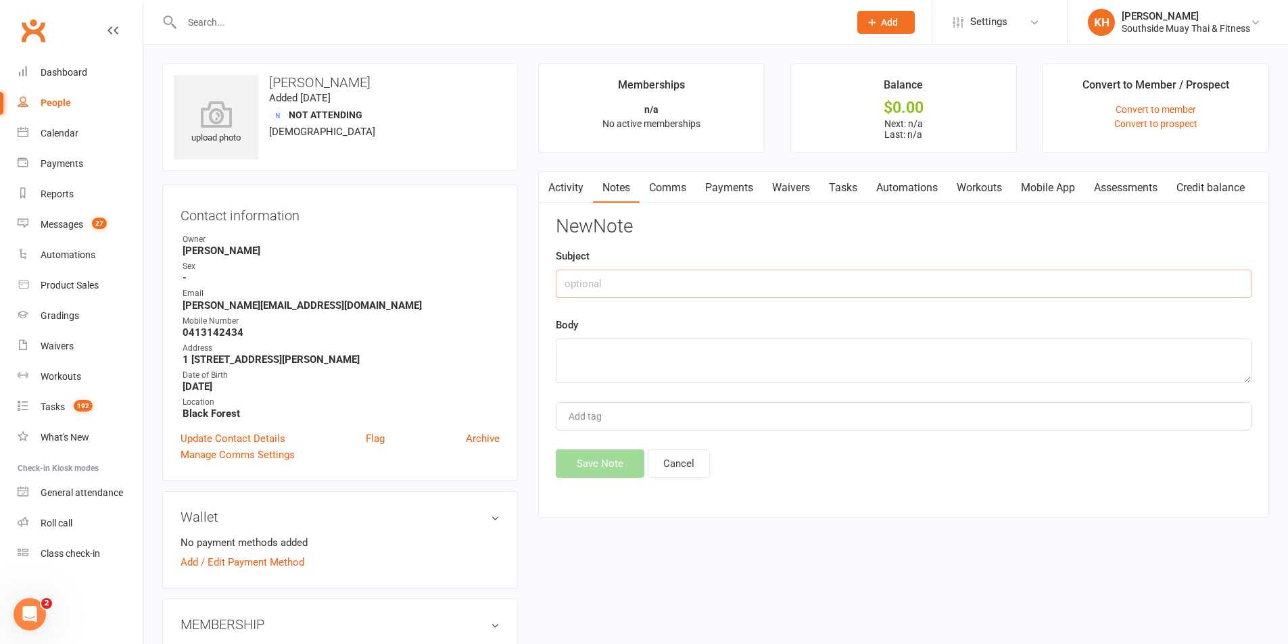
click at [707, 270] on input "text" at bounding box center [904, 284] width 696 height 28
type input "pre FT message to dad"
click at [674, 366] on textarea at bounding box center [904, 361] width 696 height 45
paste textarea "Hi Philip, Thank you so much for reaching out and sharing a bit about Xyza, Ydr…"
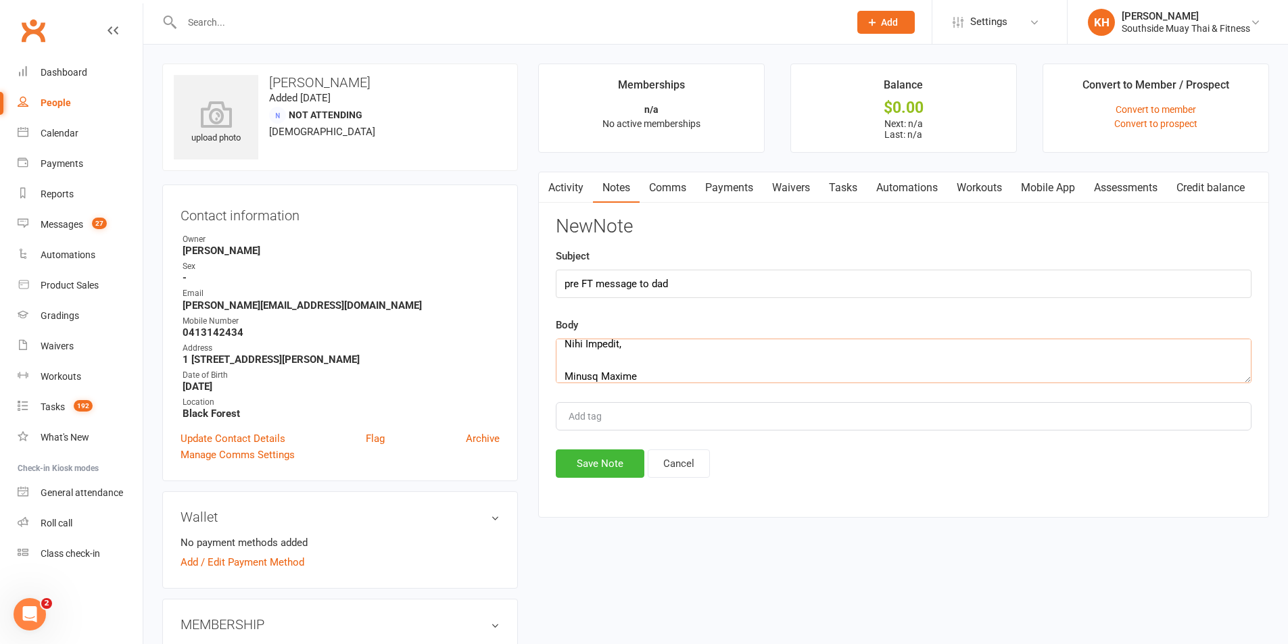
type textarea "Hi Philip, Thank you so much for reaching out and sharing a bit about Xyza, Ydr…"
click at [613, 454] on button "Save Note" at bounding box center [600, 464] width 89 height 28
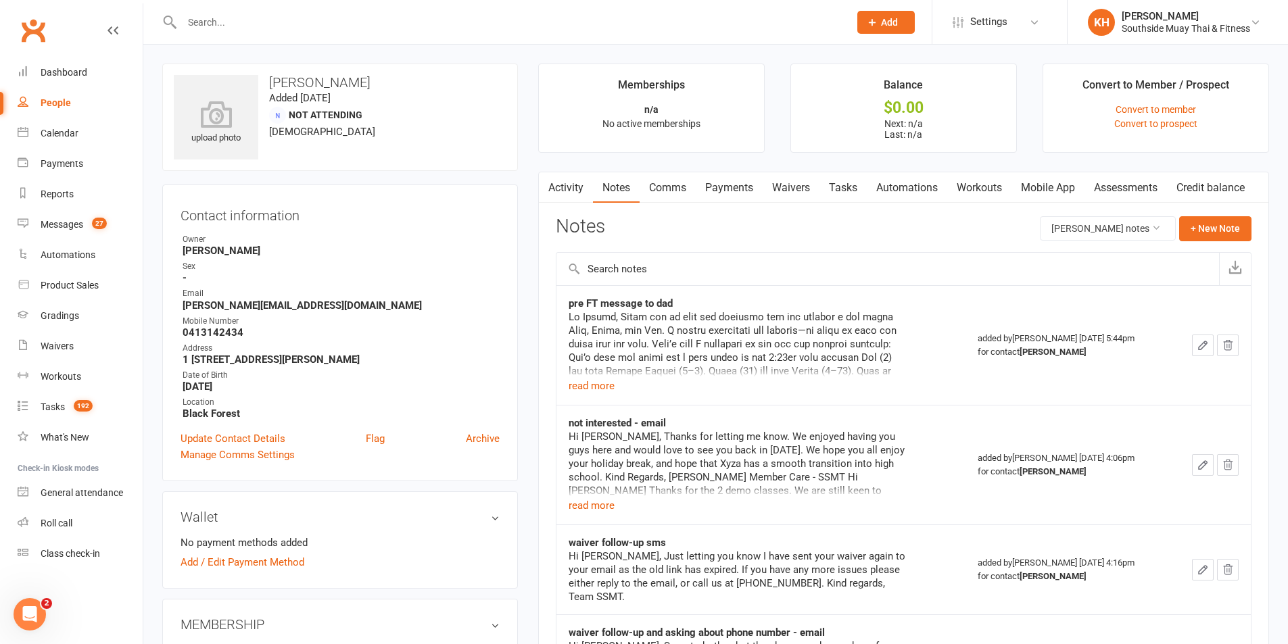
click at [283, 28] on input "text" at bounding box center [509, 22] width 662 height 19
paste input "Gabriel Benjamim"
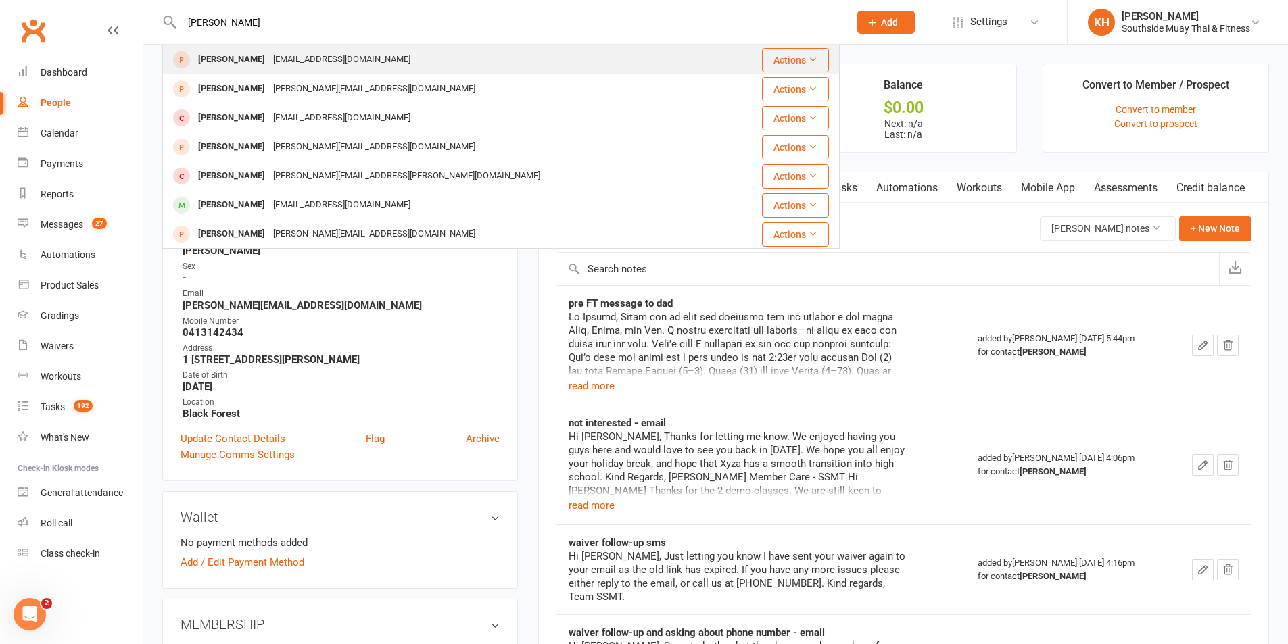
type input "Gabriel Benjamim"
click at [266, 52] on div "Gabriel Benjamim" at bounding box center [231, 60] width 75 height 20
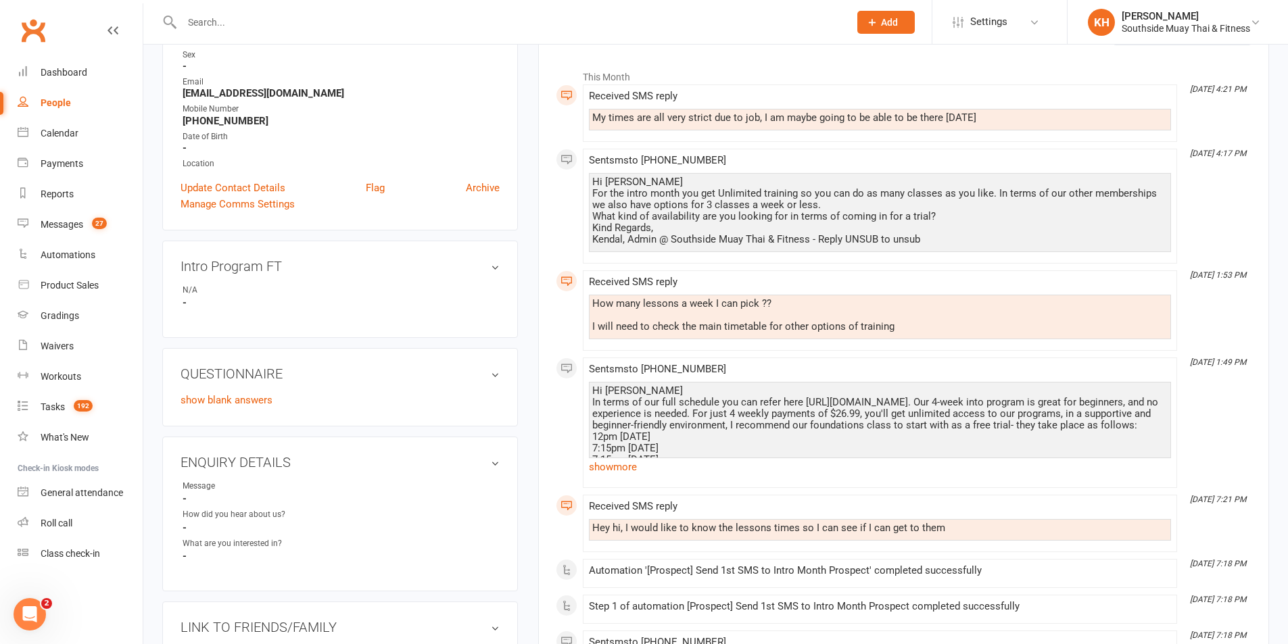
scroll to position [338, 0]
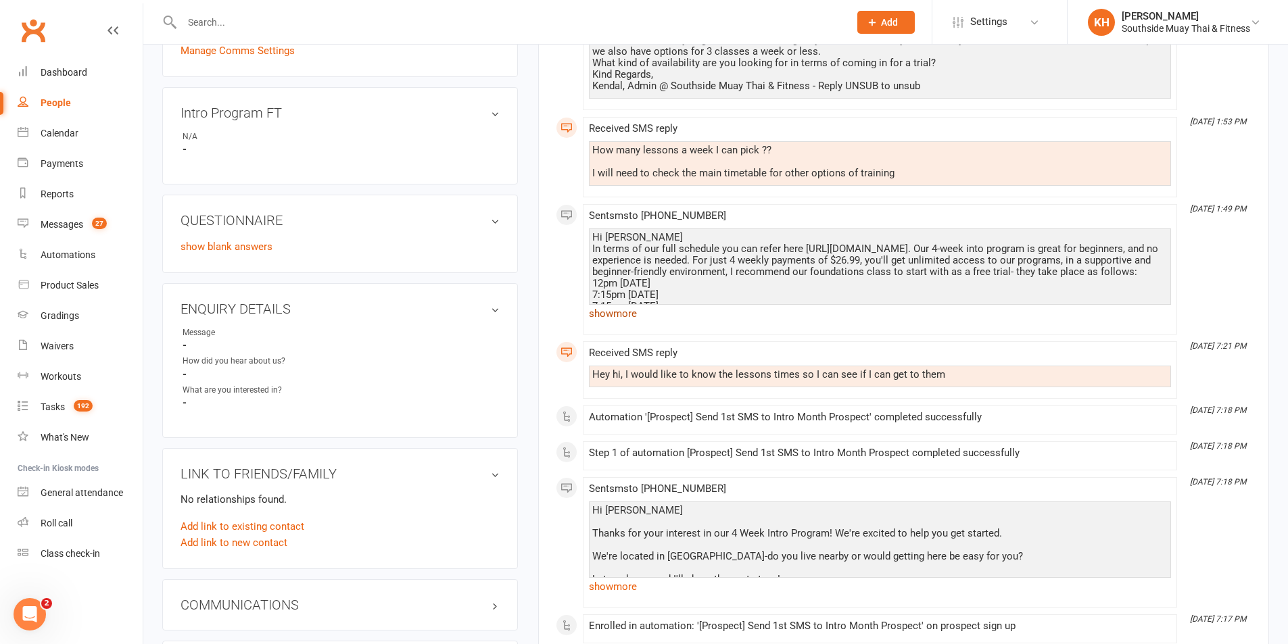
click at [610, 312] on link "show more" at bounding box center [880, 313] width 582 height 19
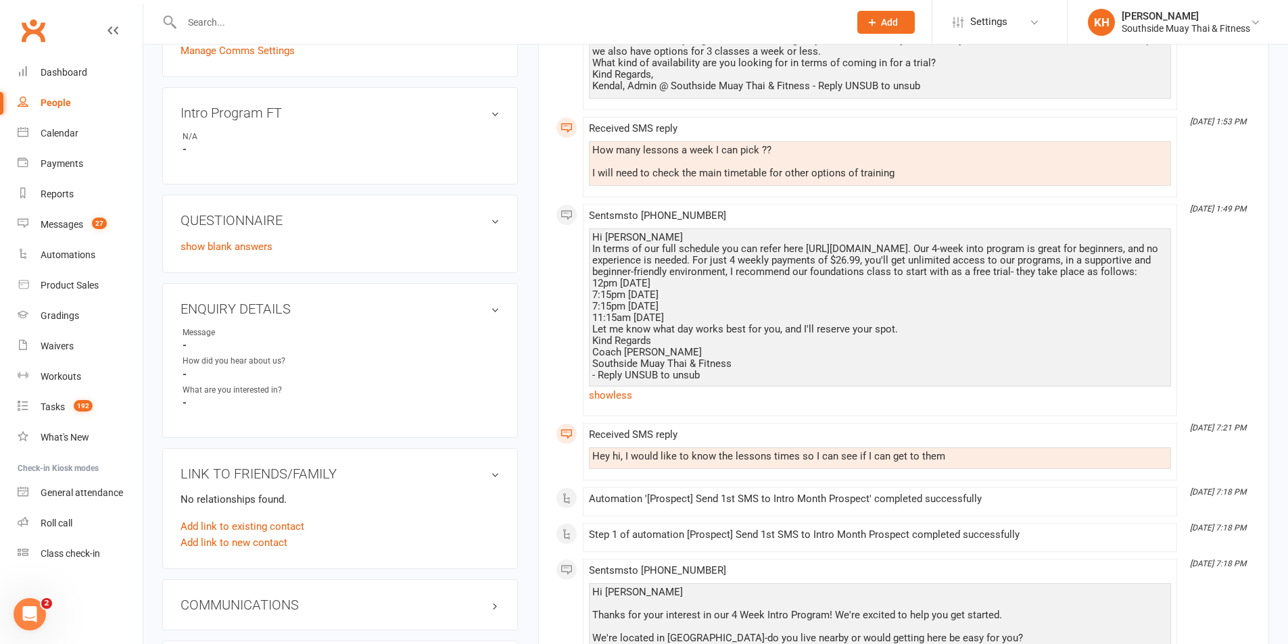
drag, startPoint x: 696, startPoint y: 326, endPoint x: 605, endPoint y: 300, distance: 94.2
click at [583, 326] on li "Sep 15, 1:49 PM Sent sms to +61450602243 Hi Gabriel In terms of our full schedu…" at bounding box center [880, 310] width 594 height 212
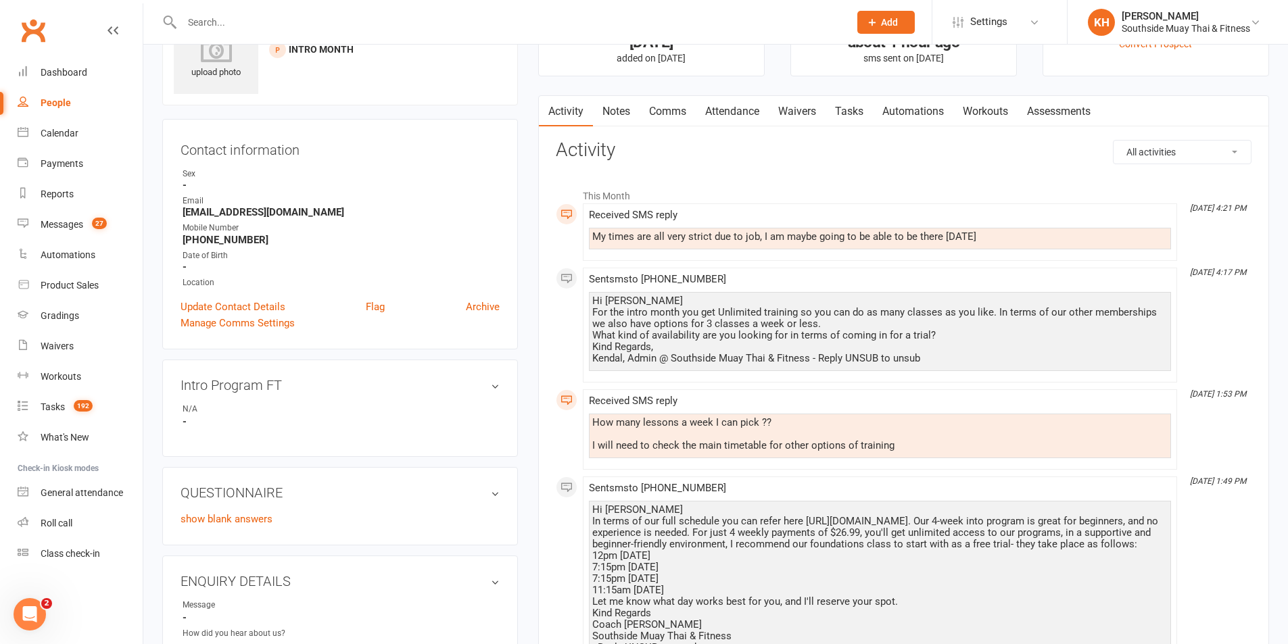
scroll to position [0, 0]
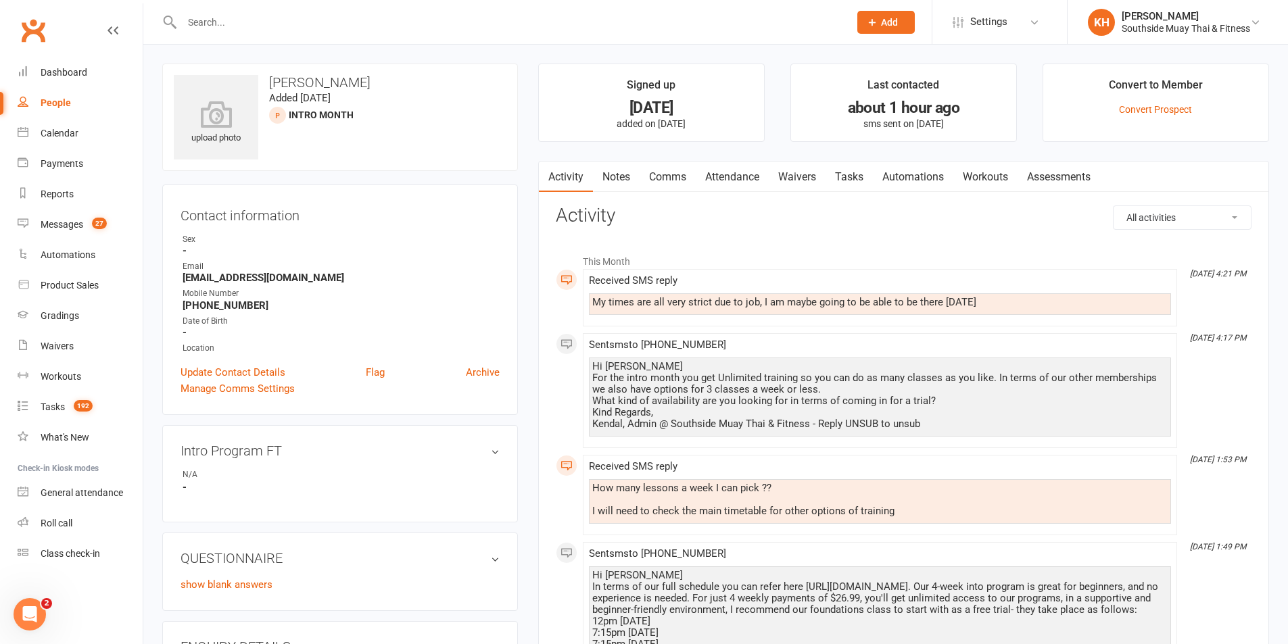
click at [678, 176] on link "Comms" at bounding box center [667, 177] width 56 height 31
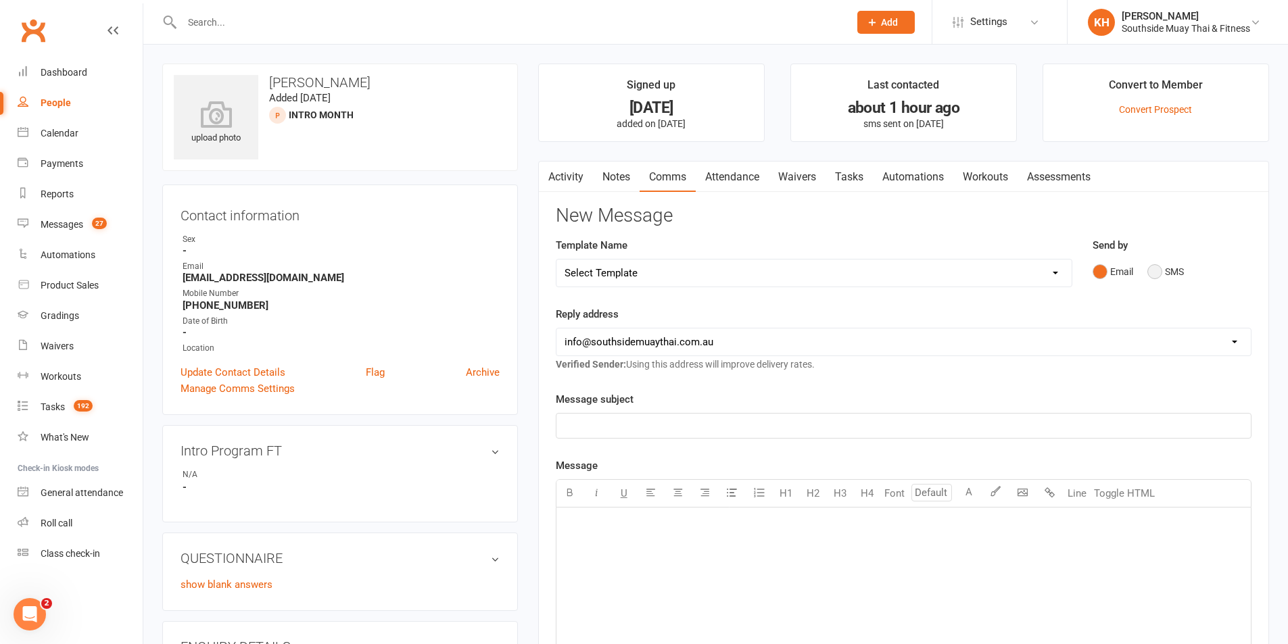
click at [1165, 277] on button "SMS" at bounding box center [1165, 272] width 37 height 26
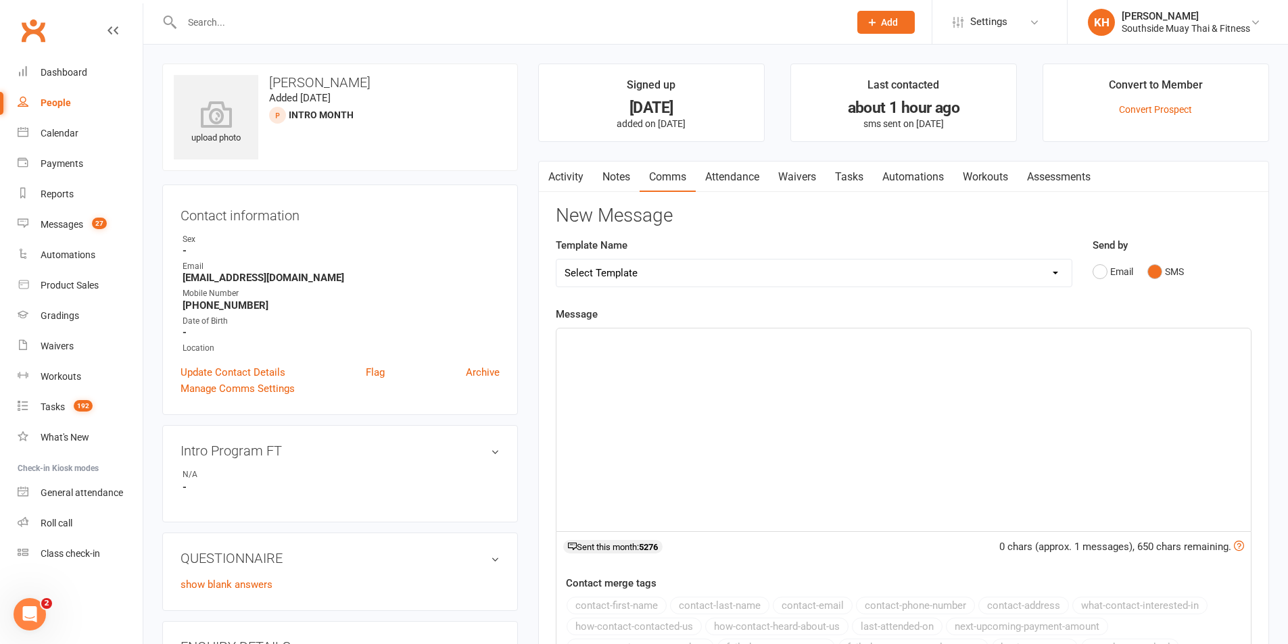
click at [932, 446] on div "﻿" at bounding box center [903, 430] width 694 height 203
click at [600, 612] on button "contact-first-name" at bounding box center [616, 606] width 100 height 18
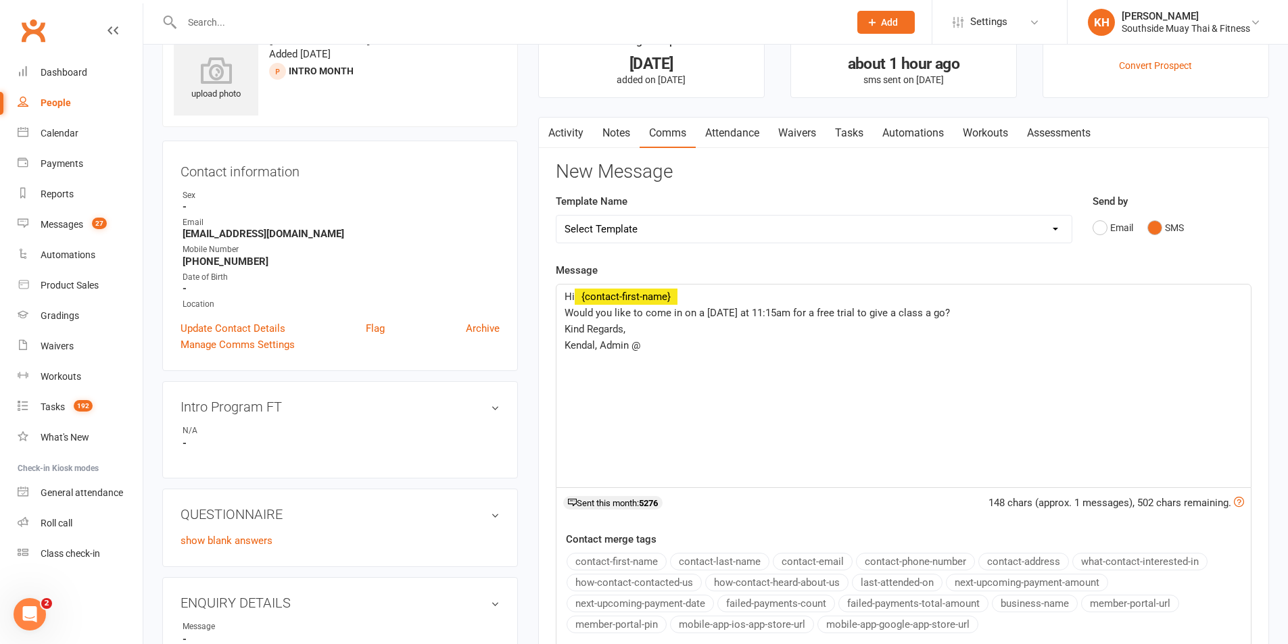
scroll to position [68, 0]
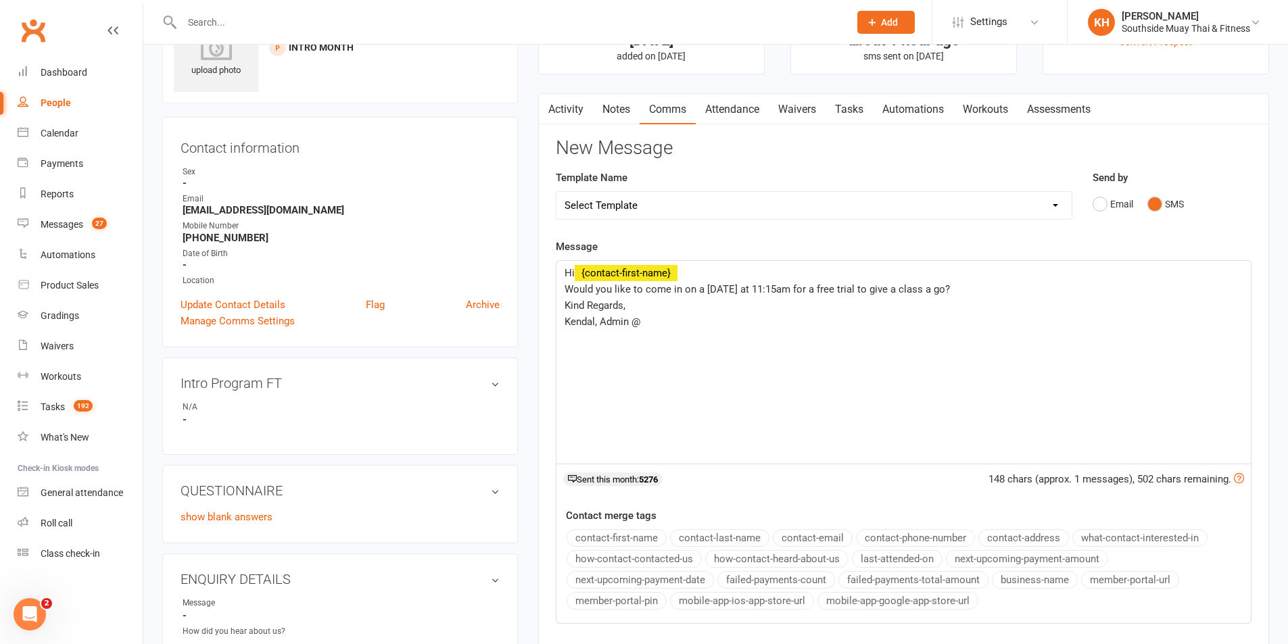
drag, startPoint x: 1044, startPoint y: 582, endPoint x: 998, endPoint y: 564, distance: 49.2
click at [1044, 581] on button "business-name" at bounding box center [1035, 580] width 86 height 18
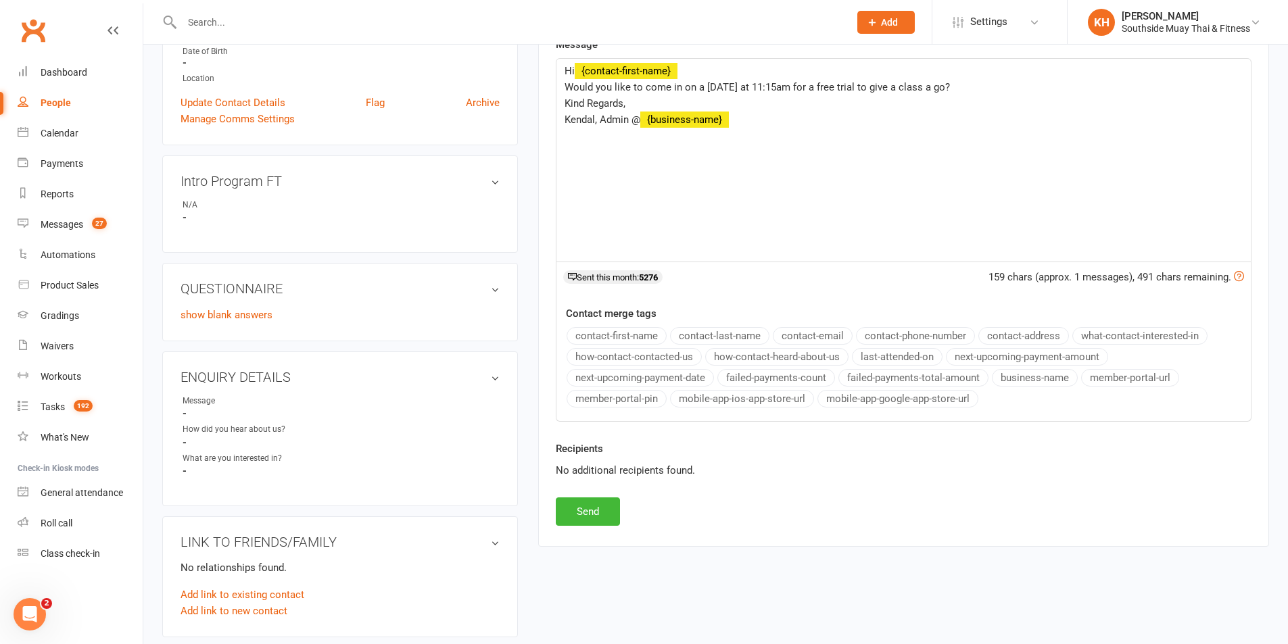
scroll to position [270, 0]
click at [598, 512] on button "Send" at bounding box center [588, 511] width 64 height 28
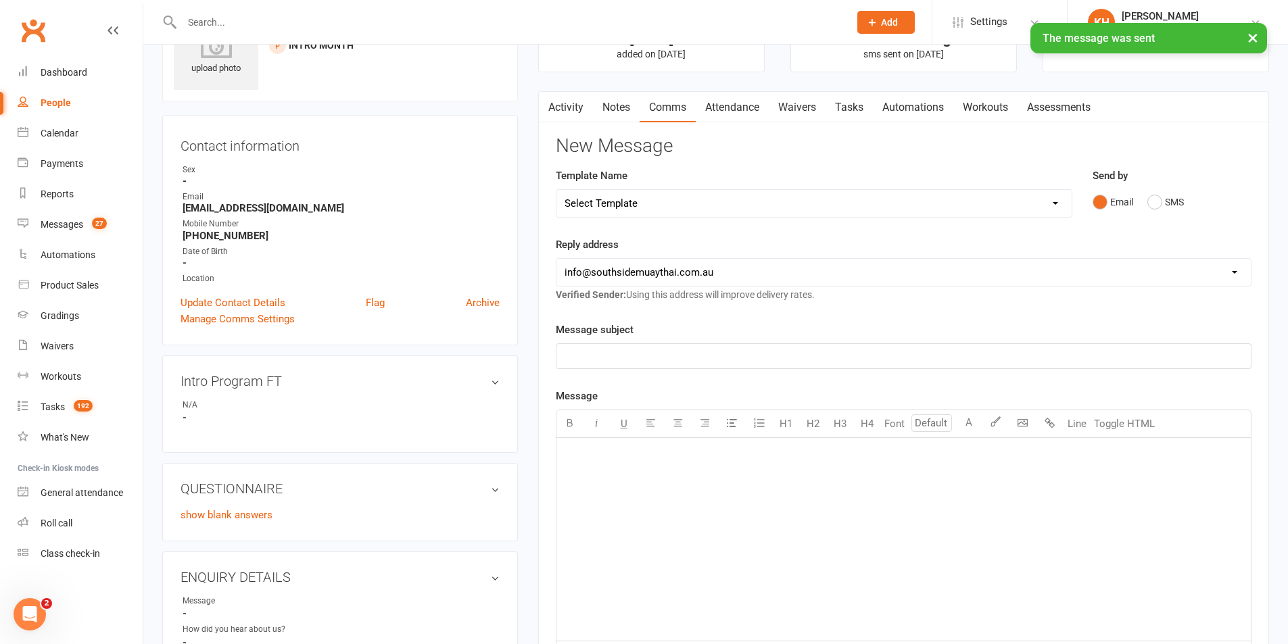
scroll to position [0, 0]
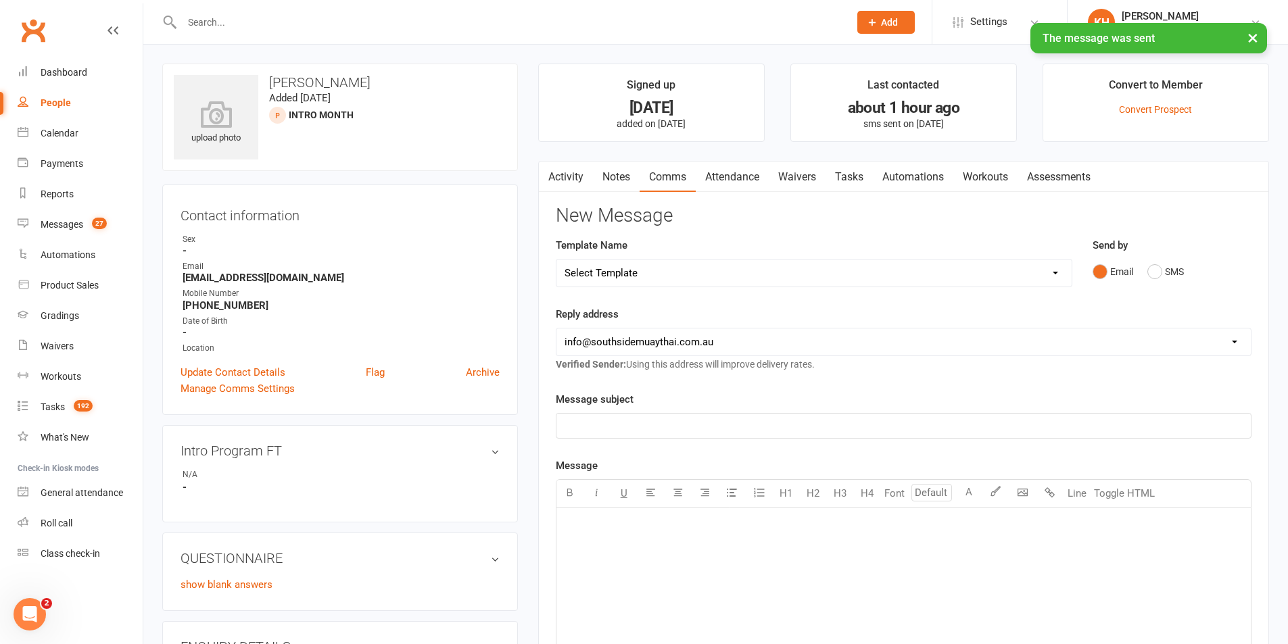
drag, startPoint x: 573, startPoint y: 172, endPoint x: 546, endPoint y: 274, distance: 105.4
click at [573, 172] on link "Activity" at bounding box center [566, 177] width 54 height 31
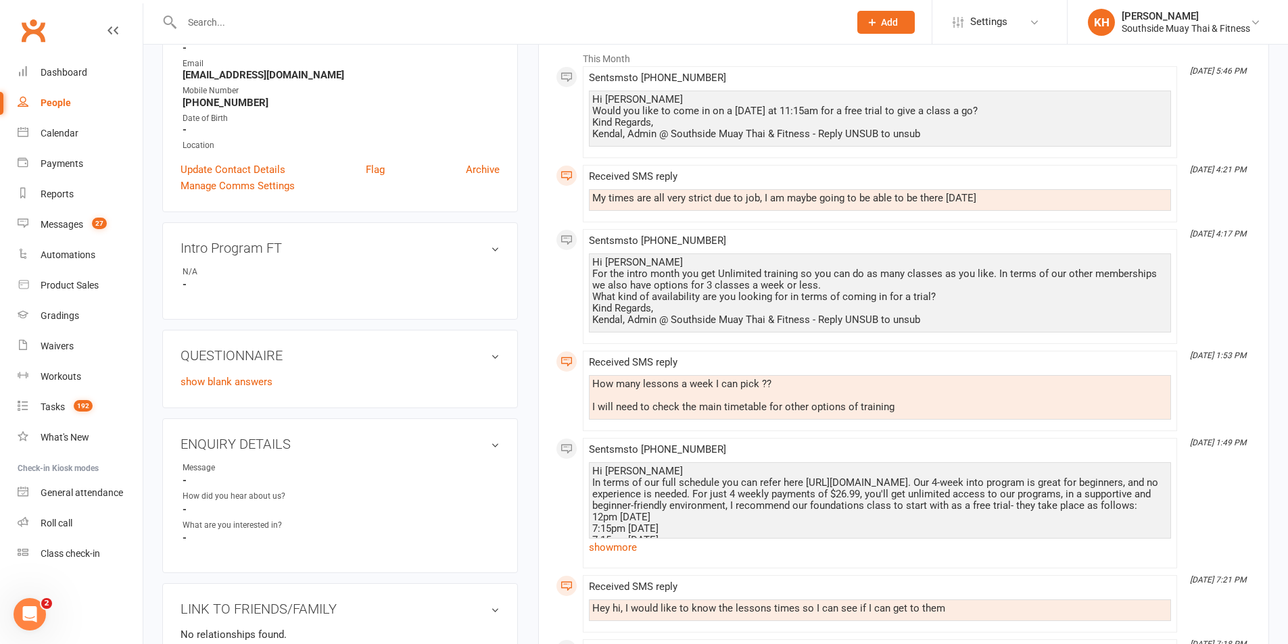
scroll to position [406, 0]
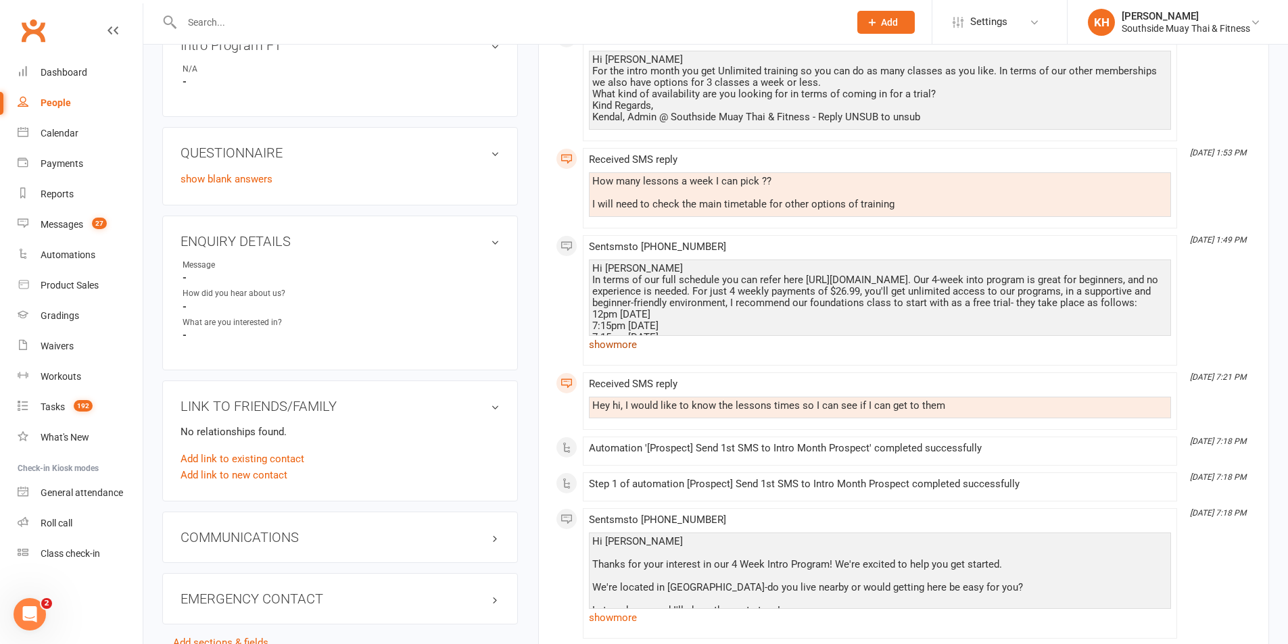
click at [612, 343] on link "show more" at bounding box center [880, 344] width 582 height 19
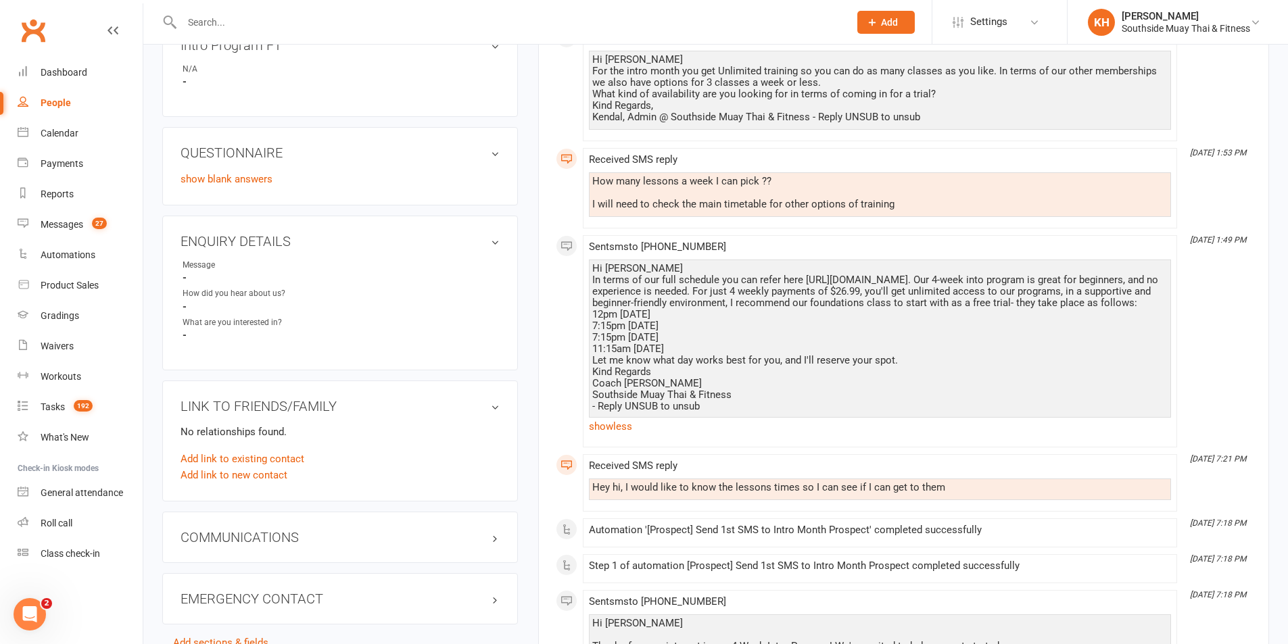
drag, startPoint x: 683, startPoint y: 355, endPoint x: 547, endPoint y: 352, distance: 136.6
click at [547, 352] on div "Activity Notes Comms Attendance Waivers Tasks Automations Workouts Assessments …" at bounding box center [903, 289] width 731 height 1069
click at [546, 351] on div "Activity Notes Comms Attendance Waivers Tasks Automations Workouts Assessments …" at bounding box center [903, 289] width 731 height 1069
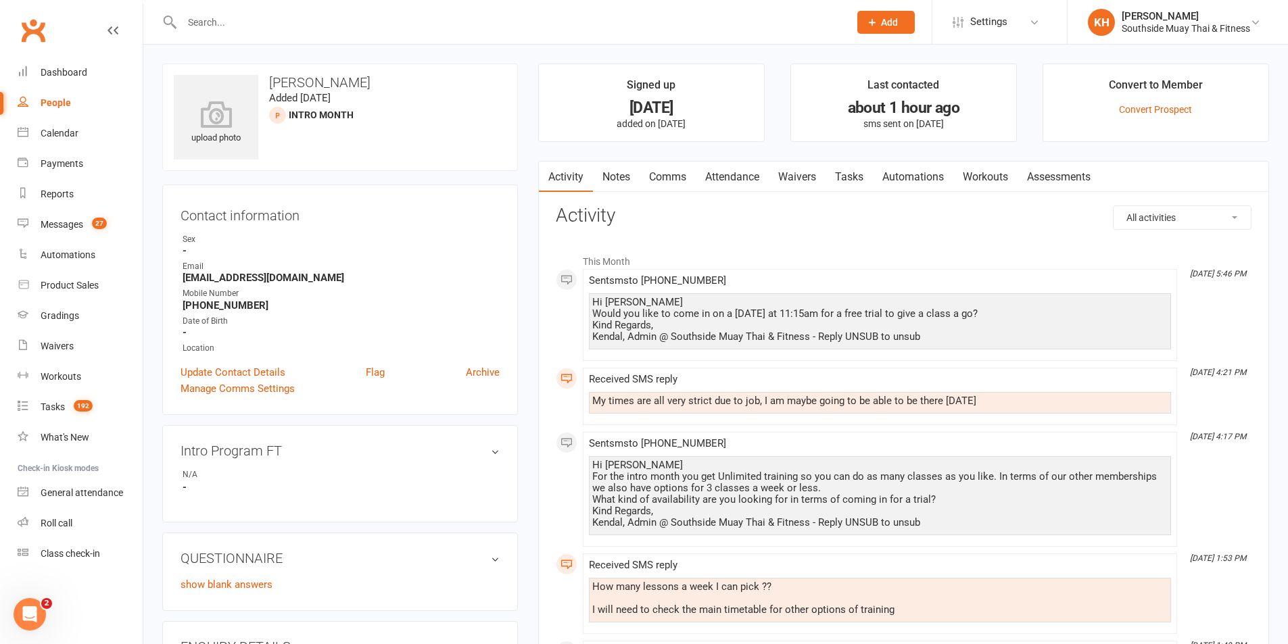
click at [195, 27] on input "text" at bounding box center [509, 22] width 662 height 19
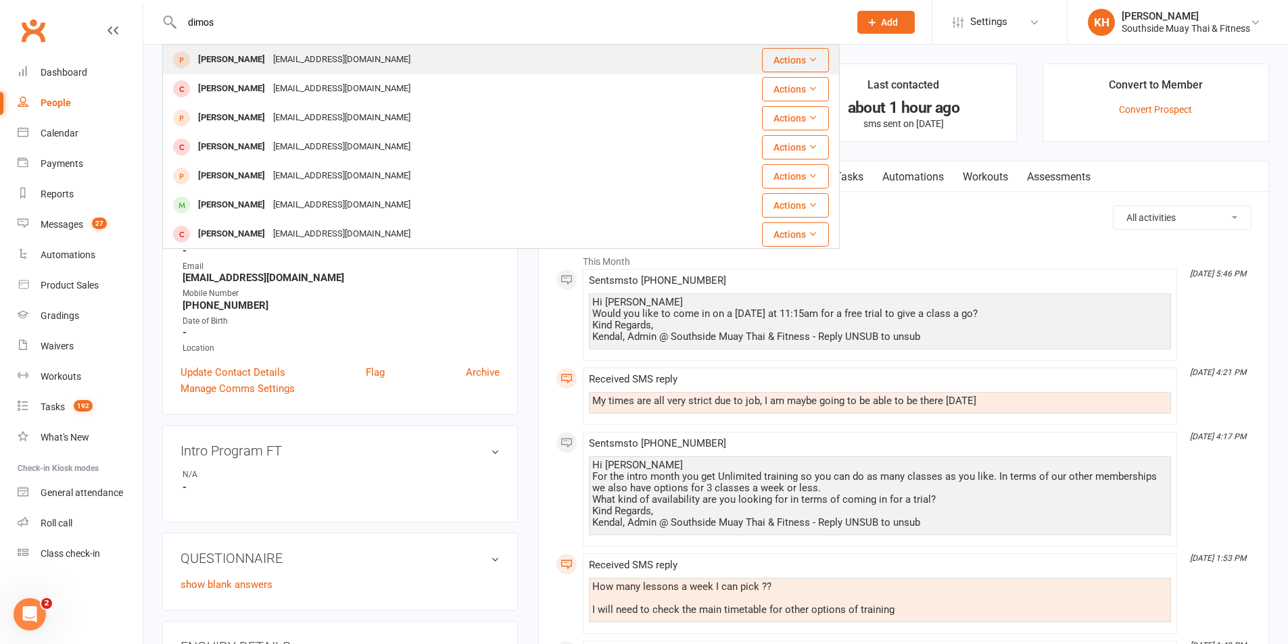
type input "dimos"
click at [240, 54] on div "Dimos Vlahos" at bounding box center [231, 60] width 75 height 20
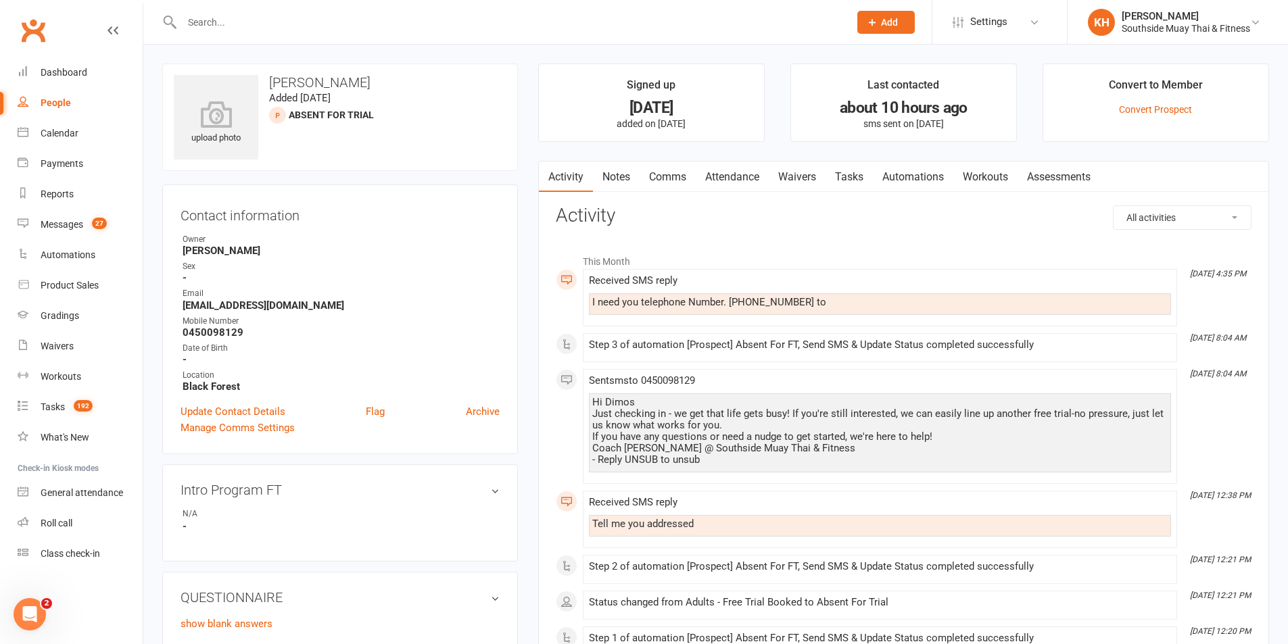
scroll to position [68, 0]
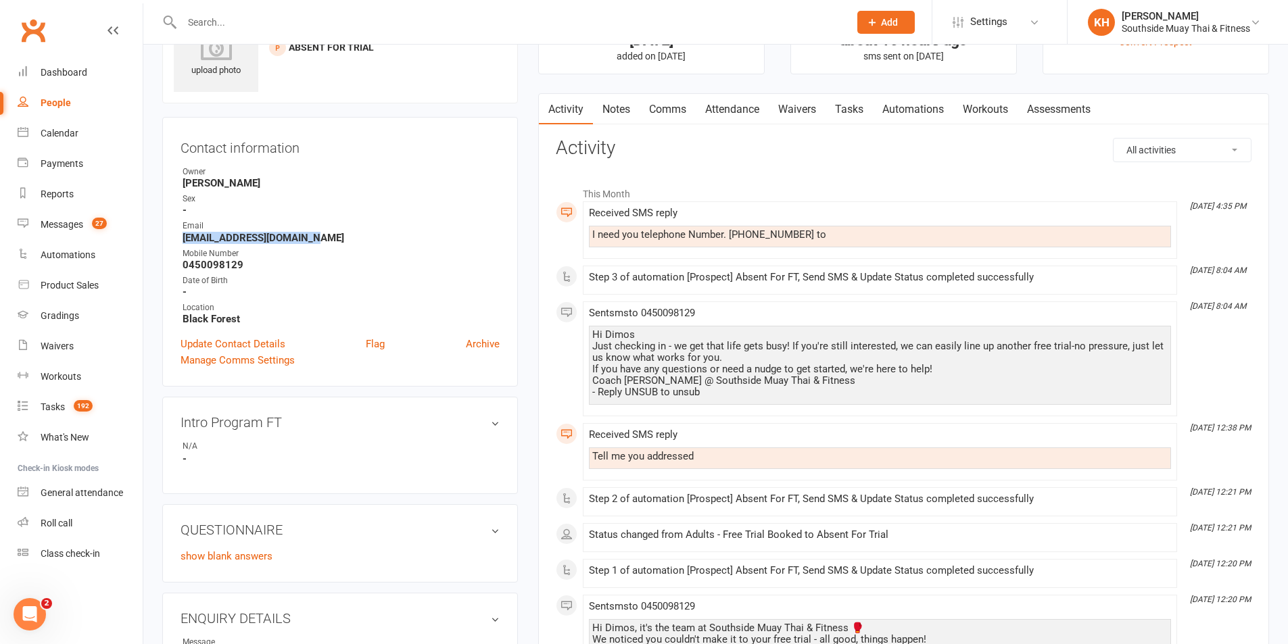
drag, startPoint x: 320, startPoint y: 240, endPoint x: 183, endPoint y: 239, distance: 137.9
click at [183, 239] on strong "dimosvlahos123@gmail.com" at bounding box center [341, 238] width 317 height 12
copy strong "dimosvlahos123@gmail.com"
click at [43, 353] on link "Waivers" at bounding box center [80, 346] width 125 height 30
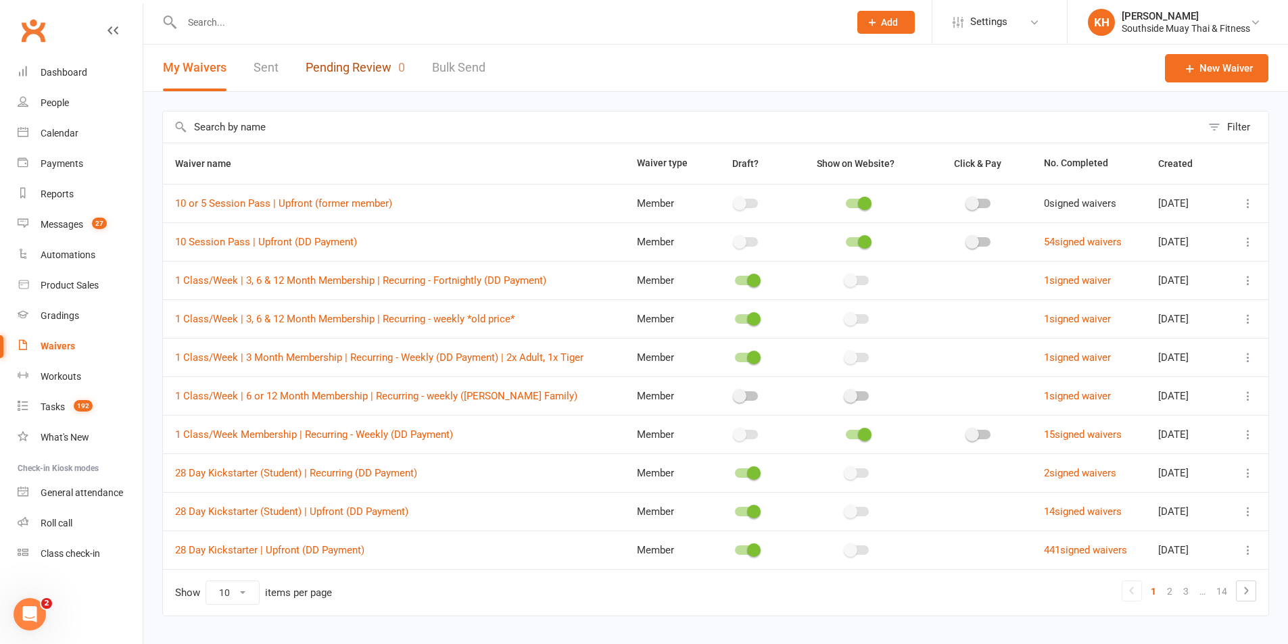
drag, startPoint x: 343, startPoint y: 67, endPoint x: 402, endPoint y: 76, distance: 60.1
click at [343, 67] on link "Pending Review 0" at bounding box center [355, 68] width 99 height 47
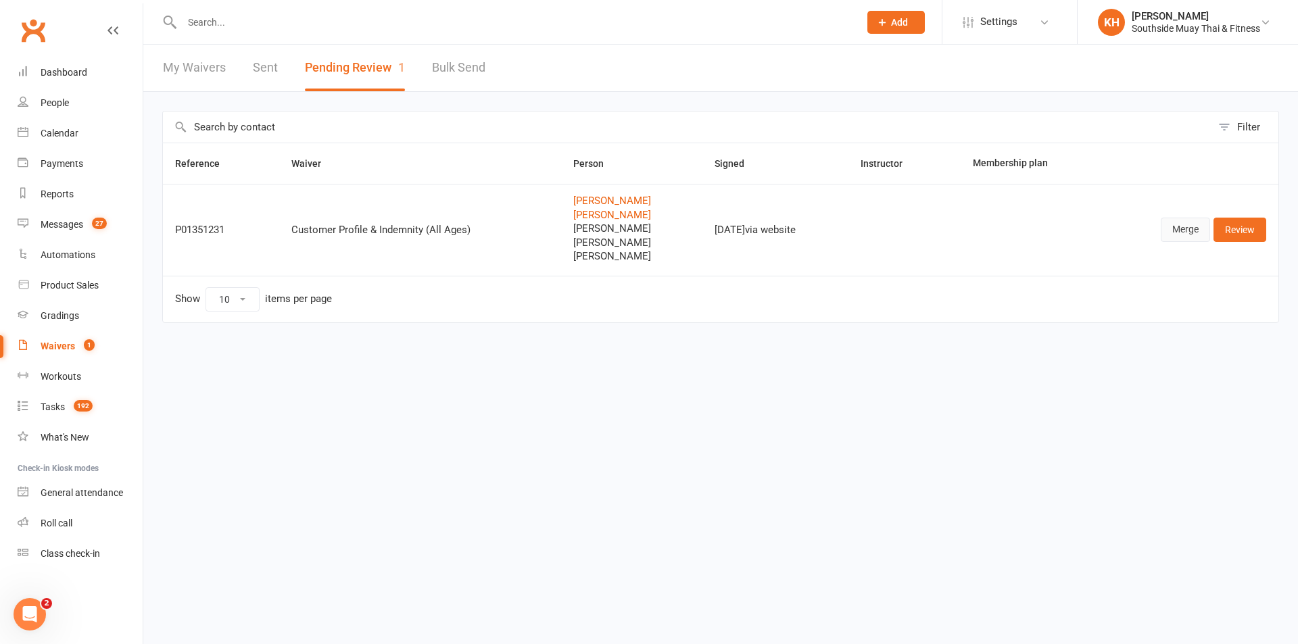
click at [1175, 226] on link "Merge" at bounding box center [1185, 230] width 49 height 24
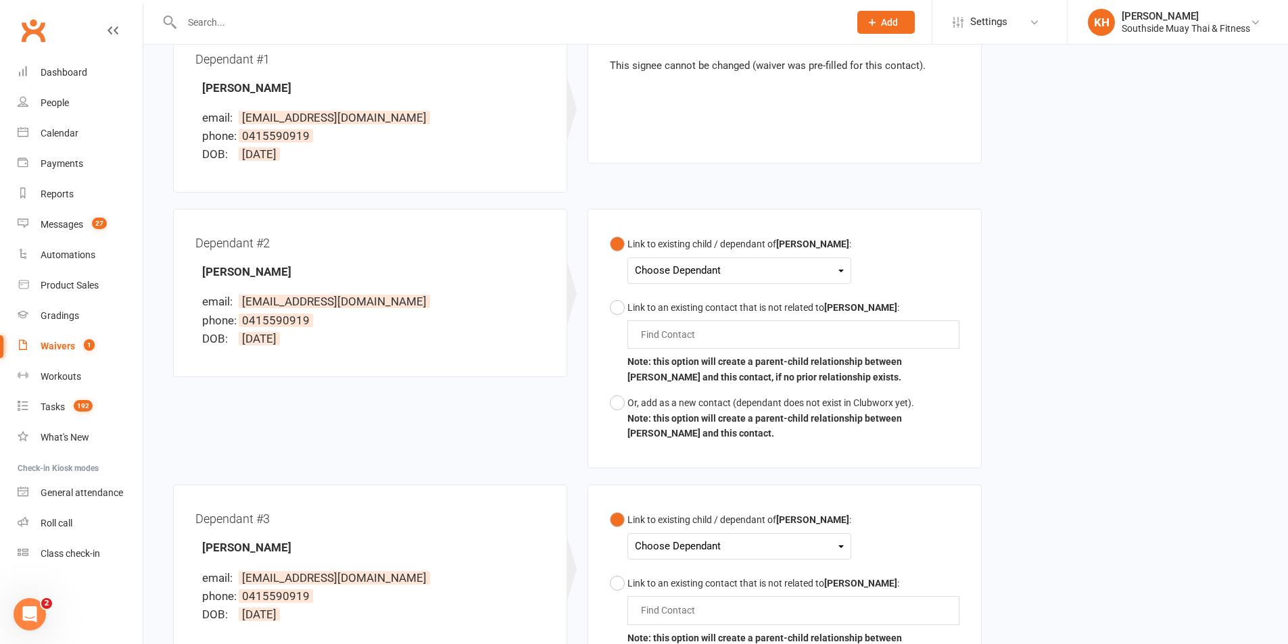
scroll to position [406, 0]
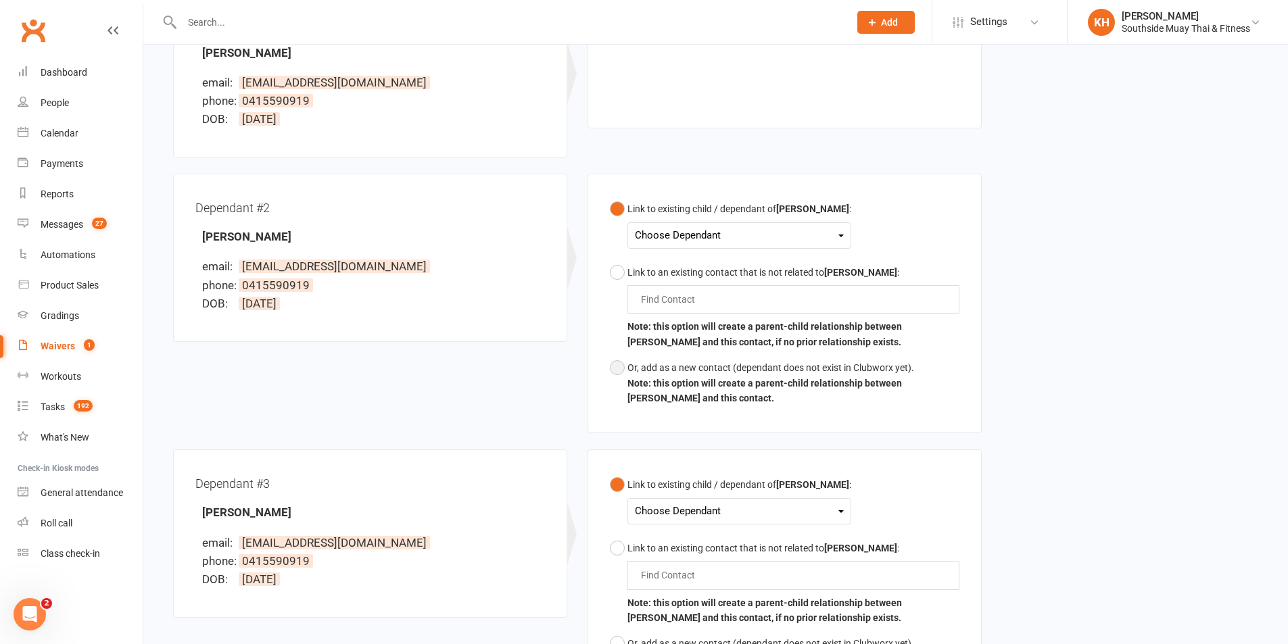
click at [618, 373] on button "Or, add as a new contact (dependant does not exist in Clubworx yet). Note: this…" at bounding box center [784, 383] width 349 height 56
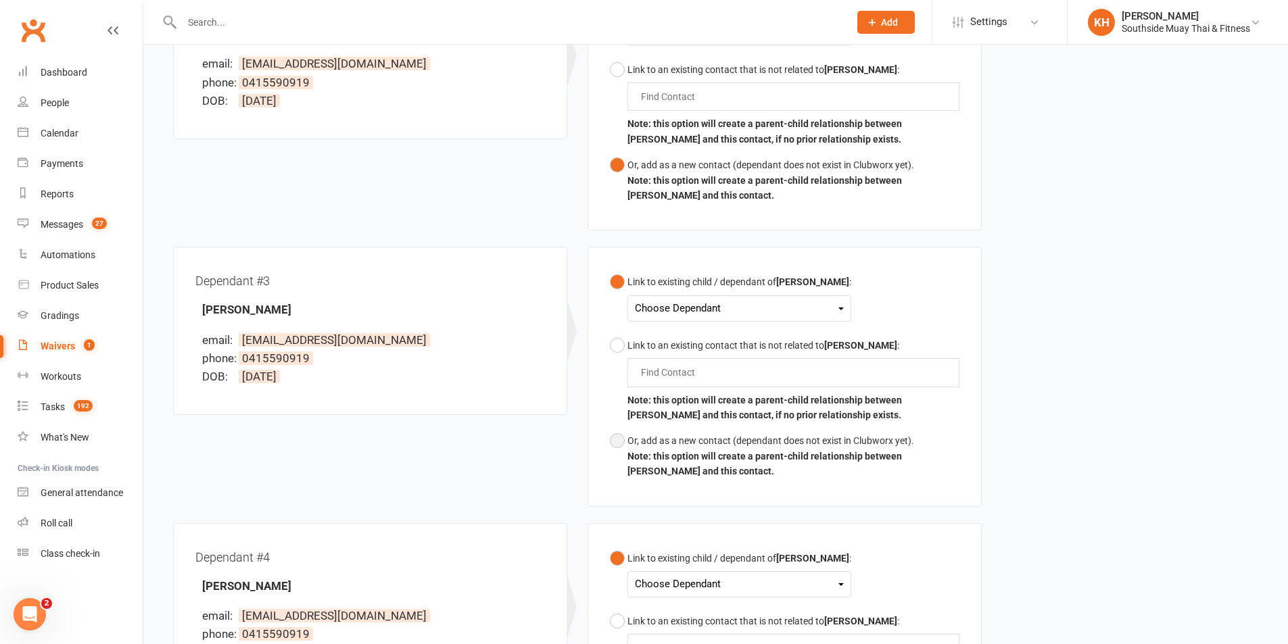
drag, startPoint x: 614, startPoint y: 433, endPoint x: 568, endPoint y: 426, distance: 46.5
click at [613, 433] on button "Or, add as a new contact (dependant does not exist in Clubworx yet). Note: this…" at bounding box center [784, 456] width 349 height 56
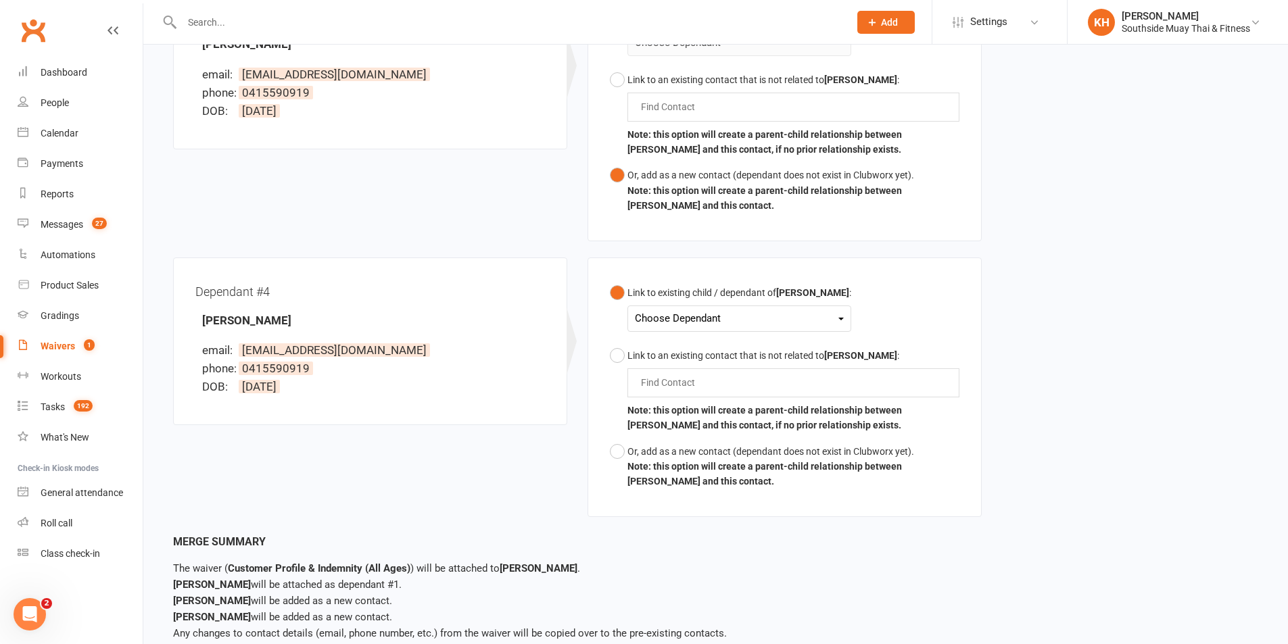
scroll to position [879, 0]
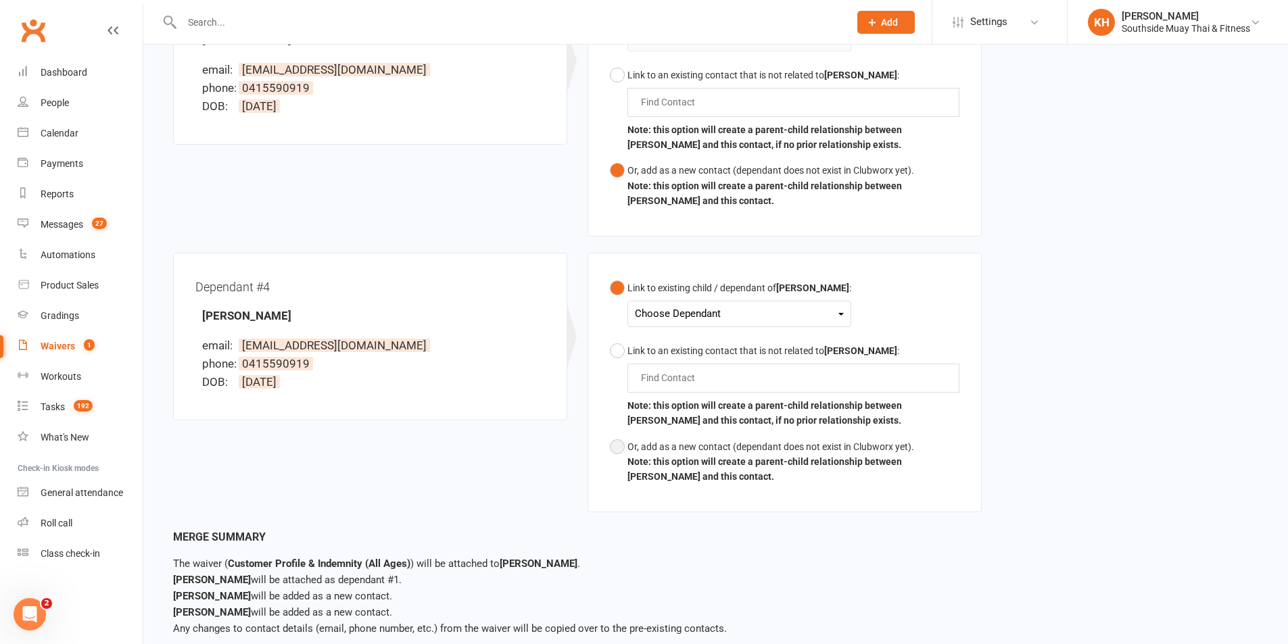
click at [615, 441] on button "Or, add as a new contact (dependant does not exist in Clubworx yet). Note: this…" at bounding box center [784, 462] width 349 height 56
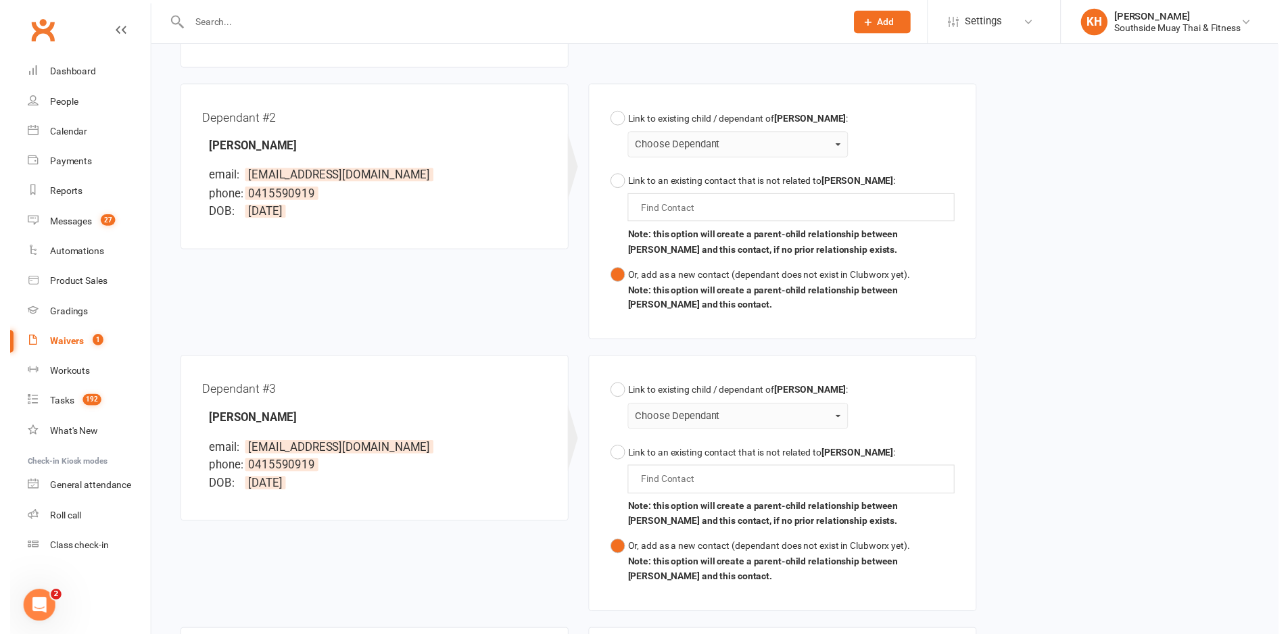
scroll to position [968, 0]
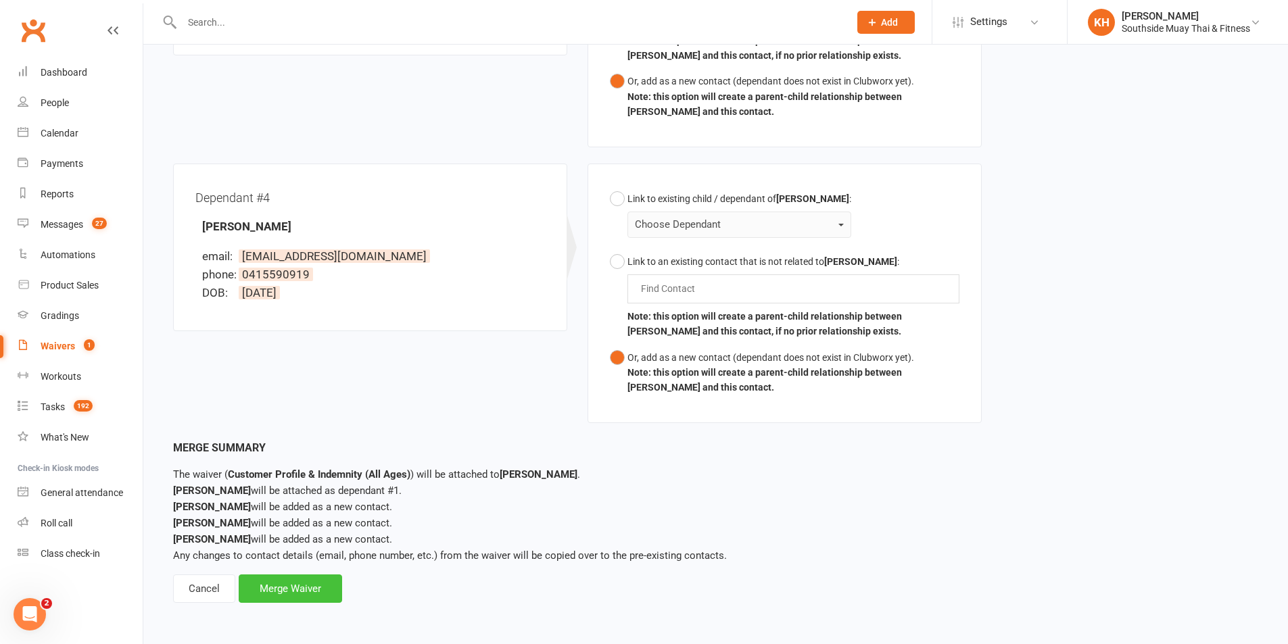
click at [326, 585] on div "Merge Waiver" at bounding box center [290, 589] width 103 height 28
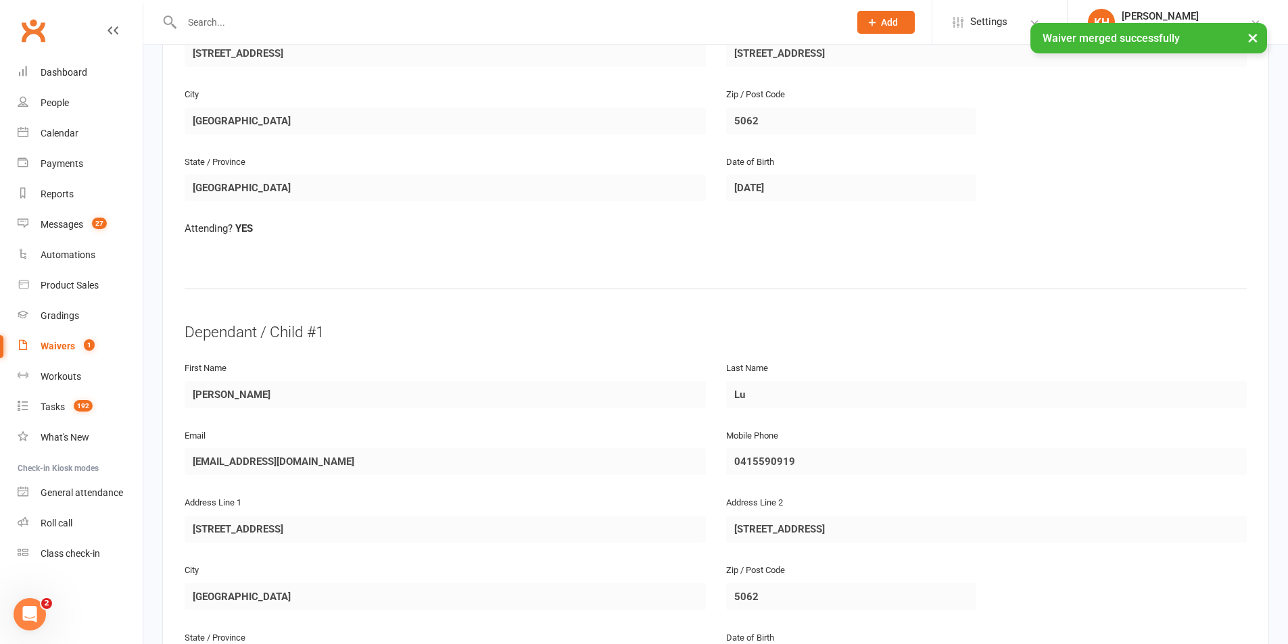
scroll to position [608, 0]
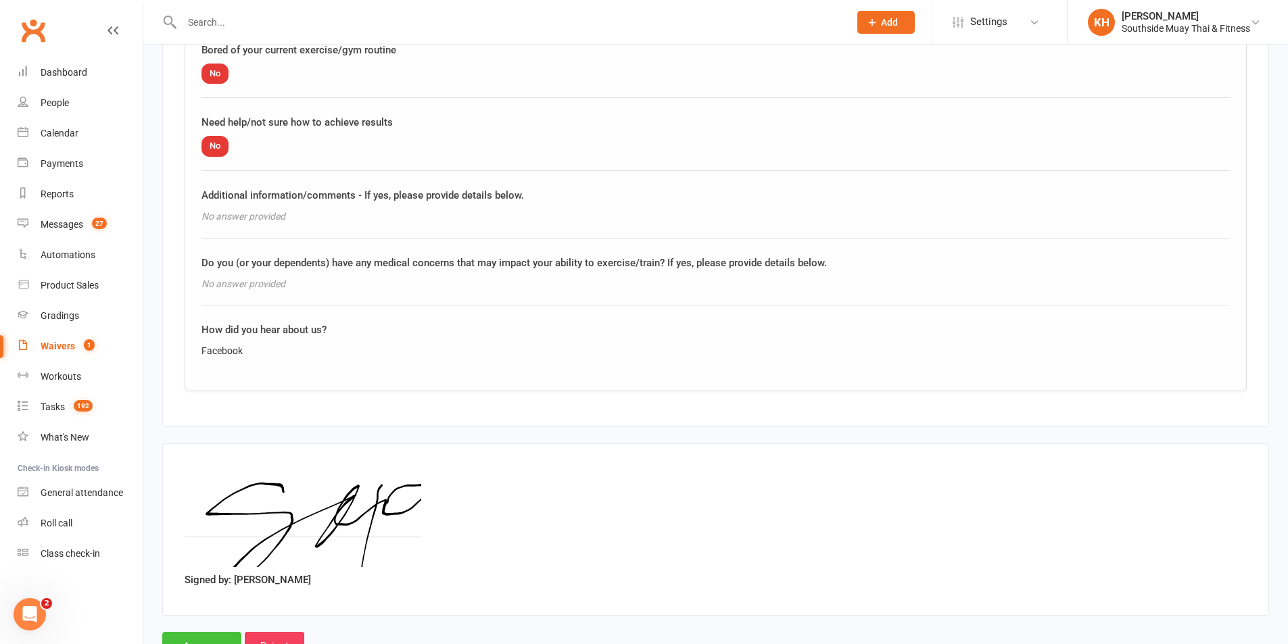
scroll to position [3535, 0]
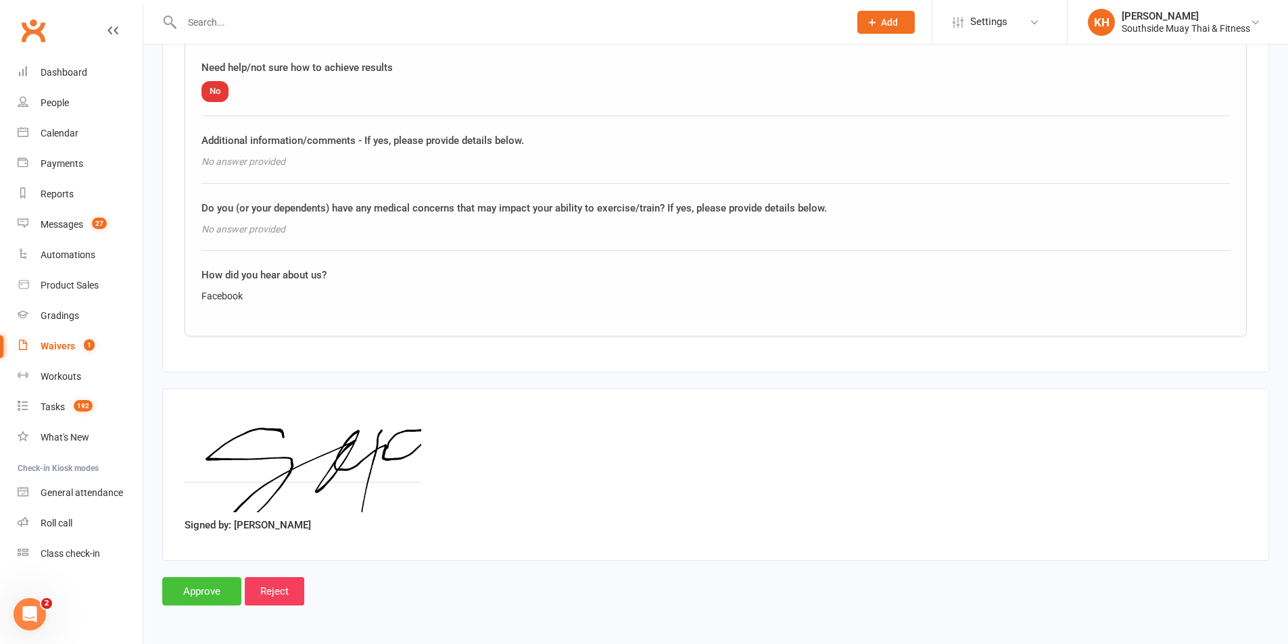
click at [228, 595] on input "Approve" at bounding box center [201, 591] width 79 height 28
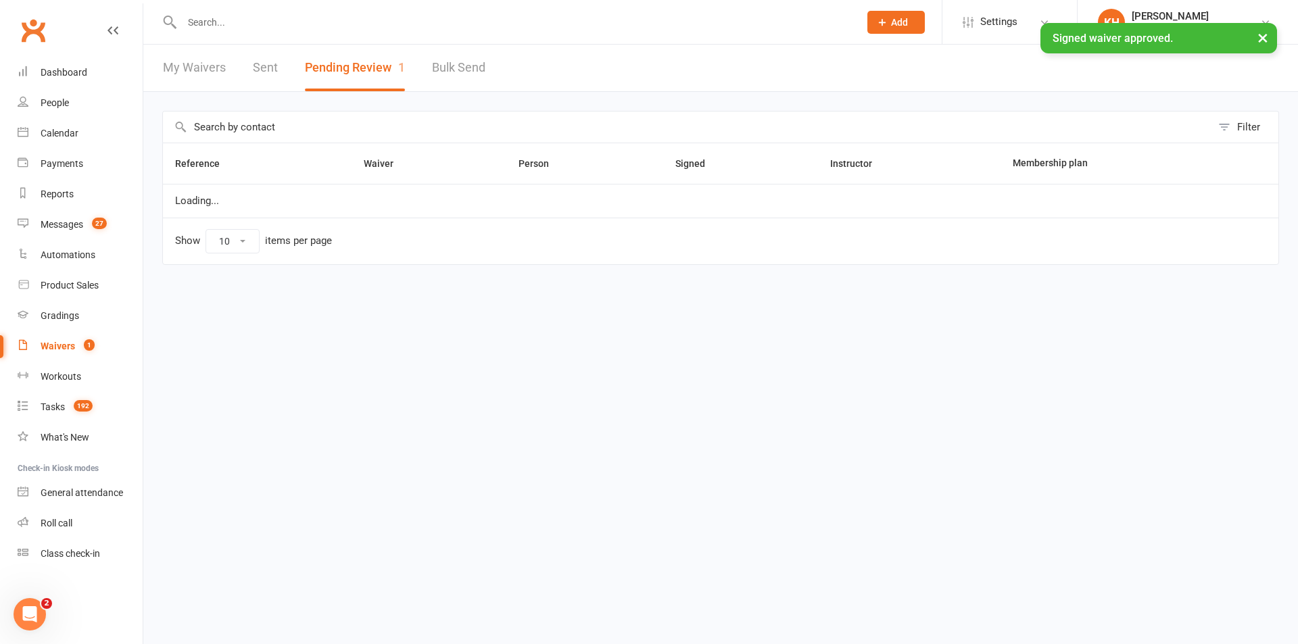
click at [218, 19] on input "text" at bounding box center [514, 22] width 672 height 19
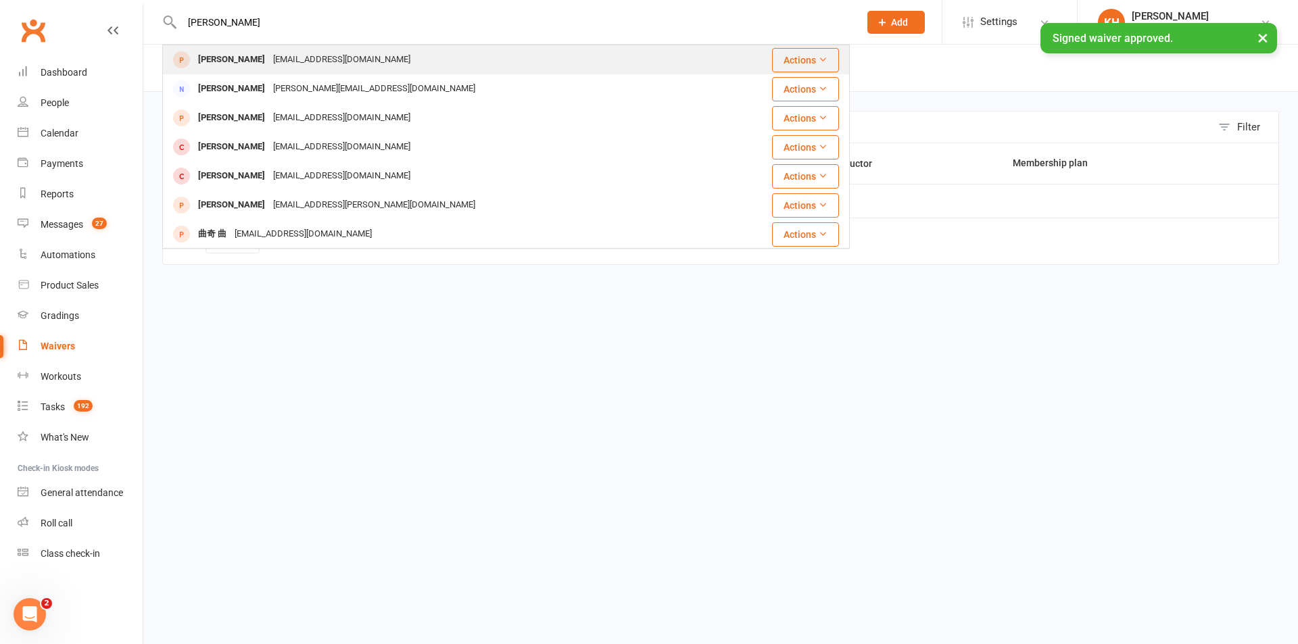
type input "selina"
click at [210, 66] on div "Selina Liu" at bounding box center [231, 60] width 75 height 20
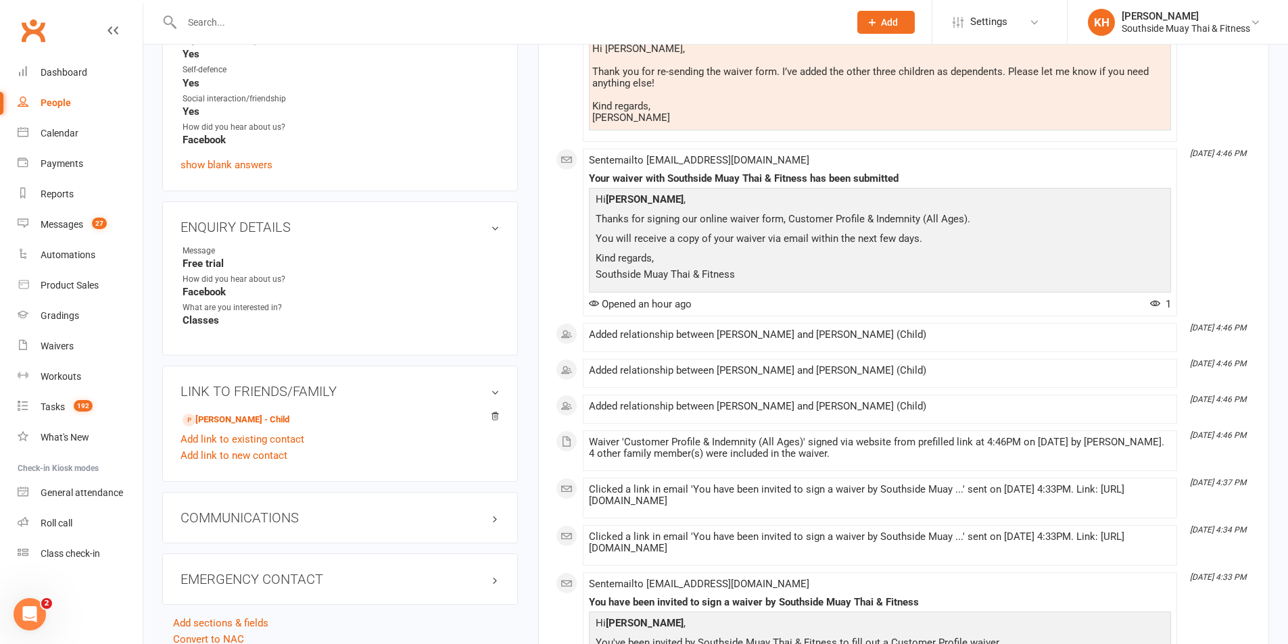
scroll to position [608, 0]
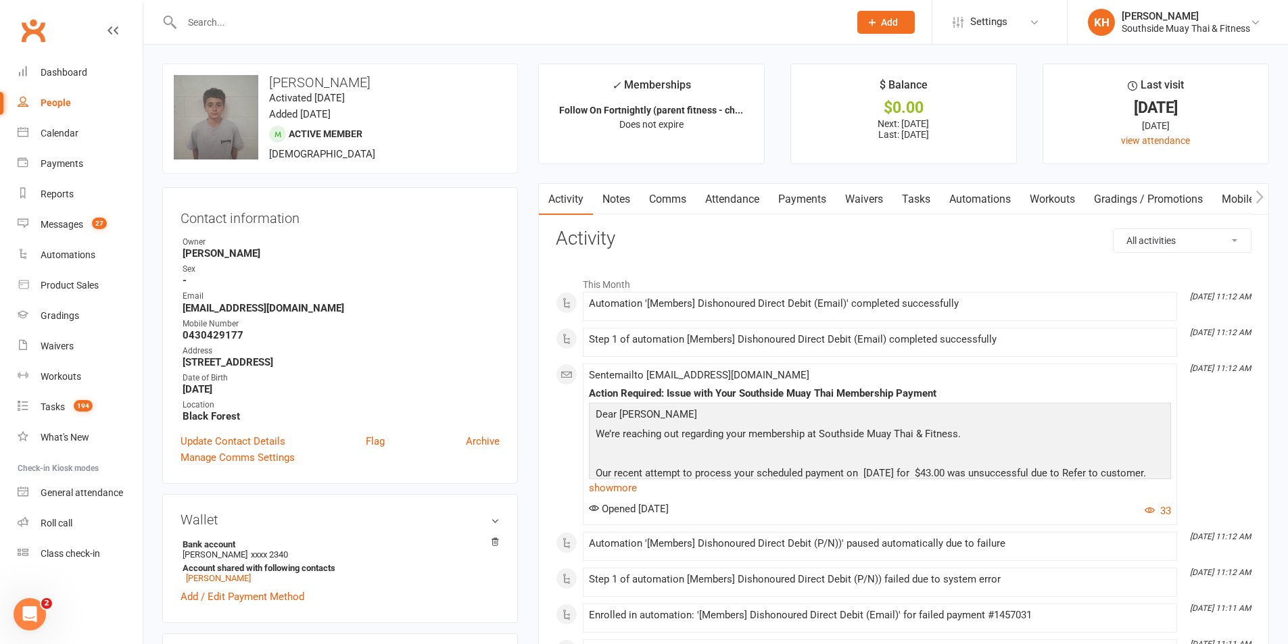
click at [199, 22] on input "text" at bounding box center [509, 22] width 662 height 19
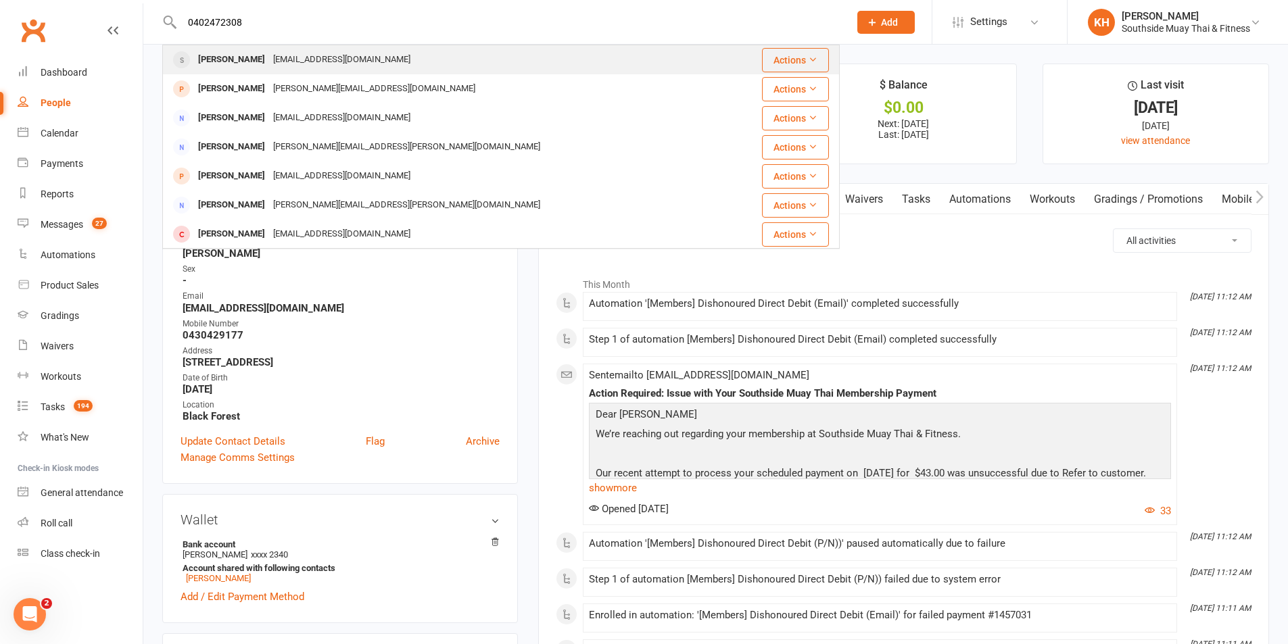
type input "0402472308"
click at [214, 62] on div "[PERSON_NAME]" at bounding box center [231, 60] width 75 height 20
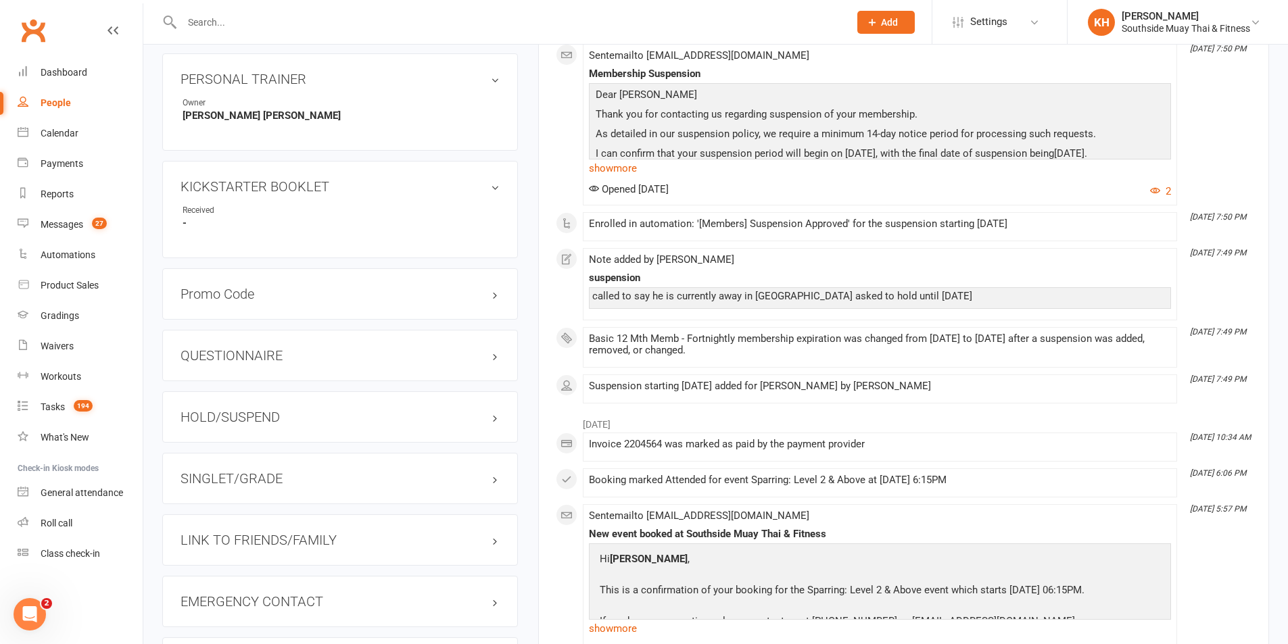
scroll to position [879, 0]
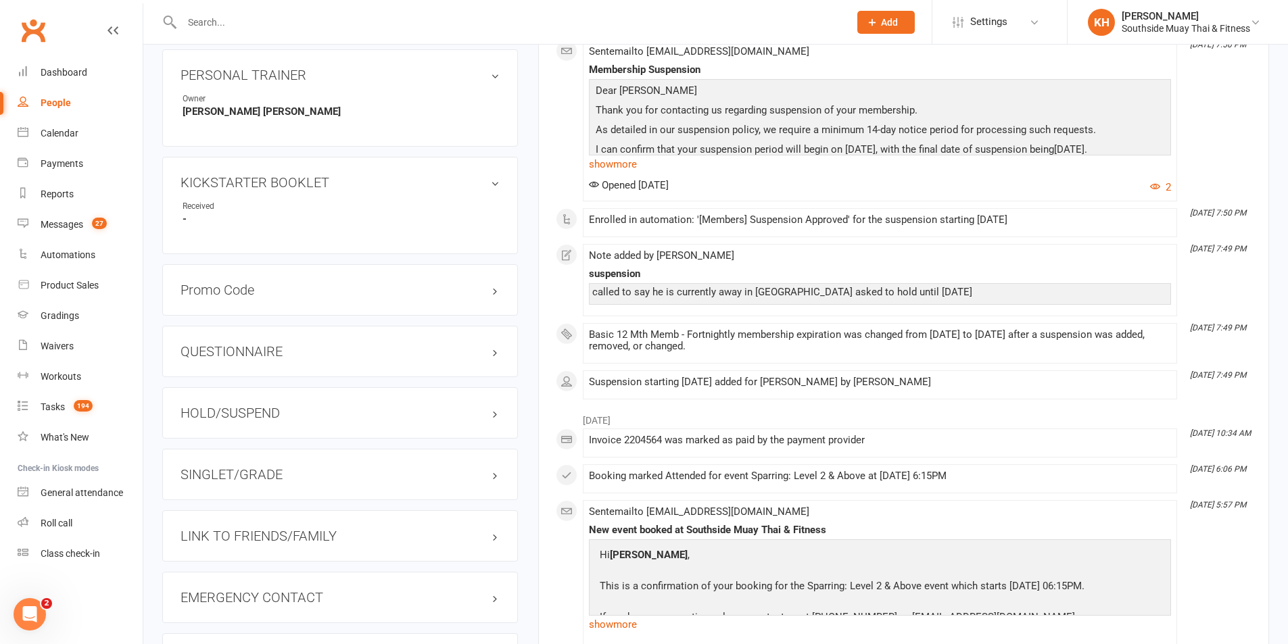
click at [234, 462] on div "SINGLET/GRADE" at bounding box center [340, 474] width 356 height 51
click at [237, 418] on h3 "HOLD/SUSPEND" at bounding box center [339, 413] width 319 height 15
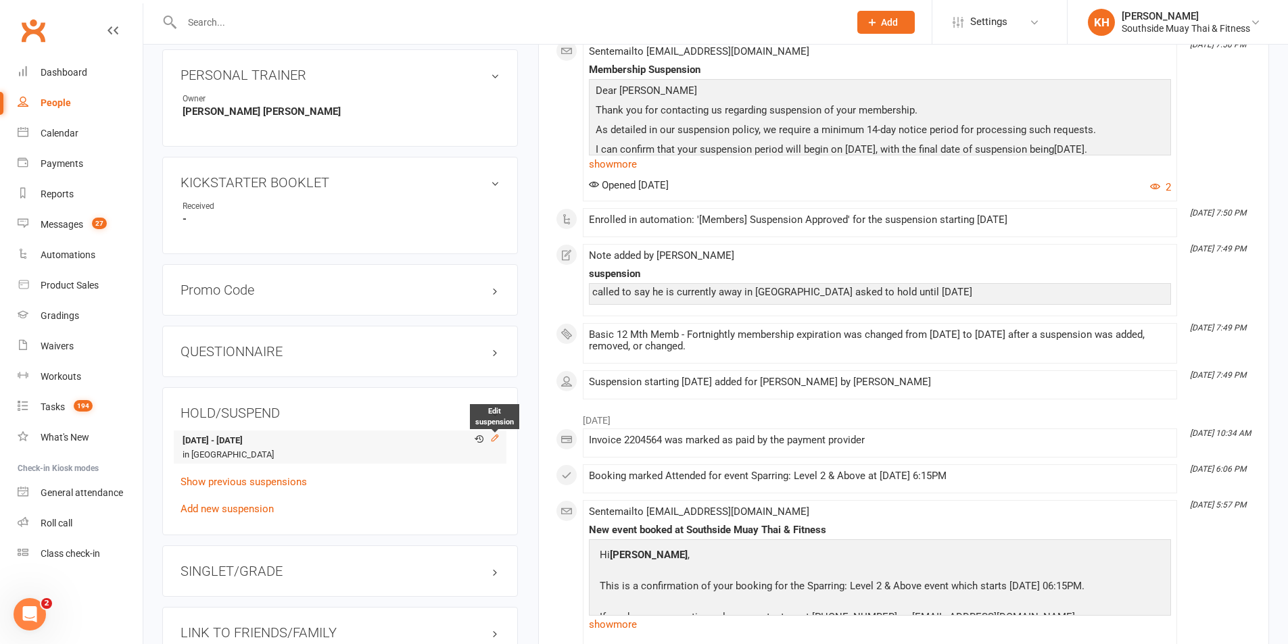
click at [493, 437] on icon at bounding box center [494, 438] width 6 height 6
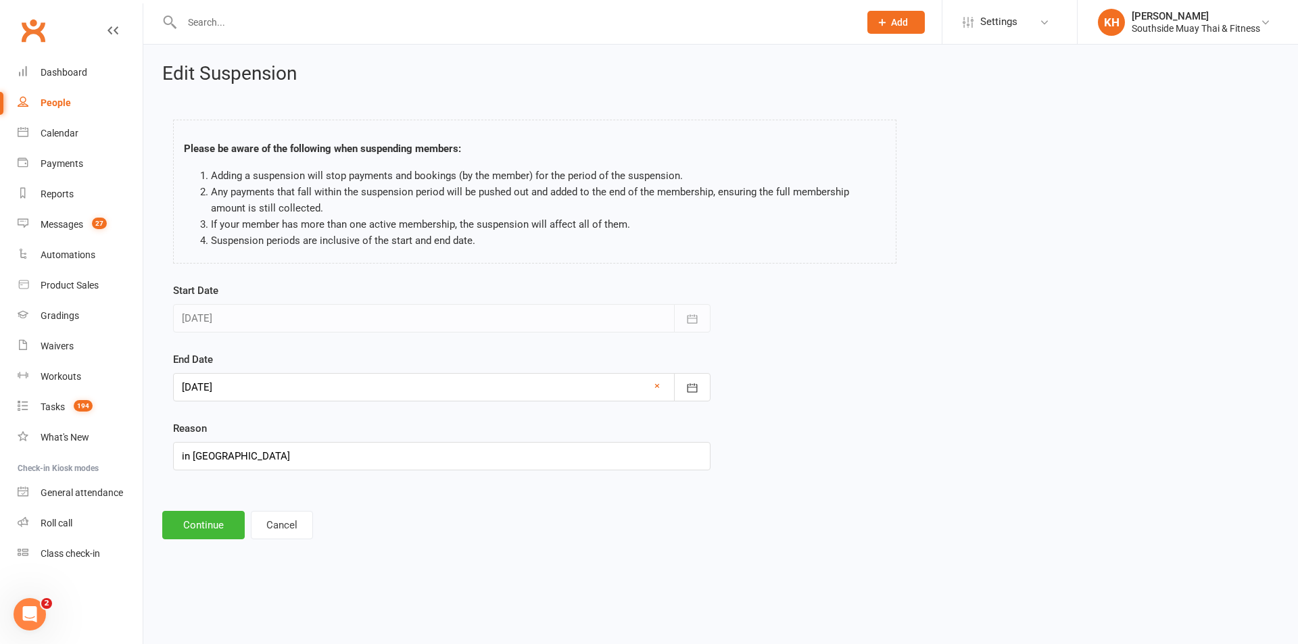
click at [263, 368] on div "End Date 15 Sep 2025 September 2025 Sun Mon Tue Wed Thu Fri Sat 36 31 01 02 03 …" at bounding box center [441, 377] width 537 height 50
click at [249, 383] on div at bounding box center [441, 387] width 537 height 28
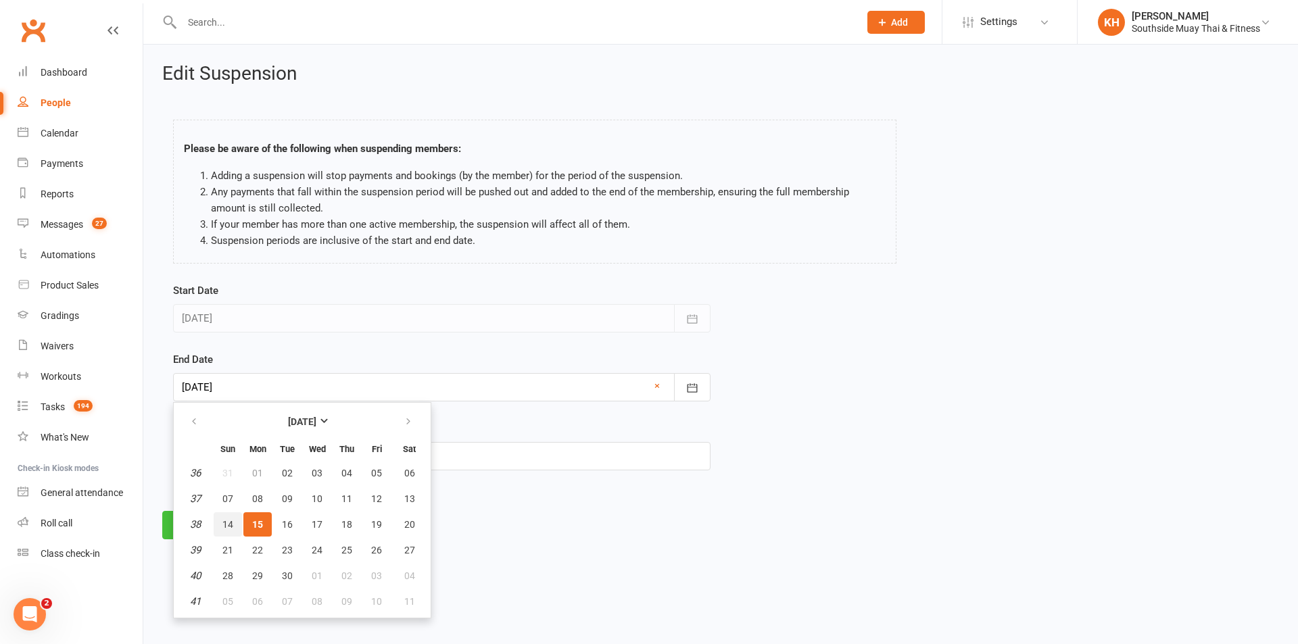
click at [228, 529] on button "14" at bounding box center [228, 524] width 28 height 24
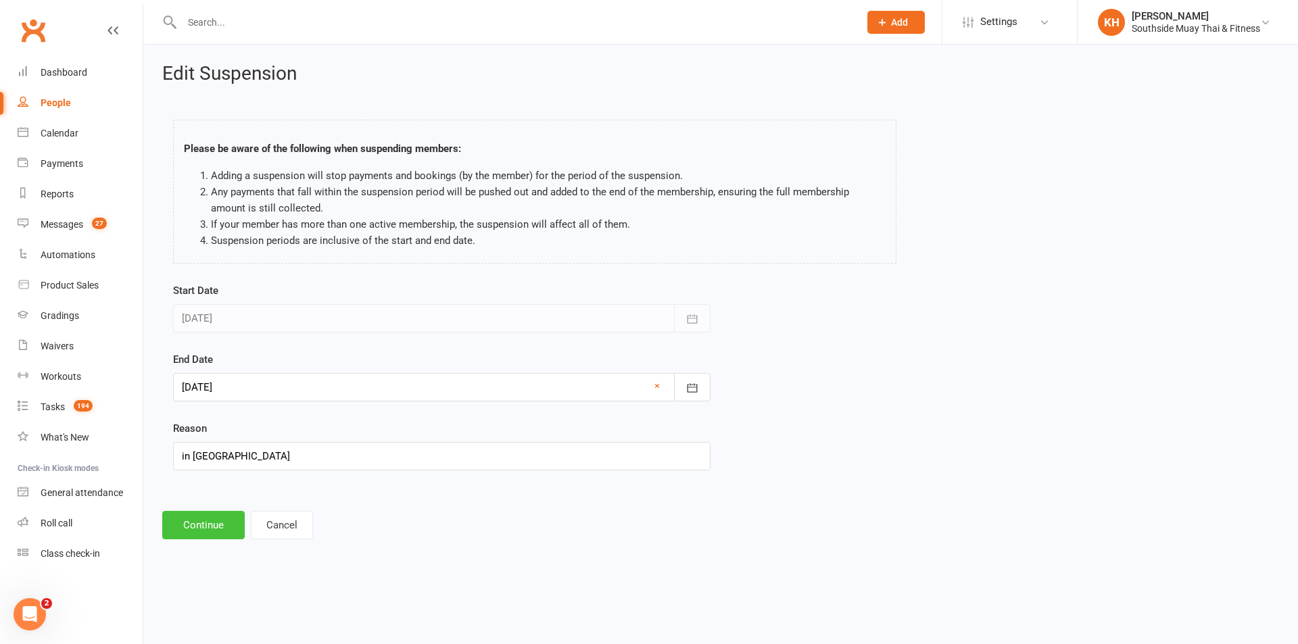
type input "14 Sep 2025"
click at [207, 510] on div "Edit Suspension Please be aware of the following when suspending members: Addin…" at bounding box center [720, 302] width 1155 height 514
click at [224, 535] on button "Continue" at bounding box center [203, 525] width 82 height 28
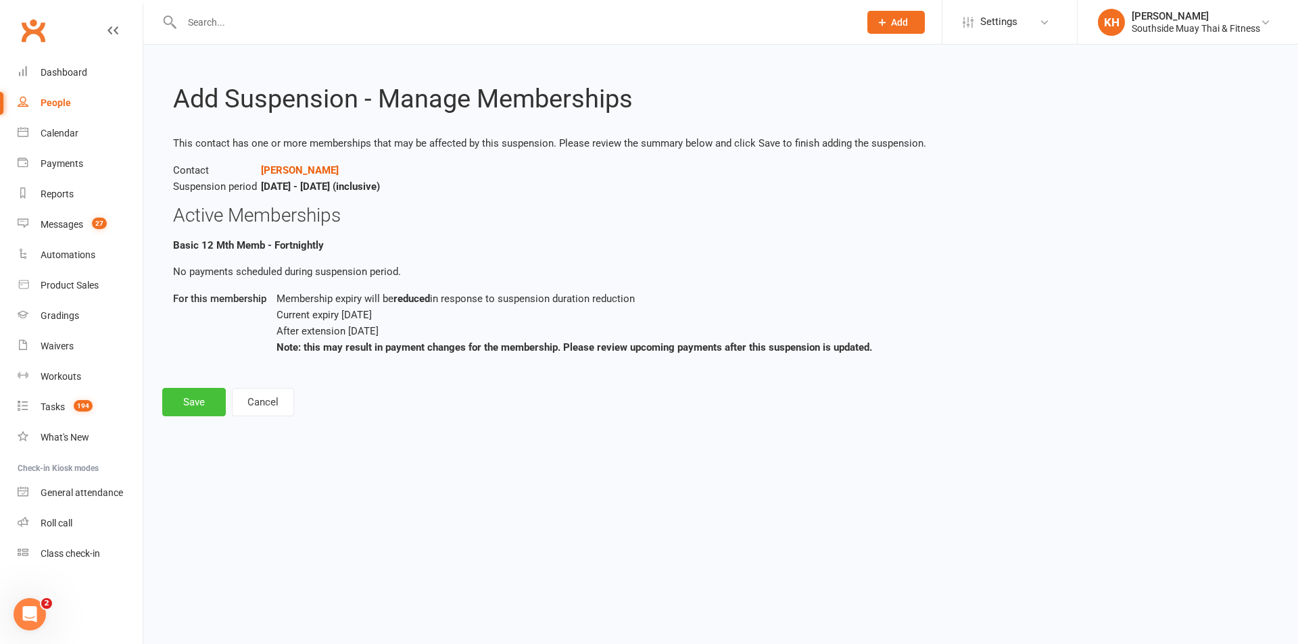
drag, startPoint x: 200, startPoint y: 402, endPoint x: 564, endPoint y: 459, distance: 368.8
click at [200, 401] on button "Save" at bounding box center [194, 402] width 64 height 28
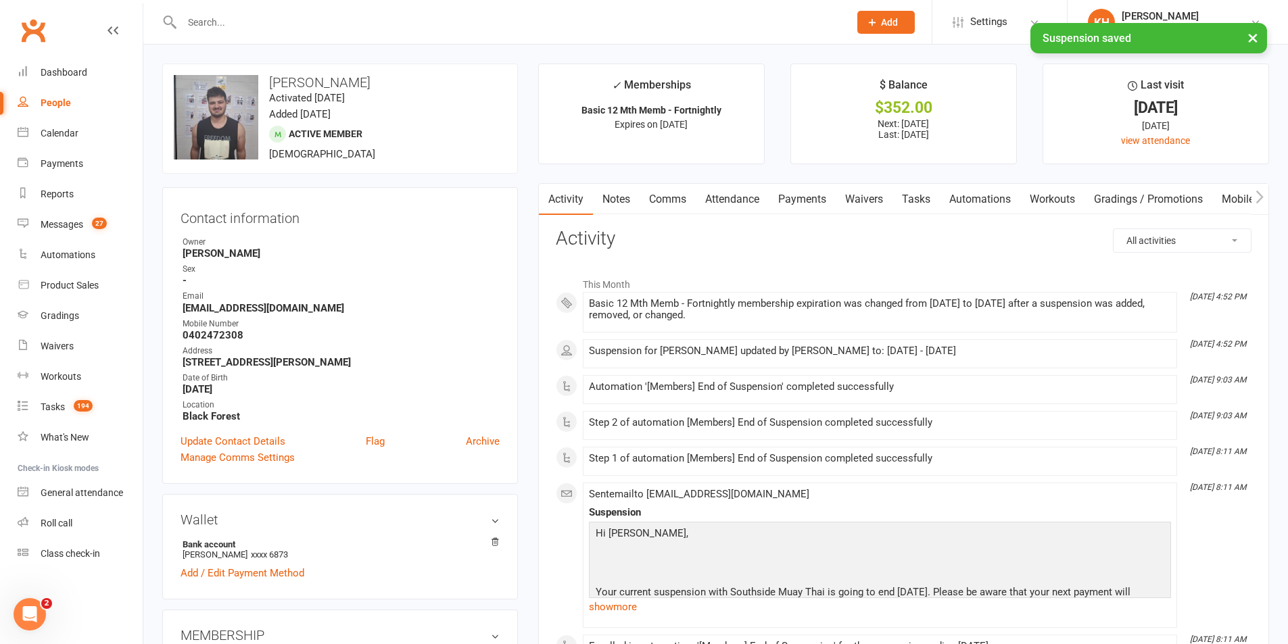
click at [759, 198] on link "Attendance" at bounding box center [732, 199] width 73 height 31
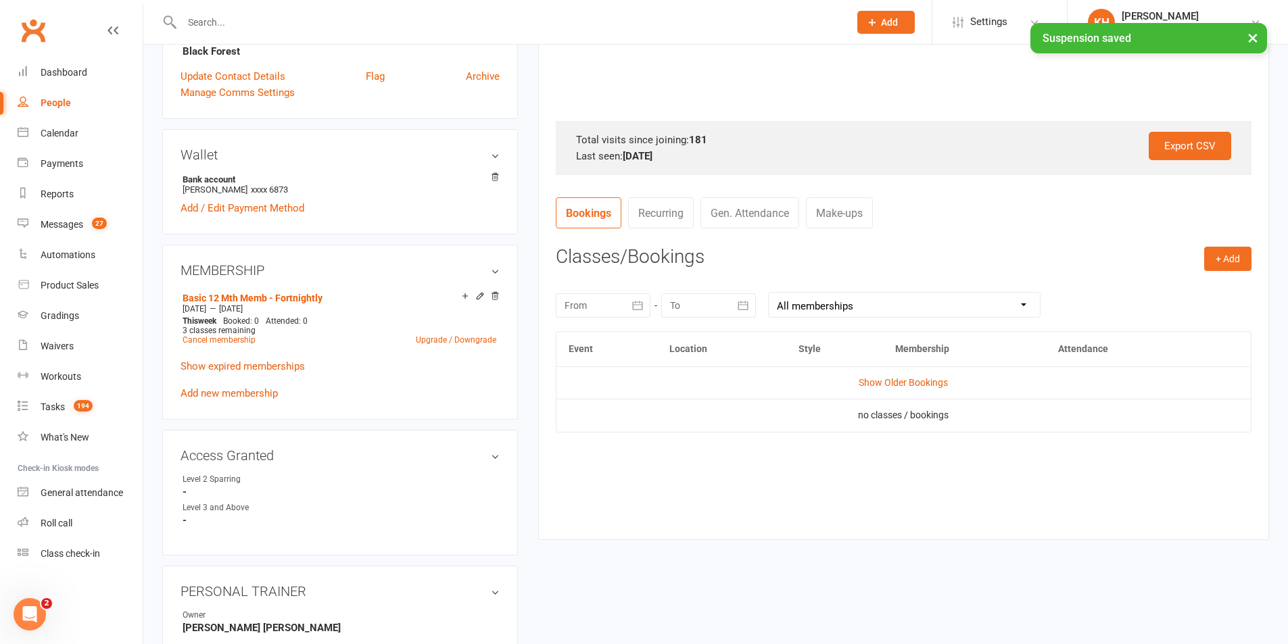
scroll to position [406, 0]
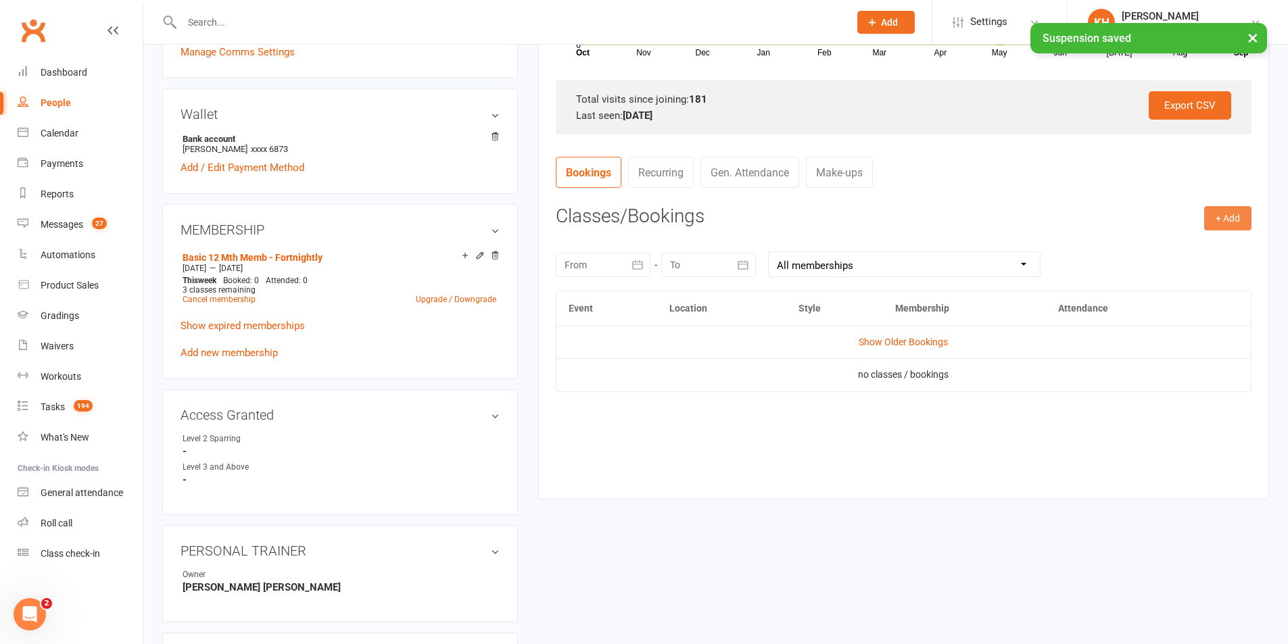
click at [1222, 212] on button "+ Add" at bounding box center [1227, 218] width 47 height 24
click at [1160, 246] on link "Book Event" at bounding box center [1184, 248] width 134 height 27
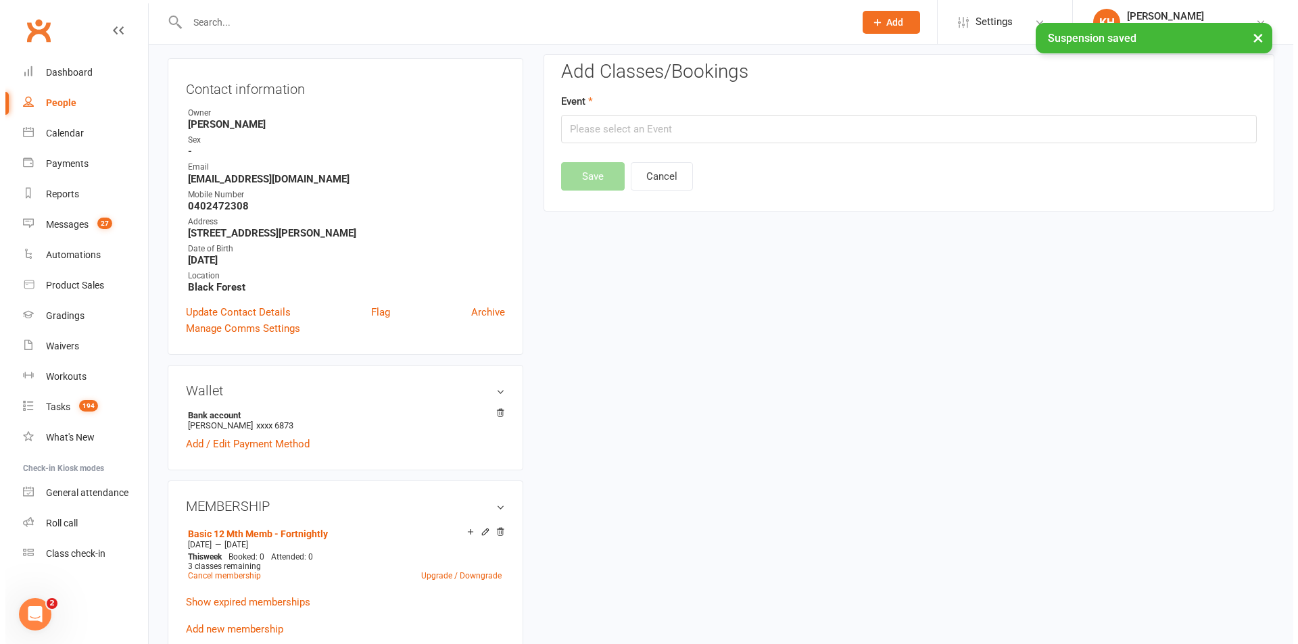
scroll to position [116, 0]
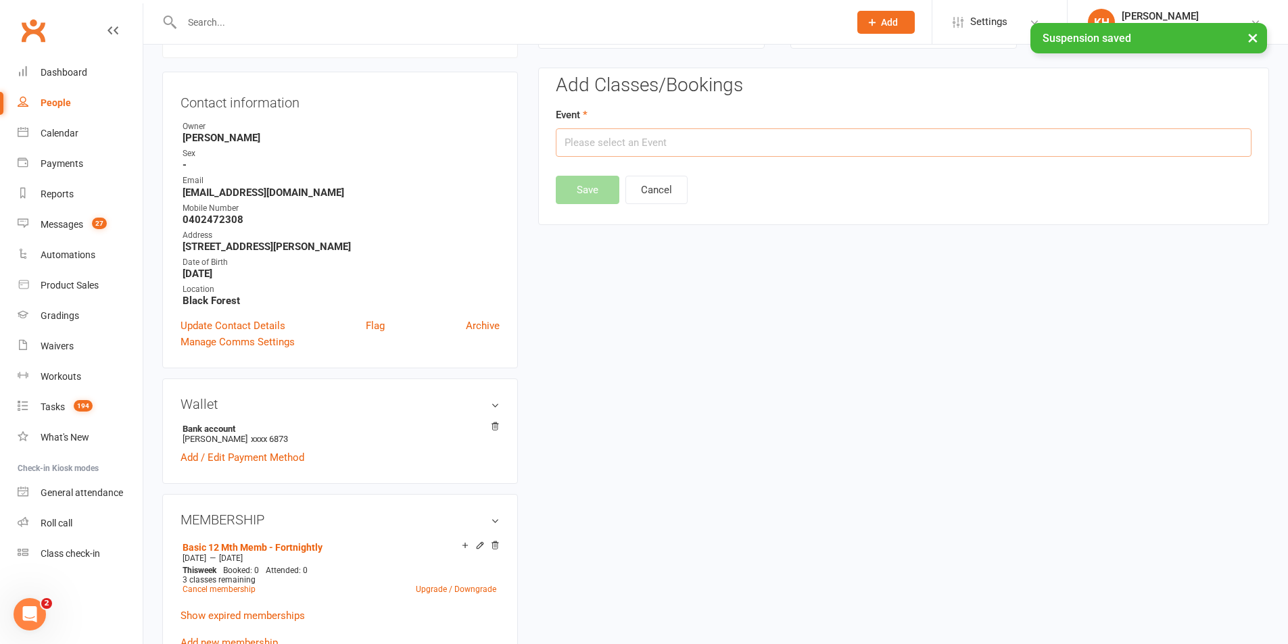
click at [681, 137] on input "text" at bounding box center [904, 142] width 696 height 28
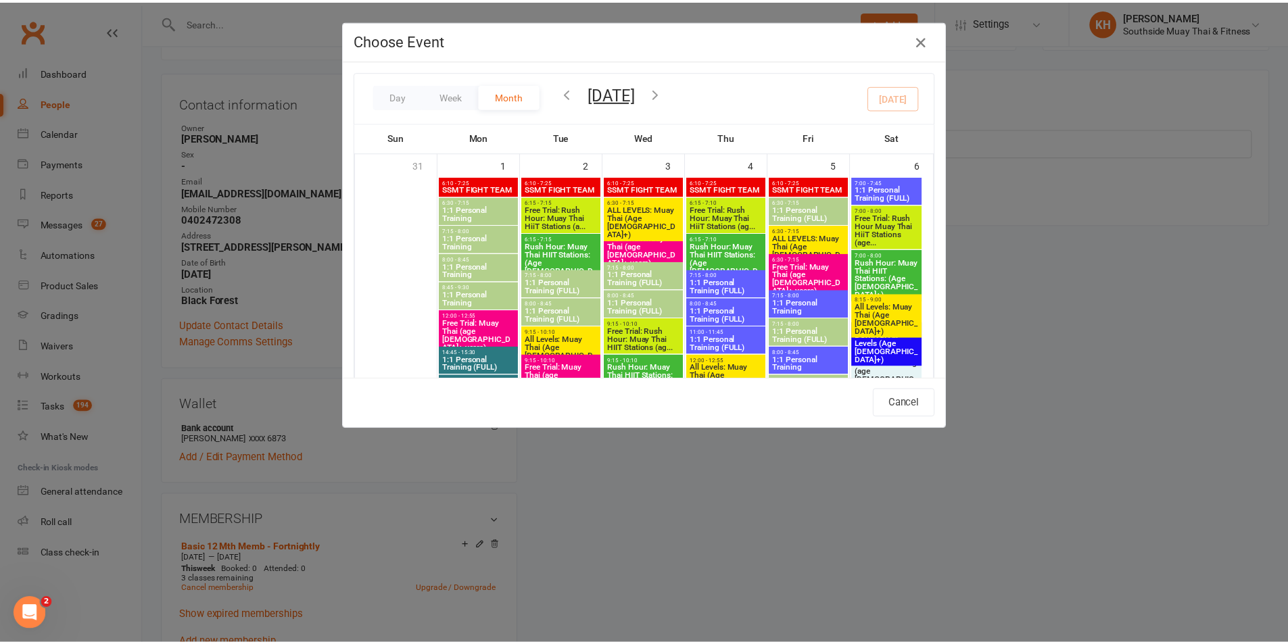
scroll to position [2366, 0]
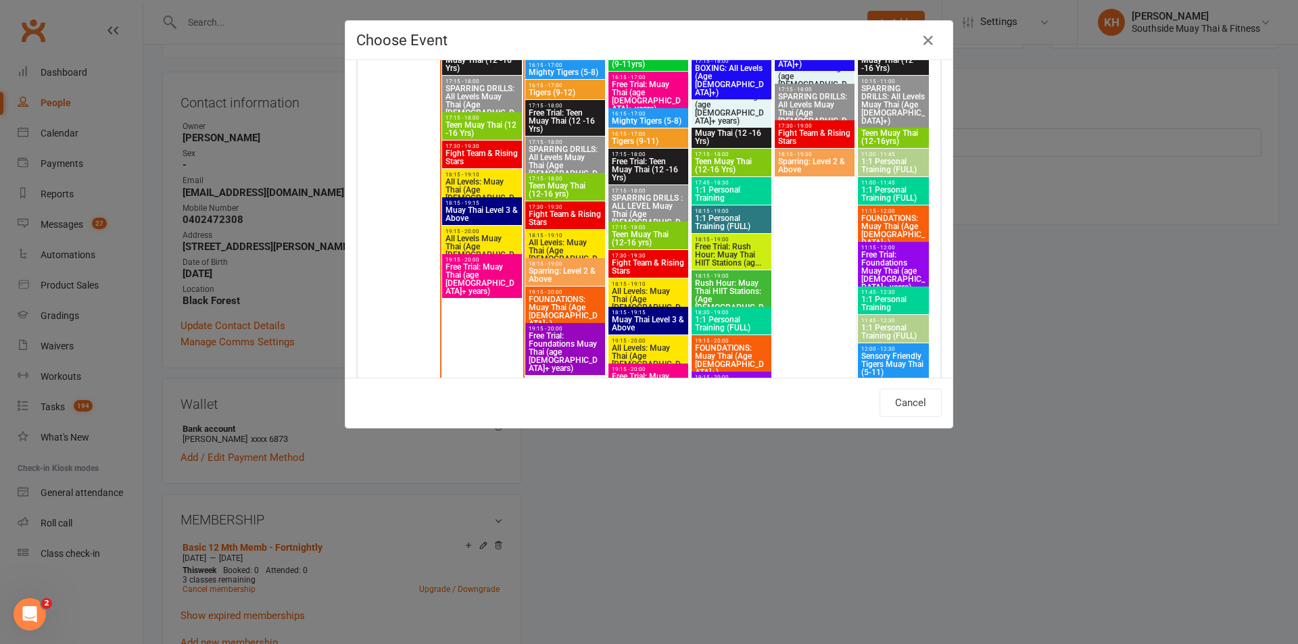
click at [454, 175] on span "18:15 - 19:10" at bounding box center [482, 175] width 74 height 6
type input "All Levels: Muay Thai (Age 13+) - Sep 15, 2025 6:15:00 PM"
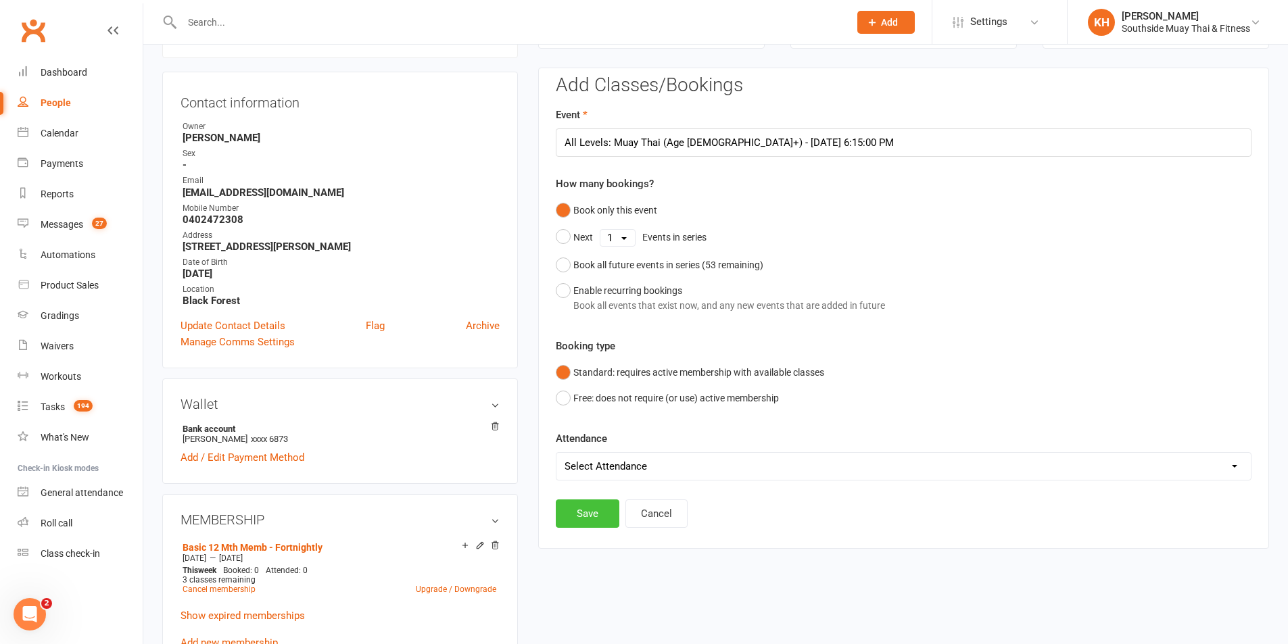
click at [589, 512] on button "Save" at bounding box center [588, 514] width 64 height 28
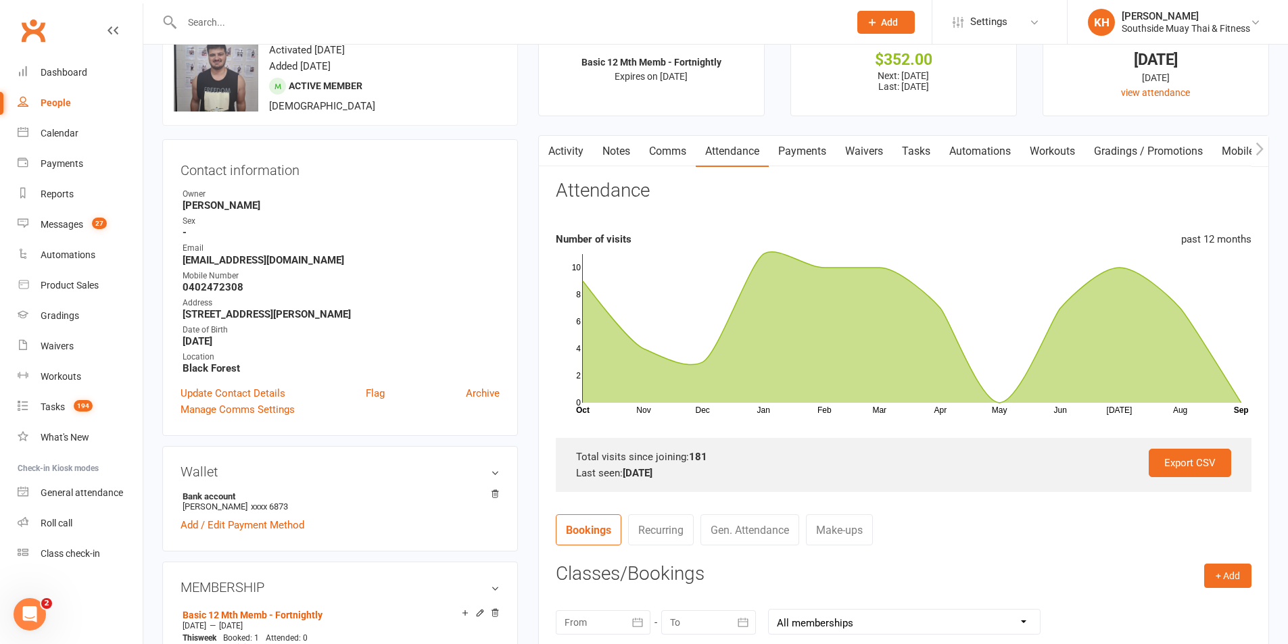
scroll to position [0, 0]
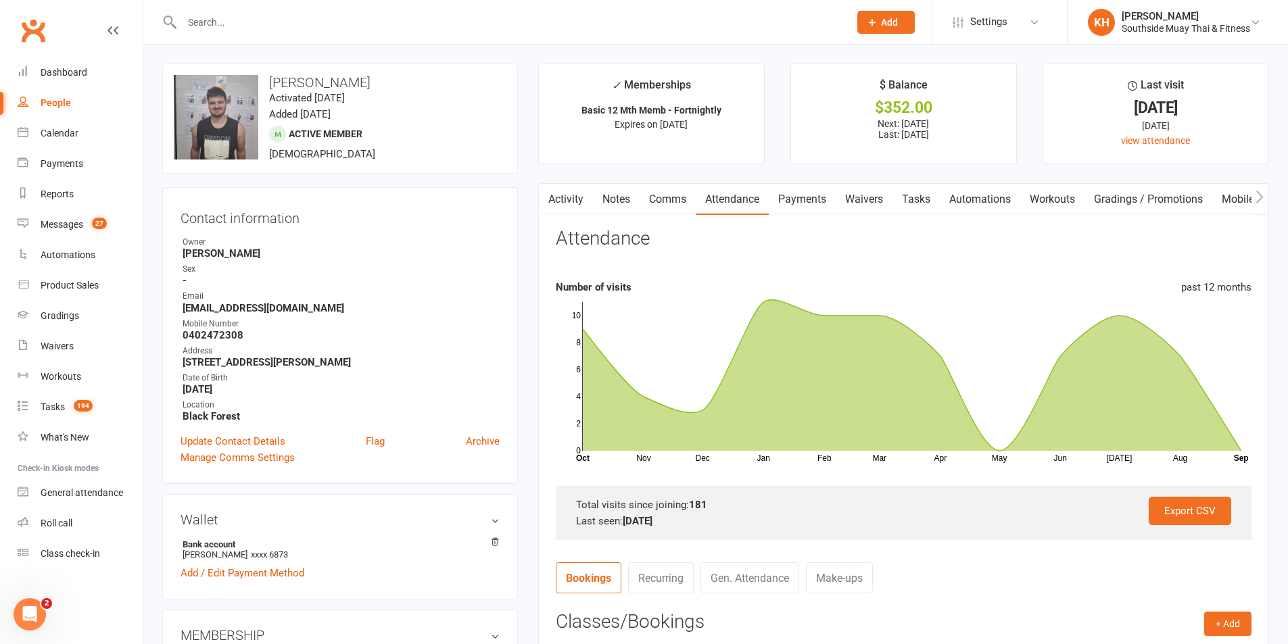
click at [192, 9] on div at bounding box center [500, 22] width 677 height 44
click at [199, 26] on input "text" at bounding box center [509, 22] width 662 height 19
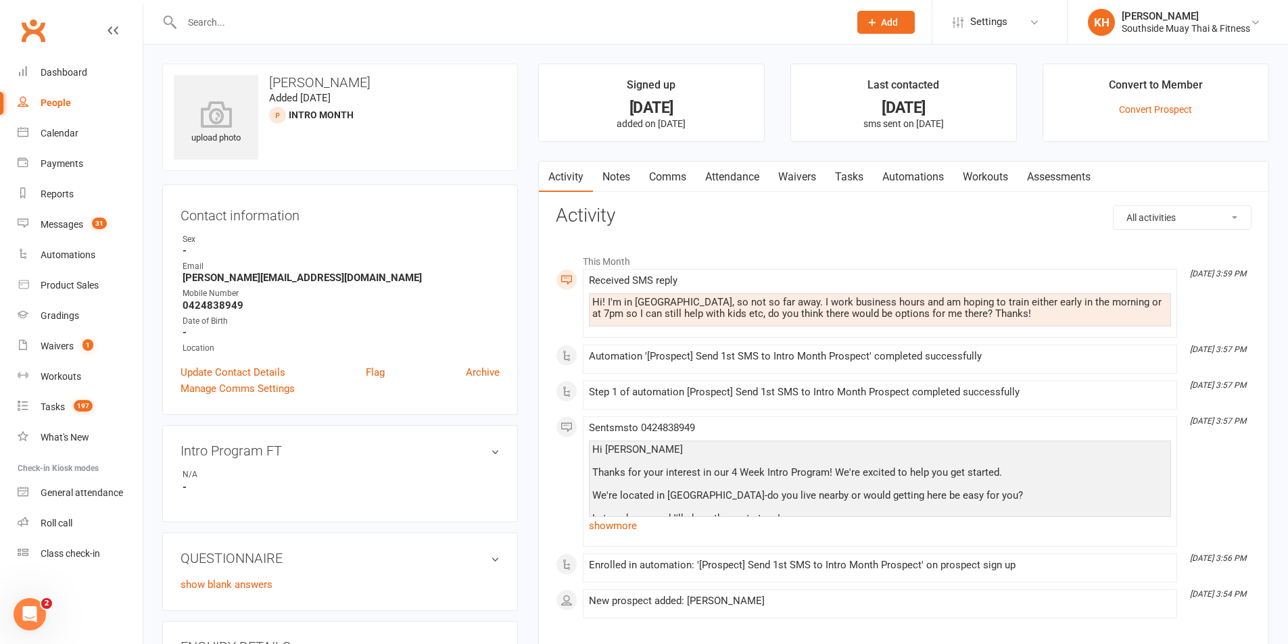
click at [689, 168] on link "Comms" at bounding box center [667, 177] width 56 height 31
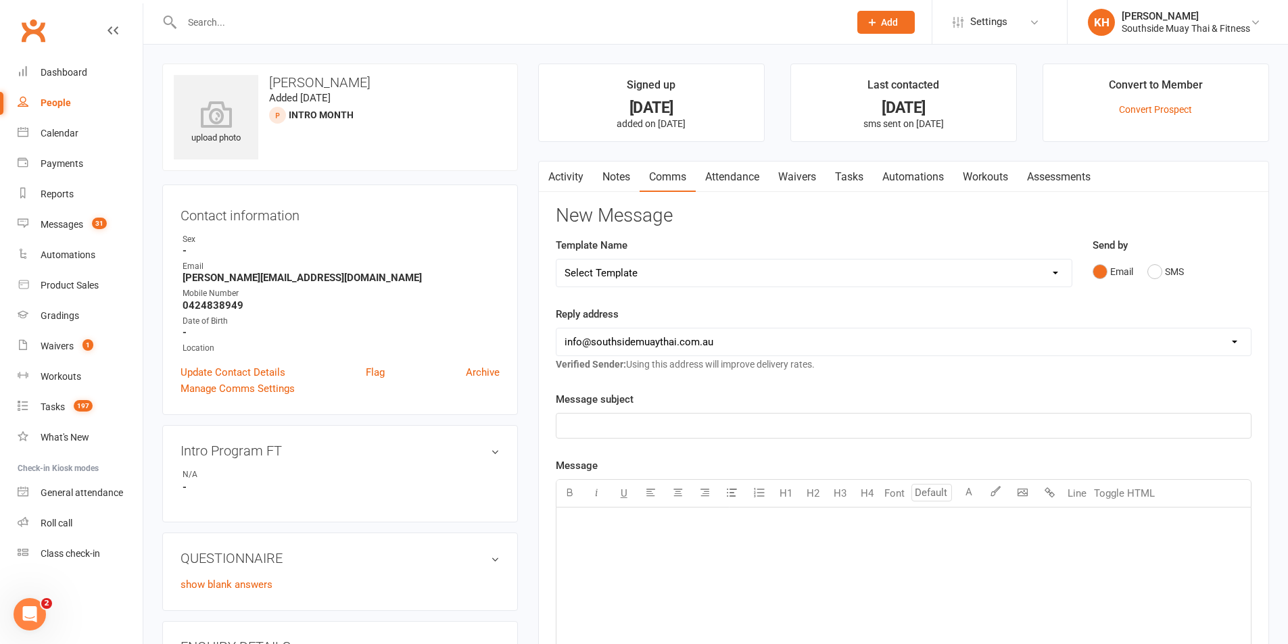
click at [667, 299] on div "Template Name Select Template [SMS] Outreach Message: High Risk – Personal From…" at bounding box center [814, 271] width 537 height 69
click at [673, 277] on select "Select Template [SMS] Outreach Message: High Risk – Personal From Trainer + Ree…" at bounding box center [813, 273] width 515 height 27
select select "34"
click at [556, 260] on select "Select Template [SMS] Outreach Message: High Risk – Personal From Trainer + Ree…" at bounding box center [813, 273] width 515 height 27
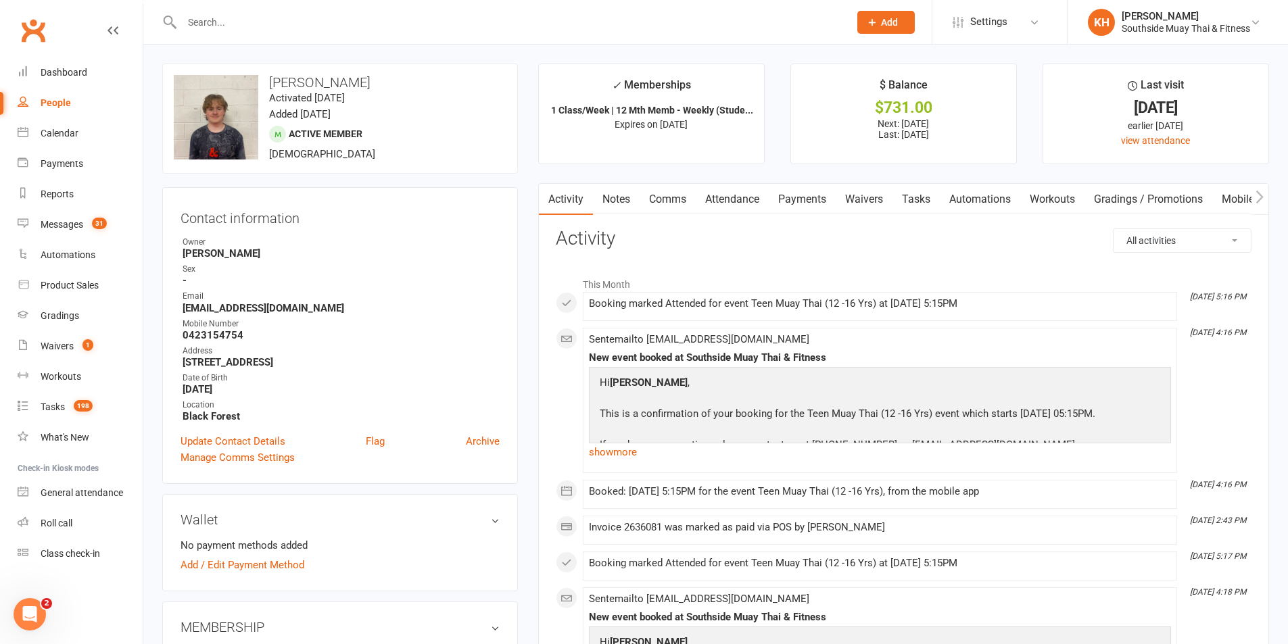
click at [813, 199] on link "Payments" at bounding box center [802, 199] width 67 height 31
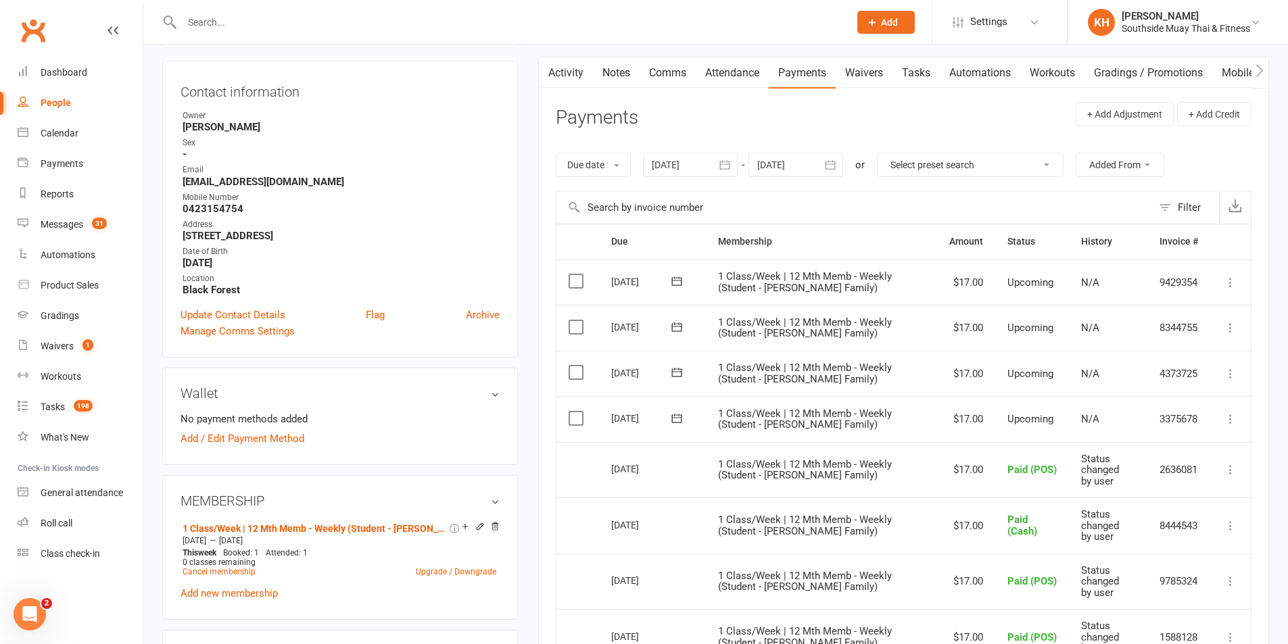
scroll to position [135, 0]
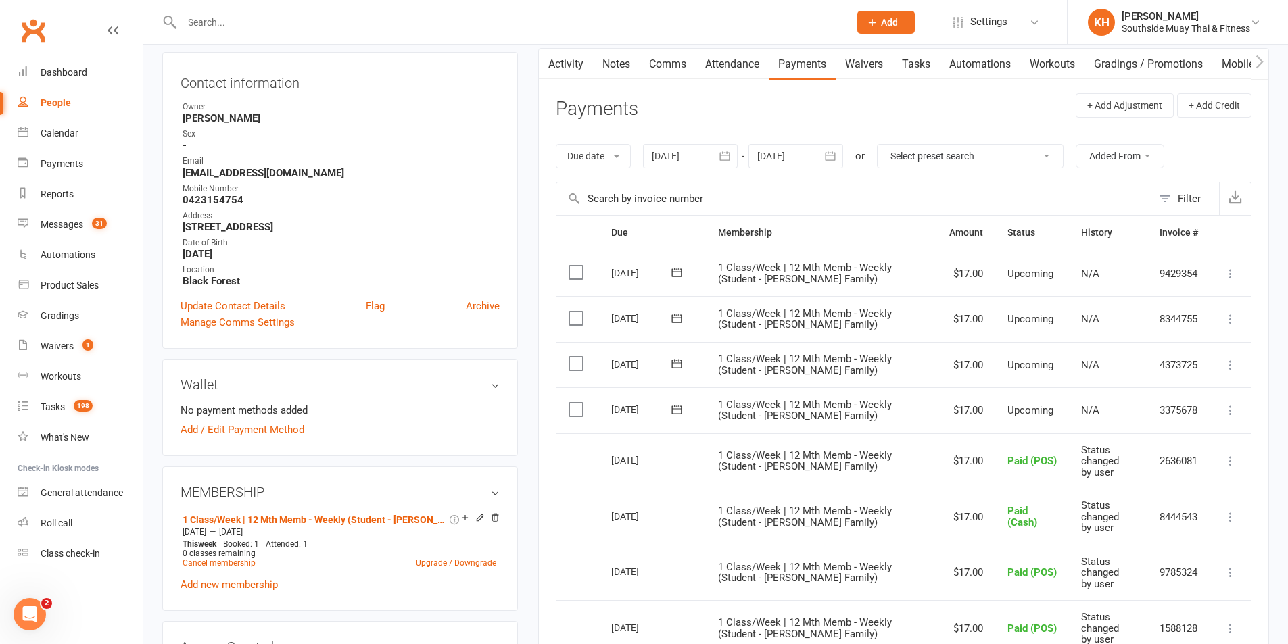
click at [1236, 412] on icon at bounding box center [1231, 411] width 14 height 14
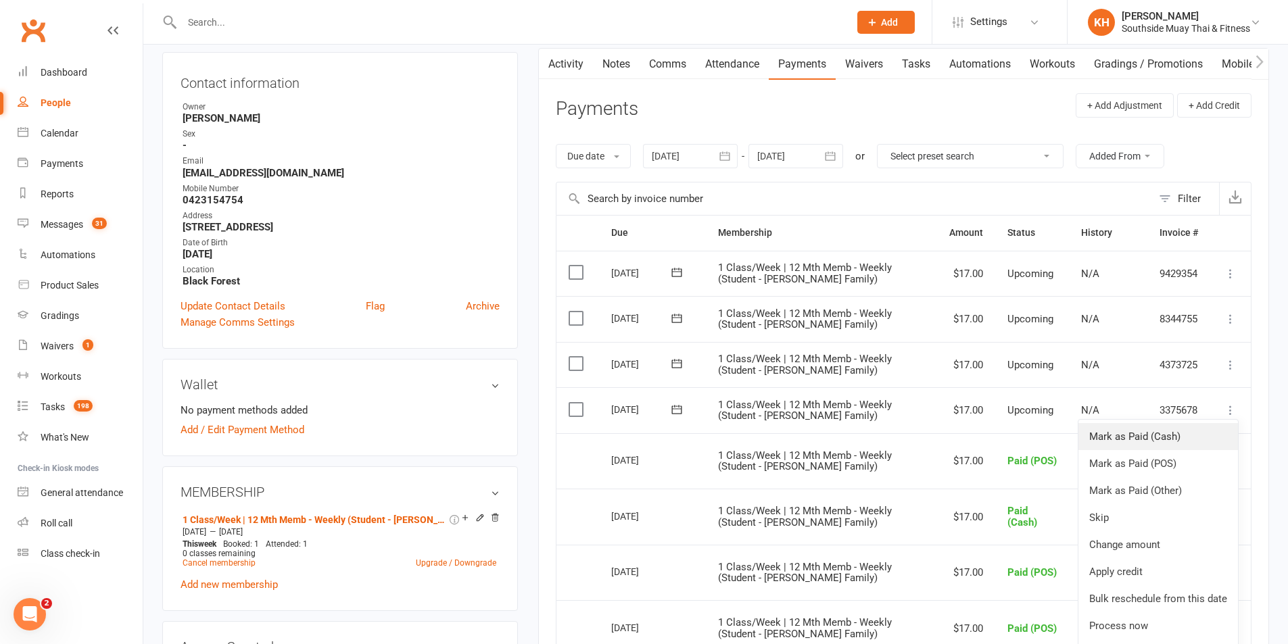
click at [1171, 443] on link "Mark as Paid (Cash)" at bounding box center [1158, 436] width 160 height 27
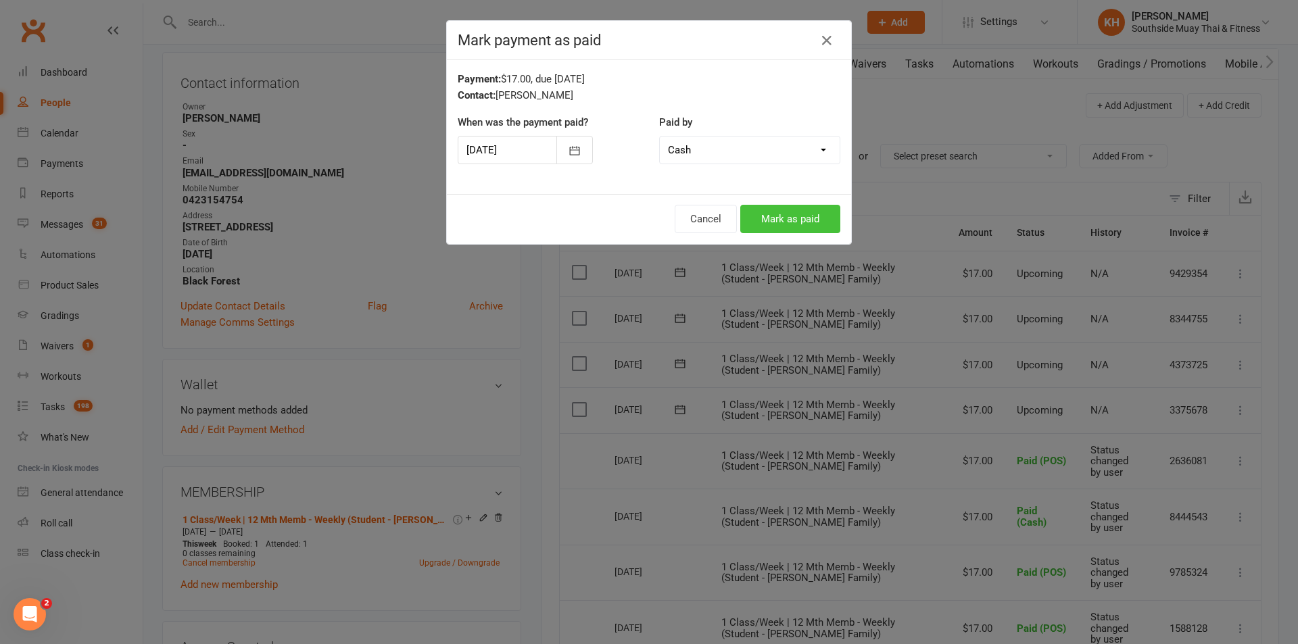
click at [765, 224] on button "Mark as paid" at bounding box center [790, 219] width 100 height 28
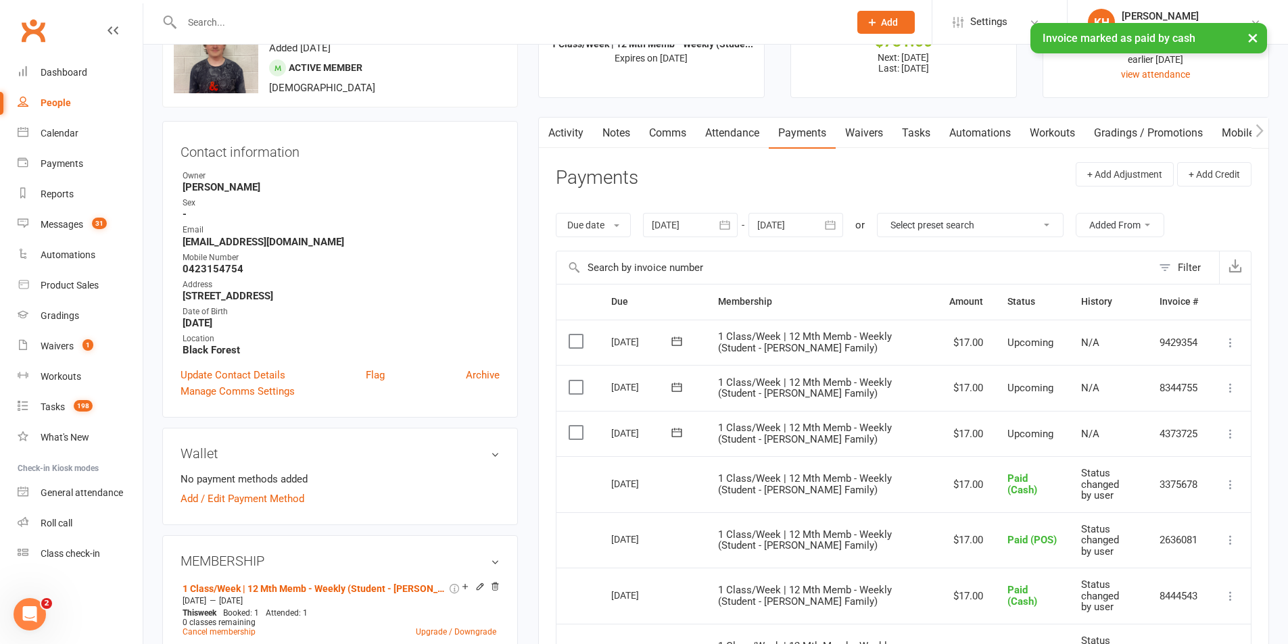
scroll to position [0, 0]
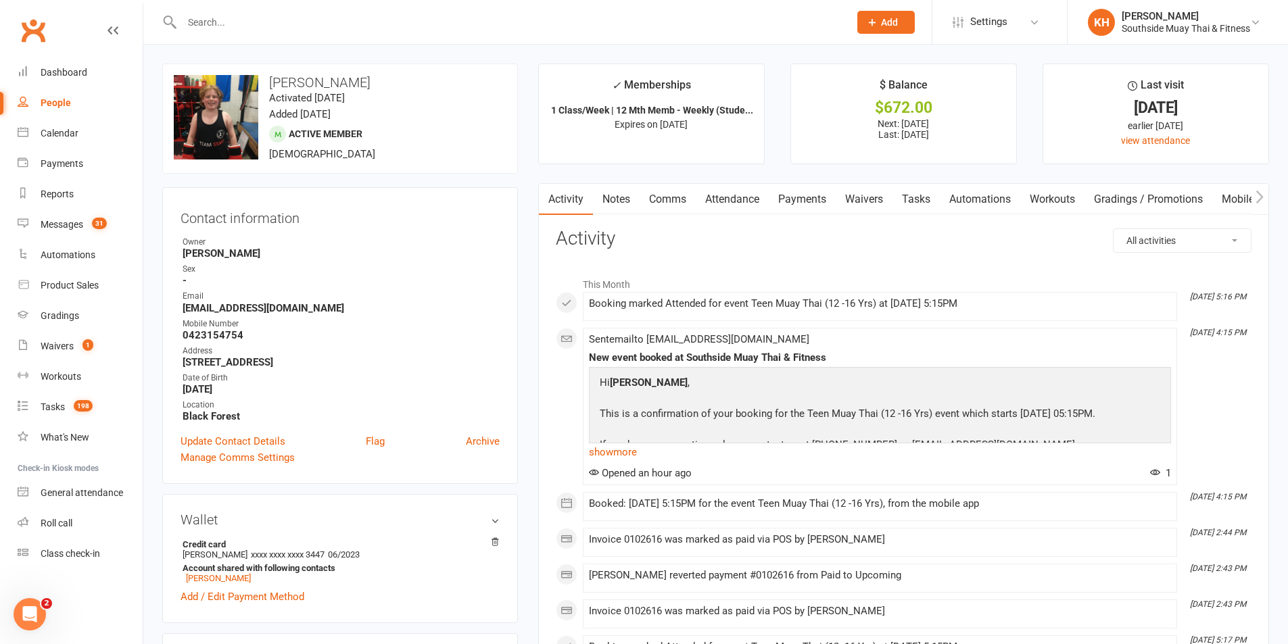
click at [815, 197] on link "Payments" at bounding box center [802, 199] width 67 height 31
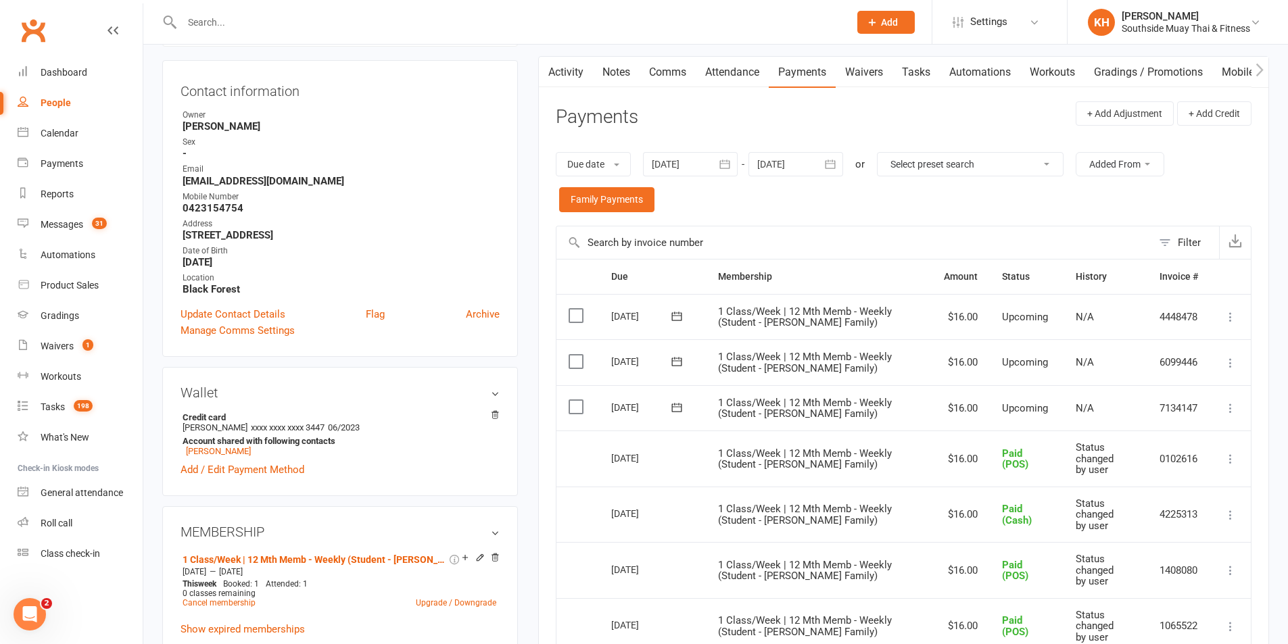
scroll to position [135, 0]
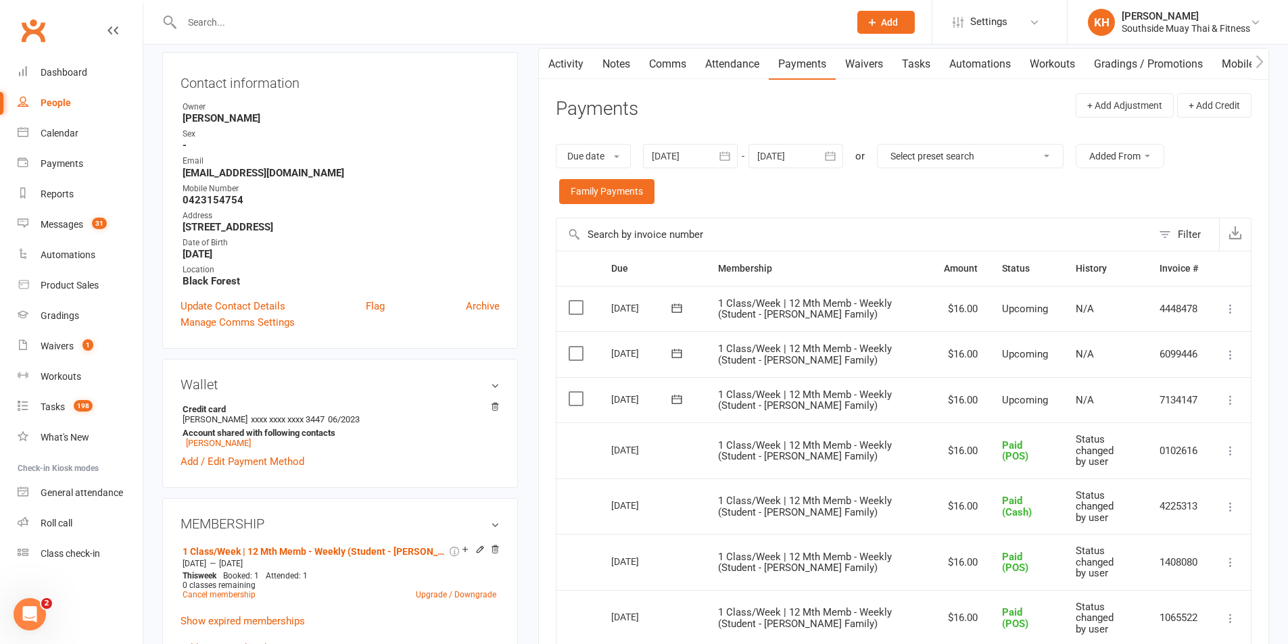
click at [1234, 399] on icon at bounding box center [1231, 400] width 14 height 14
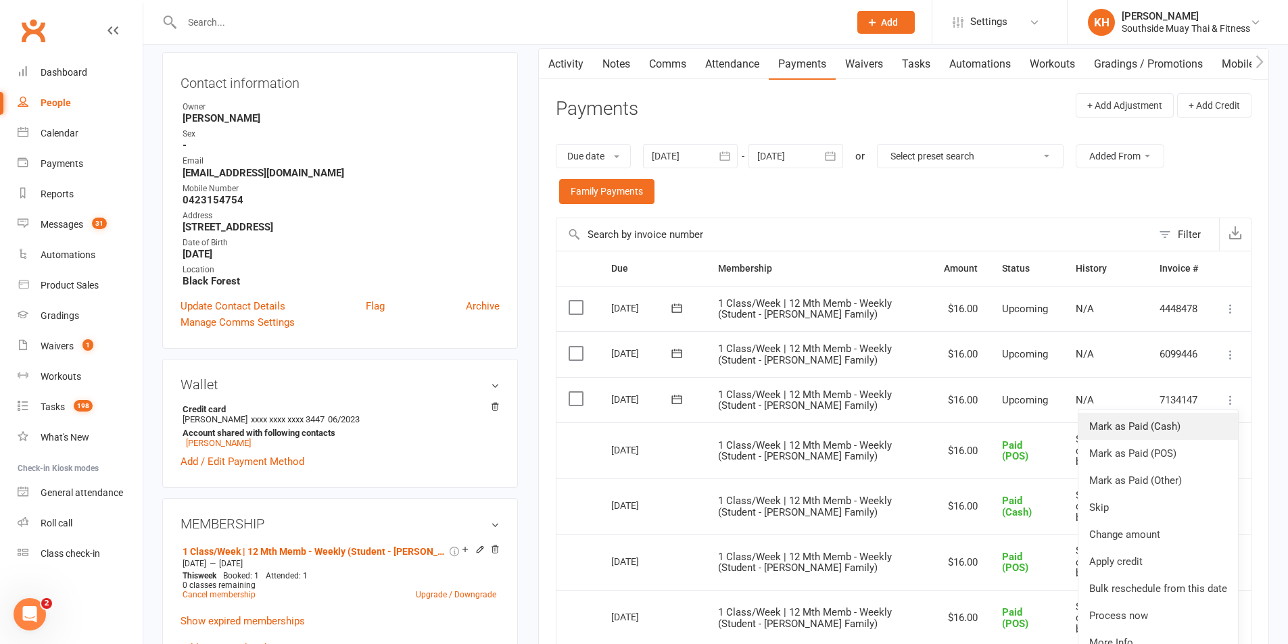
click at [1170, 427] on link "Mark as Paid (Cash)" at bounding box center [1158, 426] width 160 height 27
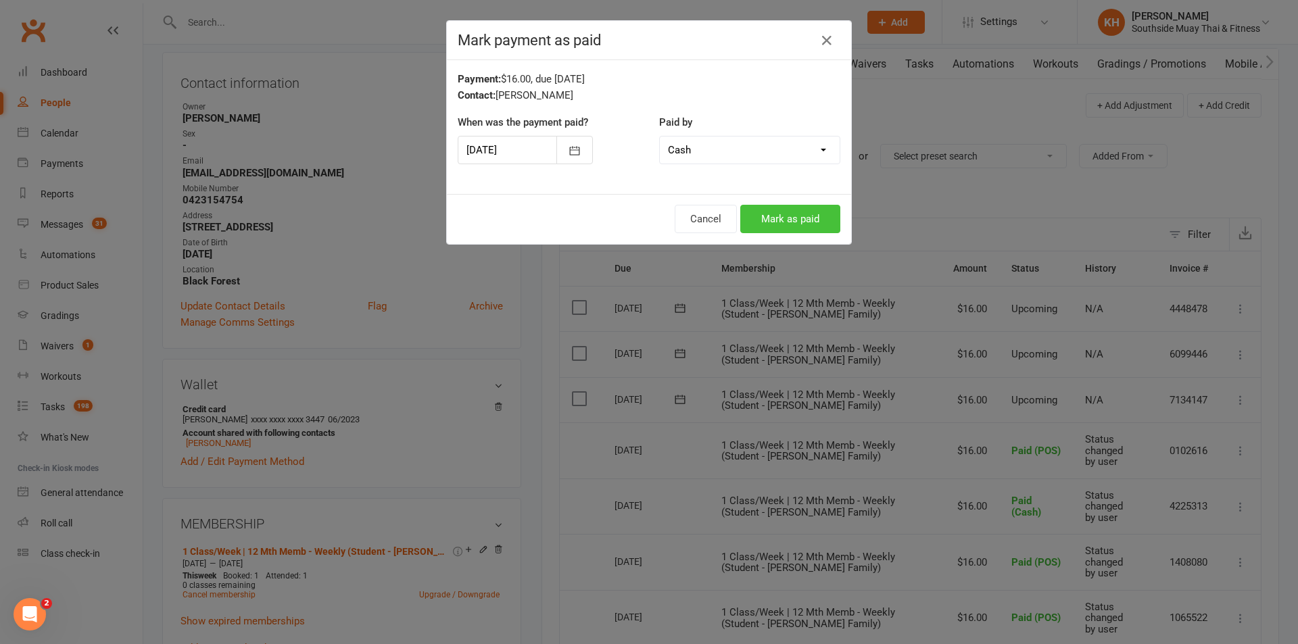
click at [758, 211] on button "Mark as paid" at bounding box center [790, 219] width 100 height 28
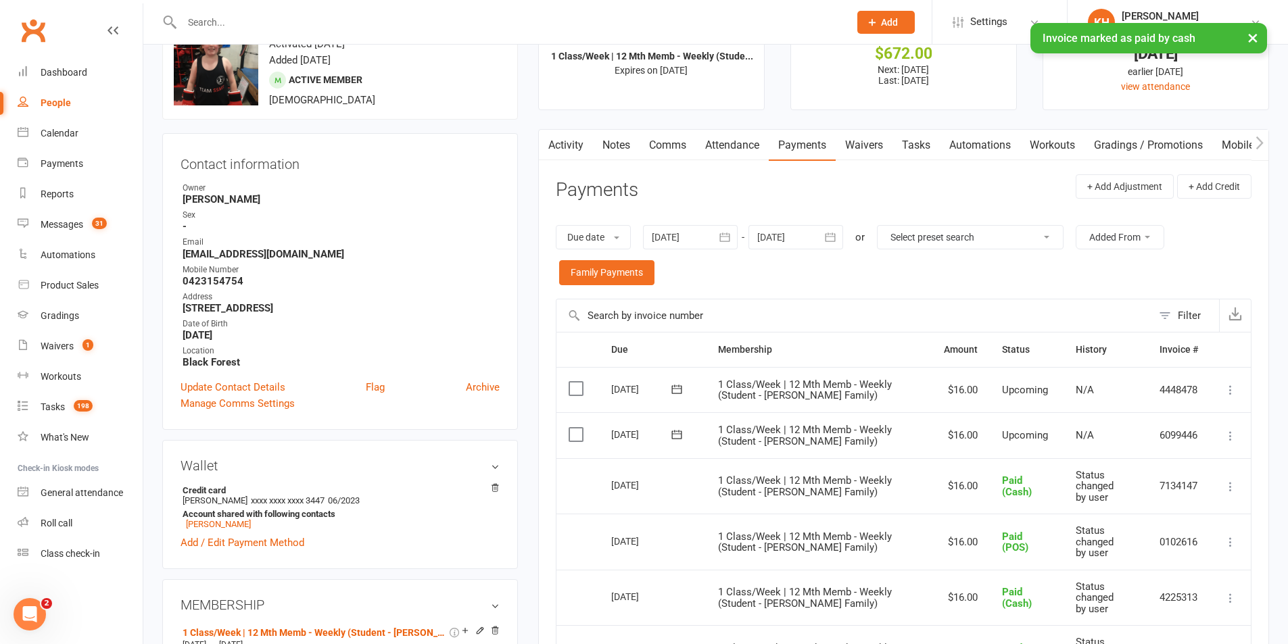
scroll to position [0, 0]
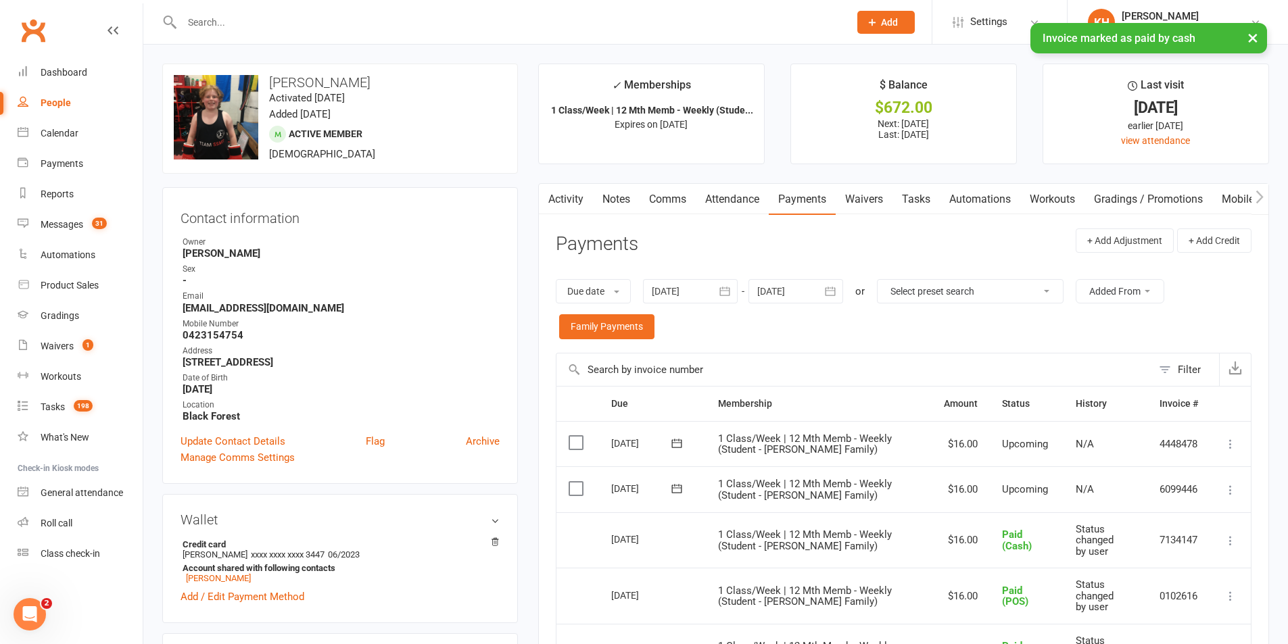
click at [564, 194] on link "Activity" at bounding box center [566, 199] width 54 height 31
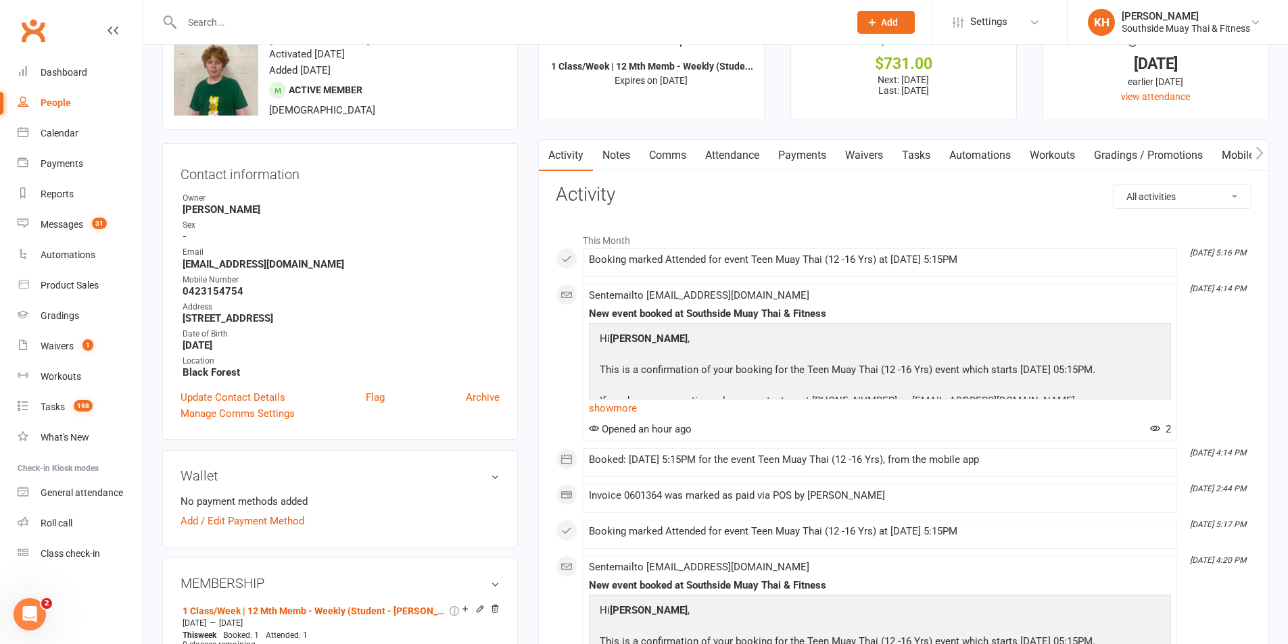
scroll to position [68, 0]
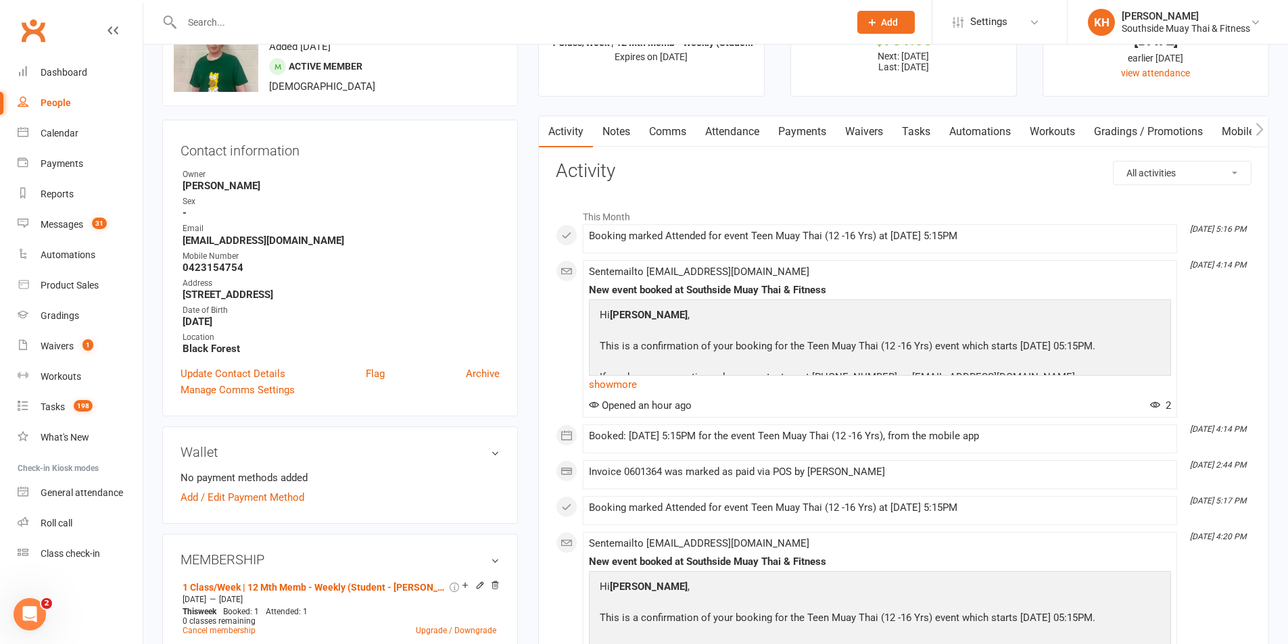
click at [819, 130] on link "Payments" at bounding box center [802, 131] width 67 height 31
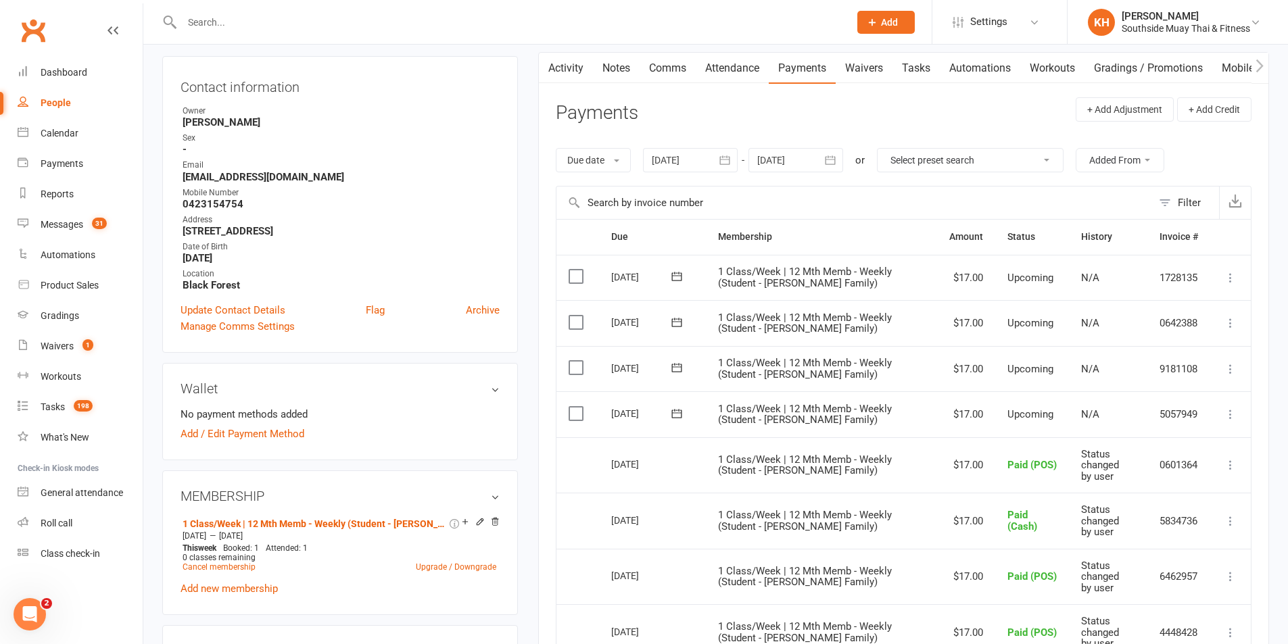
scroll to position [203, 0]
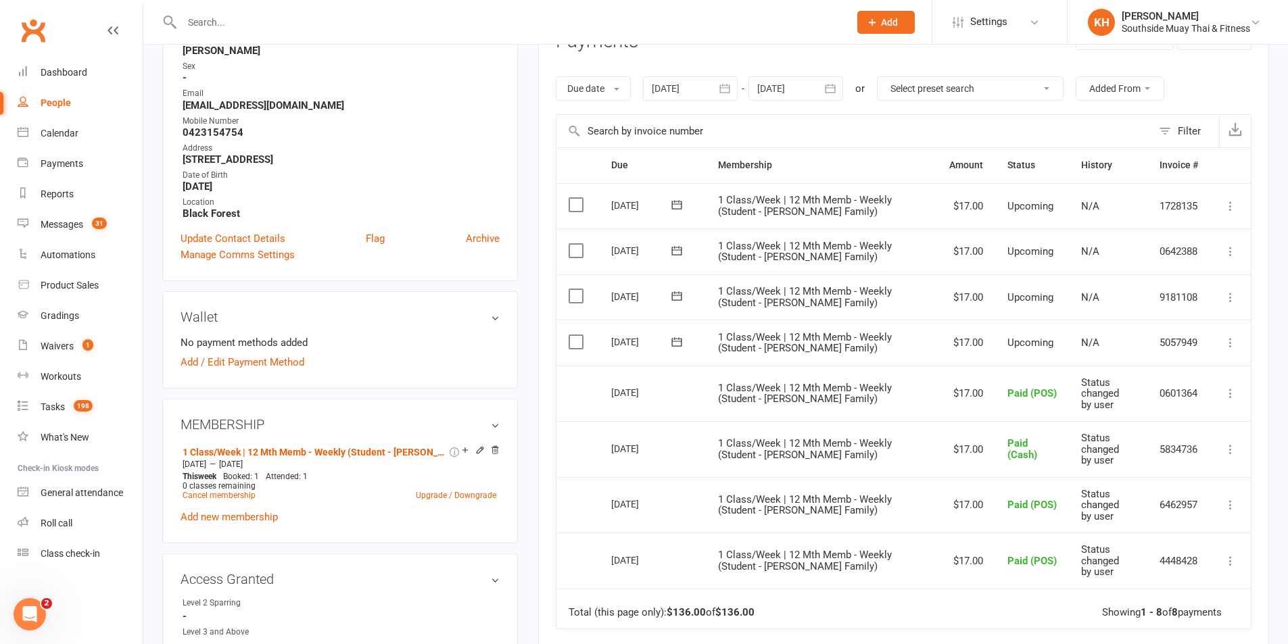
click at [1232, 344] on icon at bounding box center [1231, 343] width 14 height 14
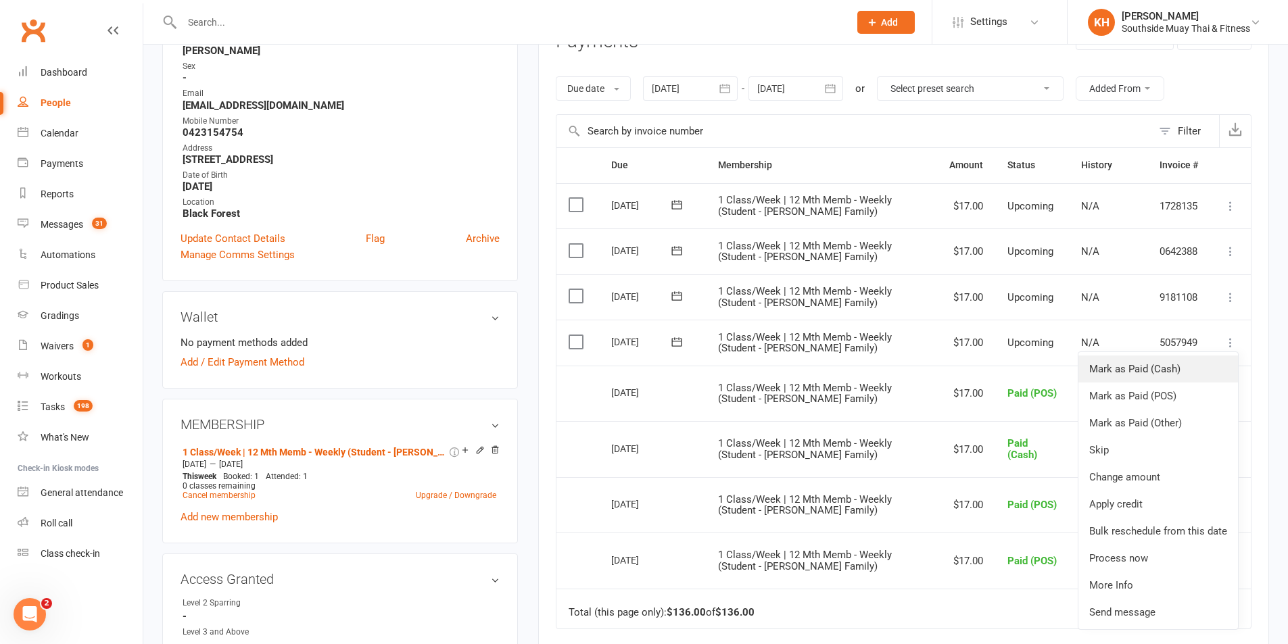
click at [1160, 372] on link "Mark as Paid (Cash)" at bounding box center [1158, 369] width 160 height 27
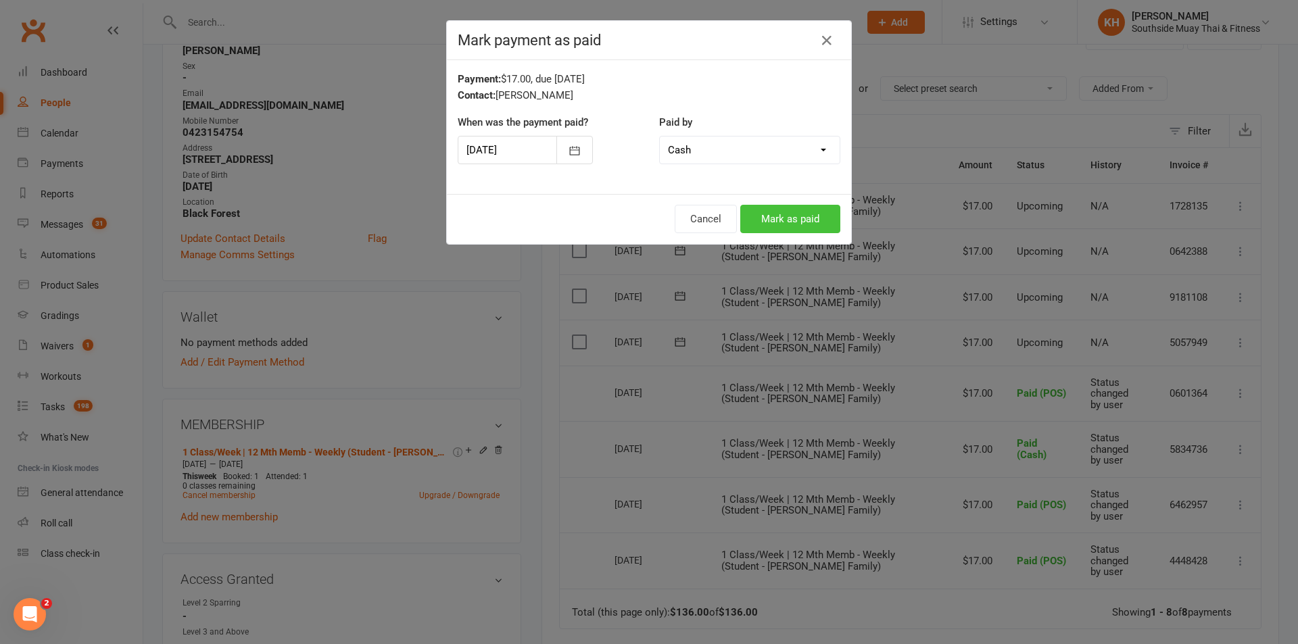
click at [790, 222] on button "Mark as paid" at bounding box center [790, 219] width 100 height 28
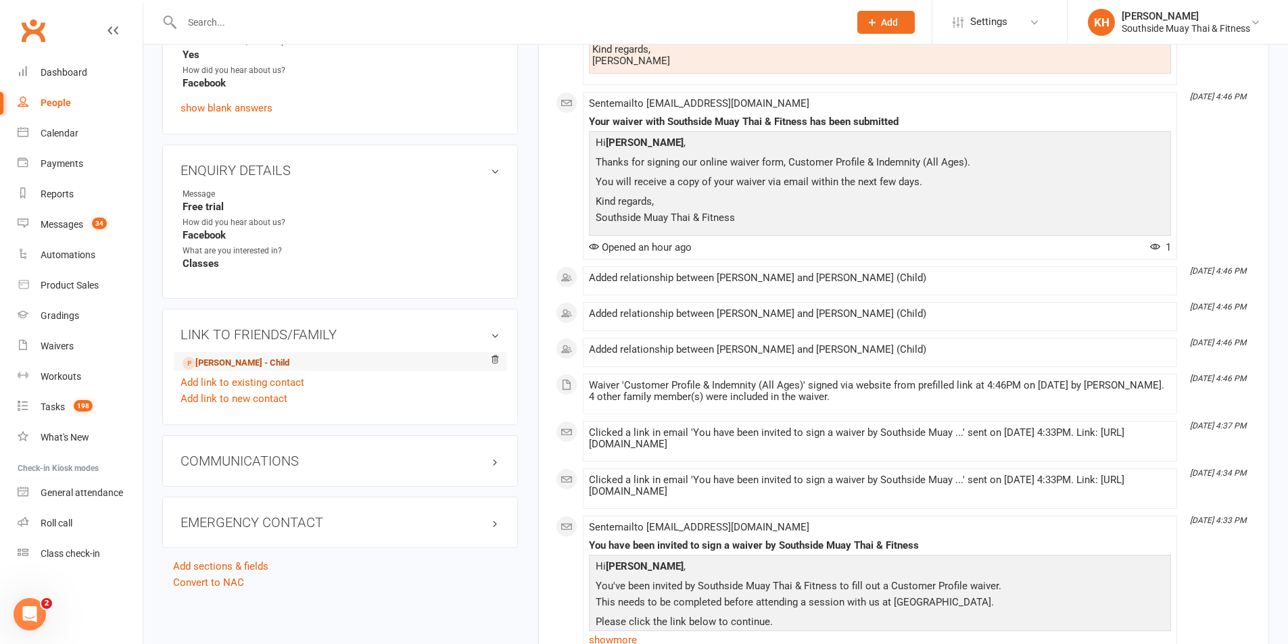
drag, startPoint x: 220, startPoint y: 363, endPoint x: 226, endPoint y: 358, distance: 7.7
click at [220, 364] on link "James Lu - Child" at bounding box center [236, 363] width 107 height 14
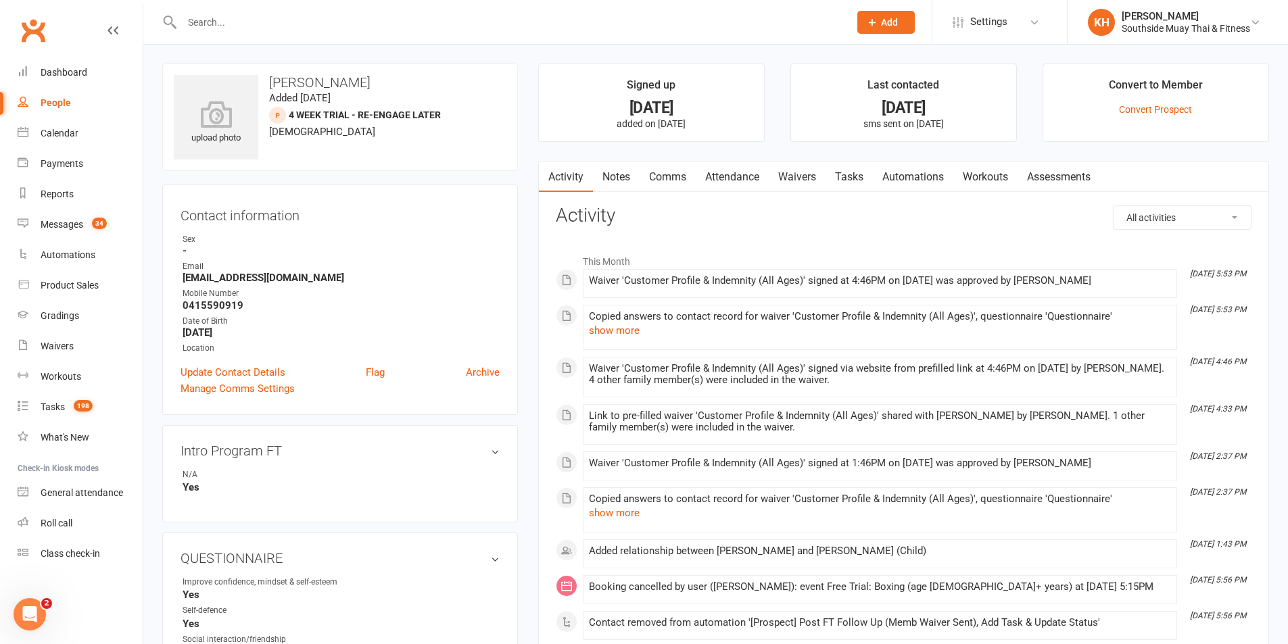
click at [729, 179] on link "Attendance" at bounding box center [732, 177] width 73 height 31
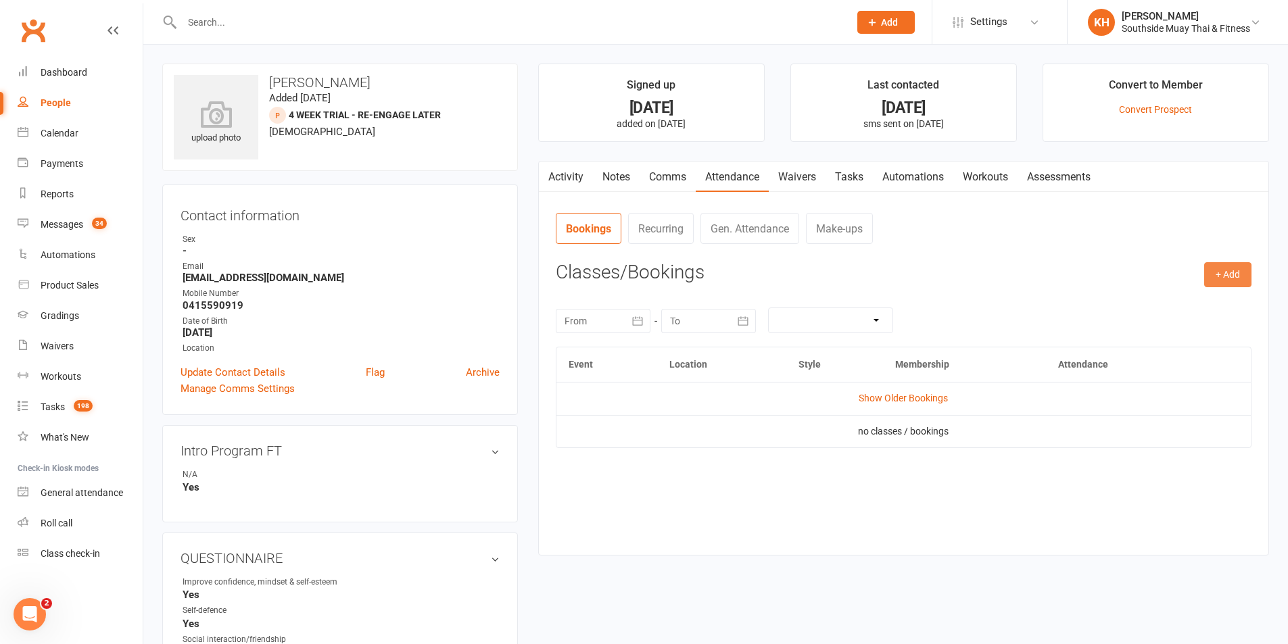
click at [1213, 275] on button "+ Add" at bounding box center [1227, 274] width 47 height 24
click at [1159, 297] on link "Book Event" at bounding box center [1184, 305] width 134 height 27
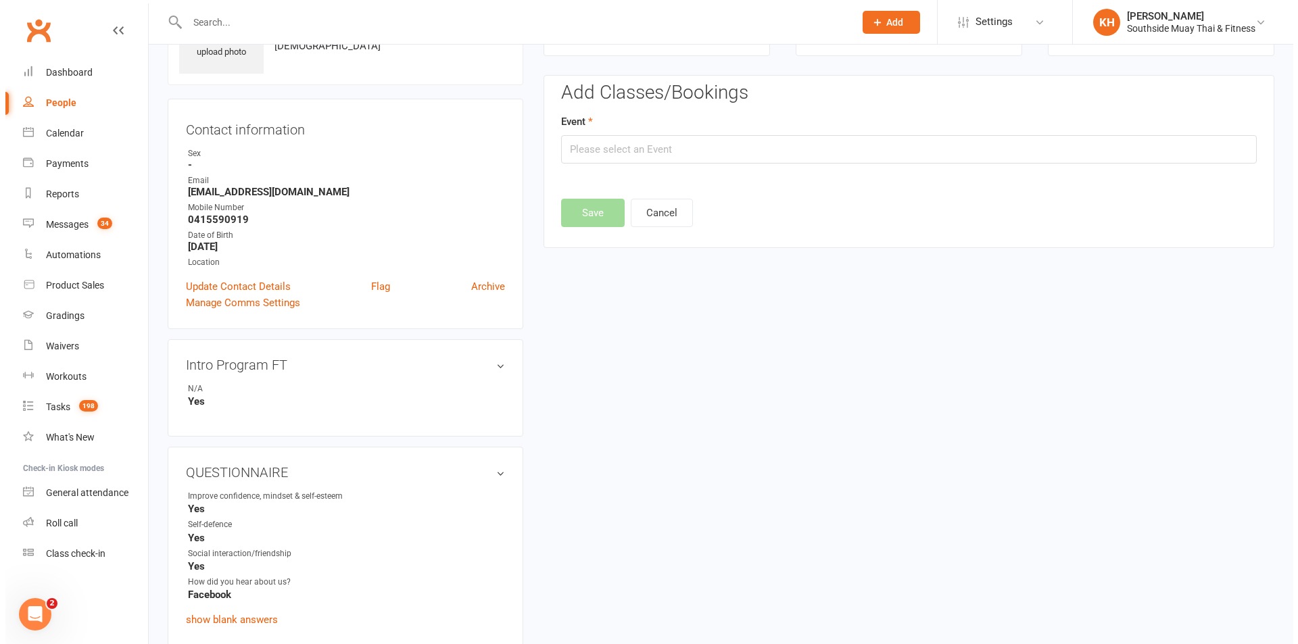
scroll to position [93, 0]
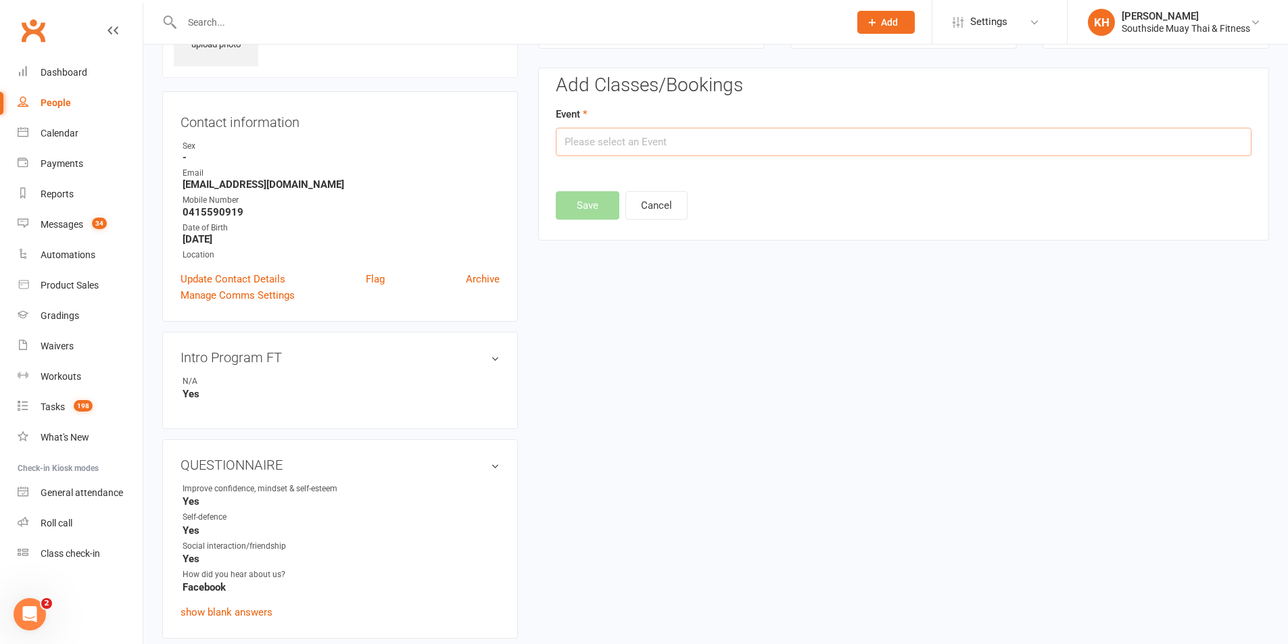
click at [716, 147] on input "text" at bounding box center [904, 142] width 696 height 28
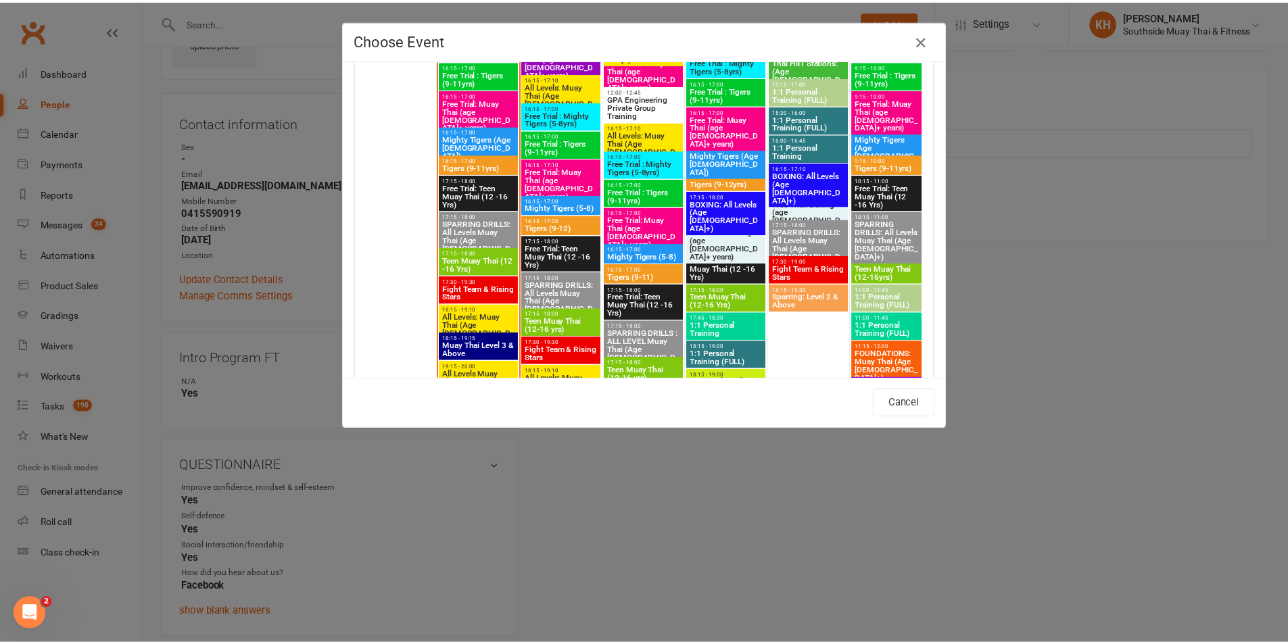
scroll to position [2163, 0]
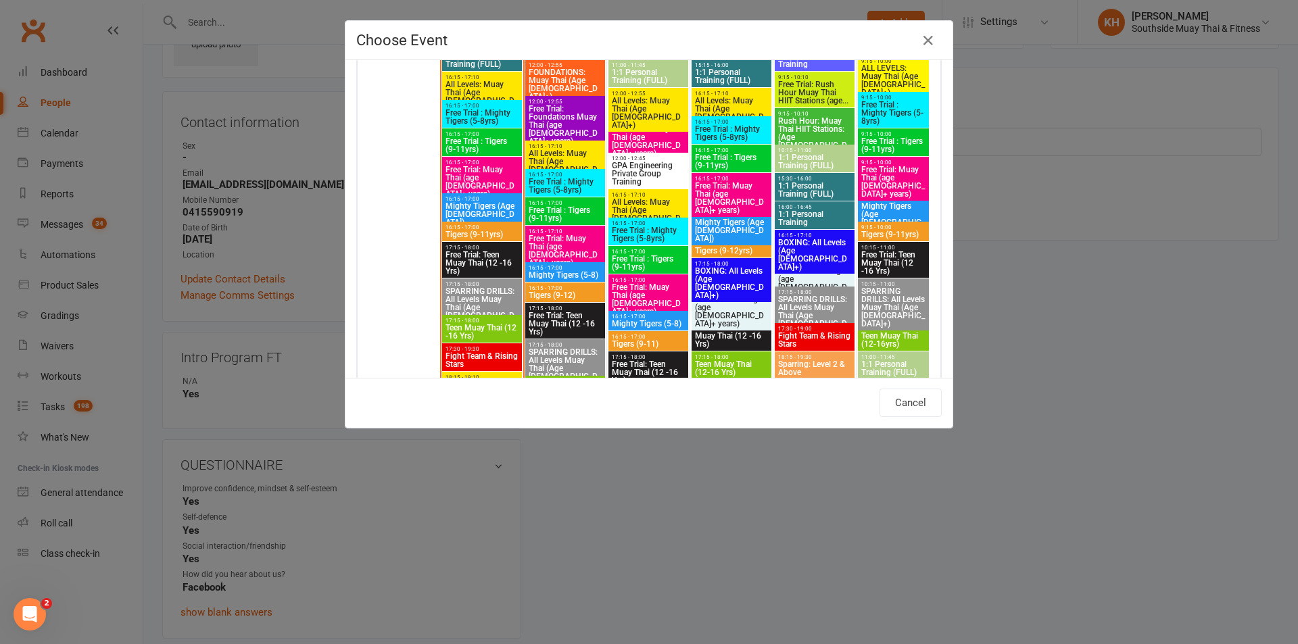
click at [552, 213] on span "Free Trial : Tigers (9-11yrs)" at bounding box center [565, 214] width 74 height 16
type input "Free Trial : Tigers (9-11yrs) - [DATE] 4:15:00 PM"
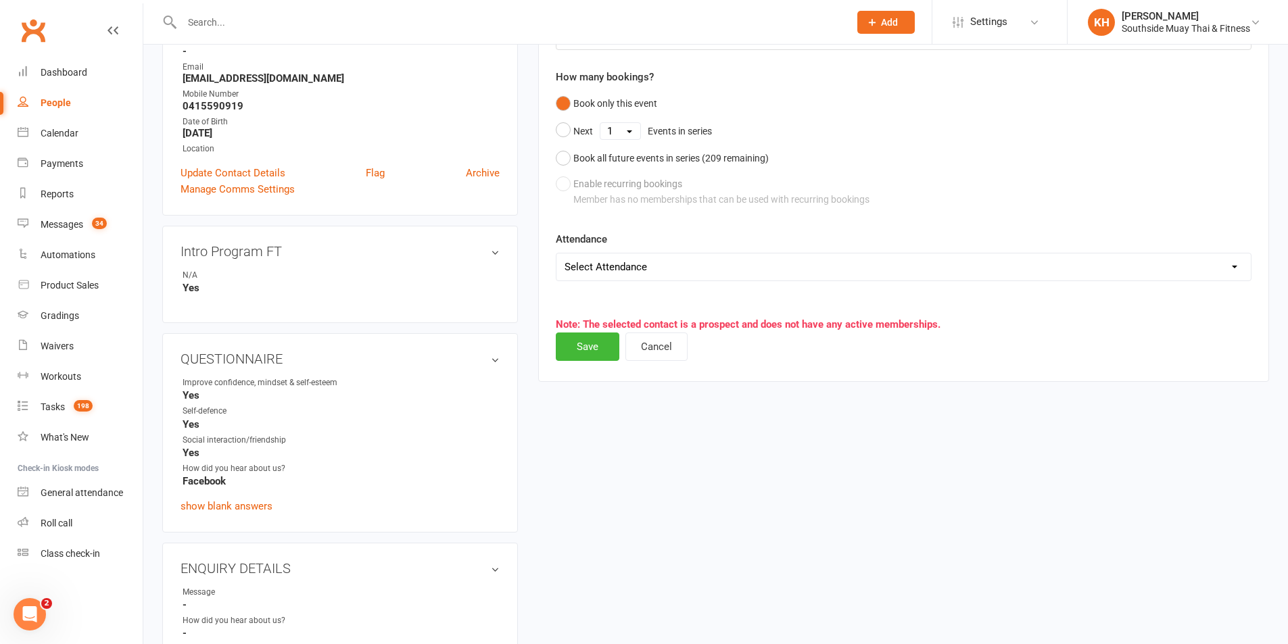
scroll to position [203, 0]
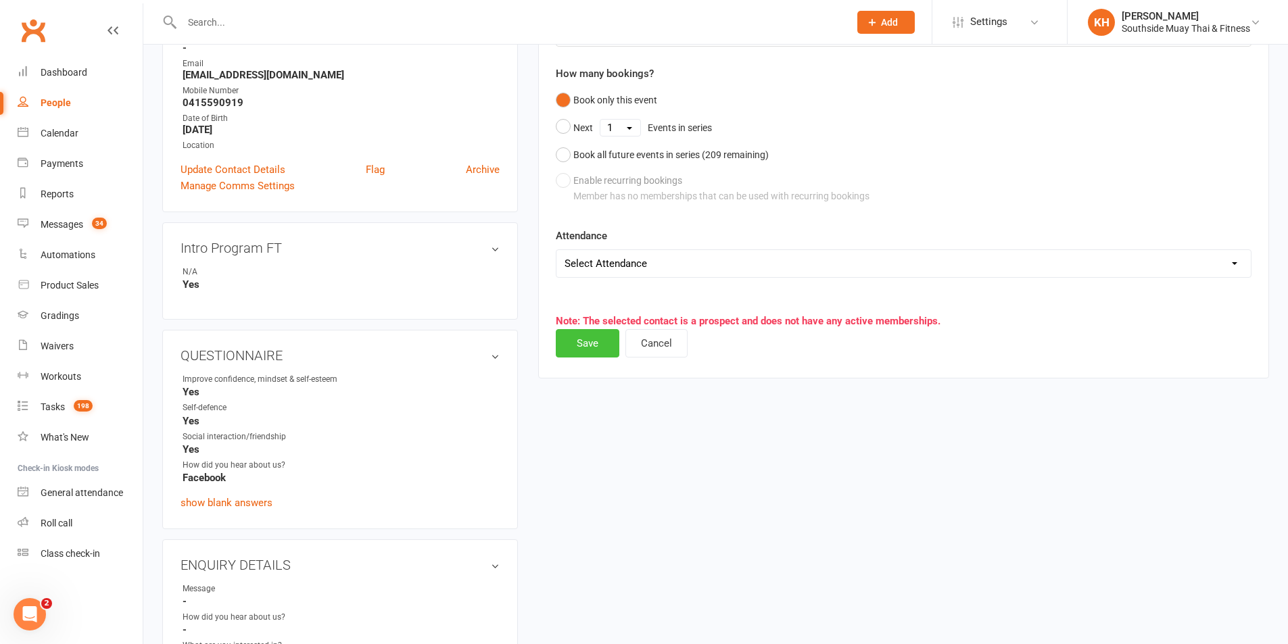
click at [588, 339] on button "Save" at bounding box center [588, 343] width 64 height 28
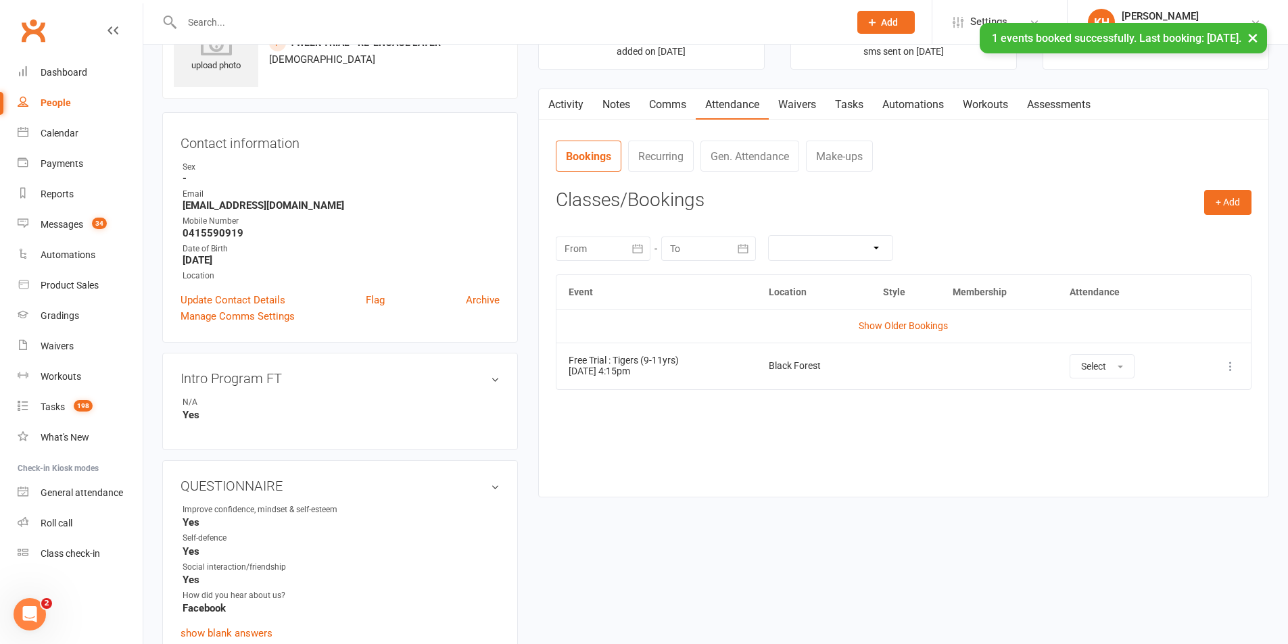
scroll to position [0, 0]
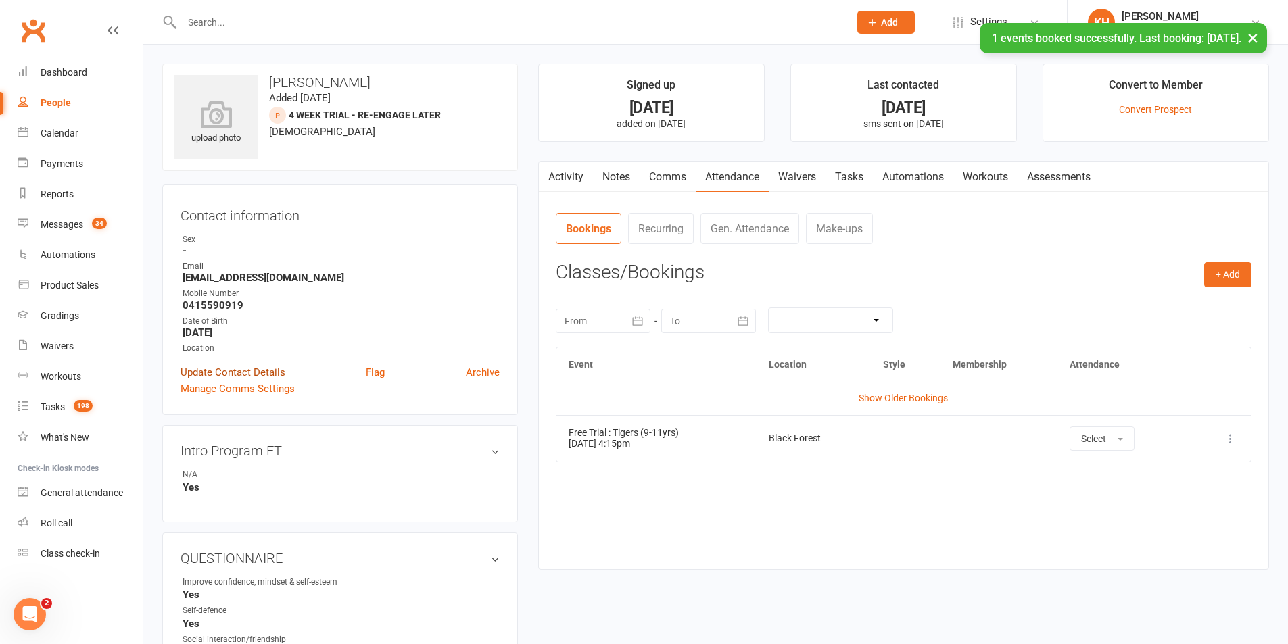
click at [261, 372] on link "Update Contact Details" at bounding box center [232, 372] width 105 height 16
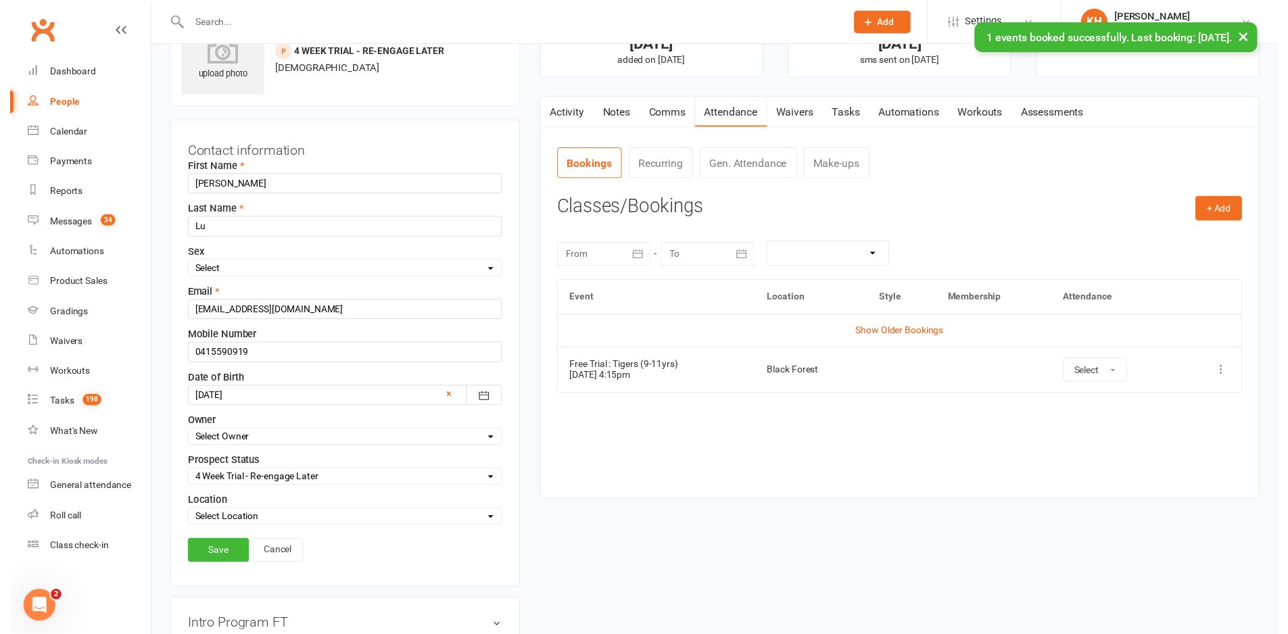
scroll to position [64, 0]
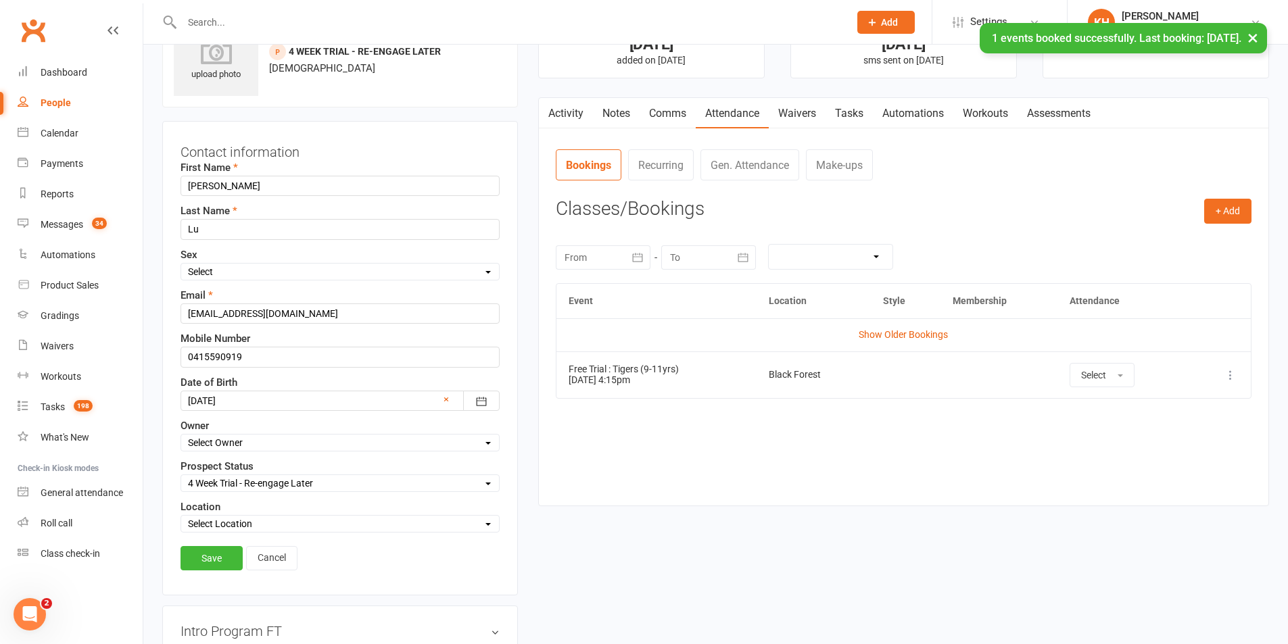
click at [240, 478] on select "Select Initial Contact 28 Day LBE - Contact Needed 28 Day LBE - Intro Class Boo…" at bounding box center [340, 483] width 318 height 15
select select "Tigers - Initial Contact"
click at [181, 477] on select "Select Initial Contact 28 Day LBE - Contact Needed 28 Day LBE - Intro Class Boo…" at bounding box center [340, 483] width 318 height 15
click at [208, 548] on link "Save" at bounding box center [211, 558] width 62 height 24
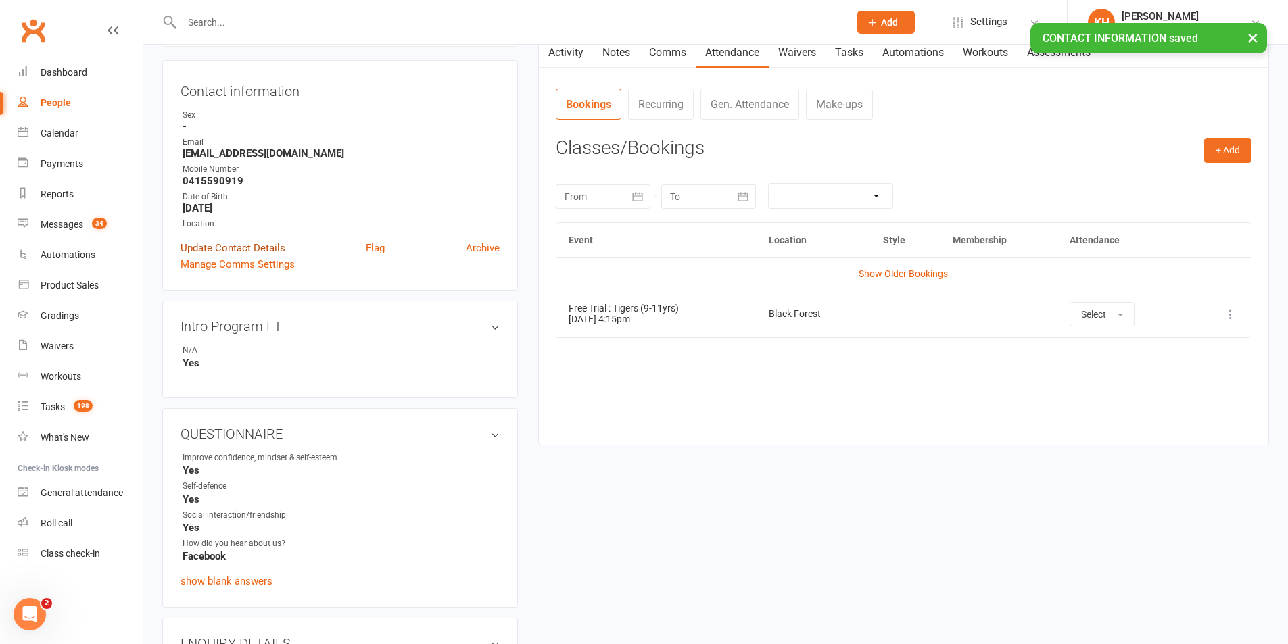
click at [236, 249] on link "Update Contact Details" at bounding box center [232, 248] width 105 height 16
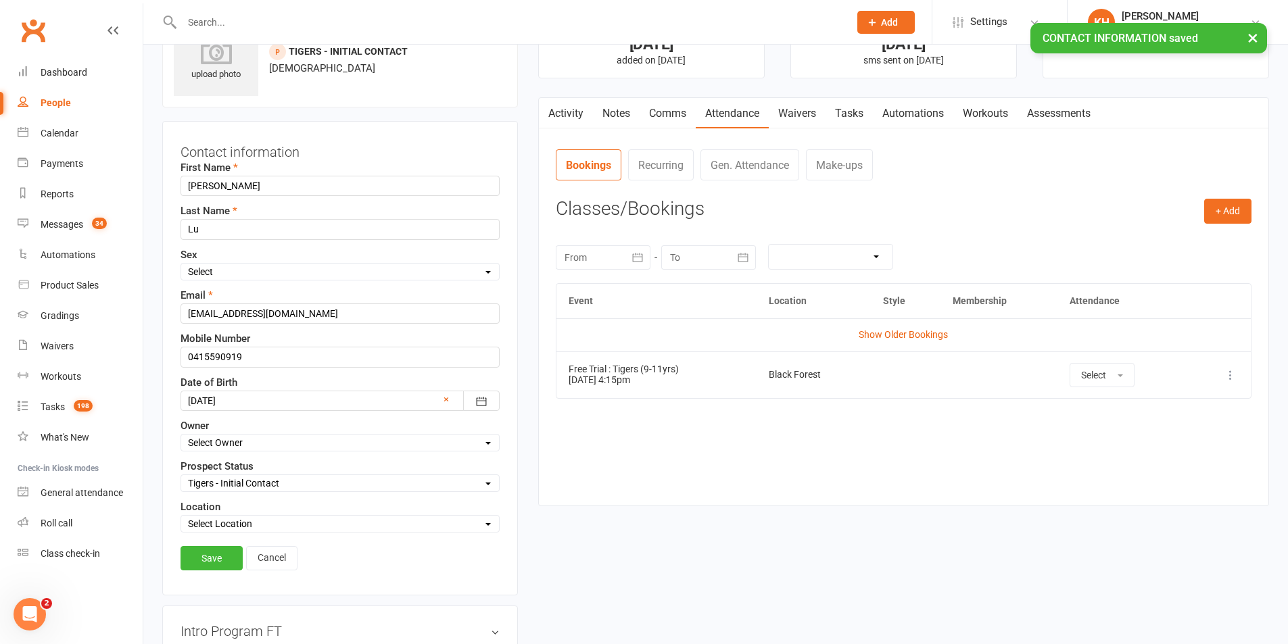
click at [218, 485] on select "Select Initial Contact 28 Day LBE - Contact Needed 28 Day LBE - Intro Class Boo…" at bounding box center [340, 483] width 318 height 15
select select "Tigers - 7 Day Free Trial Booked"
click at [181, 477] on select "Select Initial Contact 28 Day LBE - Contact Needed 28 Day LBE - Intro Class Boo…" at bounding box center [340, 483] width 318 height 15
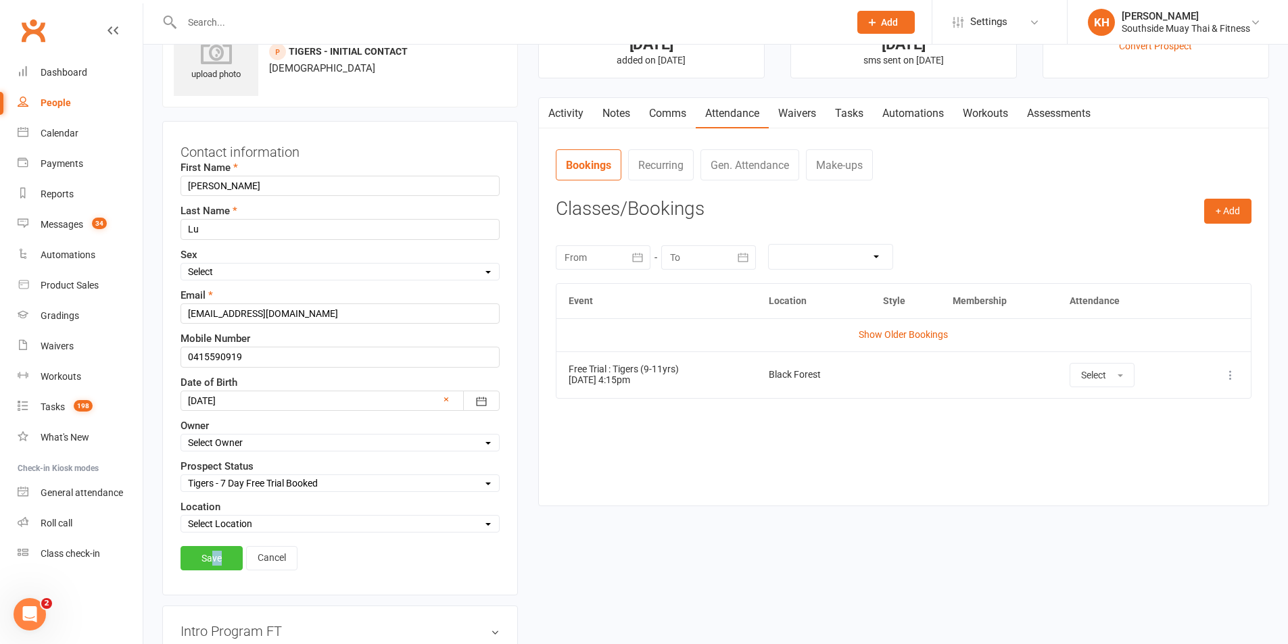
click at [213, 571] on div "Save Cancel" at bounding box center [339, 561] width 319 height 31
click at [214, 552] on link "Save" at bounding box center [211, 558] width 62 height 24
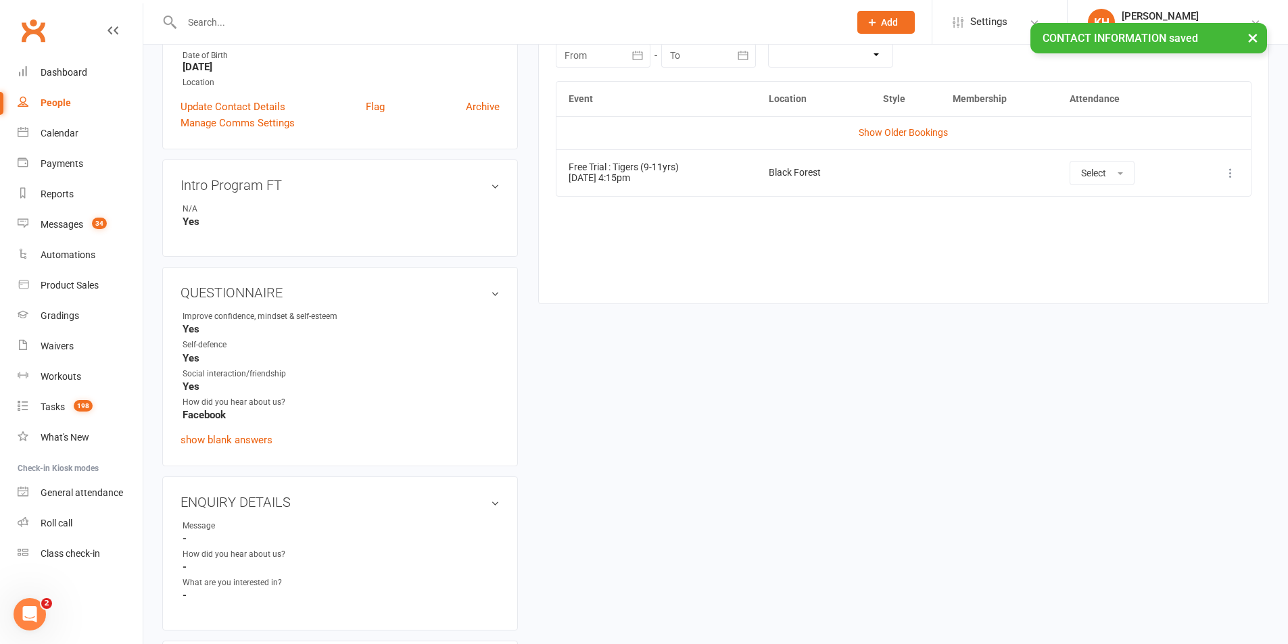
scroll to position [598, 0]
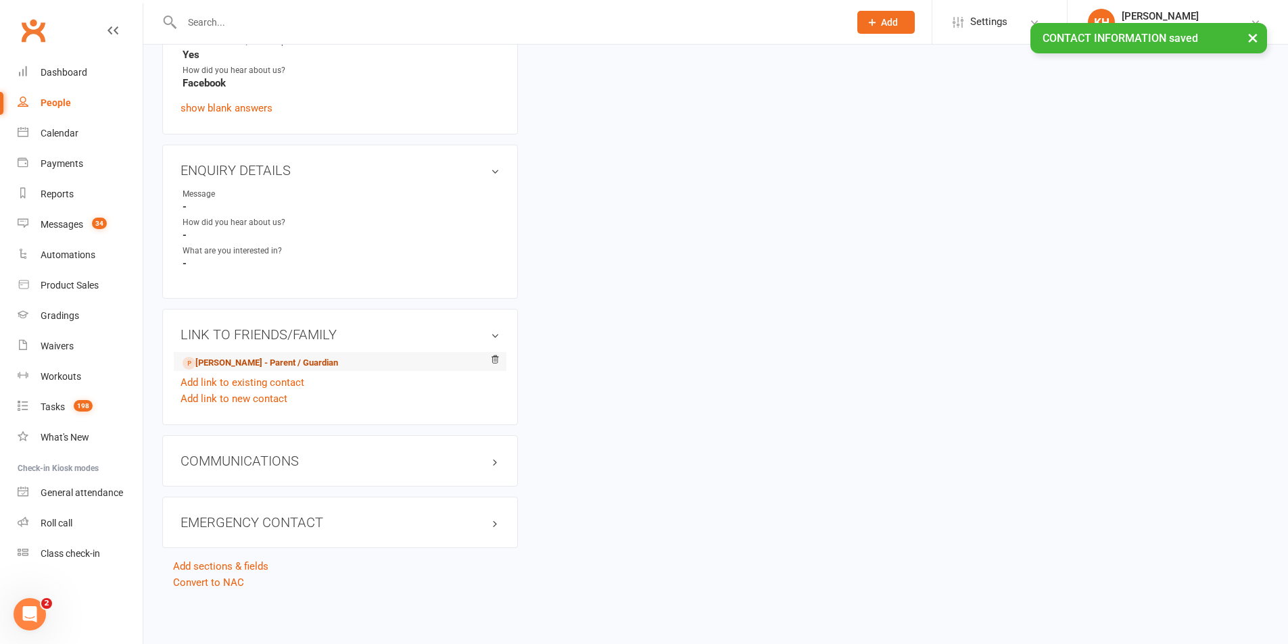
click at [212, 355] on li "[PERSON_NAME] - Parent / Guardian" at bounding box center [339, 361] width 319 height 19
drag, startPoint x: 285, startPoint y: 362, endPoint x: 335, endPoint y: 377, distance: 52.8
click at [285, 363] on link "[PERSON_NAME] - Parent / Guardian" at bounding box center [260, 363] width 155 height 14
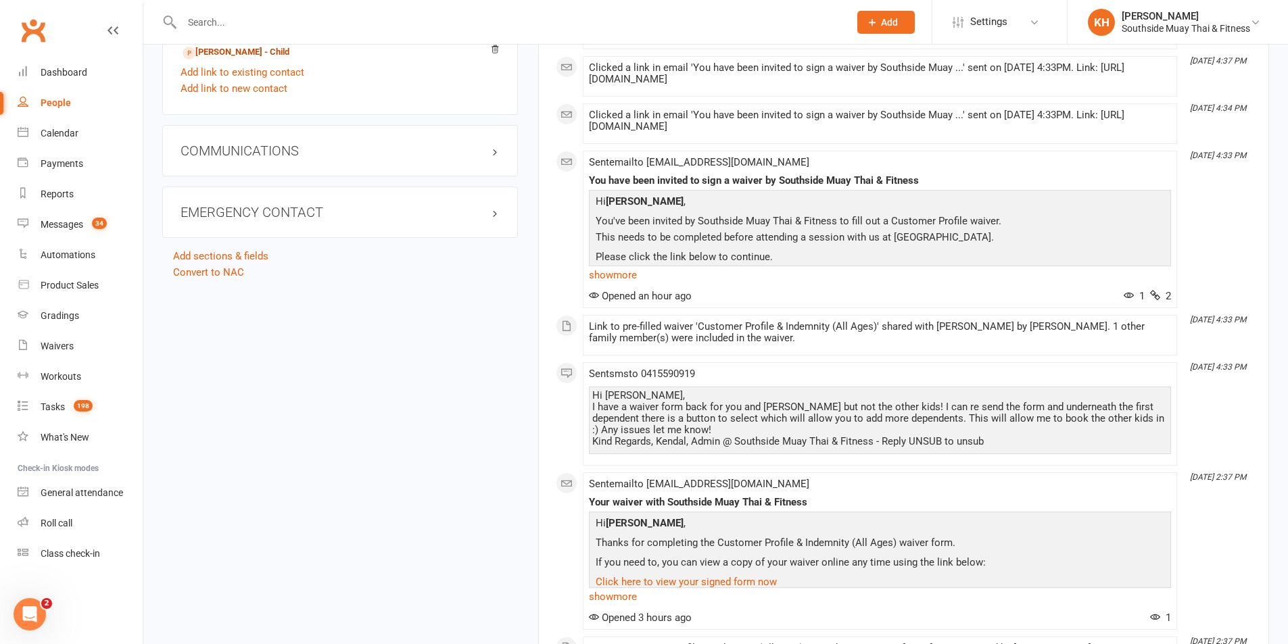
scroll to position [1149, 0]
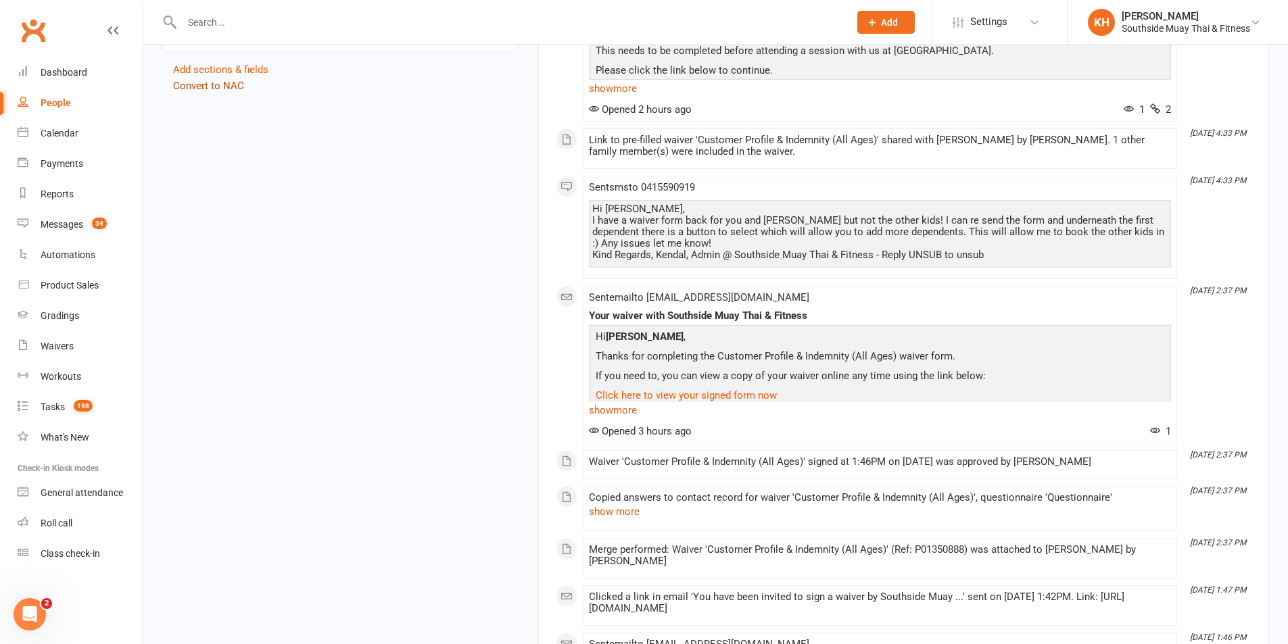
click at [191, 87] on link "Convert to NAC" at bounding box center [208, 86] width 71 height 12
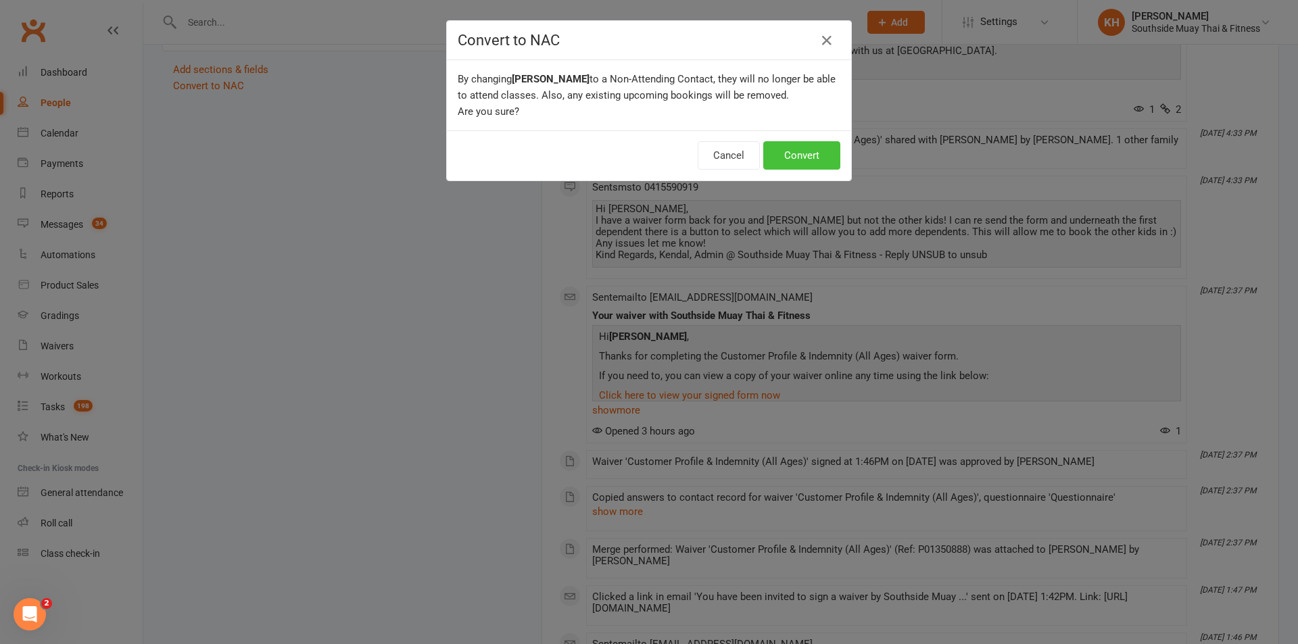
click at [794, 150] on button "Convert" at bounding box center [801, 155] width 77 height 28
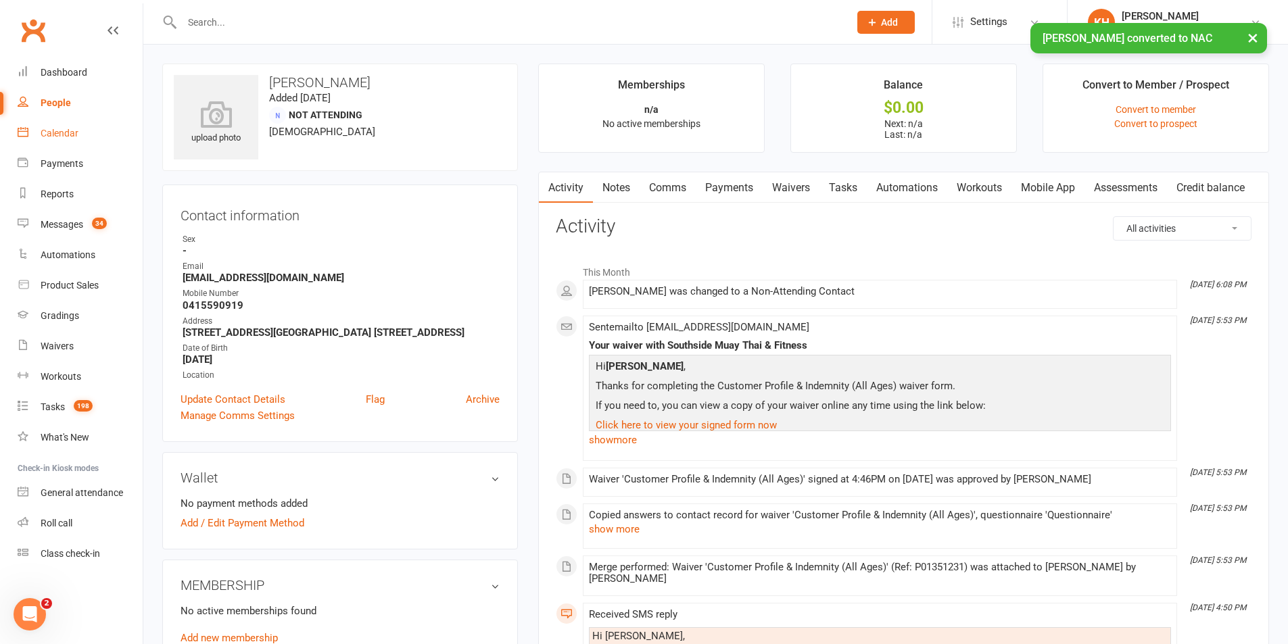
click at [66, 133] on div "Calendar" at bounding box center [60, 133] width 38 height 11
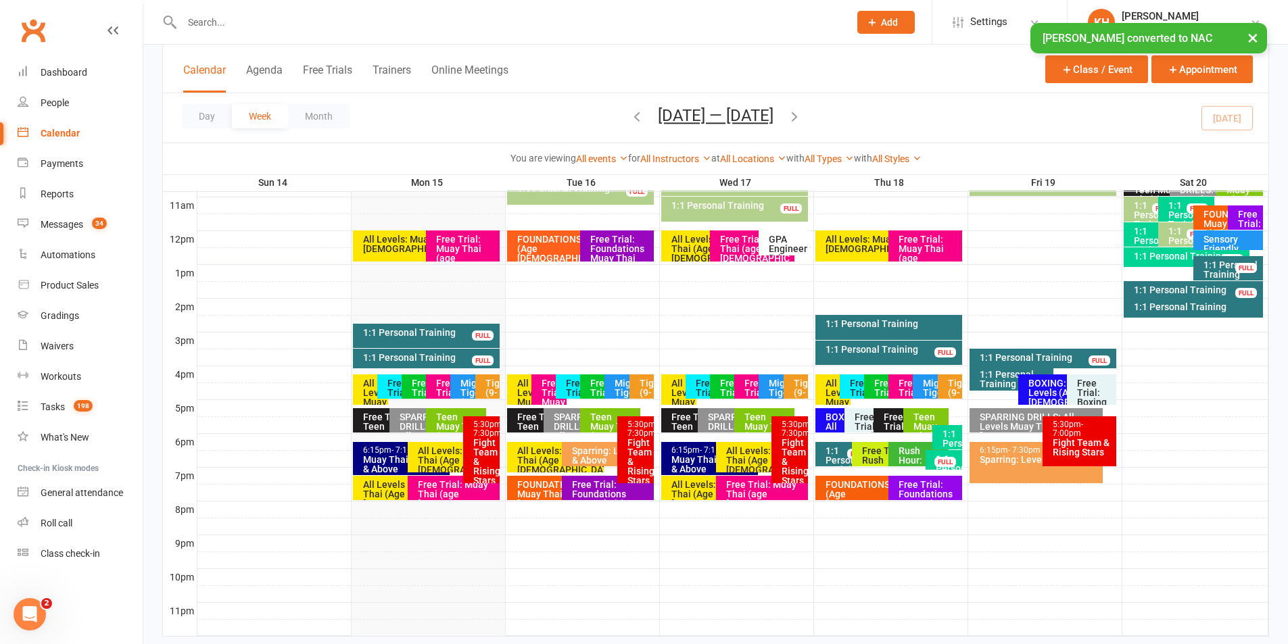
scroll to position [473, 0]
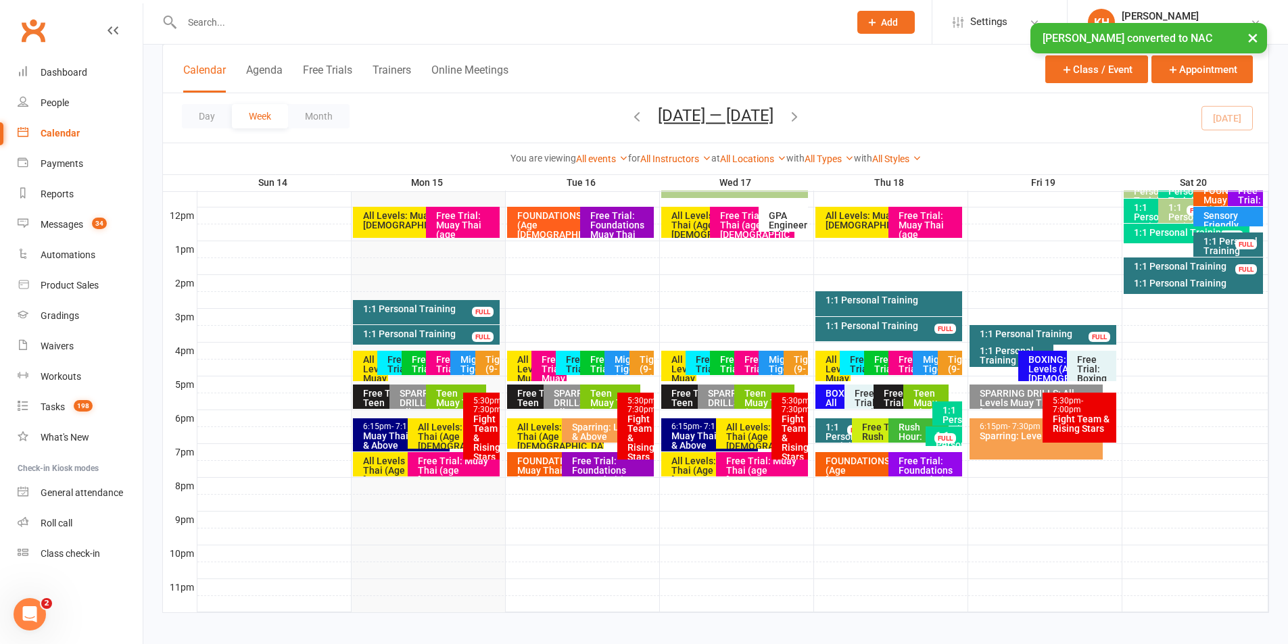
click at [566, 363] on div "Free Trial : Mighty Tigers (5-8yrs)" at bounding box center [576, 388] width 23 height 66
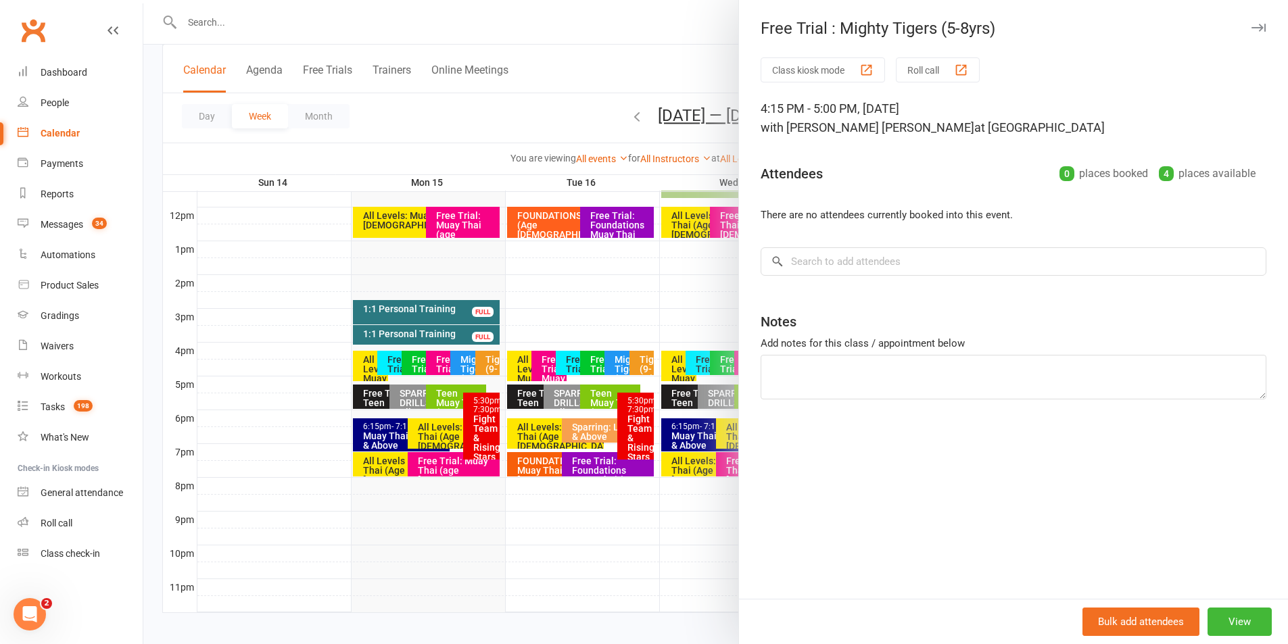
click at [1250, 34] on button "button" at bounding box center [1258, 28] width 16 height 16
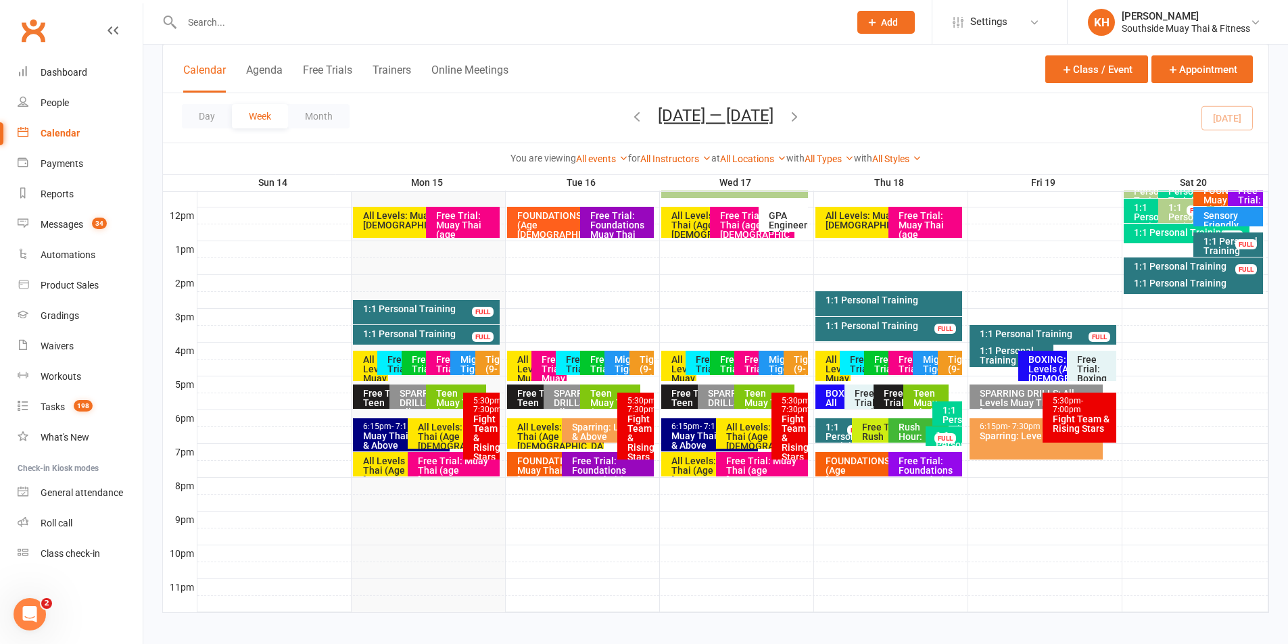
click at [598, 366] on div "Free Trial : Tigers (9-11yrs)" at bounding box center [600, 383] width 23 height 57
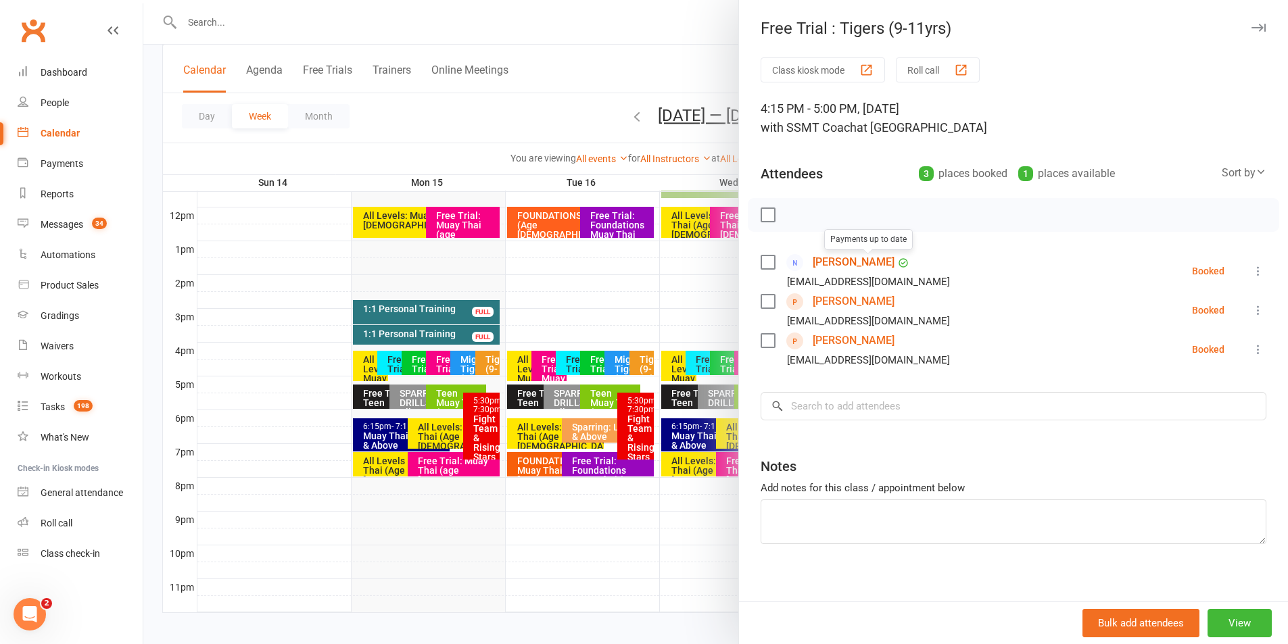
click at [1251, 267] on icon at bounding box center [1258, 271] width 14 height 14
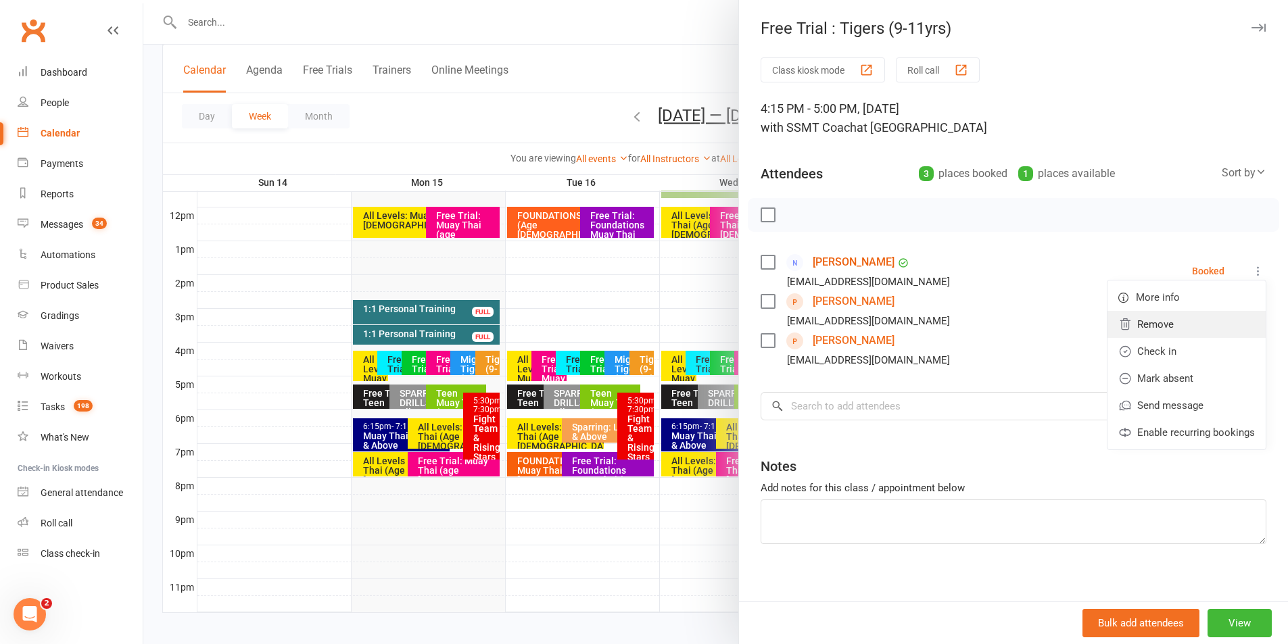
click at [1149, 326] on link "Remove" at bounding box center [1186, 324] width 158 height 27
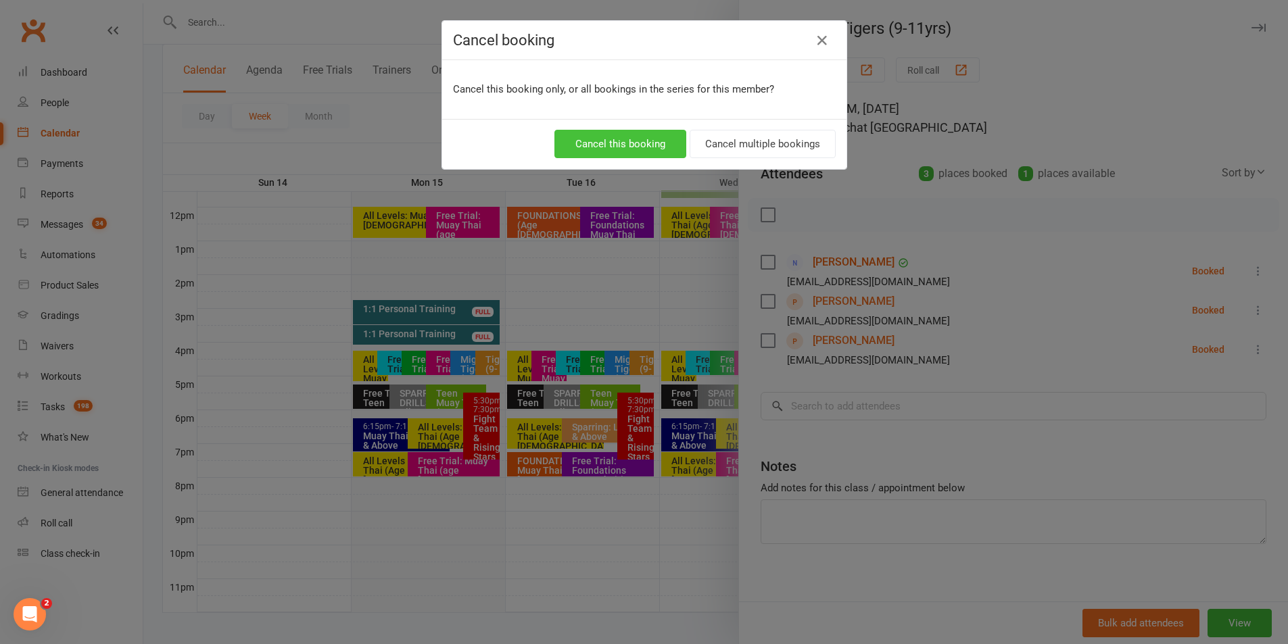
click at [618, 141] on button "Cancel this booking" at bounding box center [620, 144] width 132 height 28
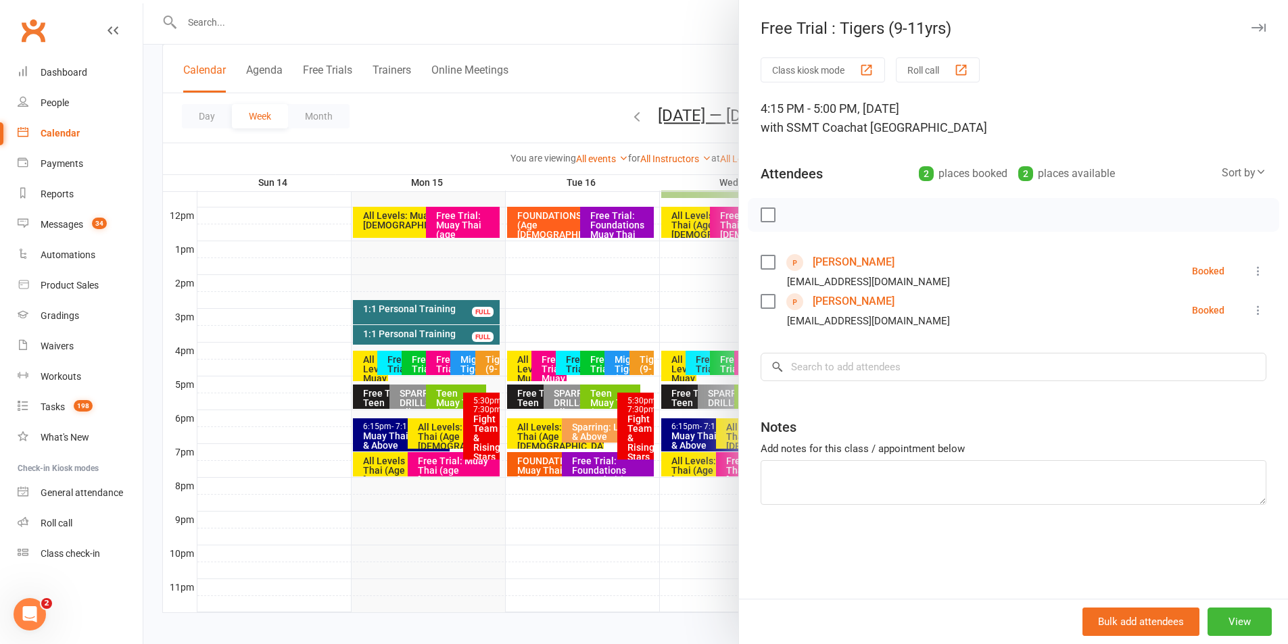
click at [1255, 23] on button "button" at bounding box center [1258, 28] width 16 height 16
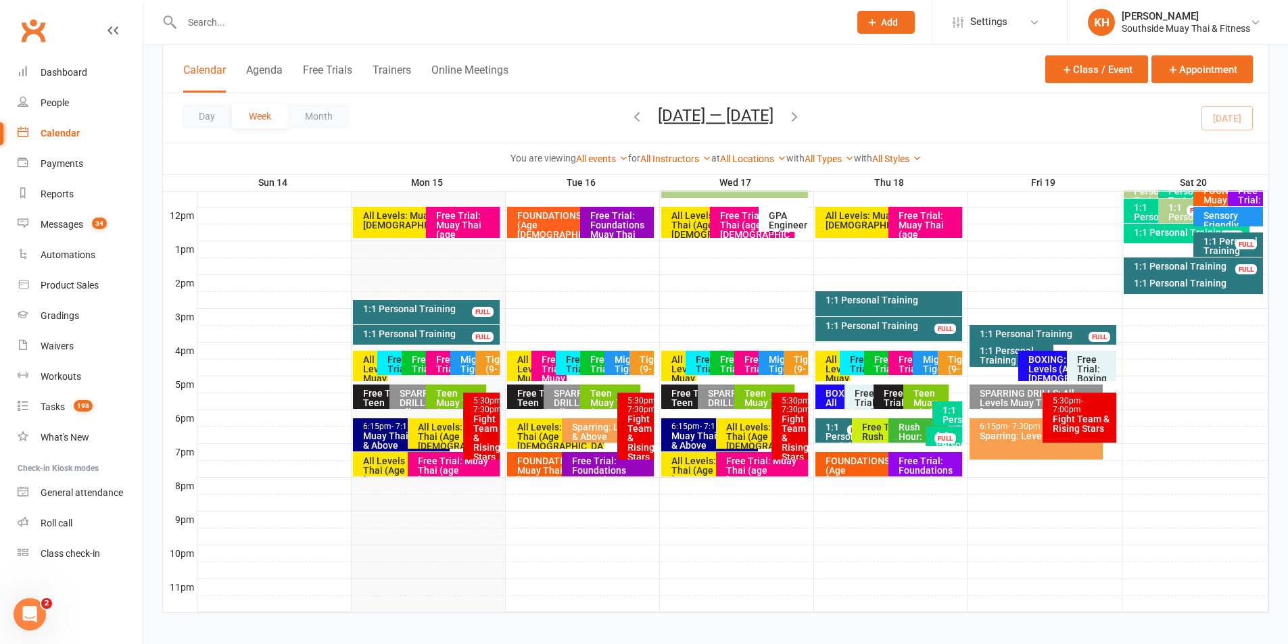
click at [546, 364] on div "Free Trial: Muay Thai (age 13+ years)" at bounding box center [552, 388] width 23 height 66
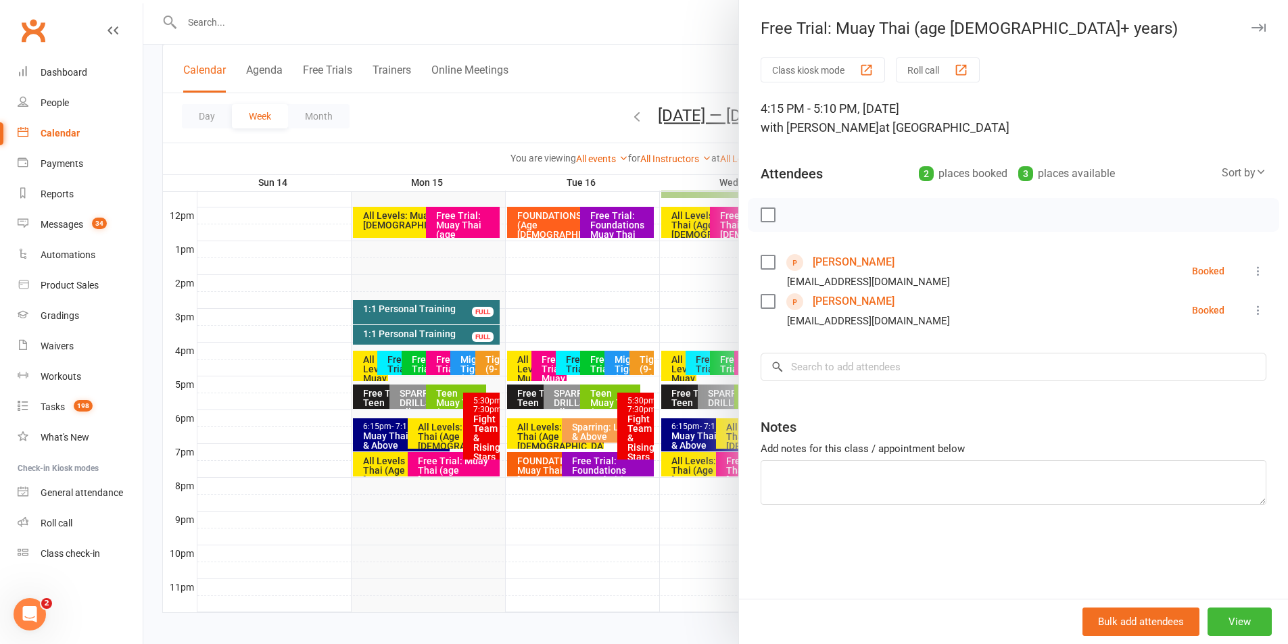
click at [1253, 28] on icon "button" at bounding box center [1258, 28] width 14 height 8
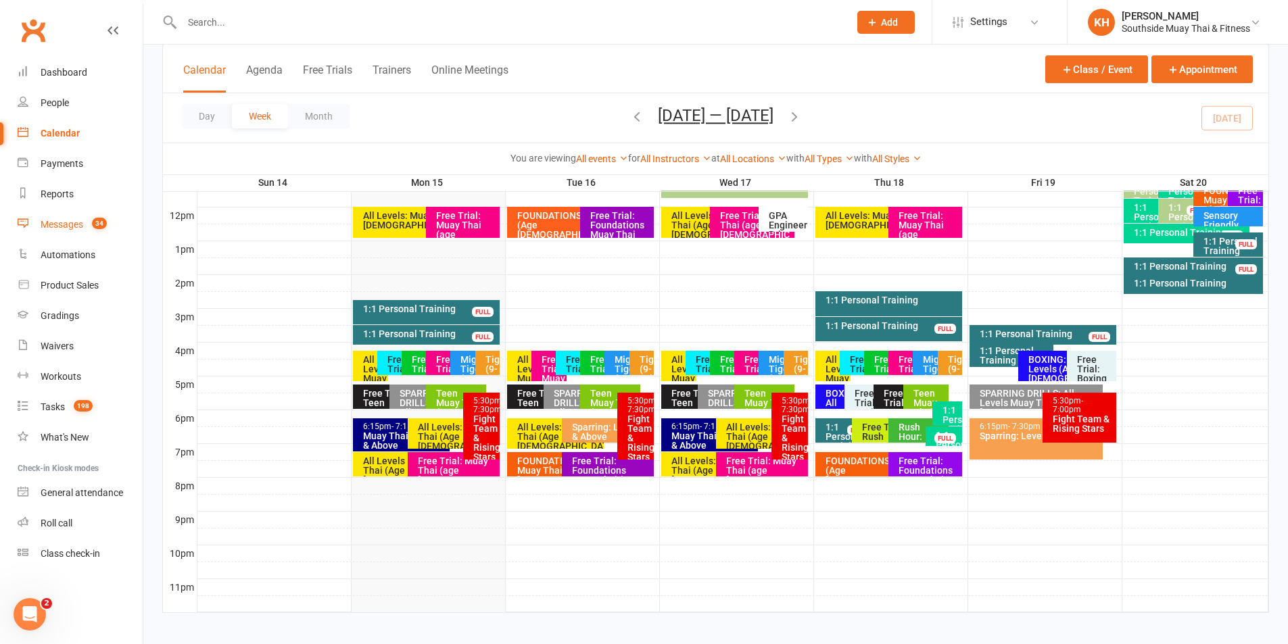
click at [64, 229] on div "Messages" at bounding box center [62, 224] width 43 height 11
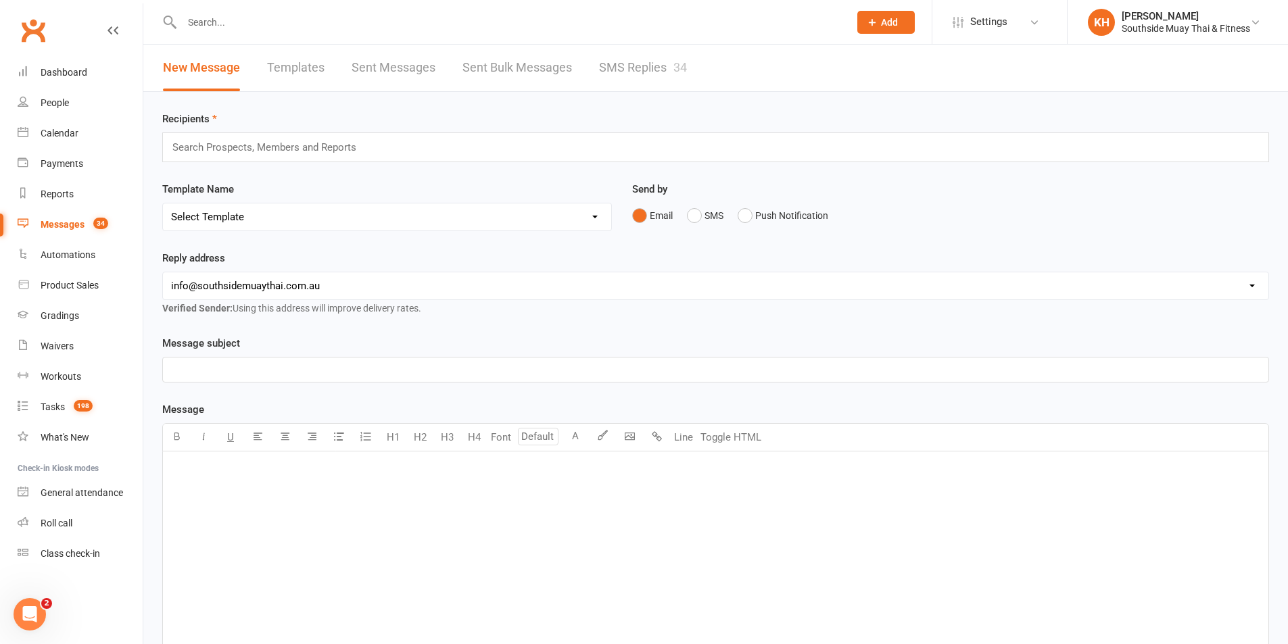
click at [647, 70] on link "SMS Replies 34" at bounding box center [643, 68] width 88 height 47
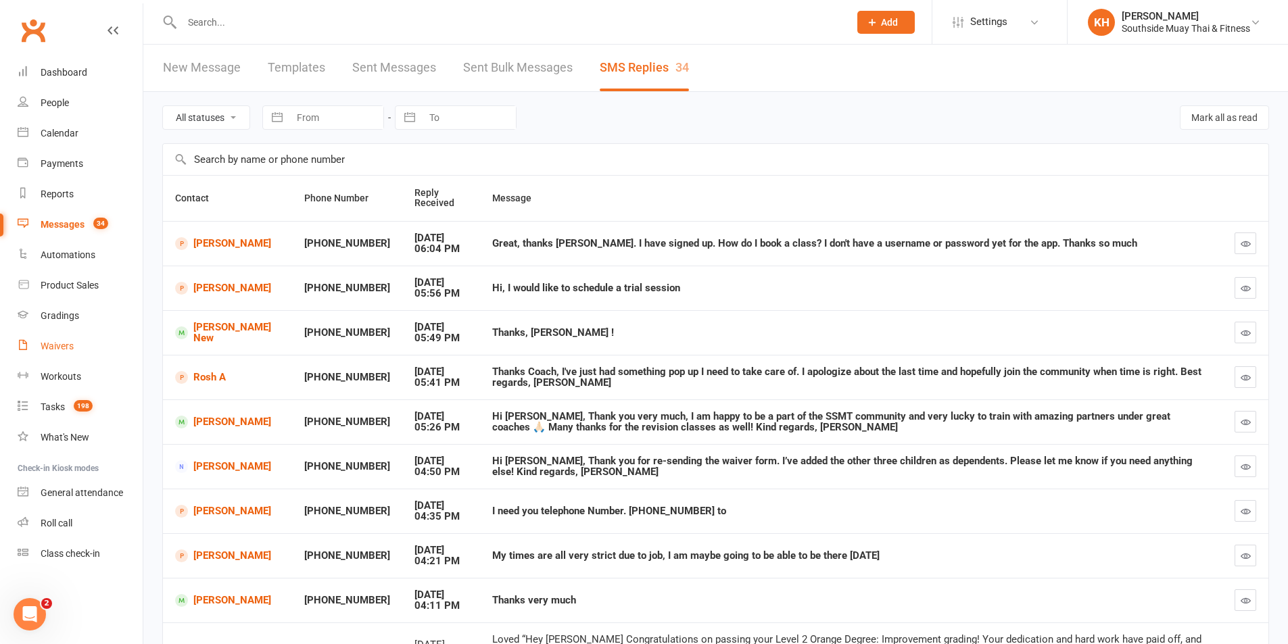
click at [40, 352] on link "Waivers" at bounding box center [80, 346] width 125 height 30
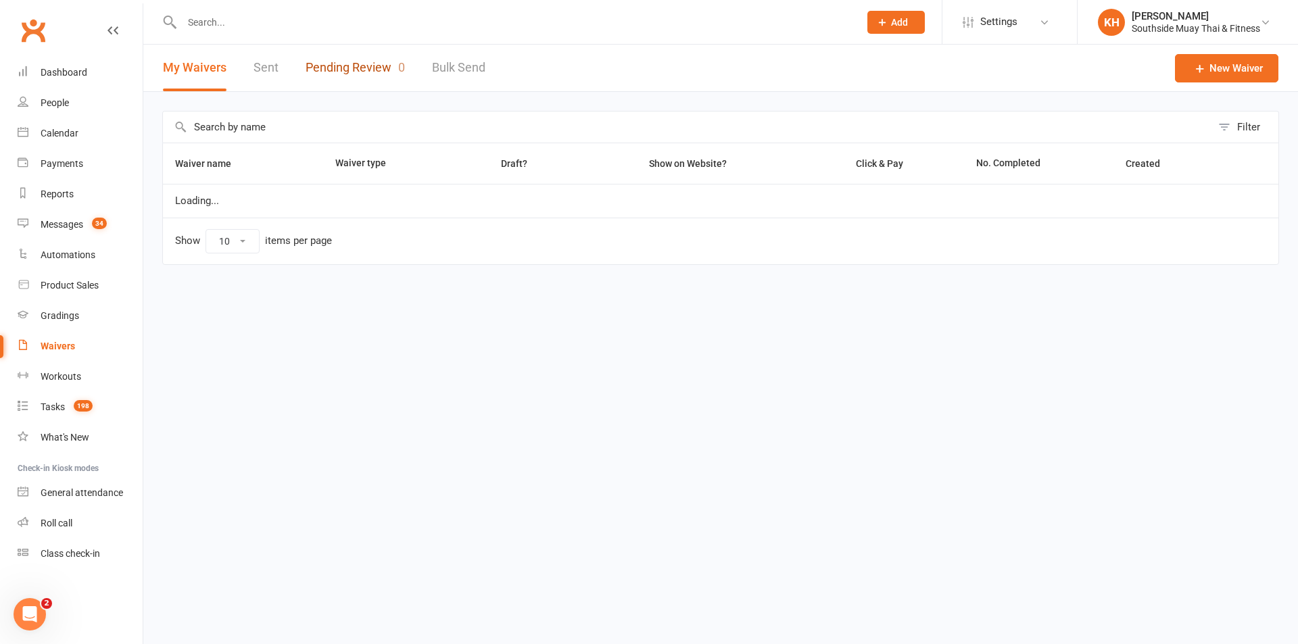
click at [333, 57] on link "Pending Review 0" at bounding box center [355, 68] width 99 height 47
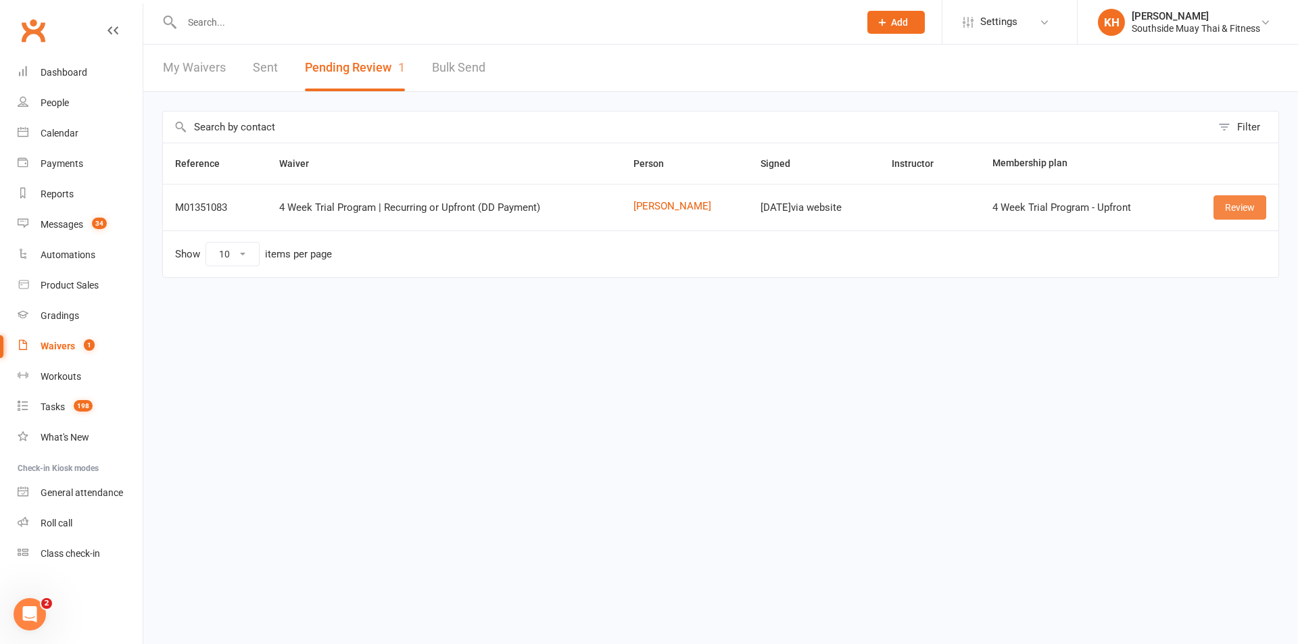
click at [1237, 207] on link "Review" at bounding box center [1239, 207] width 53 height 24
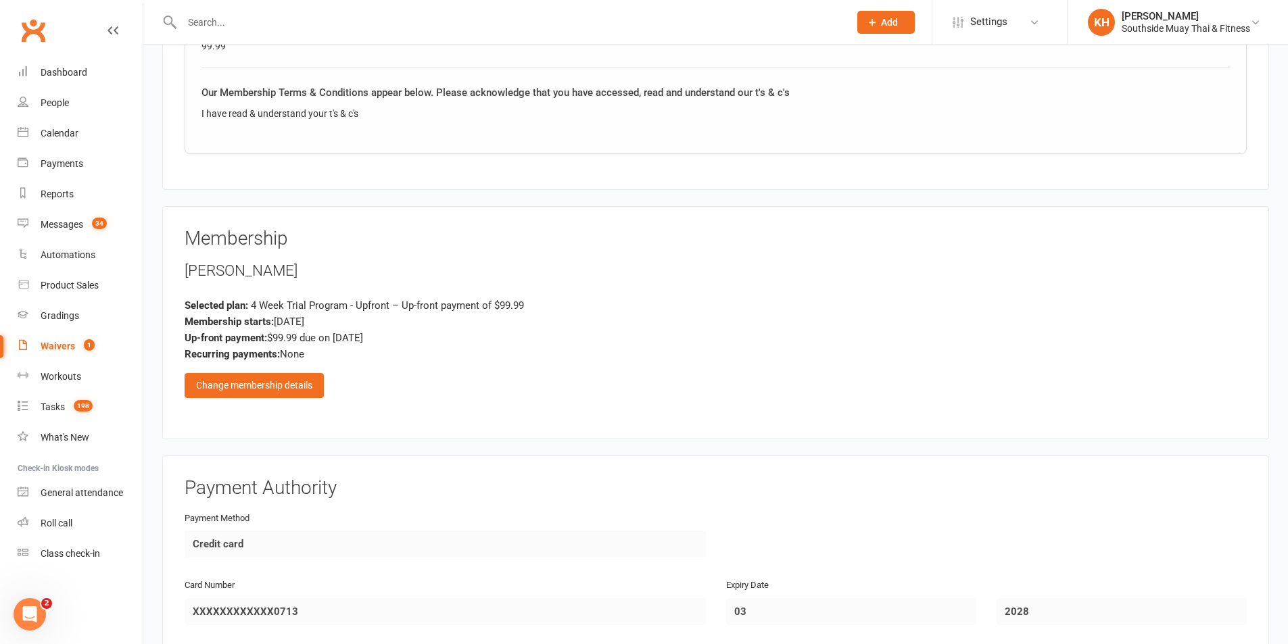
scroll to position [1149, 0]
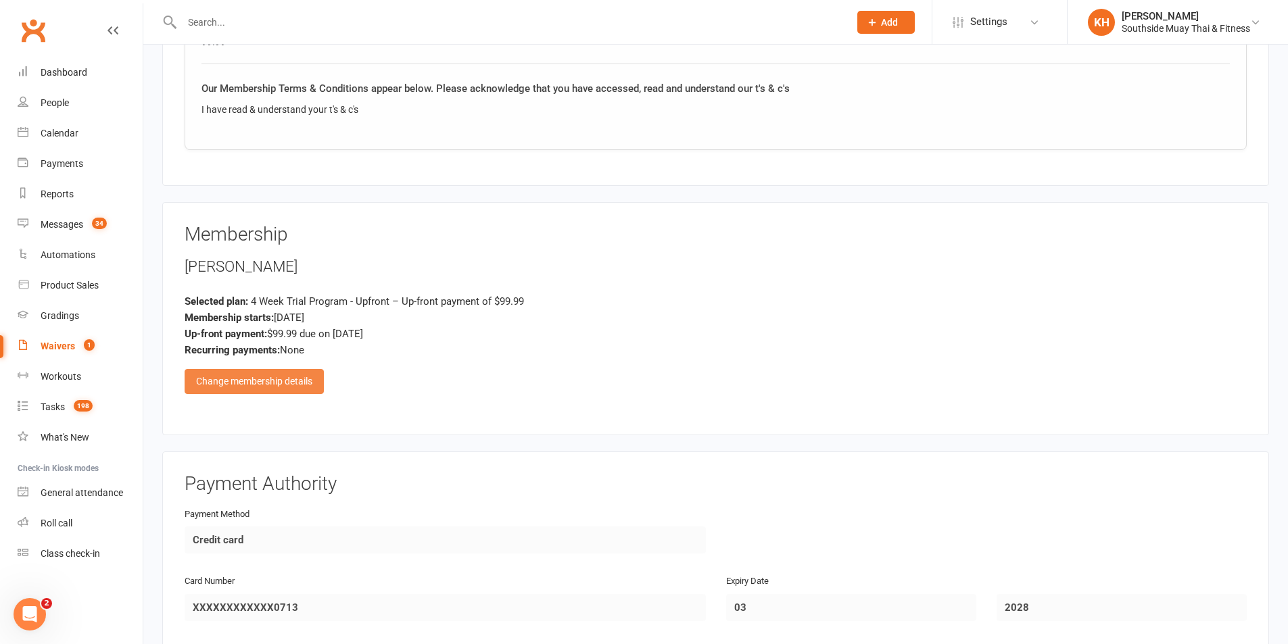
click at [227, 383] on div "Change membership details" at bounding box center [254, 381] width 139 height 24
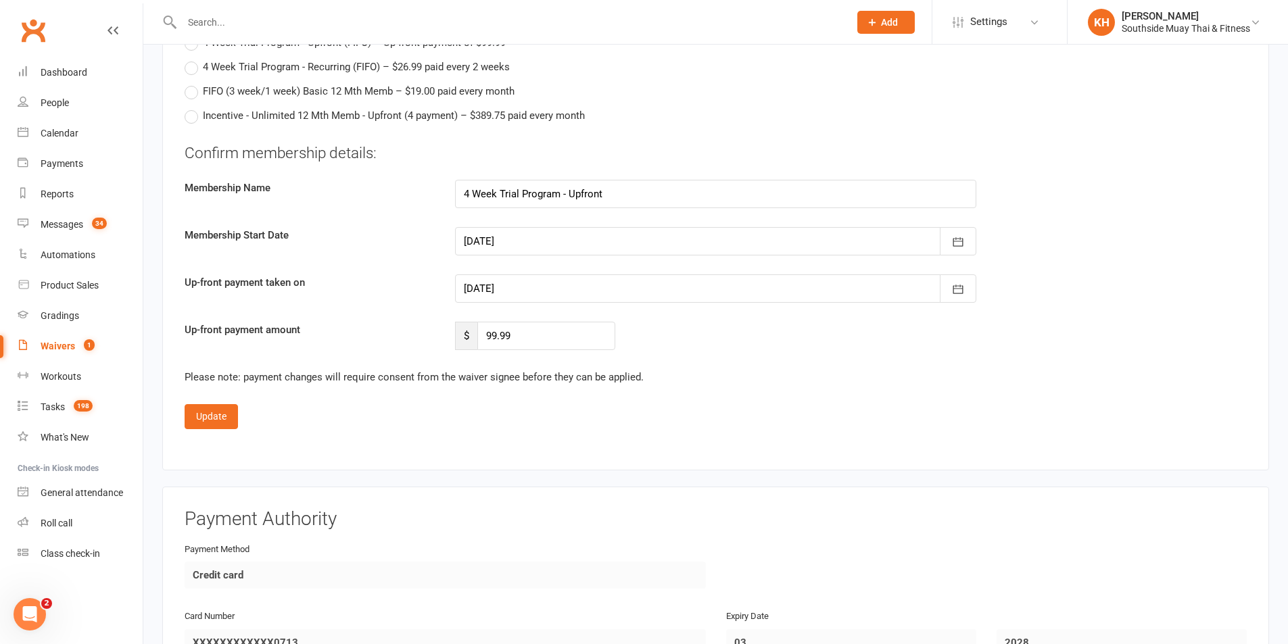
scroll to position [8033, 0]
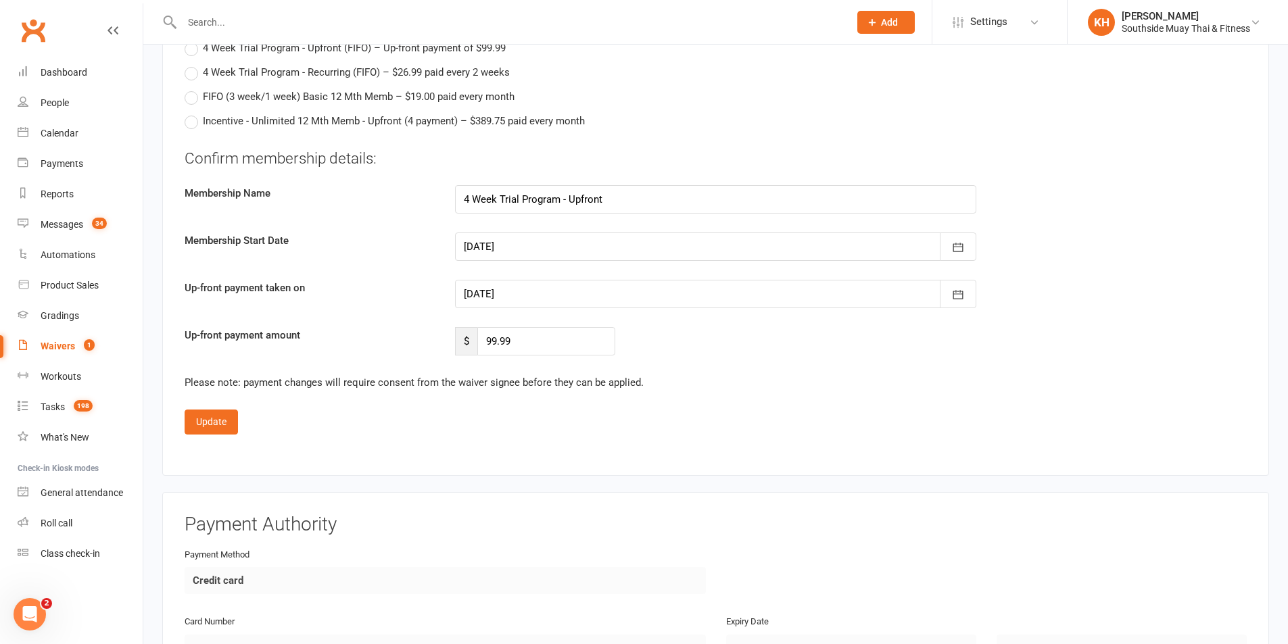
click at [533, 293] on div at bounding box center [715, 294] width 521 height 28
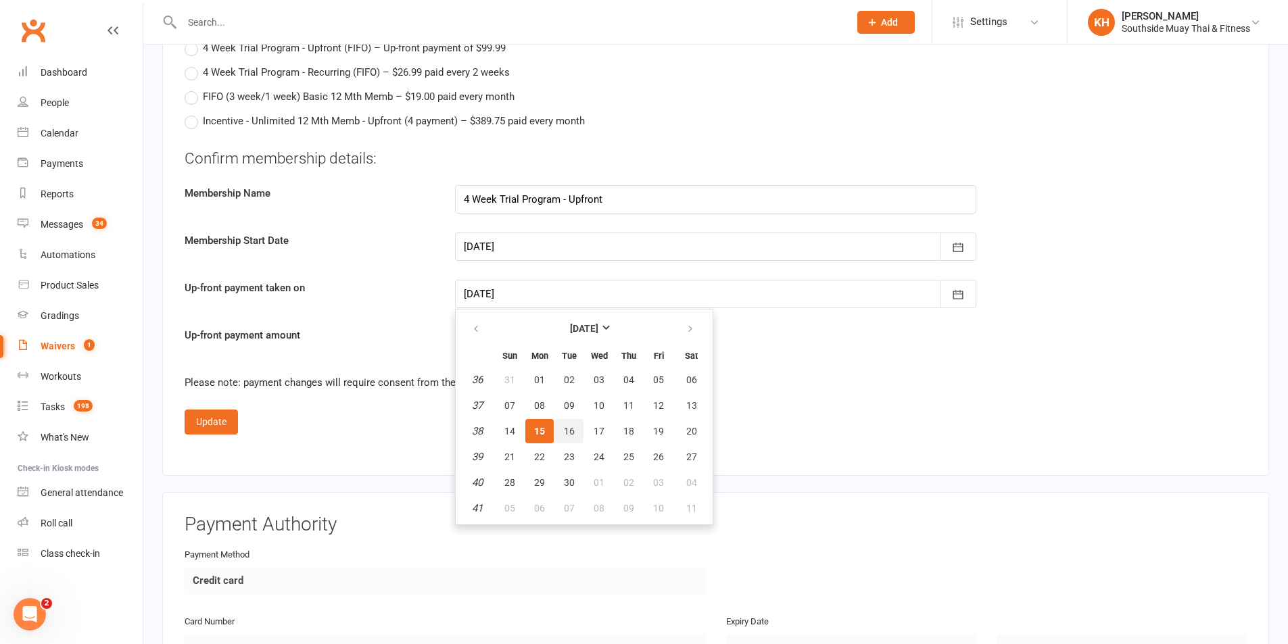
click at [573, 426] on span "16" at bounding box center [569, 431] width 11 height 11
type input "16 Sep 2025"
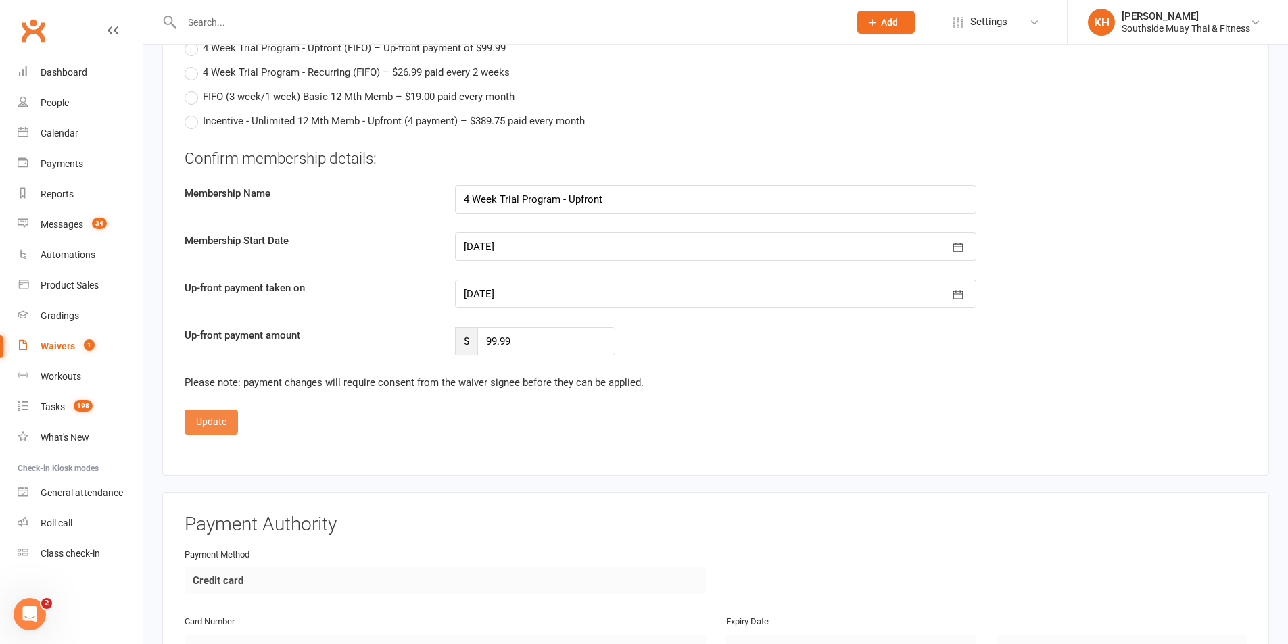
click at [195, 414] on button "Update" at bounding box center [211, 422] width 53 height 24
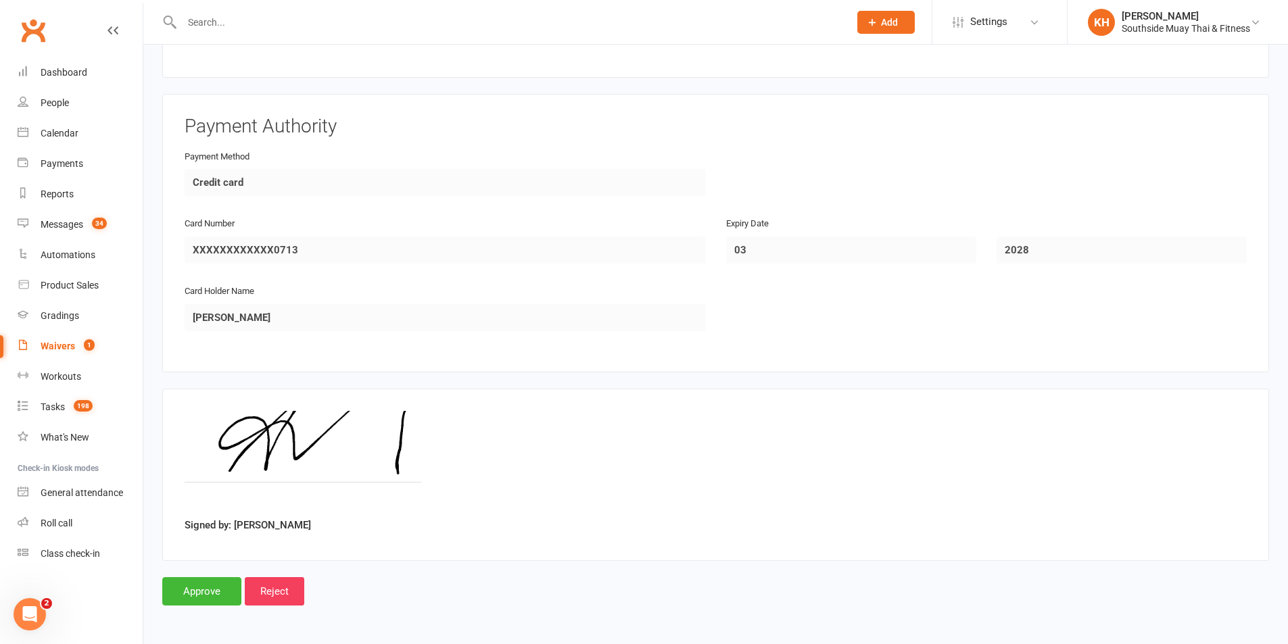
scroll to position [1507, 0]
click at [189, 597] on input "Approve" at bounding box center [201, 591] width 79 height 28
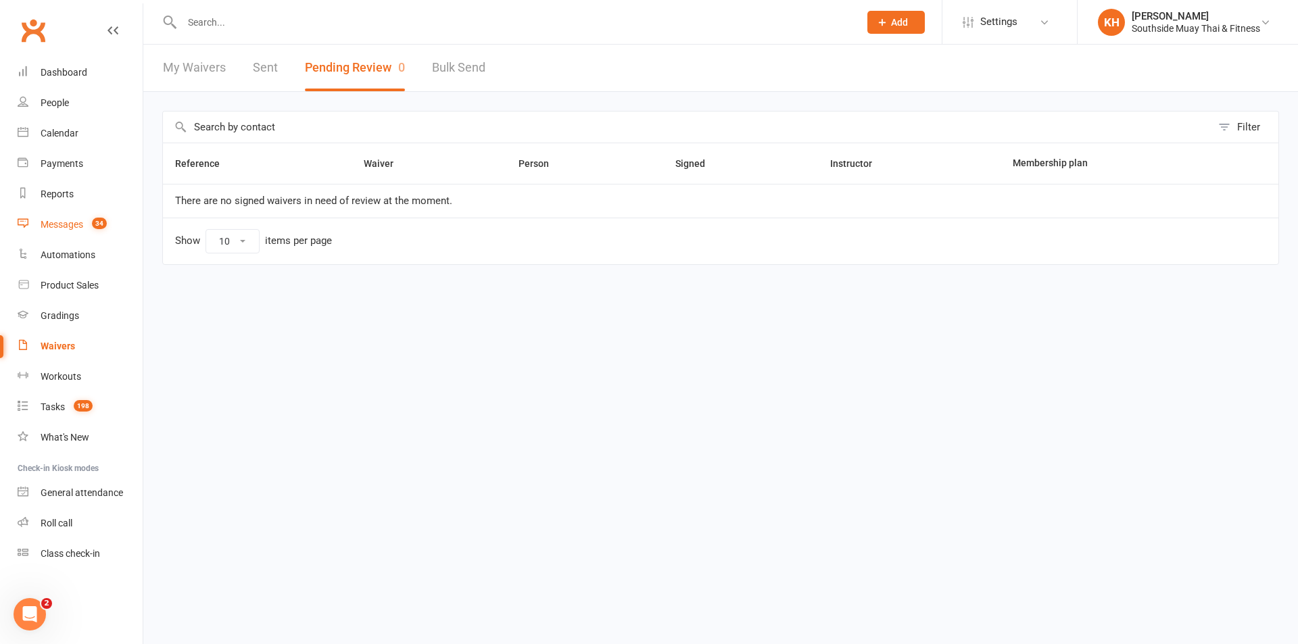
click at [69, 226] on div "Messages" at bounding box center [62, 224] width 43 height 11
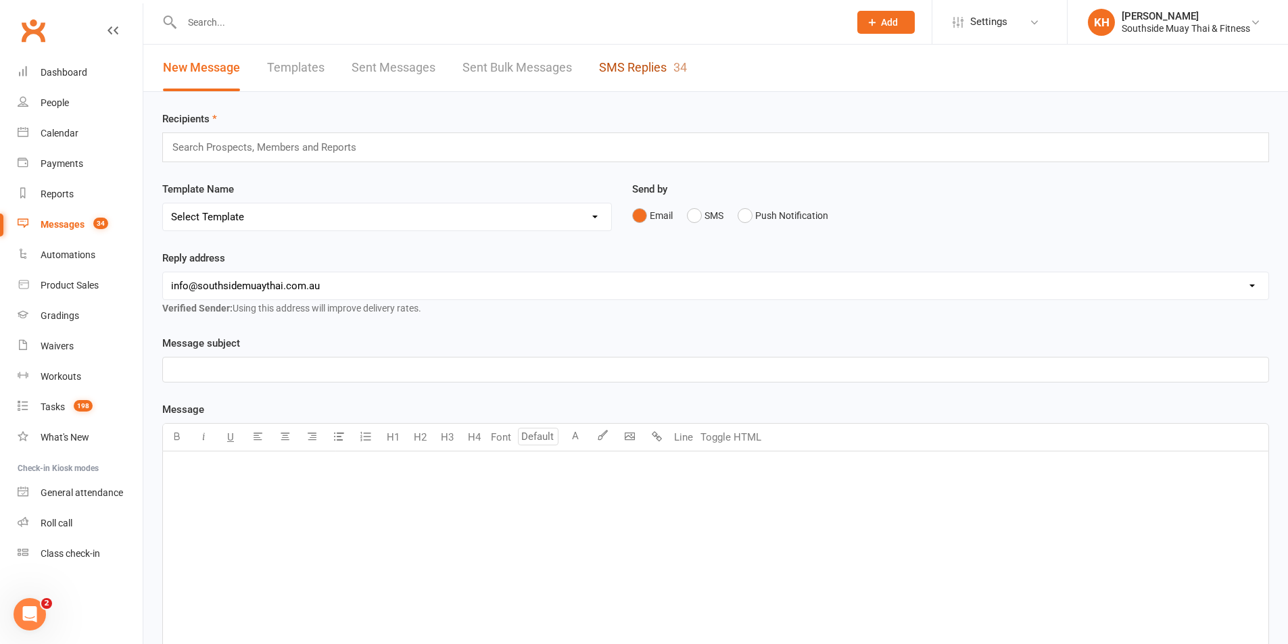
click at [647, 70] on link "SMS Replies 34" at bounding box center [643, 68] width 88 height 47
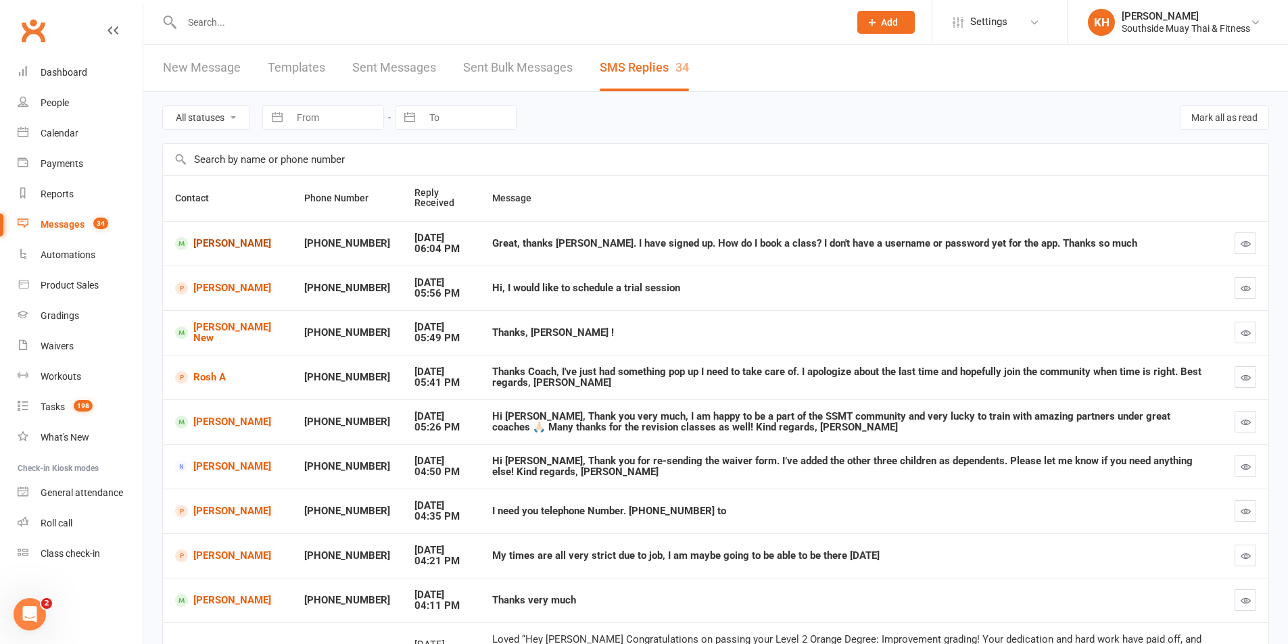
click at [195, 249] on link "Amanda Nally" at bounding box center [227, 243] width 105 height 13
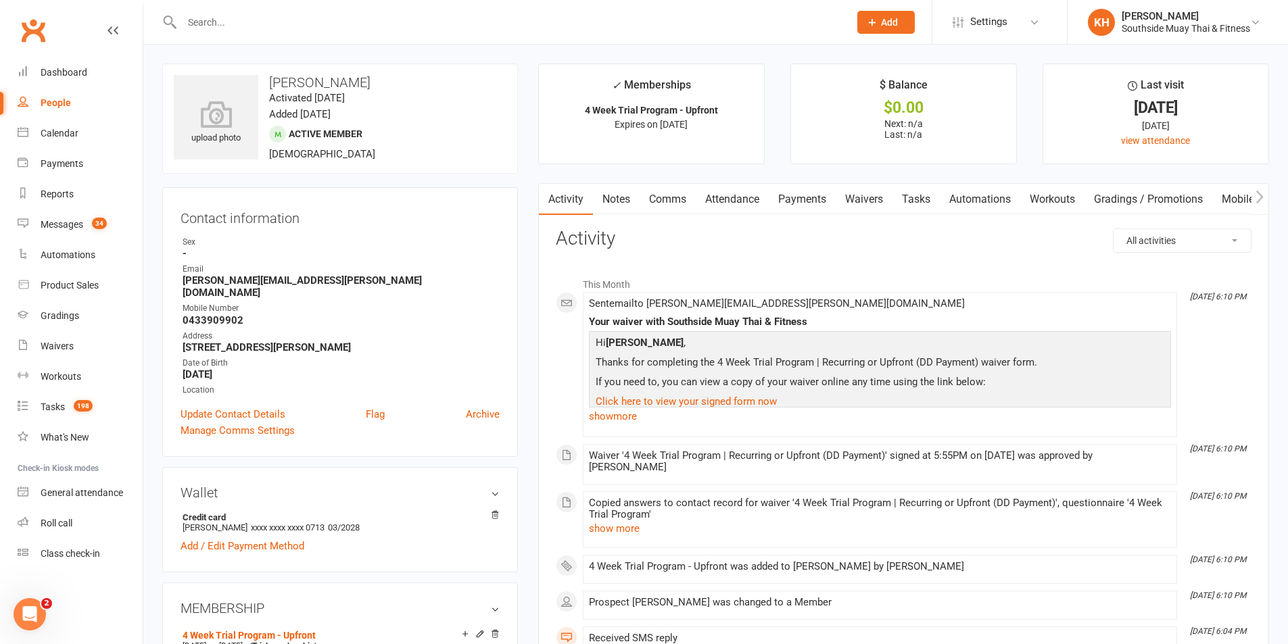
click at [1224, 199] on link "Mobile App" at bounding box center [1248, 199] width 73 height 31
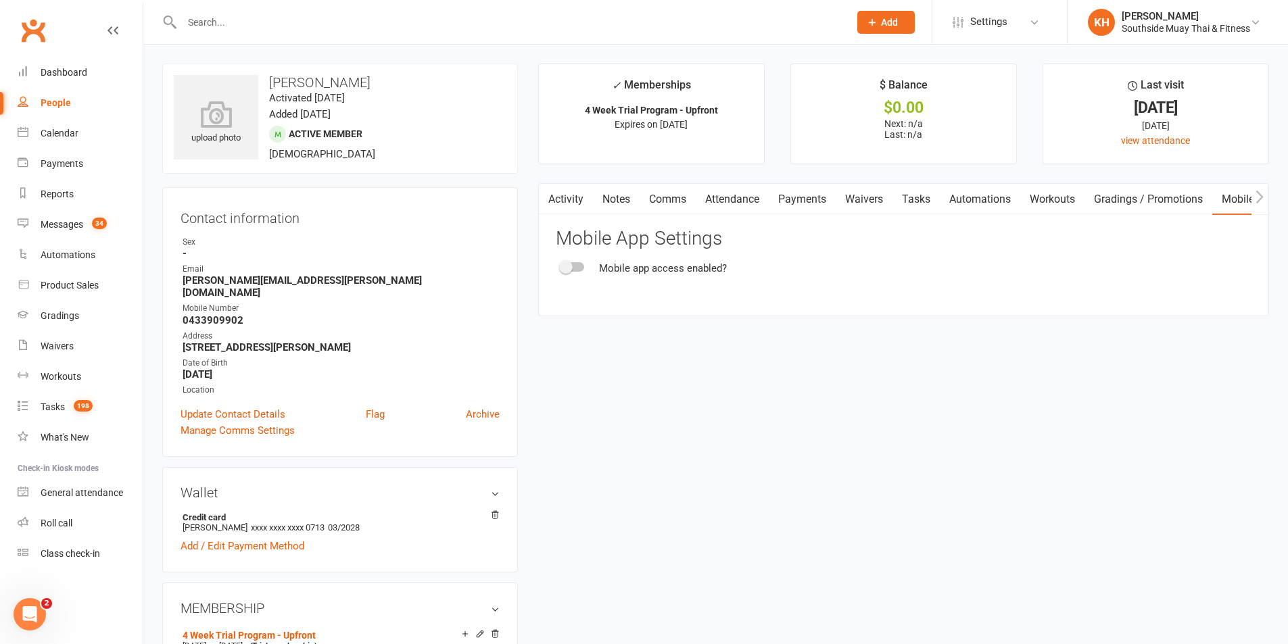
click at [567, 270] on span at bounding box center [566, 267] width 14 height 14
click at [561, 265] on input "checkbox" at bounding box center [561, 265] width 0 height 0
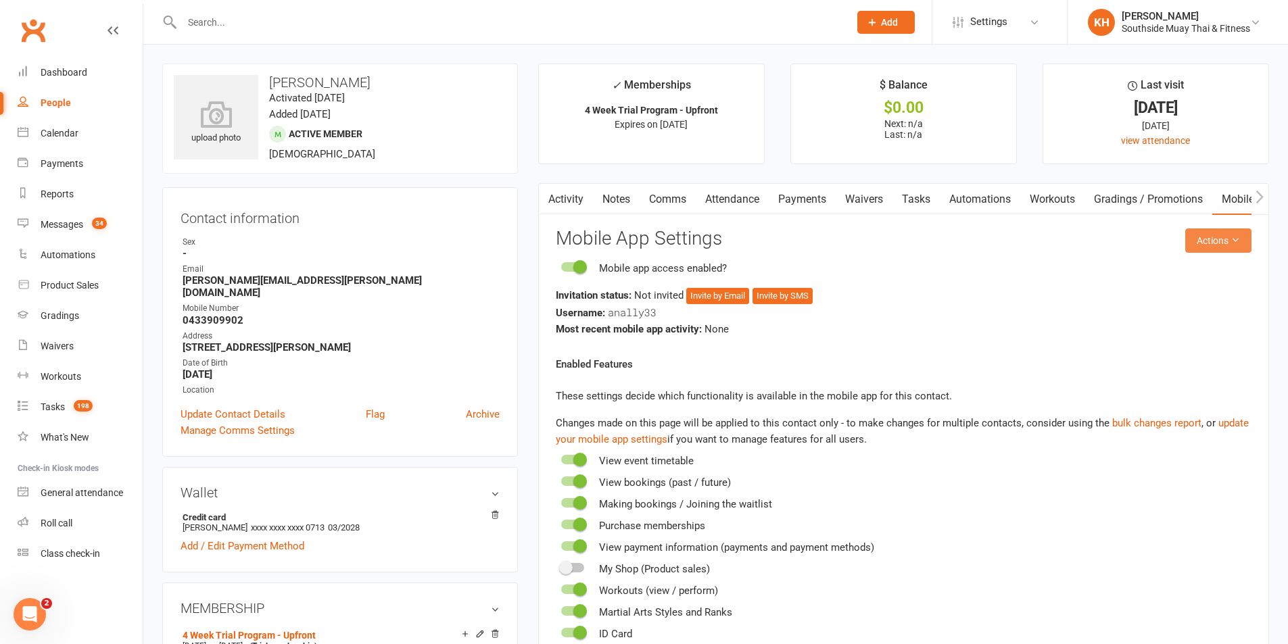
click at [1222, 239] on button "Actions" at bounding box center [1218, 240] width 66 height 24
click at [1201, 290] on link "Send invitation SMS" at bounding box center [1174, 298] width 134 height 27
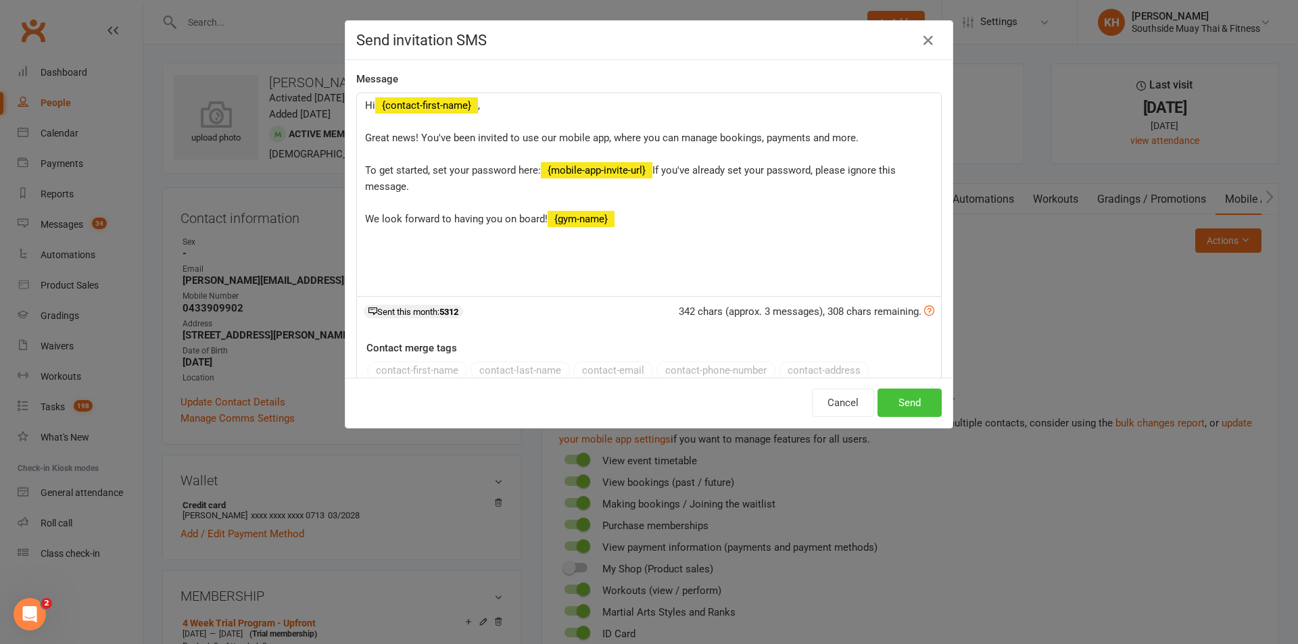
click at [886, 402] on button "Send" at bounding box center [909, 403] width 64 height 28
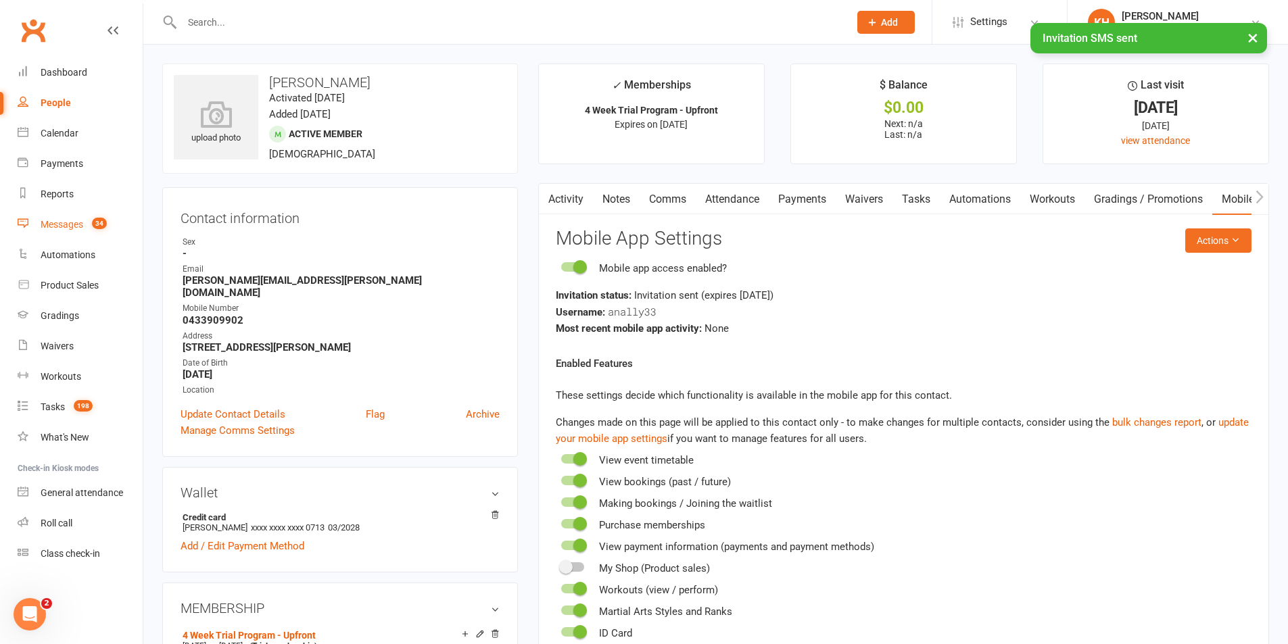
click at [41, 218] on link "Messages 34" at bounding box center [80, 225] width 125 height 30
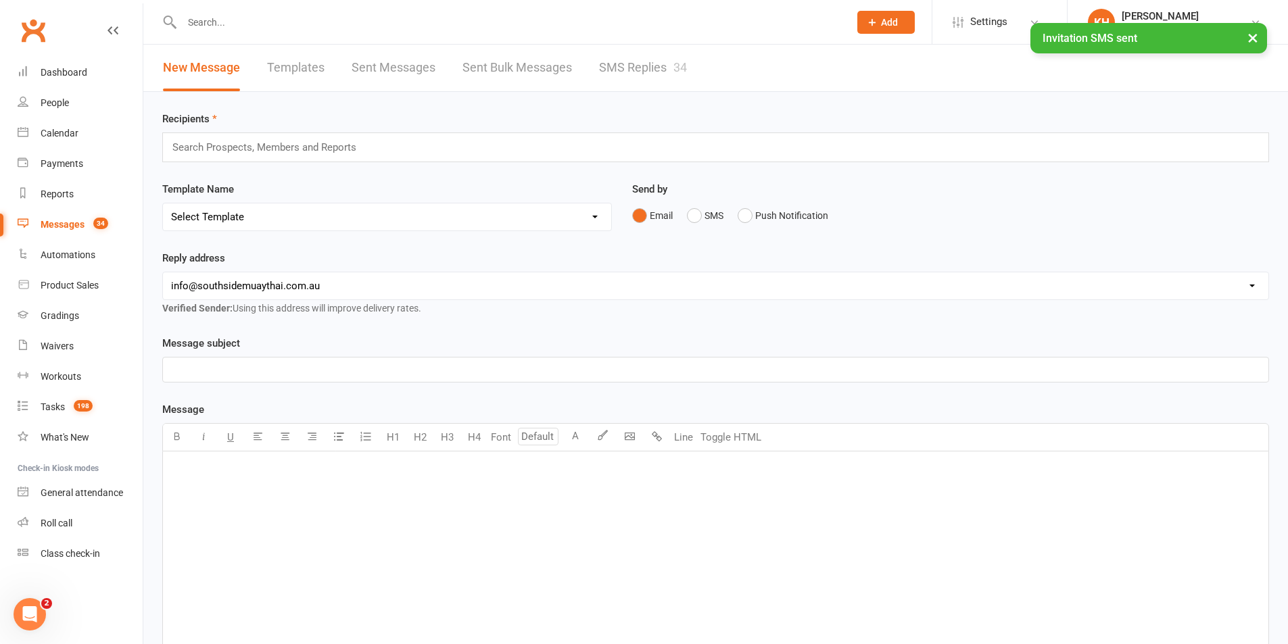
click at [635, 67] on link "SMS Replies 34" at bounding box center [643, 68] width 88 height 47
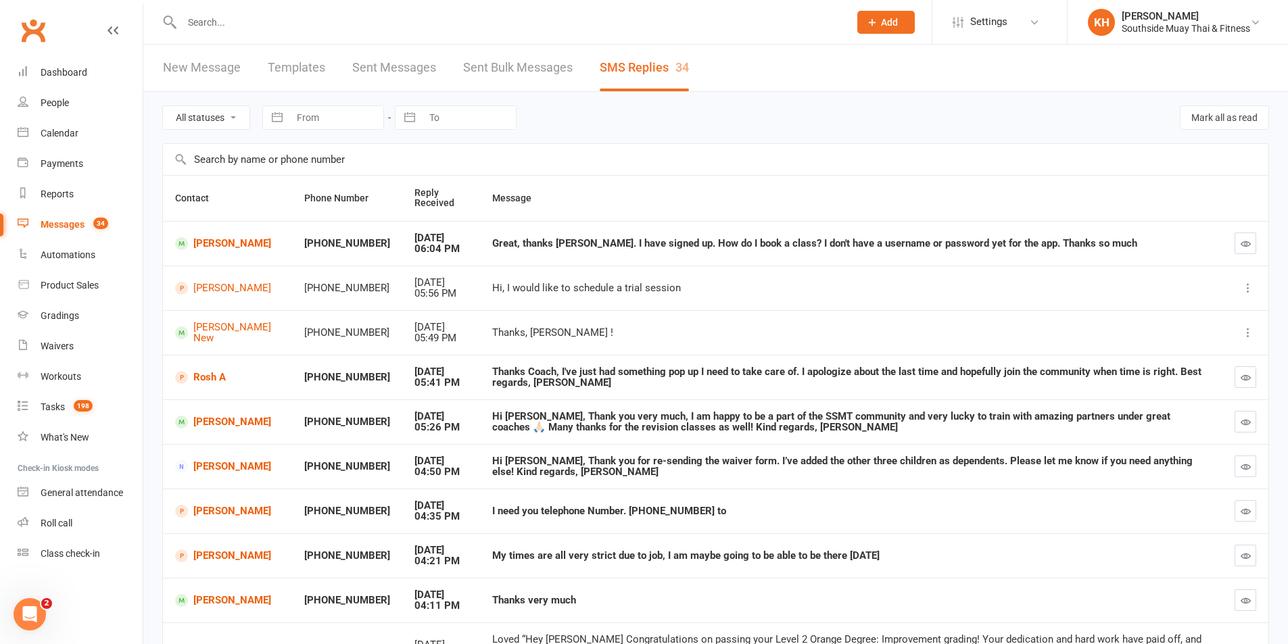
scroll to position [68, 0]
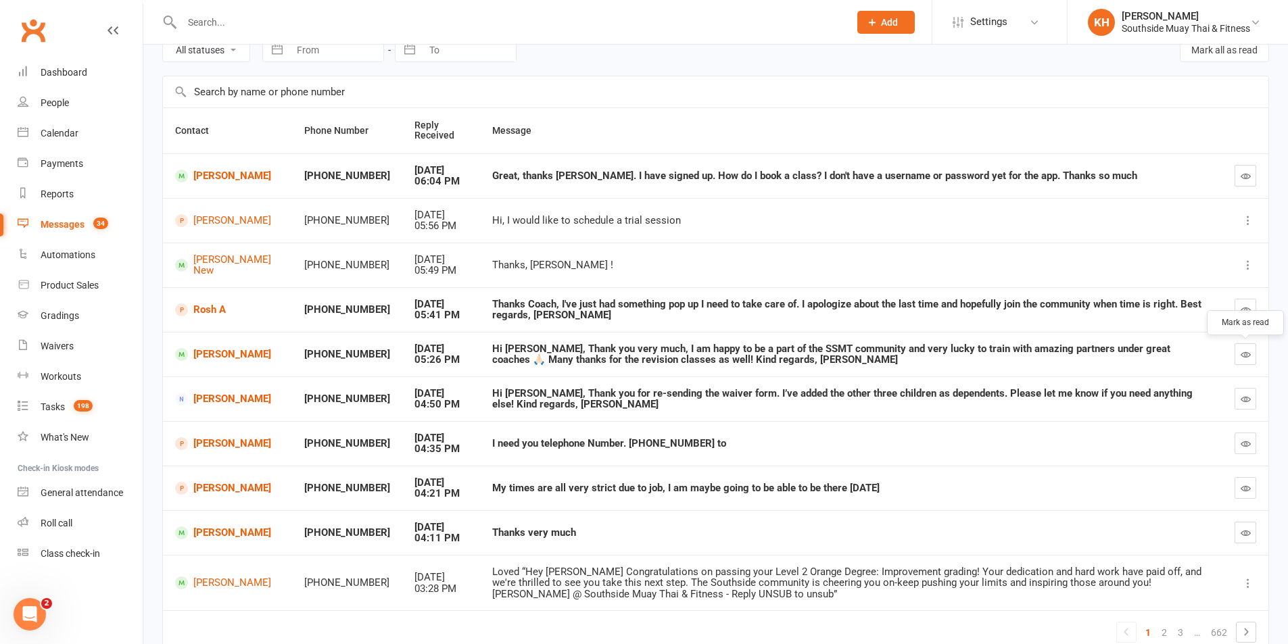
click at [1238, 359] on button "button" at bounding box center [1245, 354] width 22 height 22
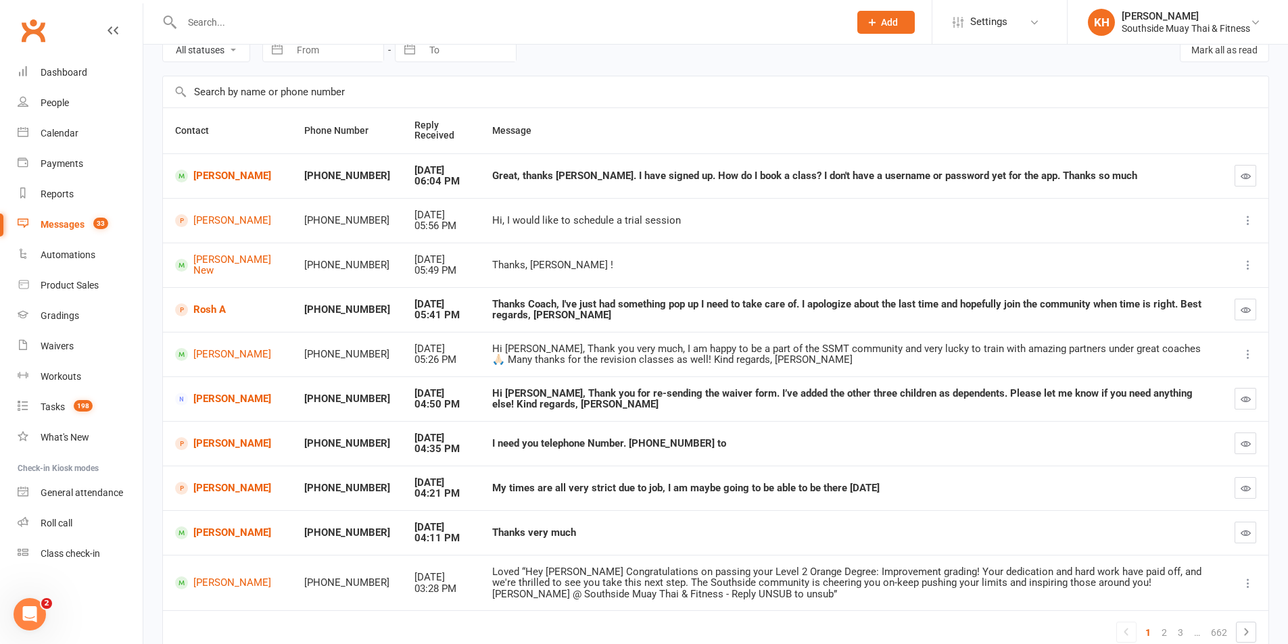
scroll to position [135, 0]
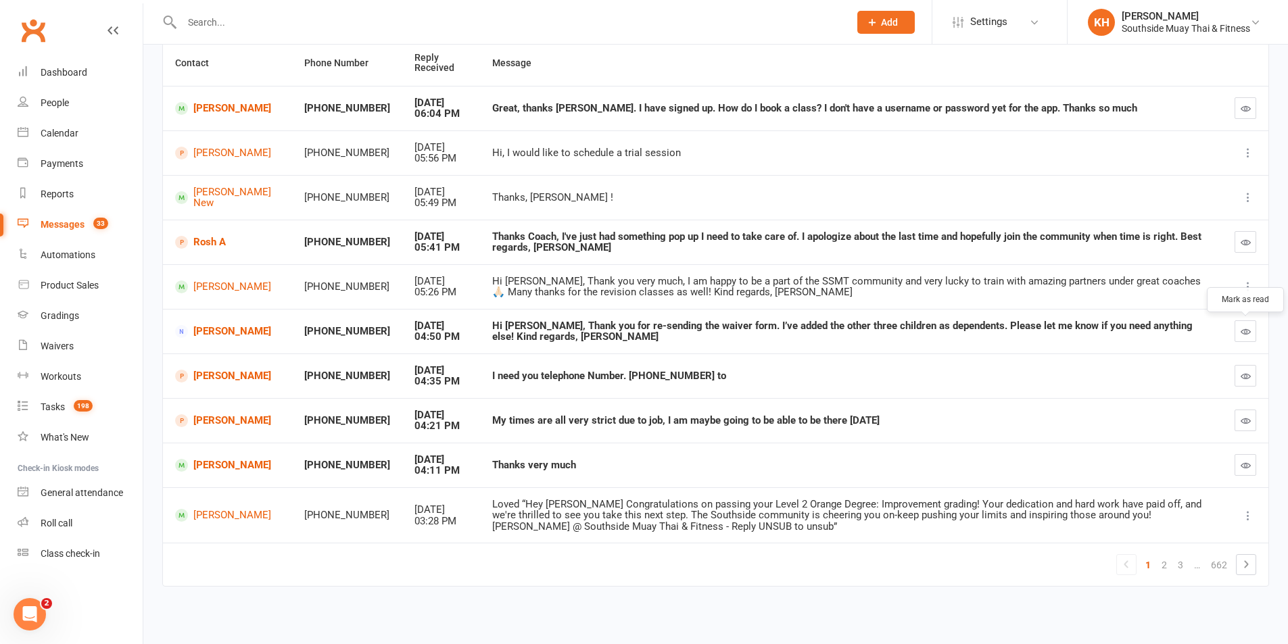
click at [1240, 337] on button "button" at bounding box center [1245, 331] width 22 height 22
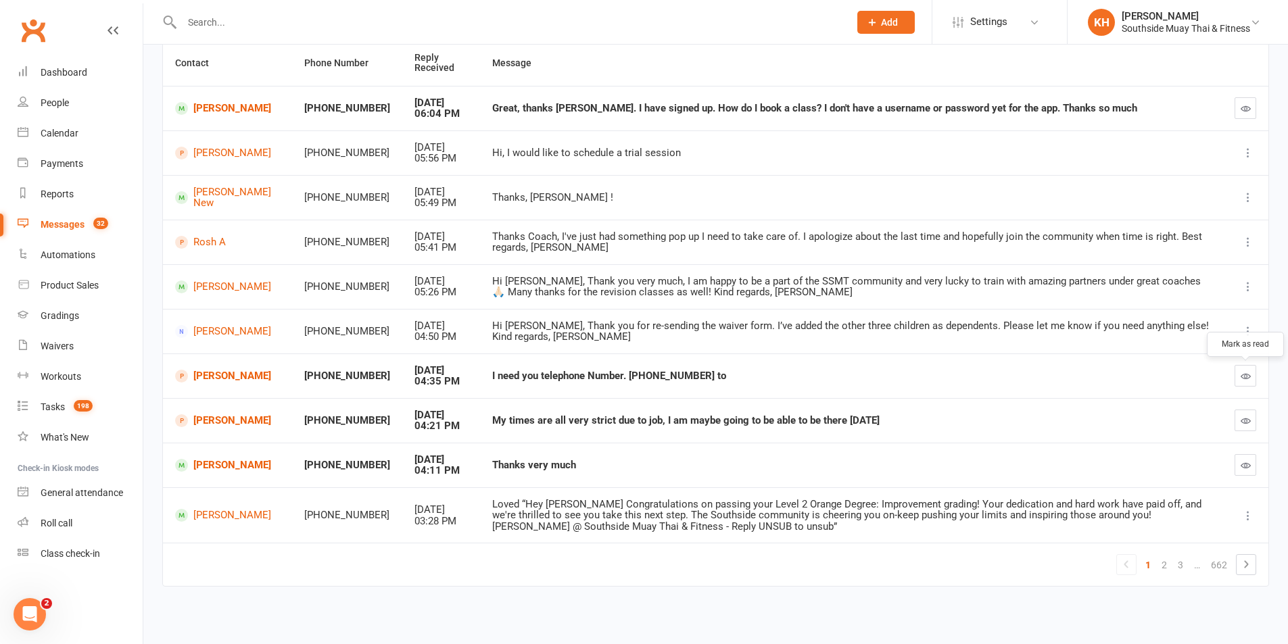
click at [1249, 372] on icon "button" at bounding box center [1245, 376] width 10 height 10
click at [1249, 468] on icon "button" at bounding box center [1245, 465] width 10 height 10
click at [1244, 419] on icon "button" at bounding box center [1245, 421] width 10 height 10
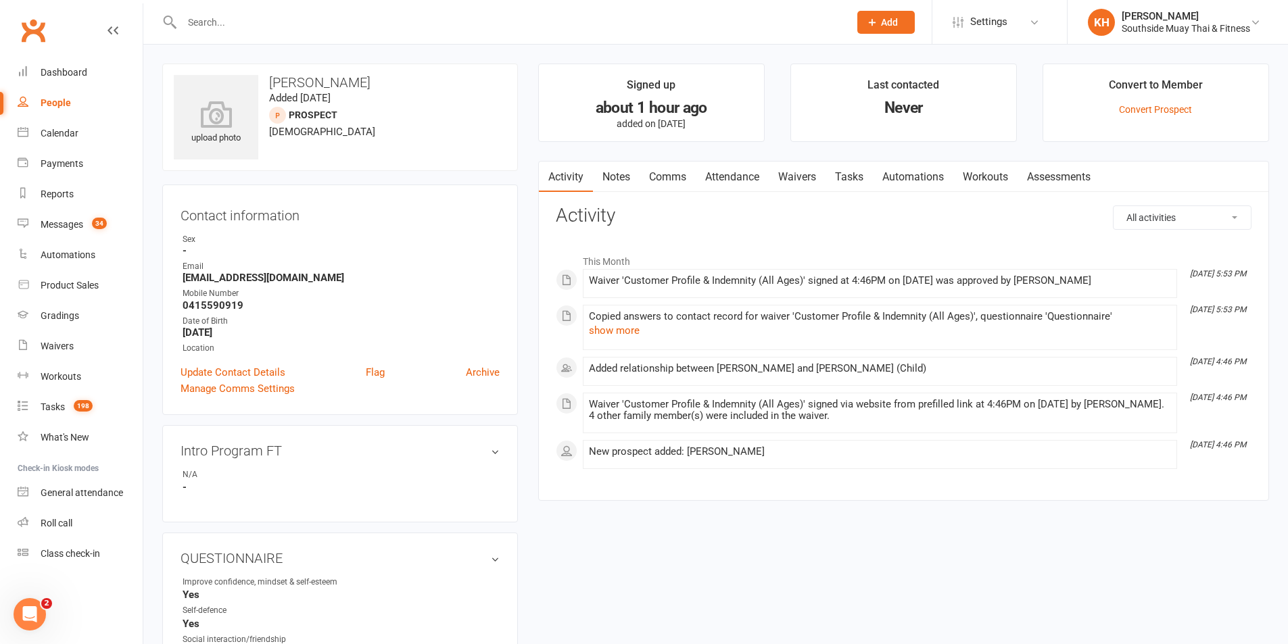
drag, startPoint x: 737, startPoint y: 170, endPoint x: 792, endPoint y: 175, distance: 55.6
click at [737, 172] on link "Attendance" at bounding box center [732, 177] width 73 height 31
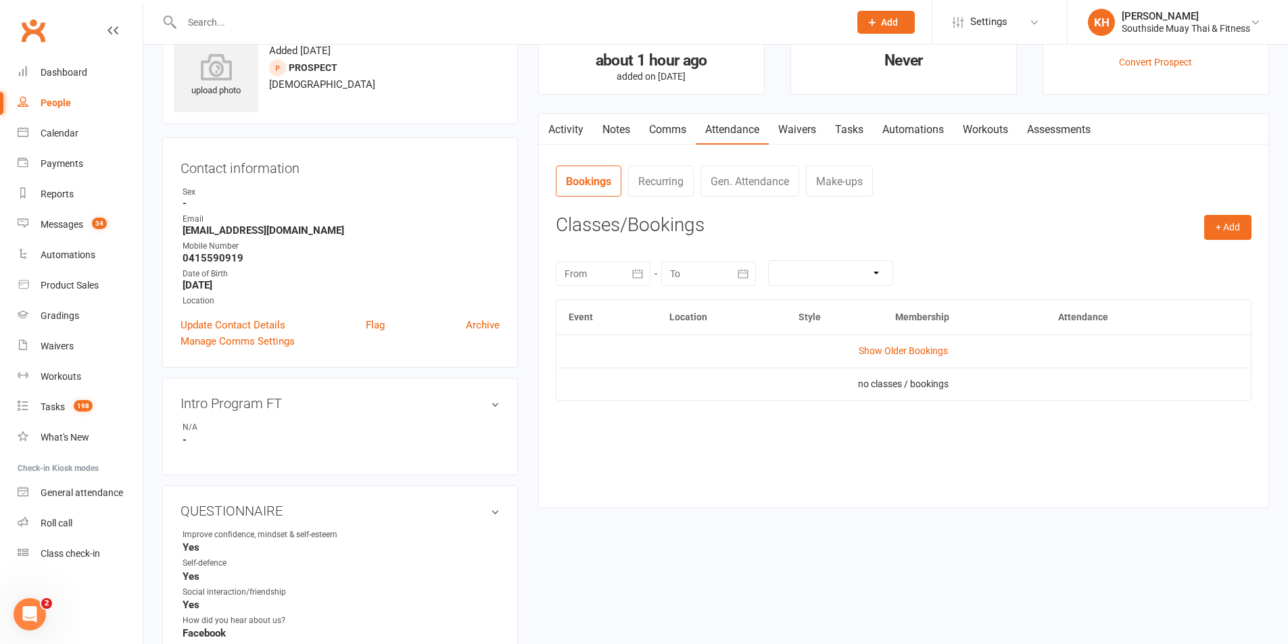
scroll to position [68, 0]
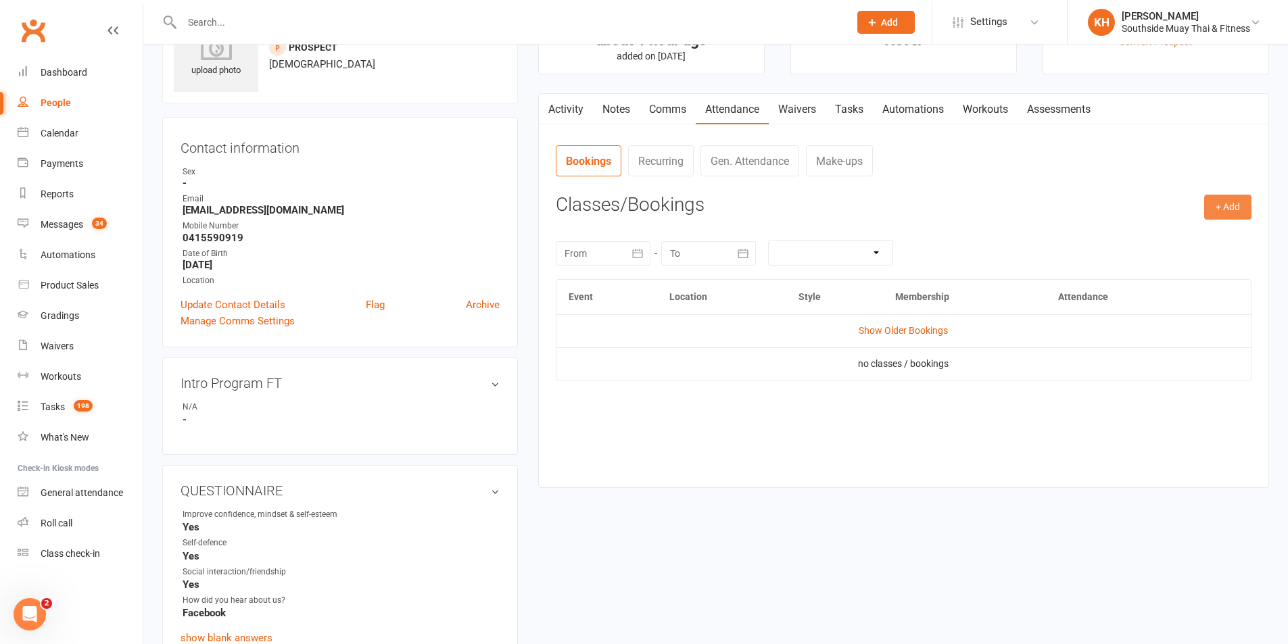
click at [1217, 205] on button "+ Add" at bounding box center [1227, 207] width 47 height 24
click at [1143, 236] on link "Book Event" at bounding box center [1184, 237] width 134 height 27
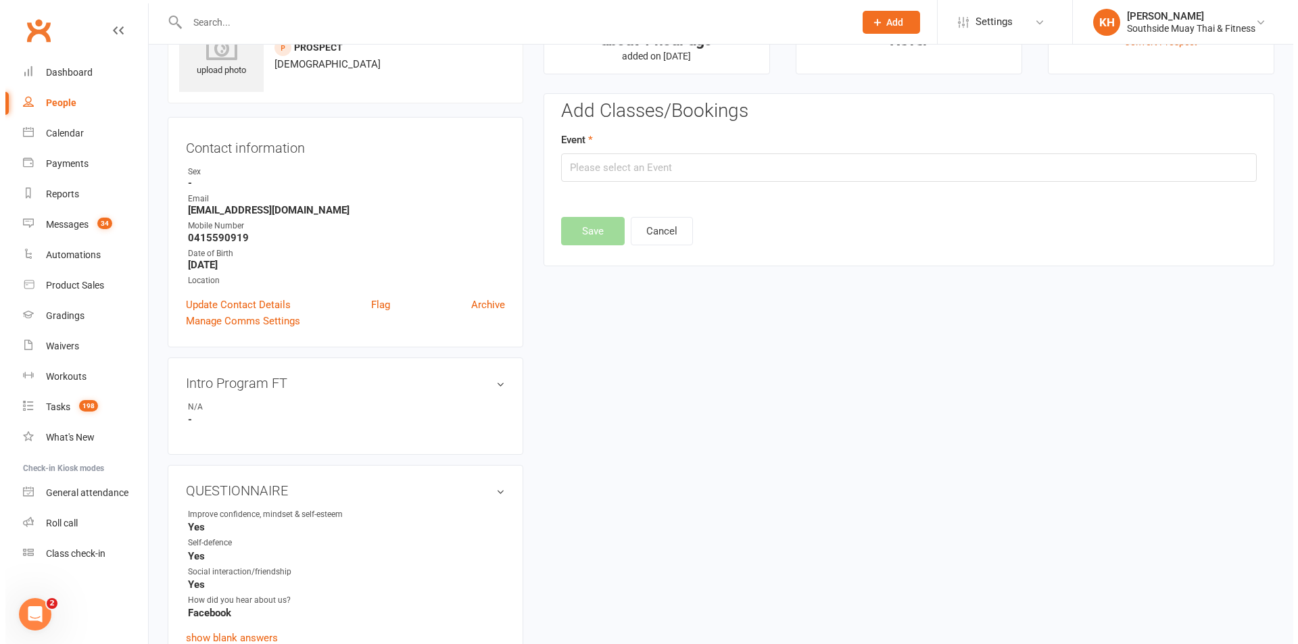
scroll to position [93, 0]
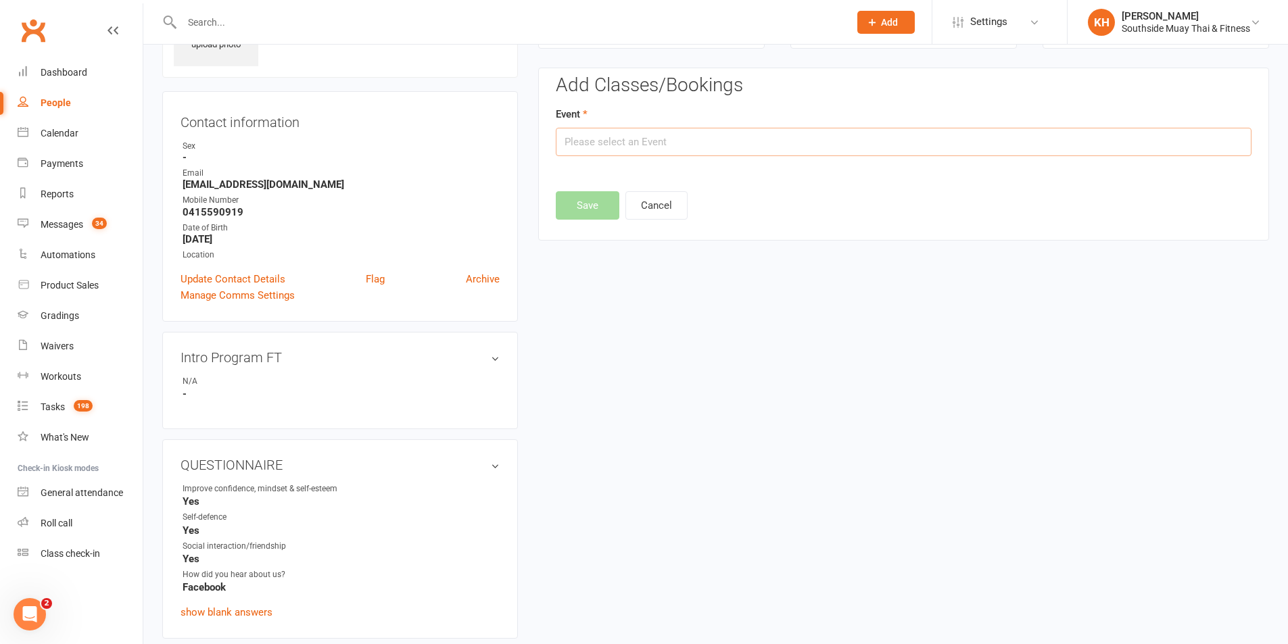
click at [740, 130] on input "text" at bounding box center [904, 142] width 696 height 28
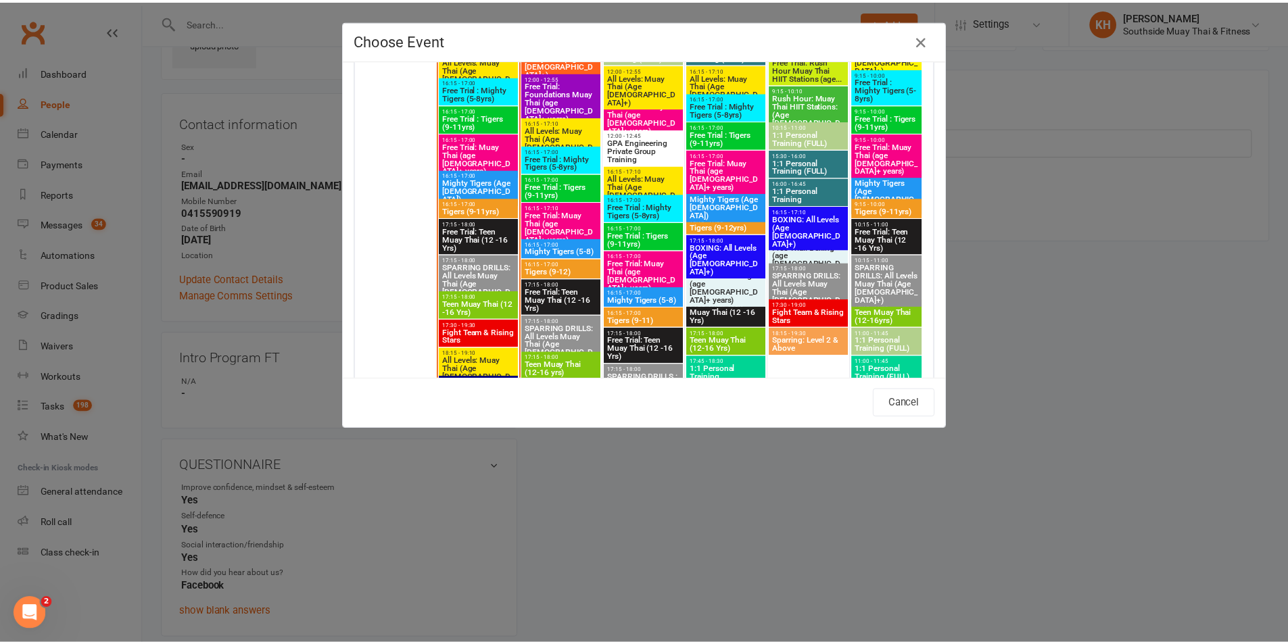
scroll to position [2163, 0]
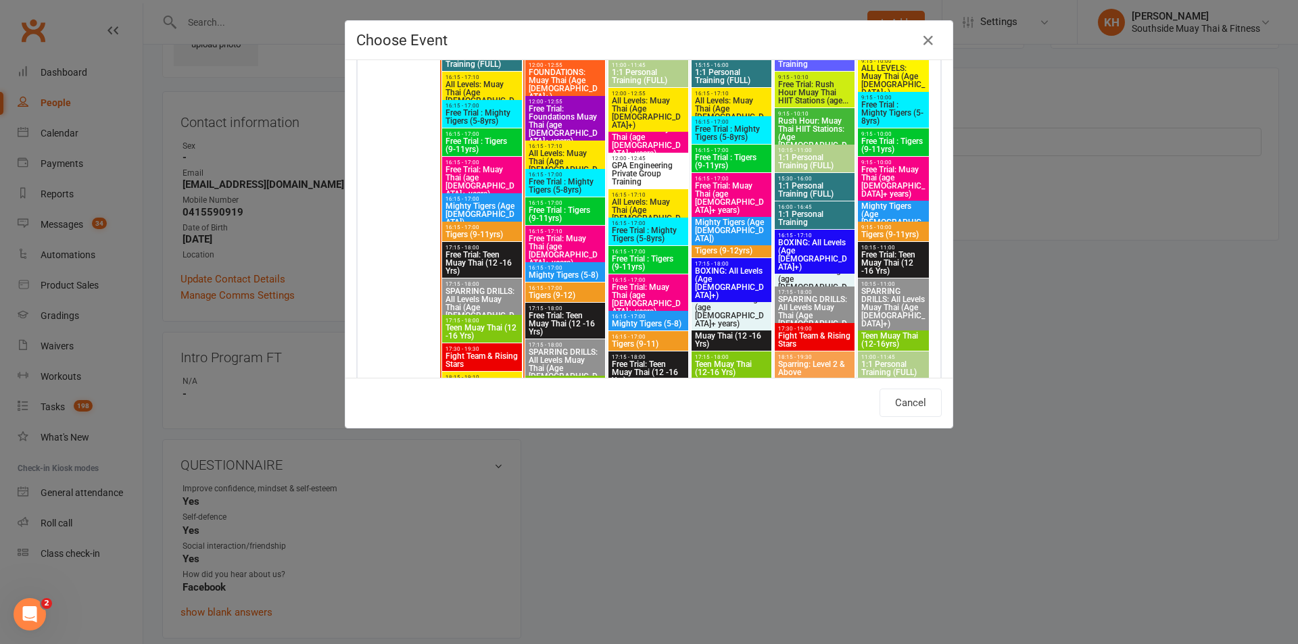
click at [548, 247] on span "Free Trial: Muay Thai (age [DEMOGRAPHIC_DATA]+ years)" at bounding box center [565, 251] width 74 height 32
type input "Free Trial: Muay Thai (age [DEMOGRAPHIC_DATA]+ years) - [DATE] 4:15:00 PM"
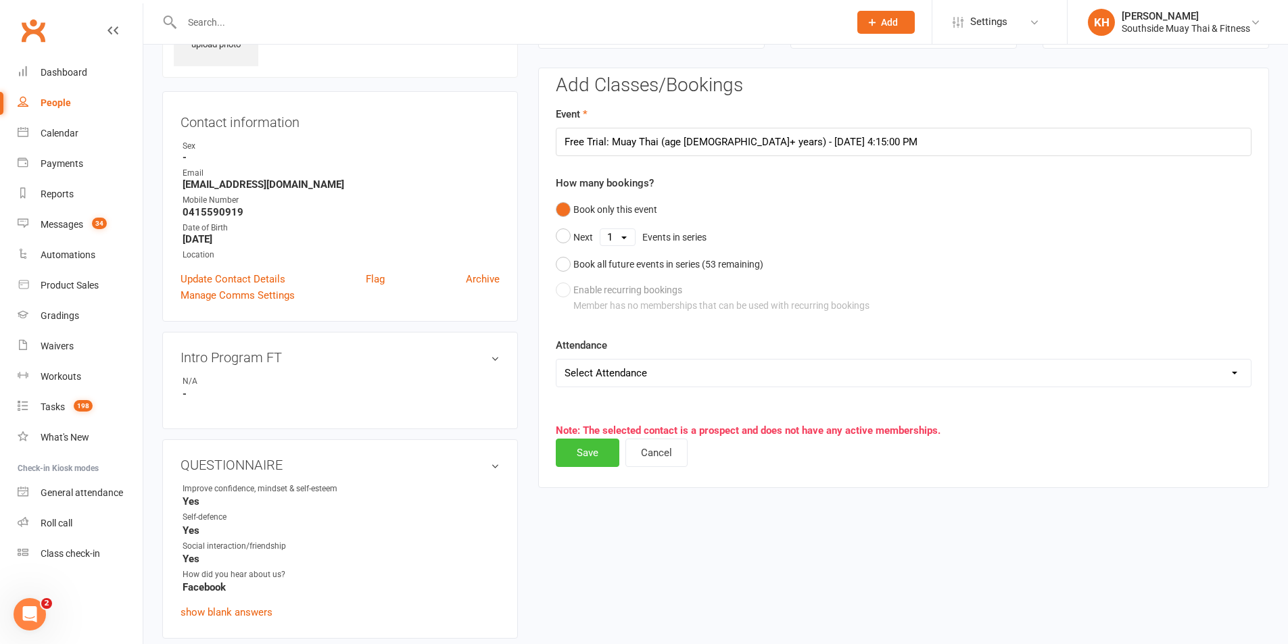
click at [591, 452] on button "Save" at bounding box center [588, 453] width 64 height 28
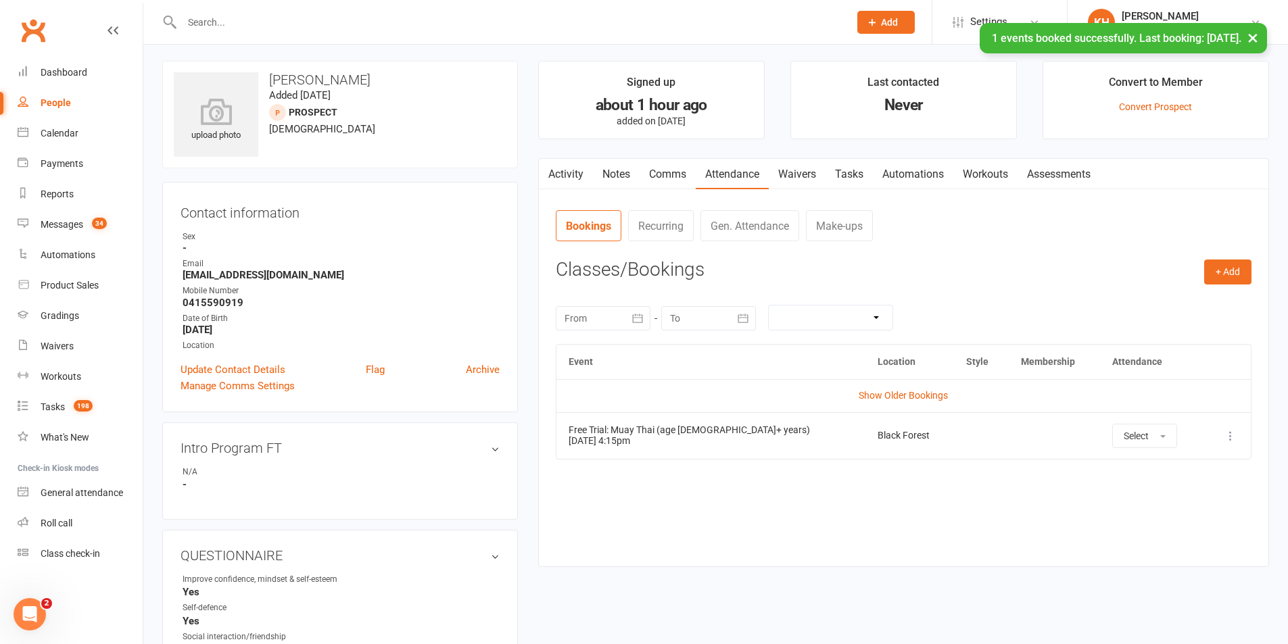
scroll to position [0, 0]
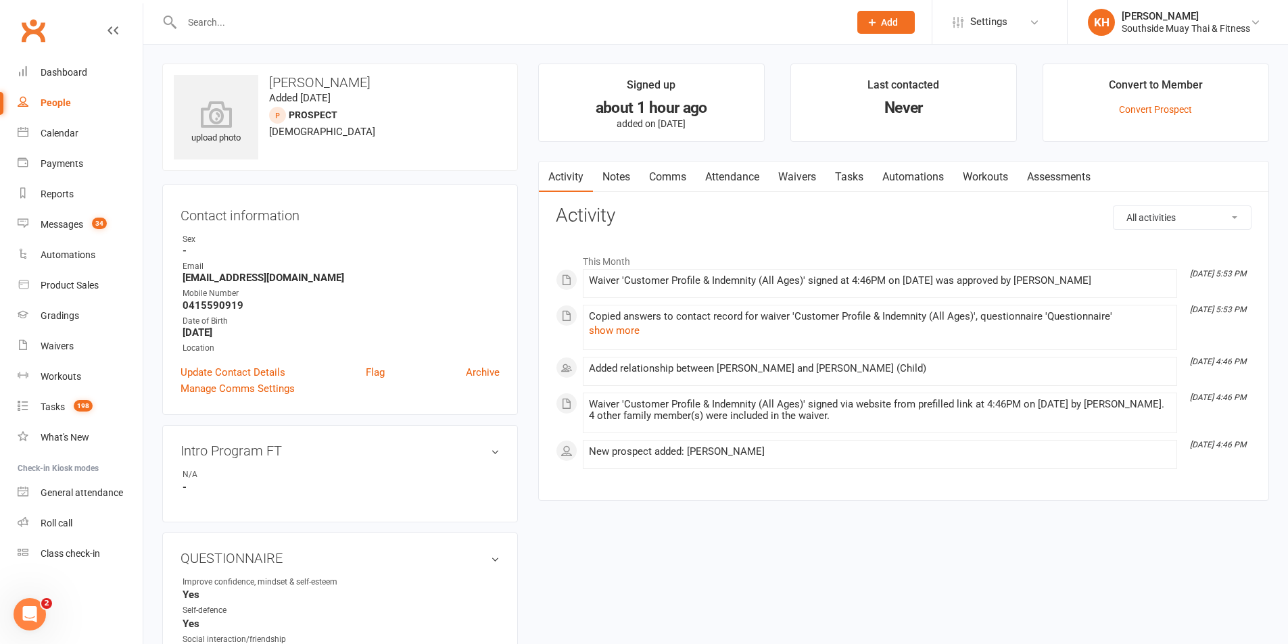
click at [715, 174] on link "Attendance" at bounding box center [732, 177] width 73 height 31
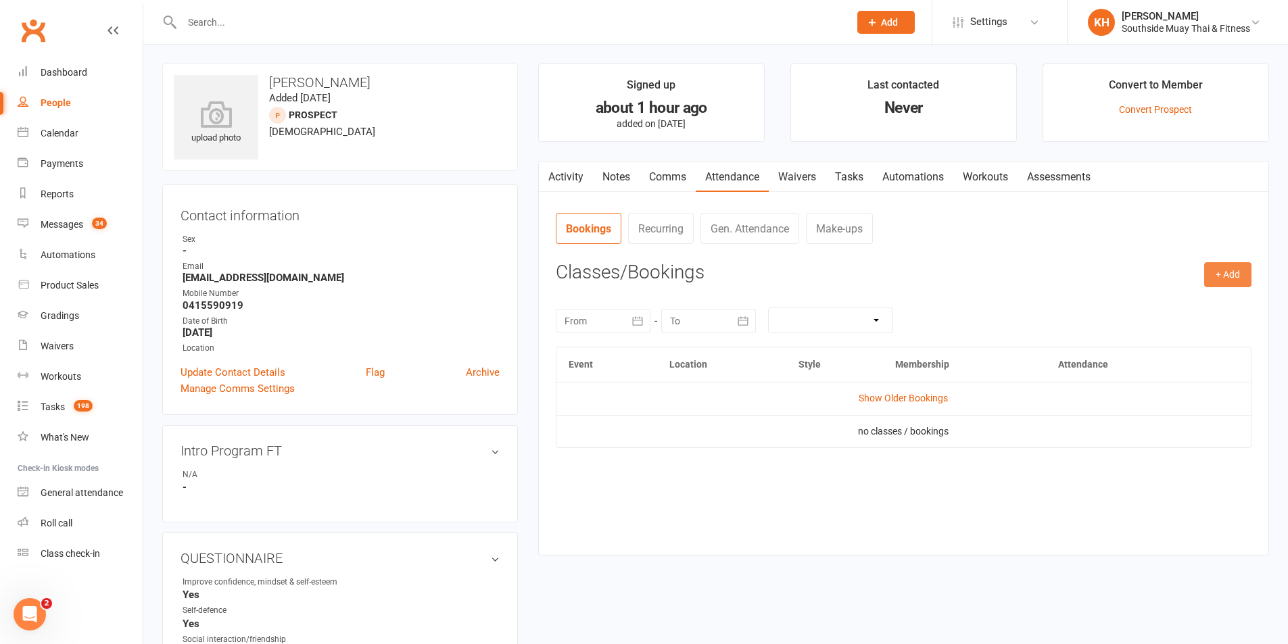
click at [1213, 274] on button "+ Add" at bounding box center [1227, 274] width 47 height 24
click at [1155, 302] on link "Book Event" at bounding box center [1184, 305] width 134 height 27
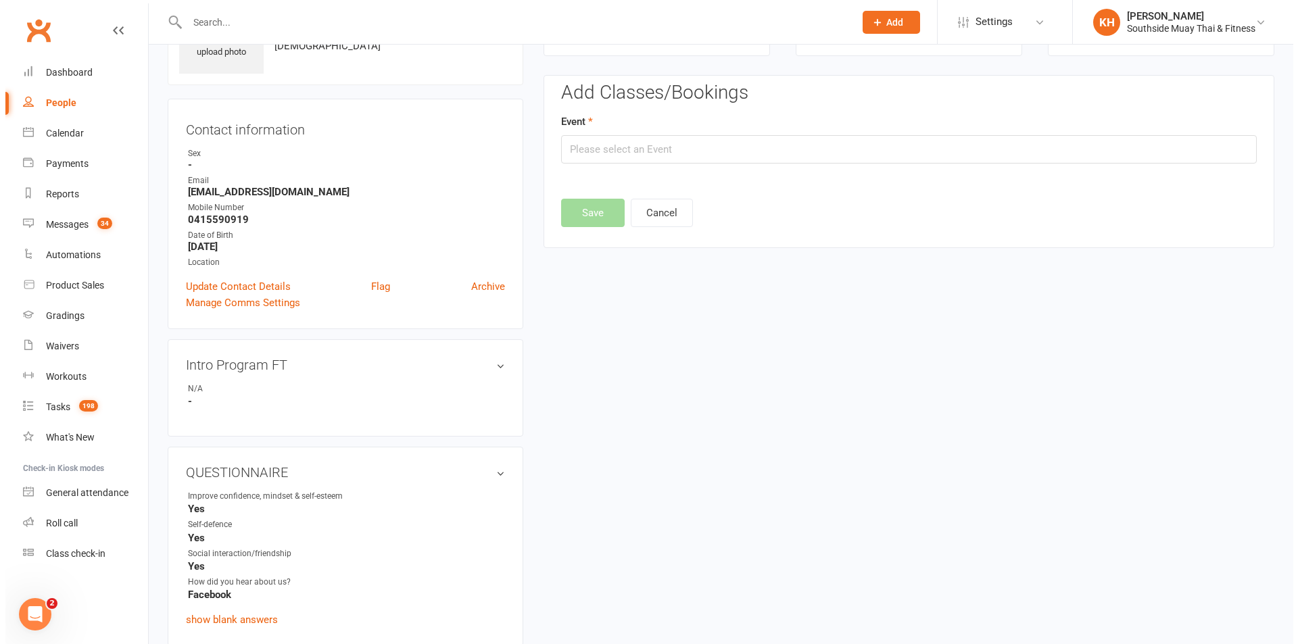
scroll to position [93, 0]
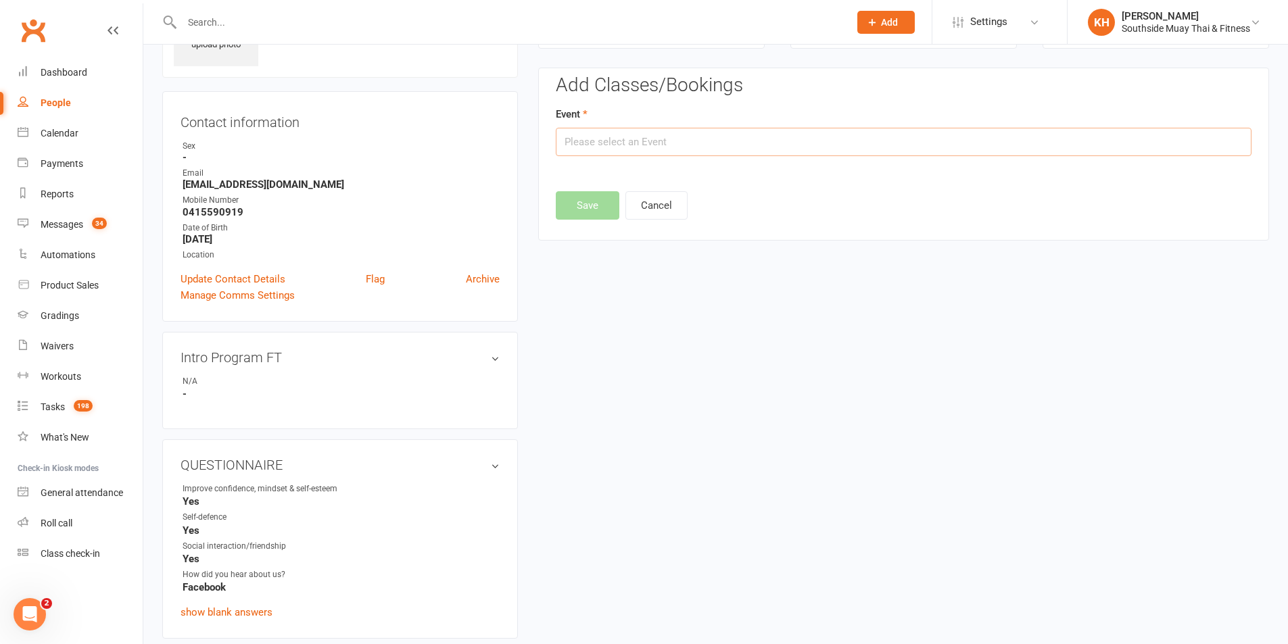
click at [670, 141] on input "text" at bounding box center [904, 142] width 696 height 28
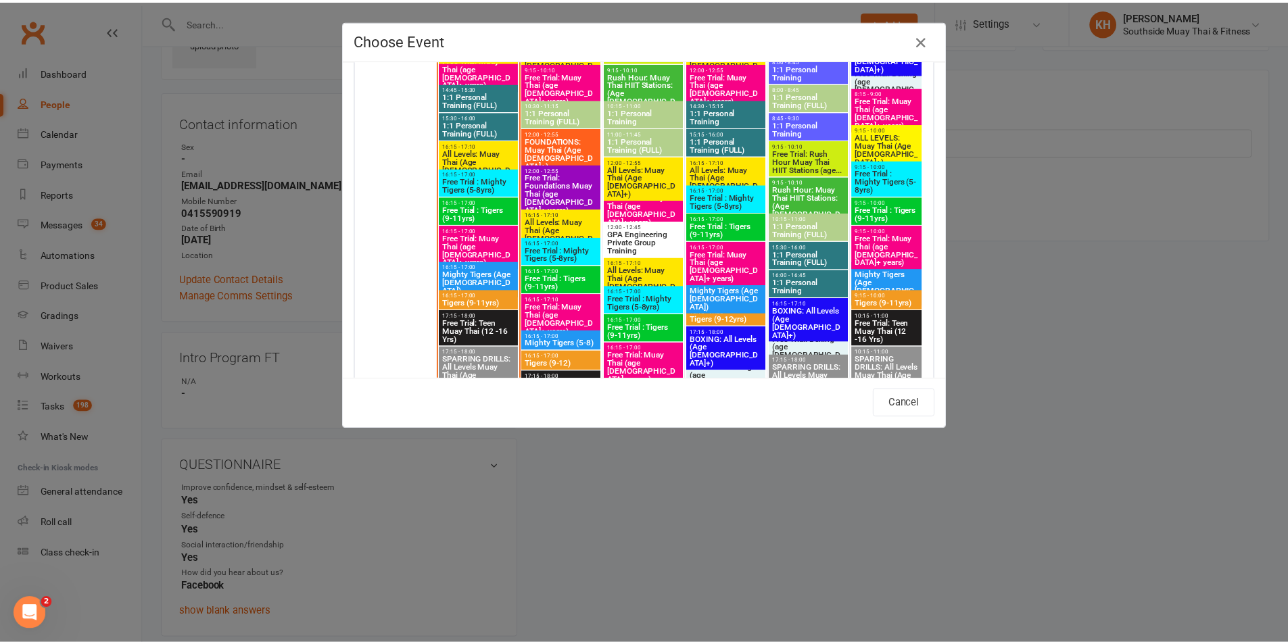
scroll to position [2163, 0]
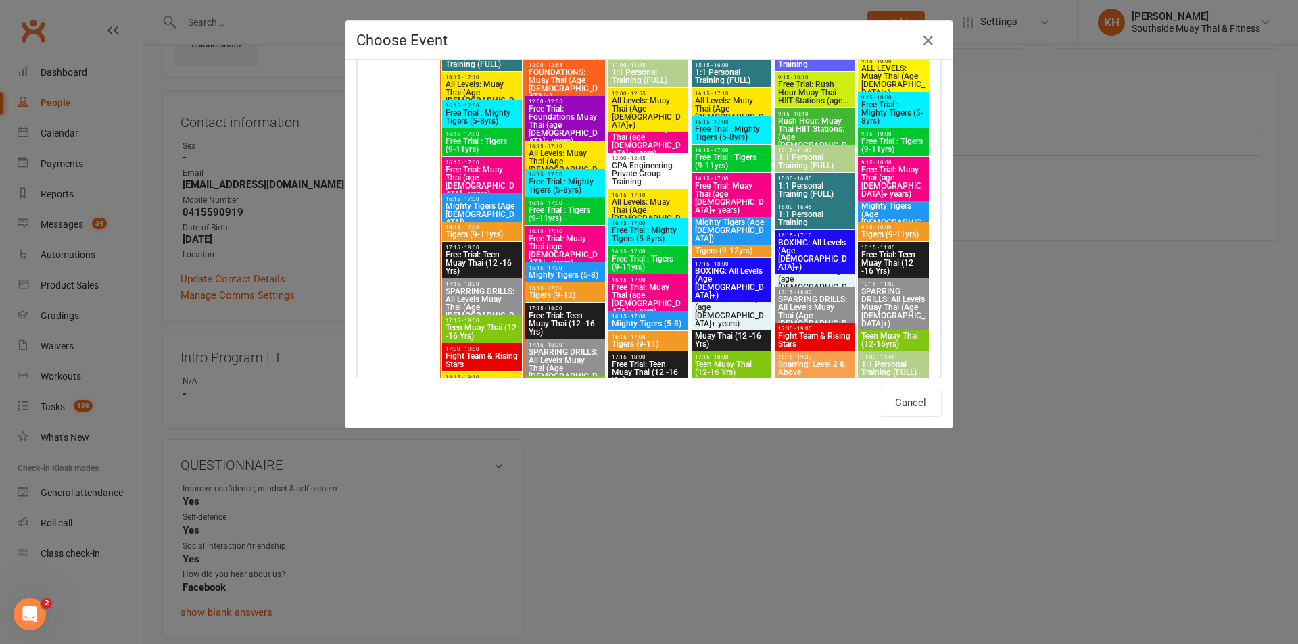
click at [537, 211] on span "Free Trial : Tigers (9-11yrs)" at bounding box center [565, 214] width 74 height 16
type input "Free Trial : Tigers (9-11yrs) - [DATE] 4:15:00 PM"
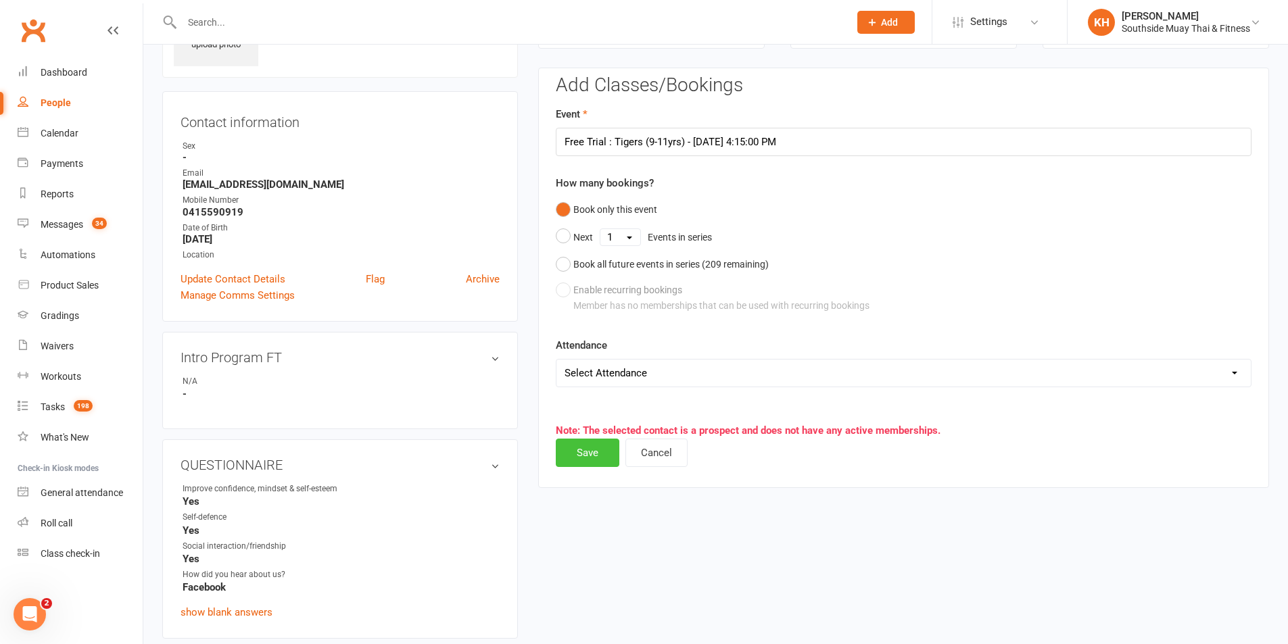
click at [583, 456] on button "Save" at bounding box center [588, 453] width 64 height 28
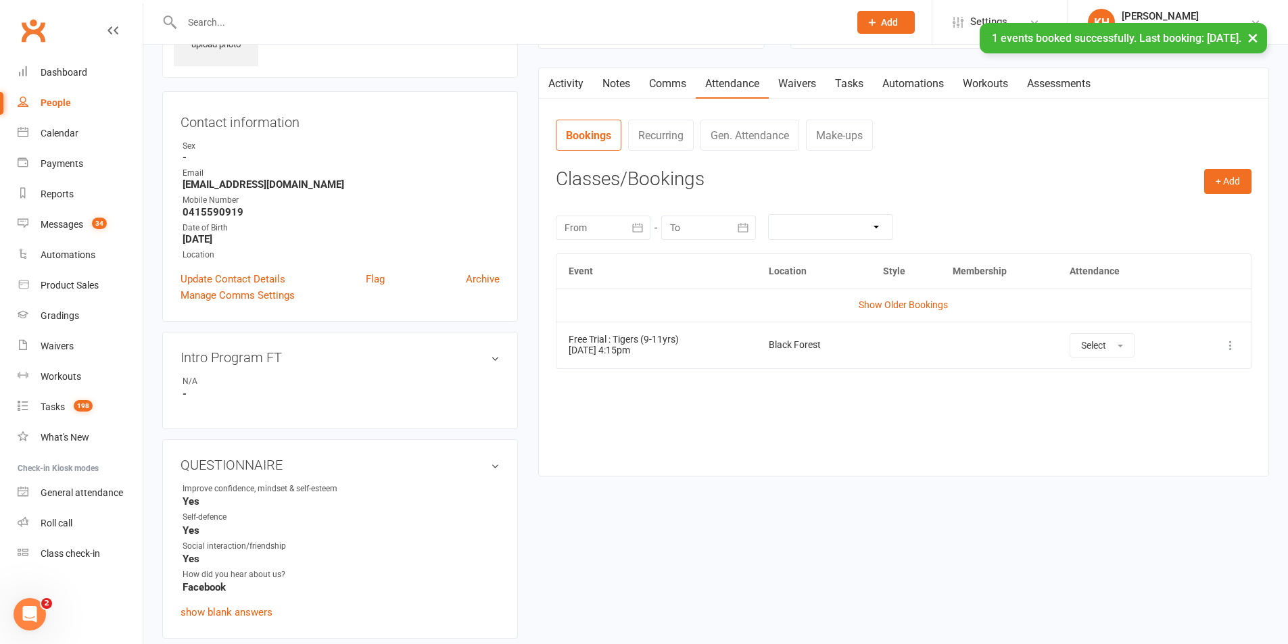
scroll to position [0, 0]
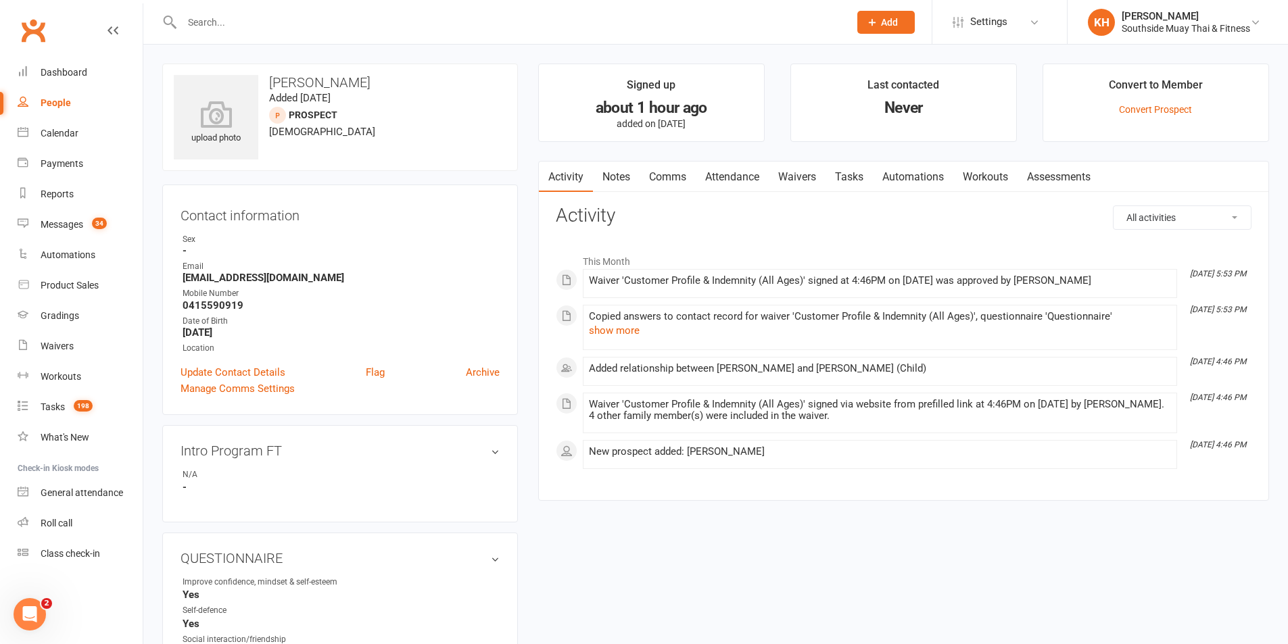
drag, startPoint x: 729, startPoint y: 179, endPoint x: 760, endPoint y: 191, distance: 32.5
click at [730, 180] on link "Attendance" at bounding box center [732, 177] width 73 height 31
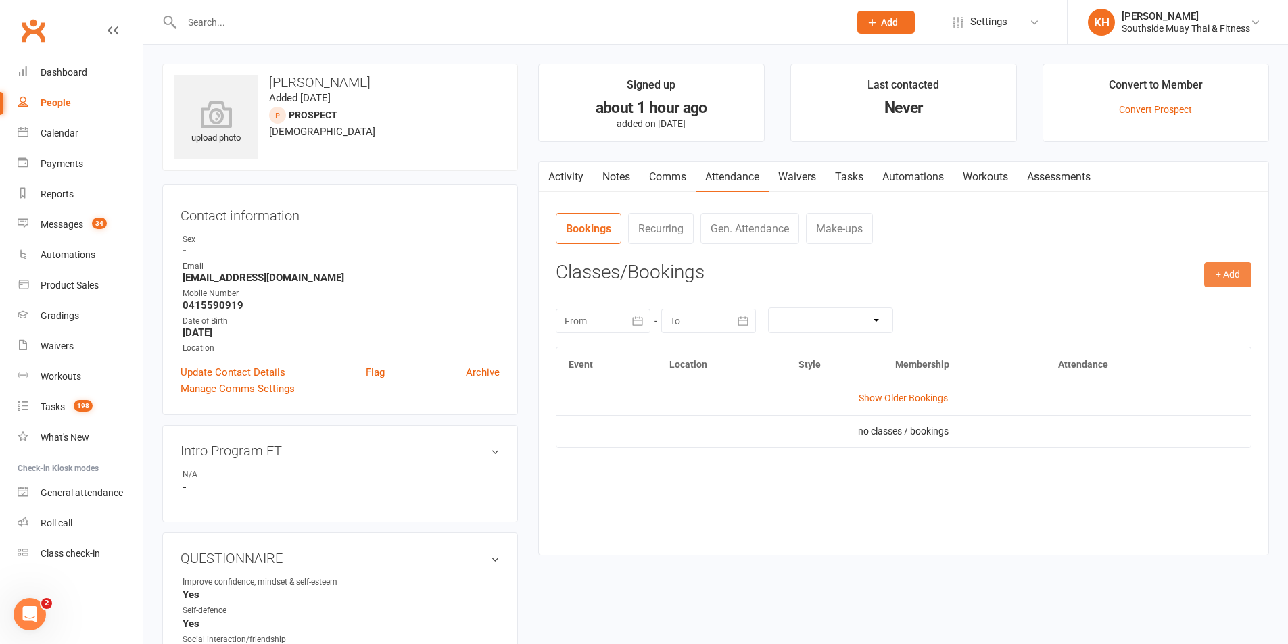
click at [1226, 283] on button "+ Add" at bounding box center [1227, 274] width 47 height 24
click at [1195, 311] on link "Book Event" at bounding box center [1184, 305] width 134 height 27
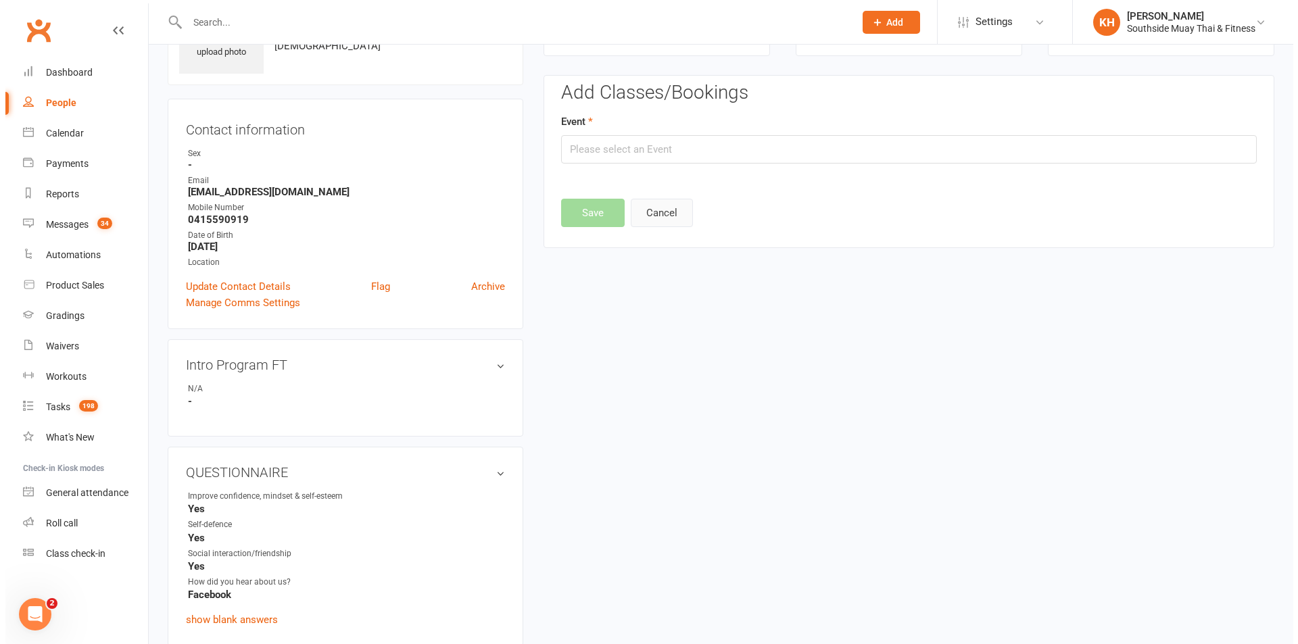
scroll to position [93, 0]
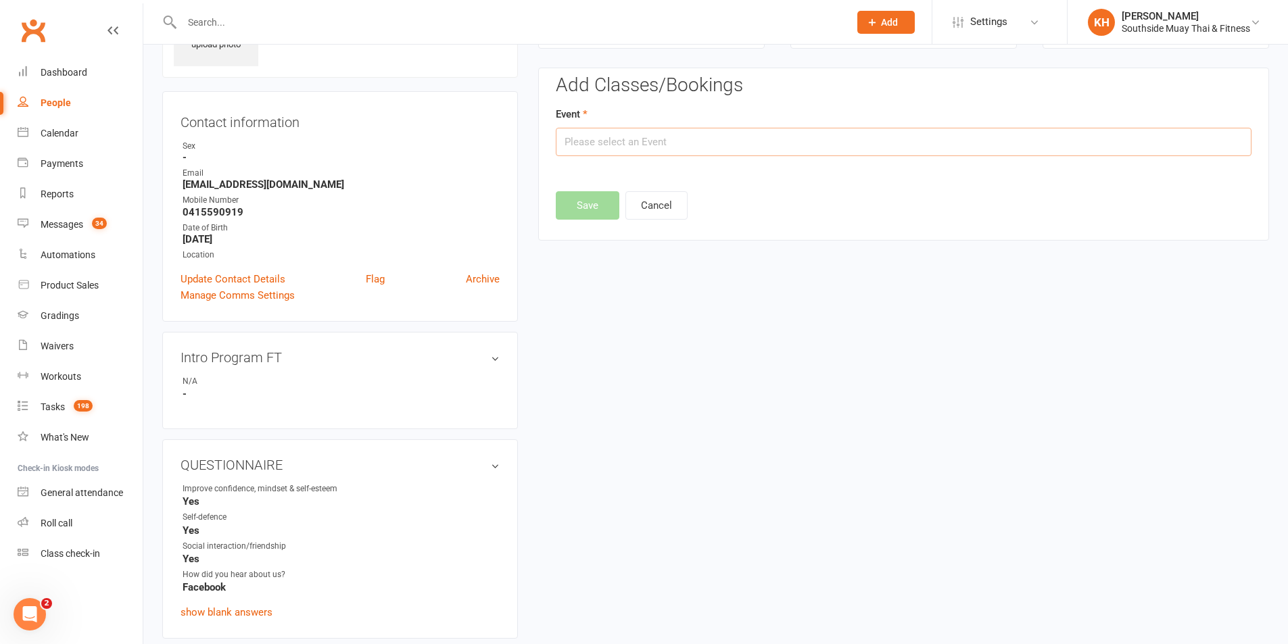
click at [655, 148] on input "text" at bounding box center [904, 142] width 696 height 28
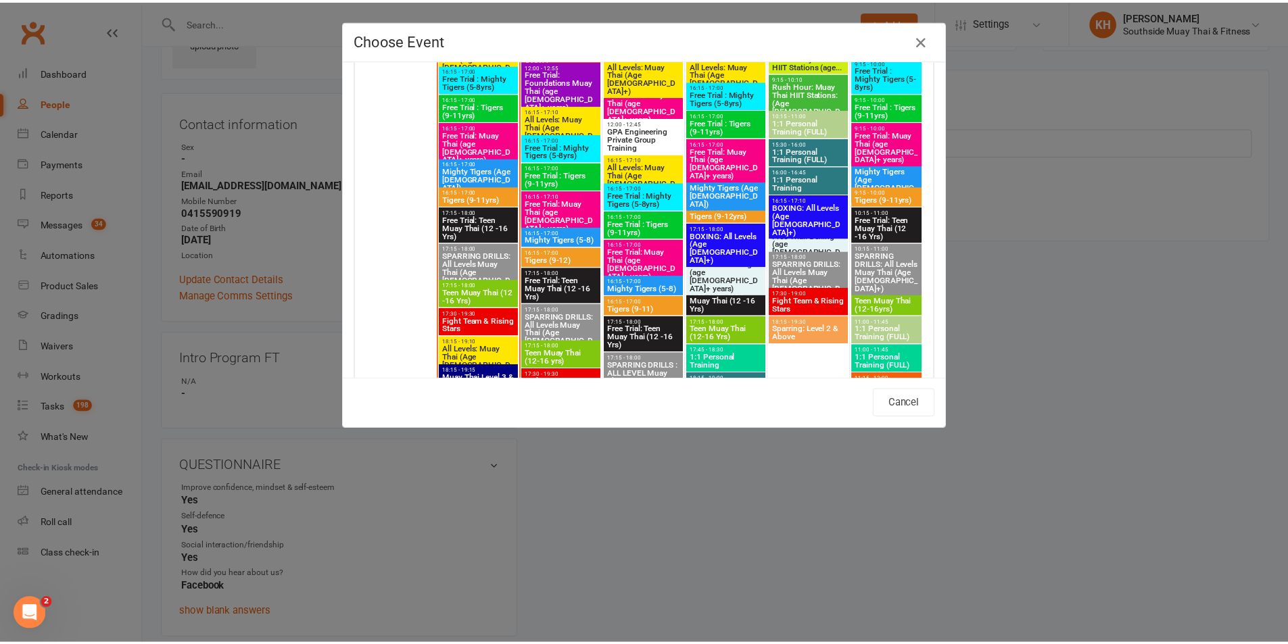
scroll to position [2231, 0]
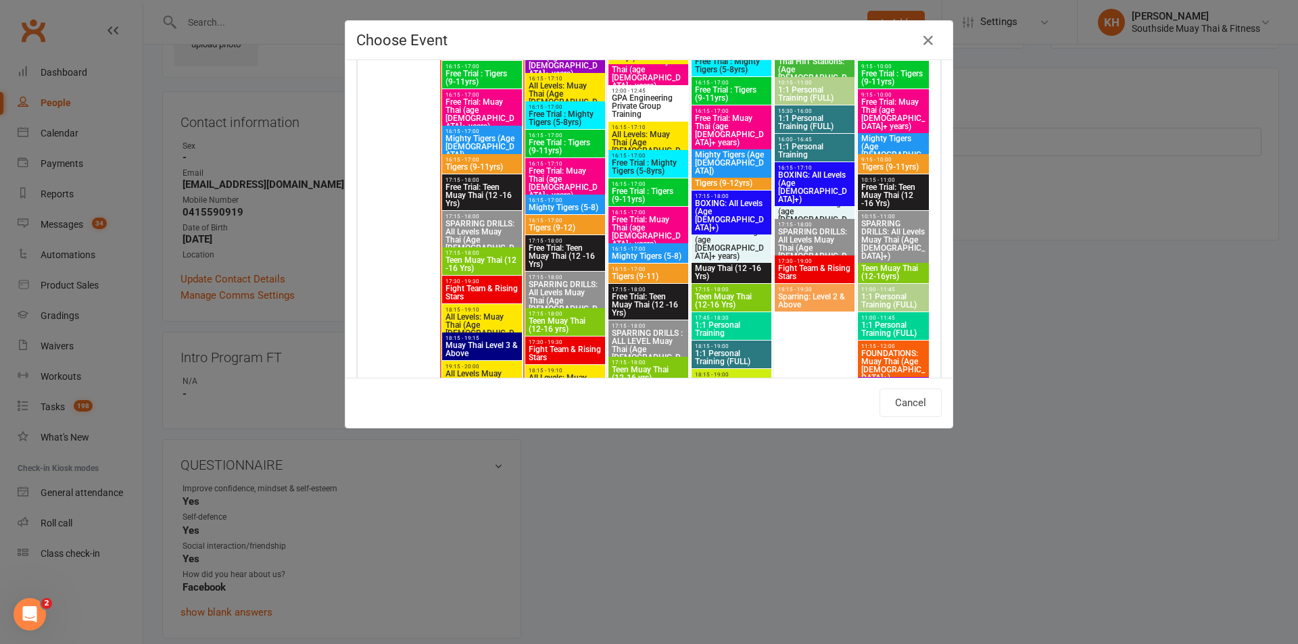
click at [541, 177] on span "Free Trial: Muay Thai (age [DEMOGRAPHIC_DATA]+ years)" at bounding box center [565, 183] width 74 height 32
type input "Free Trial: Muay Thai (age [DEMOGRAPHIC_DATA]+ years) - [DATE] 4:15:00 PM"
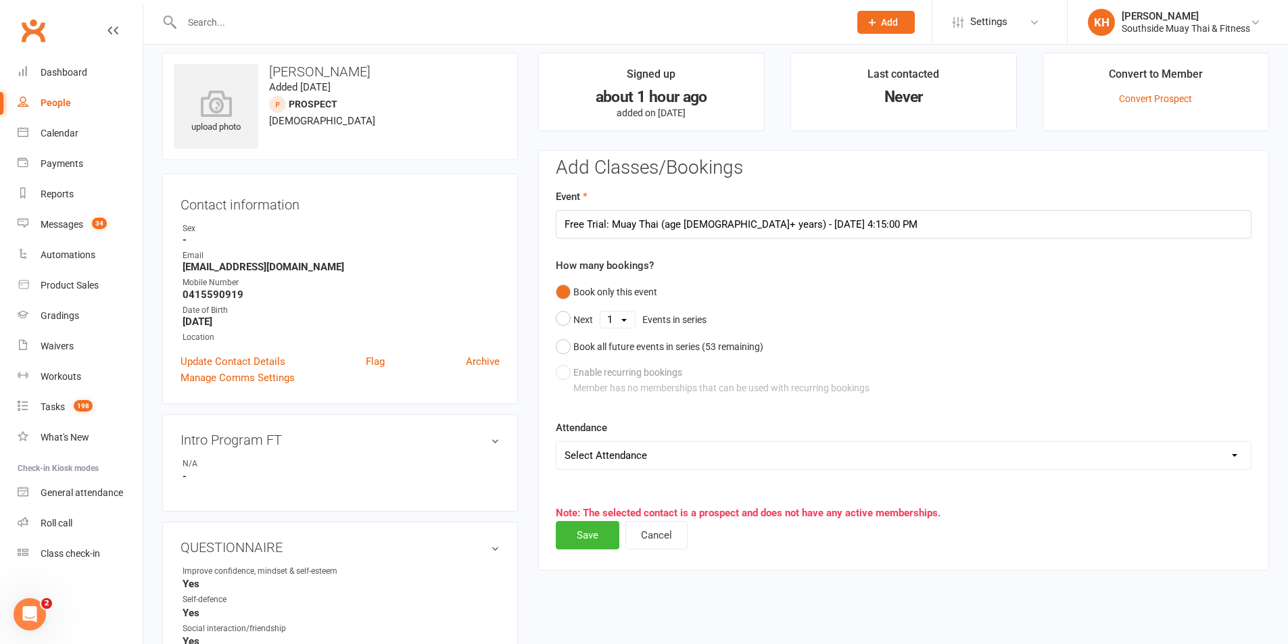
scroll to position [0, 0]
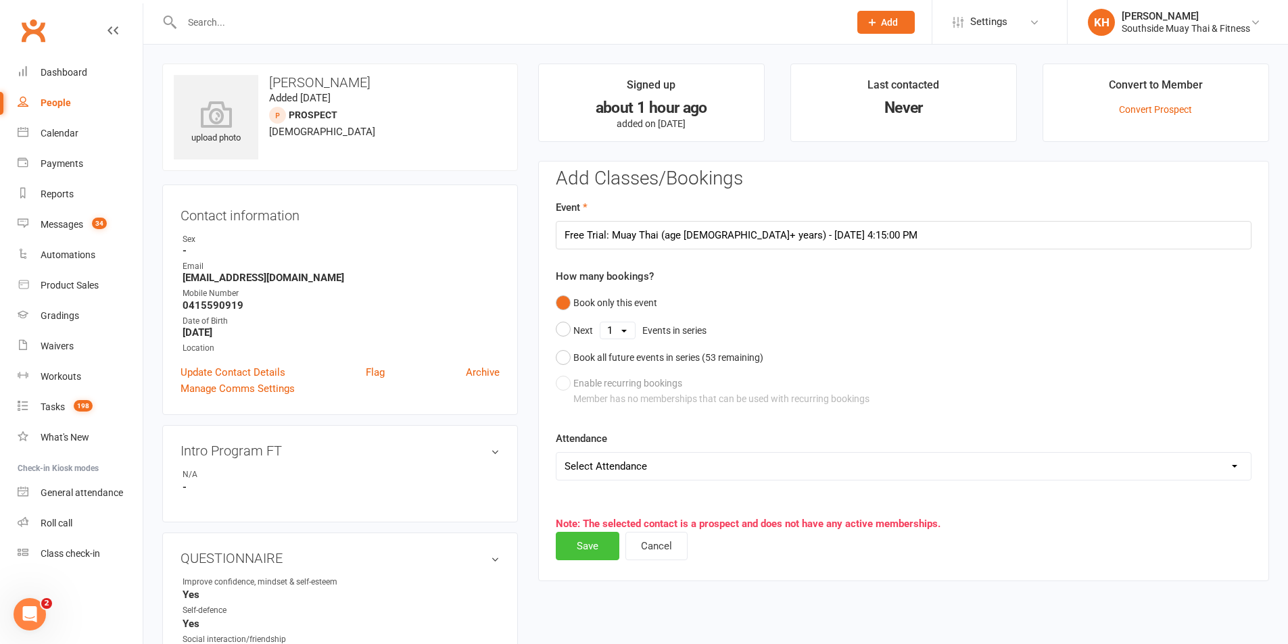
click at [573, 541] on button "Save" at bounding box center [588, 546] width 64 height 28
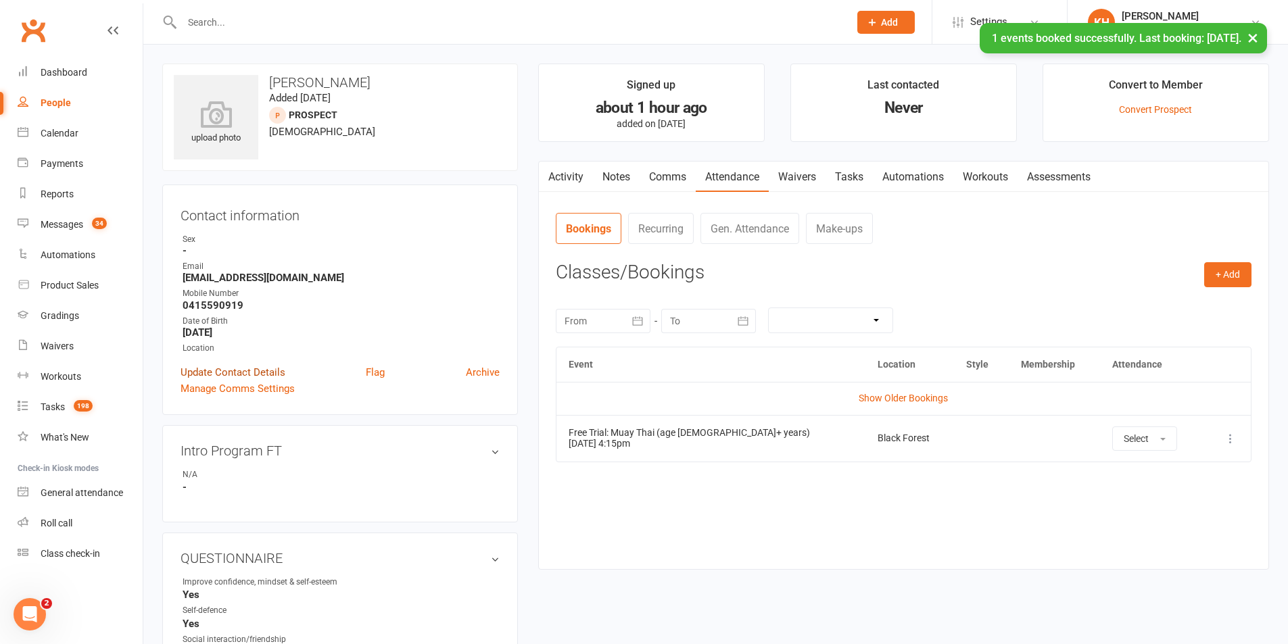
click at [262, 373] on link "Update Contact Details" at bounding box center [232, 372] width 105 height 16
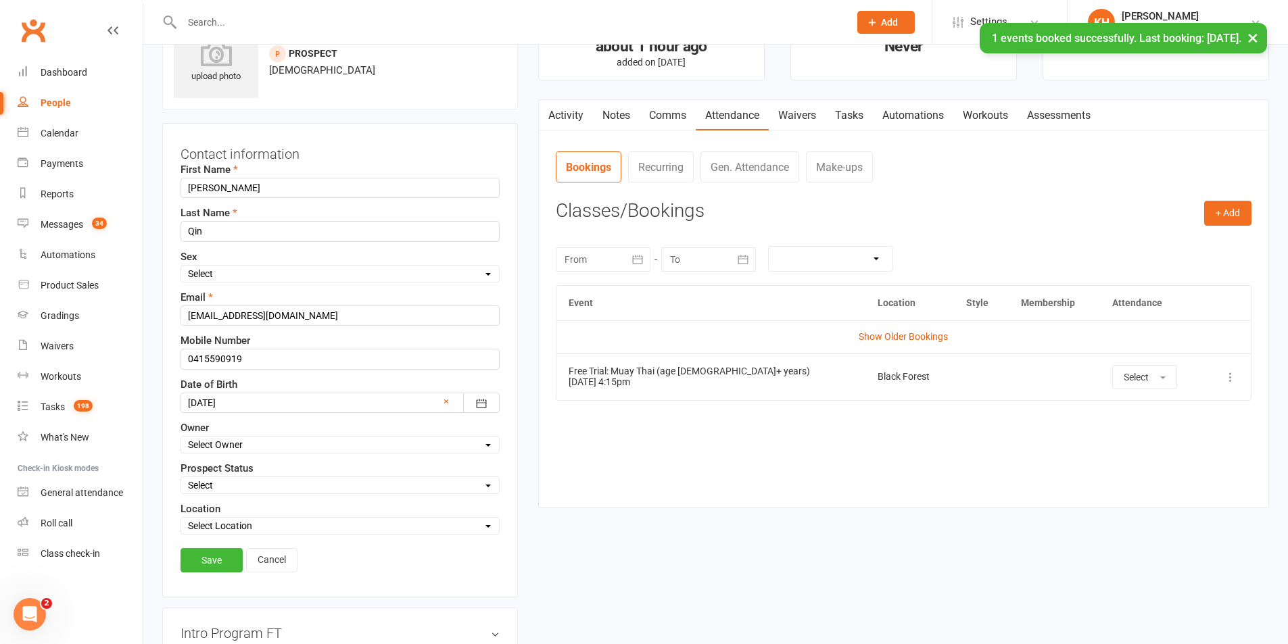
scroll to position [64, 0]
click at [242, 479] on select "Select Initial Contact 28 Day LBE - Contact Needed 28 Day LBE - Intro Class Boo…" at bounding box center [340, 483] width 318 height 15
select select "Adults - Free Trial Booked"
click at [181, 477] on select "Select Initial Contact 28 Day LBE - Contact Needed 28 Day LBE - Intro Class Boo…" at bounding box center [340, 483] width 318 height 15
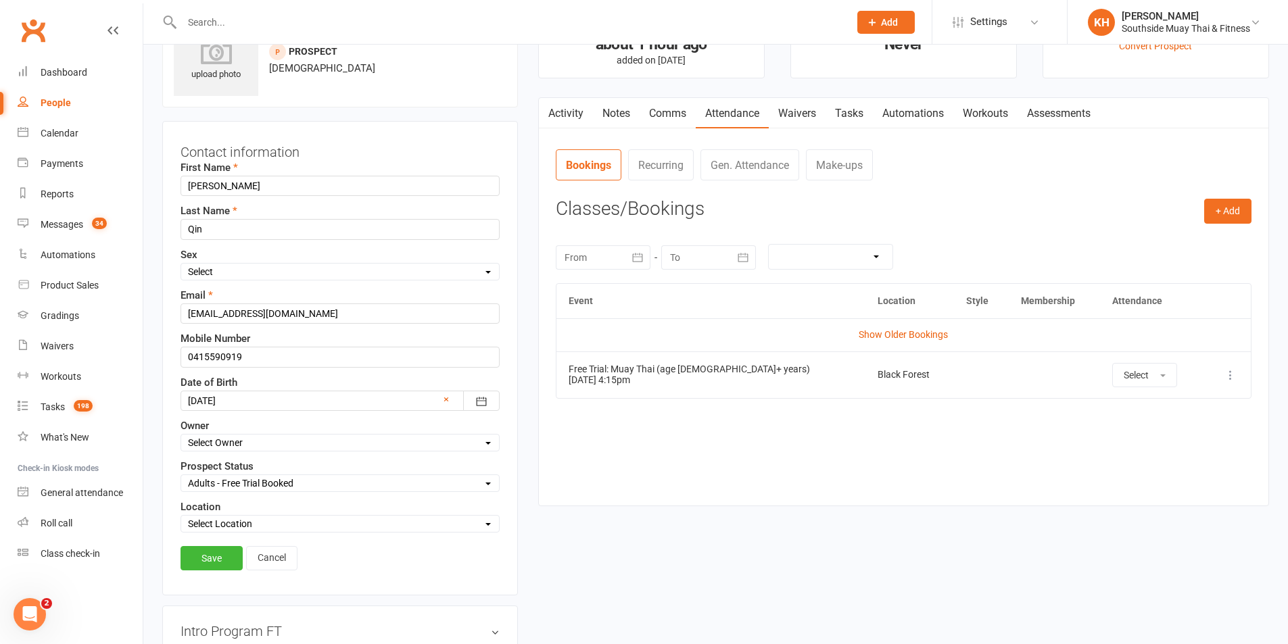
click at [245, 441] on select "Select Owner [PERSON_NAME] [PERSON_NAME] [PERSON_NAME] SSMT Retention [PERSON_N…" at bounding box center [340, 442] width 318 height 15
click at [181, 436] on select "Select Owner [PERSON_NAME] [PERSON_NAME] [PERSON_NAME] SSMT Retention [PERSON_N…" at bounding box center [340, 442] width 318 height 15
click at [222, 446] on select "Select Owner [PERSON_NAME] [PERSON_NAME] [PERSON_NAME] SSMT Retention [PERSON_N…" at bounding box center [340, 442] width 318 height 15
select select "4"
click at [181, 436] on select "Select Owner [PERSON_NAME] [PERSON_NAME] [PERSON_NAME] SSMT Retention [PERSON_N…" at bounding box center [340, 442] width 318 height 15
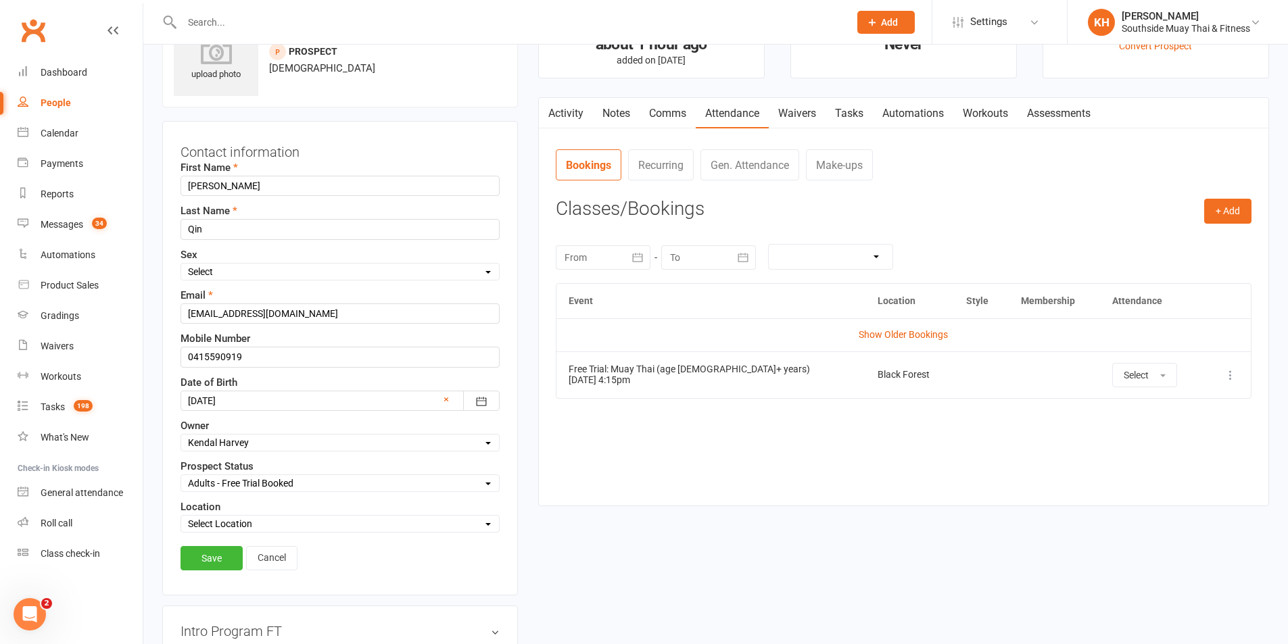
click at [239, 531] on select "Select Location Black Forest Coaching Calls" at bounding box center [340, 523] width 318 height 15
select select "0"
click at [181, 518] on select "Select Location Black Forest Coaching Calls" at bounding box center [340, 523] width 318 height 15
click at [217, 562] on link "Save" at bounding box center [211, 558] width 62 height 24
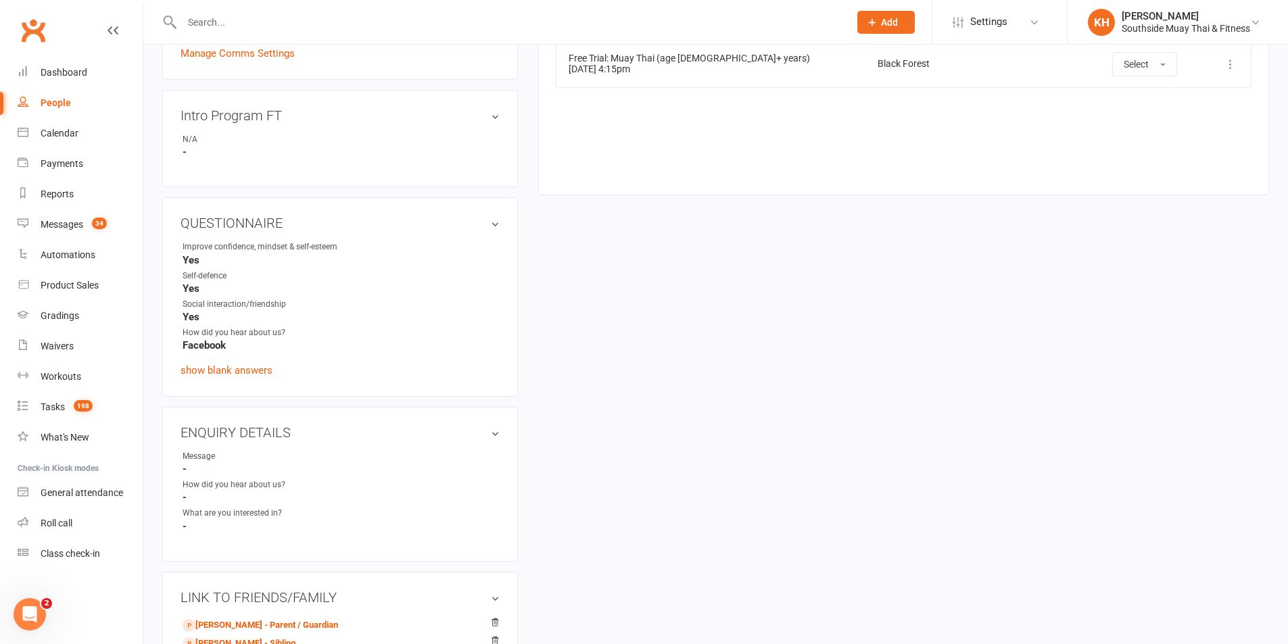
scroll to position [672, 0]
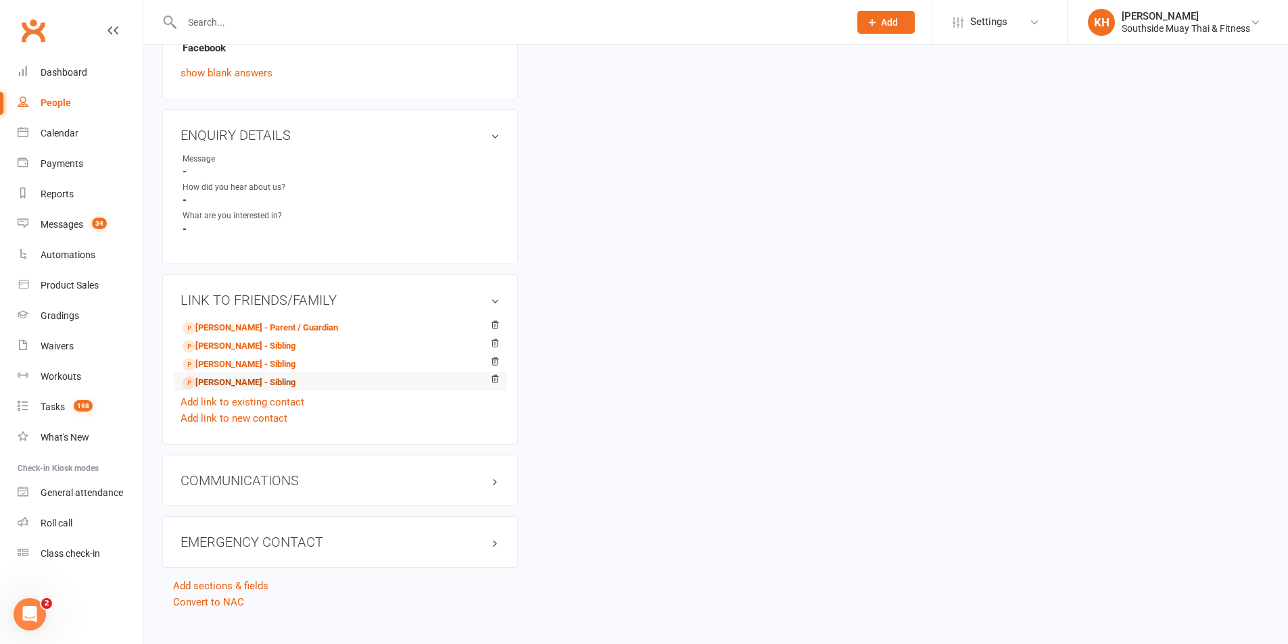
click at [233, 377] on link "[PERSON_NAME] - Sibling" at bounding box center [239, 383] width 113 height 14
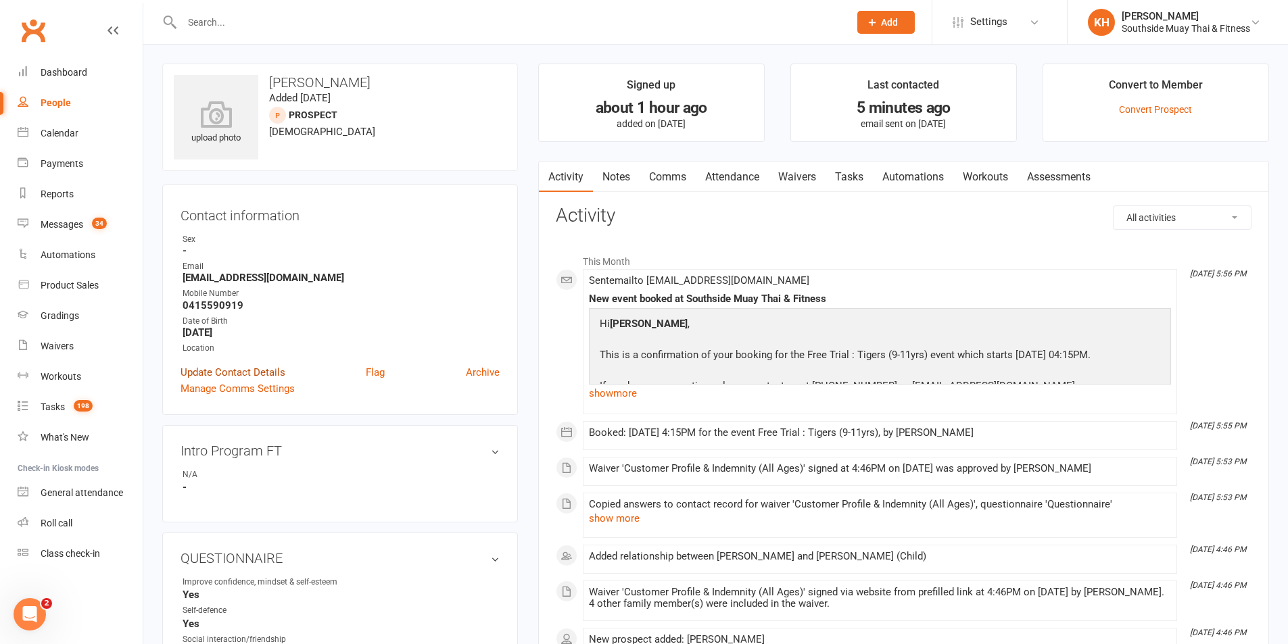
click at [204, 370] on link "Update Contact Details" at bounding box center [232, 372] width 105 height 16
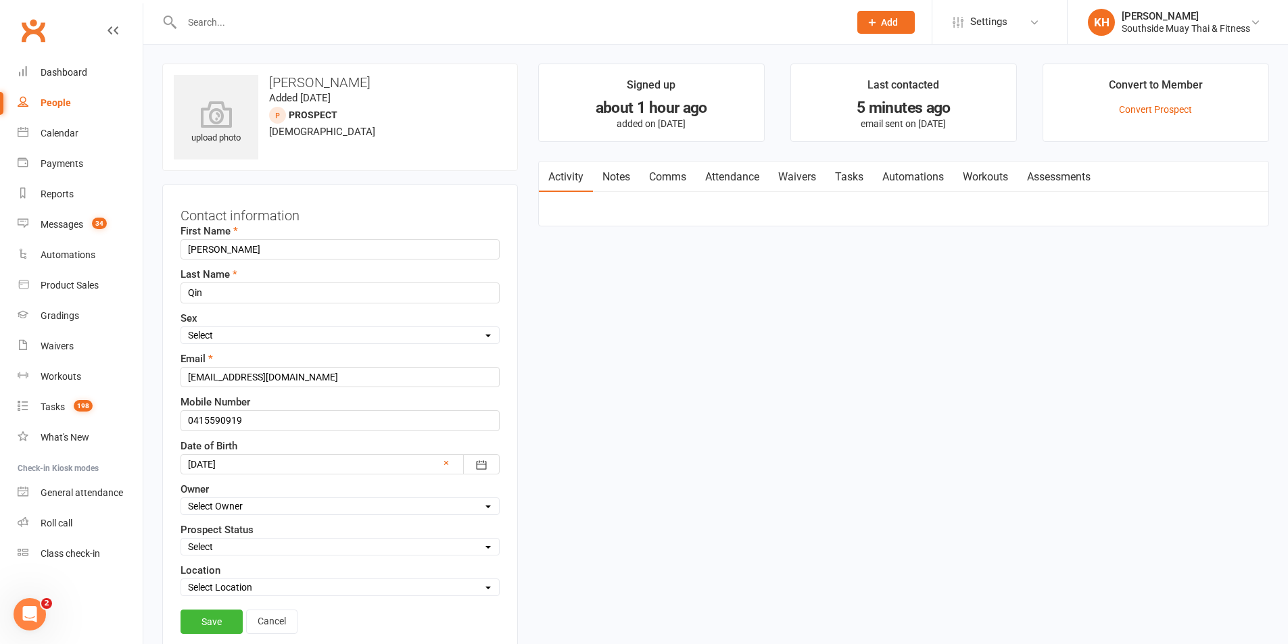
click at [230, 539] on div "Select Initial Contact 28 Day LBE - Contact Needed 28 Day LBE - Intro Class Boo…" at bounding box center [339, 547] width 319 height 18
select select "Tigers - 7 Day Free Trial Booked"
click at [181, 540] on select "Select Initial Contact 28 Day LBE - Contact Needed 28 Day LBE - Intro Class Boo…" at bounding box center [340, 546] width 318 height 15
click at [260, 508] on select "Select Owner [PERSON_NAME] [PERSON_NAME] [PERSON_NAME] SSMT Retention [PERSON_N…" at bounding box center [340, 506] width 318 height 15
select select "4"
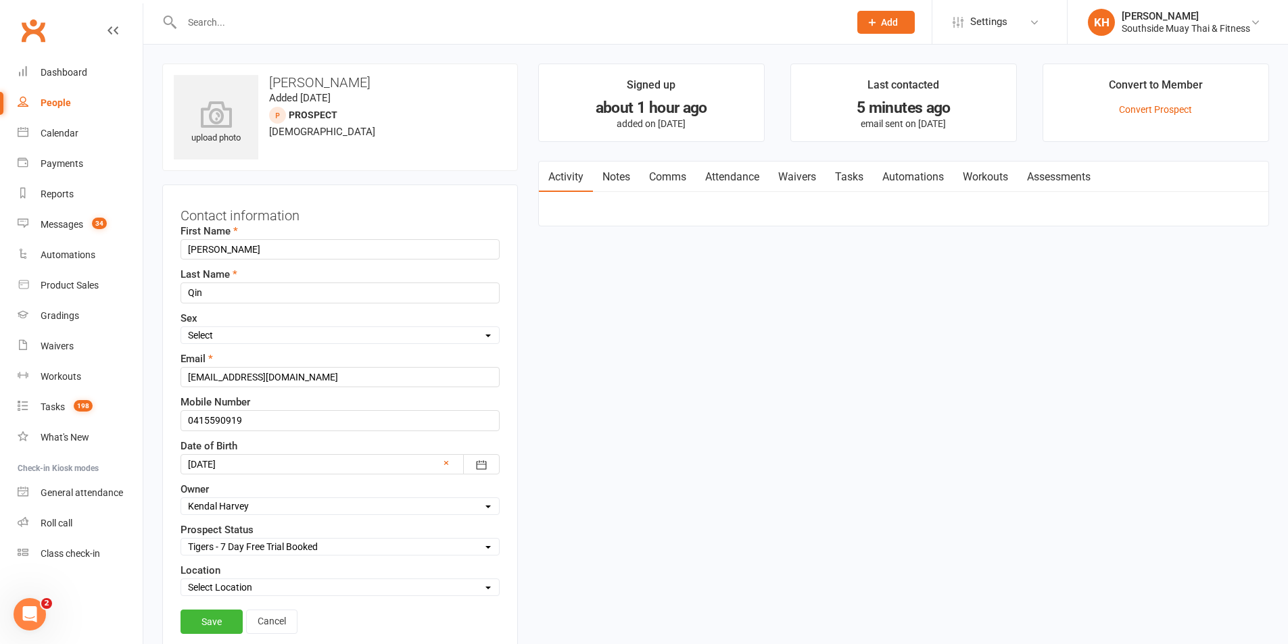
click at [181, 500] on select "Select Owner [PERSON_NAME] [PERSON_NAME] [PERSON_NAME] SSMT Retention [PERSON_N…" at bounding box center [340, 506] width 318 height 15
click at [229, 580] on div "Select Location Black Forest Coaching Calls" at bounding box center [339, 588] width 319 height 18
click at [228, 585] on select "Select Location Black Forest Coaching Calls" at bounding box center [340, 587] width 318 height 15
select select "0"
click at [181, 581] on select "Select Location Black Forest Coaching Calls" at bounding box center [340, 587] width 318 height 15
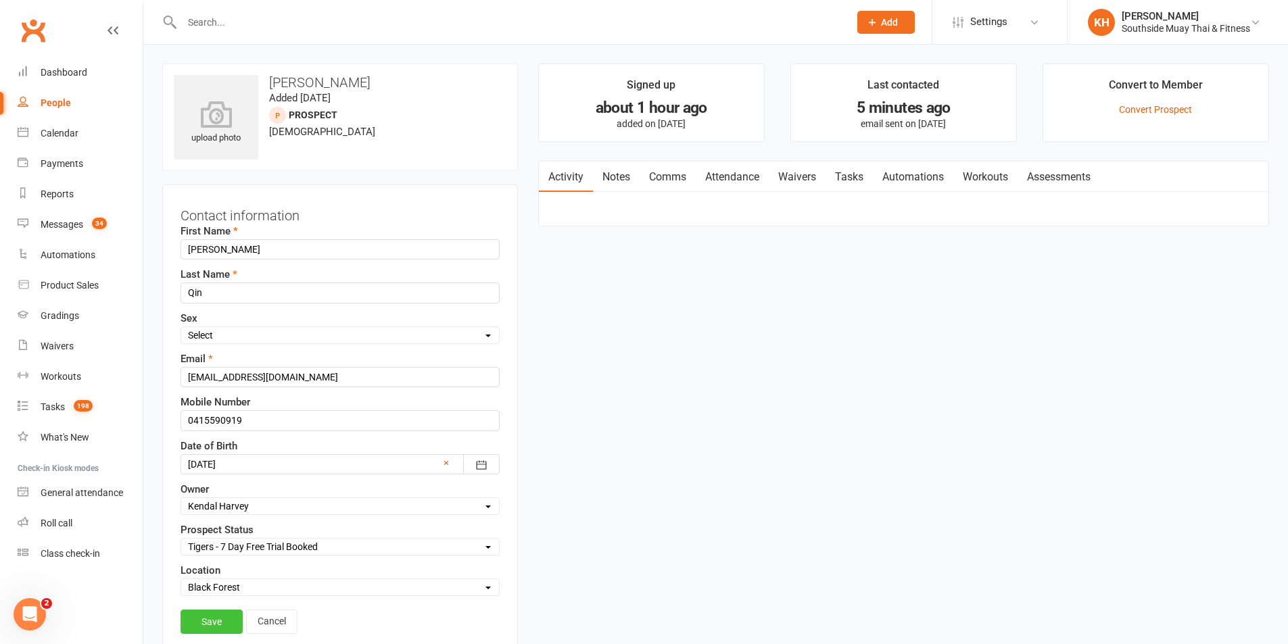
click at [213, 614] on link "Save" at bounding box center [211, 622] width 62 height 24
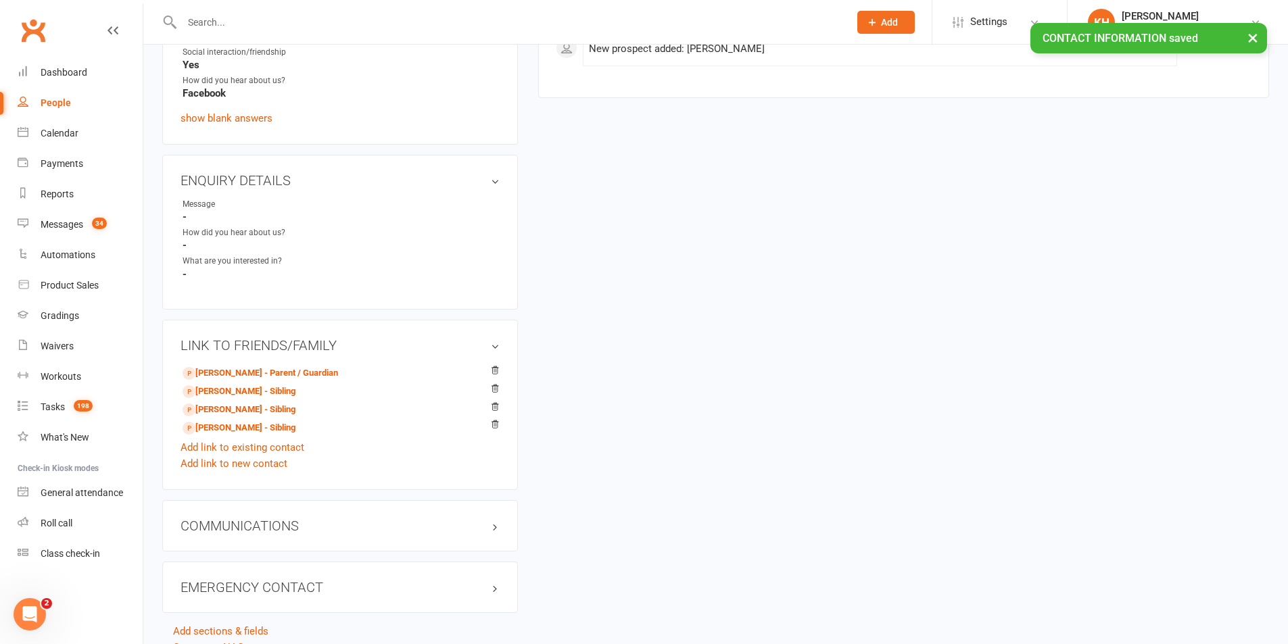
scroll to position [676, 0]
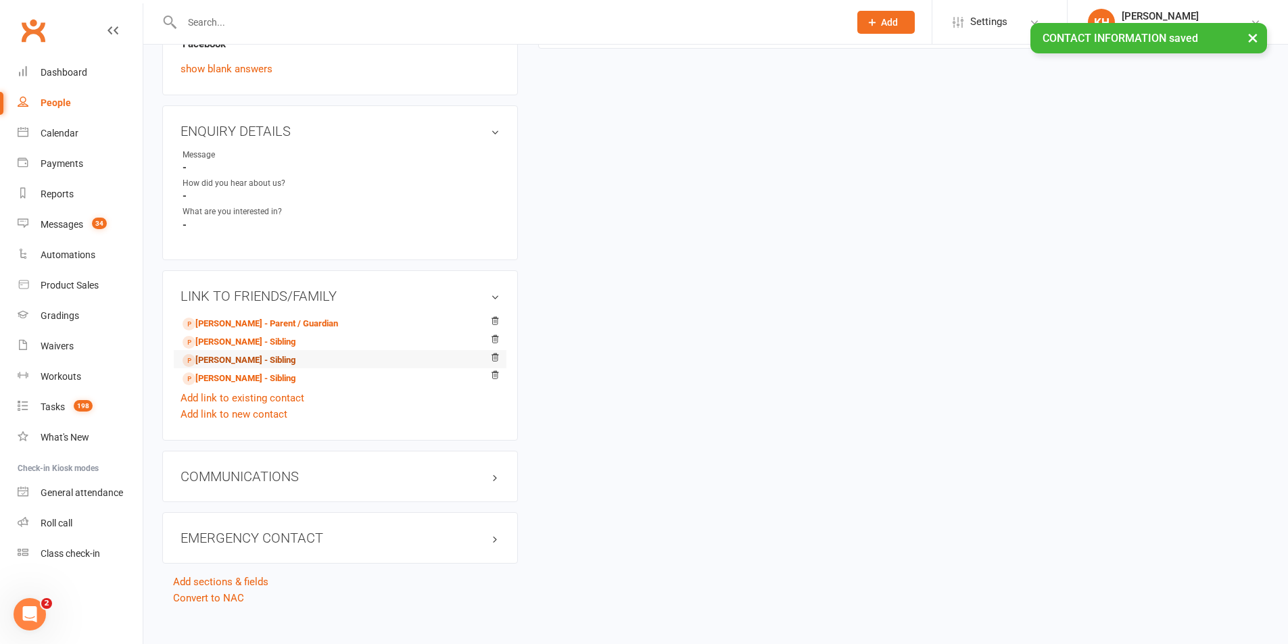
click at [214, 360] on link "[PERSON_NAME] - Sibling" at bounding box center [239, 361] width 113 height 14
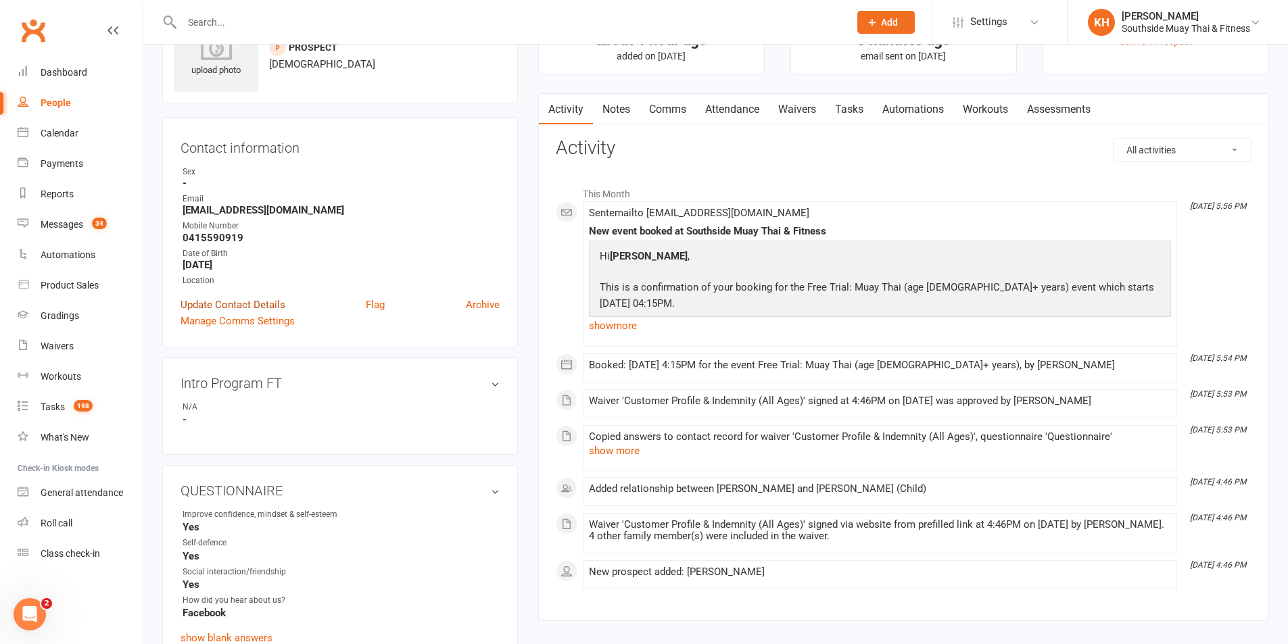
click at [241, 306] on link "Update Contact Details" at bounding box center [232, 305] width 105 height 16
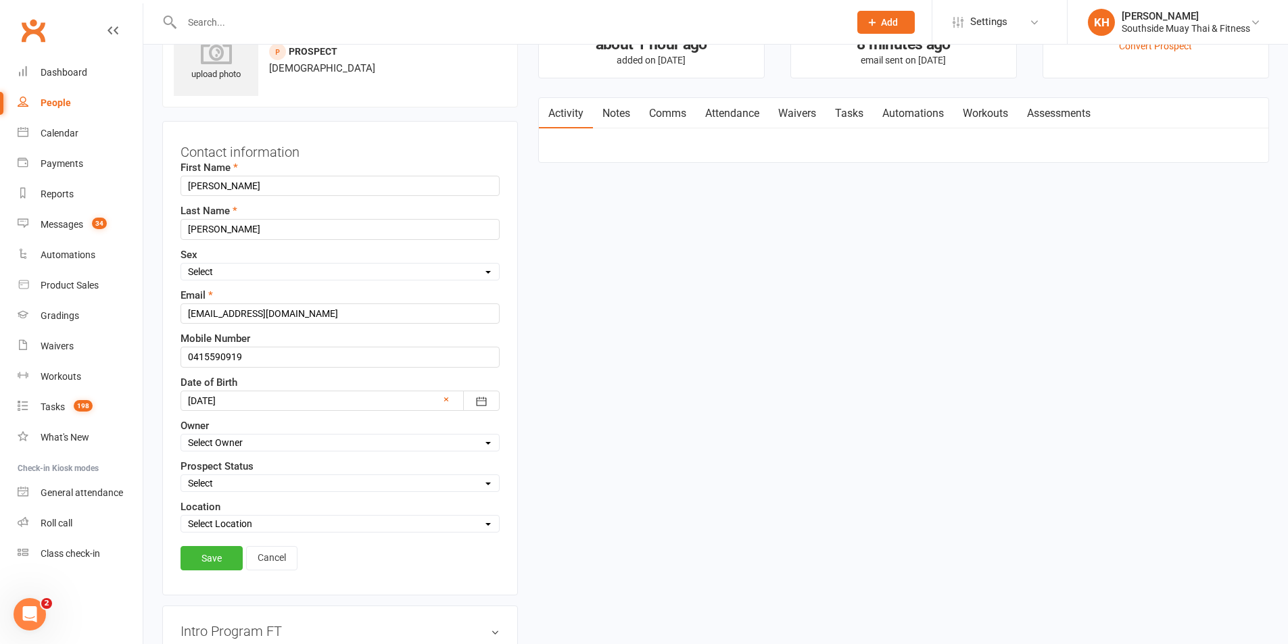
click at [243, 445] on select "Select Owner [PERSON_NAME] [PERSON_NAME] [PERSON_NAME] SSMT Retention [PERSON_N…" at bounding box center [340, 442] width 318 height 15
select select "4"
click at [181, 436] on select "Select Owner [PERSON_NAME] [PERSON_NAME] [PERSON_NAME] SSMT Retention [PERSON_N…" at bounding box center [340, 442] width 318 height 15
click at [218, 483] on select "Select Initial Contact 28 Day LBE - Contact Needed 28 Day LBE - Intro Class Boo…" at bounding box center [340, 483] width 318 height 15
click at [181, 477] on select "Select Initial Contact 28 Day LBE - Contact Needed 28 Day LBE - Intro Class Boo…" at bounding box center [340, 483] width 318 height 15
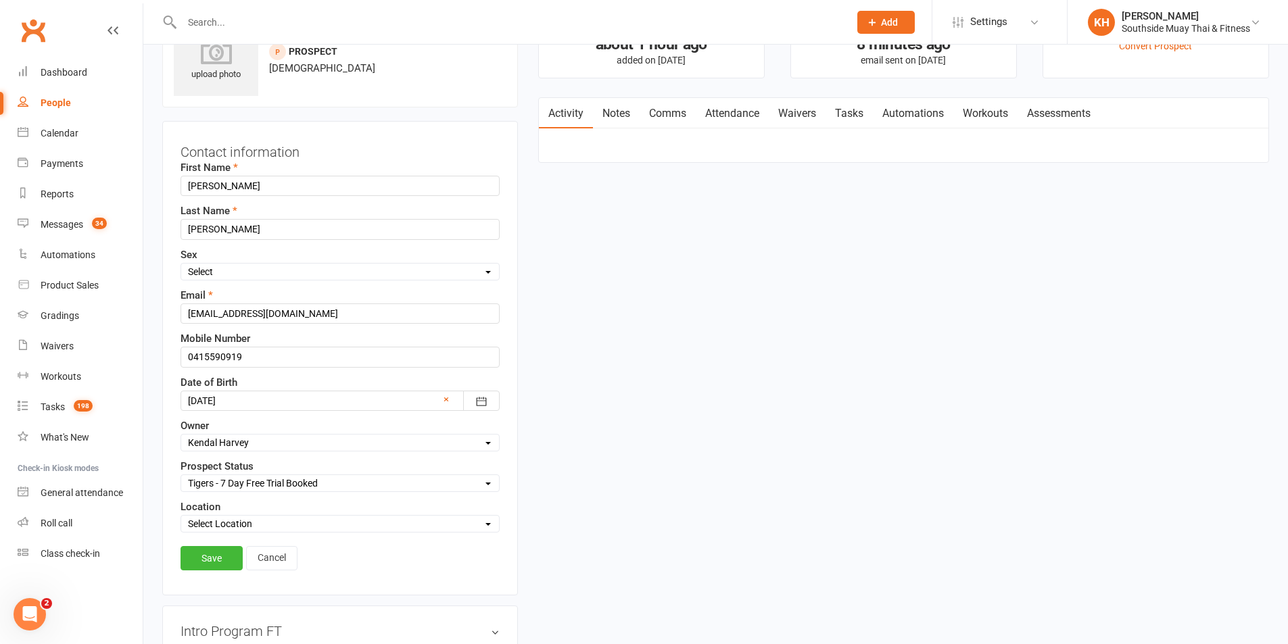
click at [222, 489] on select "Select Initial Contact 28 Day LBE - Contact Needed 28 Day LBE - Intro Class Boo…" at bounding box center [340, 483] width 318 height 15
select select "Adults - Free Trial Booked"
click at [181, 477] on select "Select Initial Contact 28 Day LBE - Contact Needed 28 Day LBE - Intro Class Boo…" at bounding box center [340, 483] width 318 height 15
click at [226, 533] on div "Select Location Black Forest Coaching Calls" at bounding box center [339, 524] width 319 height 18
drag, startPoint x: 228, startPoint y: 527, endPoint x: 224, endPoint y: 533, distance: 7.0
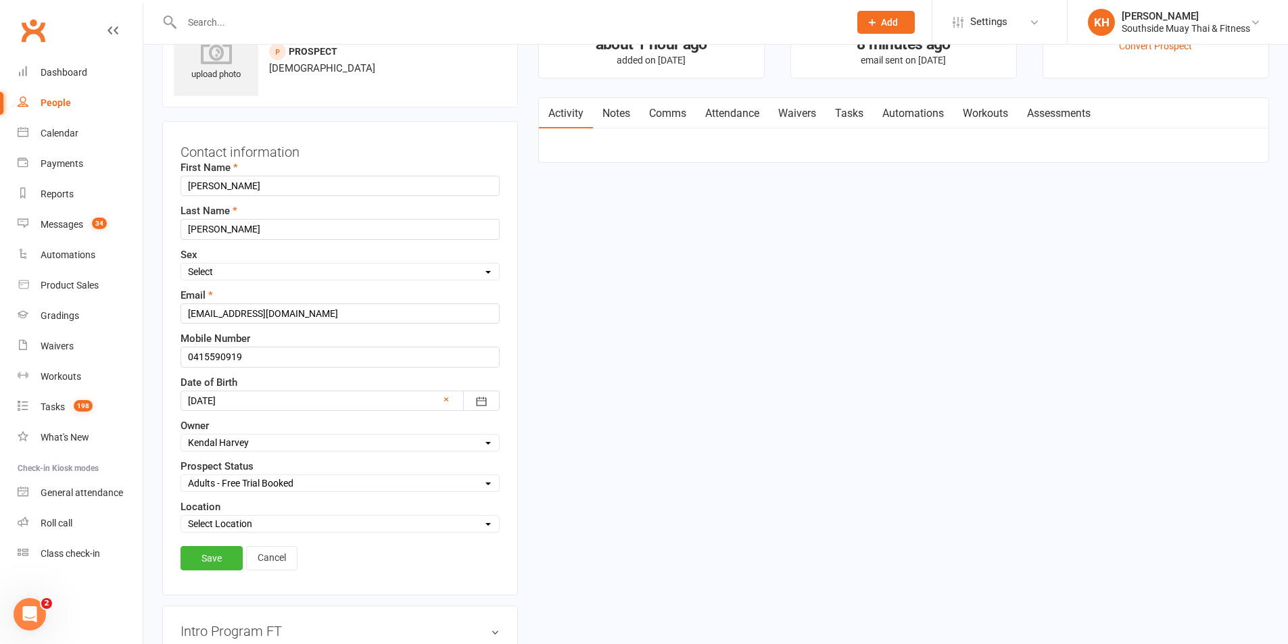
click at [228, 527] on select "Select Location Black Forest Coaching Calls" at bounding box center [340, 523] width 318 height 15
select select "0"
click at [181, 518] on select "Select Location Black Forest Coaching Calls" at bounding box center [340, 523] width 318 height 15
click at [206, 556] on link "Save" at bounding box center [211, 558] width 62 height 24
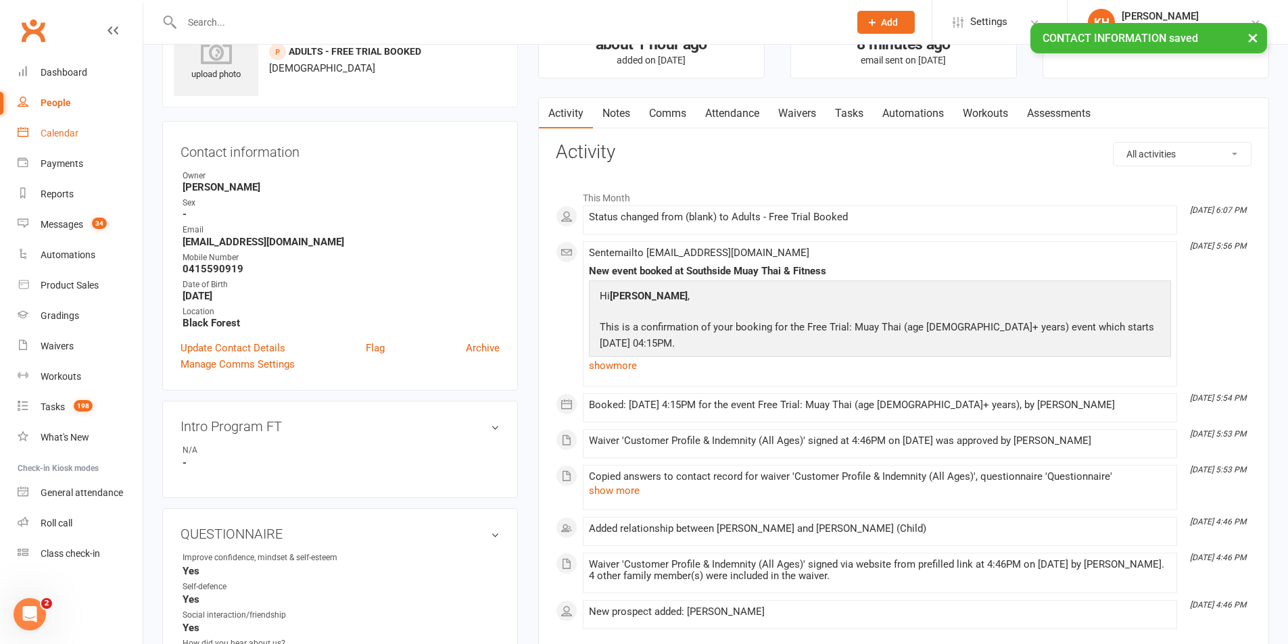
click at [68, 140] on link "Calendar" at bounding box center [80, 133] width 125 height 30
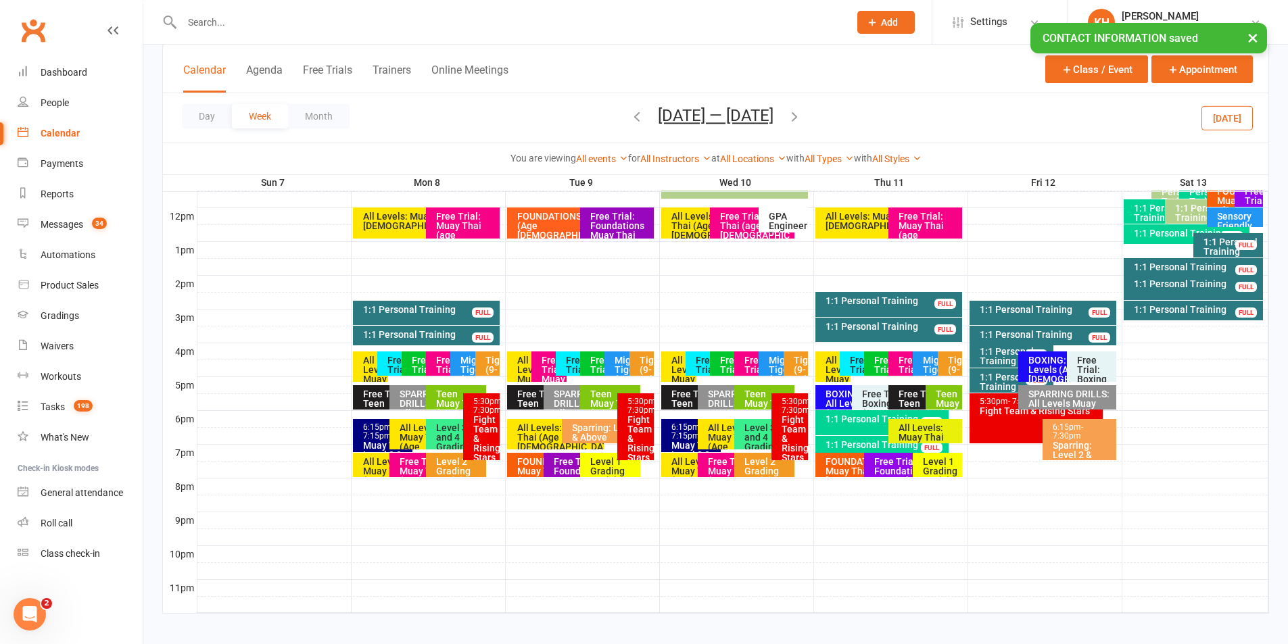
scroll to position [473, 0]
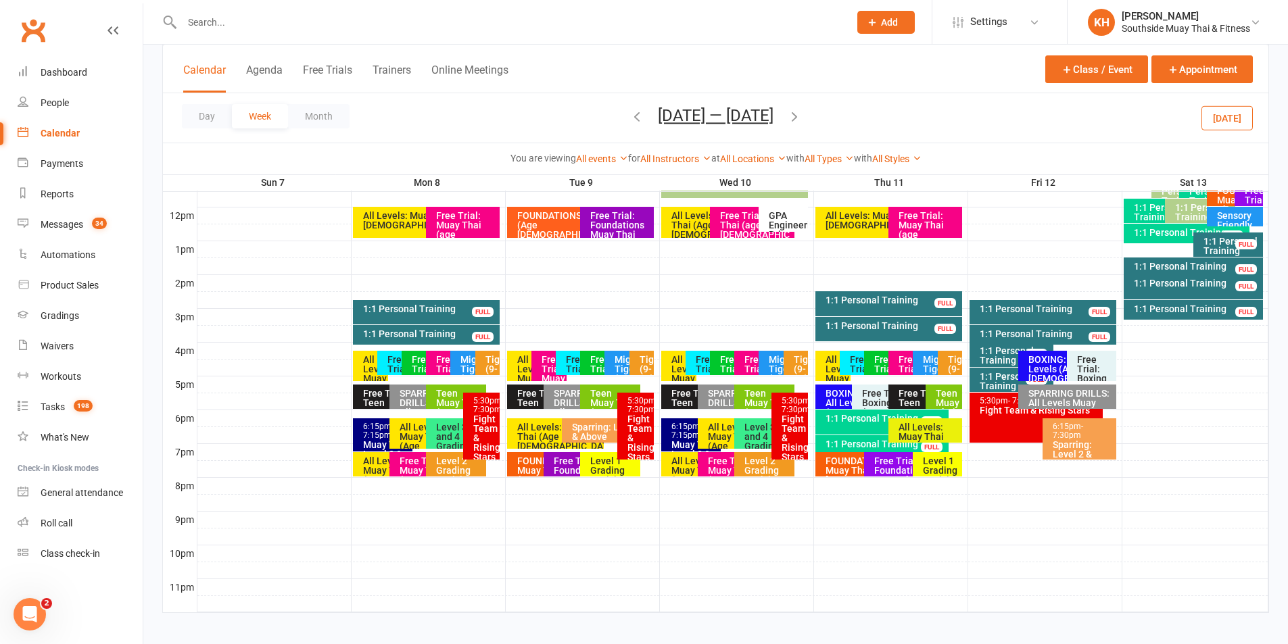
click at [365, 368] on div "All Levels: Muay Thai (Age [DEMOGRAPHIC_DATA]+)" at bounding box center [373, 383] width 23 height 57
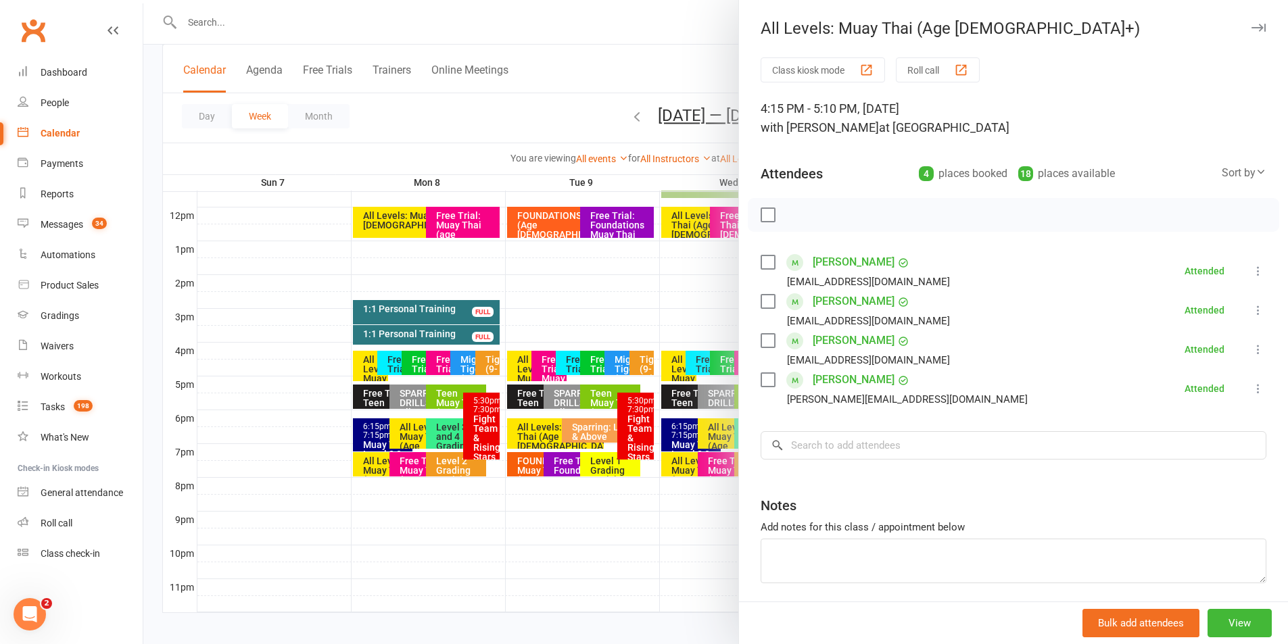
click at [1247, 20] on div "All Levels: Muay Thai (Age [DEMOGRAPHIC_DATA]+)" at bounding box center [1013, 28] width 549 height 19
click at [1251, 26] on icon "button" at bounding box center [1258, 28] width 14 height 8
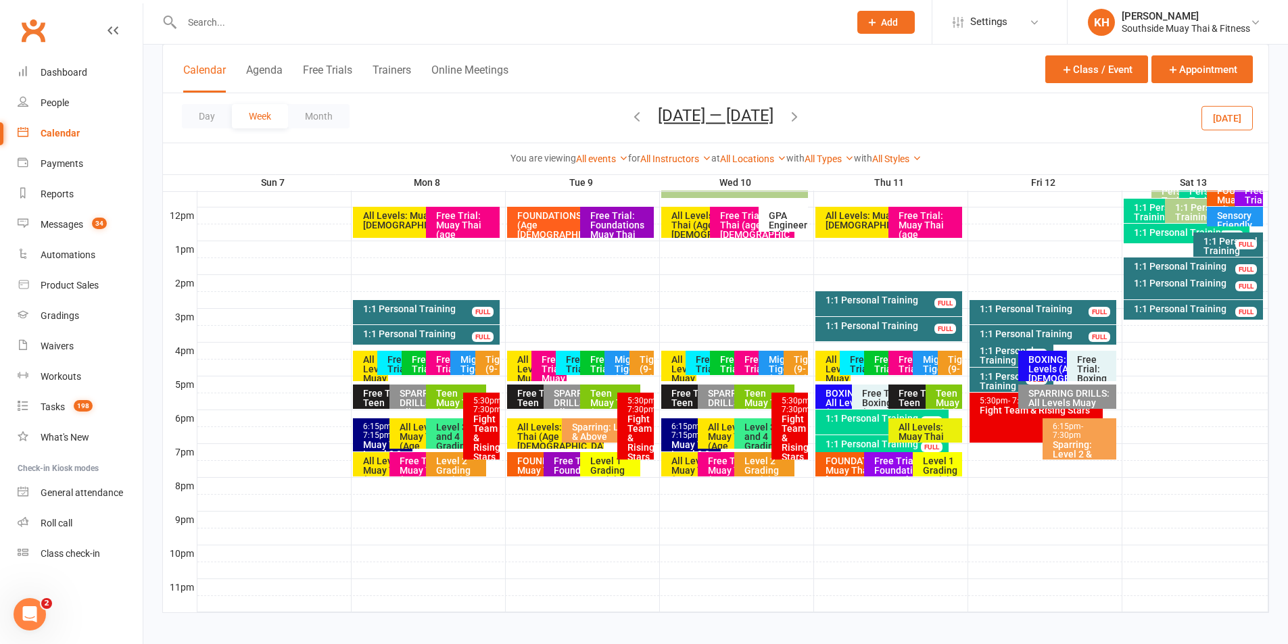
click at [1236, 112] on button "[DATE]" at bounding box center [1226, 117] width 51 height 24
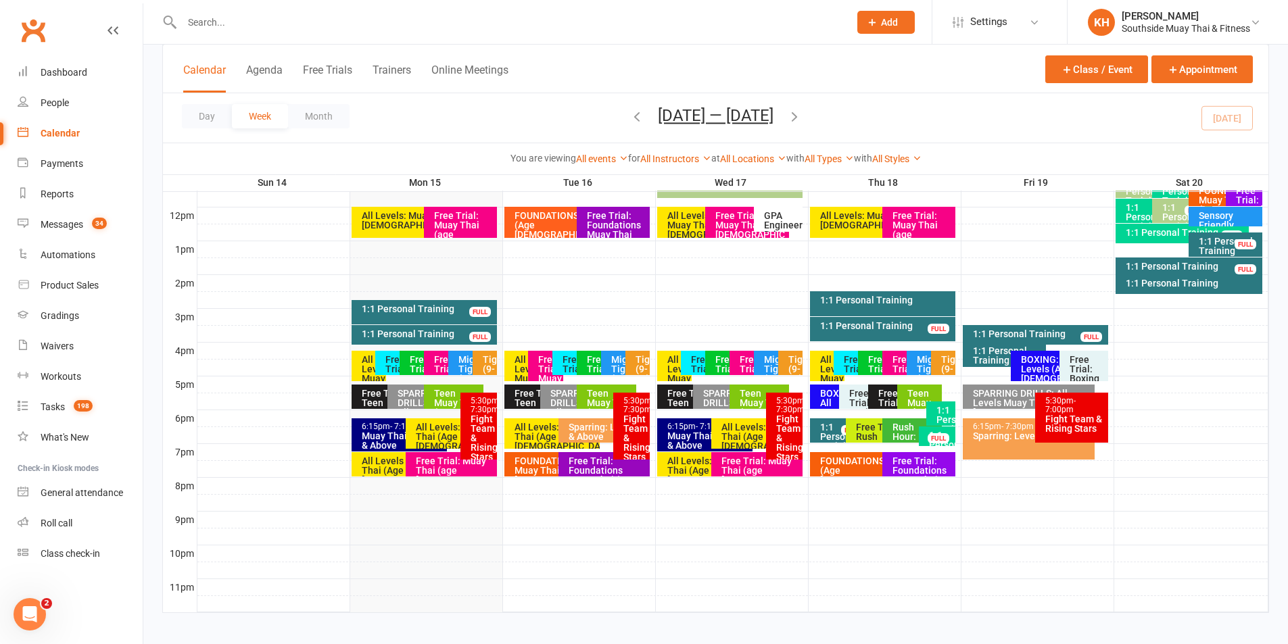
click at [366, 364] on div "All Levels: Muay Thai (Age [DEMOGRAPHIC_DATA]+)" at bounding box center [372, 383] width 23 height 57
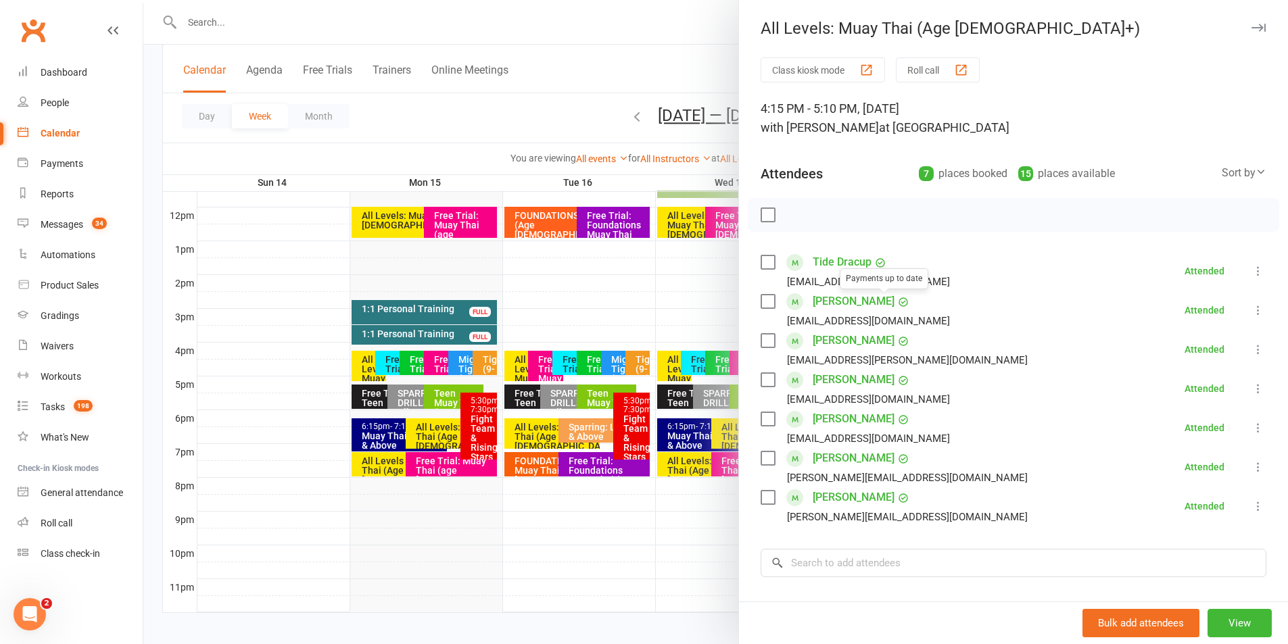
click at [1251, 30] on icon "button" at bounding box center [1258, 28] width 14 height 8
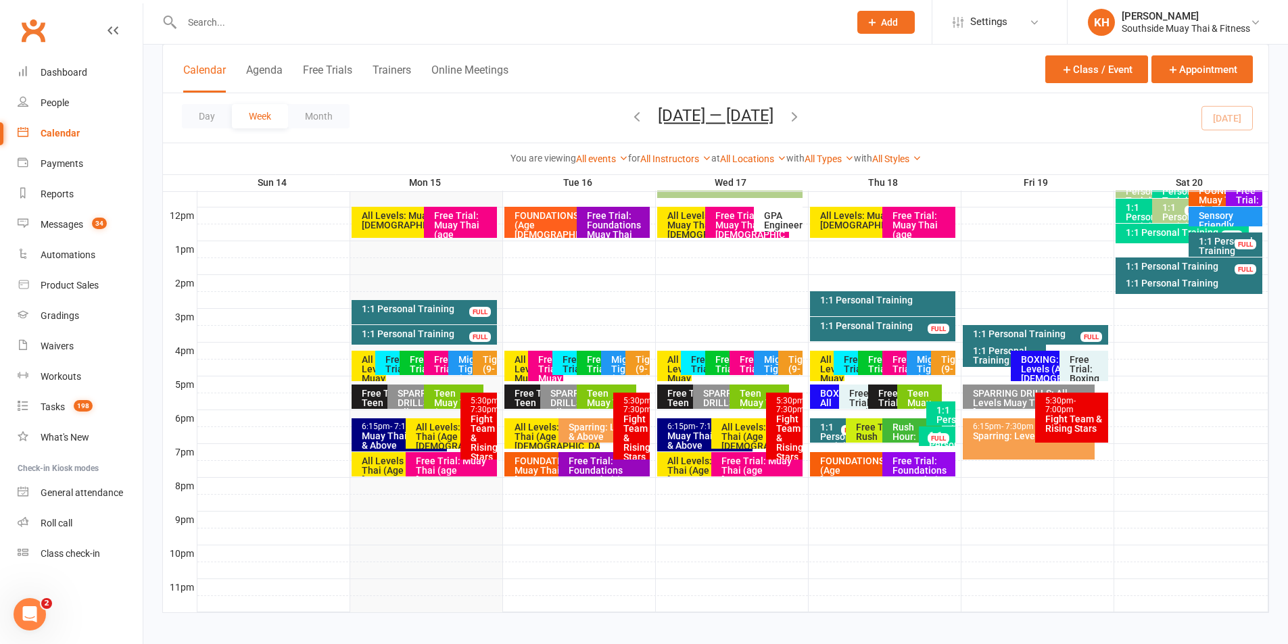
click at [369, 372] on div "All Levels: Muay Thai (Age [DEMOGRAPHIC_DATA]+)" at bounding box center [372, 383] width 23 height 57
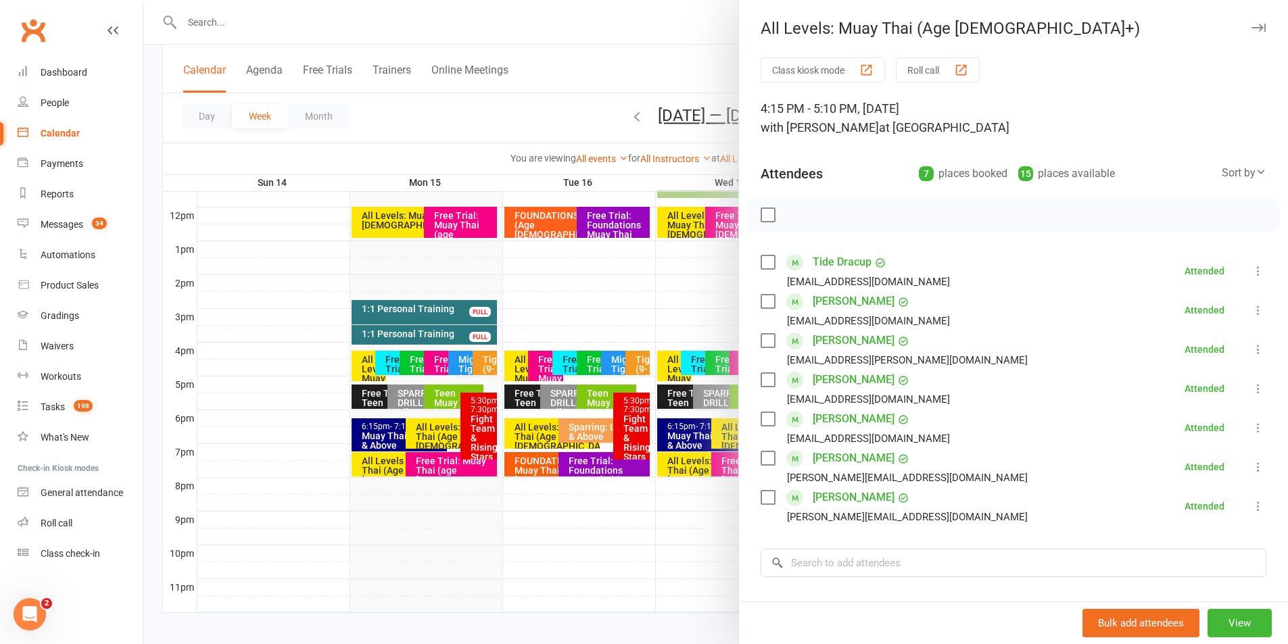
drag, startPoint x: 1242, startPoint y: 24, endPoint x: 1211, endPoint y: 45, distance: 37.3
click at [1250, 23] on button "button" at bounding box center [1258, 28] width 16 height 16
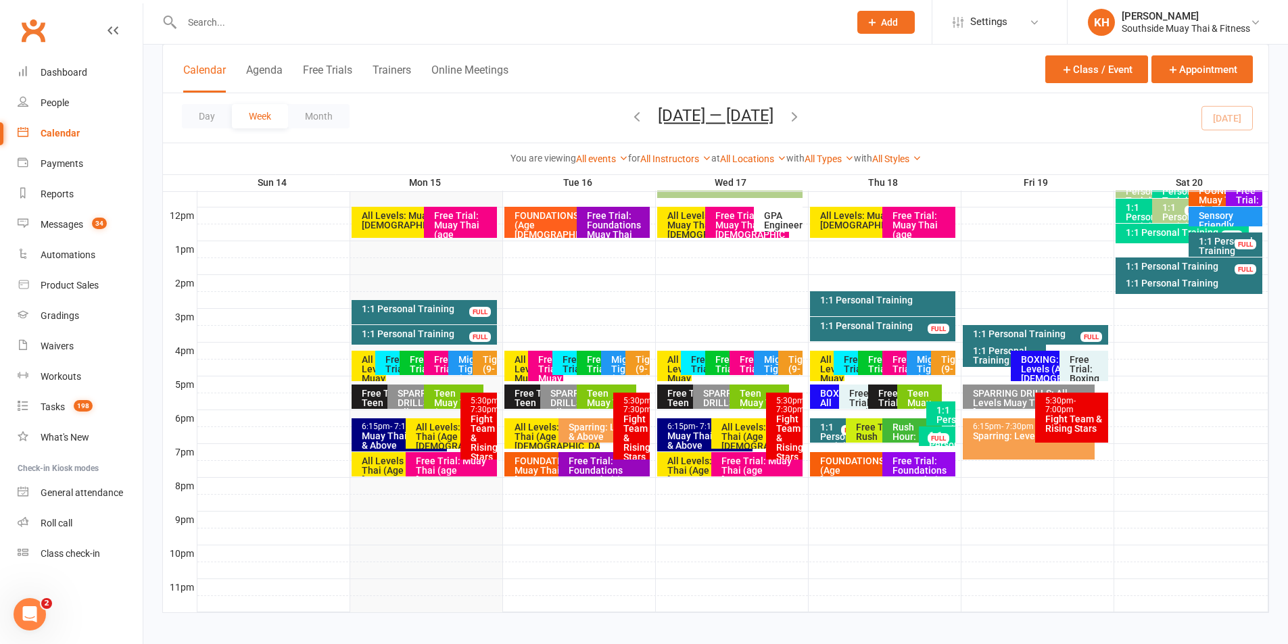
click at [368, 362] on div "All Levels: Muay Thai (Age [DEMOGRAPHIC_DATA]+)" at bounding box center [372, 383] width 23 height 57
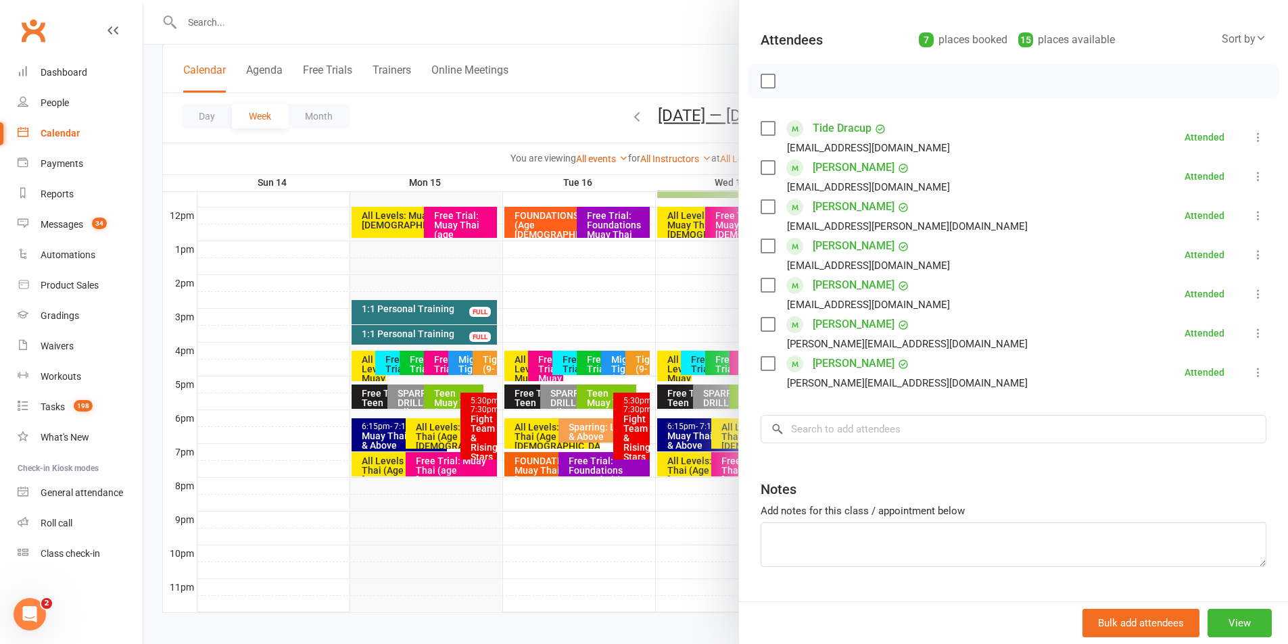
scroll to position [135, 0]
click at [865, 434] on input "search" at bounding box center [1013, 428] width 506 height 28
click at [260, 32] on div at bounding box center [715, 322] width 1144 height 644
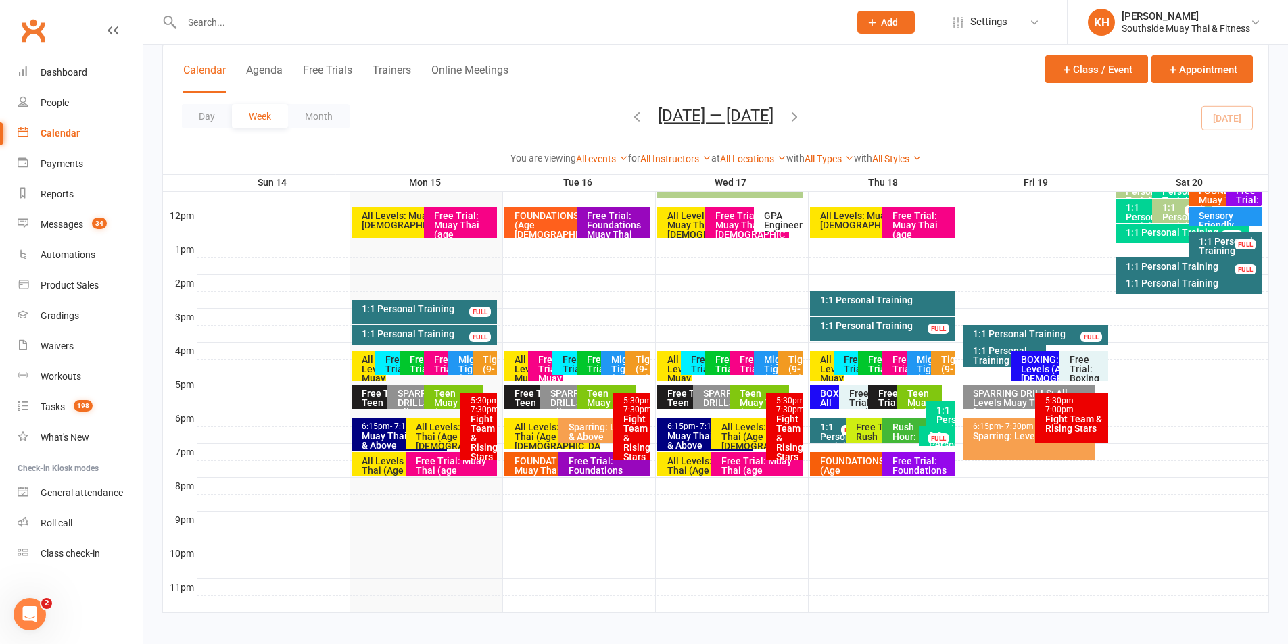
click at [214, 22] on input "text" at bounding box center [509, 22] width 662 height 19
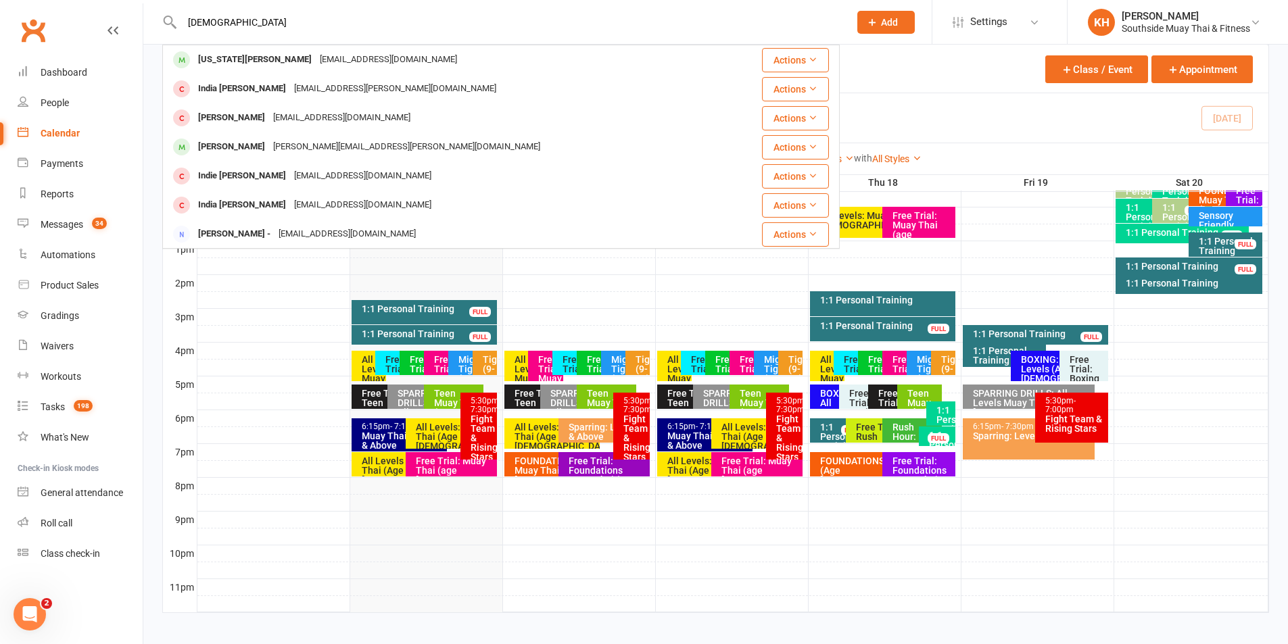
type input "[DEMOGRAPHIC_DATA]"
click at [239, 70] on div "[US_STATE][PERSON_NAME]" at bounding box center [255, 60] width 122 height 20
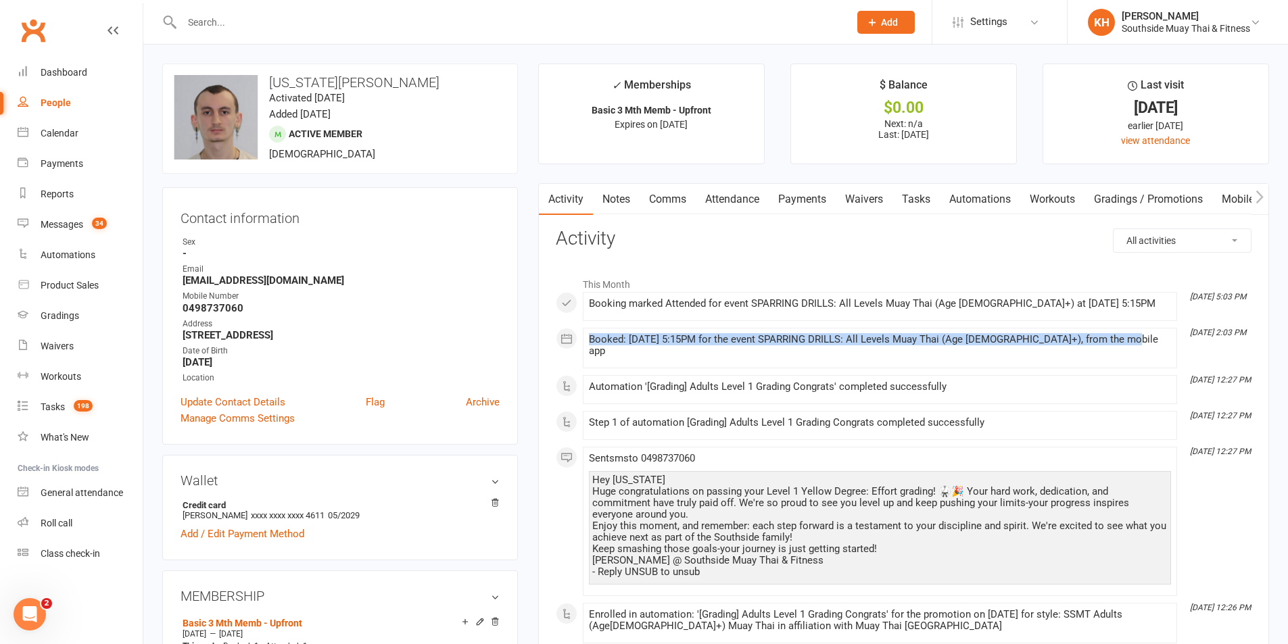
drag, startPoint x: 1127, startPoint y: 339, endPoint x: 585, endPoint y: 337, distance: 541.5
click at [585, 337] on li "[DATE] 2:03 PM Booked: [DATE] 5:15PM for the event SPARRING DRILLS: All Levels …" at bounding box center [880, 348] width 594 height 41
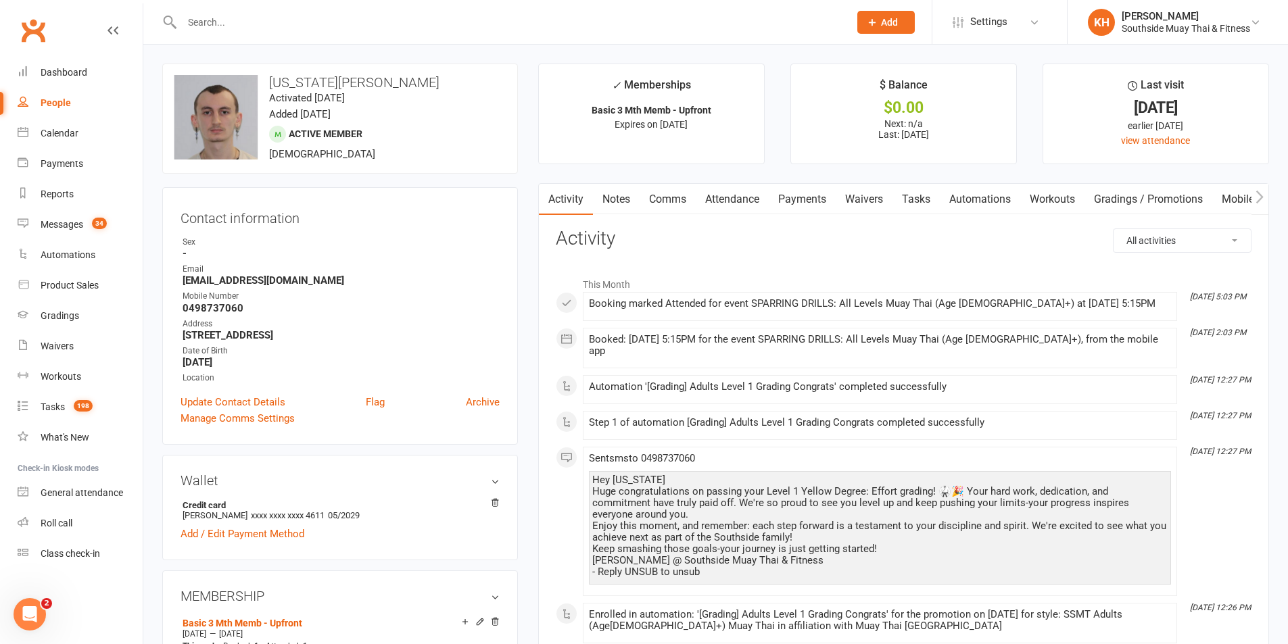
click at [752, 248] on h3 "Activity" at bounding box center [904, 238] width 696 height 21
click at [55, 141] on link "Calendar" at bounding box center [80, 133] width 125 height 30
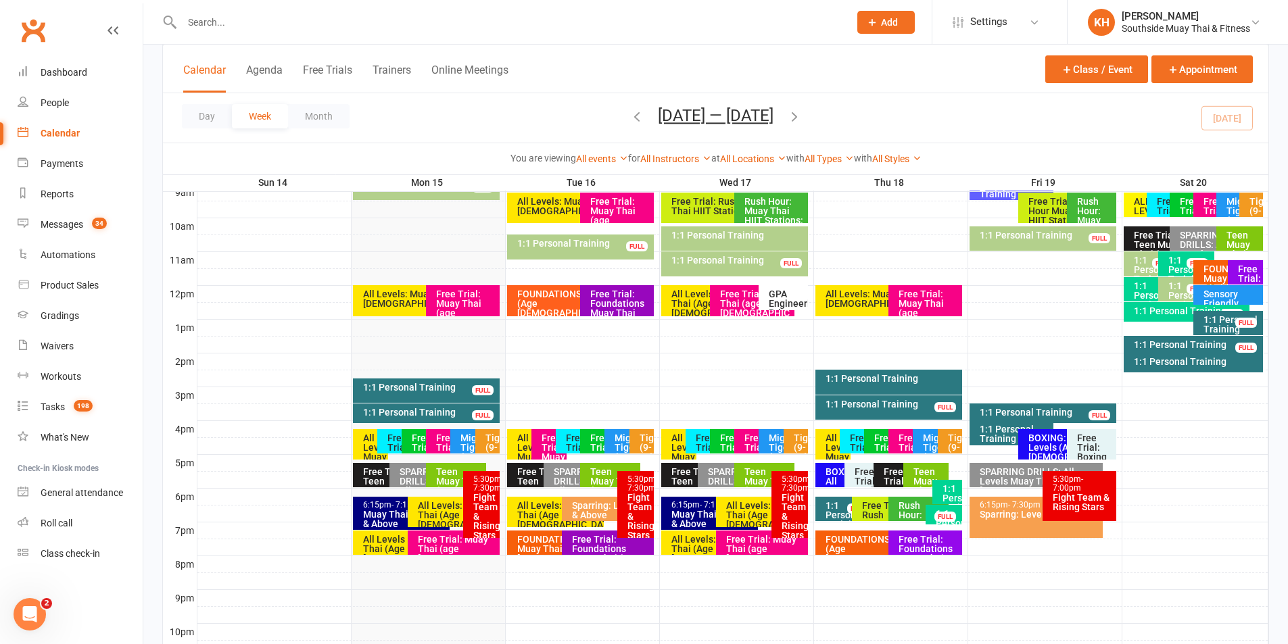
scroll to position [473, 0]
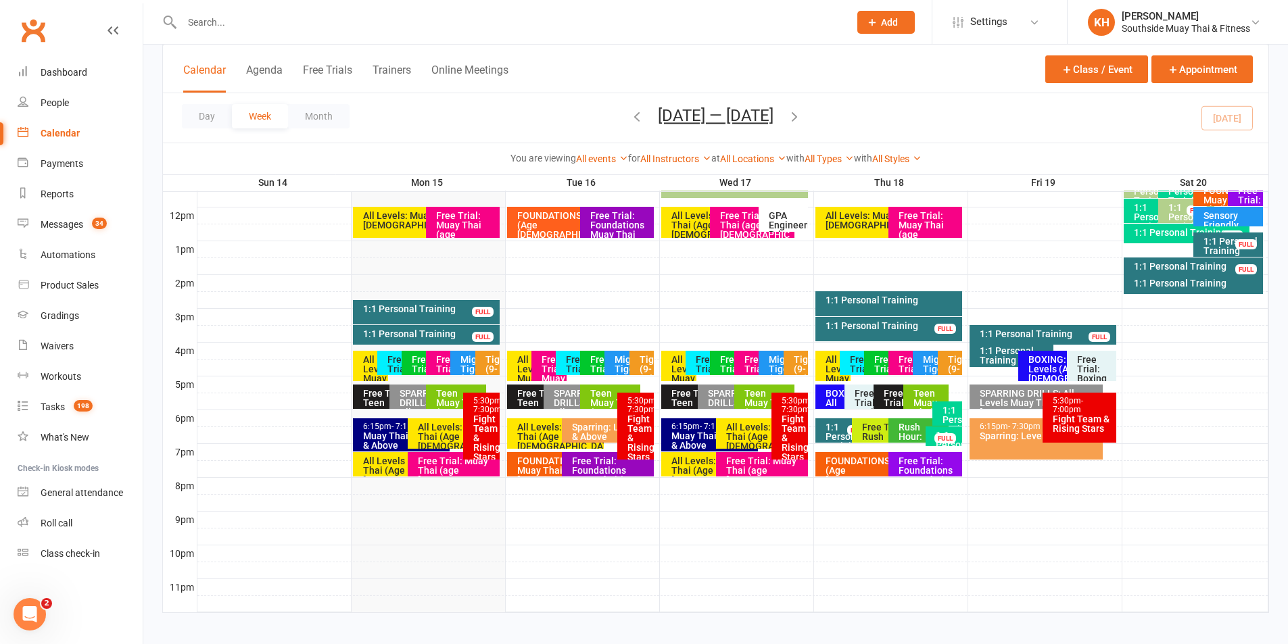
click at [414, 401] on div "SPARRING DRILLS: All Levels Muay Thai (Age [DEMOGRAPHIC_DATA]+)" at bounding box center [423, 417] width 48 height 57
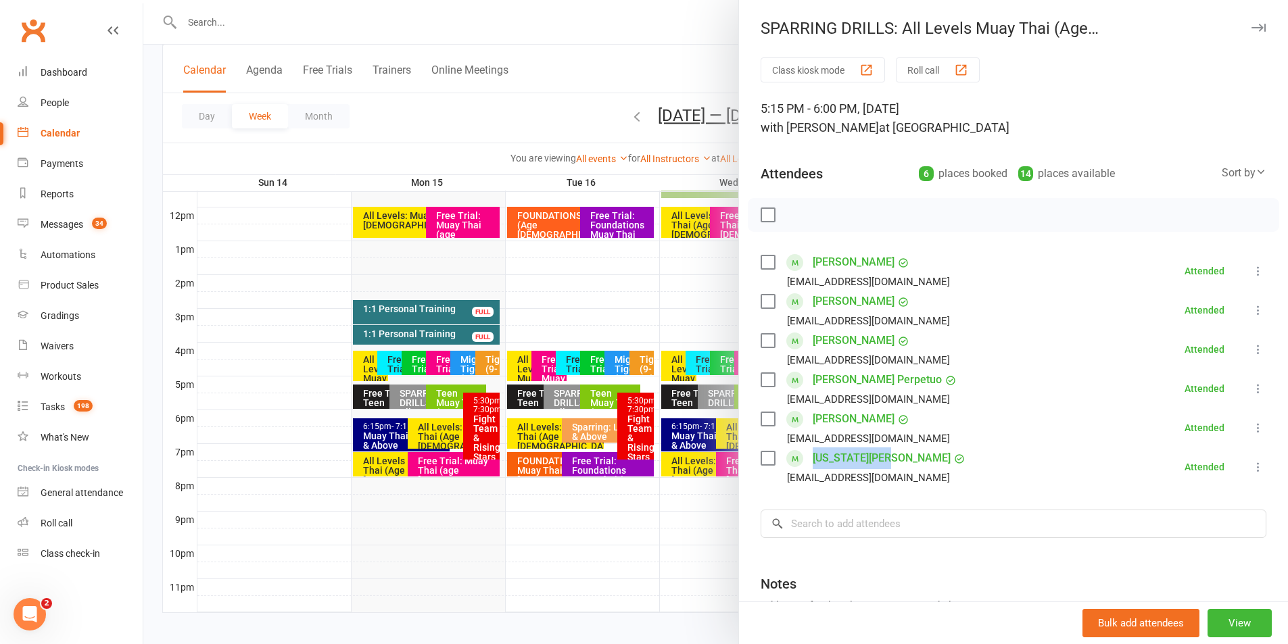
drag, startPoint x: 934, startPoint y: 456, endPoint x: 808, endPoint y: 458, distance: 125.7
click at [808, 458] on li "[US_STATE][PERSON_NAME] [EMAIL_ADDRESS][DOMAIN_NAME] Attended More info Remove …" at bounding box center [1013, 466] width 506 height 39
copy link "[US_STATE][PERSON_NAME]"
click at [973, 518] on input "search" at bounding box center [1013, 524] width 506 height 28
click at [1250, 20] on button "button" at bounding box center [1258, 28] width 16 height 16
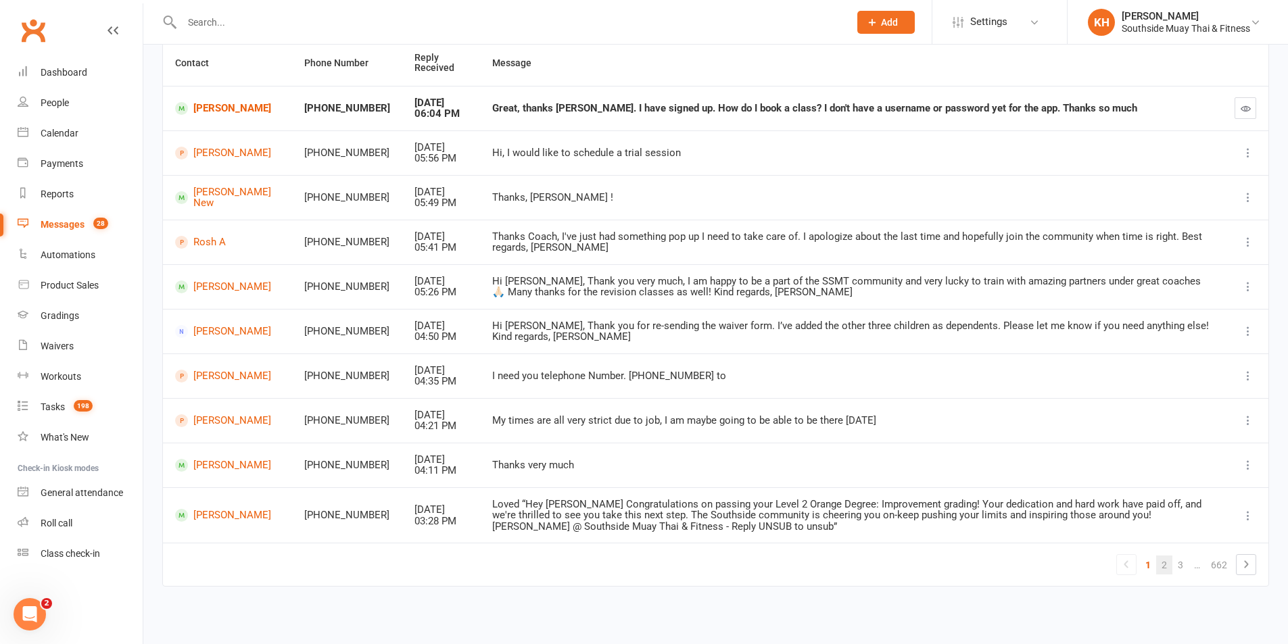
click at [1163, 571] on link "2" at bounding box center [1164, 565] width 16 height 19
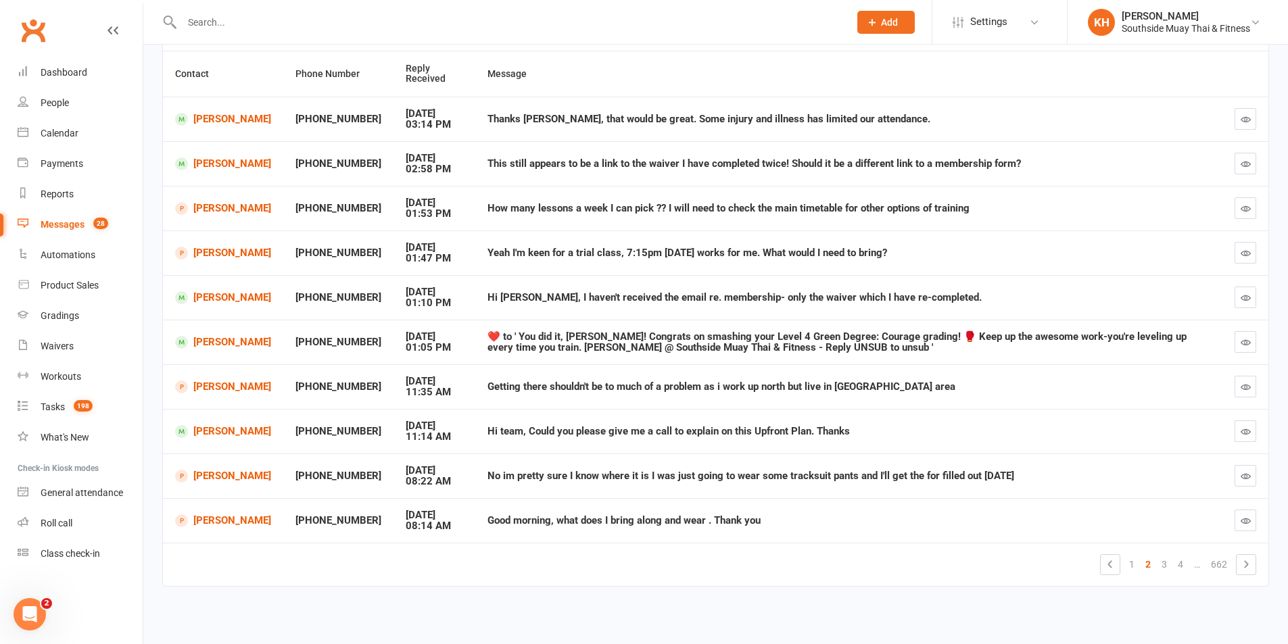
scroll to position [124, 0]
click at [1240, 206] on icon "button" at bounding box center [1245, 208] width 10 height 10
click at [1252, 116] on button "button" at bounding box center [1245, 119] width 22 height 22
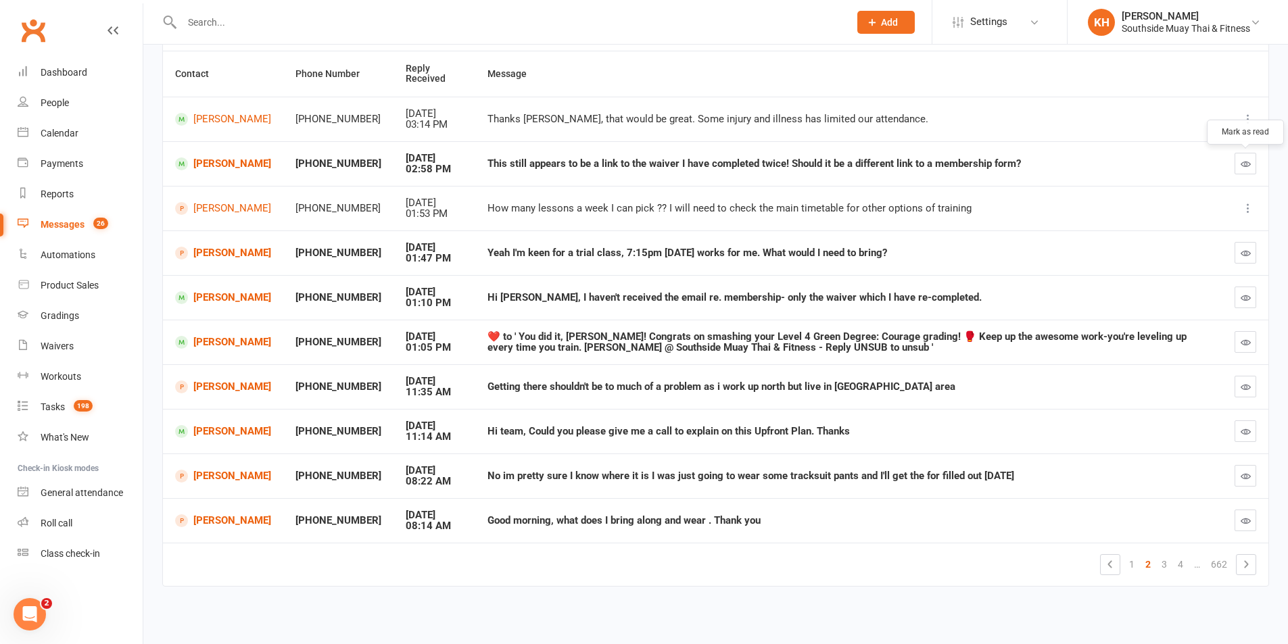
click at [1242, 161] on icon "button" at bounding box center [1245, 164] width 10 height 10
click at [1251, 249] on button "button" at bounding box center [1245, 253] width 22 height 22
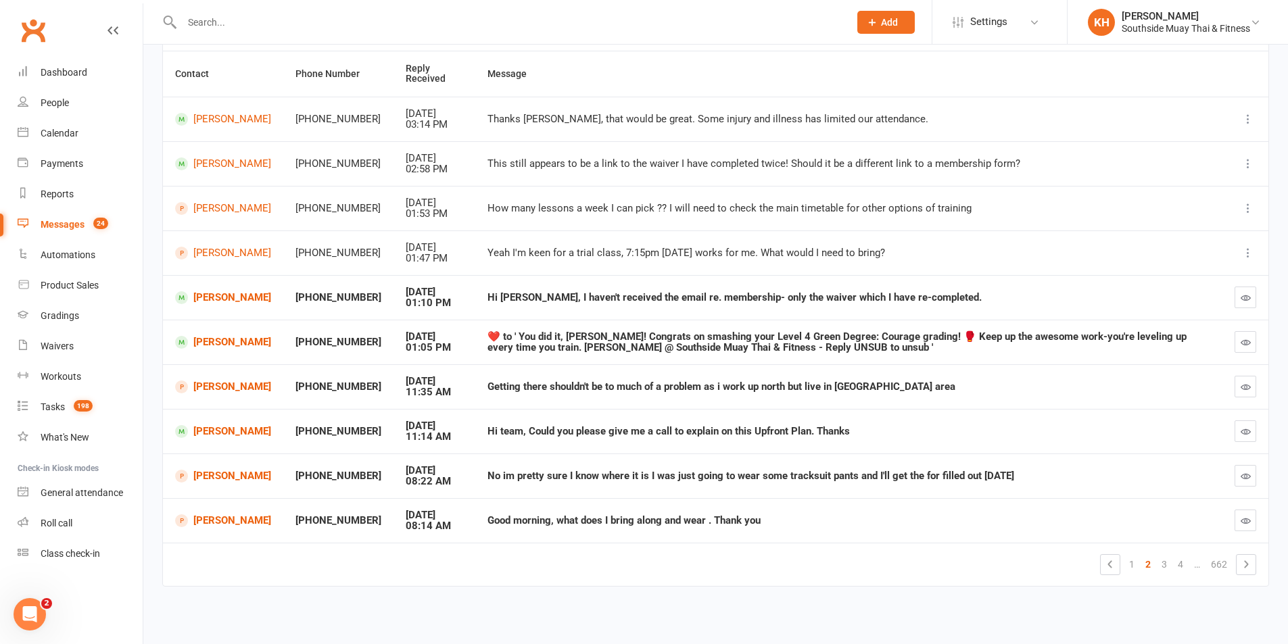
click at [1241, 289] on button "button" at bounding box center [1245, 298] width 22 height 22
click at [1246, 345] on icon "button" at bounding box center [1245, 342] width 10 height 10
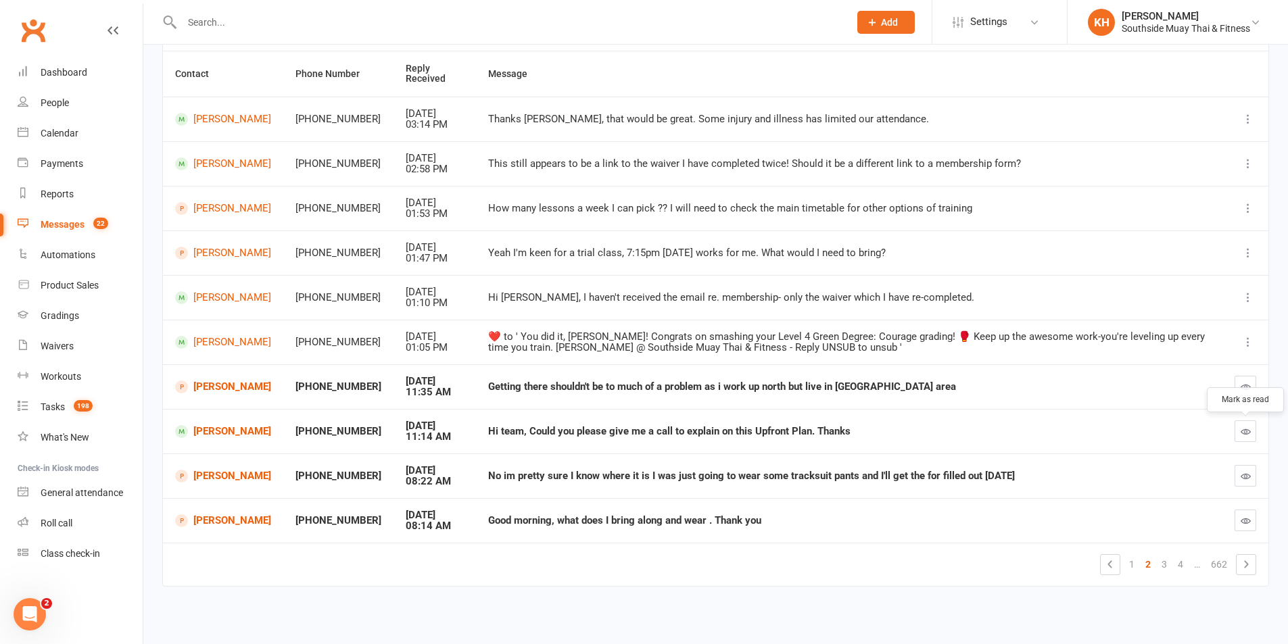
click at [1242, 438] on button "button" at bounding box center [1245, 431] width 22 height 22
click at [1246, 528] on button "button" at bounding box center [1245, 521] width 22 height 22
click at [216, 264] on td "Maxwell Naffine" at bounding box center [223, 253] width 120 height 45
click at [218, 251] on link "Maxwell Naffine" at bounding box center [223, 253] width 96 height 13
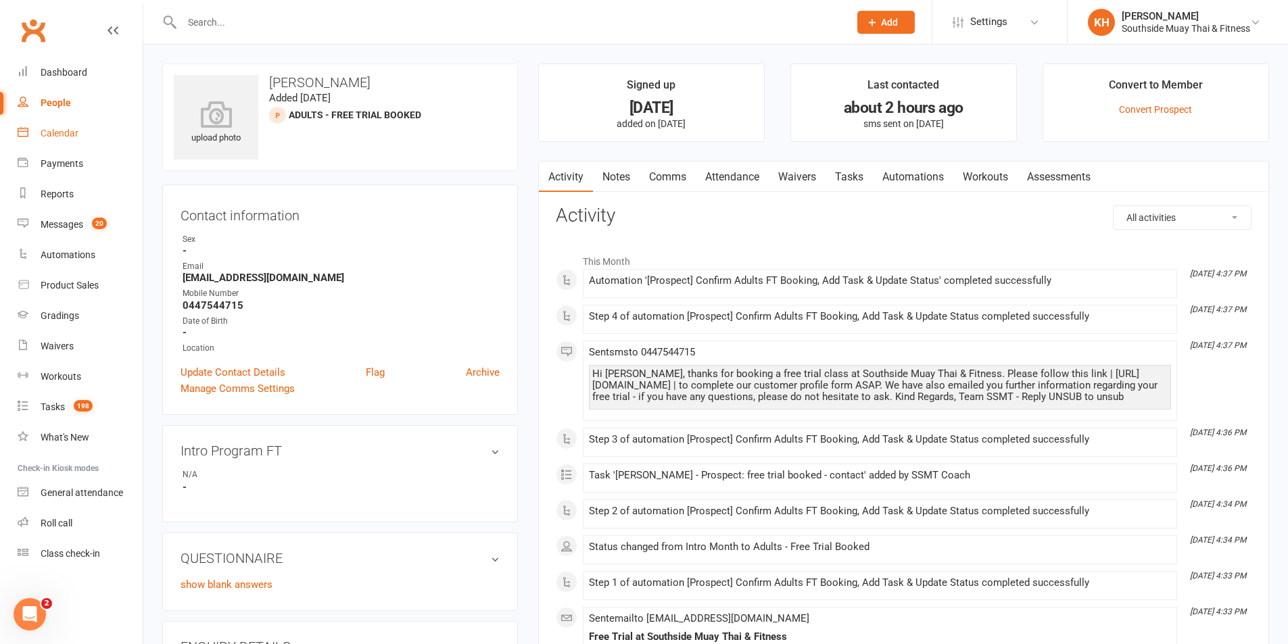
click at [74, 146] on link "Calendar" at bounding box center [80, 133] width 125 height 30
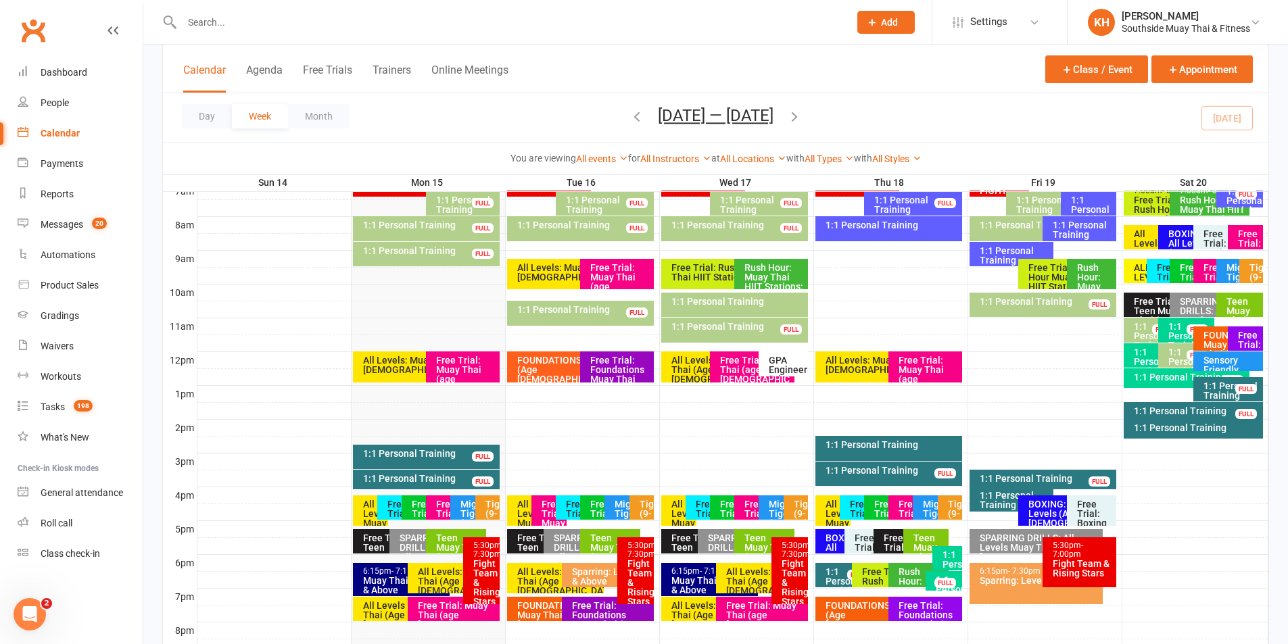
scroll to position [338, 0]
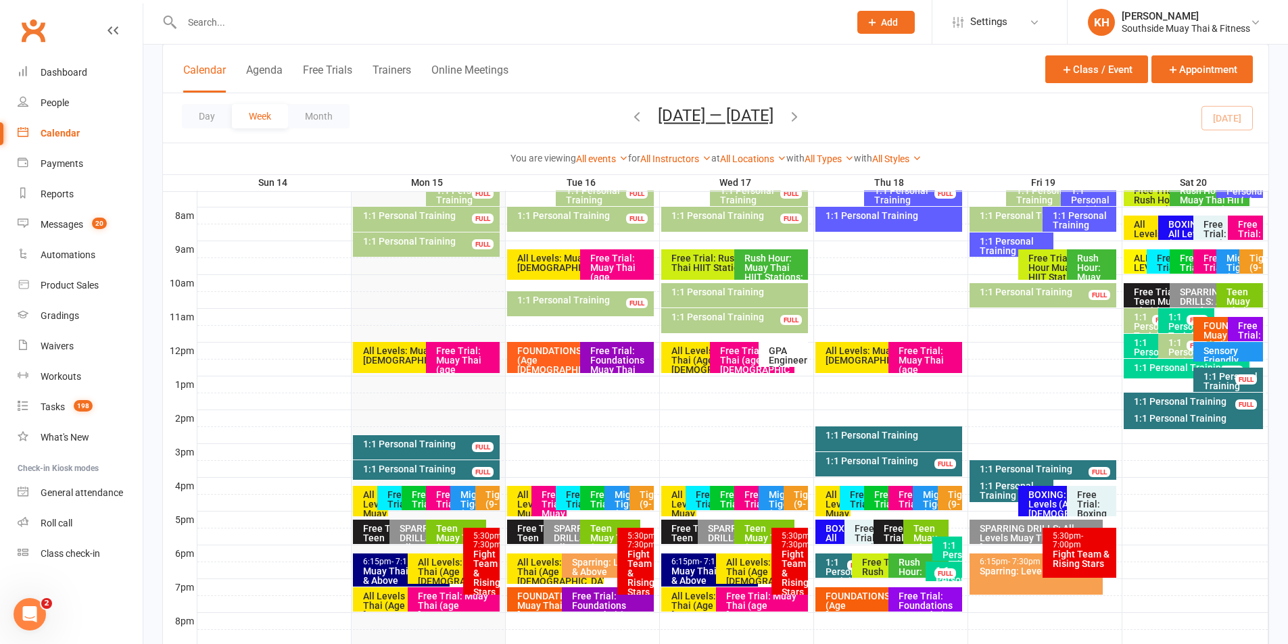
click at [630, 351] on div "Free Trial: Foundations Muay Thai (age 13+ years)" at bounding box center [620, 374] width 62 height 57
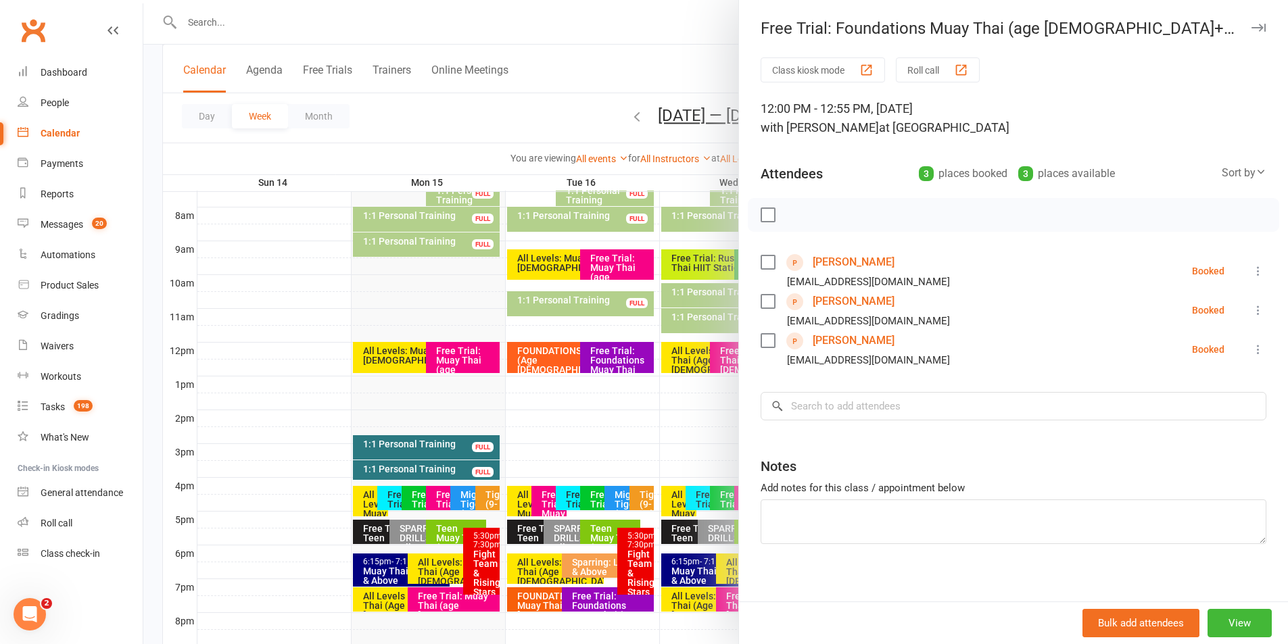
drag, startPoint x: 1234, startPoint y: 29, endPoint x: 1230, endPoint y: 39, distance: 10.6
click at [1251, 28] on icon "button" at bounding box center [1258, 28] width 14 height 8
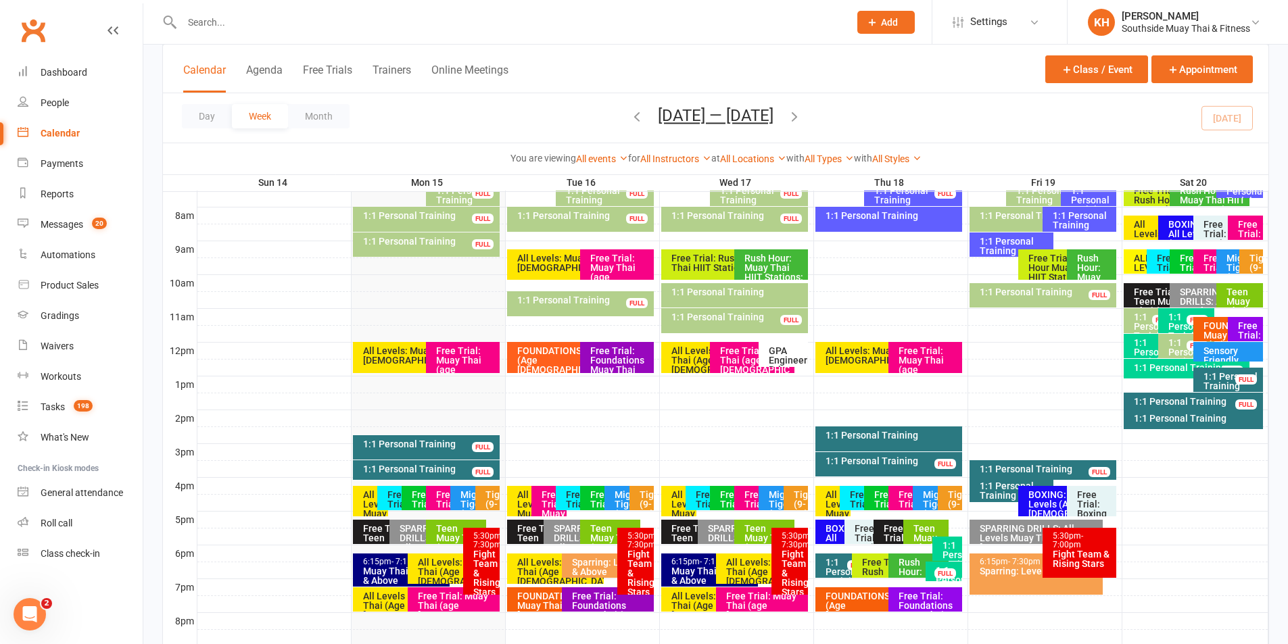
click at [439, 571] on div "All Levels: Muay Thai (Age 13+)" at bounding box center [457, 572] width 80 height 28
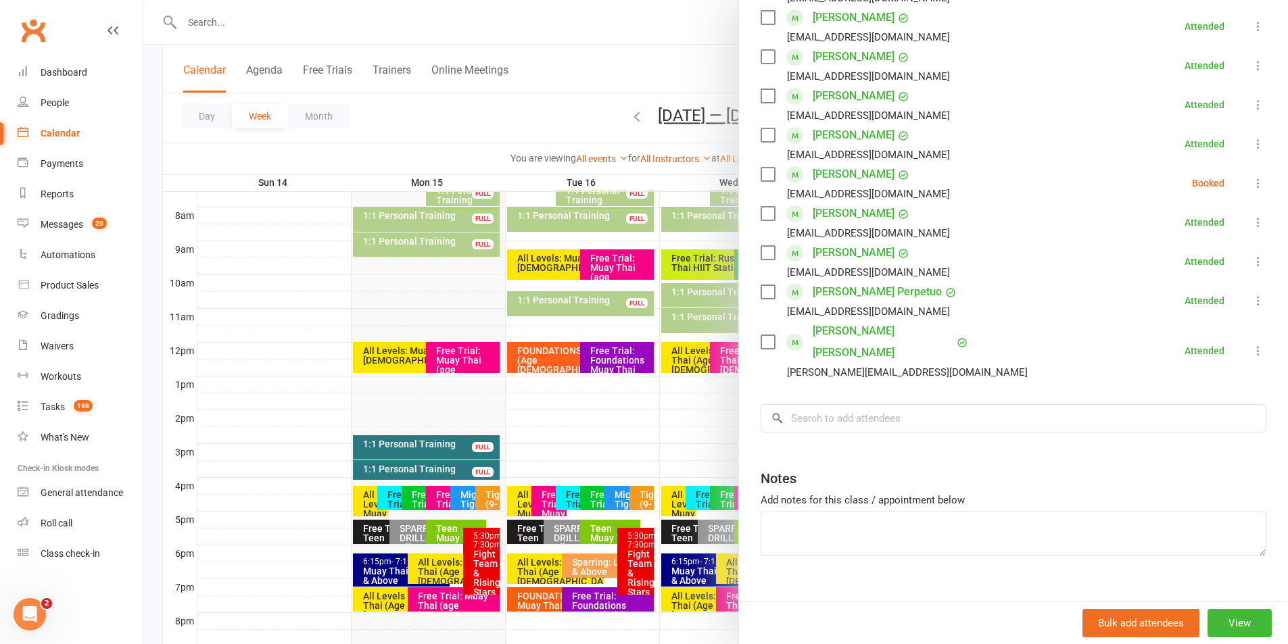
scroll to position [520, 0]
click at [871, 403] on input "search" at bounding box center [1013, 417] width 506 height 28
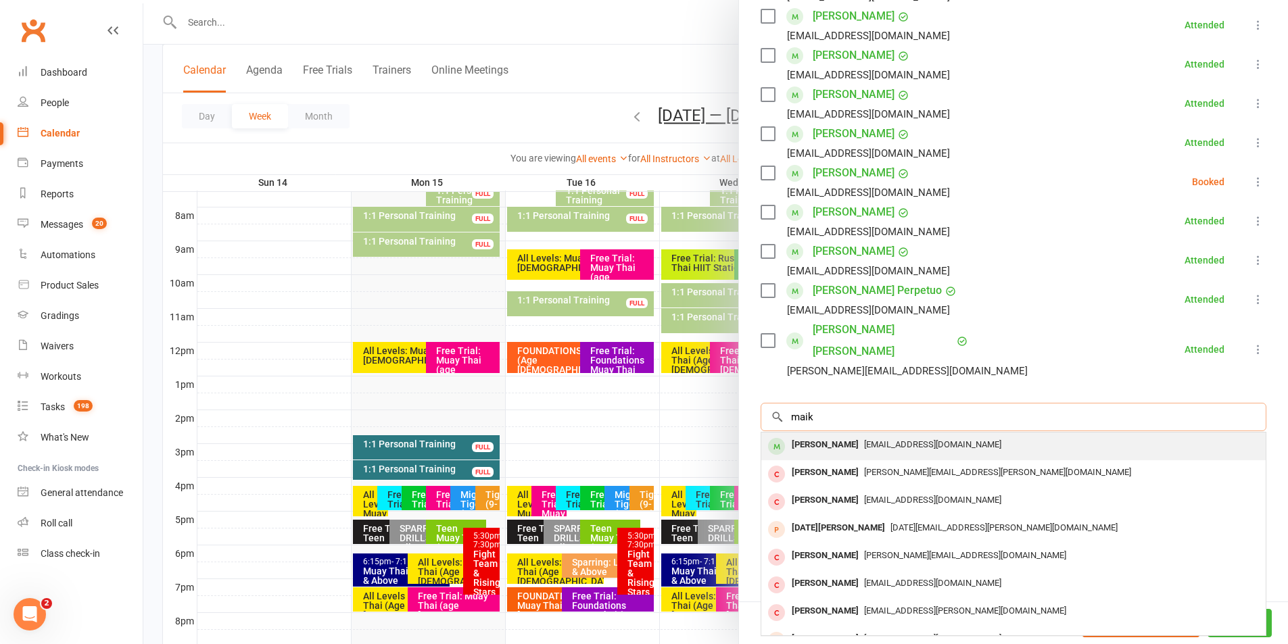
type input "maik"
click at [864, 439] on span "Maik.bausch@gmail.com" at bounding box center [932, 444] width 137 height 10
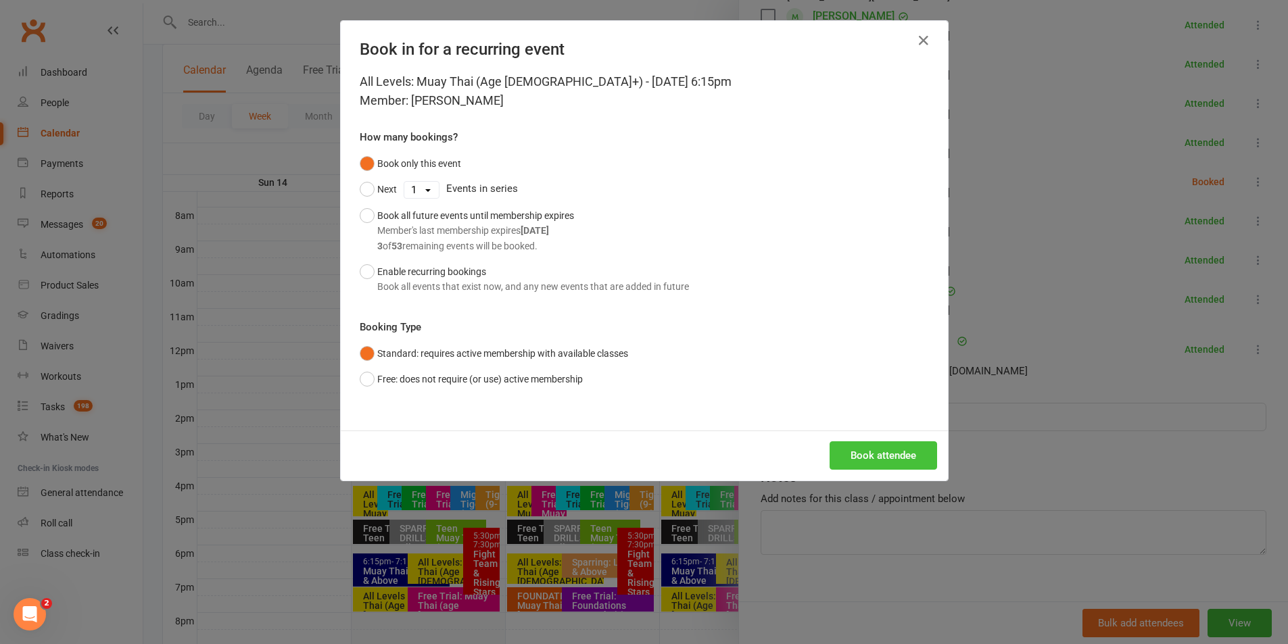
click at [870, 459] on button "Book attendee" at bounding box center [882, 455] width 107 height 28
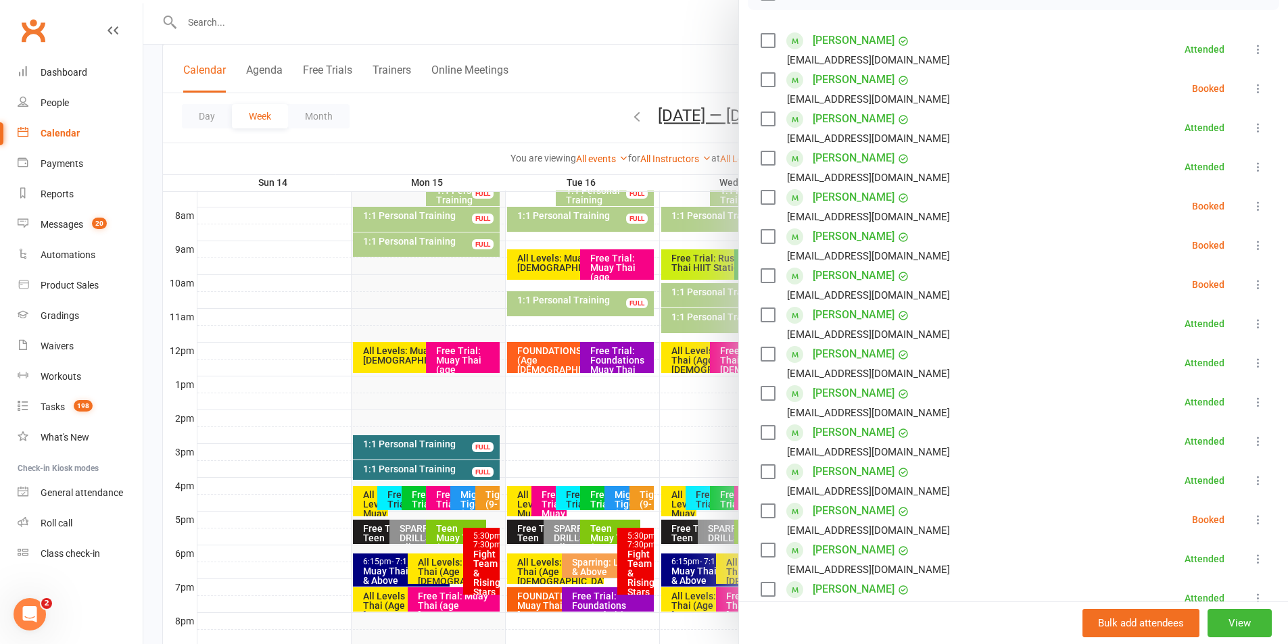
scroll to position [154, 0]
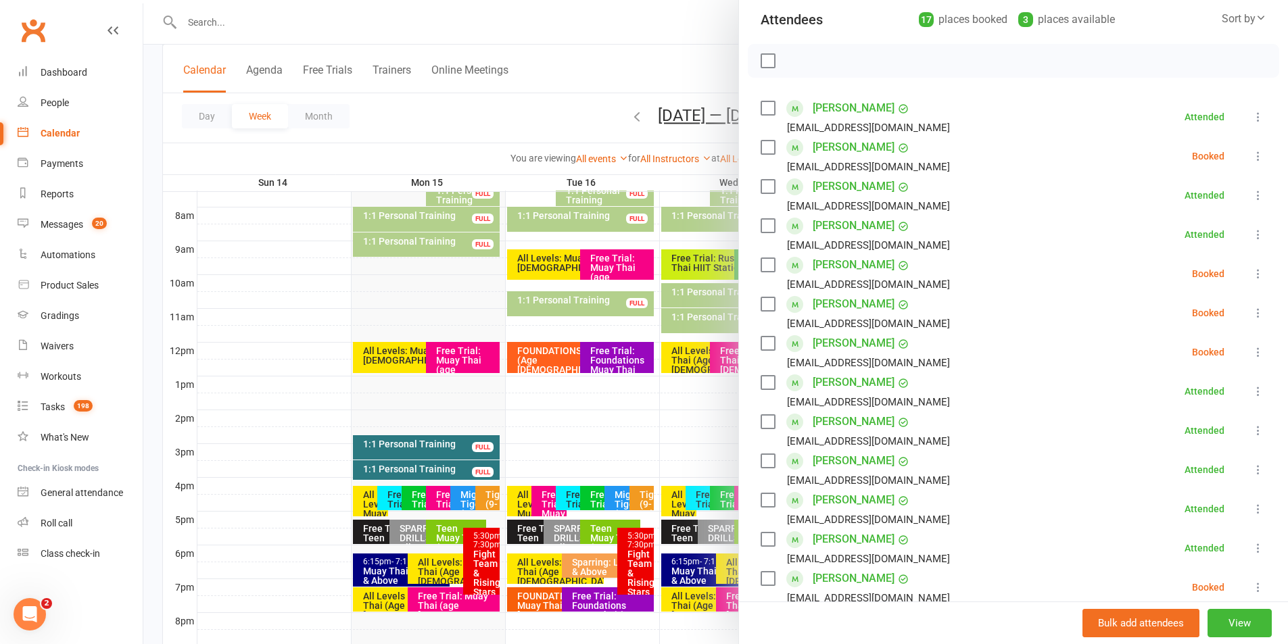
click at [1251, 158] on icon at bounding box center [1258, 156] width 14 height 14
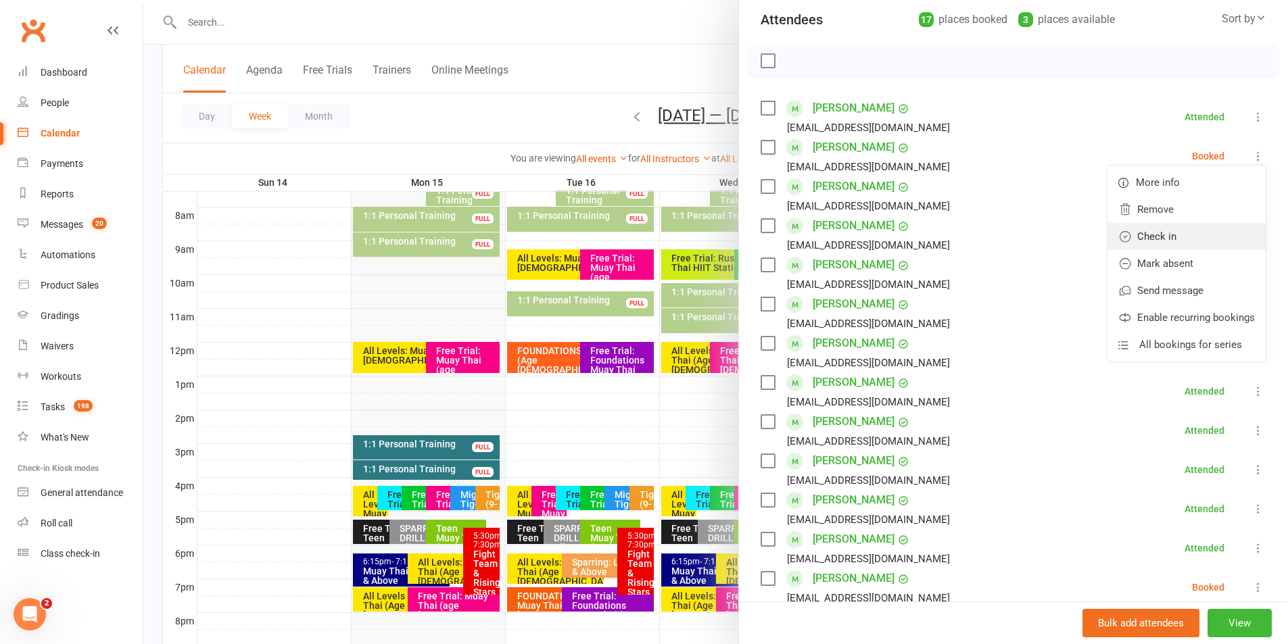
click at [1143, 233] on link "Check in" at bounding box center [1186, 236] width 158 height 27
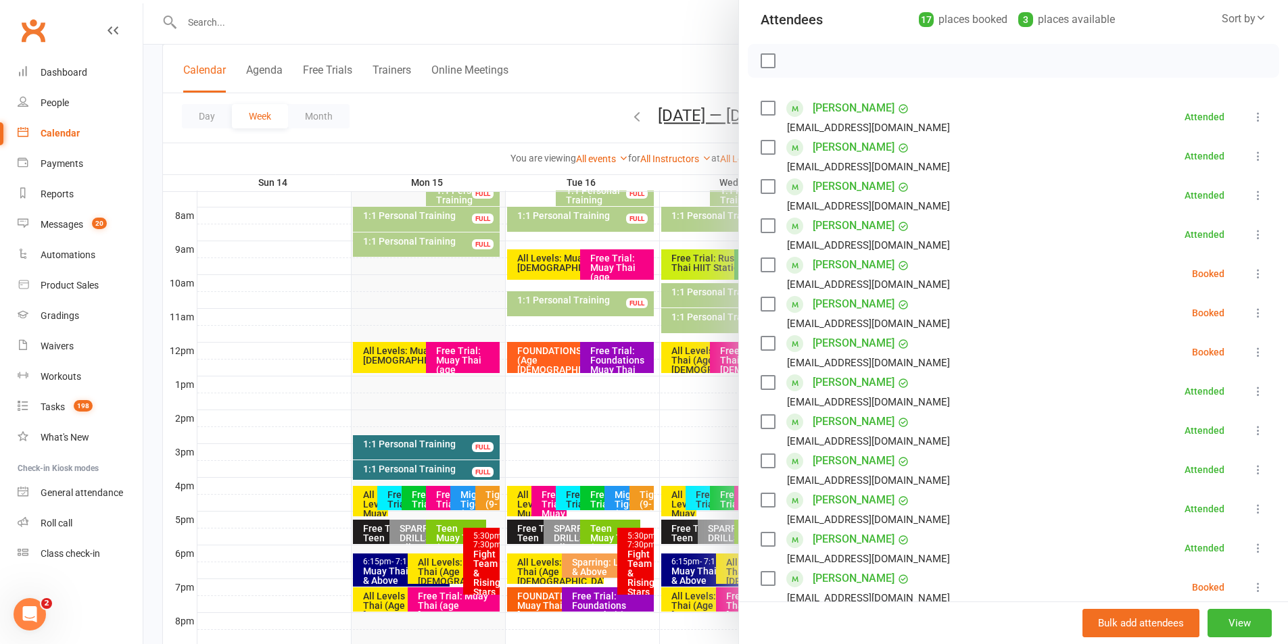
scroll to position [0, 0]
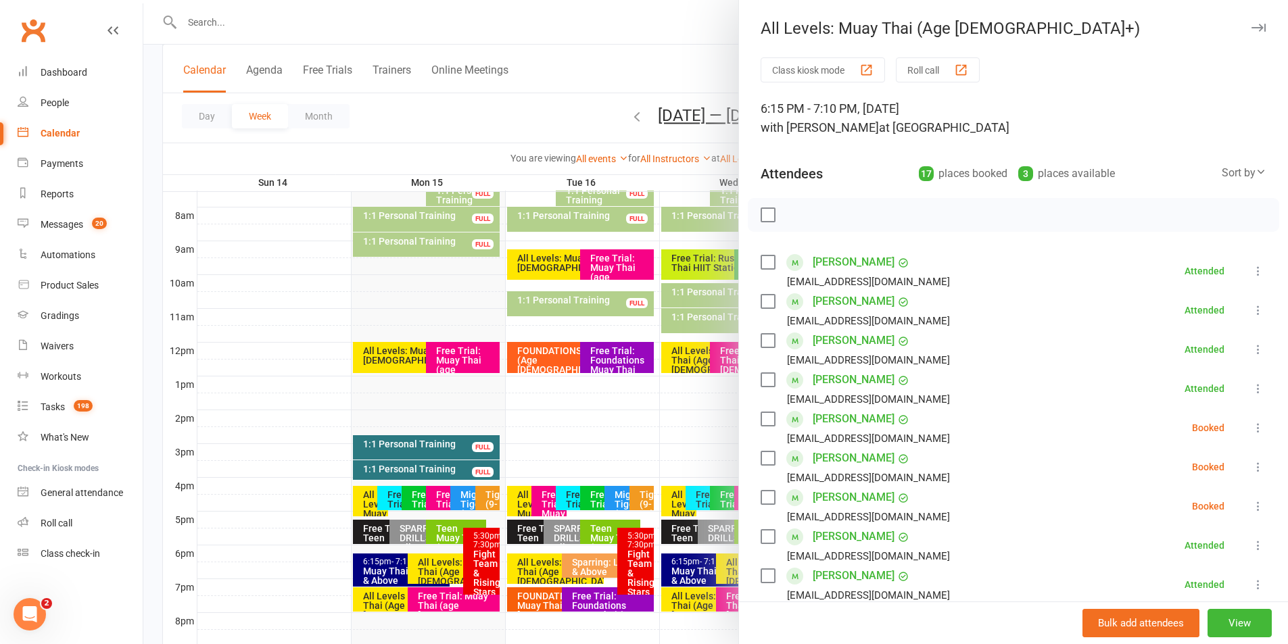
click at [1250, 23] on button "button" at bounding box center [1258, 28] width 16 height 16
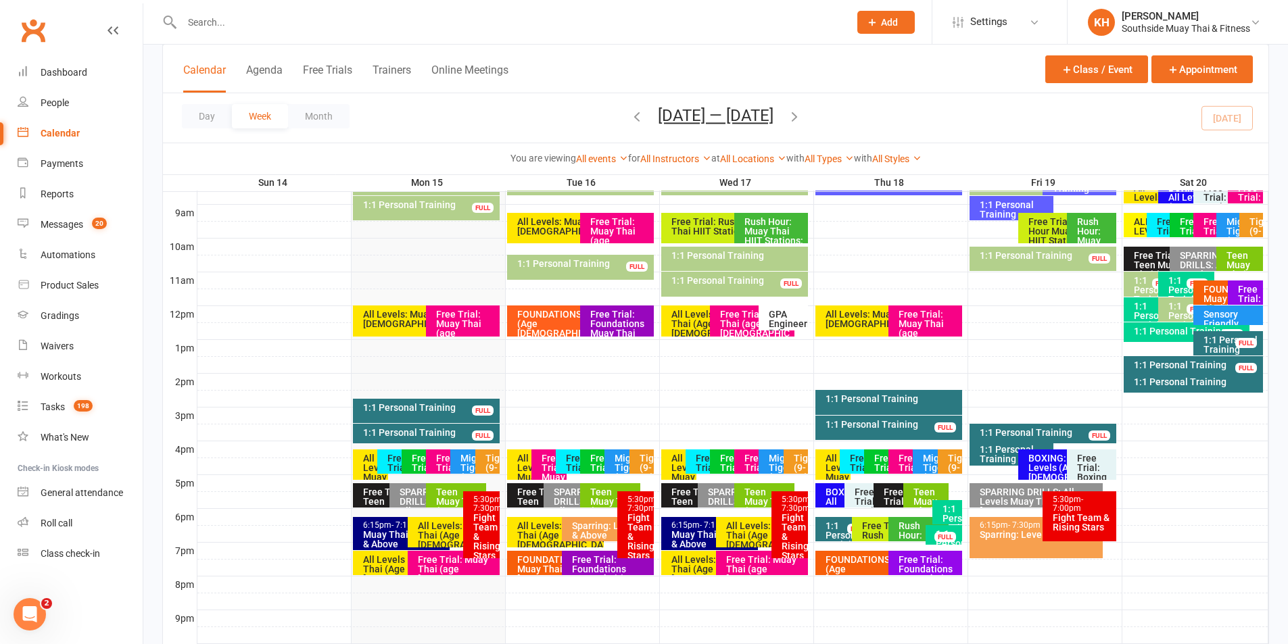
scroll to position [406, 0]
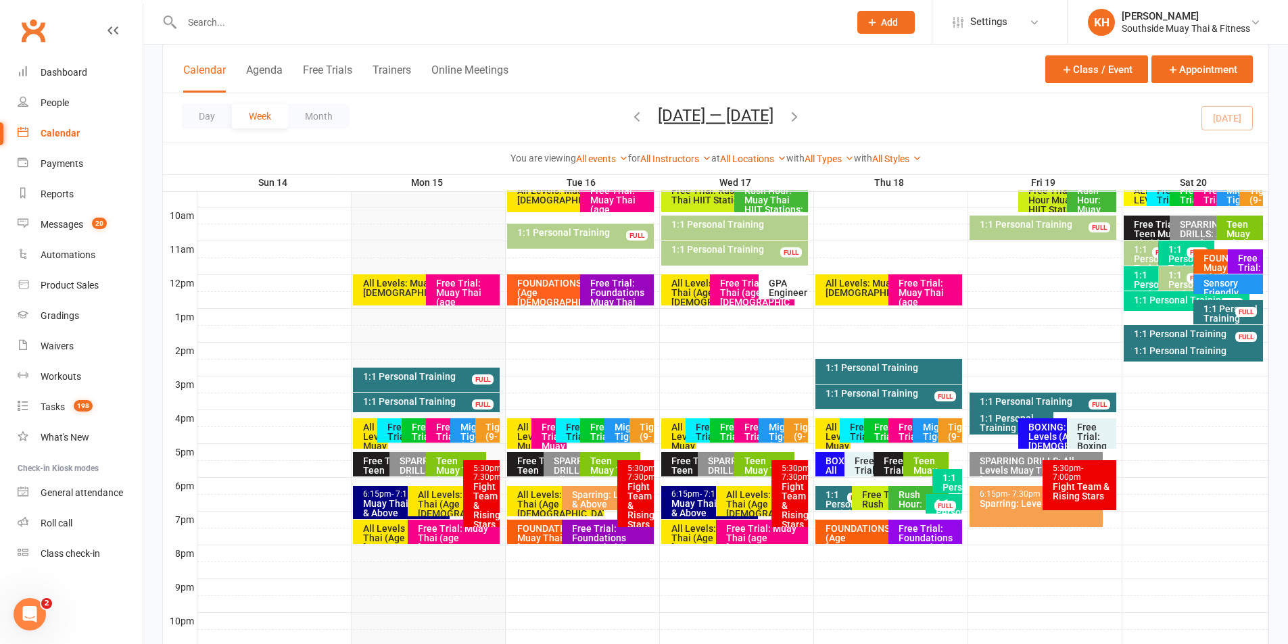
click at [368, 507] on div "Muay Thai Level 3 & Above" at bounding box center [404, 508] width 84 height 19
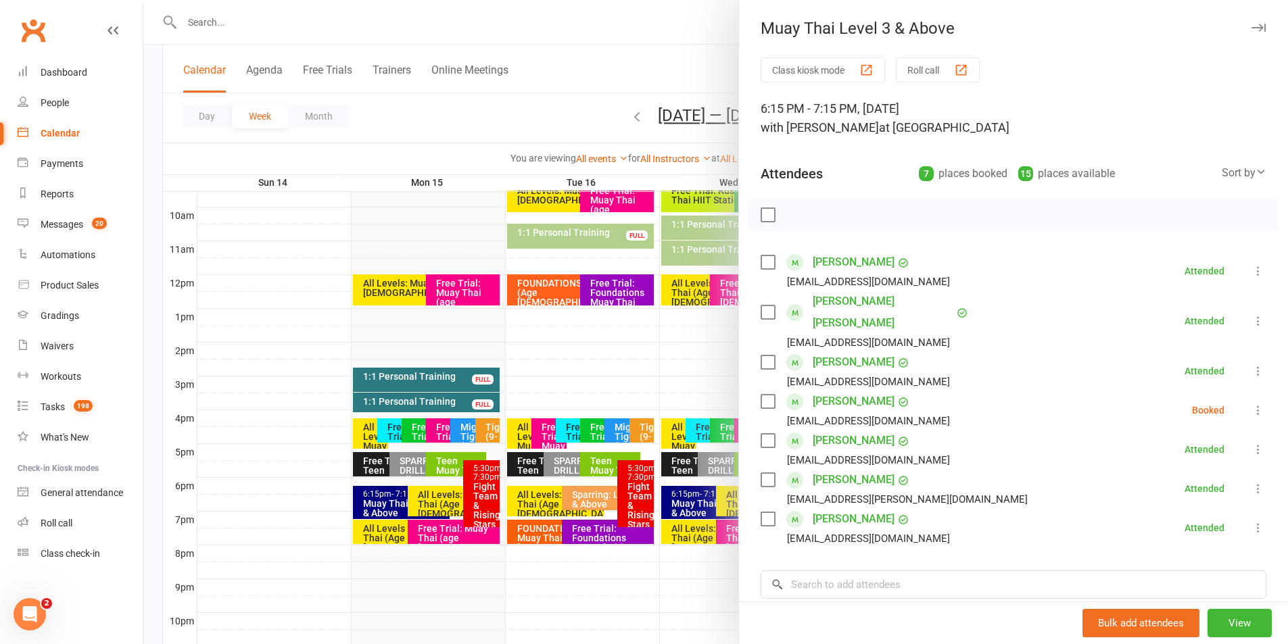
click at [1251, 26] on icon "button" at bounding box center [1258, 28] width 14 height 8
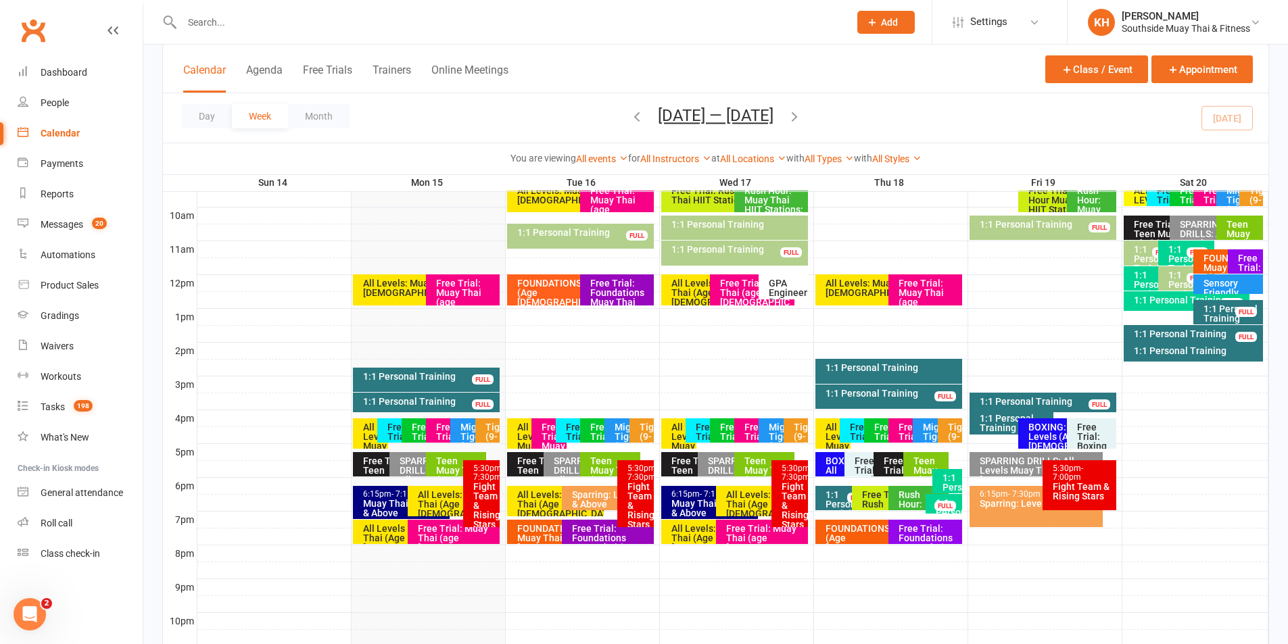
click at [1166, 306] on div "1:1 Personal Training FULL" at bounding box center [1186, 301] width 126 height 20
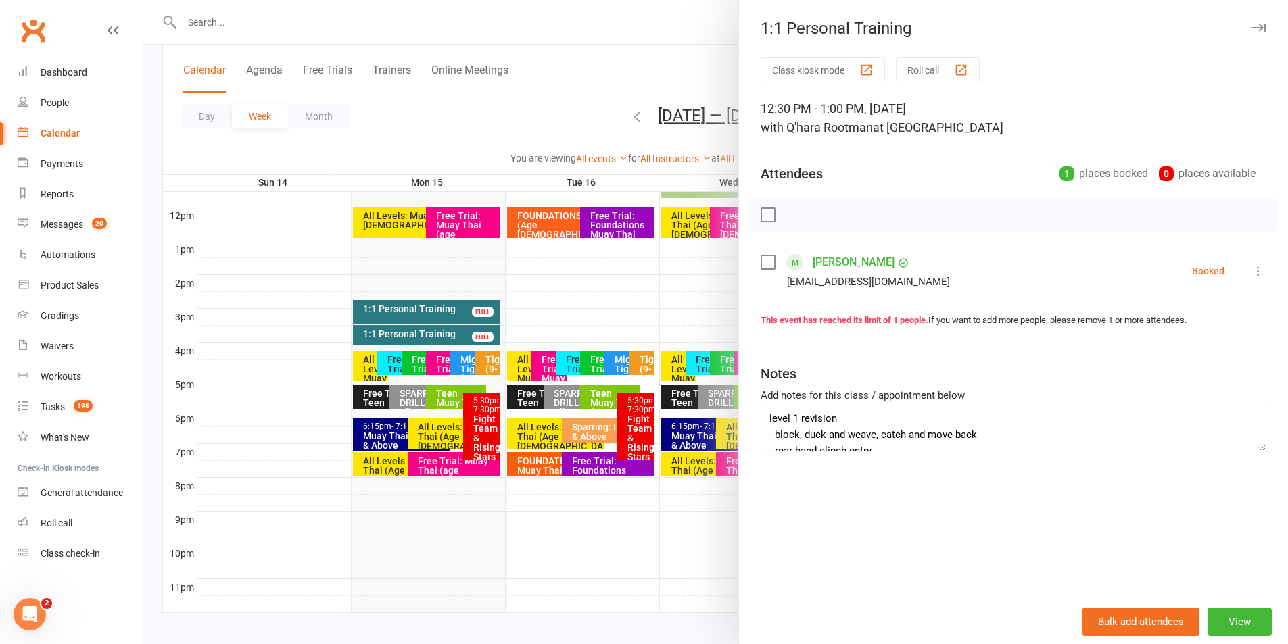
scroll to position [0, 0]
click at [1251, 29] on icon "button" at bounding box center [1258, 28] width 14 height 8
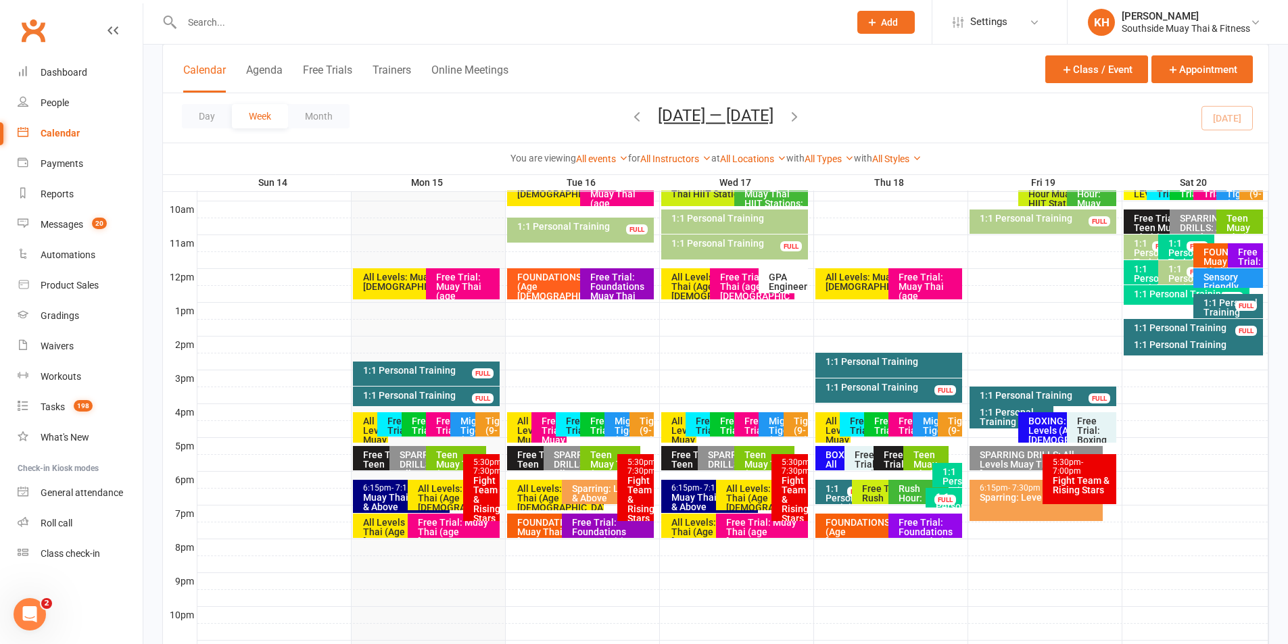
scroll to position [338, 0]
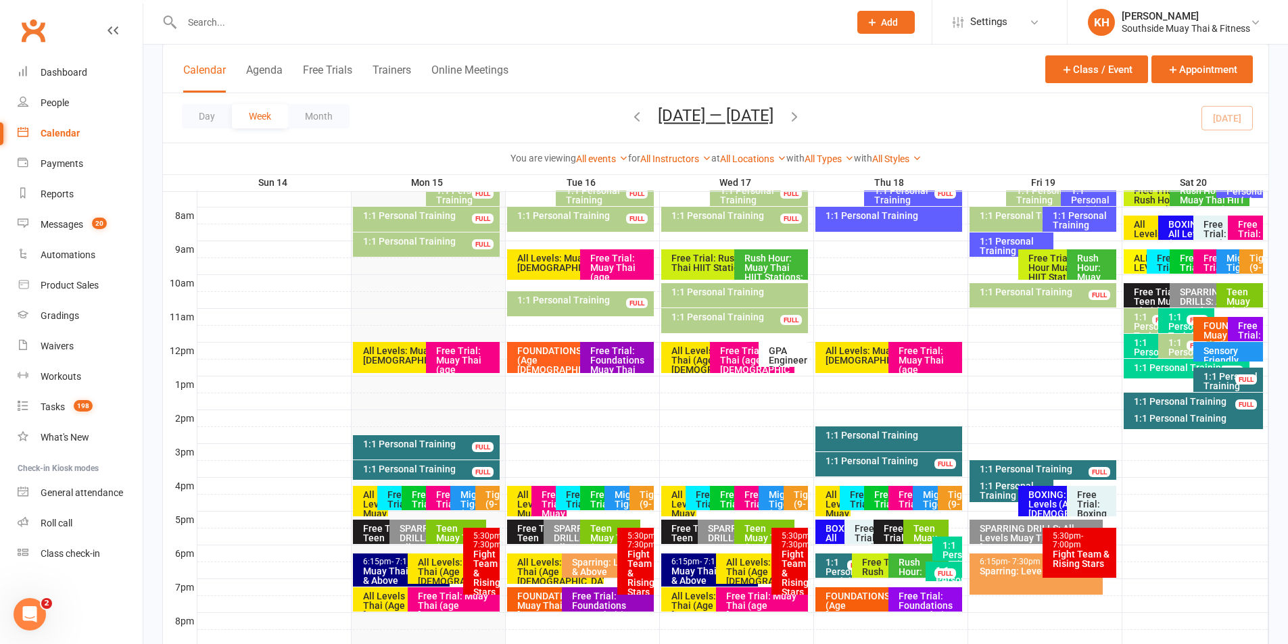
click at [644, 117] on span "Sep 14 — 20 2025 September 2025 Sun Mon Tue Wed Thu Fri Sat 31 01 02 03 04 05 0…" at bounding box center [715, 118] width 143 height 24
click at [635, 117] on icon "button" at bounding box center [636, 116] width 15 height 15
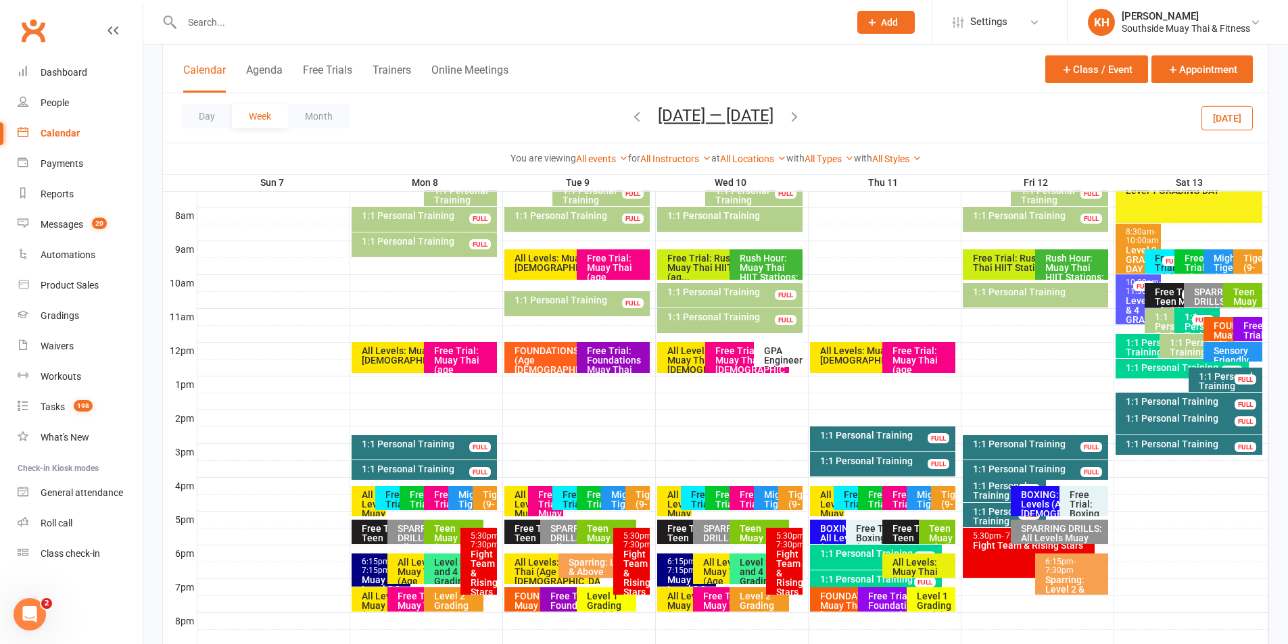
click at [1129, 371] on div "1:1 Personal Training" at bounding box center [1186, 367] width 122 height 9
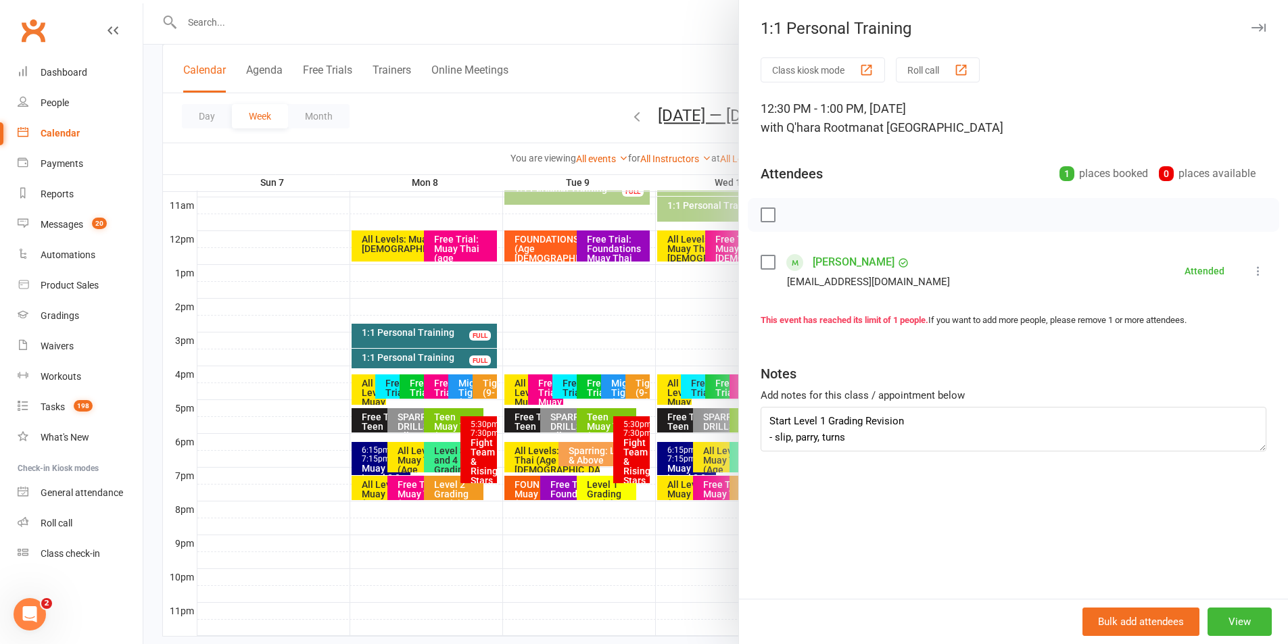
scroll to position [473, 0]
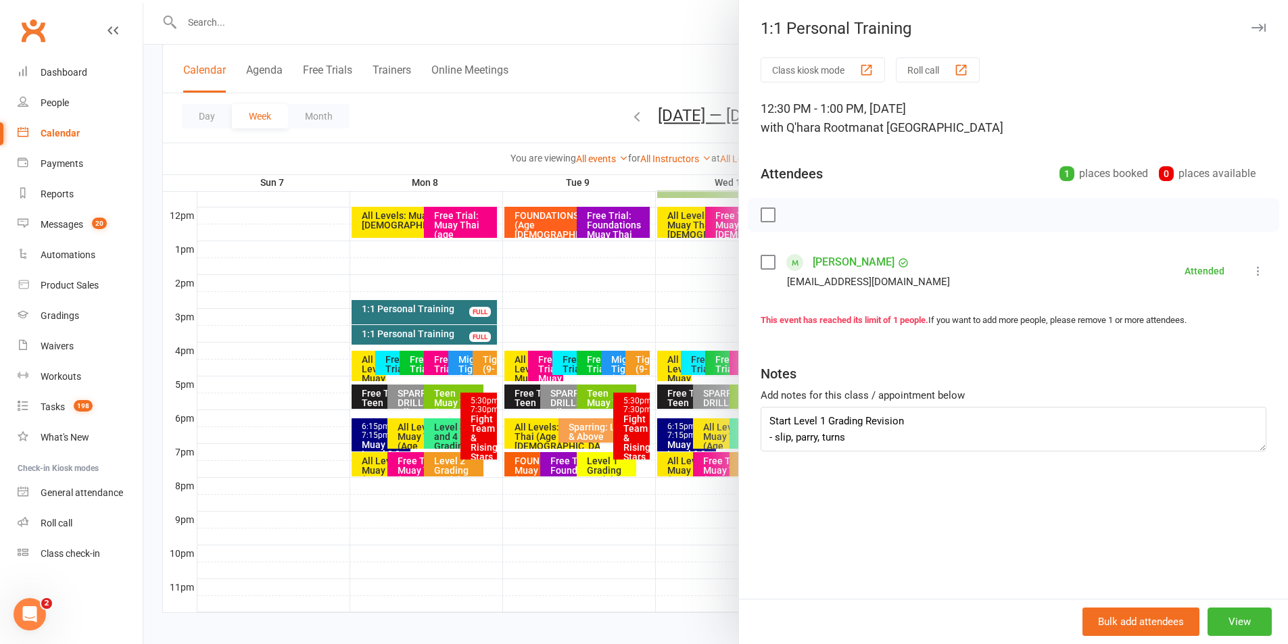
click at [1250, 35] on button "button" at bounding box center [1258, 28] width 16 height 16
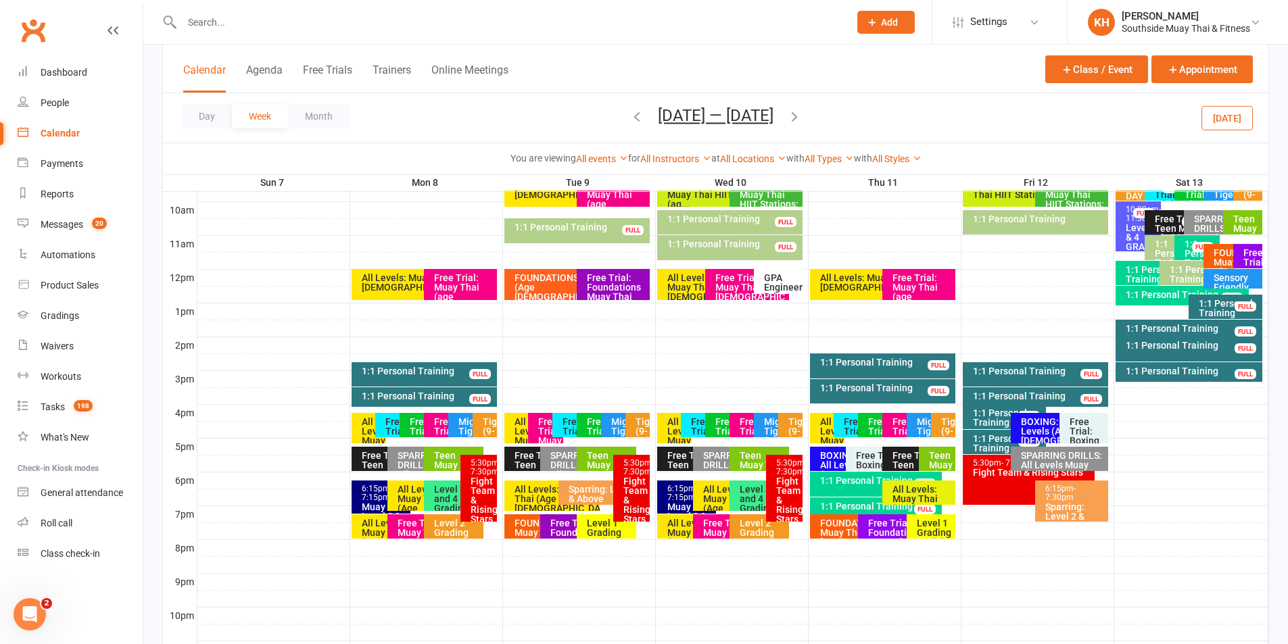
scroll to position [338, 0]
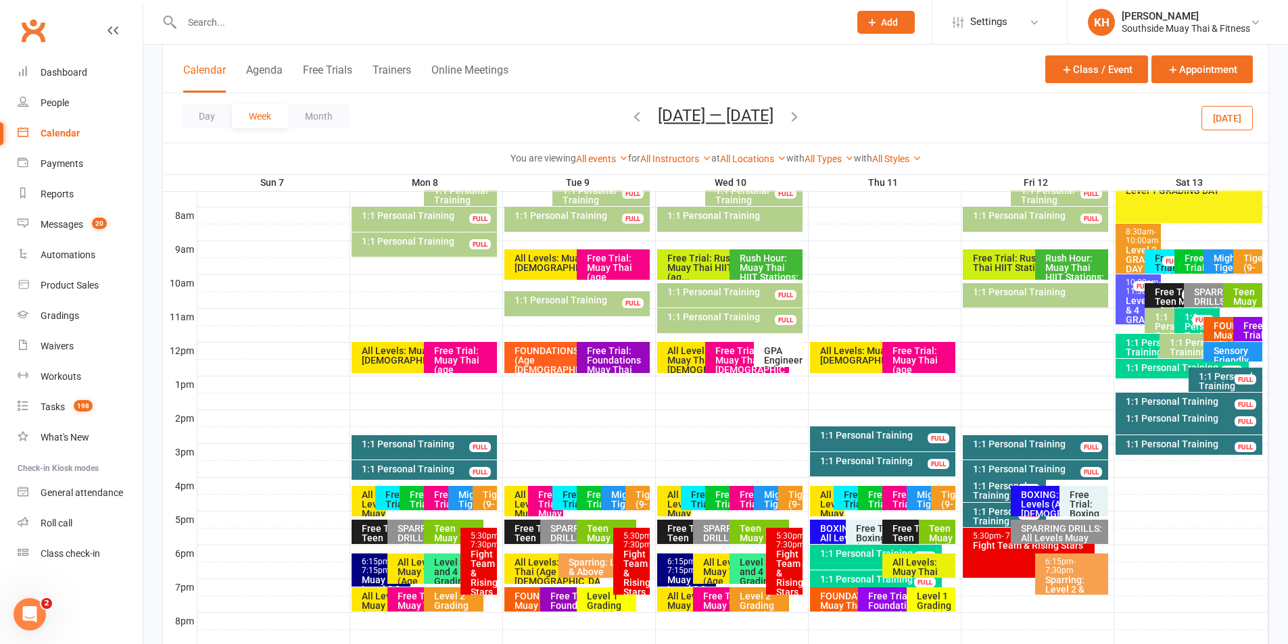
click at [802, 116] on icon "button" at bounding box center [794, 116] width 15 height 15
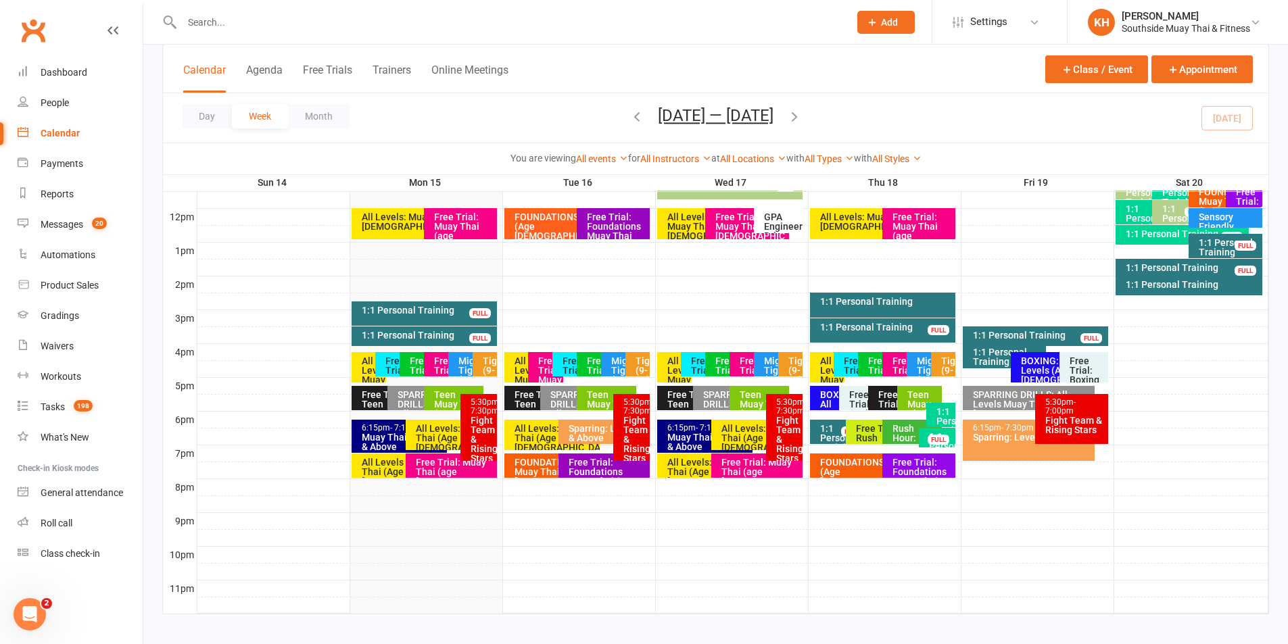
scroll to position [473, 0]
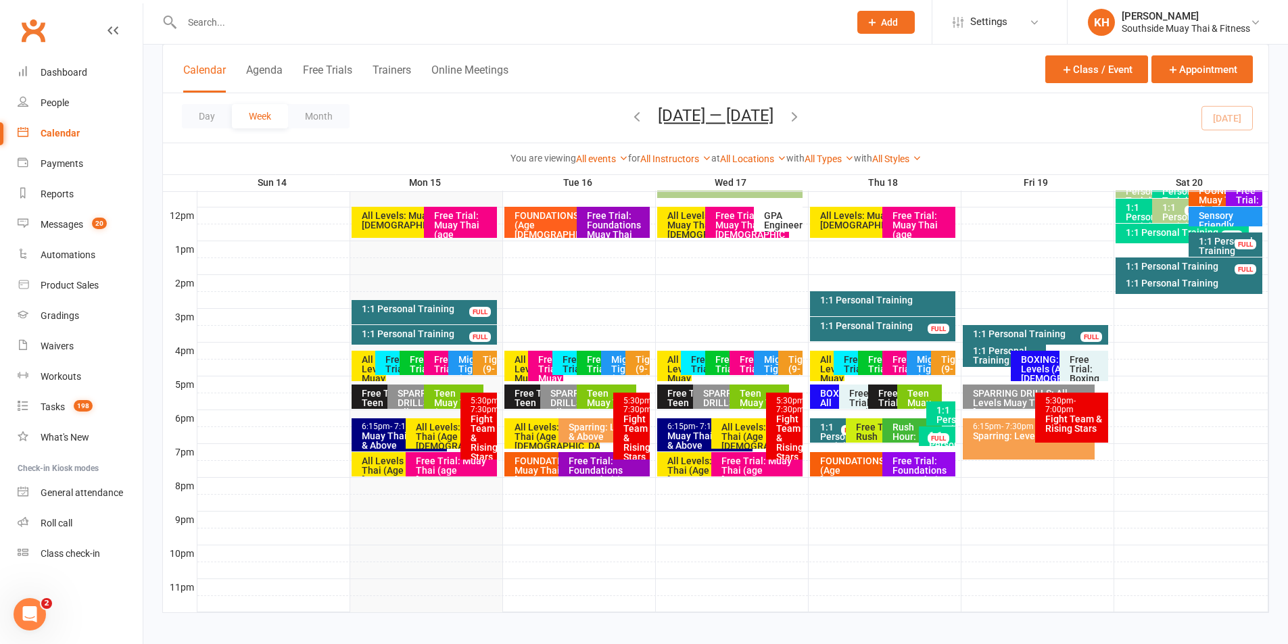
click at [990, 354] on div "1:1 Personal Training" at bounding box center [1008, 355] width 72 height 19
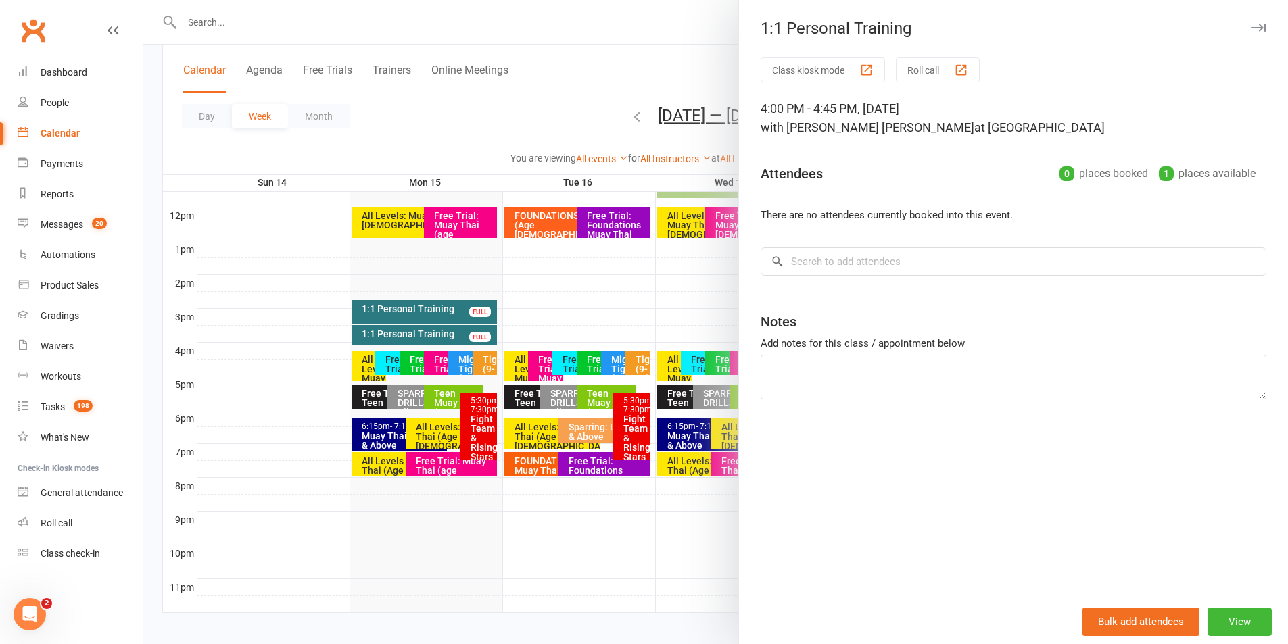
click at [1246, 18] on div "1:1 Personal Training Class kiosk mode Roll call 4:00 PM - 4:45 PM, Friday, Sep…" at bounding box center [1013, 322] width 550 height 644
click at [1250, 32] on button "button" at bounding box center [1258, 28] width 16 height 16
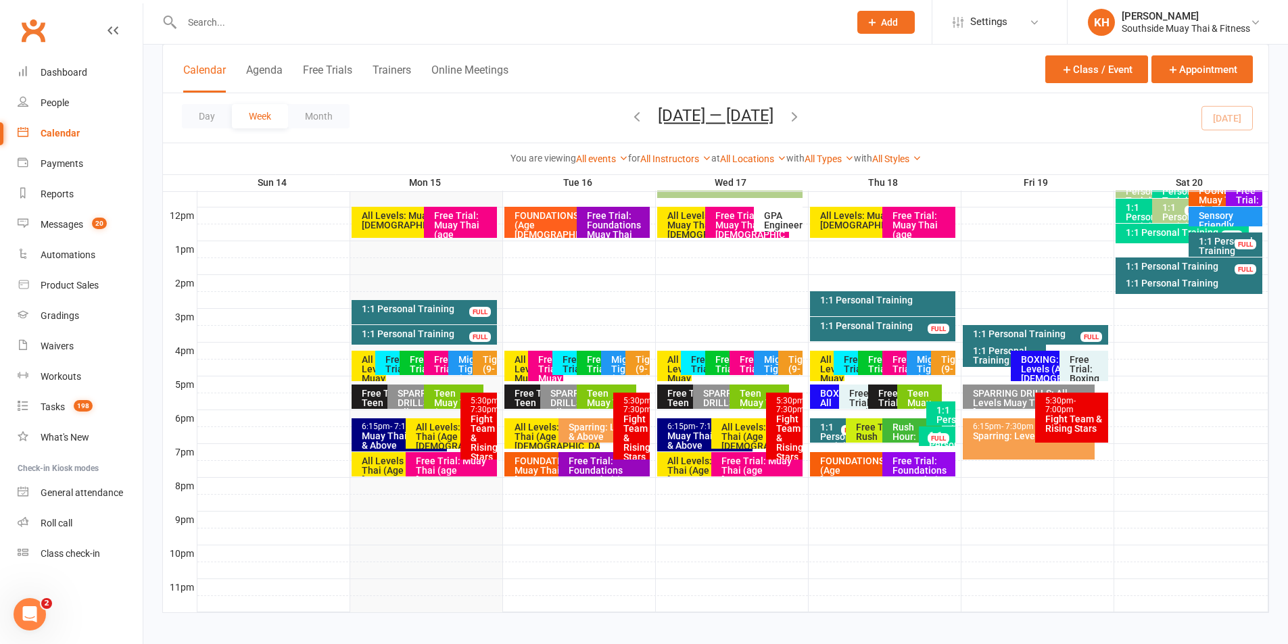
click at [629, 117] on icon "button" at bounding box center [636, 116] width 15 height 15
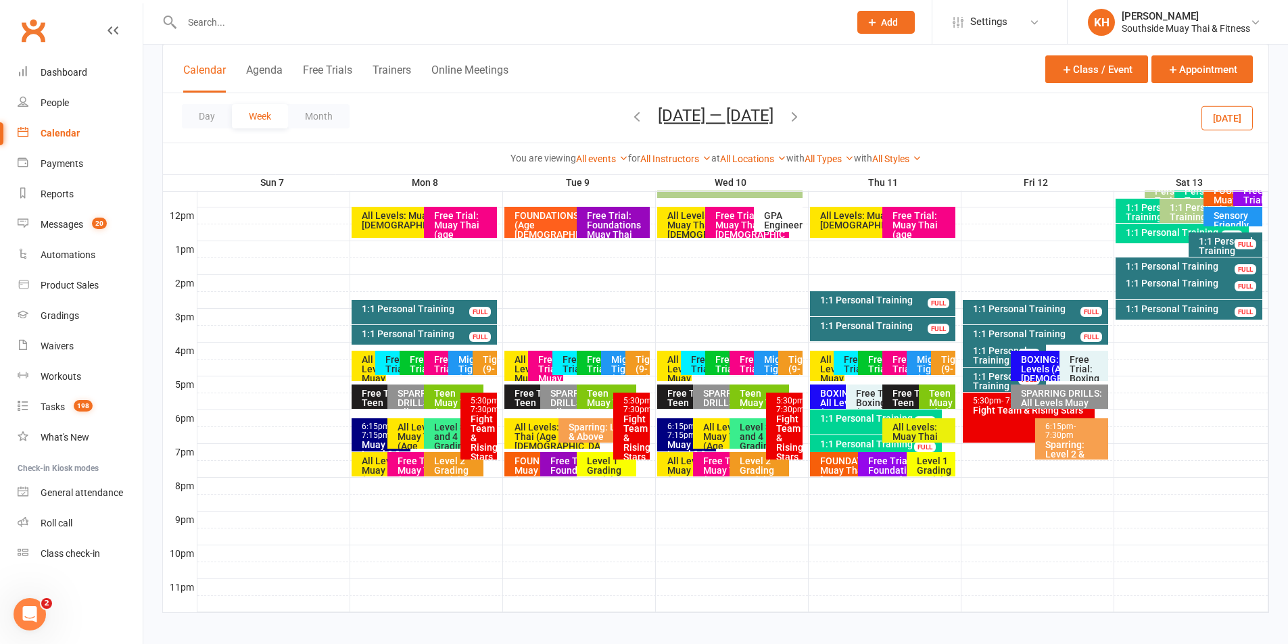
click at [791, 119] on icon "button" at bounding box center [794, 116] width 15 height 15
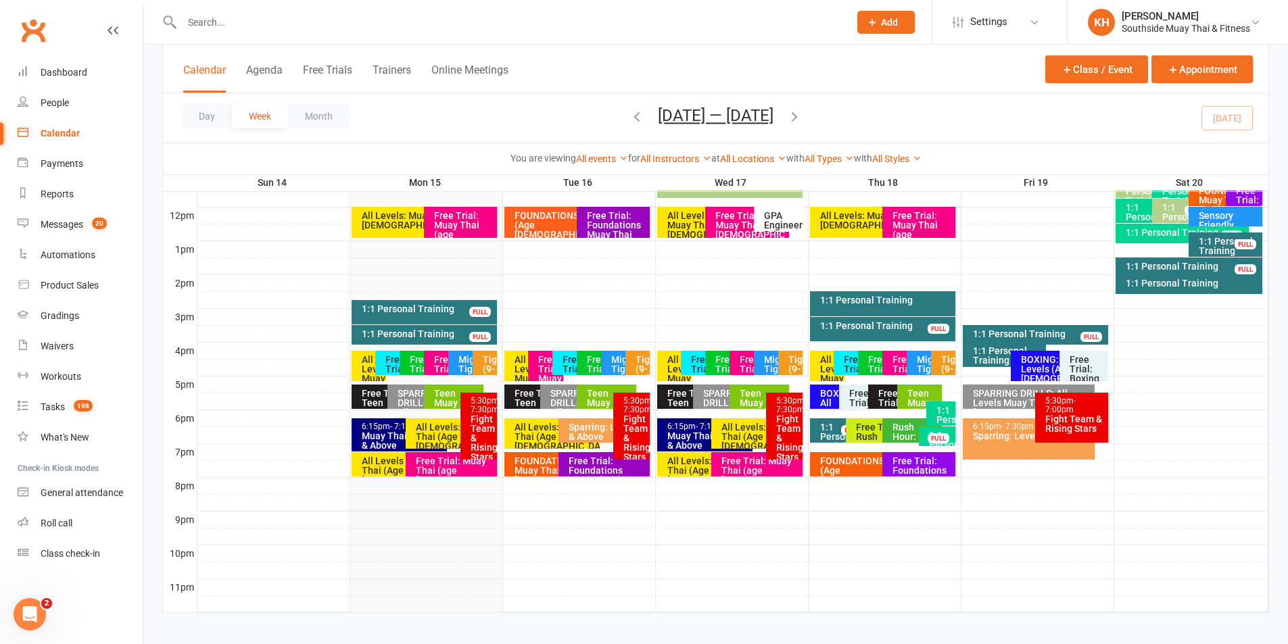
click at [798, 117] on icon "button" at bounding box center [794, 116] width 15 height 15
click at [986, 366] on div "1:1 Personal Training FULL" at bounding box center [1005, 354] width 84 height 25
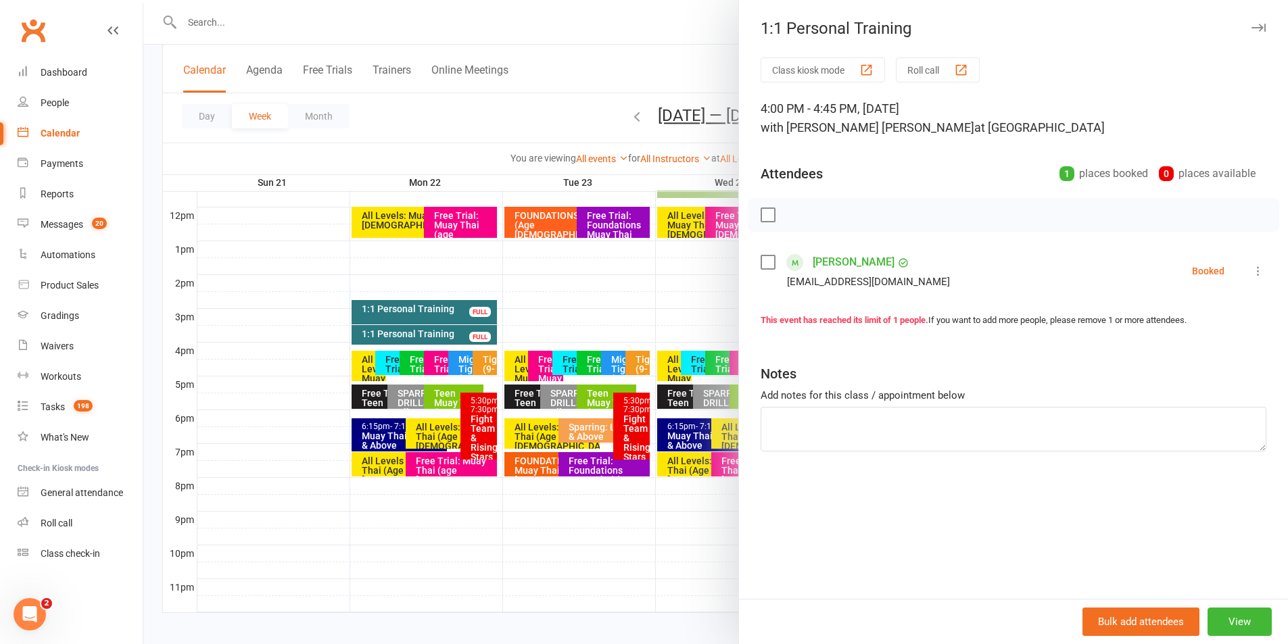
click at [1251, 31] on icon "button" at bounding box center [1258, 28] width 14 height 8
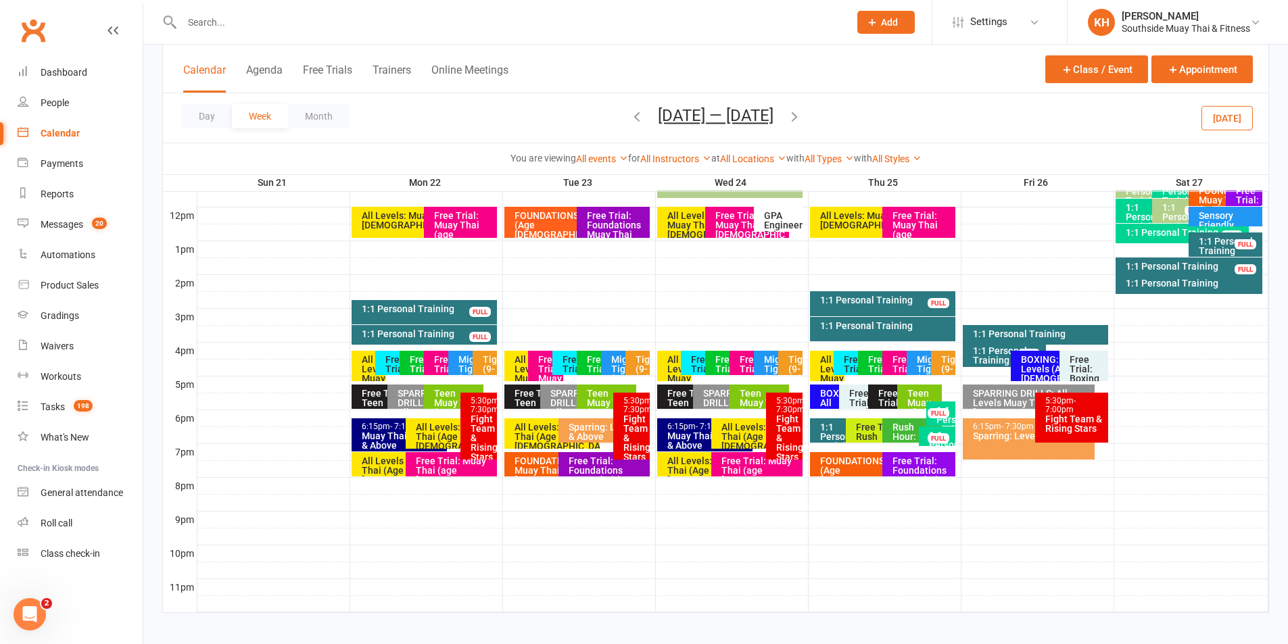
click at [629, 114] on icon "button" at bounding box center [636, 116] width 15 height 15
click at [1013, 333] on div "1:1 Personal Training" at bounding box center [1038, 333] width 133 height 9
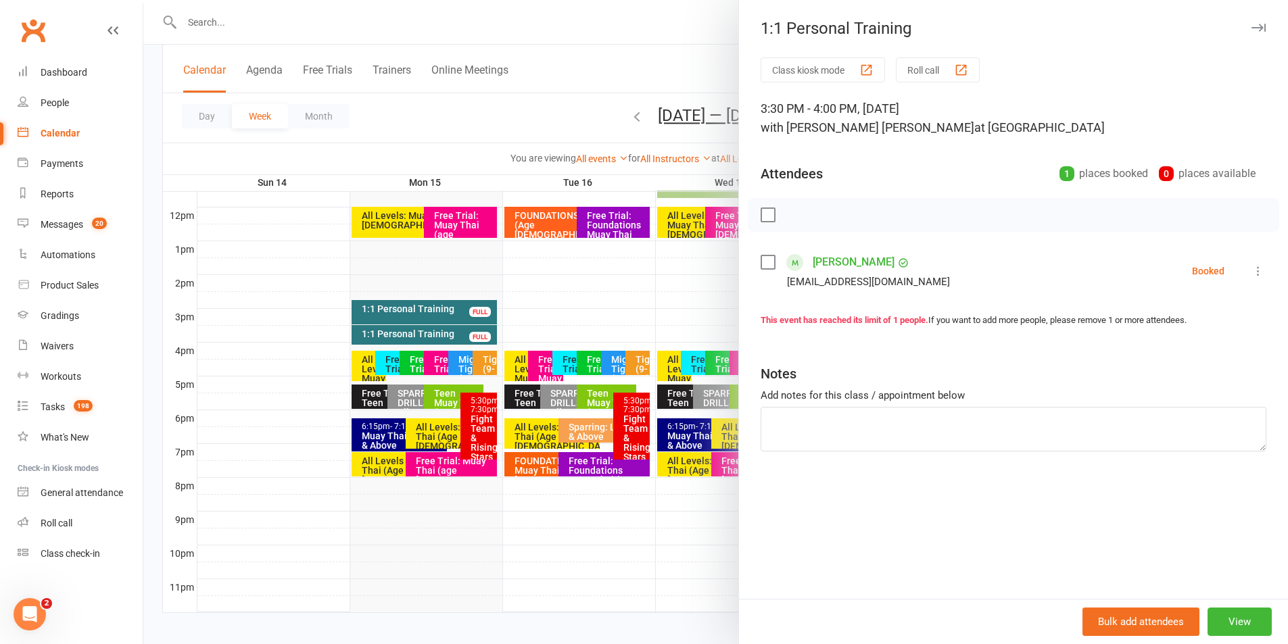
click at [842, 259] on link "Henry Wolff" at bounding box center [854, 262] width 82 height 22
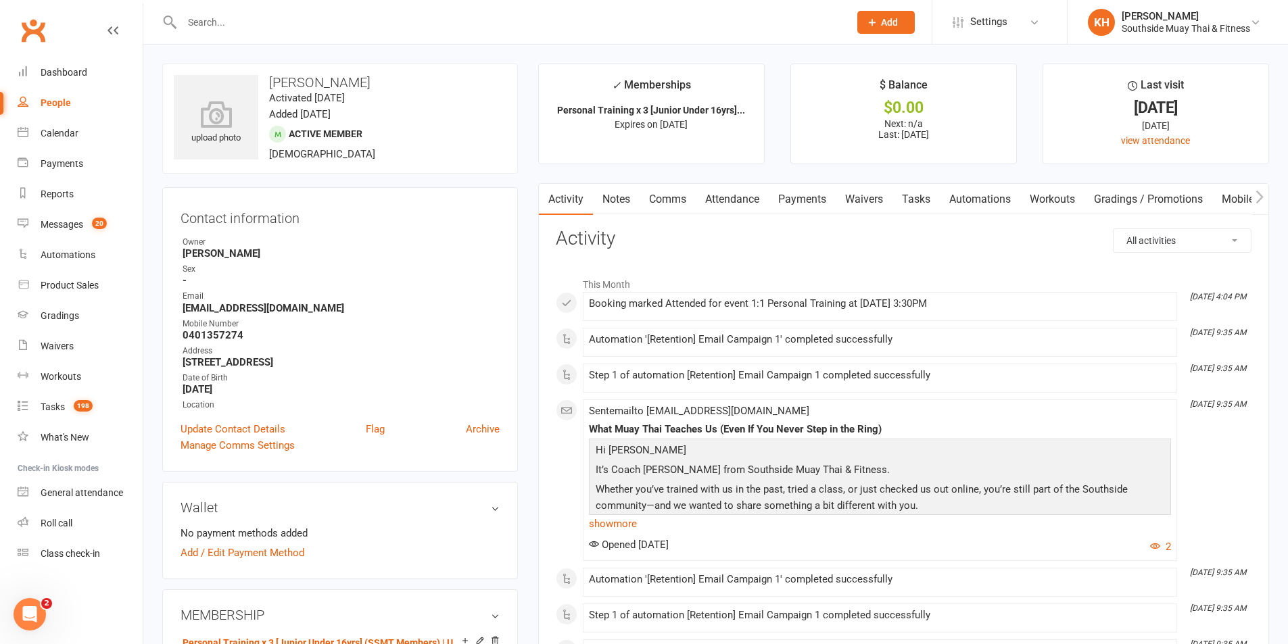
click at [263, 25] on input "text" at bounding box center [509, 22] width 662 height 19
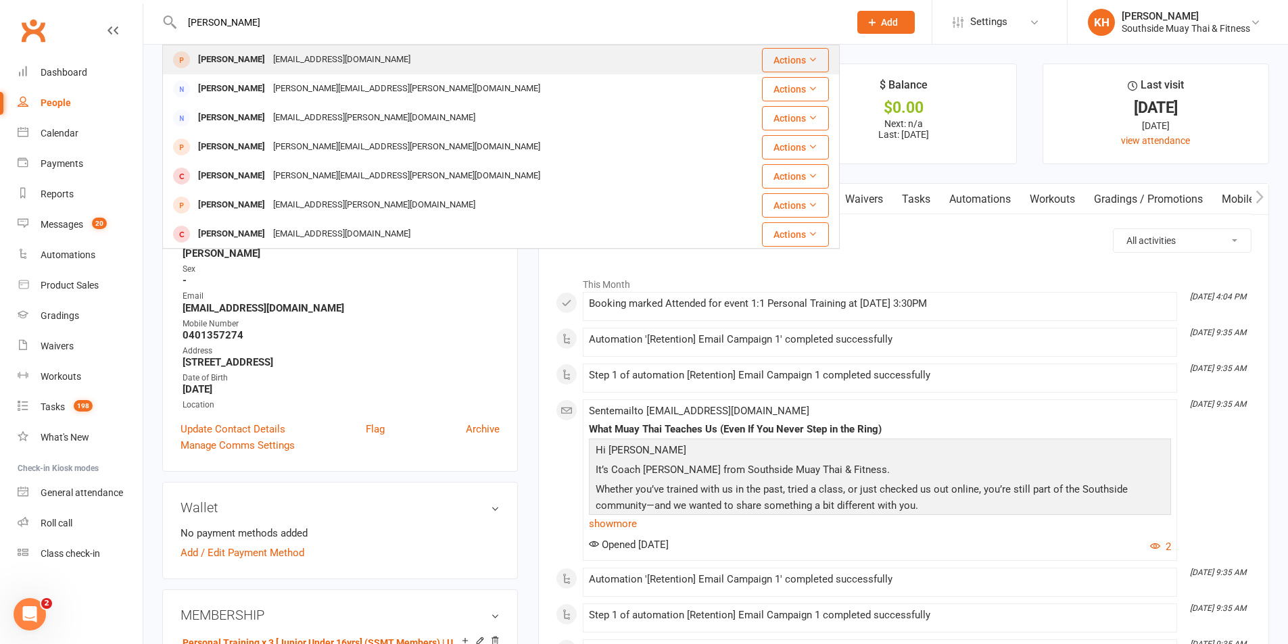
type input "adam chan"
click at [237, 53] on div "Adam Chan" at bounding box center [231, 60] width 75 height 20
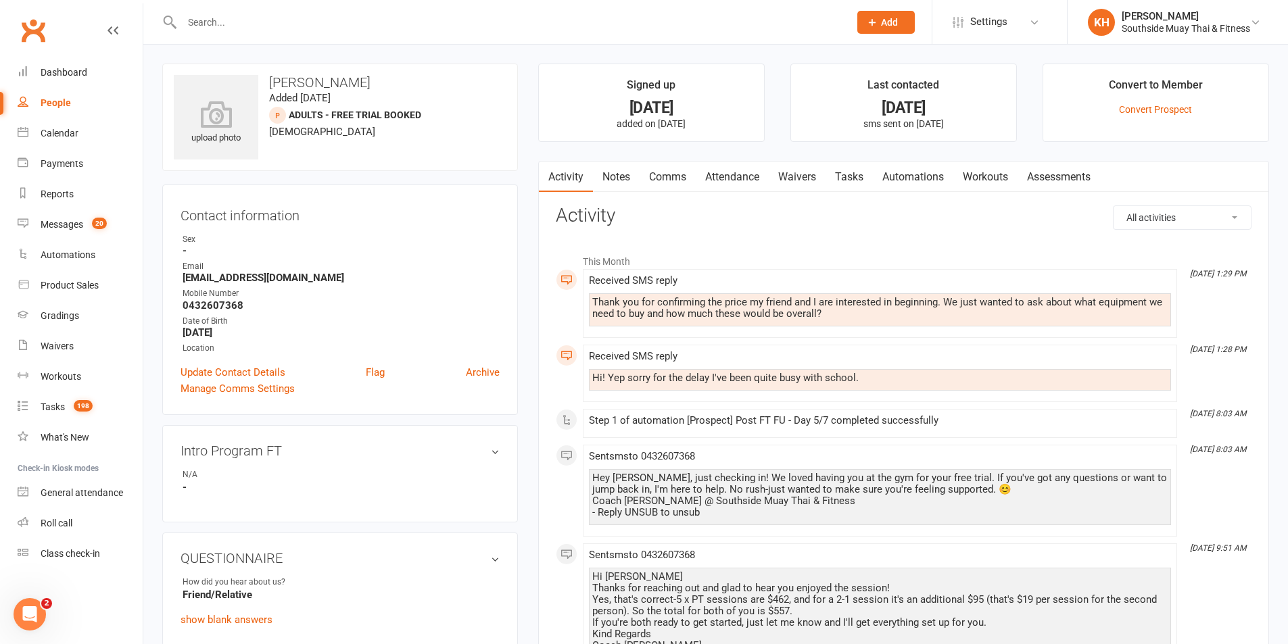
click at [746, 180] on link "Attendance" at bounding box center [732, 177] width 73 height 31
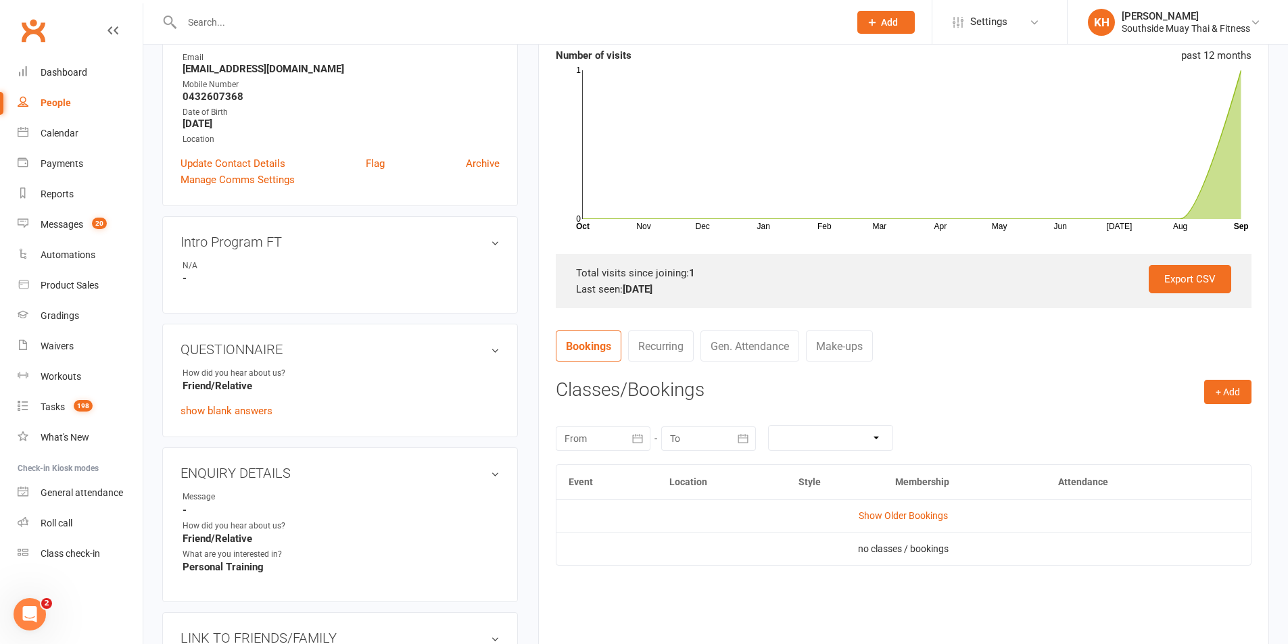
scroll to position [406, 0]
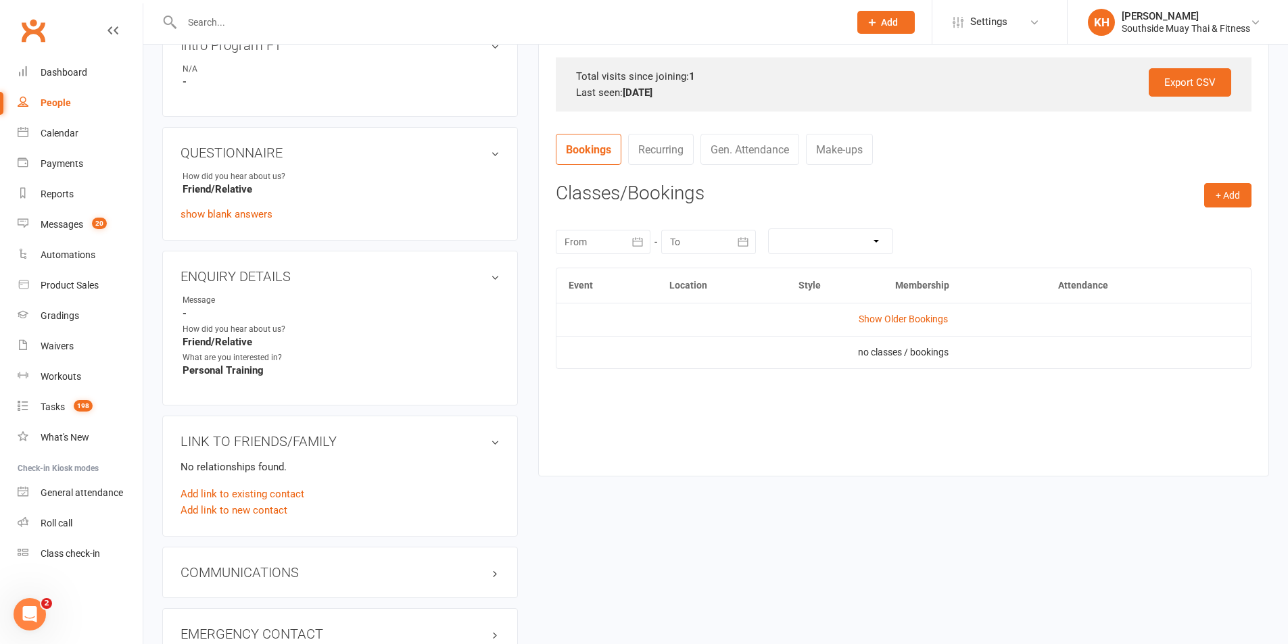
click at [905, 310] on td "Show Older Bookings" at bounding box center [903, 319] width 694 height 32
click at [904, 316] on link "Show Older Bookings" at bounding box center [902, 319] width 89 height 11
drag, startPoint x: 78, startPoint y: 137, endPoint x: 355, endPoint y: 253, distance: 300.3
click at [77, 137] on div "Calendar" at bounding box center [60, 133] width 38 height 11
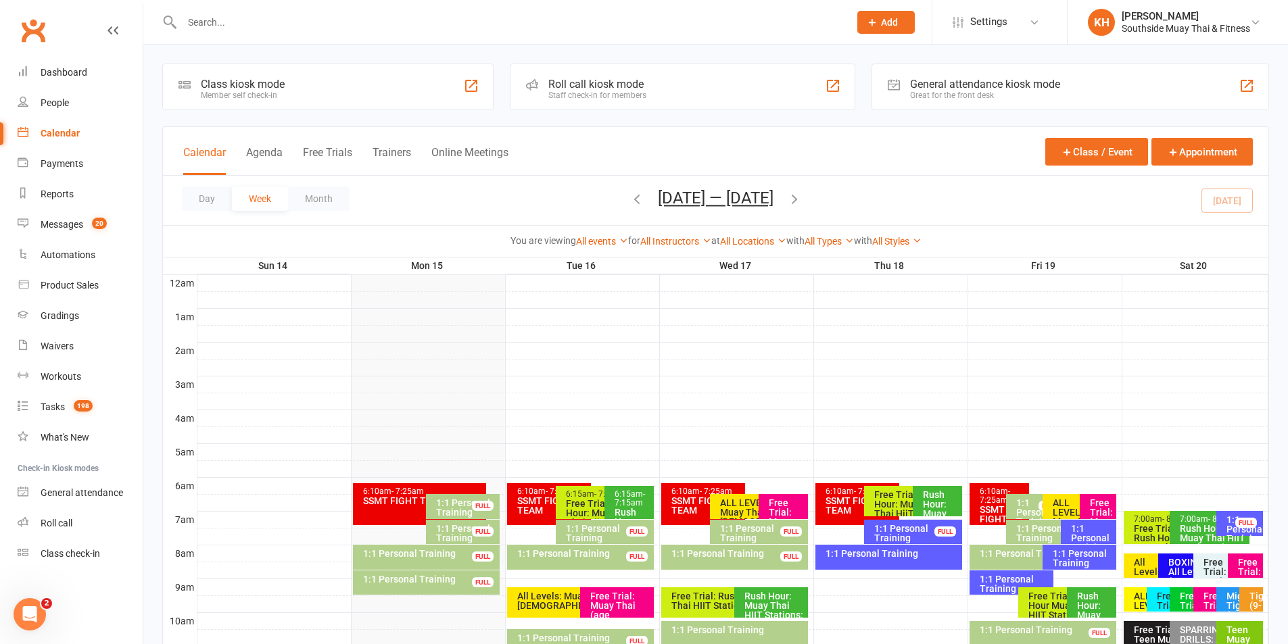
click at [631, 202] on icon "button" at bounding box center [636, 198] width 15 height 15
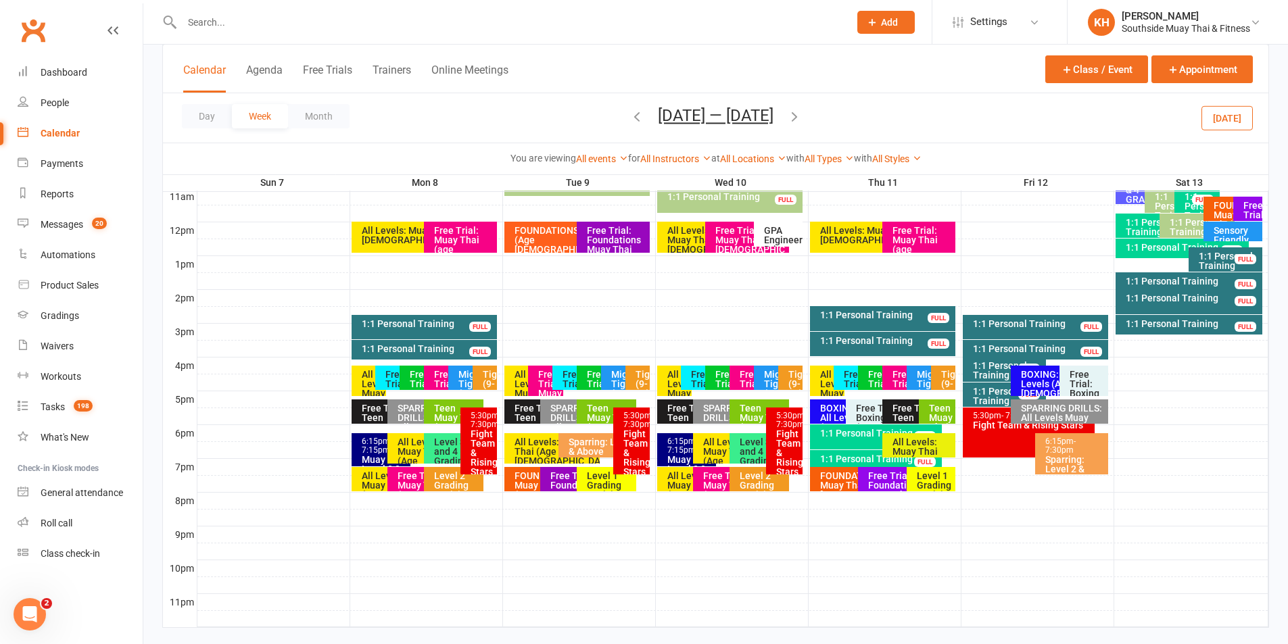
scroll to position [473, 0]
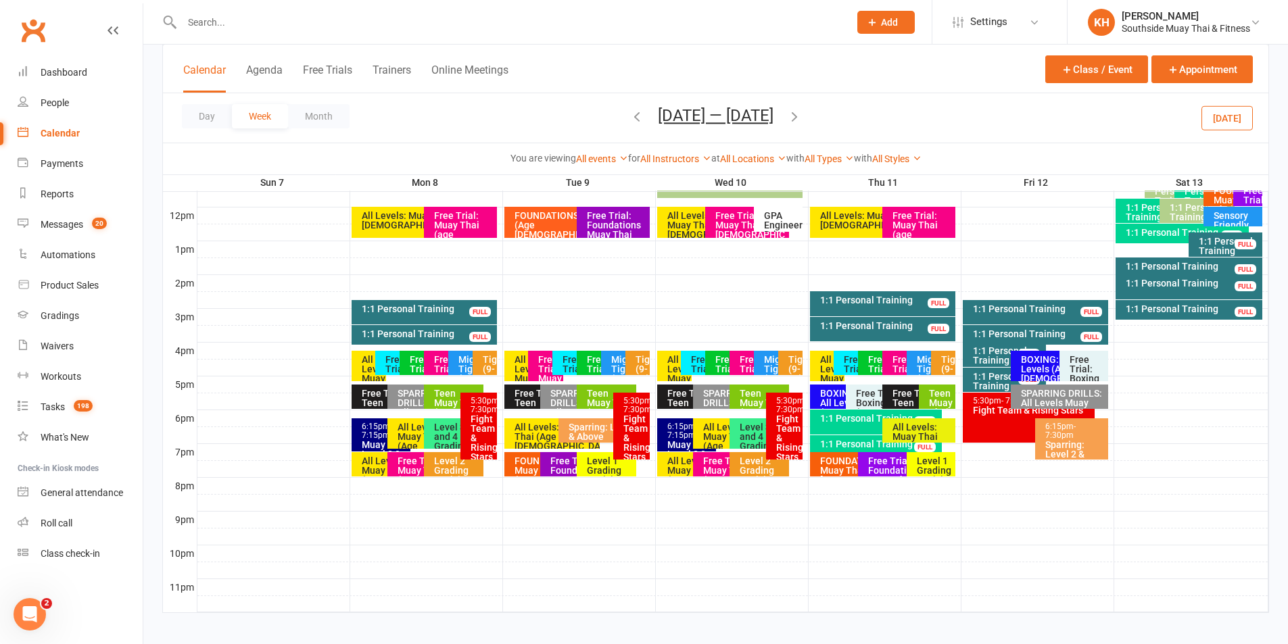
click at [568, 470] on div "Free Trial: Foundations Muay Thai (age 13+ years)" at bounding box center [573, 484] width 47 height 57
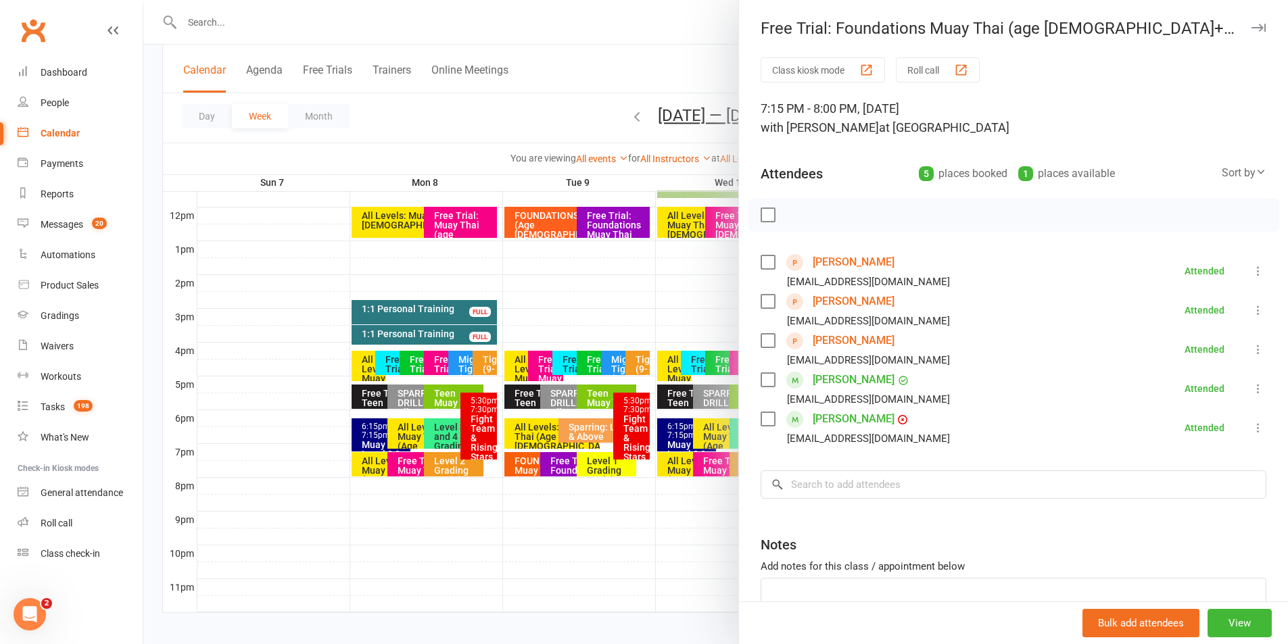
click at [823, 339] on link "William Ho" at bounding box center [854, 341] width 82 height 22
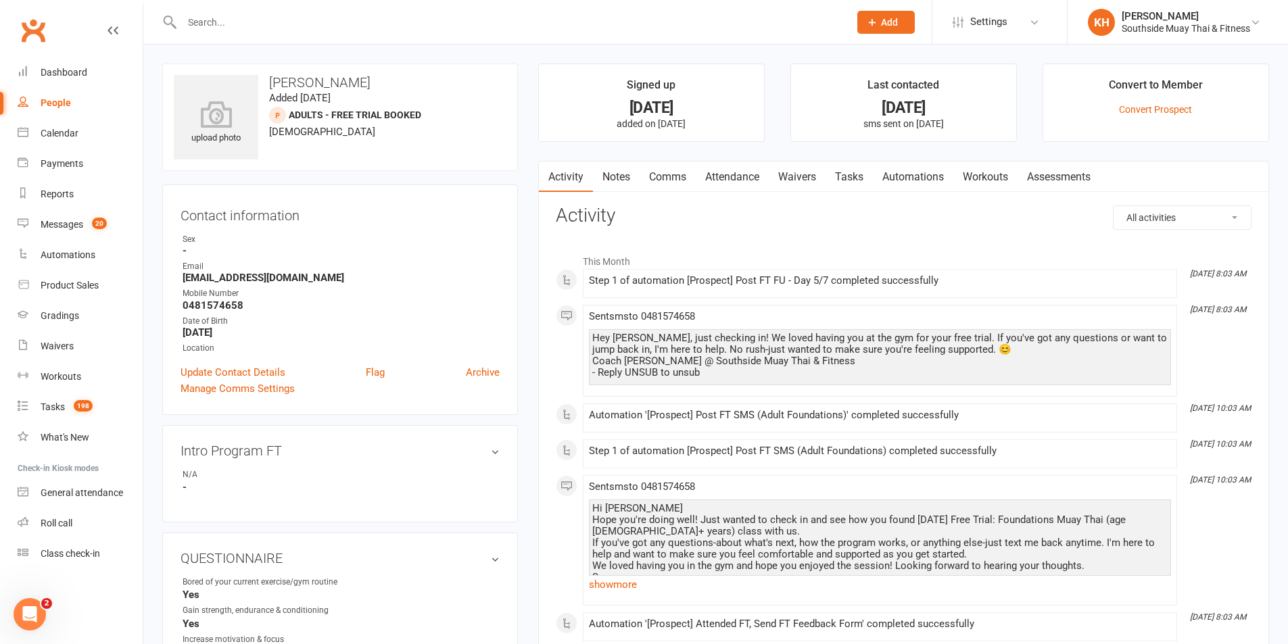
click at [633, 177] on link "Notes" at bounding box center [616, 177] width 47 height 31
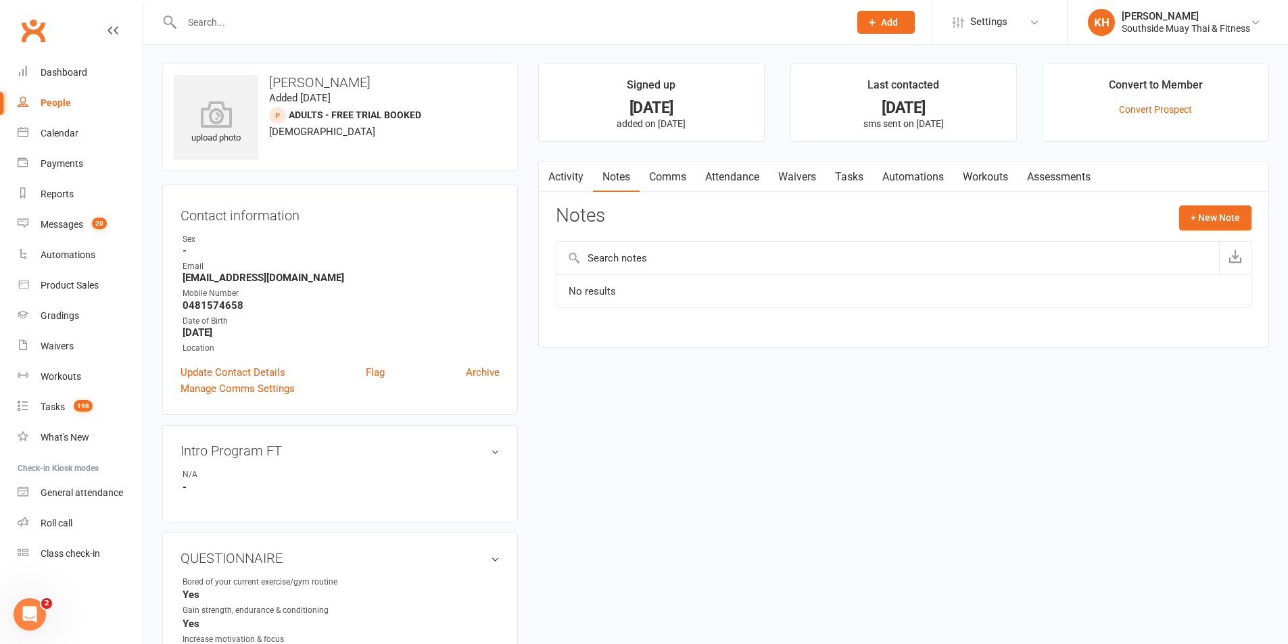
click at [571, 176] on link "Activity" at bounding box center [566, 177] width 54 height 31
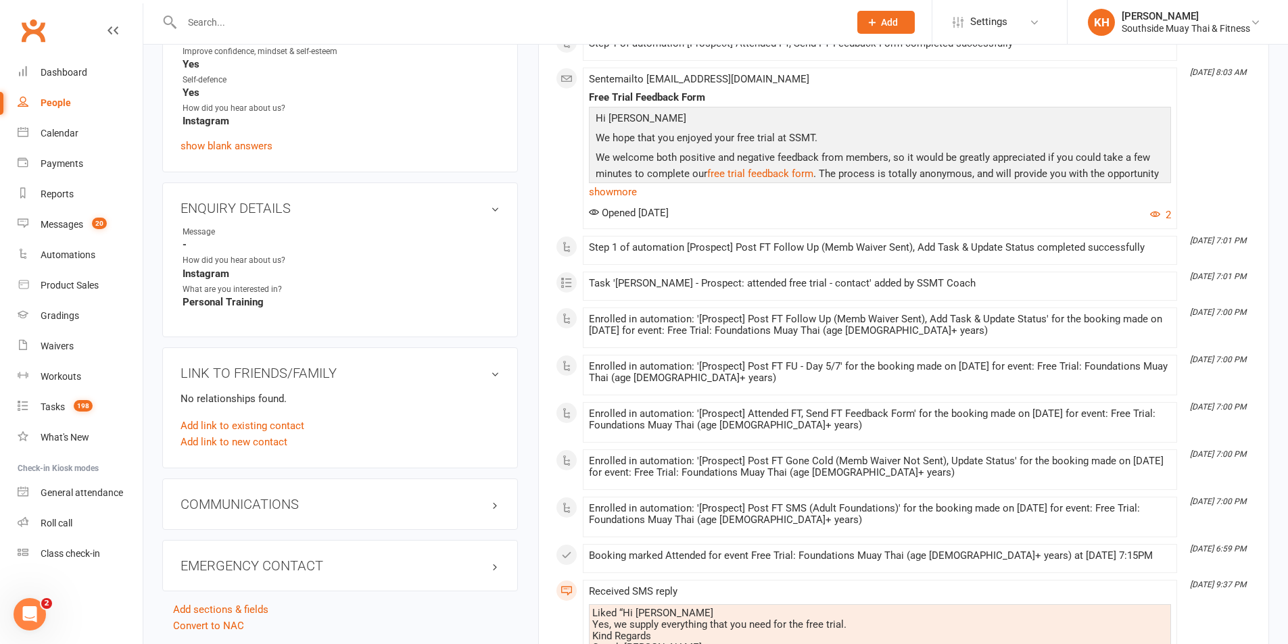
scroll to position [744, 0]
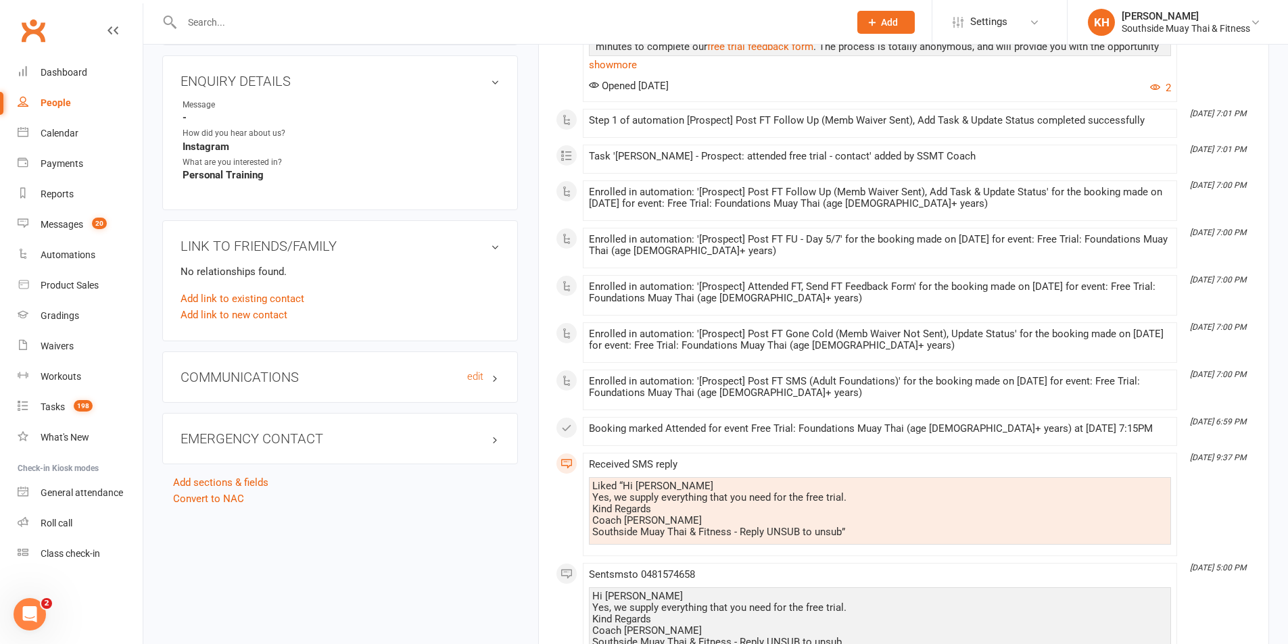
click at [259, 381] on h3 "COMMUNICATIONS edit" at bounding box center [339, 377] width 319 height 15
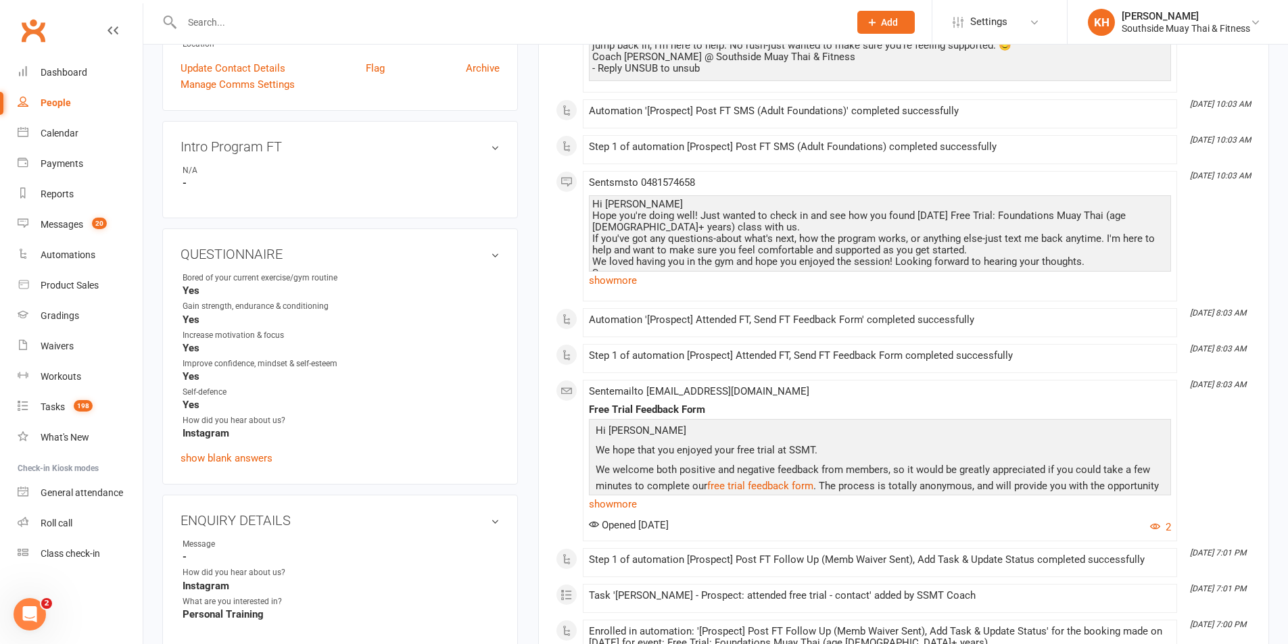
scroll to position [0, 0]
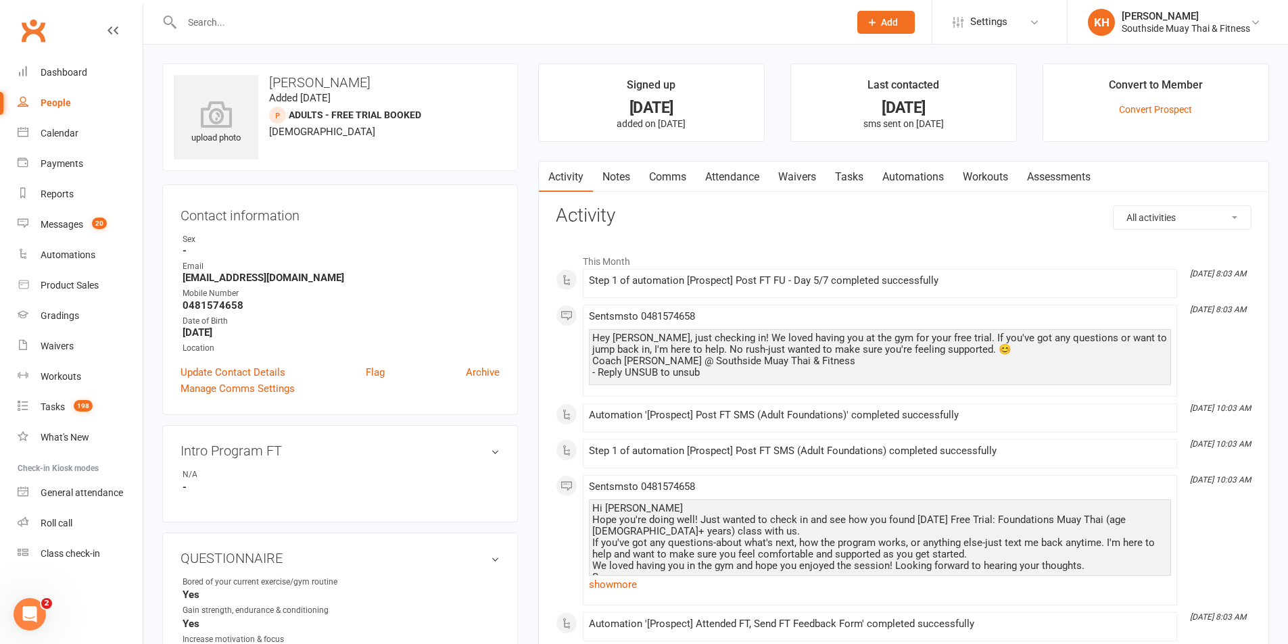
click at [282, 24] on input "text" at bounding box center [509, 22] width 662 height 19
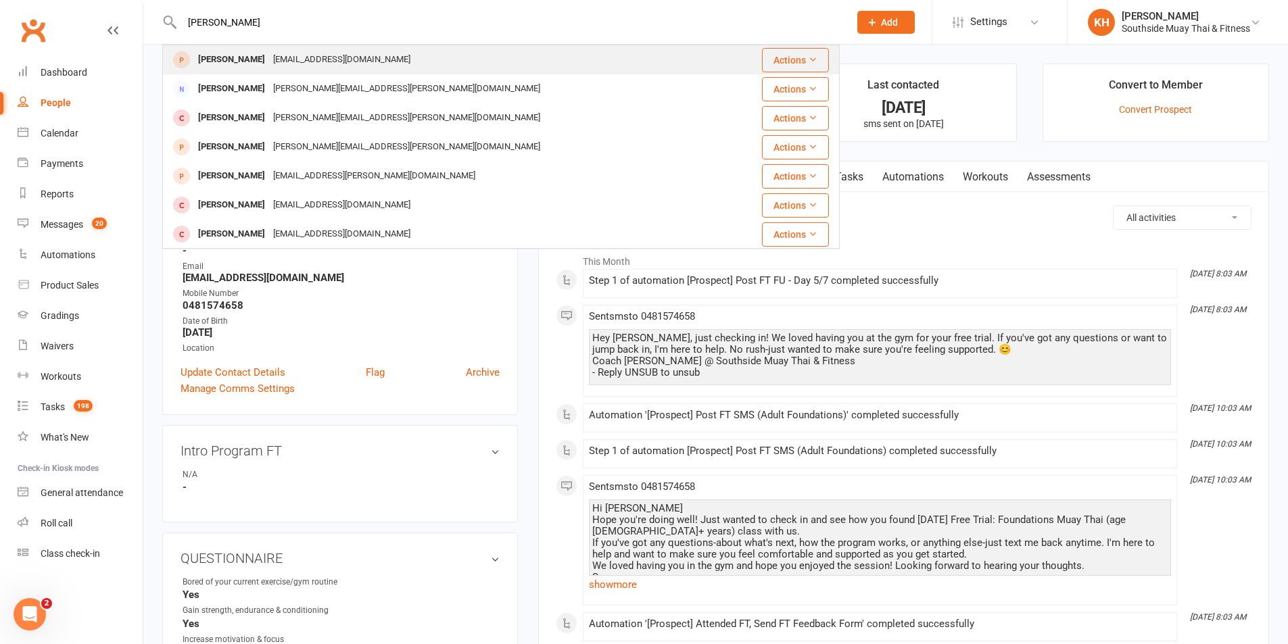
type input "adam ch"
click at [269, 53] on div "adamsmartest@gmail.com" at bounding box center [341, 60] width 145 height 20
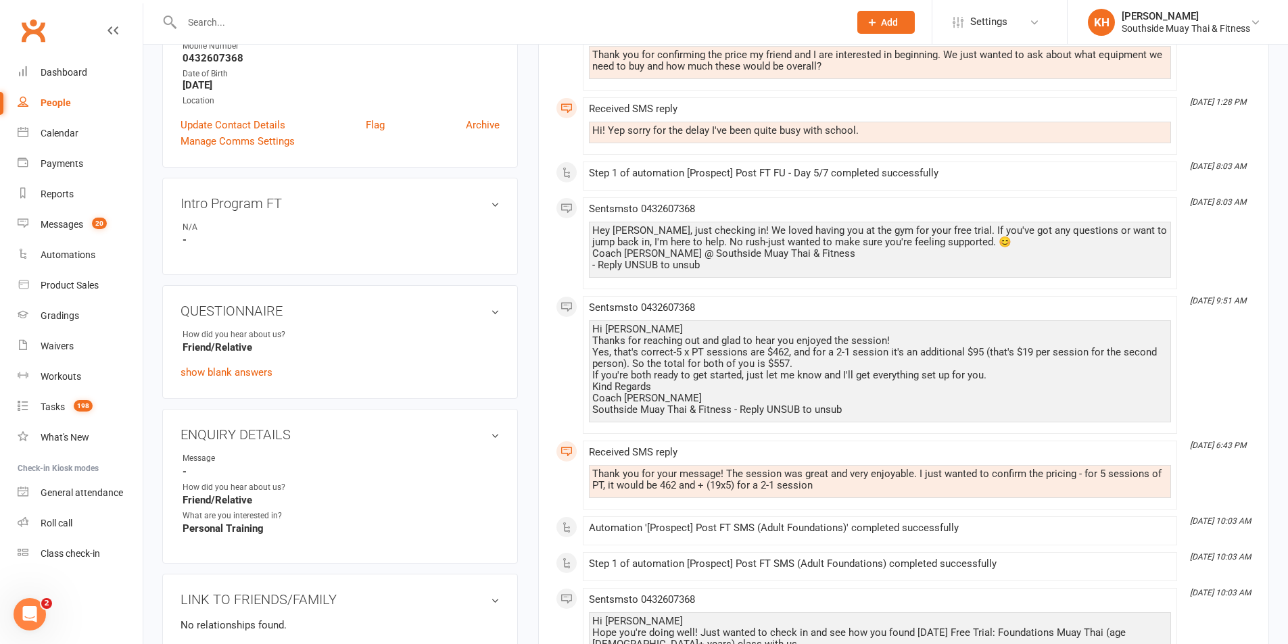
scroll to position [270, 0]
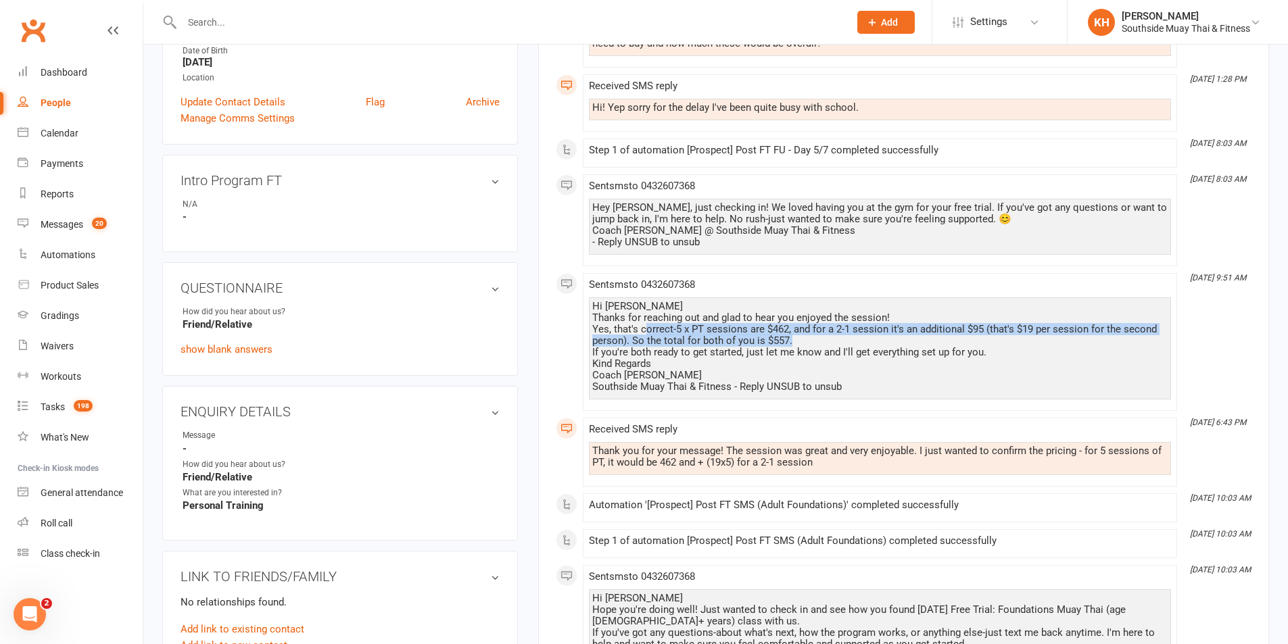
drag, startPoint x: 804, startPoint y: 338, endPoint x: 647, endPoint y: 324, distance: 157.5
click at [647, 324] on div "Hi Adam Thanks for reaching out and glad to hear you enjoyed the session! Yes, …" at bounding box center [879, 347] width 575 height 92
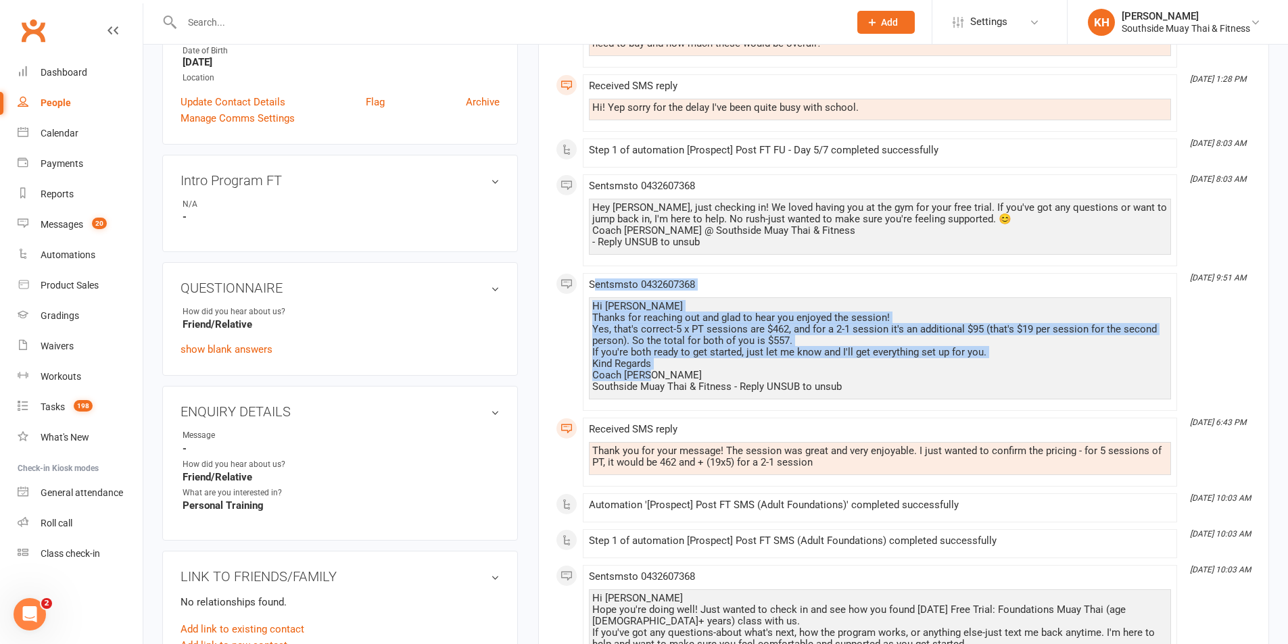
drag, startPoint x: 785, startPoint y: 378, endPoint x: 592, endPoint y: 291, distance: 211.5
click at [592, 291] on span "Sent sms to 0432607368 Hi Adam Thanks for reaching out and glad to hear you enj…" at bounding box center [880, 338] width 582 height 121
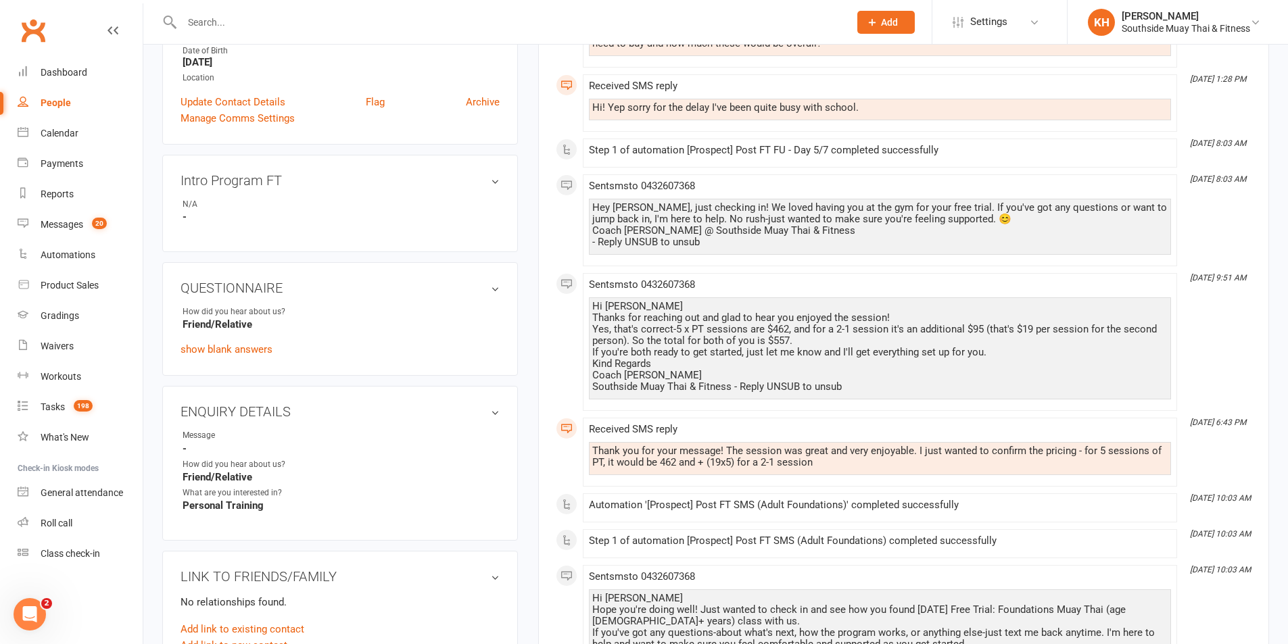
drag, startPoint x: 900, startPoint y: 386, endPoint x: 879, endPoint y: 395, distance: 22.1
click at [900, 387] on div "Hi Adam Thanks for reaching out and glad to hear you enjoyed the session! Yes, …" at bounding box center [879, 347] width 575 height 92
drag, startPoint x: 858, startPoint y: 390, endPoint x: 594, endPoint y: 303, distance: 278.3
click at [594, 303] on div "Hi Adam Thanks for reaching out and glad to hear you enjoyed the session! Yes, …" at bounding box center [879, 347] width 575 height 92
copy div "Hi Adam Thanks for reaching out and glad to hear you enjoyed the session! Yes, …"
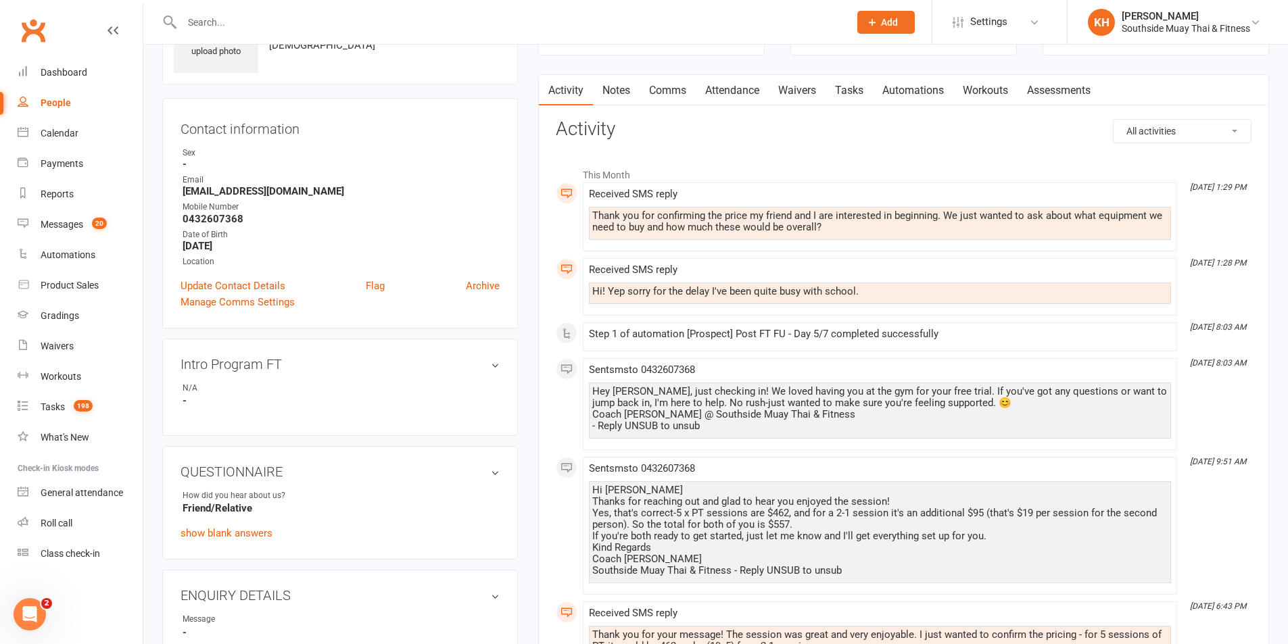
scroll to position [0, 0]
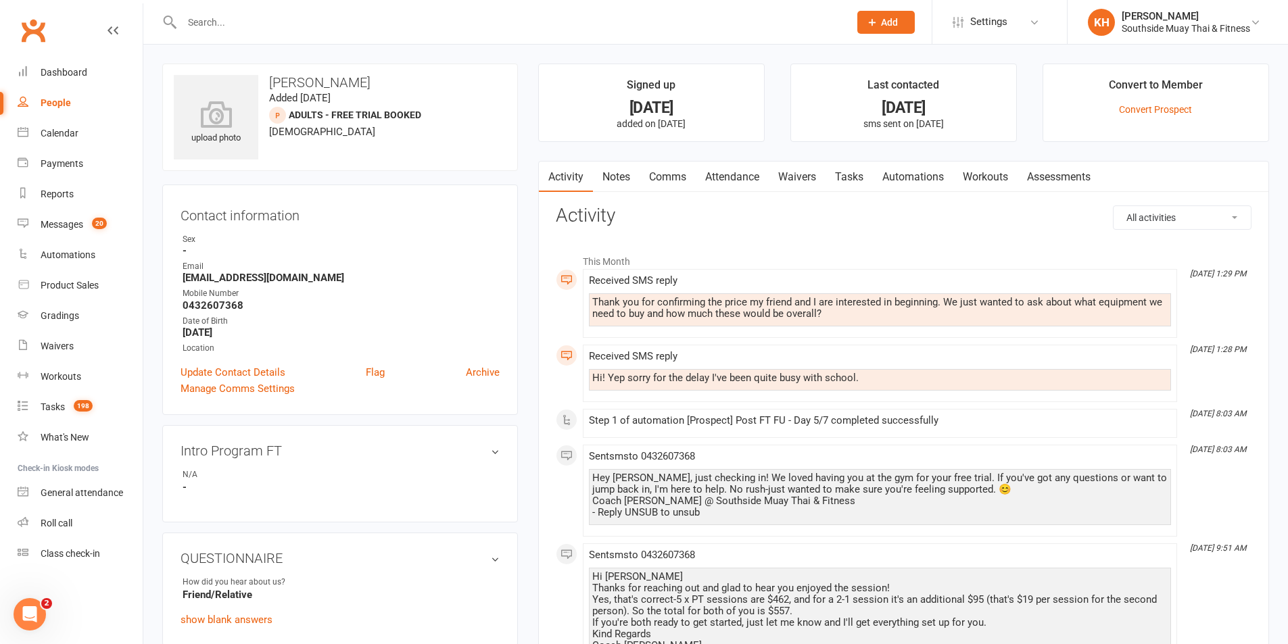
click at [606, 182] on link "Notes" at bounding box center [616, 177] width 47 height 31
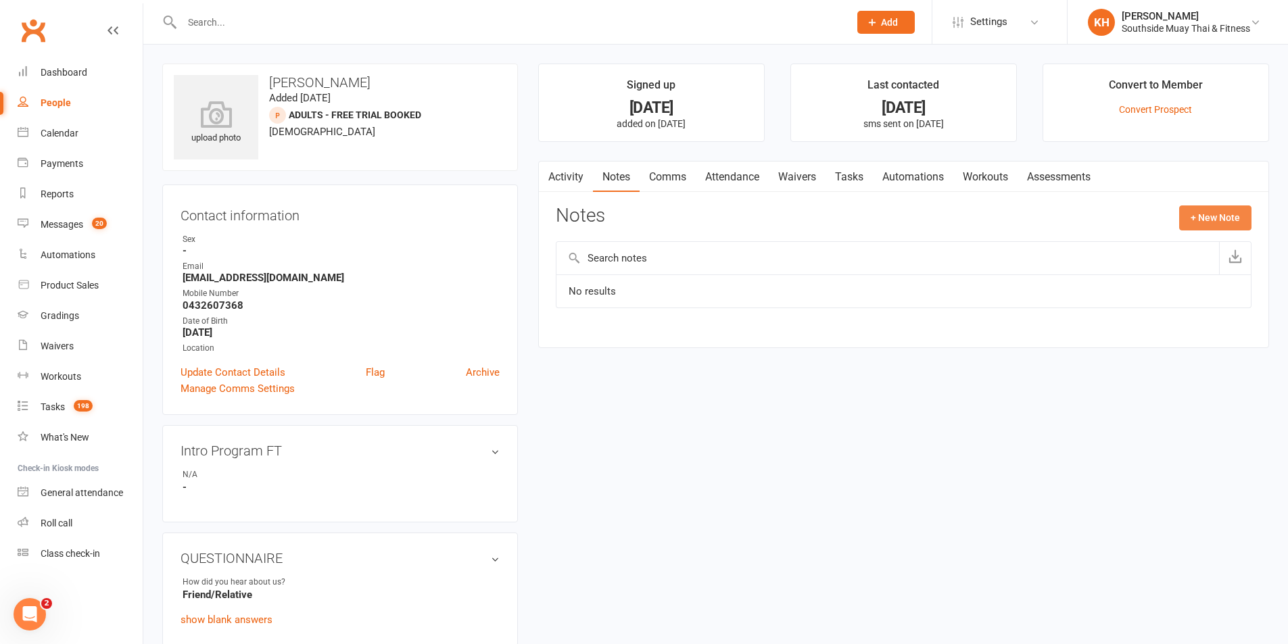
click at [1206, 210] on button "+ New Note" at bounding box center [1215, 217] width 72 height 24
click at [790, 275] on input "text" at bounding box center [904, 273] width 696 height 28
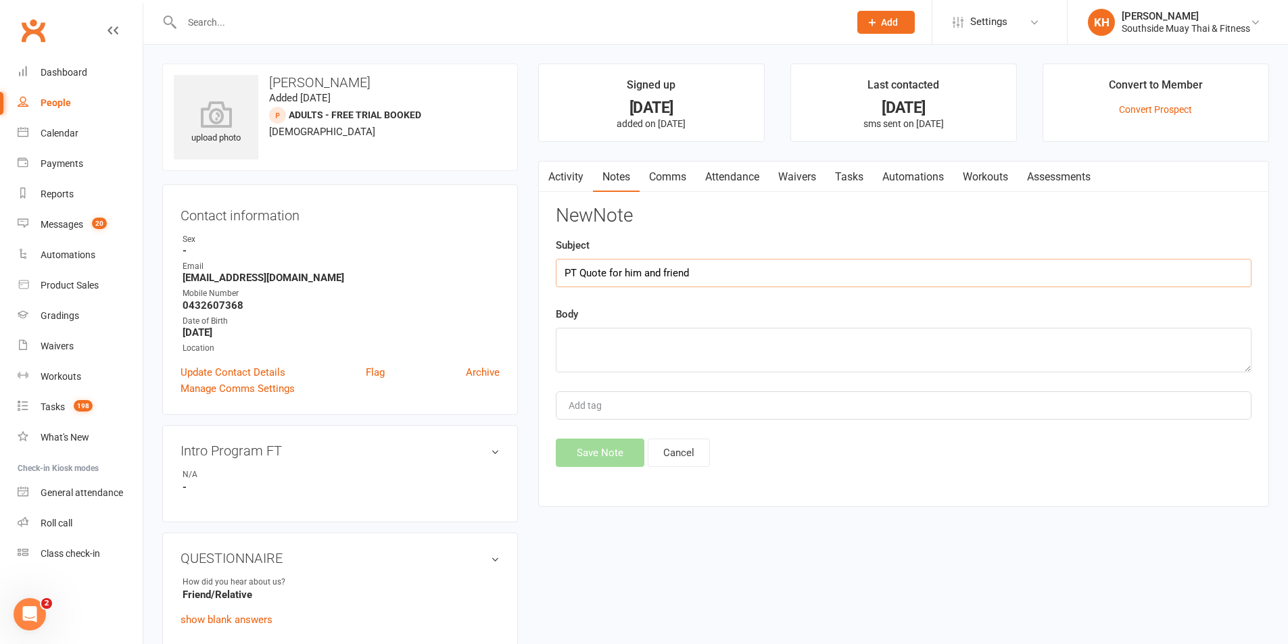
type input "PT Quote for him and friend"
click at [733, 349] on textarea at bounding box center [904, 350] width 696 height 45
paste textarea "Hi Adam Thanks for reaching out and glad to hear you enjoyed the session! Yes, …"
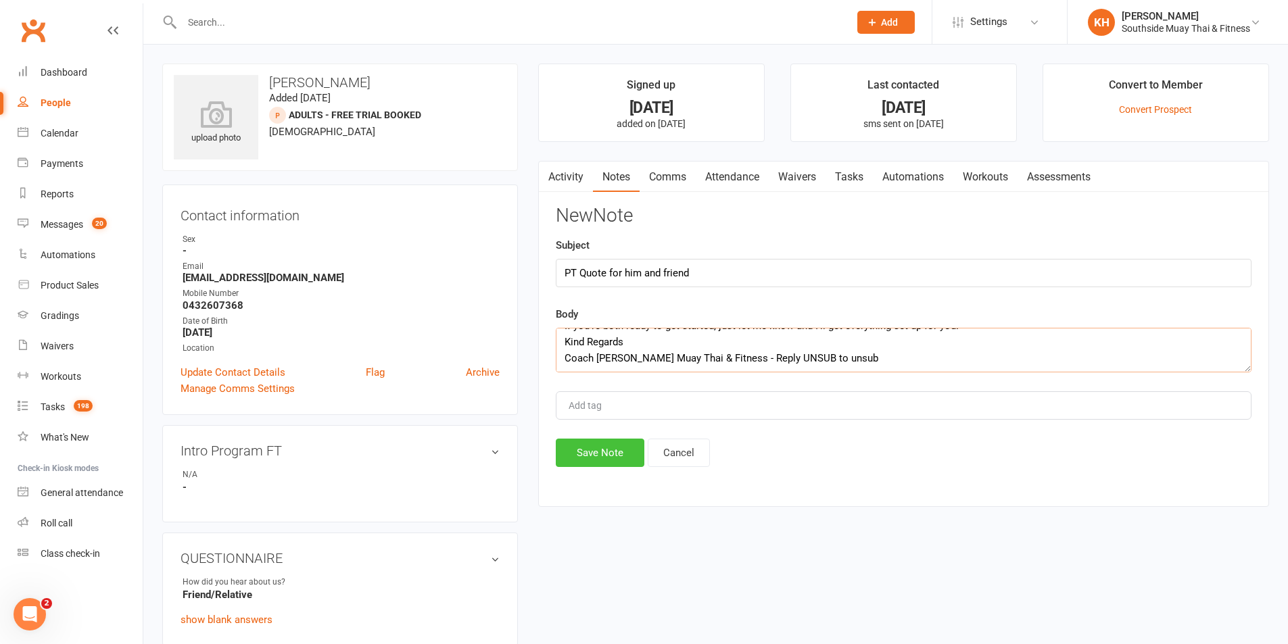
type textarea "Hi Adam Thanks for reaching out and glad to hear you enjoyed the session! Yes, …"
click at [594, 456] on button "Save Note" at bounding box center [600, 453] width 89 height 28
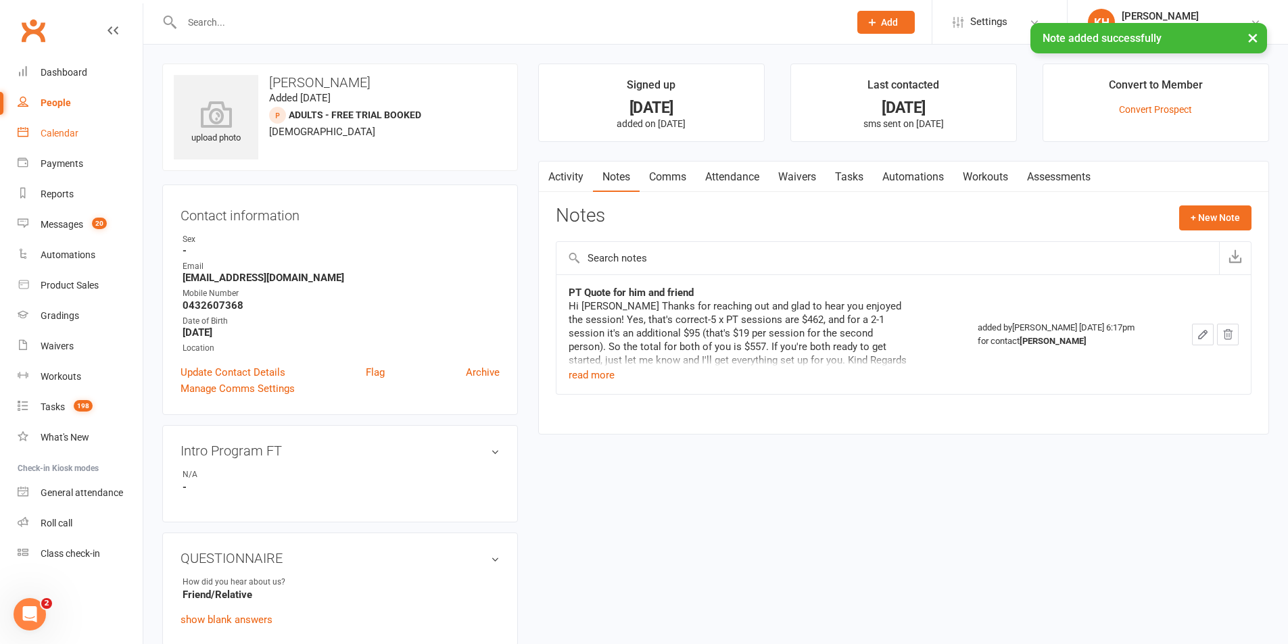
click at [57, 135] on div "Calendar" at bounding box center [60, 133] width 38 height 11
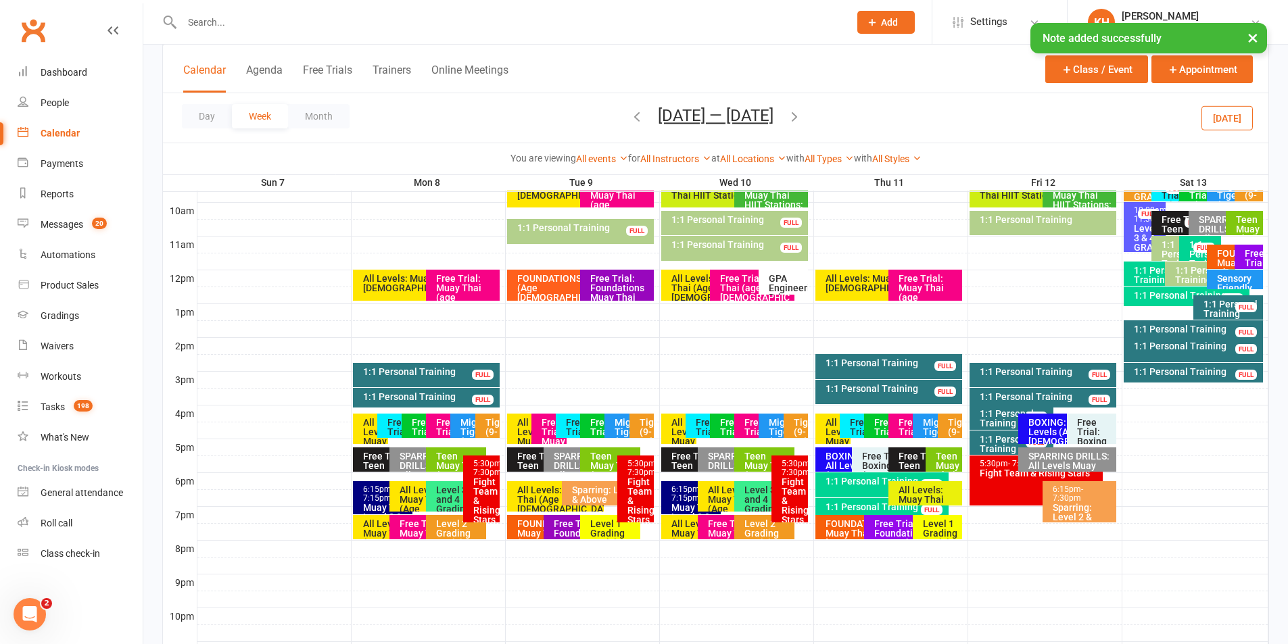
scroll to position [473, 0]
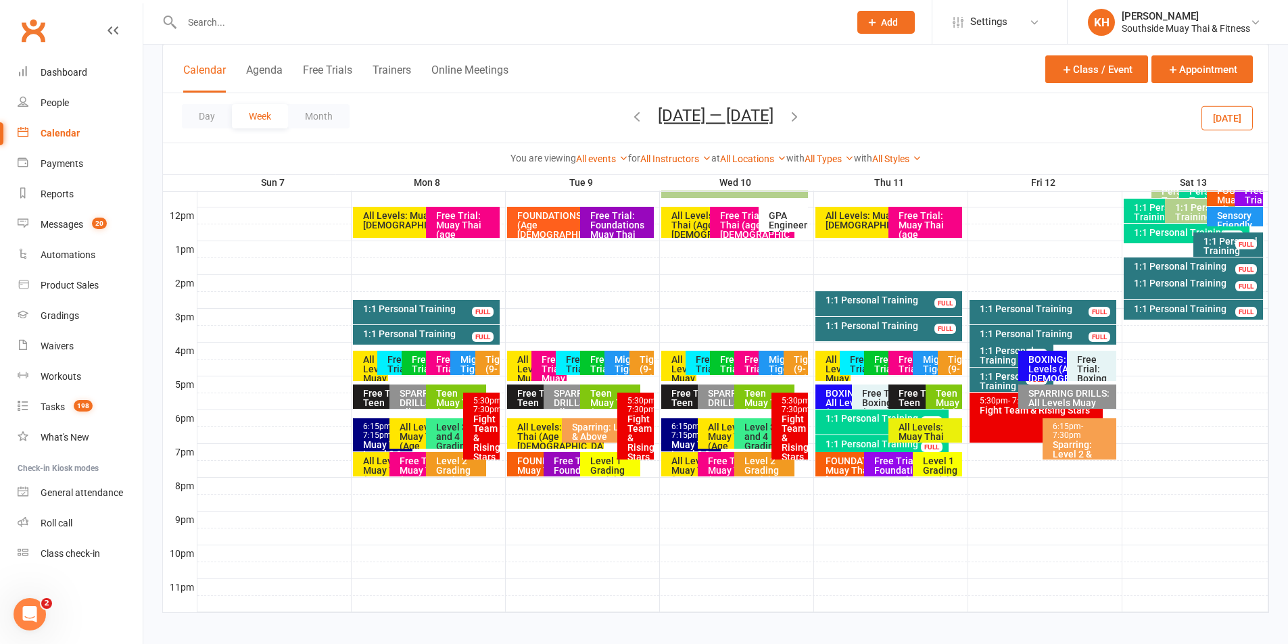
click at [558, 462] on div "Free Trial: Foundations Muay Thai (age 13+ years)" at bounding box center [577, 484] width 48 height 57
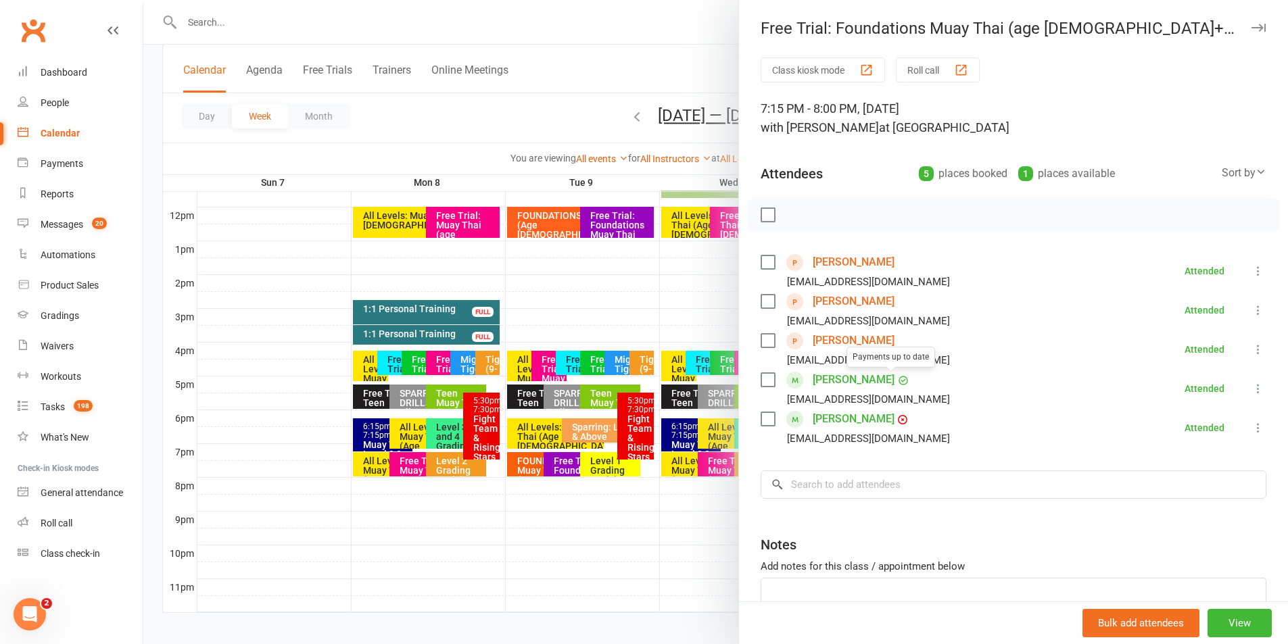
click at [839, 343] on link "William Ho" at bounding box center [854, 341] width 82 height 22
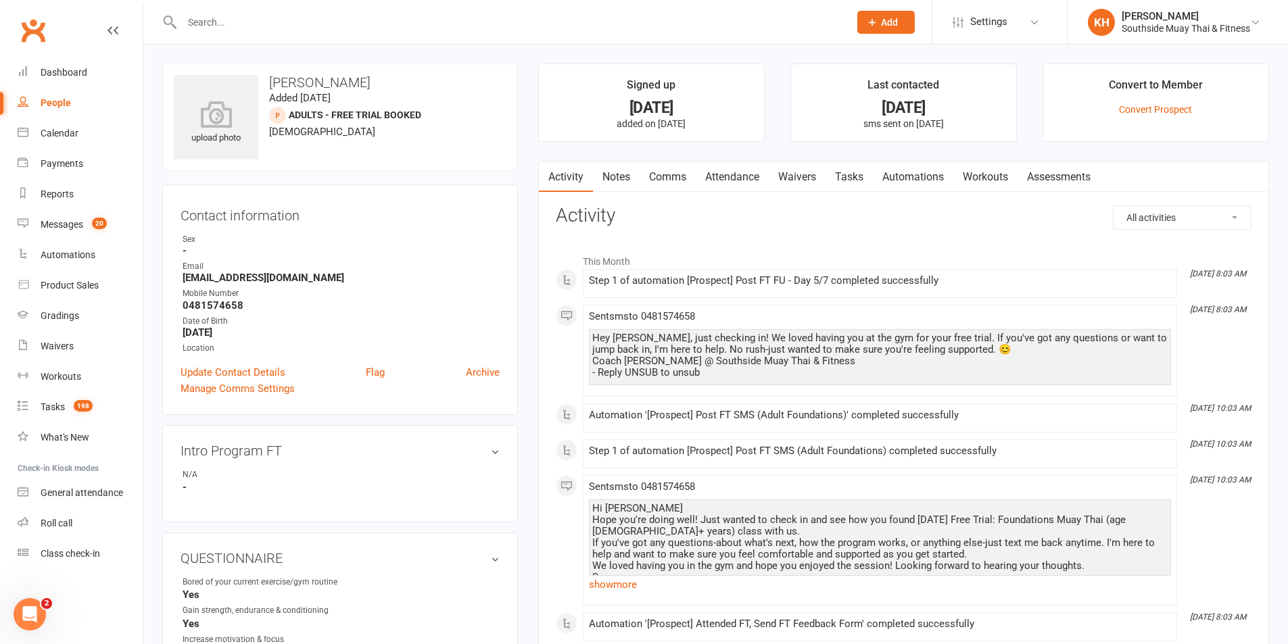
click at [623, 175] on link "Notes" at bounding box center [616, 177] width 47 height 31
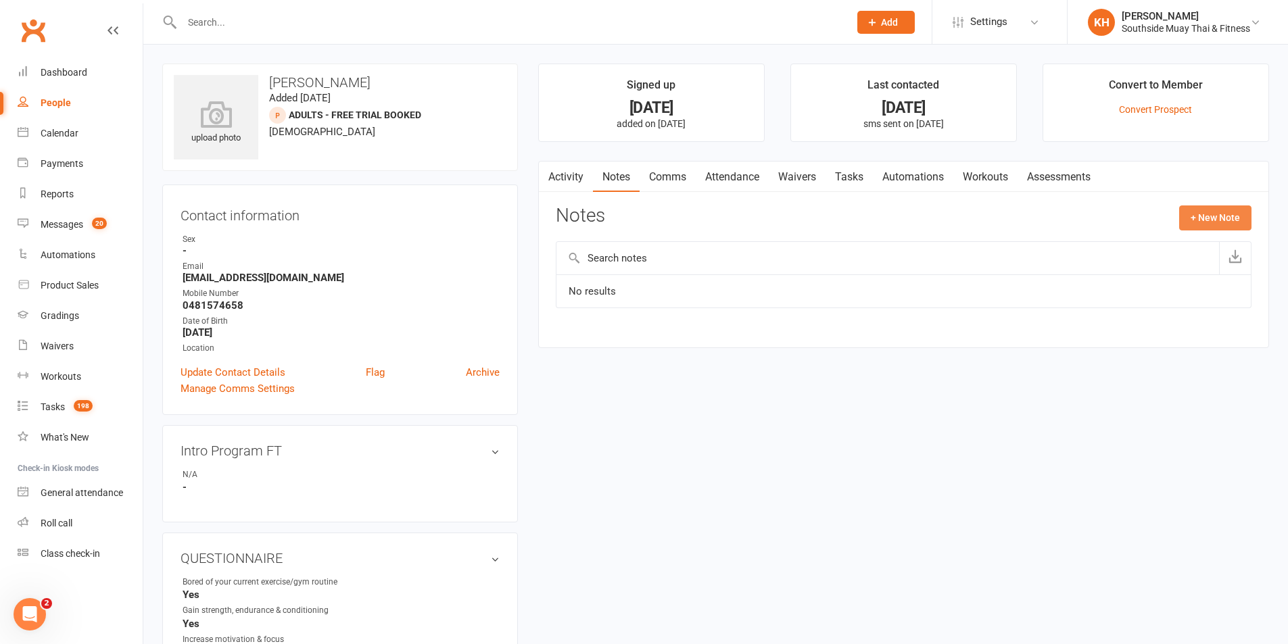
click at [1207, 226] on button "+ New Note" at bounding box center [1215, 217] width 72 height 24
click at [769, 275] on input "text" at bounding box center [904, 273] width 696 height 28
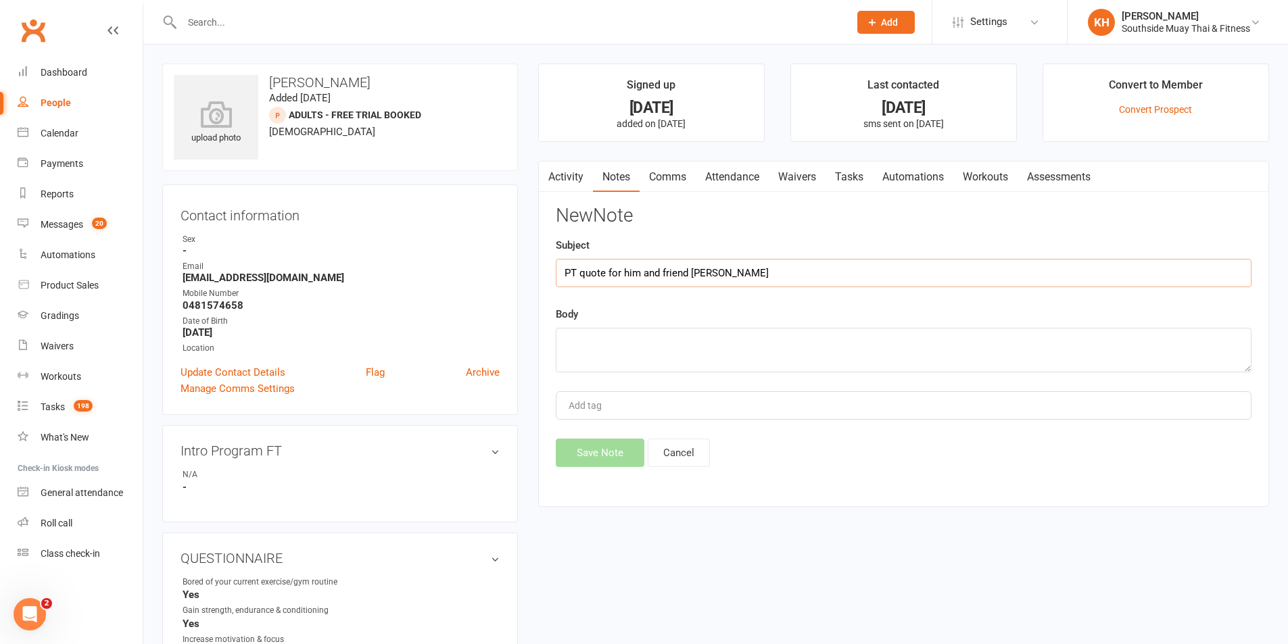
type input "PT quote for him and friend Adam Chan"
click at [741, 343] on textarea at bounding box center [904, 350] width 696 height 45
paste textarea "Hi Adam Thanks for reaching out and glad to hear you enjoyed the session! Yes, …"
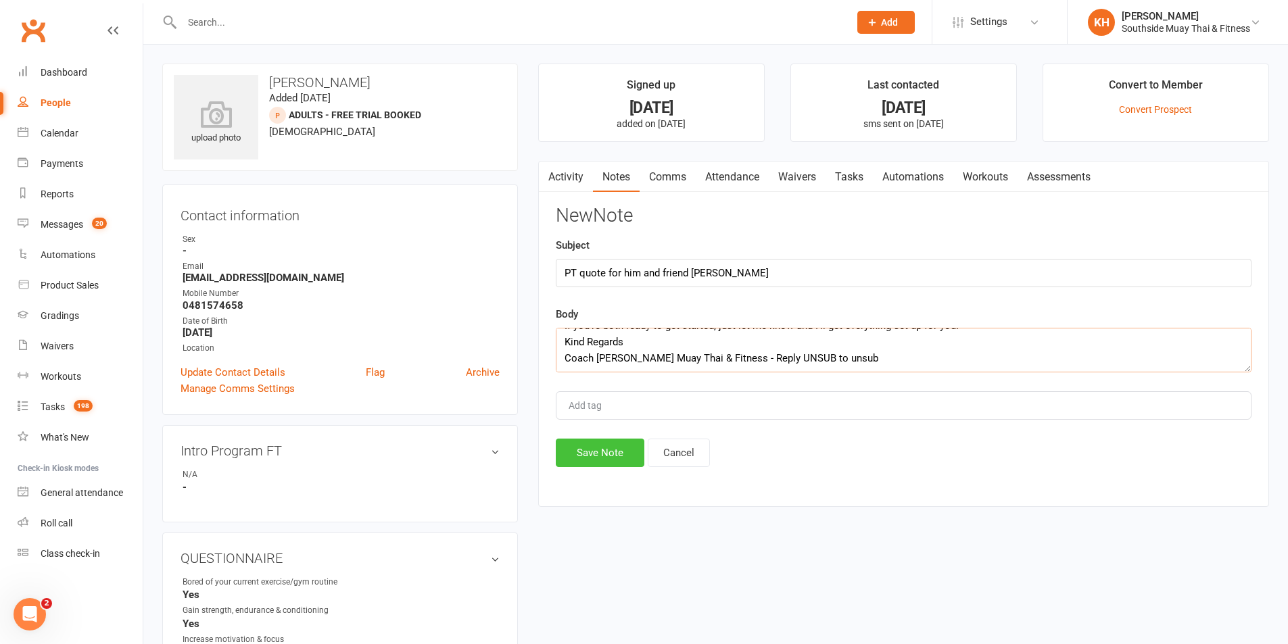
type textarea "Hi Adam Thanks for reaching out and glad to hear you enjoyed the session! Yes, …"
click at [604, 442] on button "Save Note" at bounding box center [600, 453] width 89 height 28
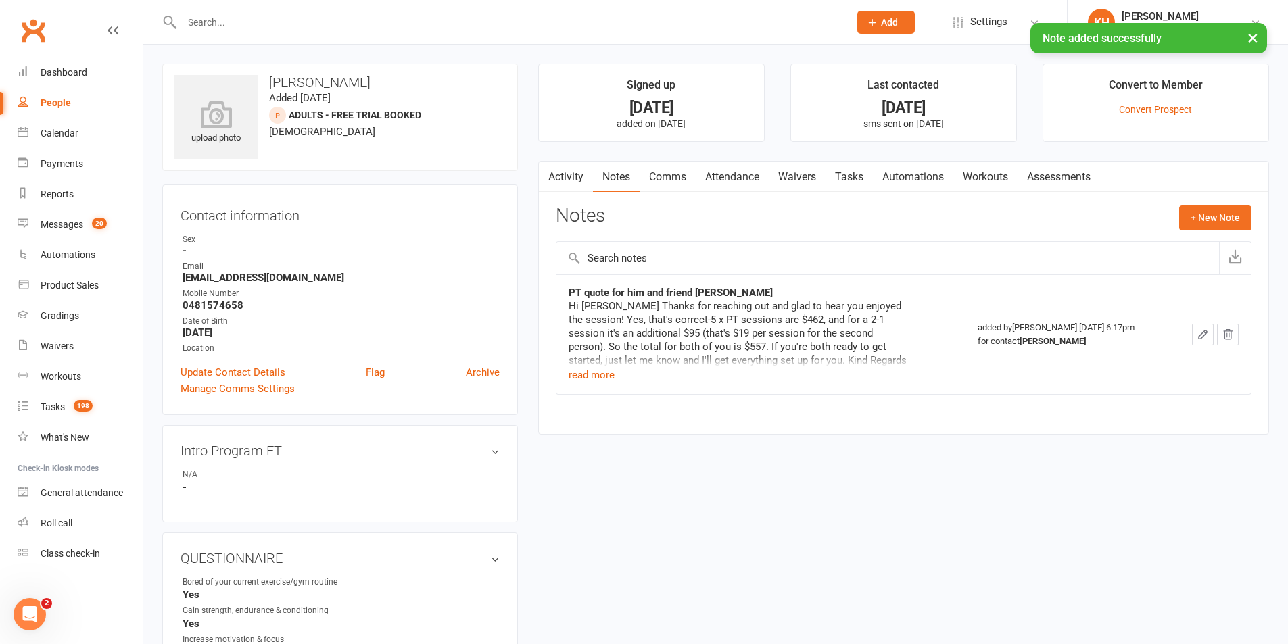
click at [216, 23] on div "× Note added successfully" at bounding box center [635, 23] width 1270 height 0
click at [214, 20] on input "text" at bounding box center [509, 22] width 662 height 19
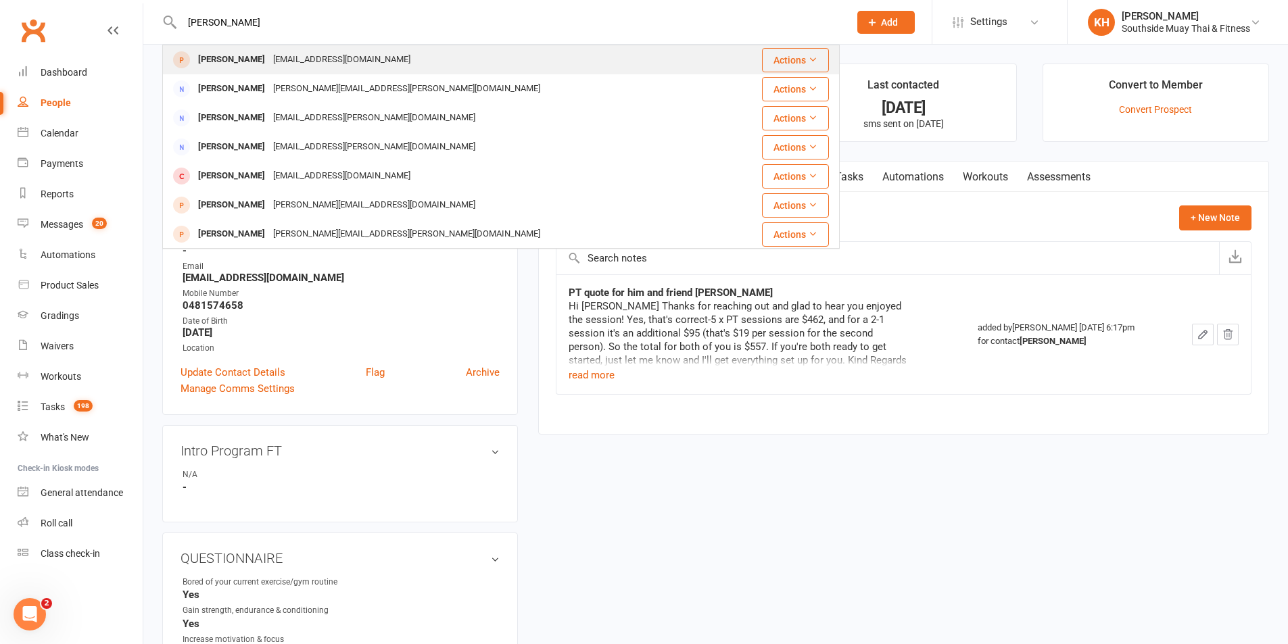
type input "adam vhan"
click at [247, 53] on div "Adam Chan" at bounding box center [231, 60] width 75 height 20
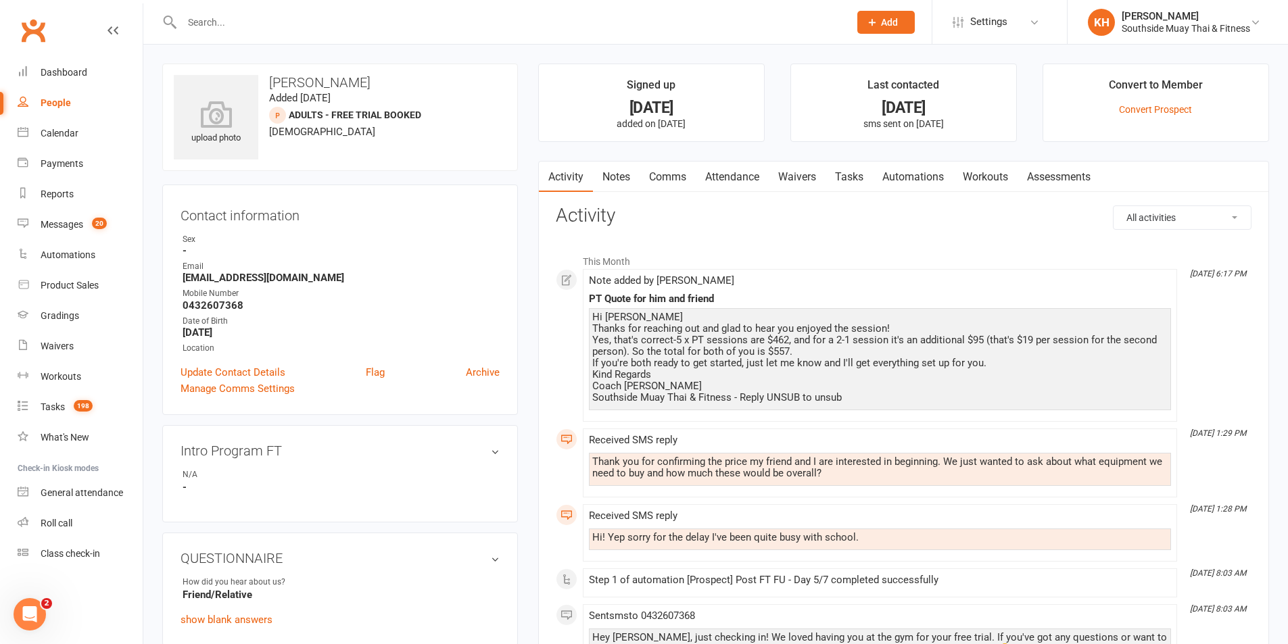
click at [626, 178] on link "Notes" at bounding box center [616, 177] width 47 height 31
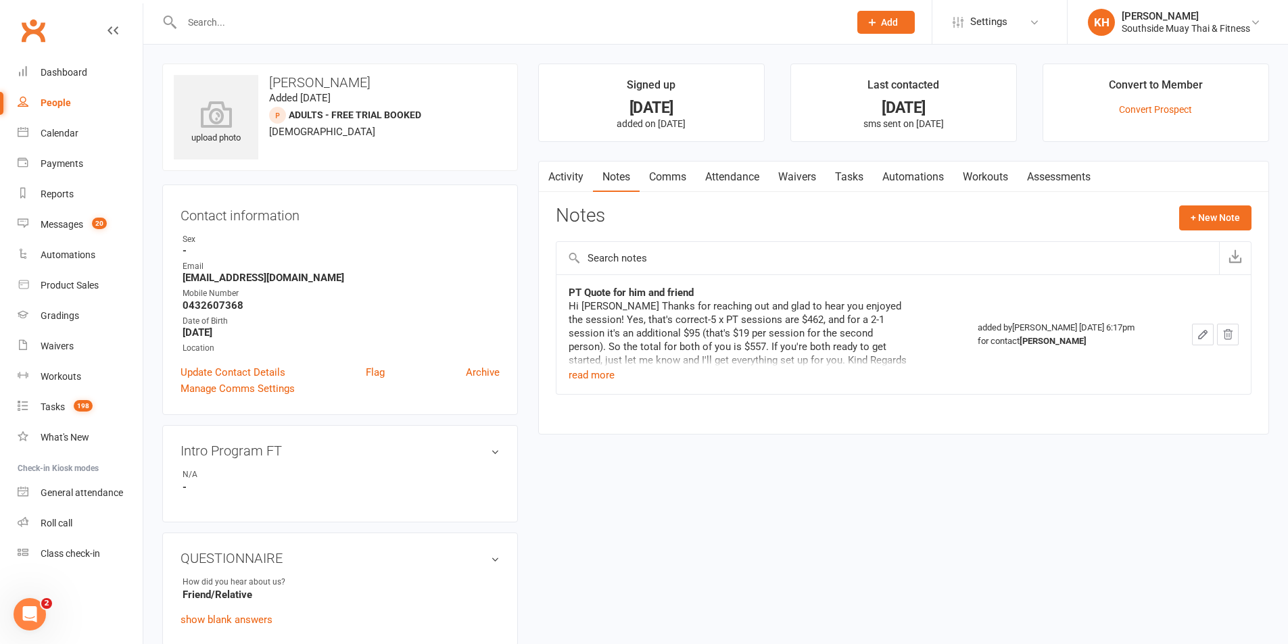
click at [1203, 329] on icon "button" at bounding box center [1202, 335] width 12 height 12
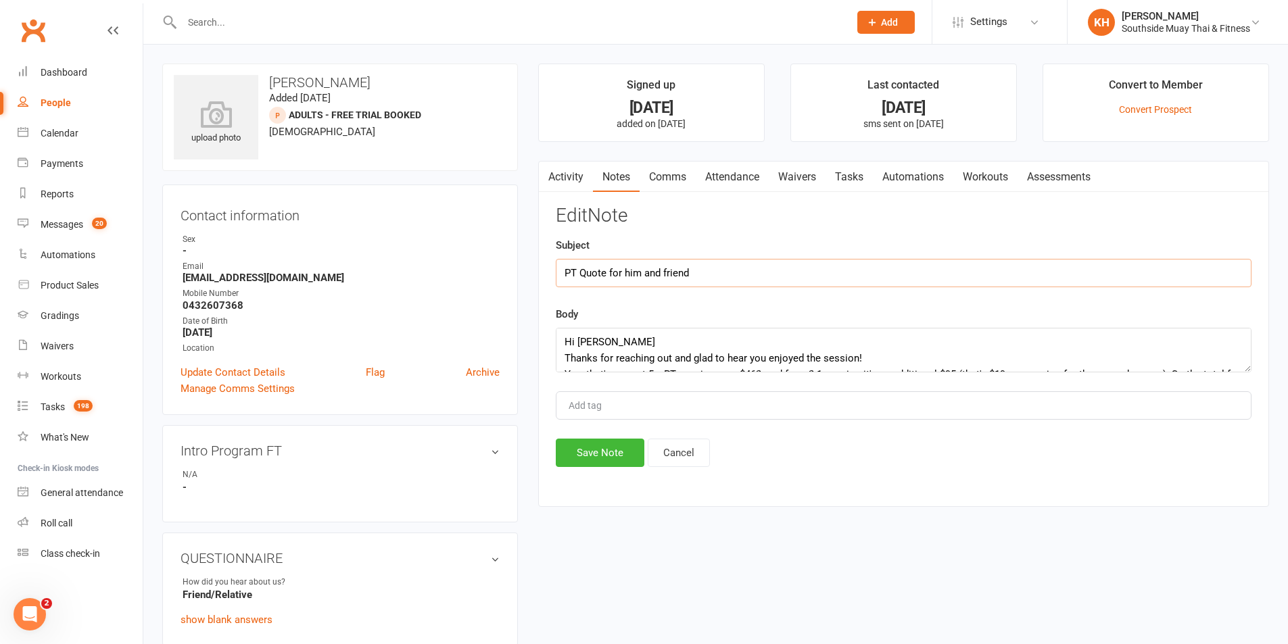
click at [781, 264] on input "PT Quote for him and friend" at bounding box center [904, 273] width 696 height 28
type input "PT Quote for him and friend (William Ho)"
click at [602, 450] on button "Save Note" at bounding box center [600, 453] width 89 height 28
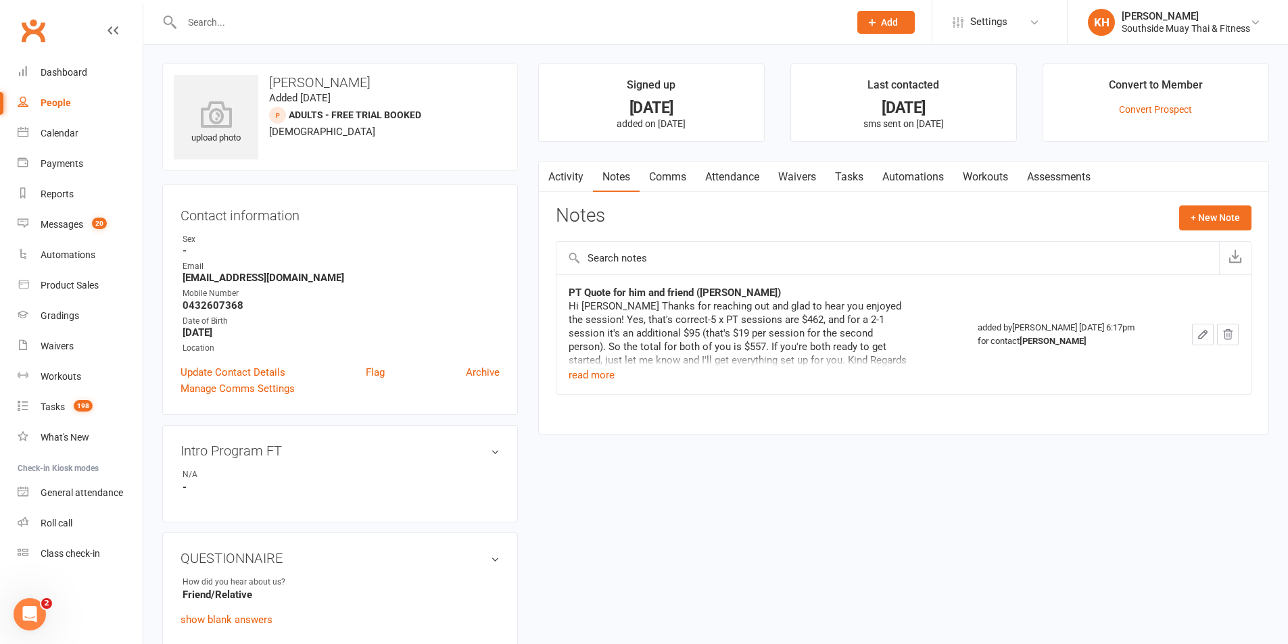
click at [226, 24] on input "text" at bounding box center [509, 22] width 662 height 19
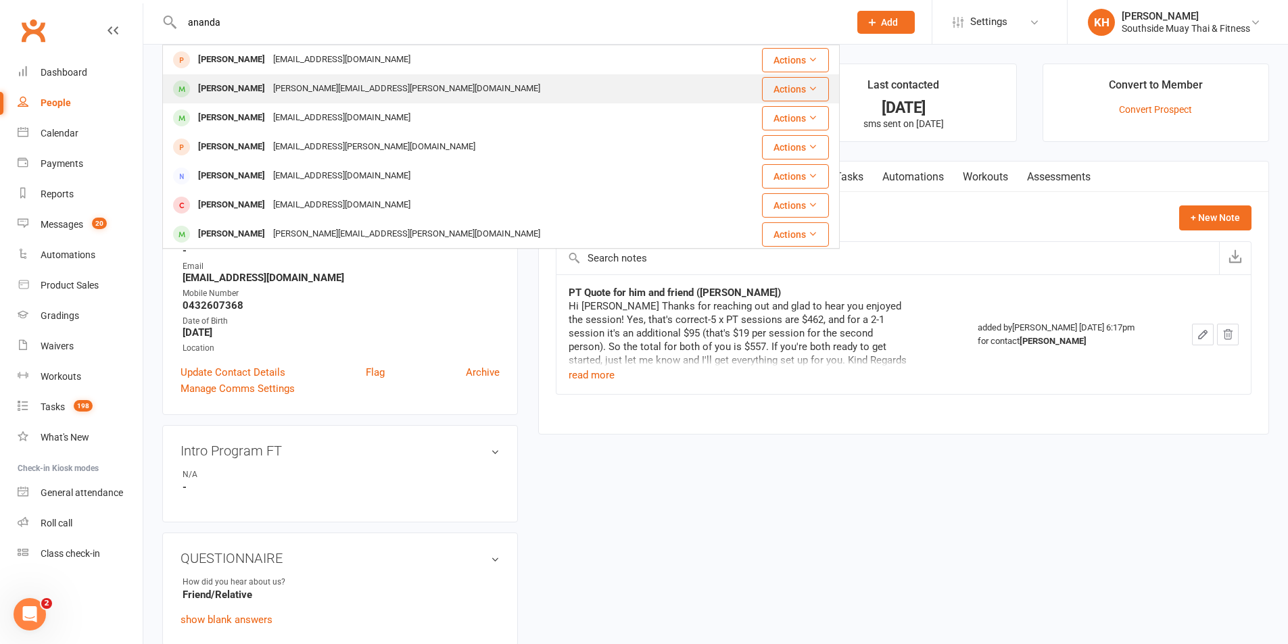
type input "ananda"
click at [223, 101] on div "Ananda Osborn trevor.osborn@hotmail.com" at bounding box center [445, 89] width 562 height 28
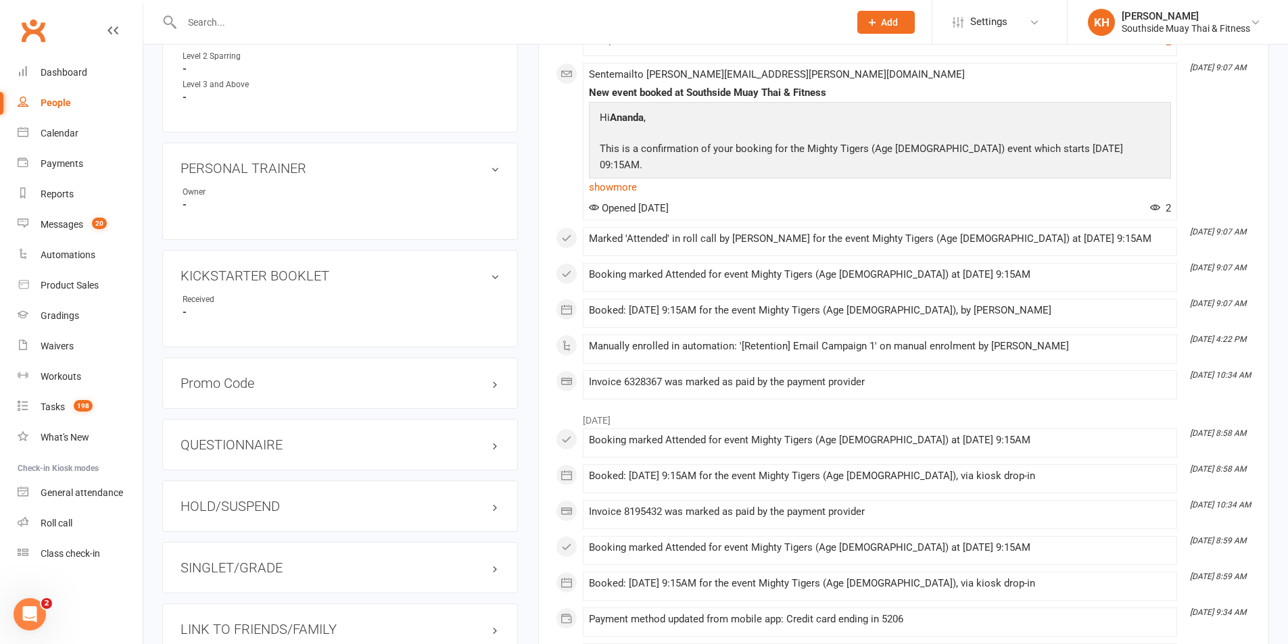
scroll to position [879, 0]
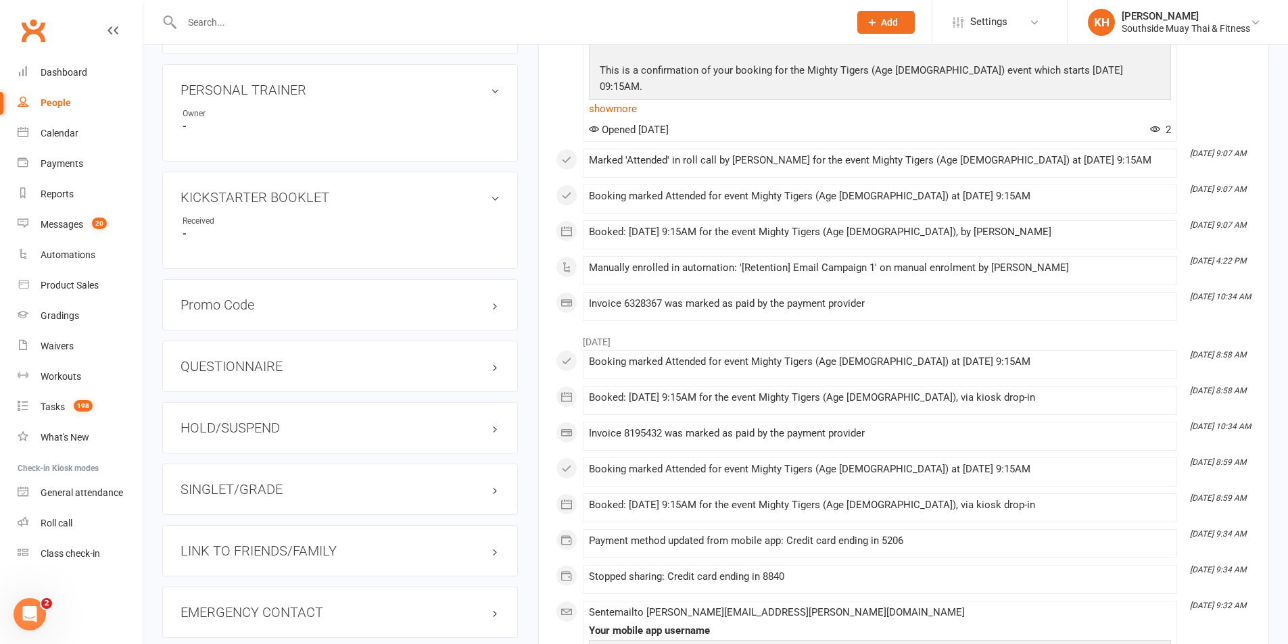
click at [256, 420] on h3 "HOLD/SUSPEND" at bounding box center [339, 427] width 319 height 15
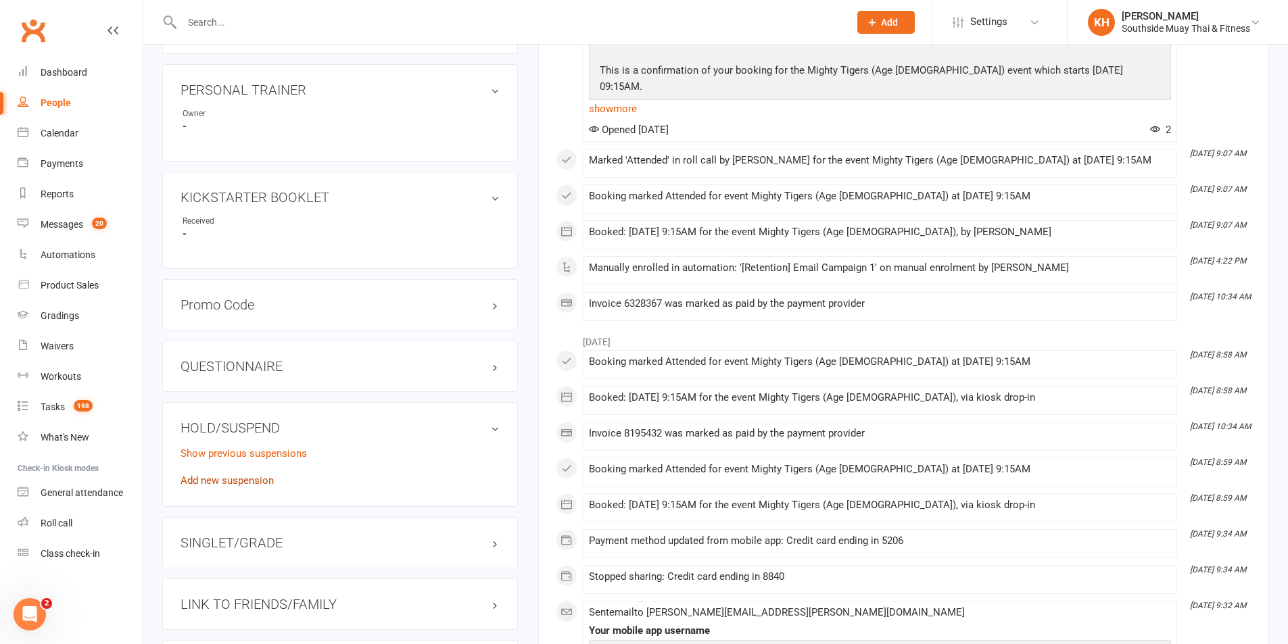
click at [231, 475] on link "Add new suspension" at bounding box center [226, 481] width 93 height 12
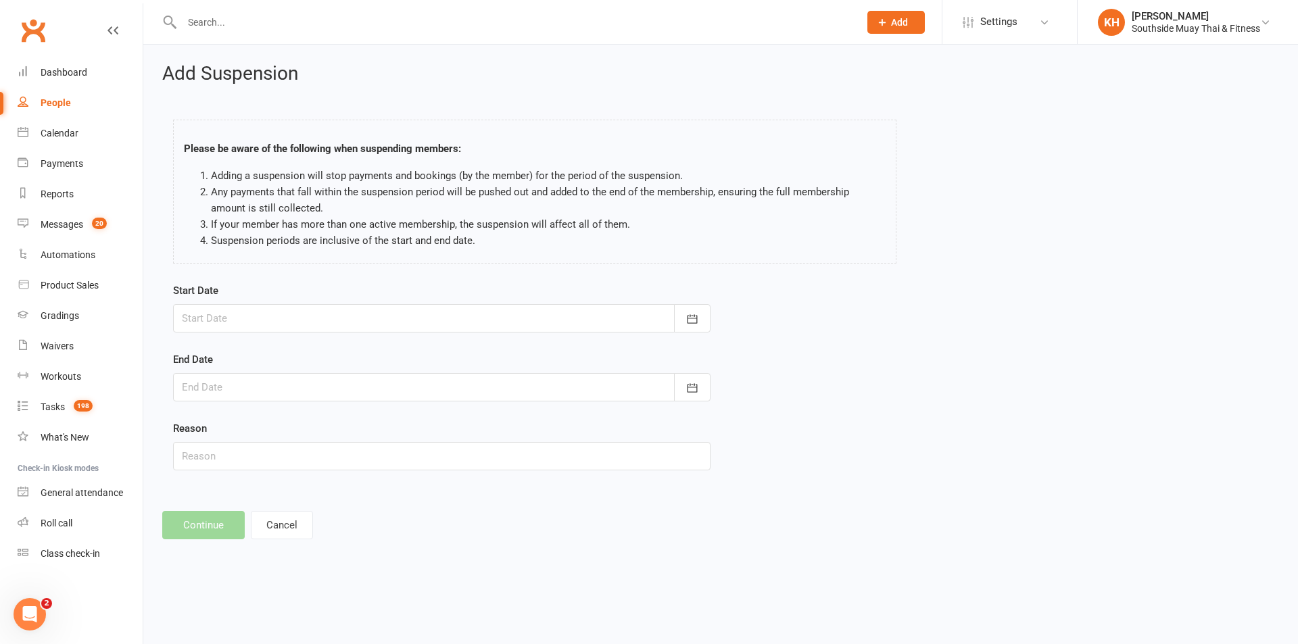
click at [265, 331] on div at bounding box center [441, 318] width 537 height 28
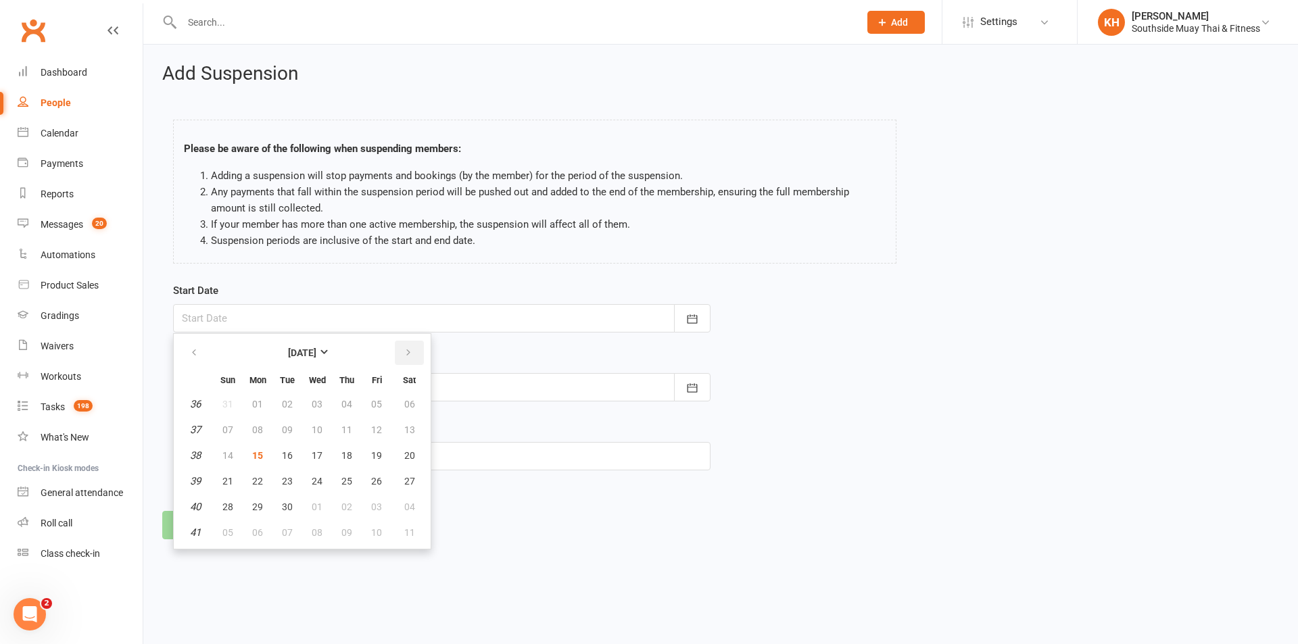
click at [410, 358] on icon "button" at bounding box center [408, 352] width 9 height 11
click at [234, 453] on button "12" at bounding box center [228, 455] width 28 height 24
type input "12 Oct 2025"
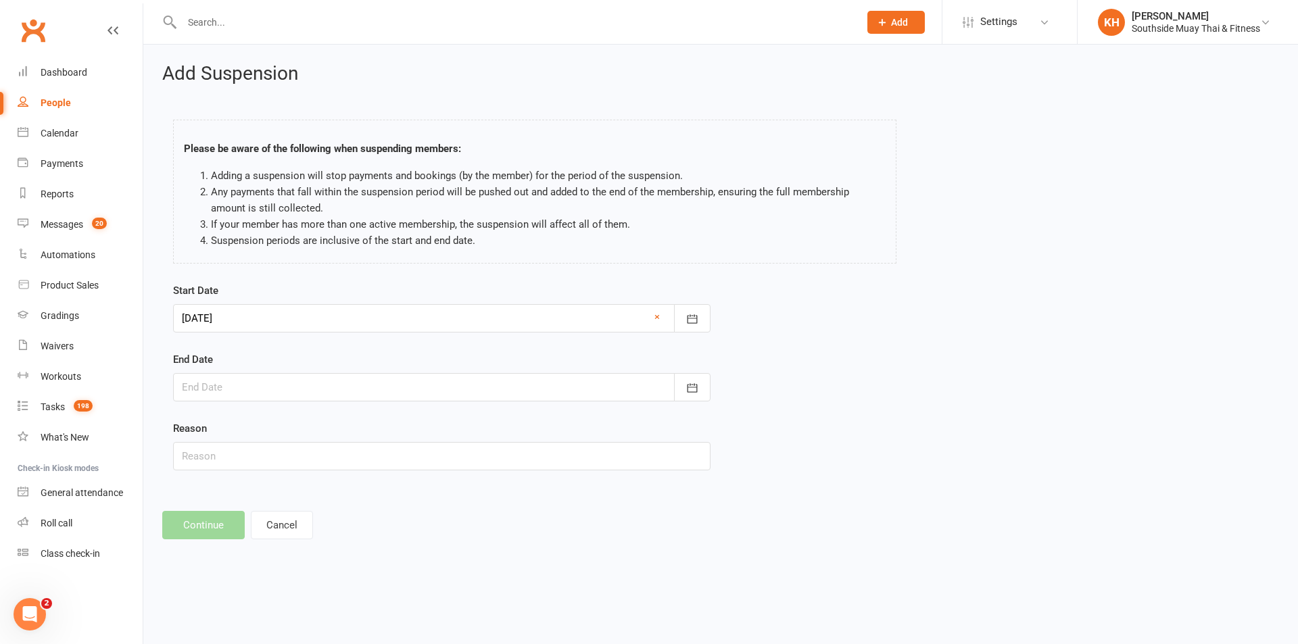
click at [227, 378] on div at bounding box center [441, 387] width 537 height 28
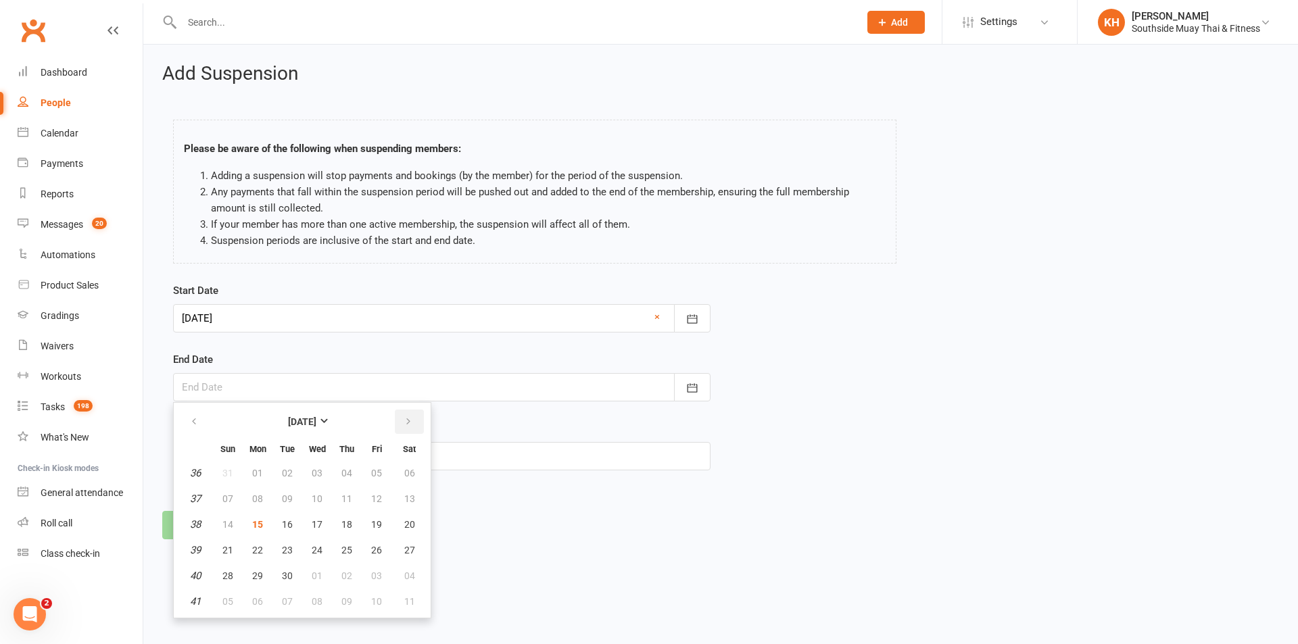
click at [417, 423] on button "button" at bounding box center [409, 422] width 29 height 24
click at [231, 546] on span "19" at bounding box center [227, 550] width 11 height 11
type input "19 Oct 2025"
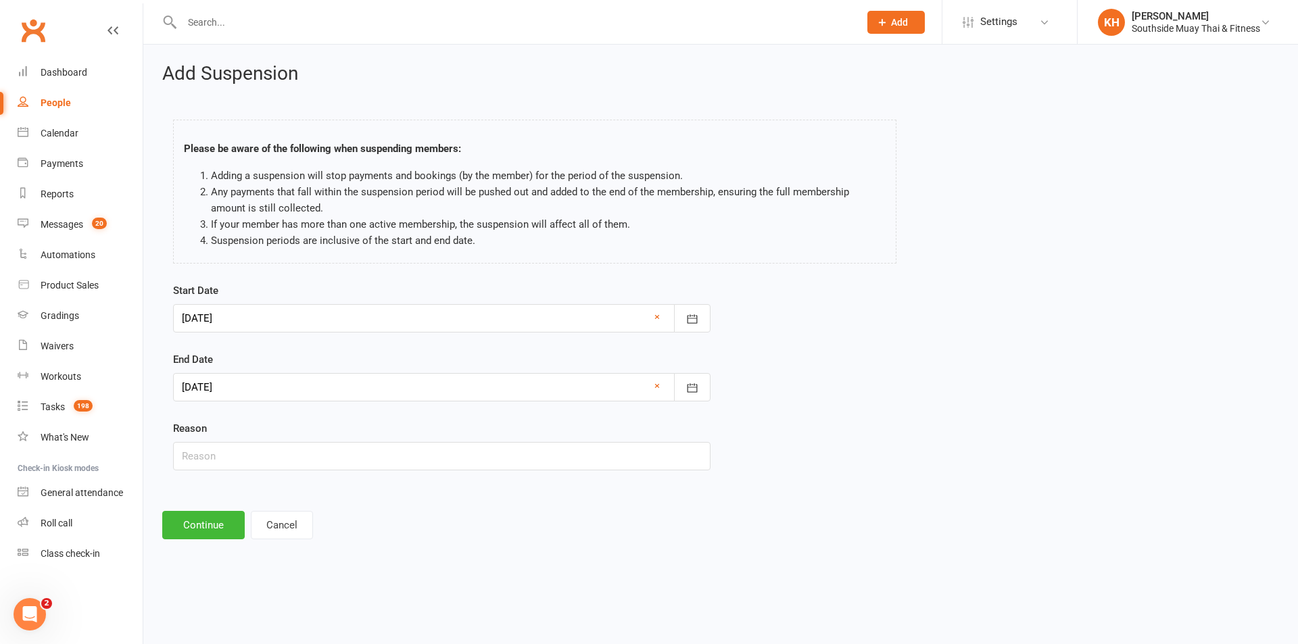
click at [205, 442] on div "Reason" at bounding box center [441, 445] width 537 height 50
click at [210, 455] on input "text" at bounding box center [441, 456] width 537 height 28
type input "holiday"
click at [203, 528] on button "Continue" at bounding box center [203, 525] width 82 height 28
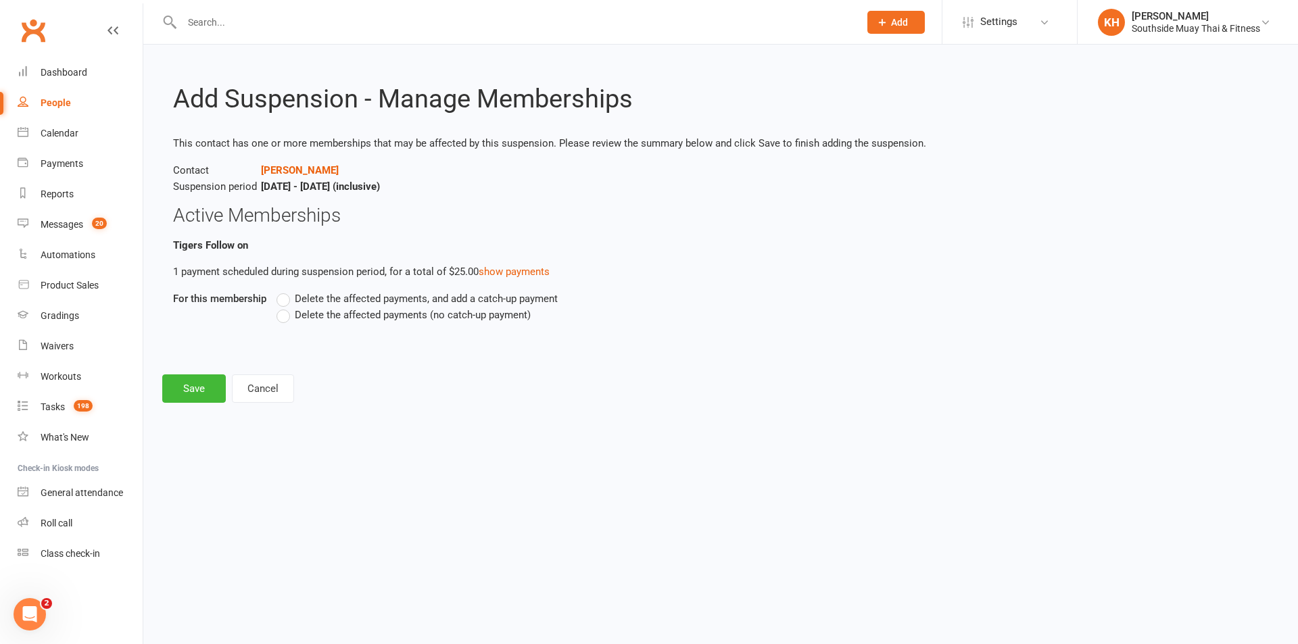
click at [285, 315] on label "Delete the affected payments (no catch-up payment)" at bounding box center [403, 315] width 254 height 16
click at [285, 307] on input "Delete the affected payments (no catch-up payment)" at bounding box center [280, 307] width 9 height 0
drag, startPoint x: 199, startPoint y: 393, endPoint x: 205, endPoint y: 395, distance: 7.3
click at [199, 392] on button "Save" at bounding box center [194, 388] width 64 height 28
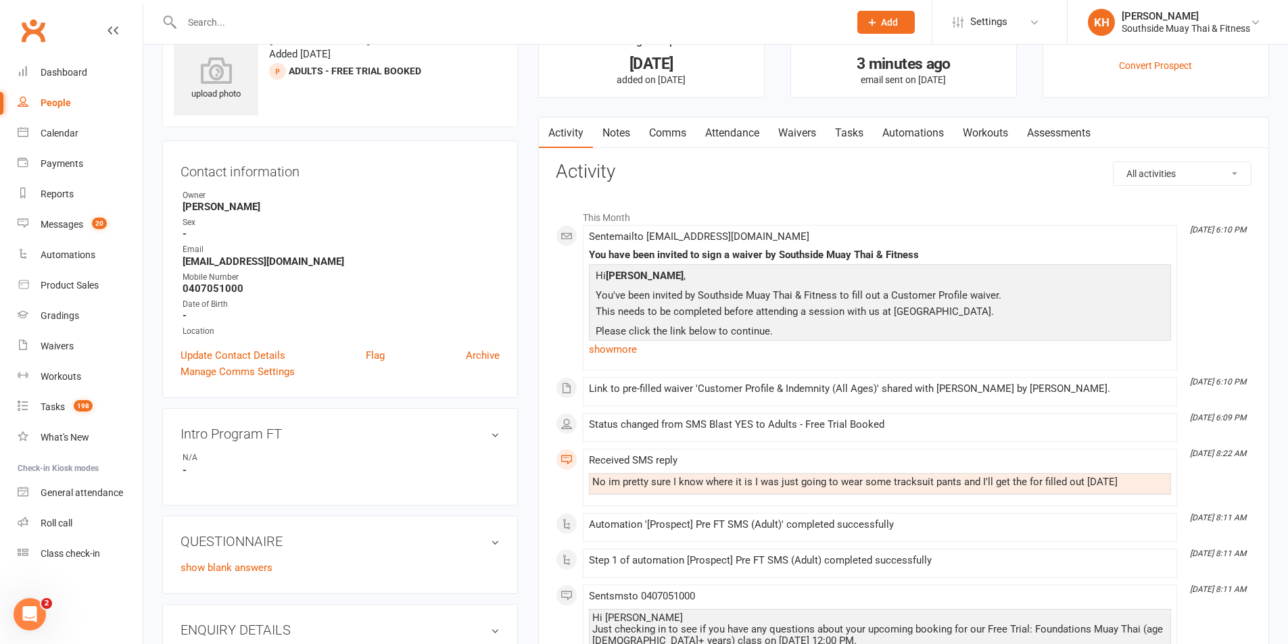
scroll to position [68, 0]
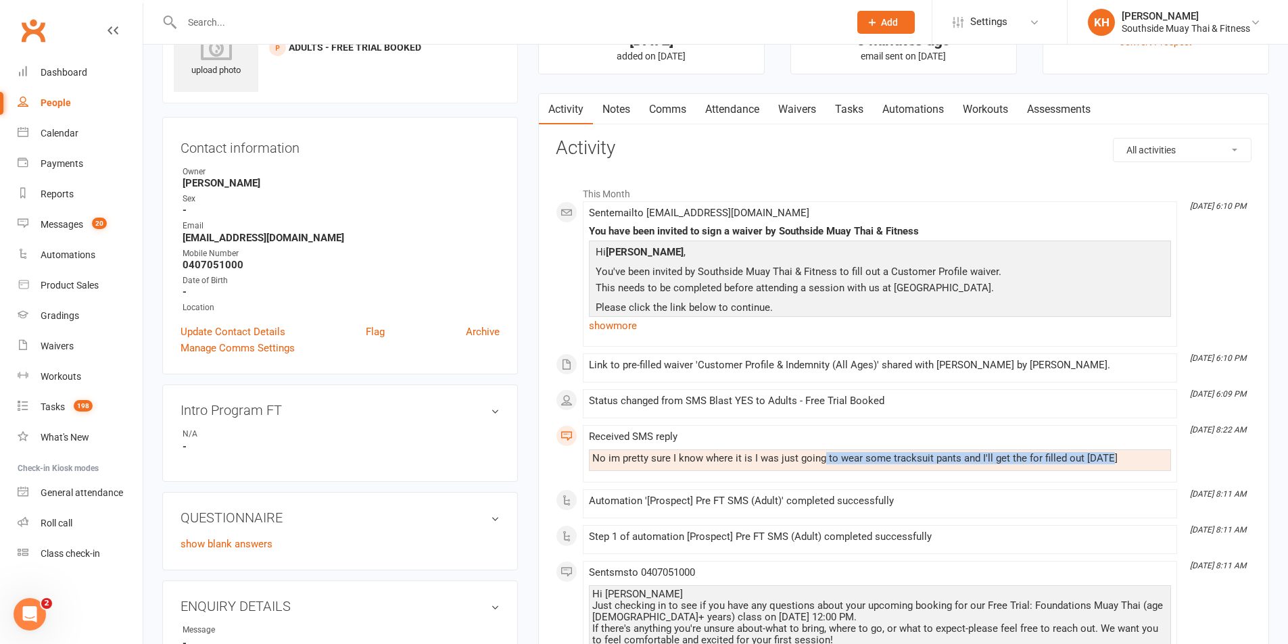
drag, startPoint x: 1120, startPoint y: 467, endPoint x: 820, endPoint y: 452, distance: 300.5
click at [820, 452] on div "No im pretty sure I know where it is I was just going to wear some tracksuit pa…" at bounding box center [880, 461] width 582 height 22
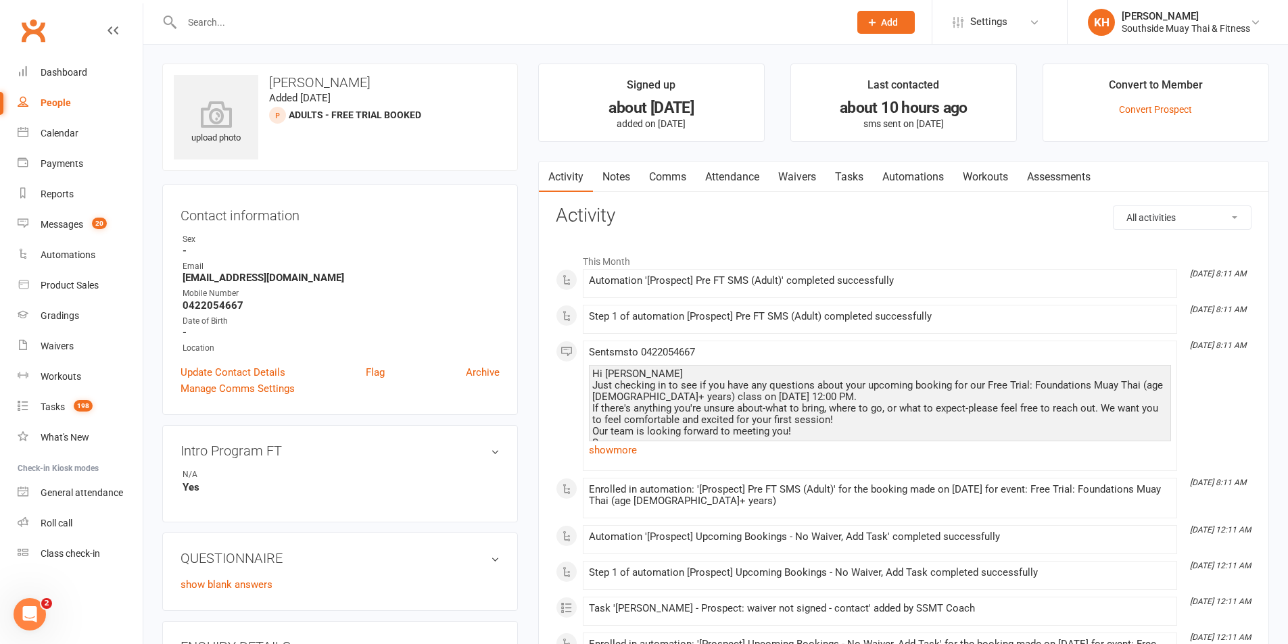
click at [791, 176] on link "Waivers" at bounding box center [797, 177] width 57 height 31
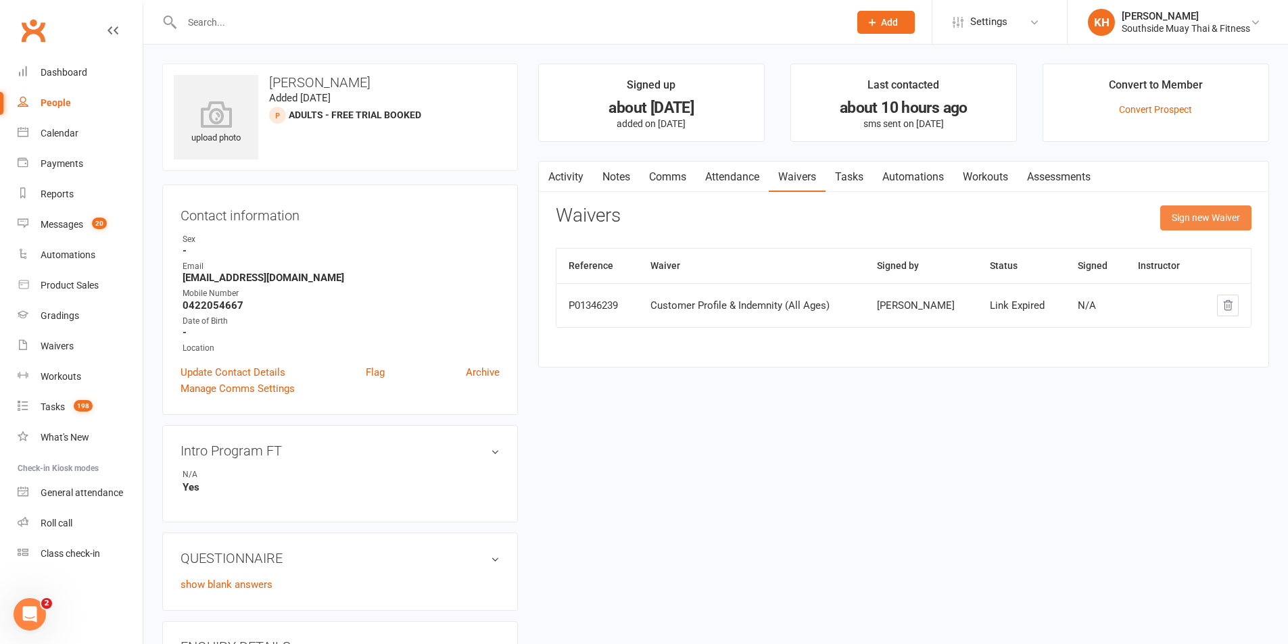
click at [1214, 217] on button "Sign new Waiver" at bounding box center [1205, 217] width 91 height 24
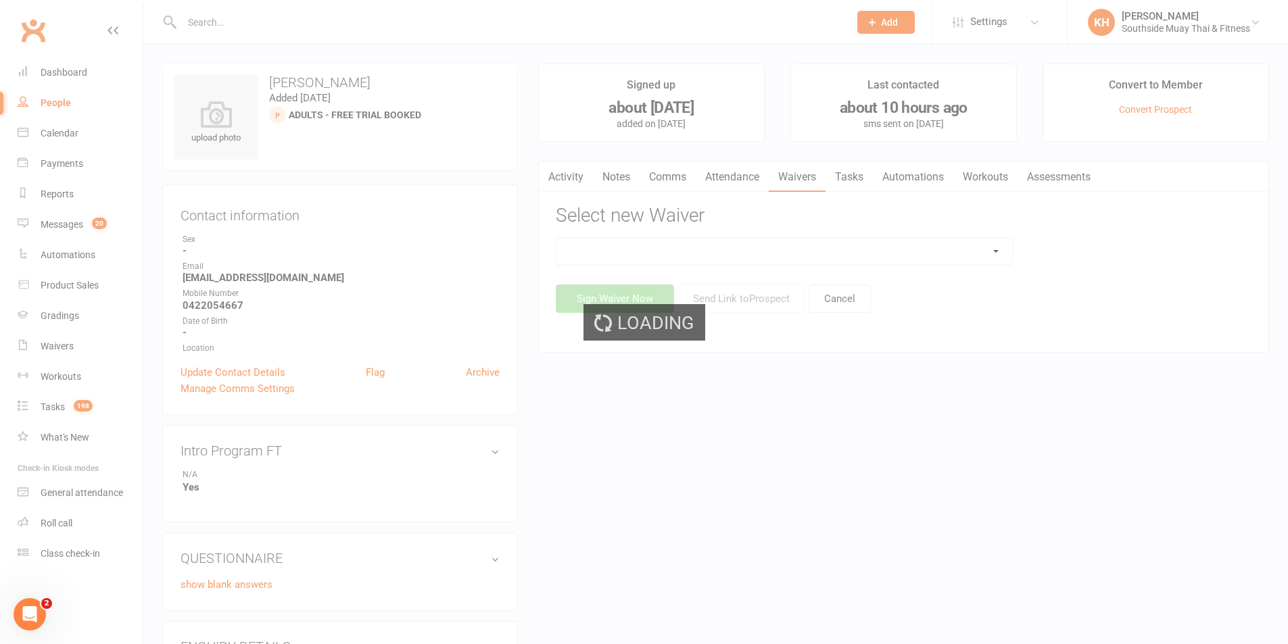
click at [696, 251] on div "Loading" at bounding box center [644, 322] width 1288 height 644
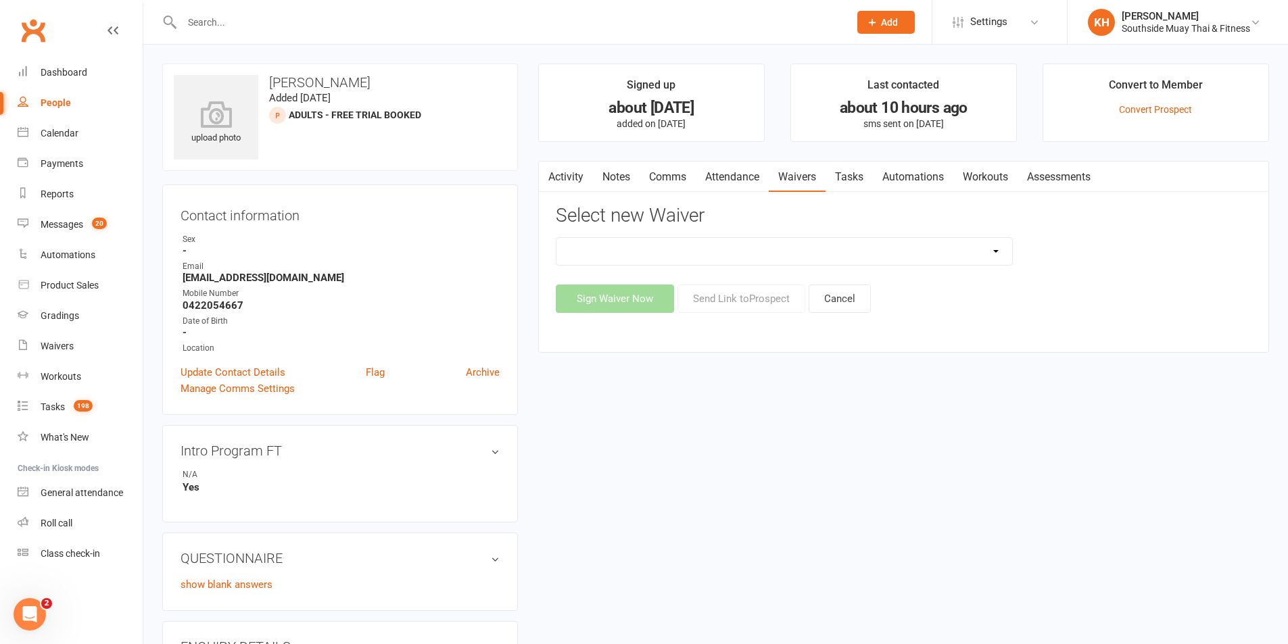
click at [590, 247] on select "10 or 5 Session Pass | Upfront (former member) 10 Session Pass | Upfront (DD Pa…" at bounding box center [784, 251] width 456 height 27
select select "175"
click at [556, 238] on select "10 or 5 Session Pass | Upfront (former member) 10 Session Pass | Upfront (DD Pa…" at bounding box center [784, 251] width 456 height 27
click at [748, 297] on button "Send Link to [GEOGRAPHIC_DATA]" at bounding box center [741, 299] width 128 height 28
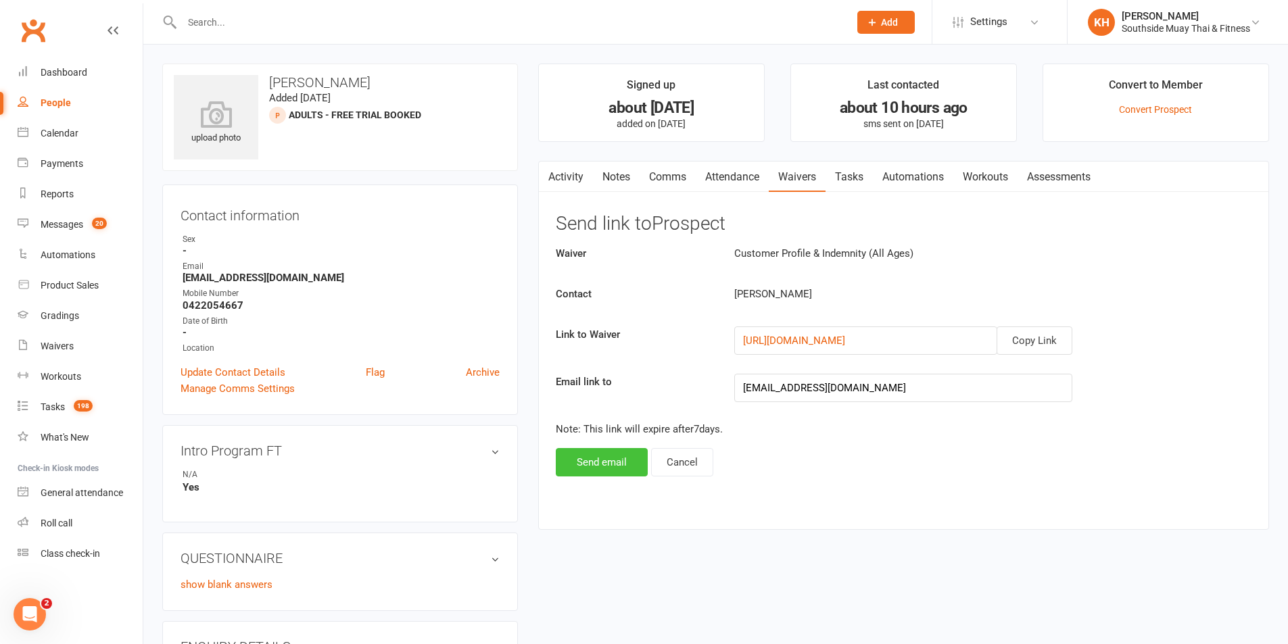
click at [591, 456] on button "Send email" at bounding box center [602, 462] width 92 height 28
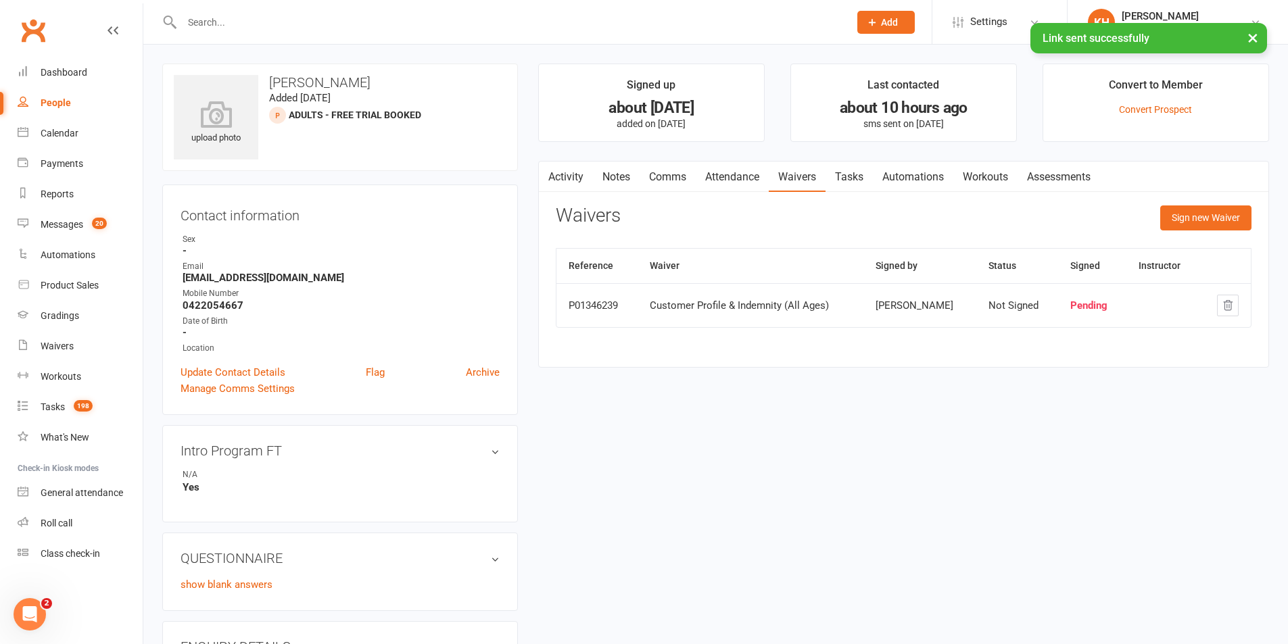
click at [683, 370] on main "Signed up about [DATE] added on [DATE] Last contacted about 10 hours ago sms se…" at bounding box center [903, 223] width 751 height 318
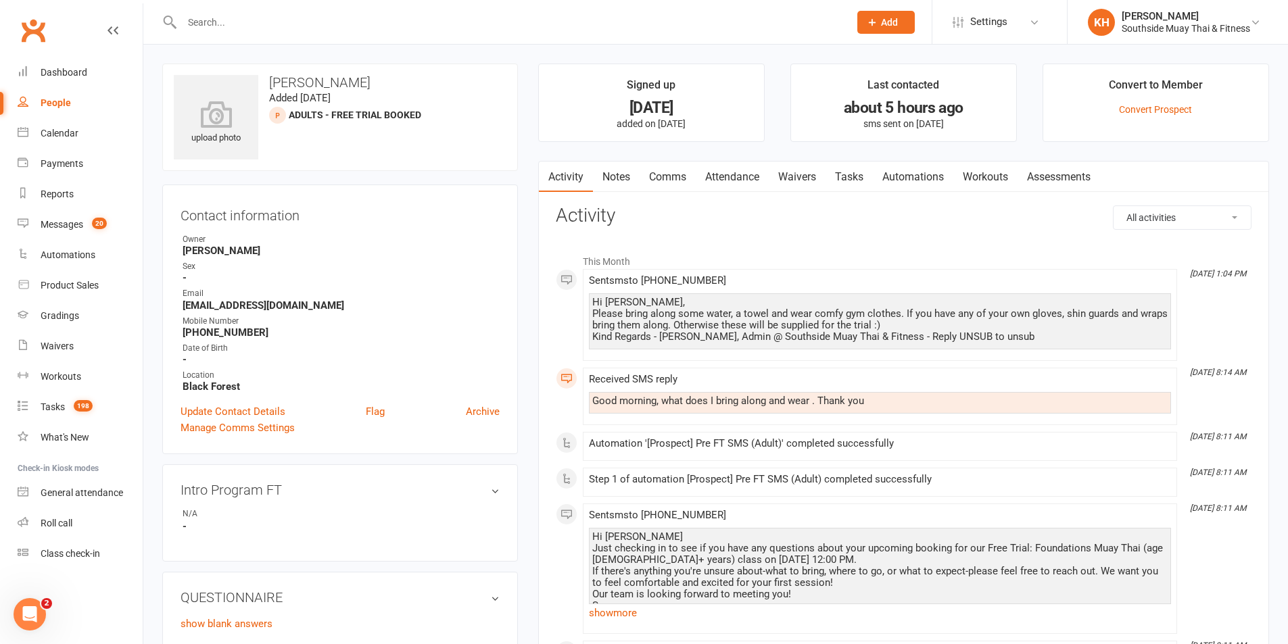
click at [796, 169] on link "Waivers" at bounding box center [797, 177] width 57 height 31
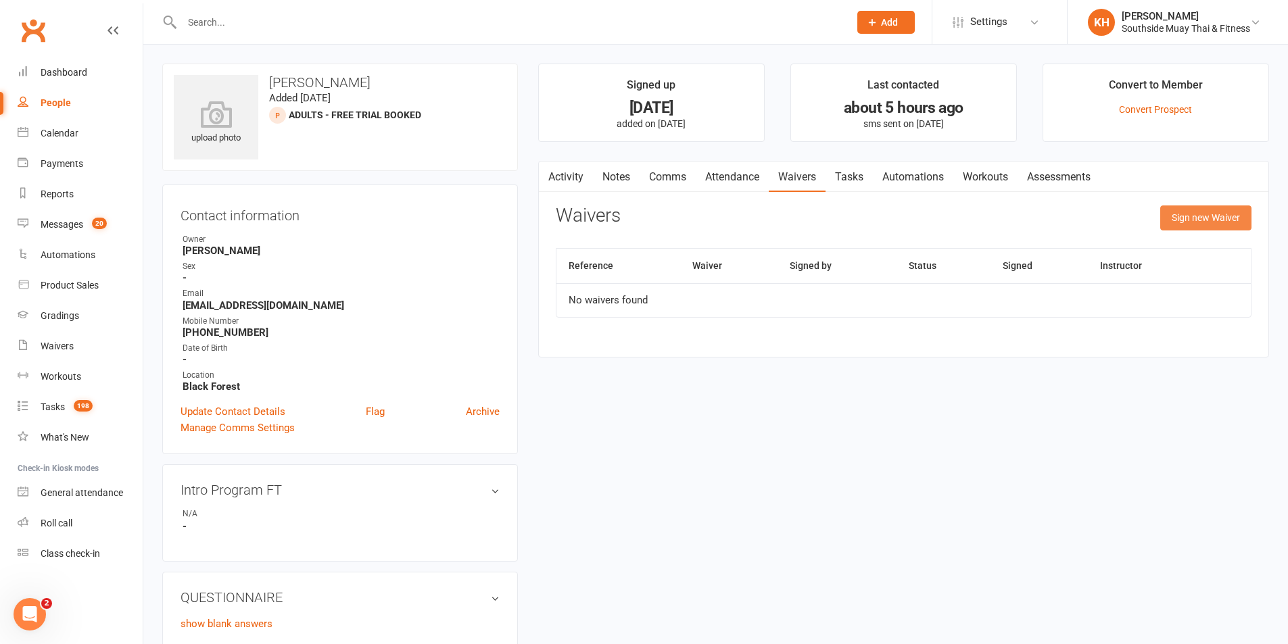
click at [1193, 218] on button "Sign new Waiver" at bounding box center [1205, 217] width 91 height 24
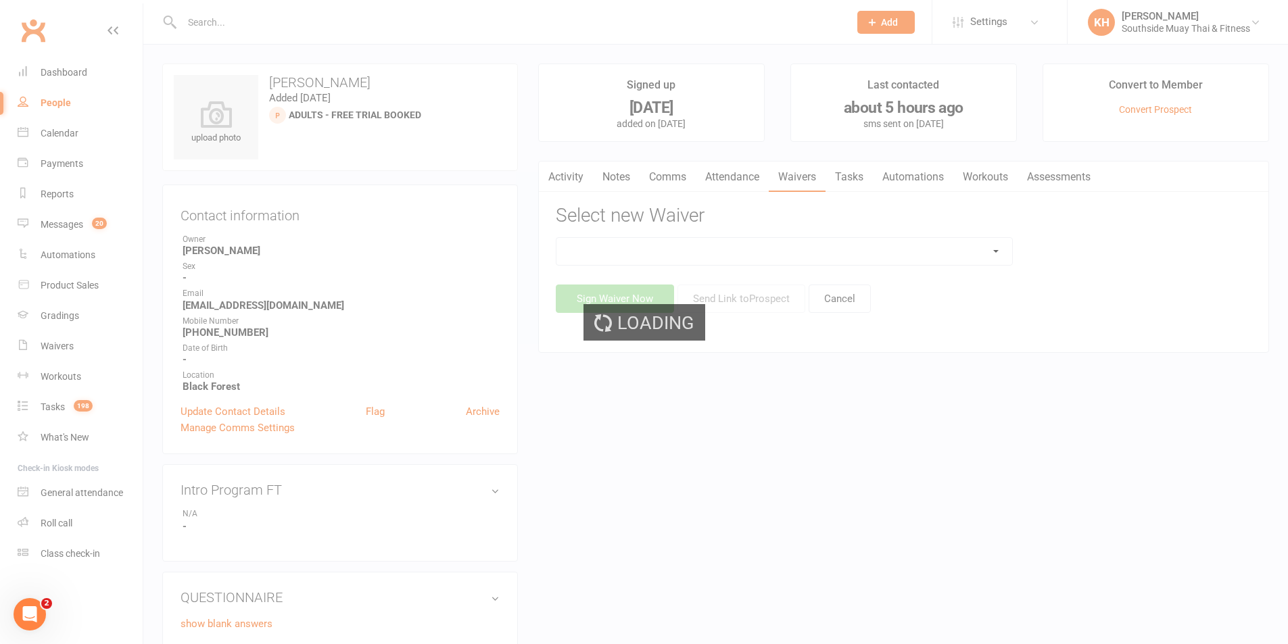
click at [984, 245] on div "Loading" at bounding box center [644, 322] width 1288 height 644
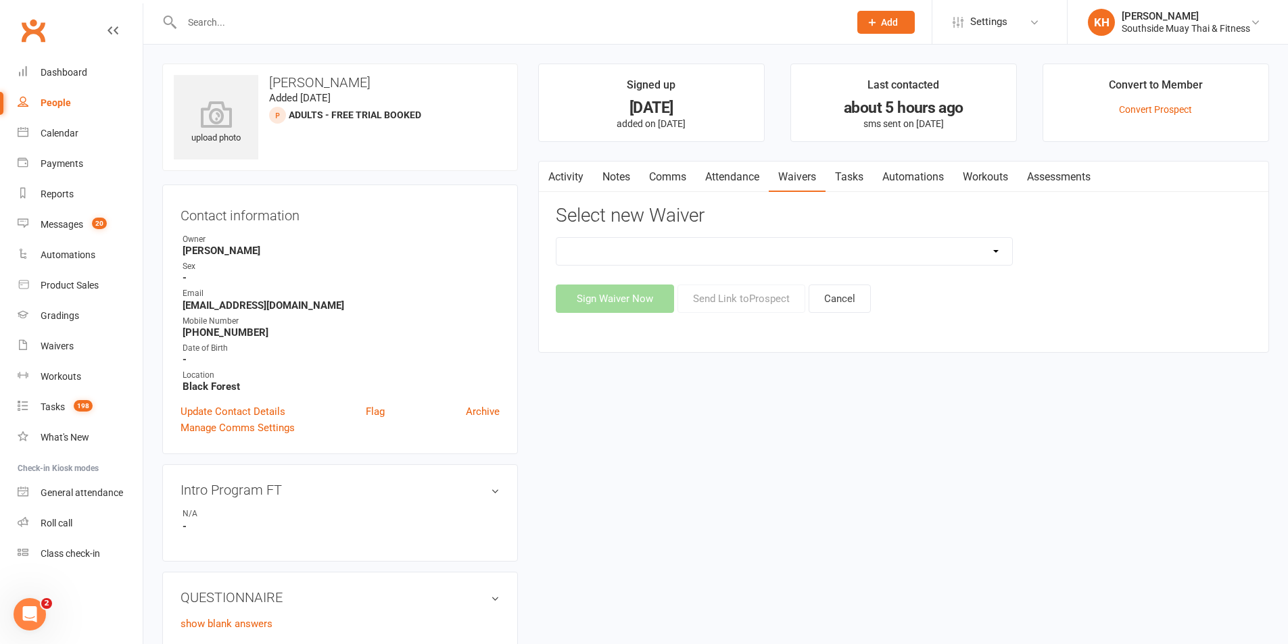
click at [919, 254] on select "10 or 5 Session Pass | Upfront (former member) 10 Session Pass | Upfront (DD Pa…" at bounding box center [784, 251] width 456 height 27
click at [556, 238] on select "10 or 5 Session Pass | Upfront (former member) 10 Session Pass | Upfront (DD Pa…" at bounding box center [784, 251] width 456 height 27
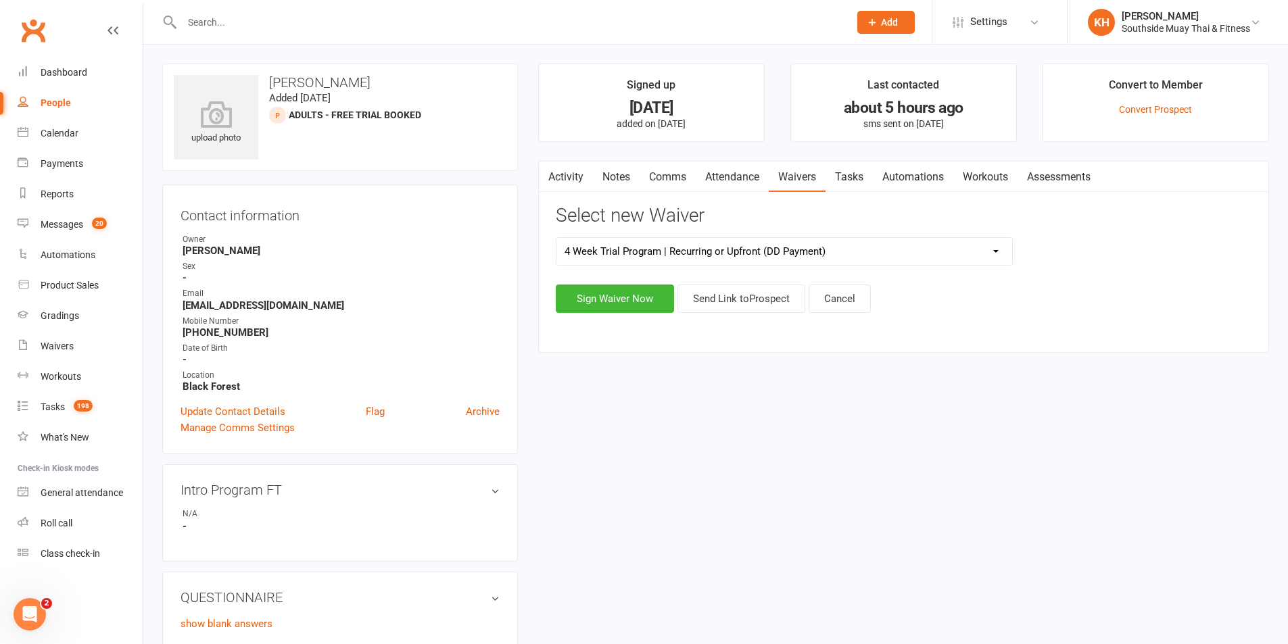
click at [779, 239] on select "10 or 5 Session Pass | Upfront (former member) 10 Session Pass | Upfront (DD Pa…" at bounding box center [784, 251] width 456 height 27
select select "175"
click at [556, 238] on select "10 or 5 Session Pass | Upfront (former member) 10 Session Pass | Upfront (DD Pa…" at bounding box center [784, 251] width 456 height 27
click at [777, 296] on button "Send Link to [GEOGRAPHIC_DATA]" at bounding box center [741, 299] width 128 height 28
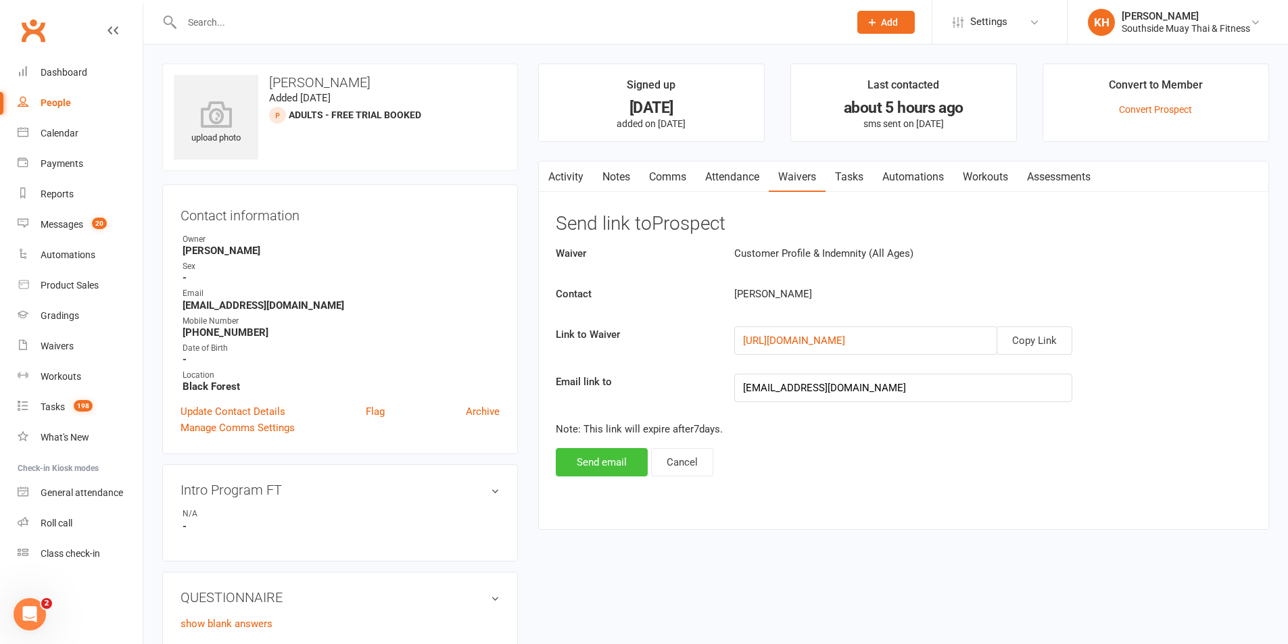
click at [583, 468] on button "Send email" at bounding box center [602, 462] width 92 height 28
